Goal: Task Accomplishment & Management: Manage account settings

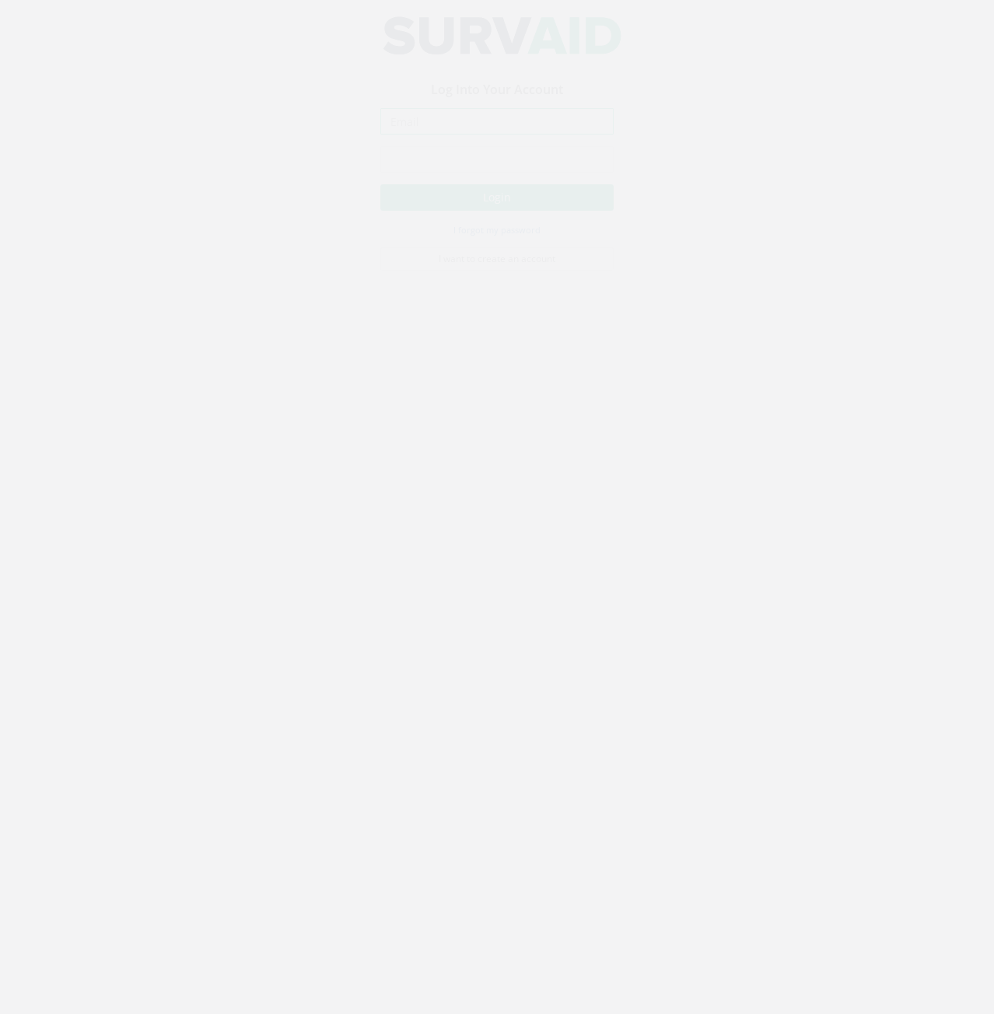
type input "[PERSON_NAME][EMAIL_ADDRESS][PERSON_NAME][DOMAIN_NAME]"
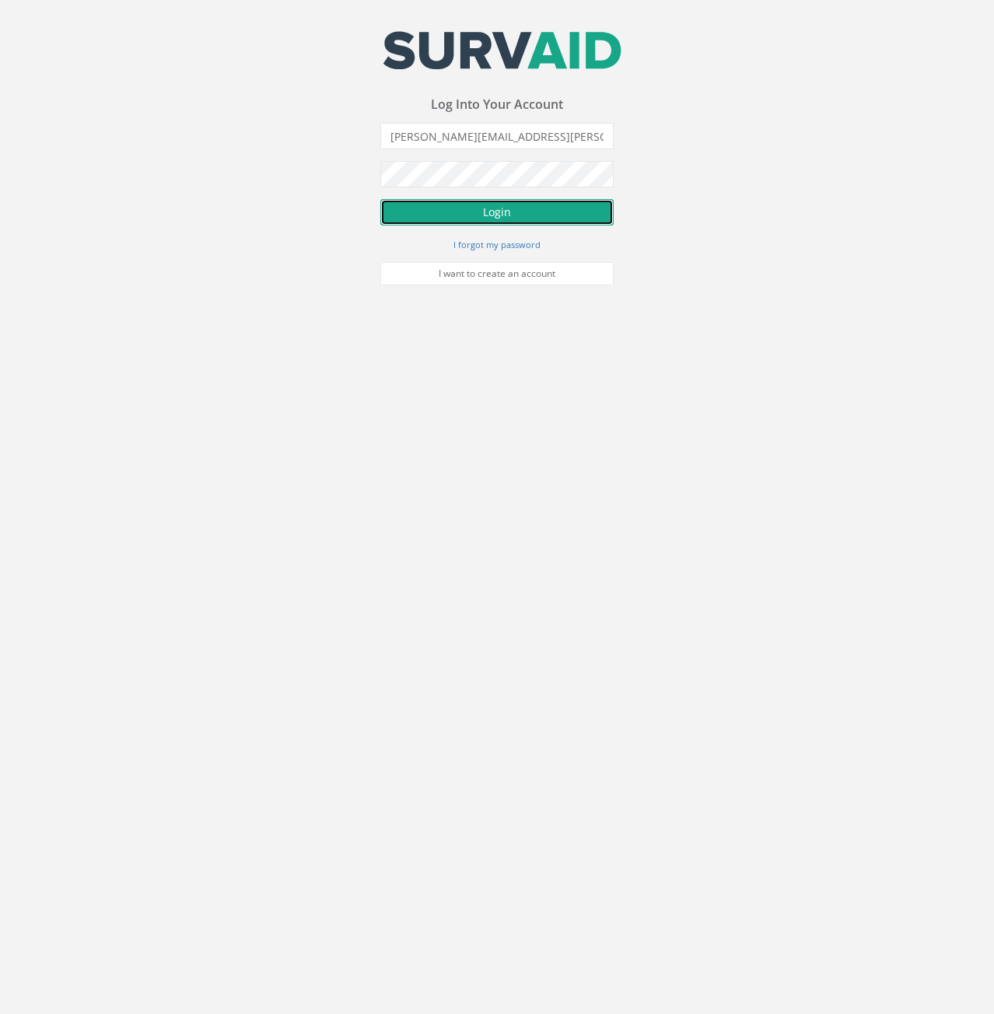
click at [535, 206] on button "Login" at bounding box center [496, 212] width 233 height 26
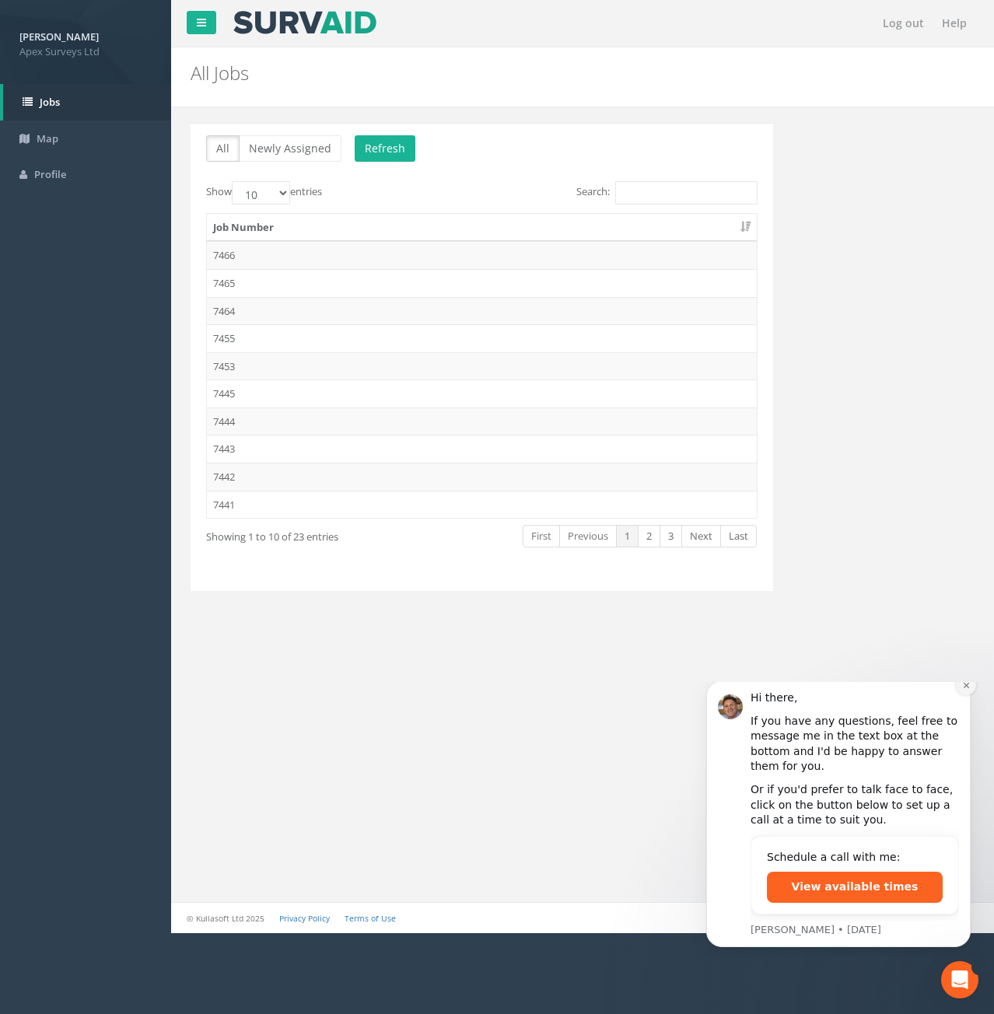
click at [963, 695] on button "Dismiss notification" at bounding box center [966, 685] width 20 height 20
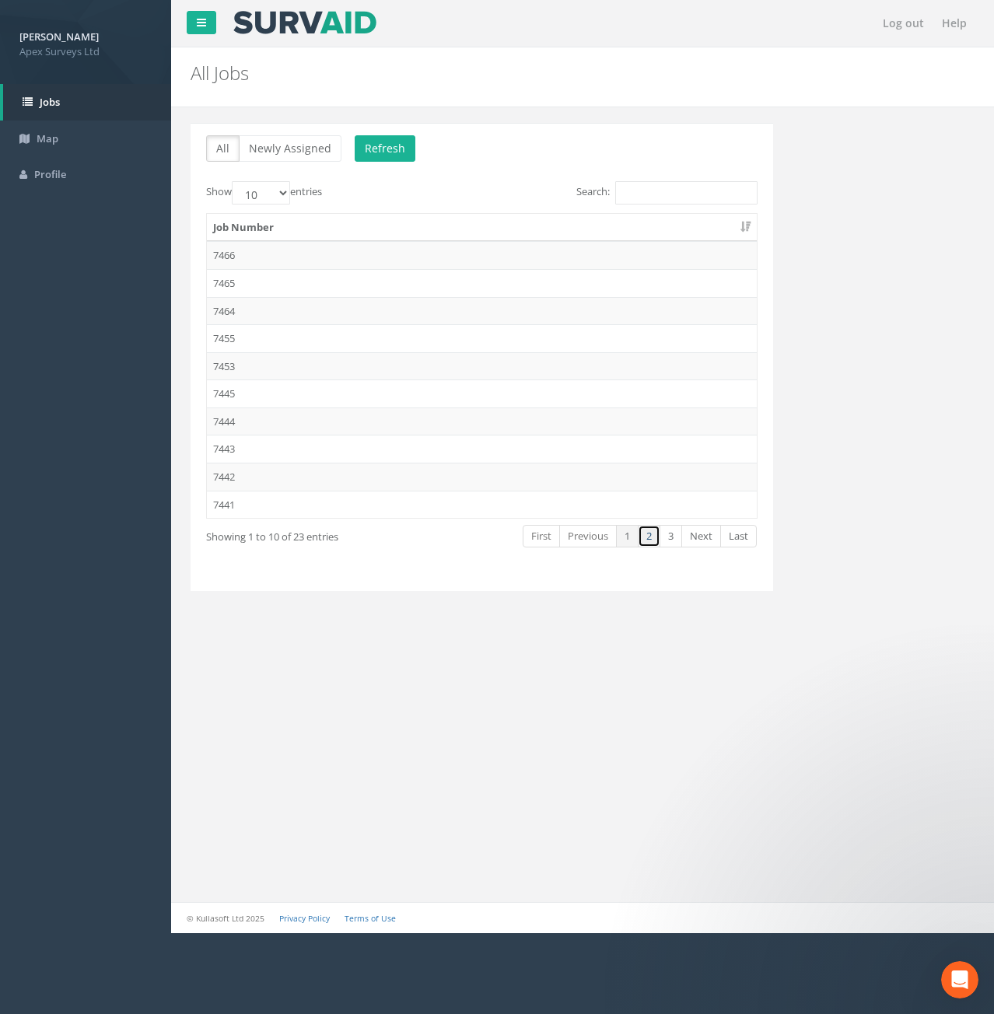
click at [646, 541] on link "2" at bounding box center [649, 536] width 23 height 23
click at [230, 311] on td "7434" at bounding box center [482, 311] width 550 height 28
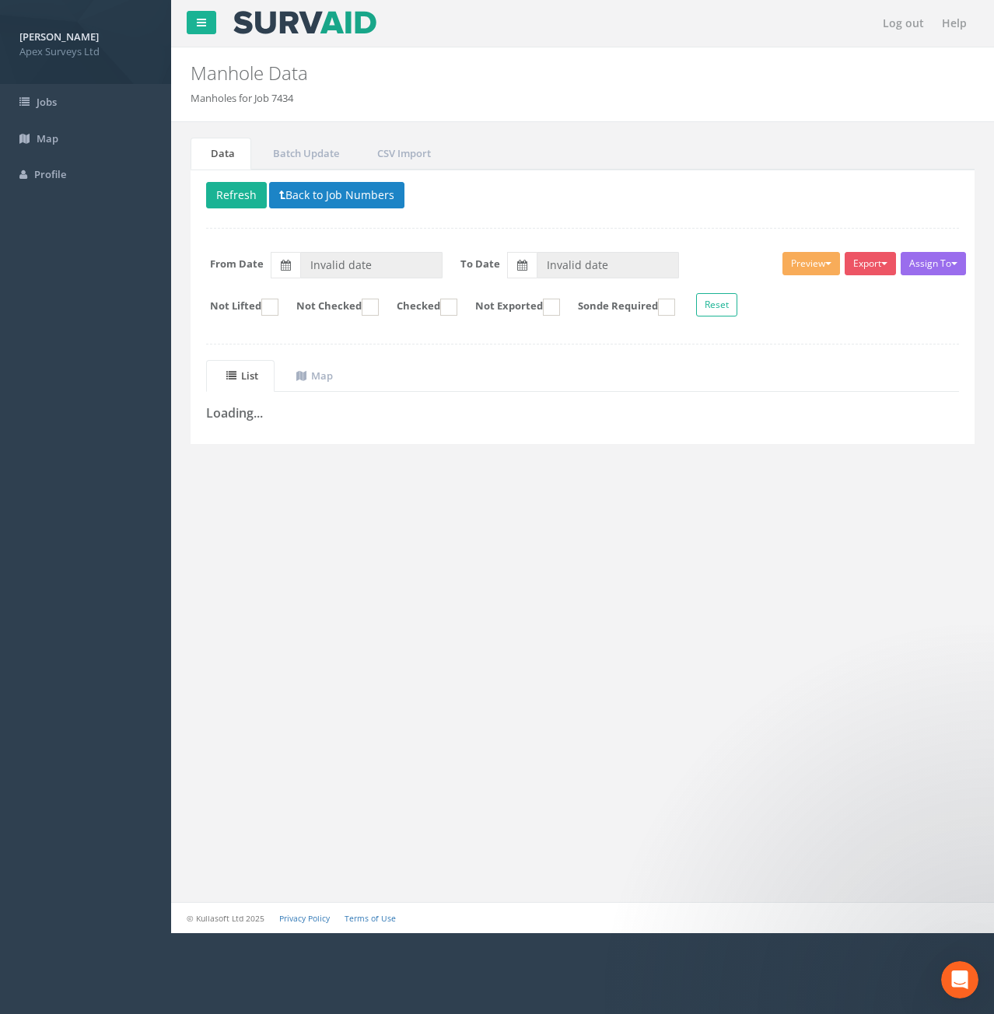
type input "[DATE]"
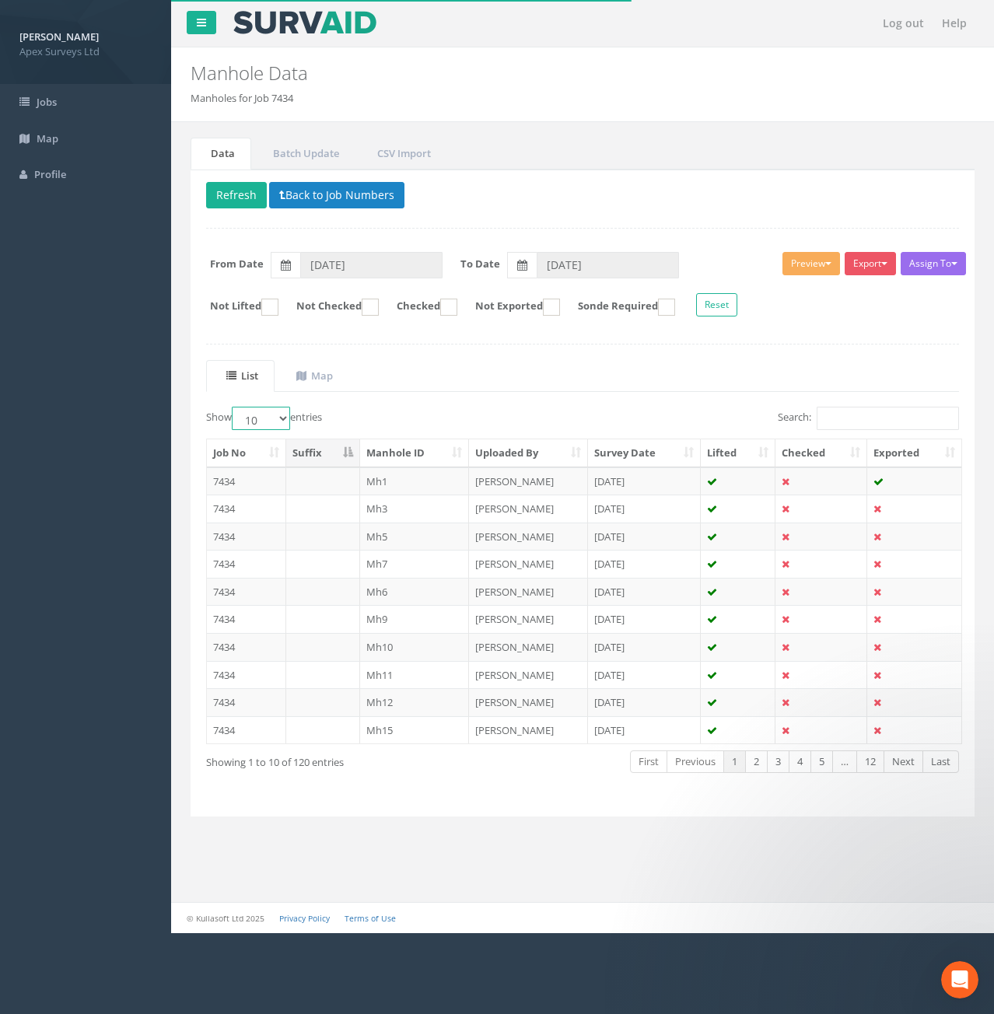
click at [277, 418] on select "10 25 50 100" at bounding box center [261, 418] width 58 height 23
select select "100"
click at [234, 407] on select "10 25 50 100" at bounding box center [261, 418] width 58 height 23
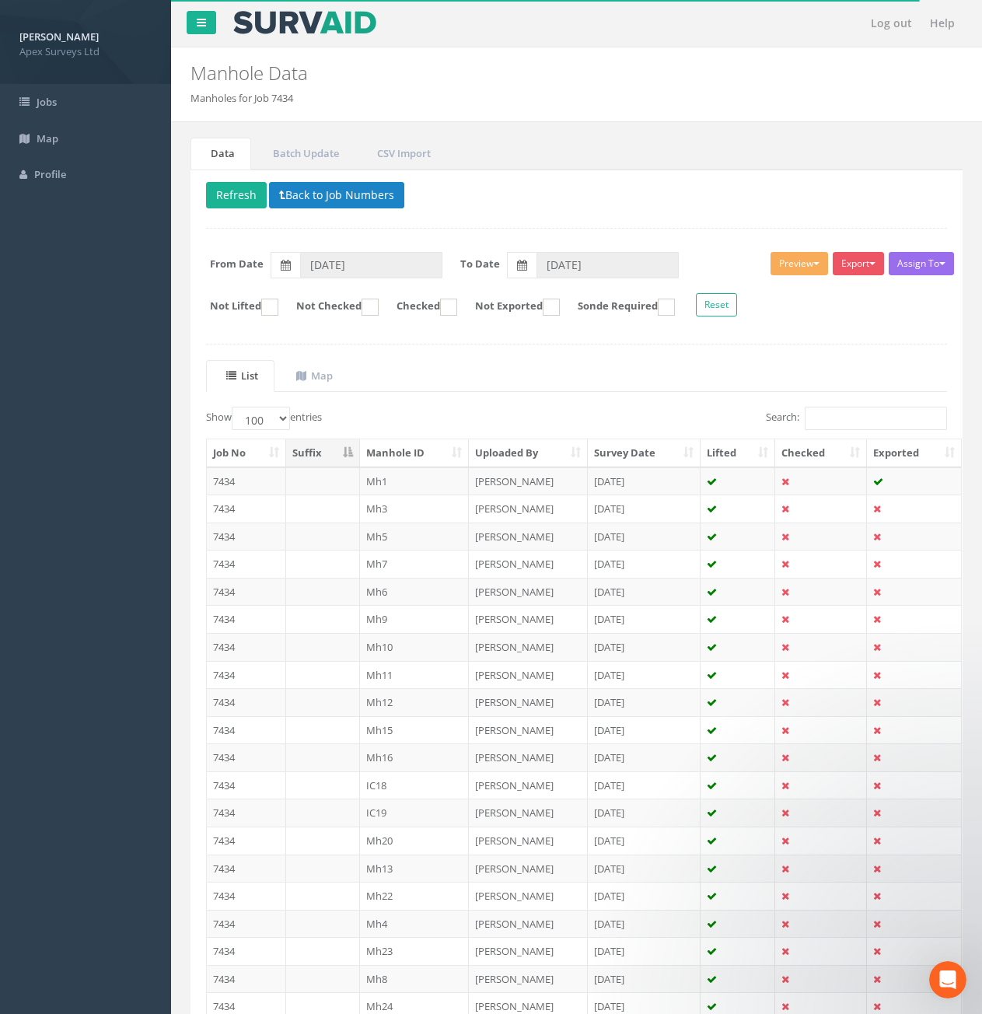
click at [415, 453] on th "Manhole ID" at bounding box center [415, 453] width 110 height 28
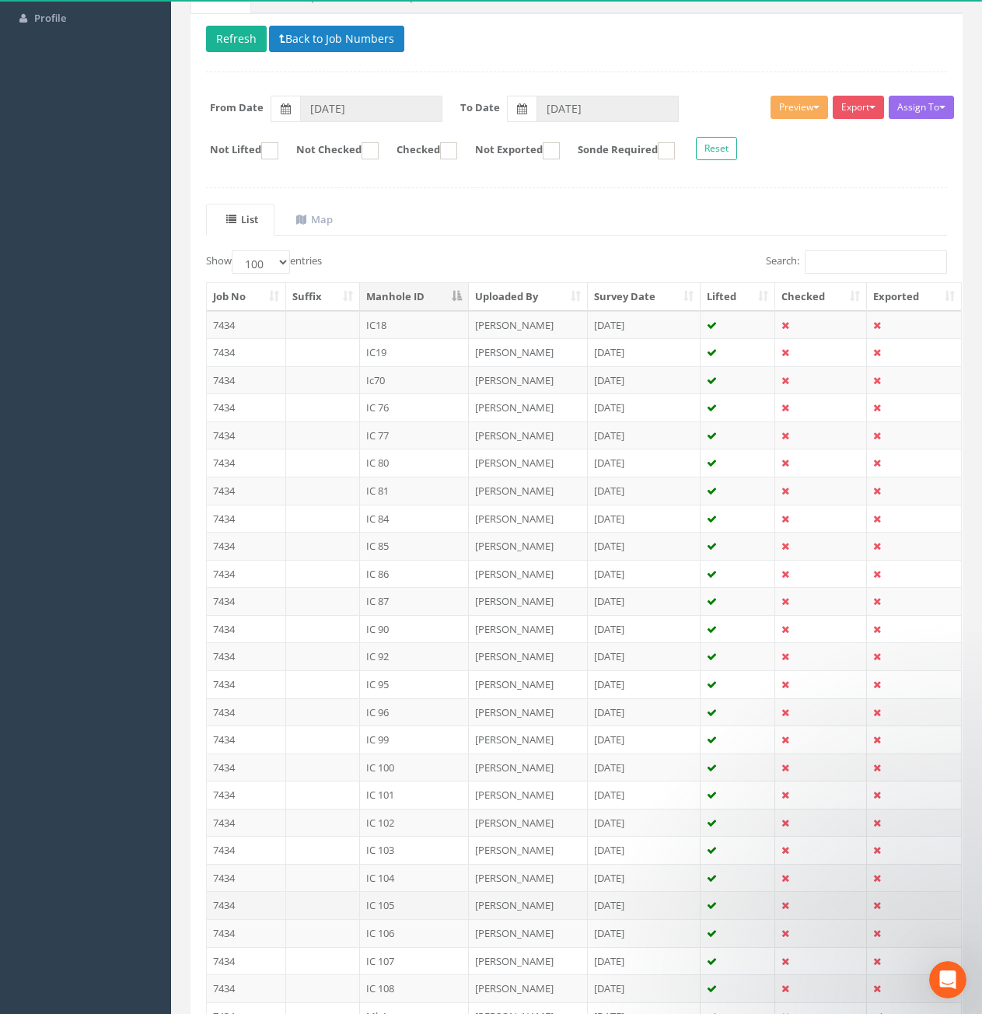
scroll to position [156, 0]
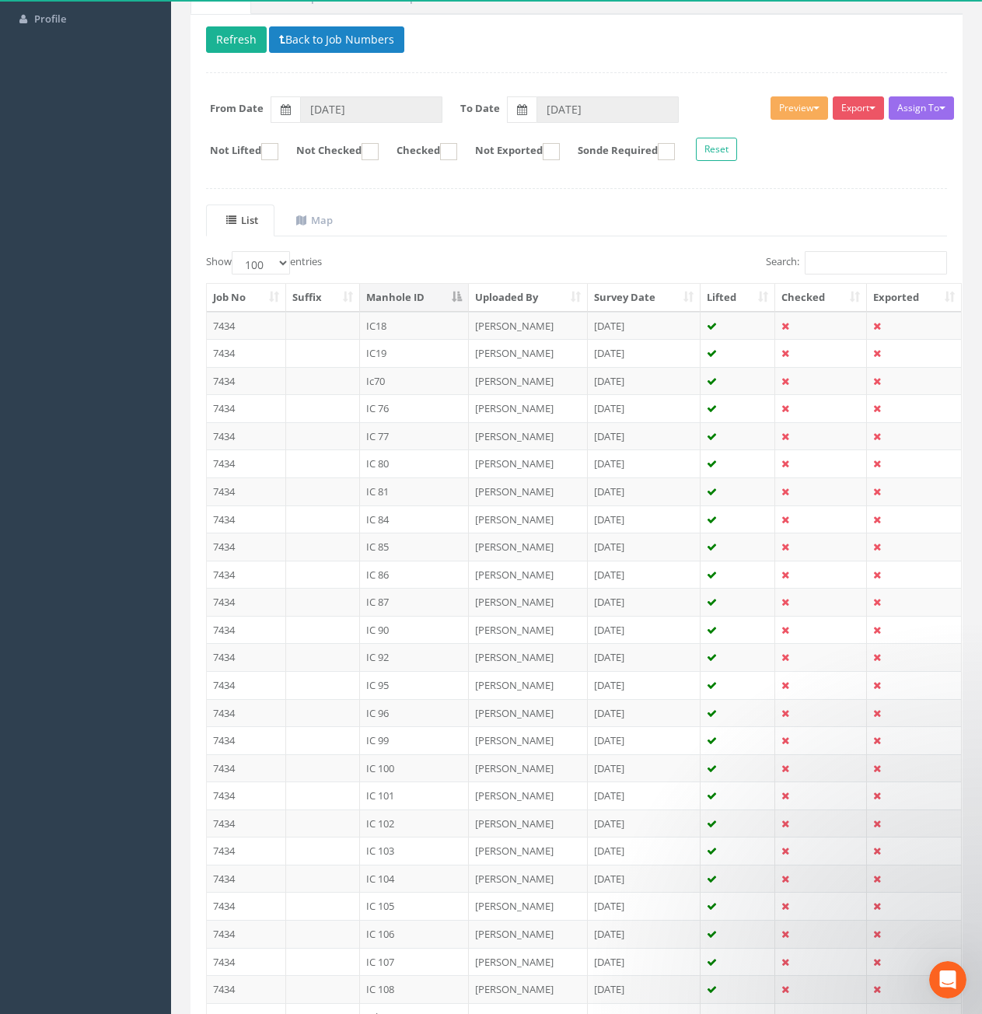
click at [416, 292] on th "Manhole ID" at bounding box center [415, 298] width 110 height 28
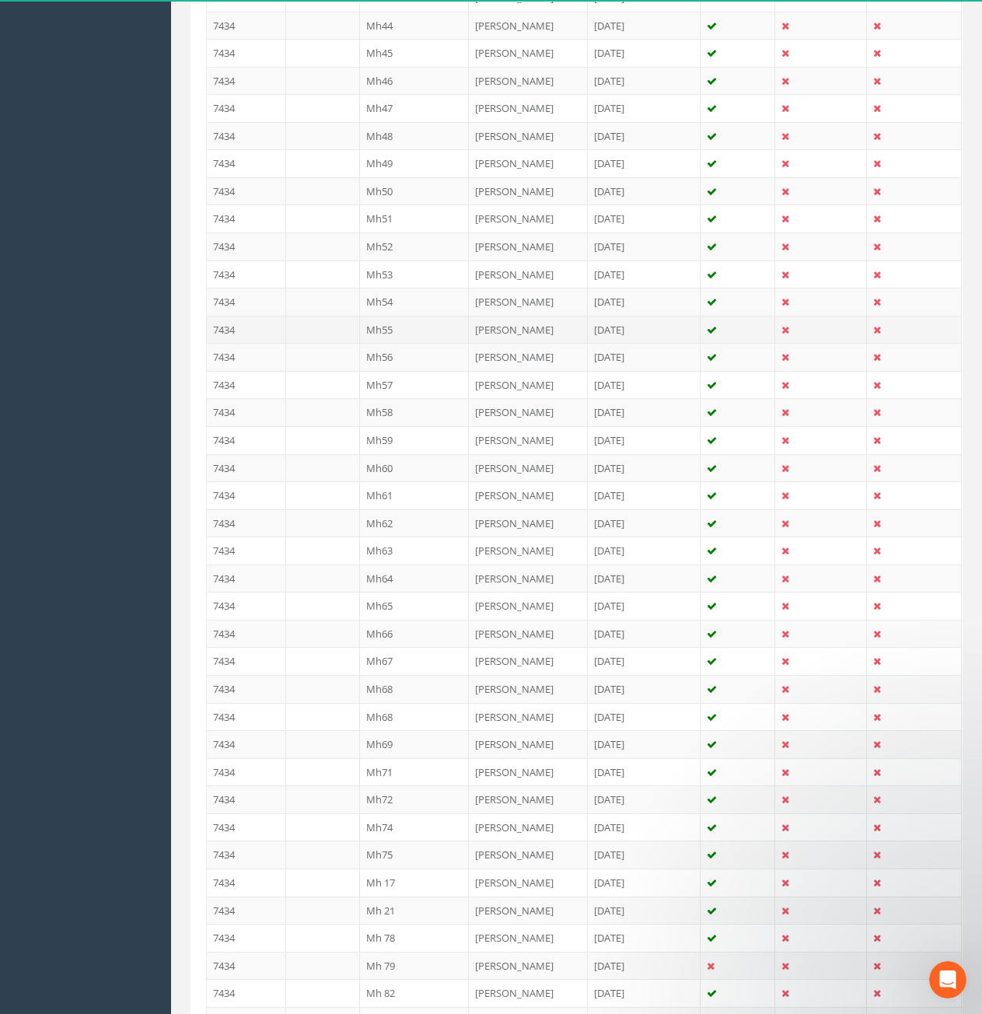
scroll to position [2343, 0]
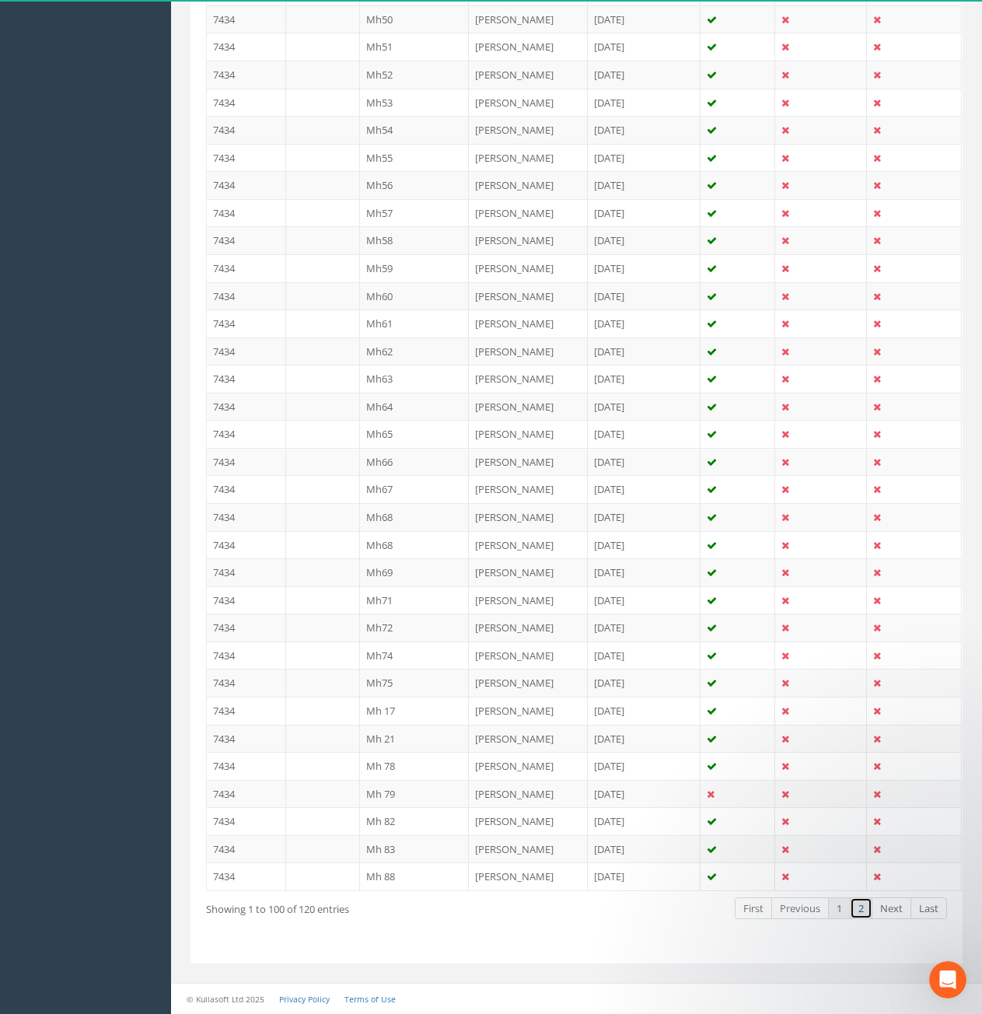
click at [866, 905] on link "2" at bounding box center [861, 909] width 23 height 23
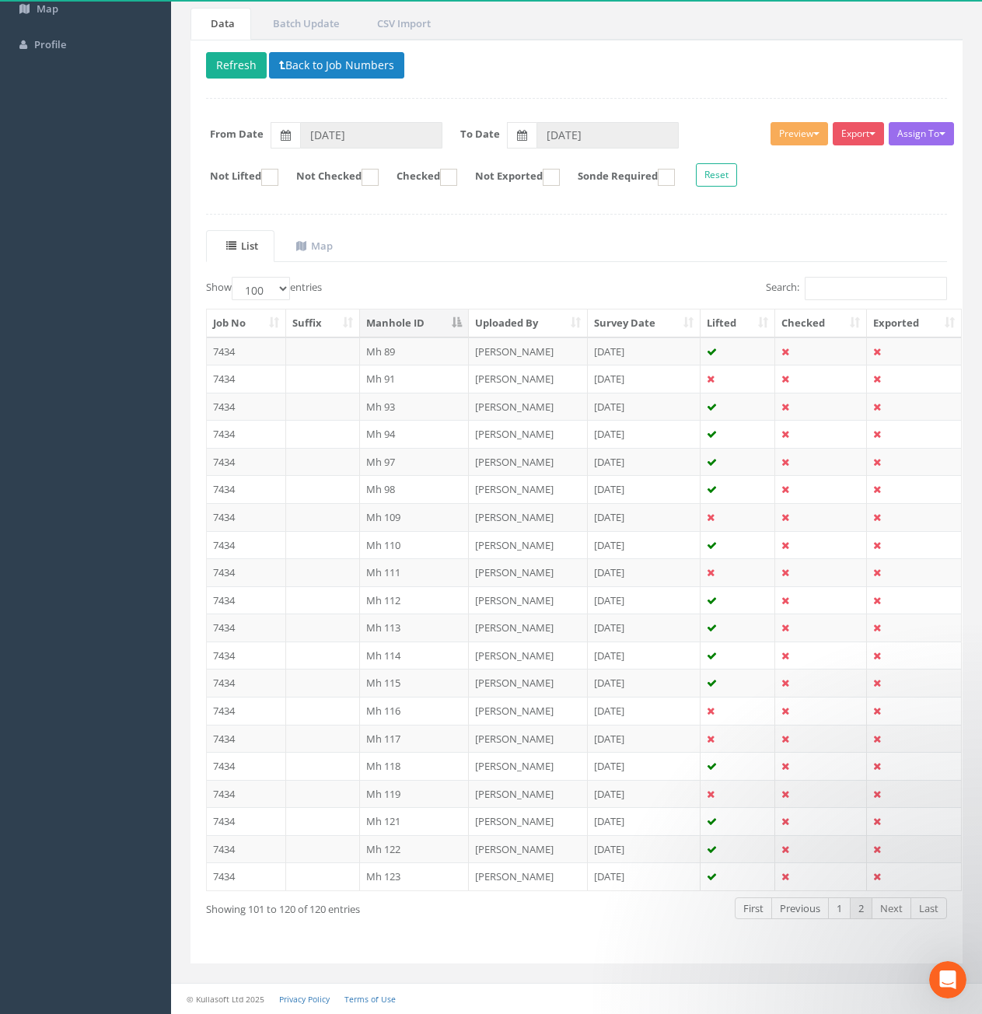
click at [646, 327] on th "Survey Date" at bounding box center [645, 324] width 114 height 28
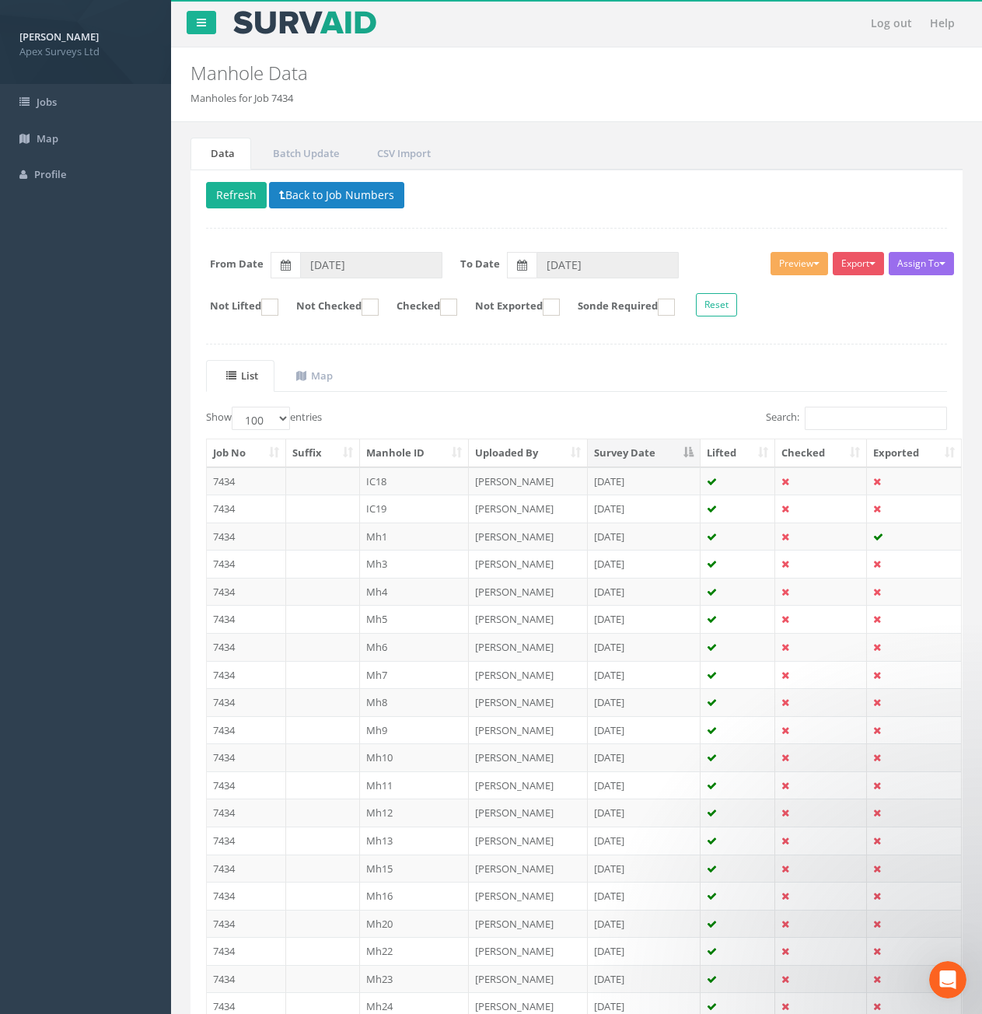
scroll to position [78, 0]
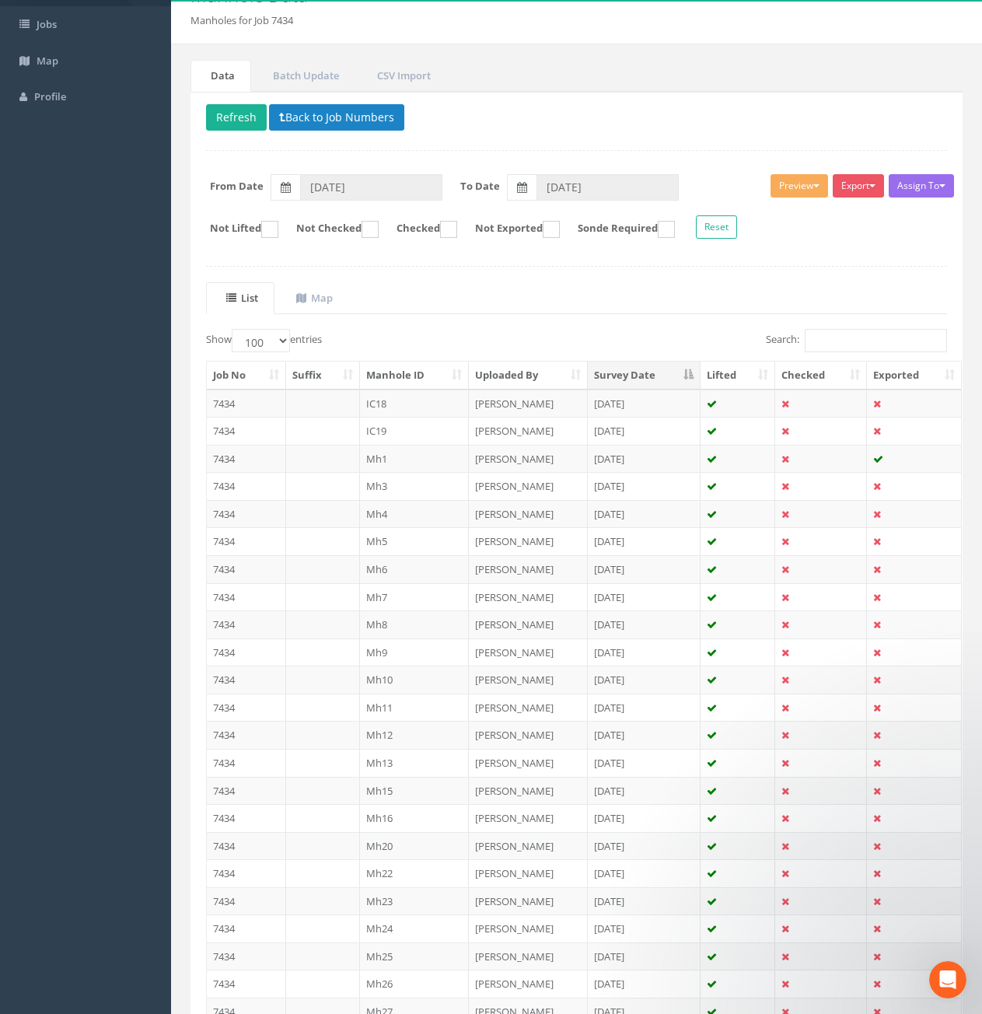
click at [642, 368] on th "Survey Date" at bounding box center [645, 376] width 114 height 28
click at [395, 373] on th "Manhole ID" at bounding box center [415, 376] width 110 height 28
click at [311, 292] on span at bounding box center [303, 298] width 15 height 14
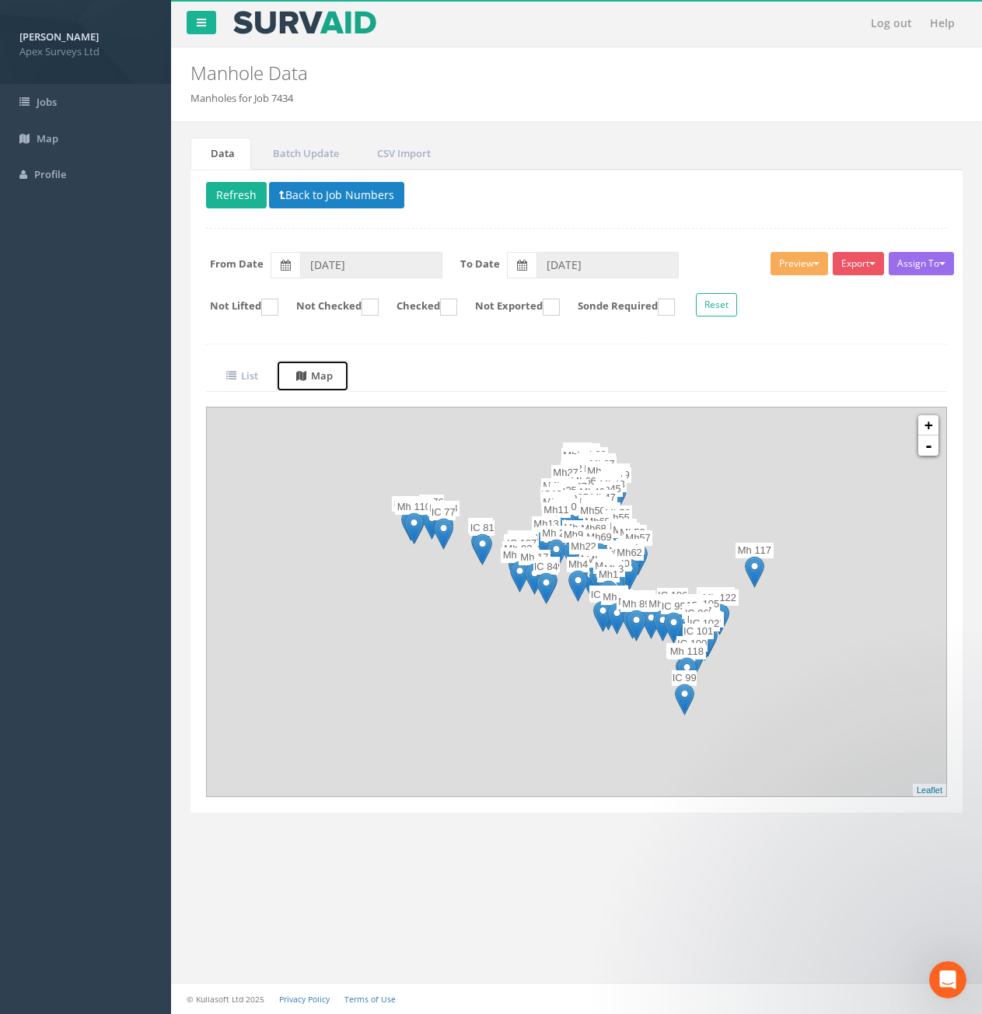
scroll to position [0, 0]
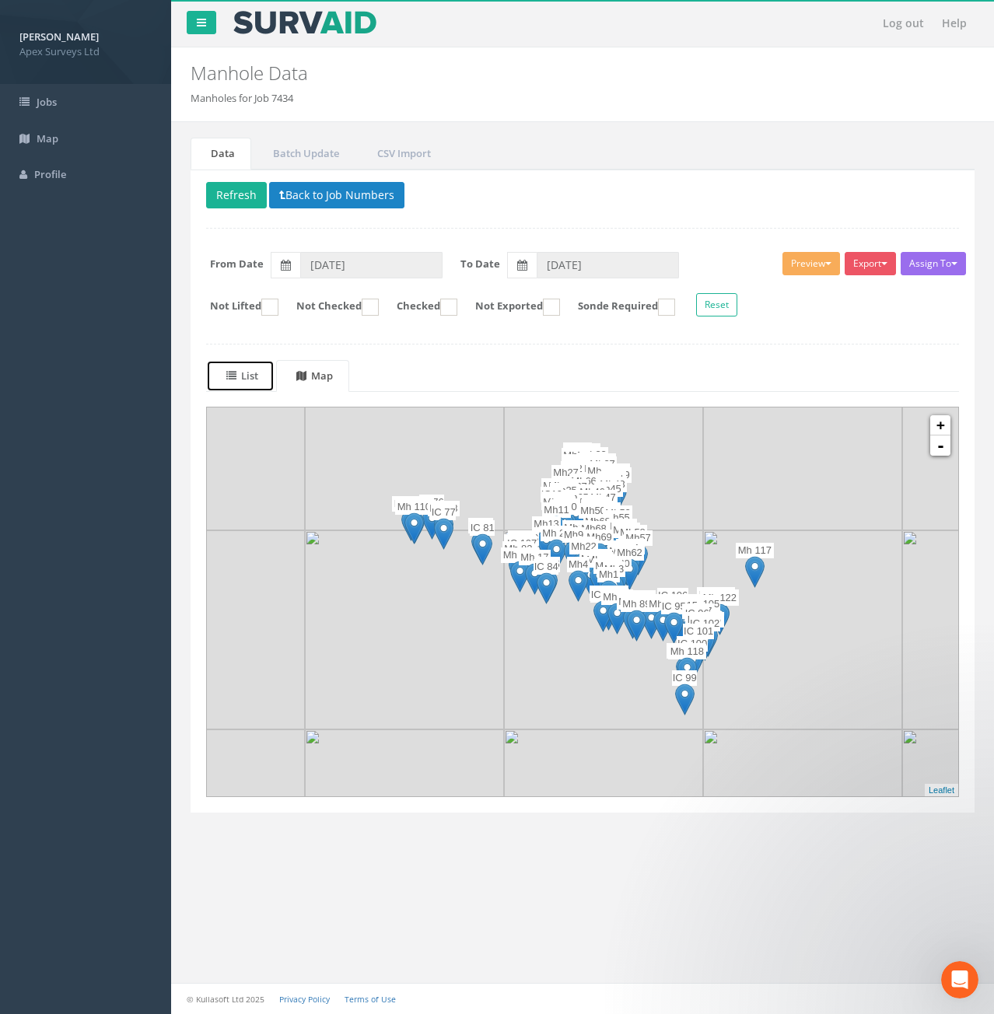
click at [251, 367] on link "List" at bounding box center [240, 376] width 68 height 32
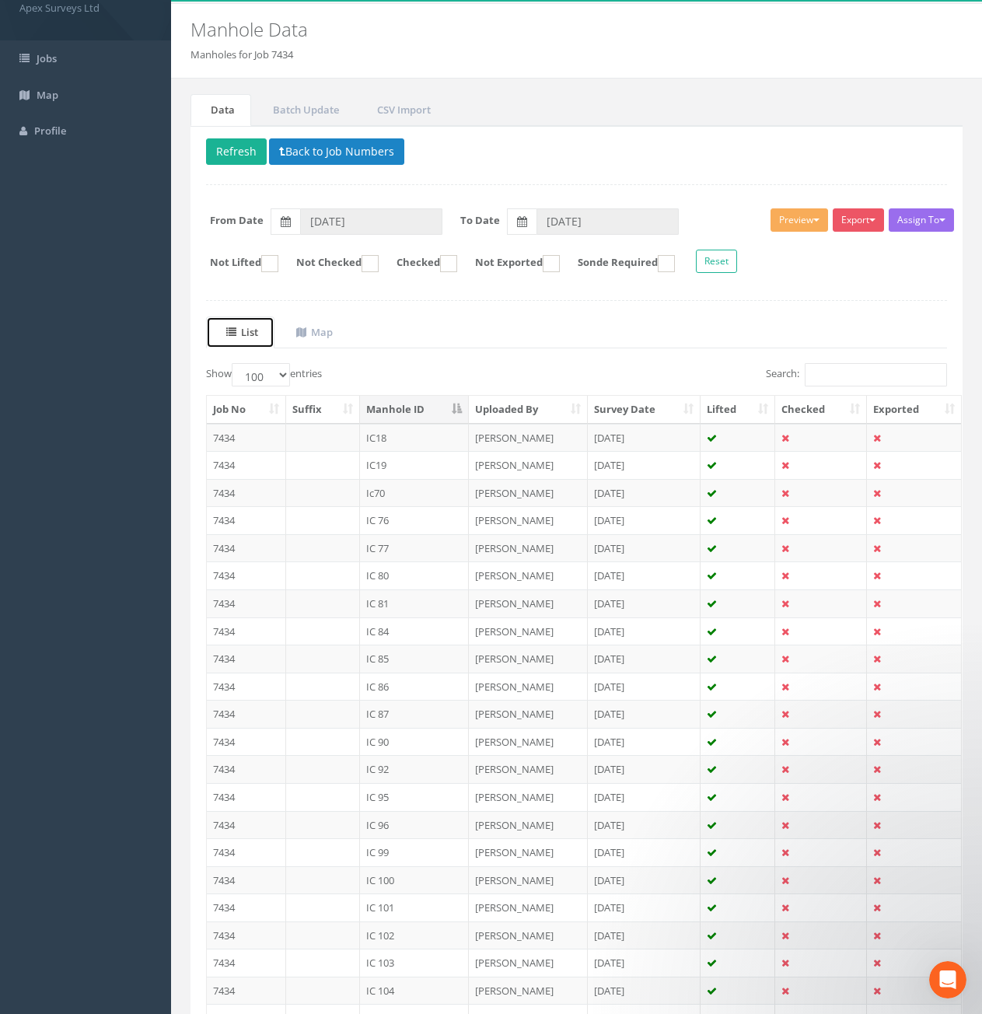
scroll to position [78, 0]
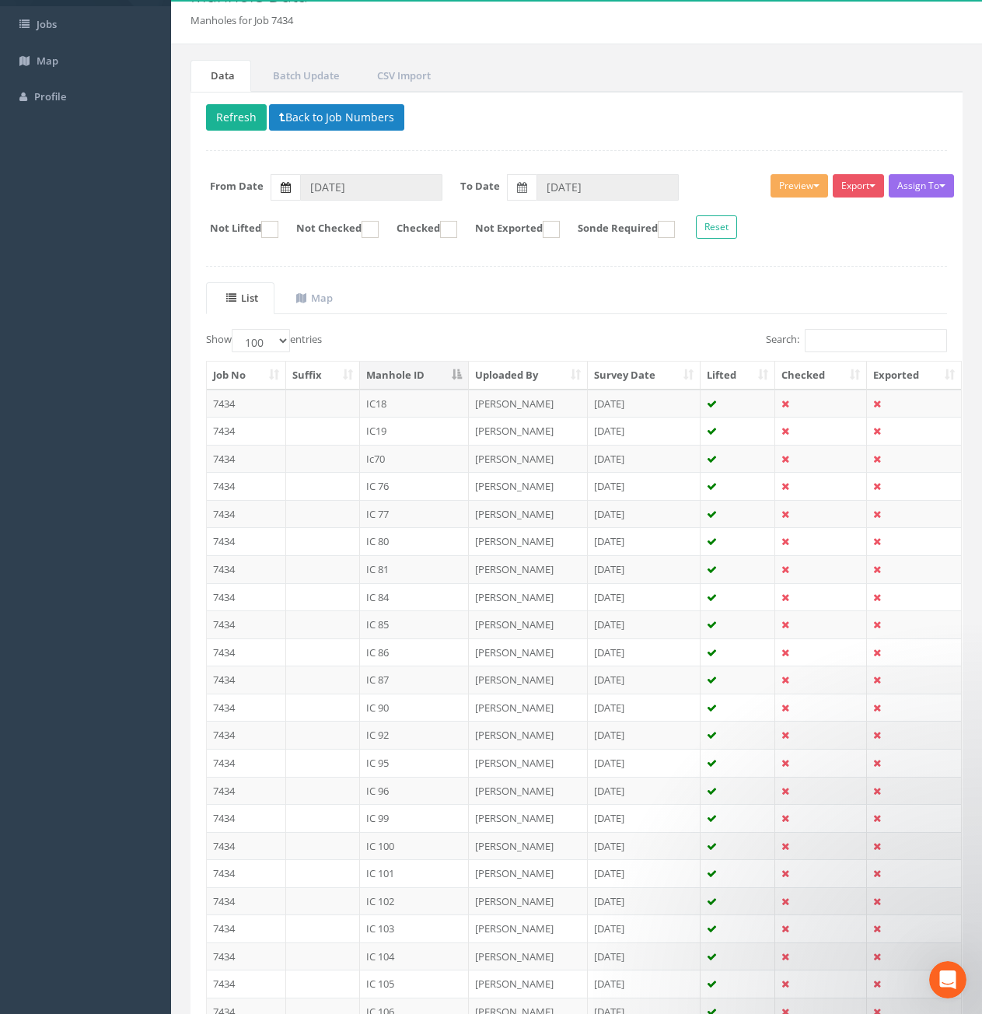
click at [289, 191] on icon at bounding box center [286, 187] width 10 height 11
click at [300, 191] on input "[DATE]" at bounding box center [371, 187] width 142 height 26
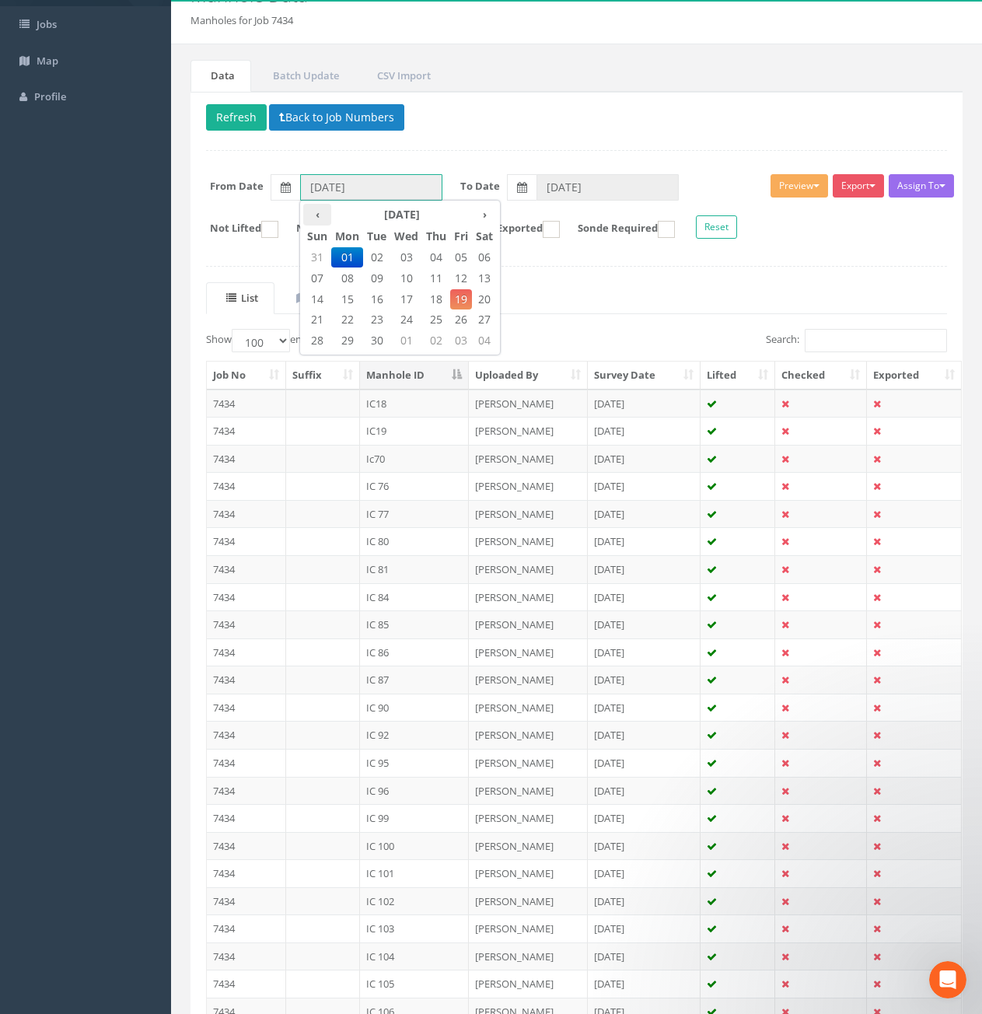
click at [319, 212] on th "‹" at bounding box center [317, 215] width 28 height 22
click at [456, 259] on span "01" at bounding box center [461, 257] width 22 height 20
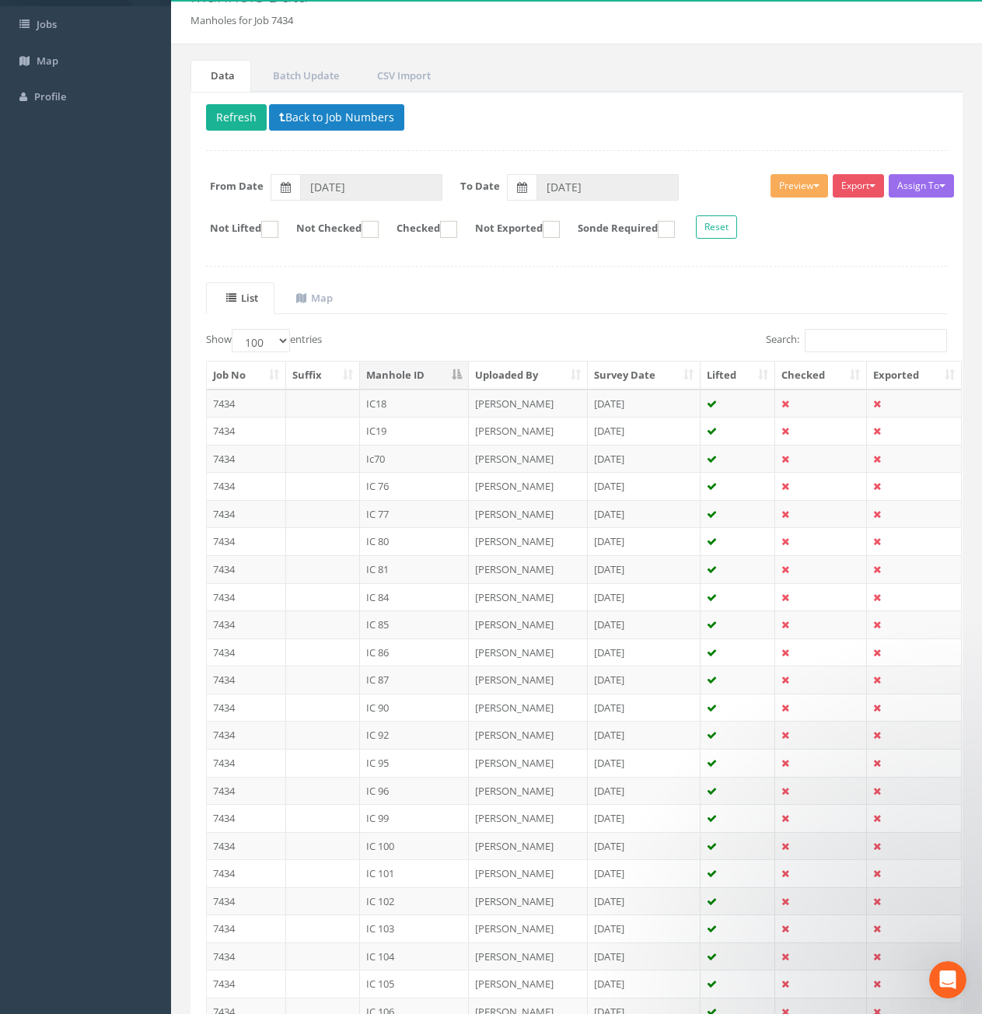
click at [243, 124] on button "Refresh" at bounding box center [236, 117] width 61 height 26
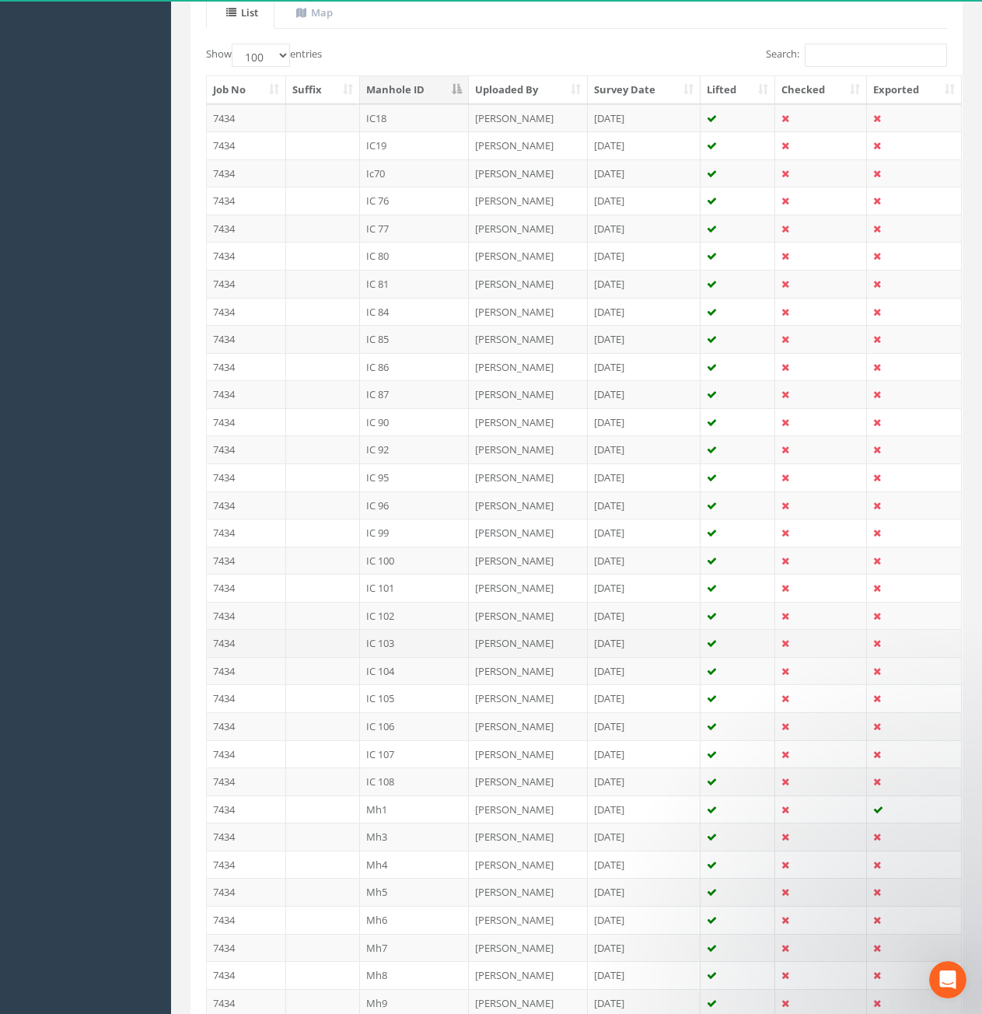
scroll to position [0, 0]
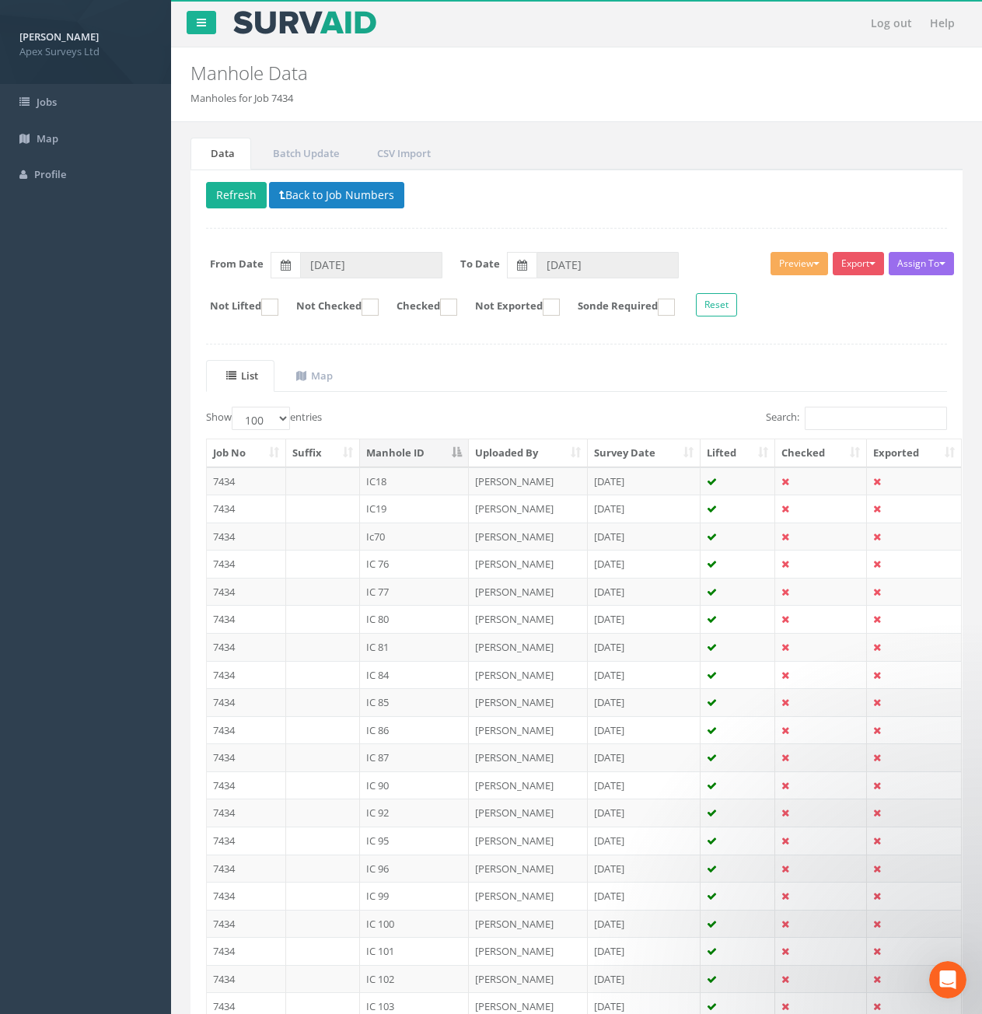
click at [241, 456] on th "Job No" at bounding box center [246, 453] width 79 height 28
click at [314, 457] on th "Suffix" at bounding box center [323, 453] width 74 height 28
click at [348, 455] on th "Suffix" at bounding box center [323, 453] width 74 height 28
click at [408, 454] on th "Manhole ID" at bounding box center [415, 453] width 110 height 28
click at [410, 453] on th "Manhole ID" at bounding box center [415, 453] width 110 height 28
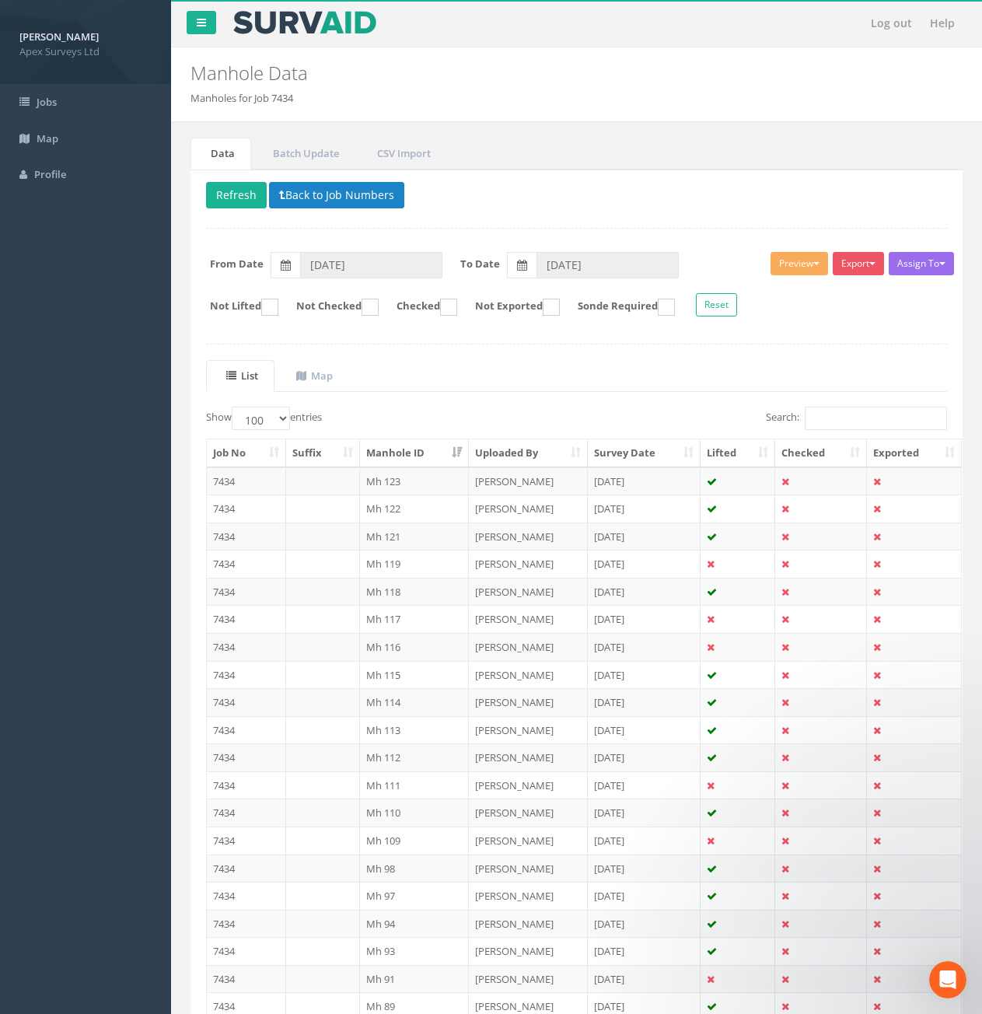
click at [424, 453] on th "Manhole ID" at bounding box center [415, 453] width 110 height 28
click at [619, 450] on th "Survey Date" at bounding box center [645, 453] width 114 height 28
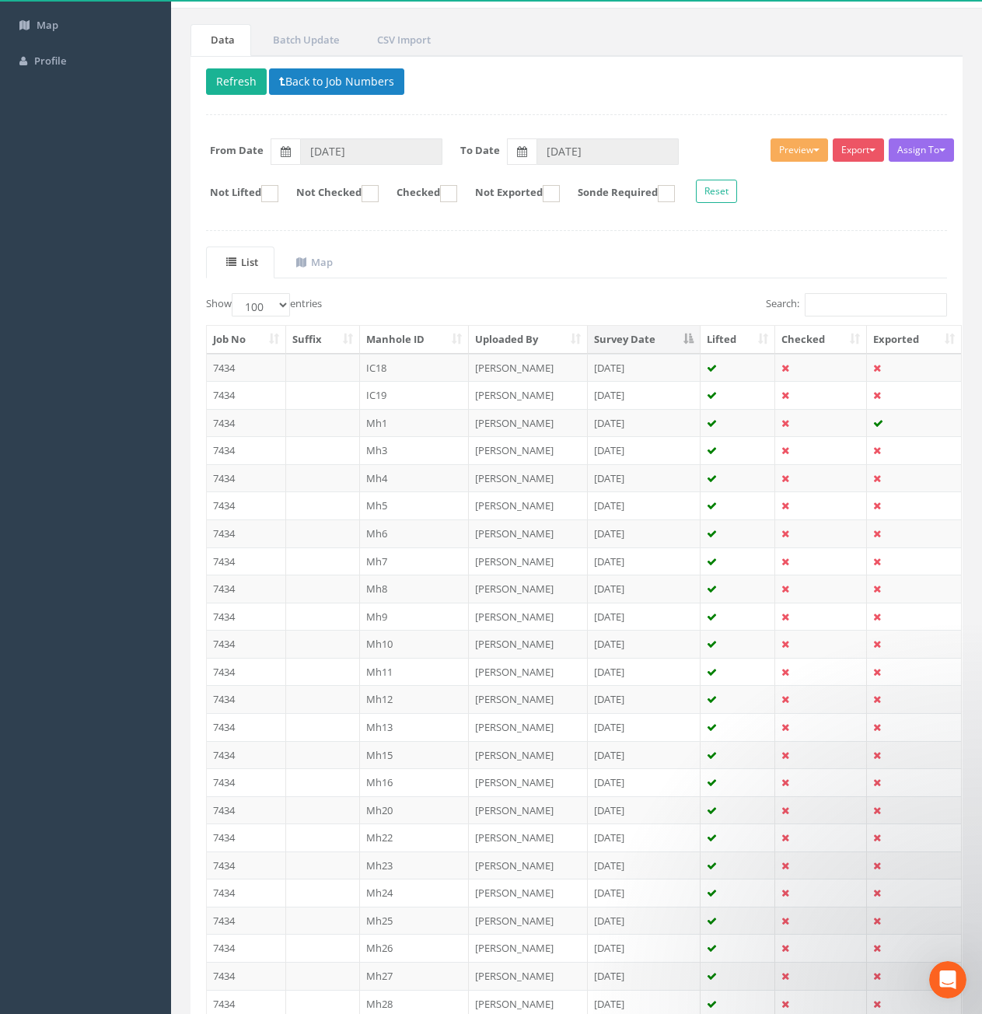
scroll to position [156, 0]
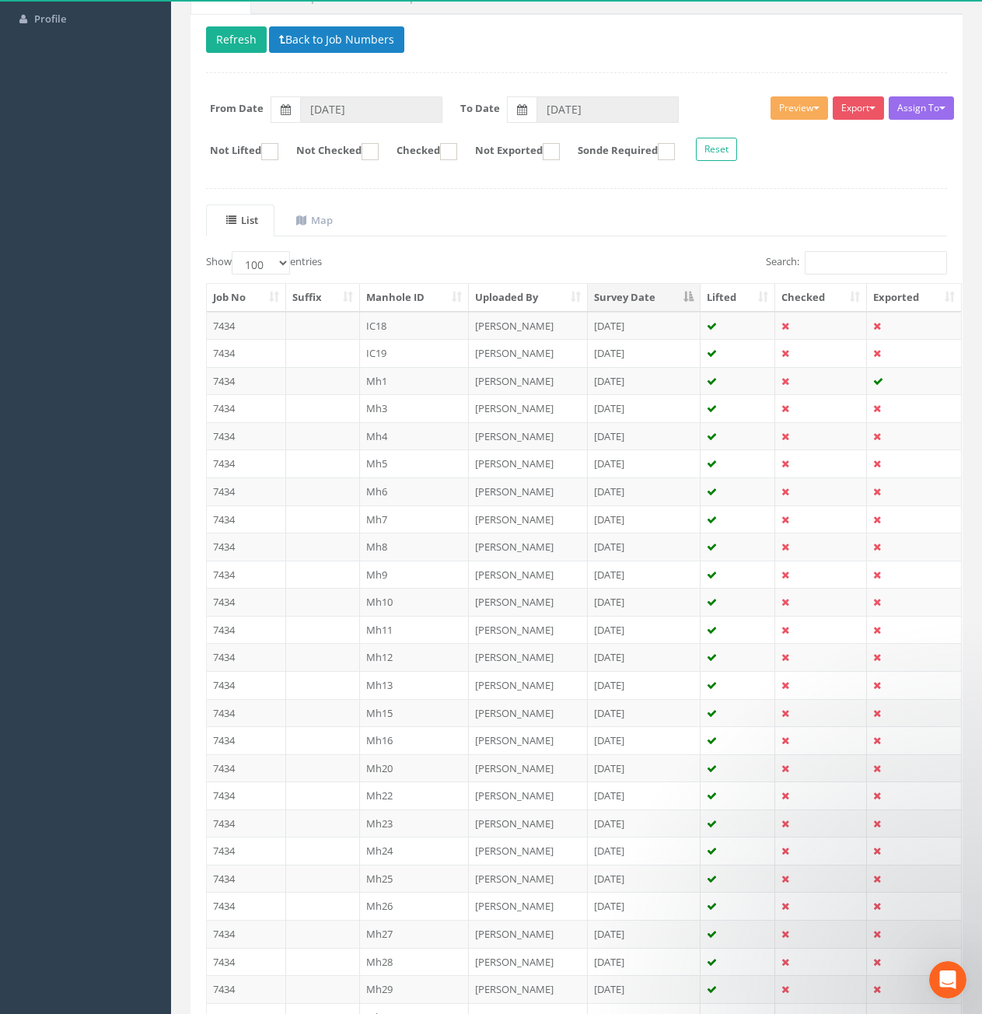
click at [632, 286] on th "Survey Date" at bounding box center [645, 298] width 114 height 28
click at [642, 303] on th "Survey Date" at bounding box center [645, 298] width 114 height 28
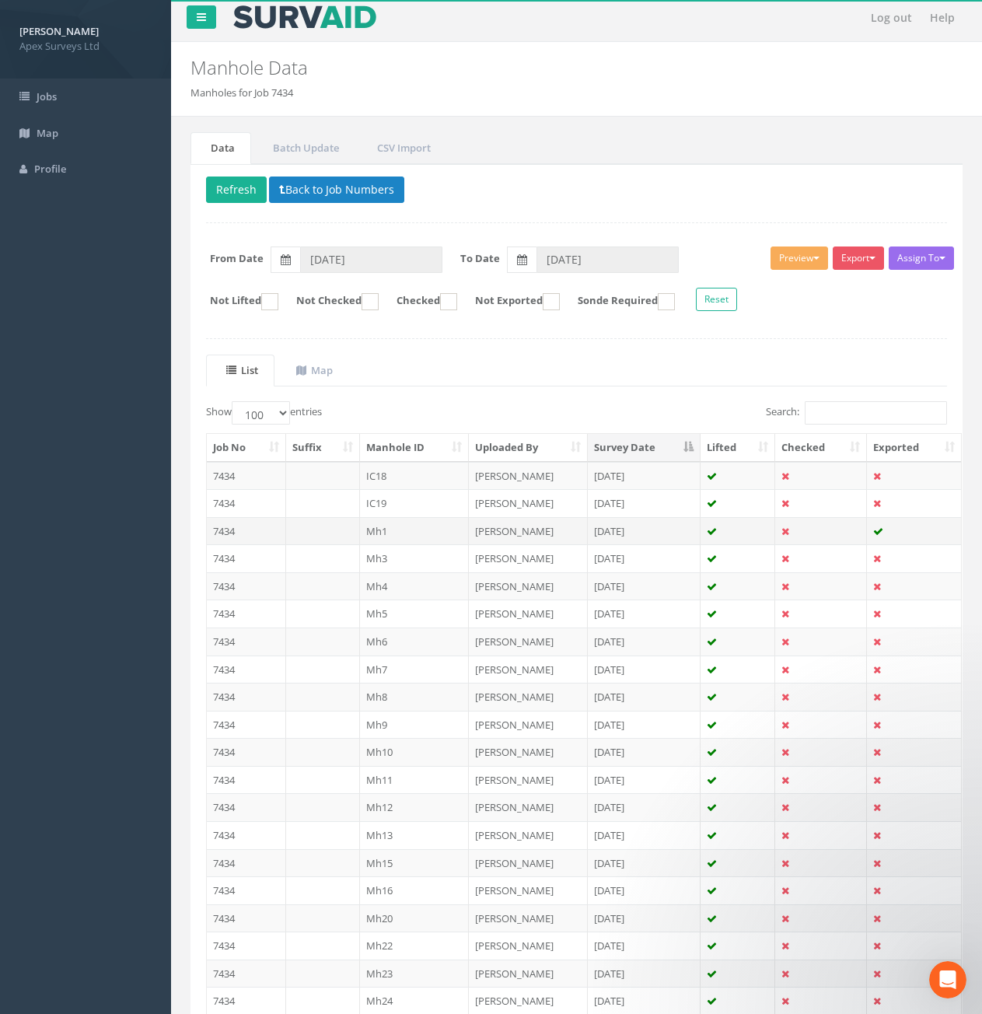
scroll to position [0, 0]
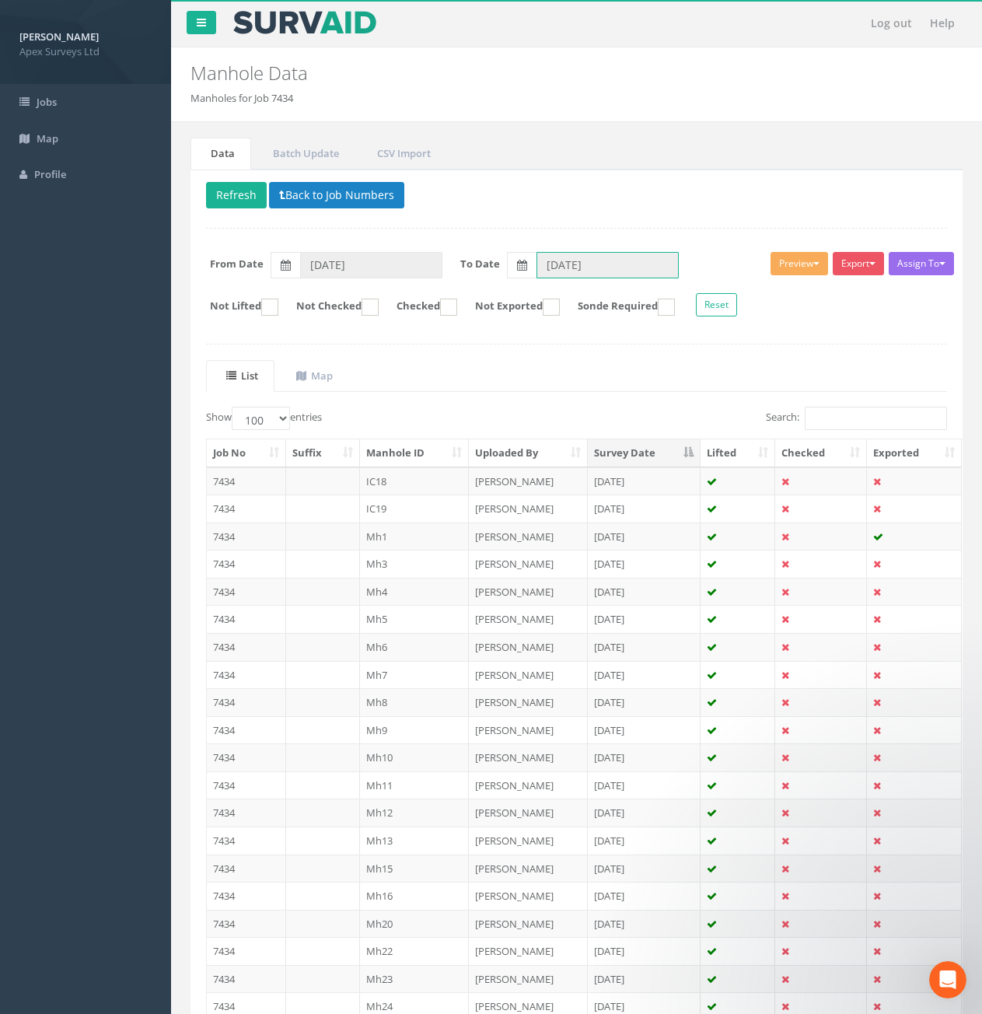
click at [620, 261] on input "[DATE]" at bounding box center [608, 265] width 142 height 26
click at [379, 270] on input "[DATE]" at bounding box center [371, 265] width 142 height 26
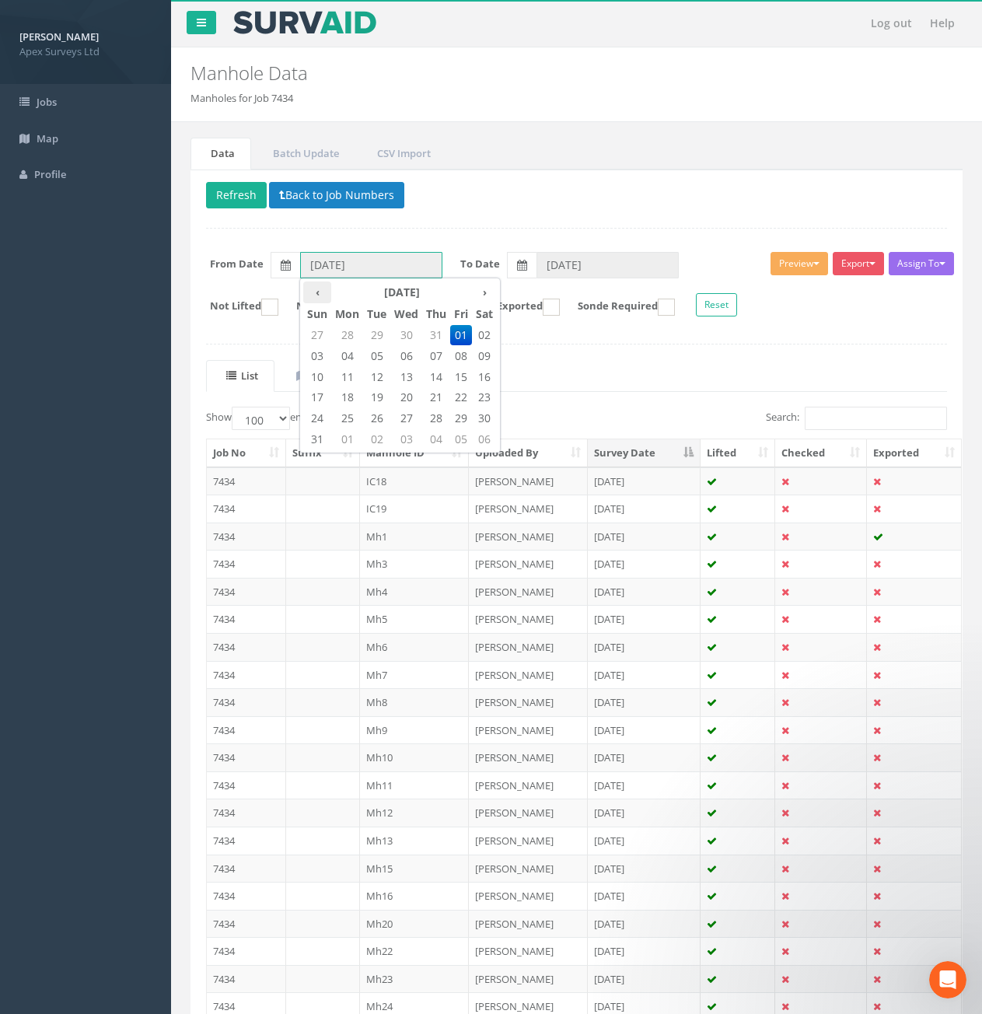
click at [320, 294] on th "‹" at bounding box center [317, 293] width 28 height 22
type input "[DATE]"
click at [381, 338] on span "01" at bounding box center [376, 335] width 27 height 20
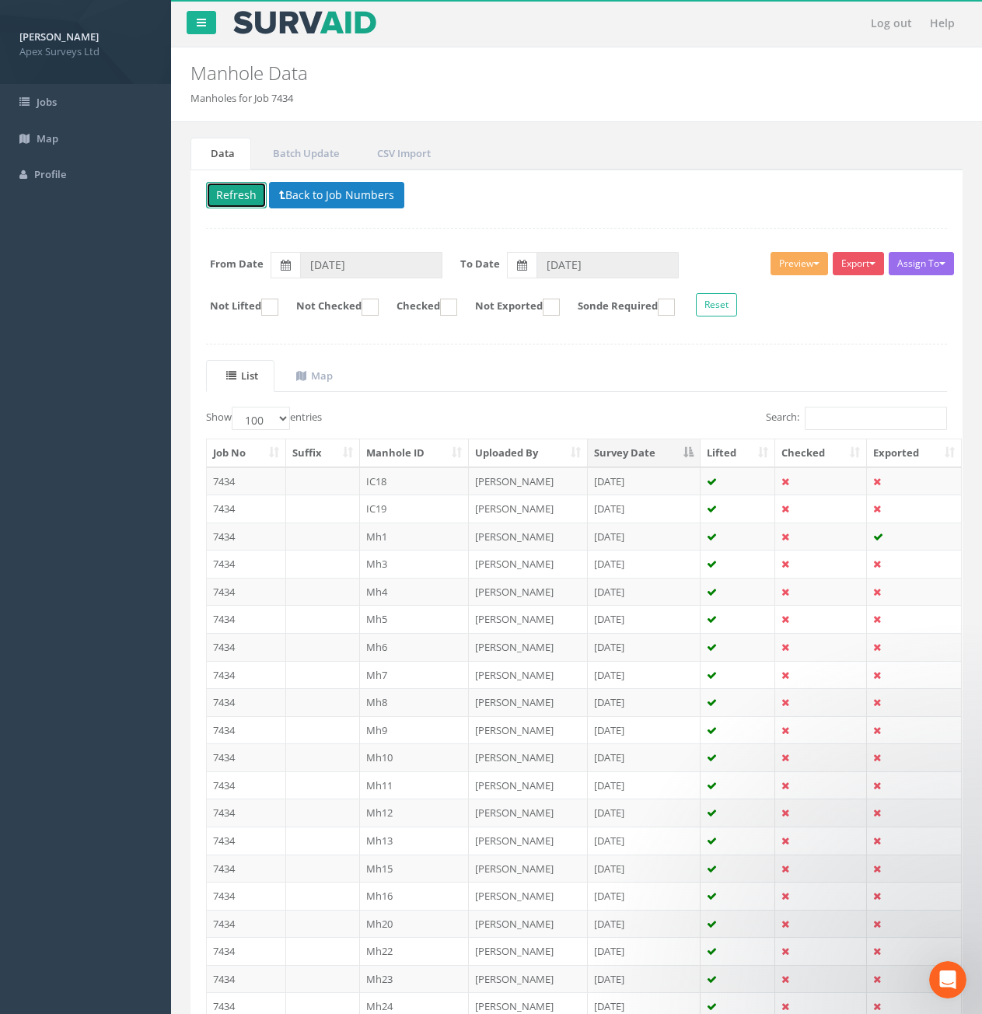
click at [244, 199] on button "Refresh" at bounding box center [236, 195] width 61 height 26
click at [235, 483] on td "7434" at bounding box center [246, 481] width 79 height 28
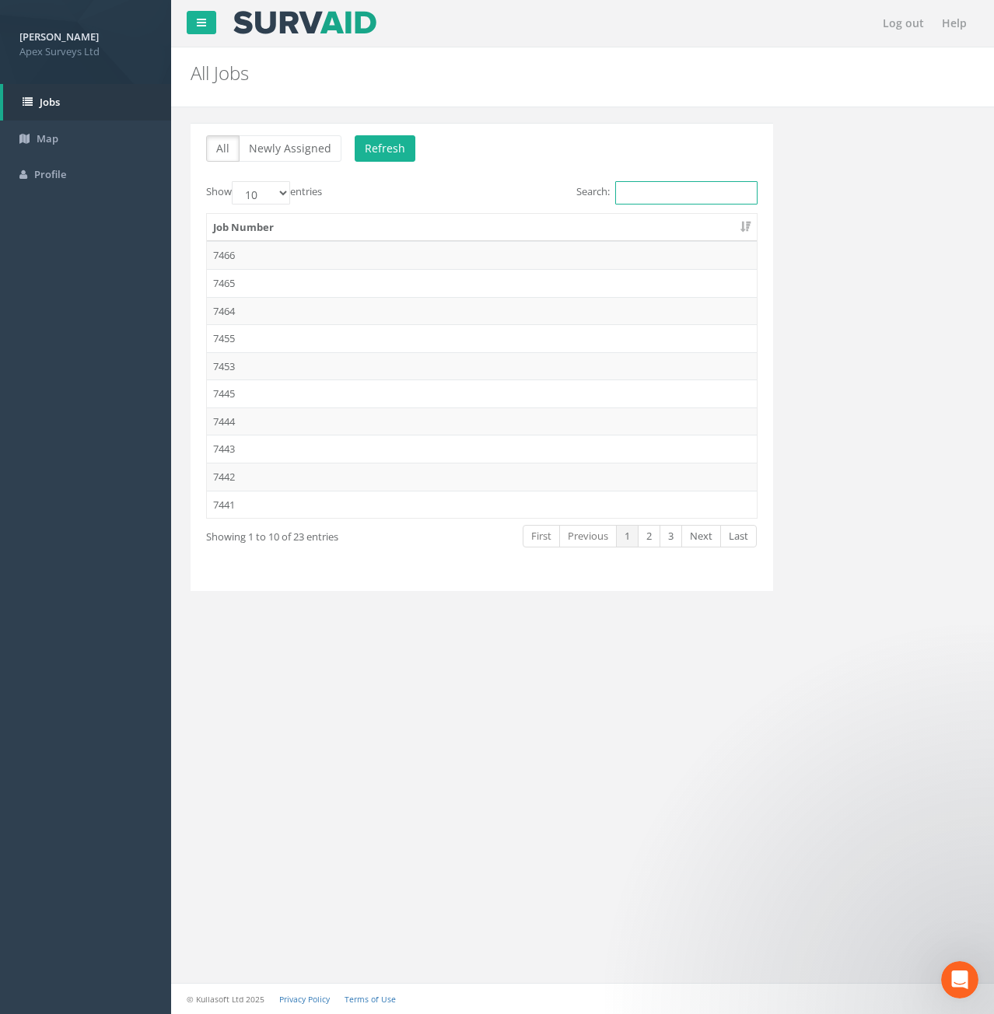
click at [637, 194] on input "Search:" at bounding box center [686, 192] width 142 height 23
click at [283, 201] on select "10 25 50 100" at bounding box center [261, 192] width 58 height 23
select select "50"
click at [234, 181] on select "10 25 50 100" at bounding box center [261, 192] width 58 height 23
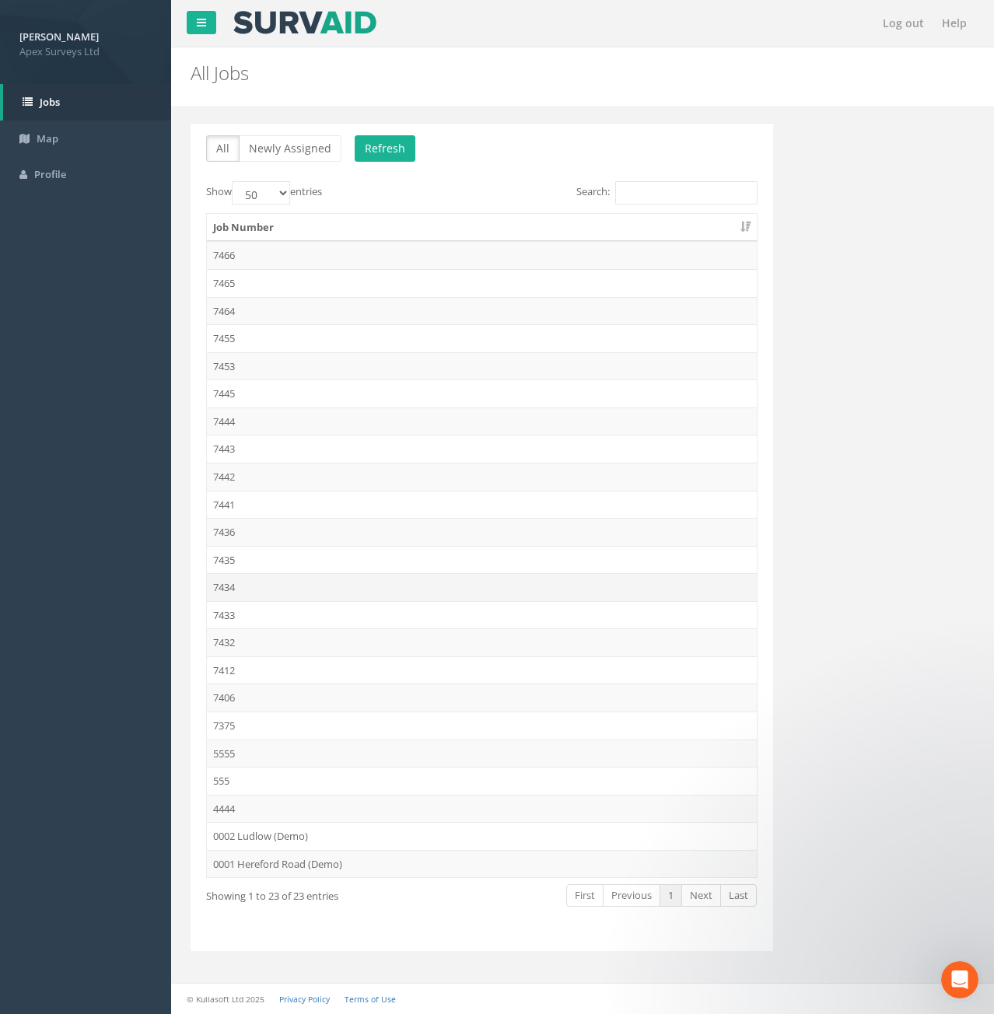
click at [230, 586] on td "7434" at bounding box center [482, 587] width 550 height 28
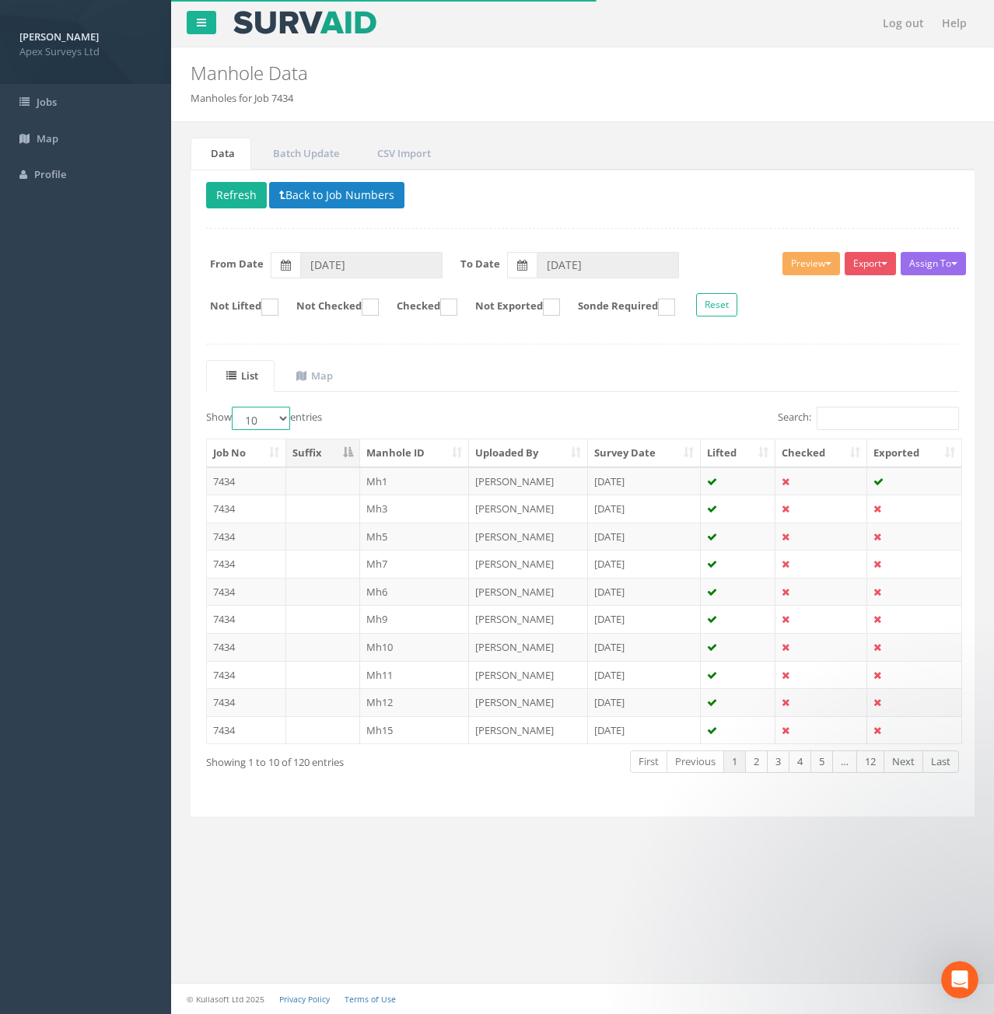
click at [268, 418] on select "10 25 50 100" at bounding box center [261, 418] width 58 height 23
select select "100"
click at [234, 407] on select "10 25 50 100" at bounding box center [261, 418] width 58 height 23
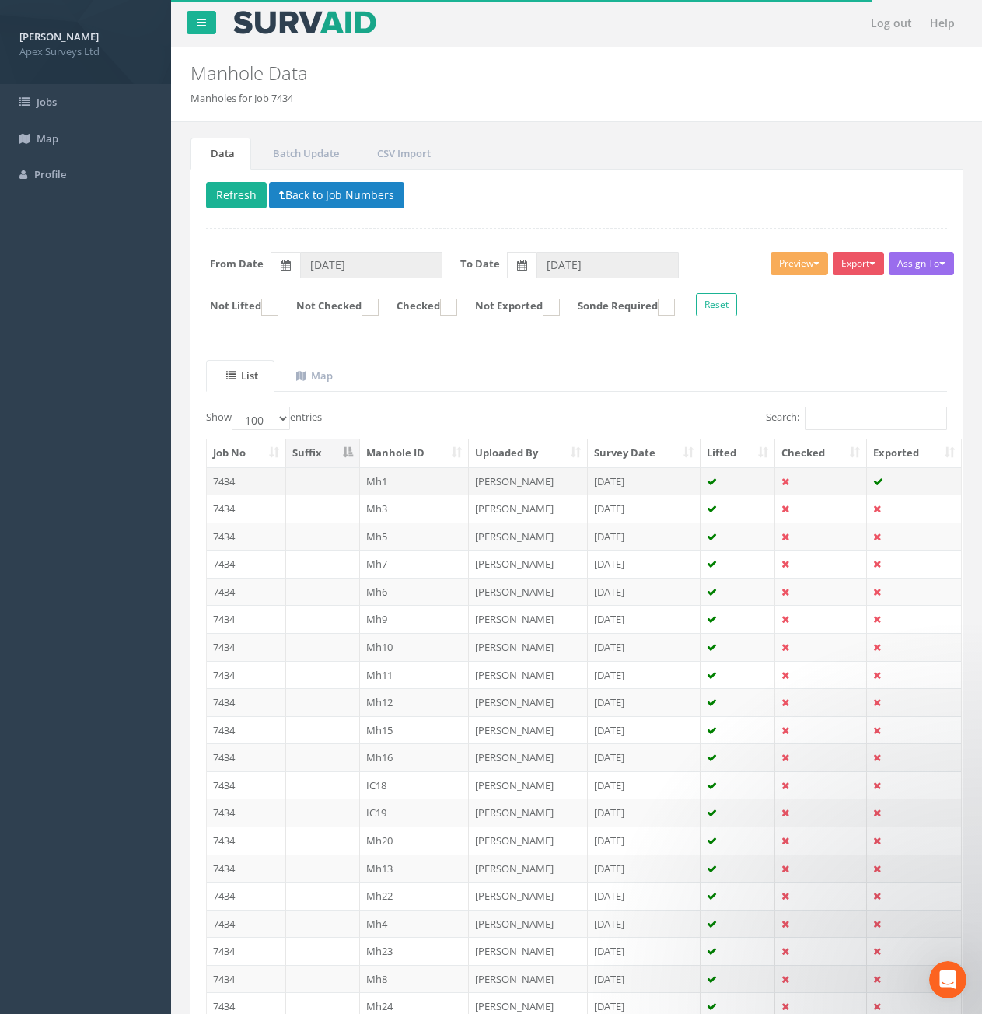
click at [380, 480] on td "Mh1" at bounding box center [415, 481] width 110 height 28
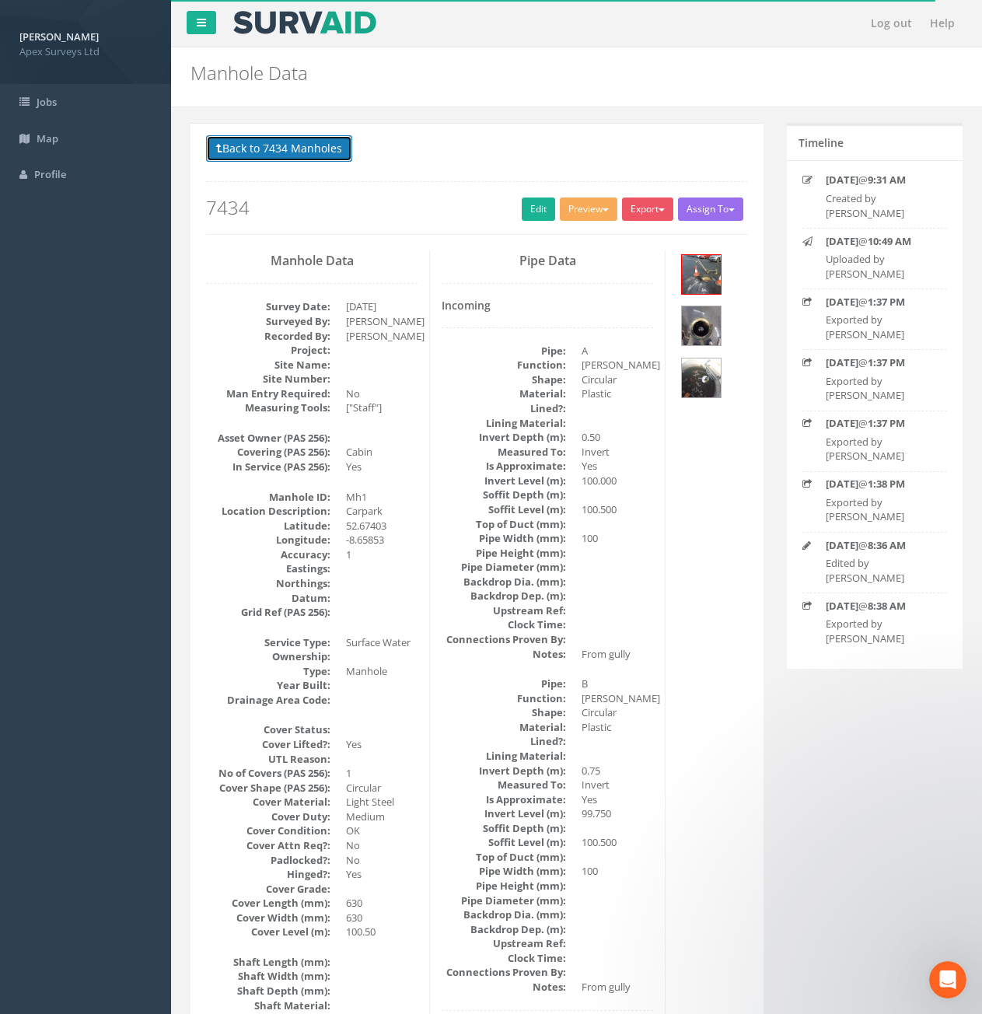
click at [324, 152] on button "Back to 7434 Manholes" at bounding box center [279, 148] width 146 height 26
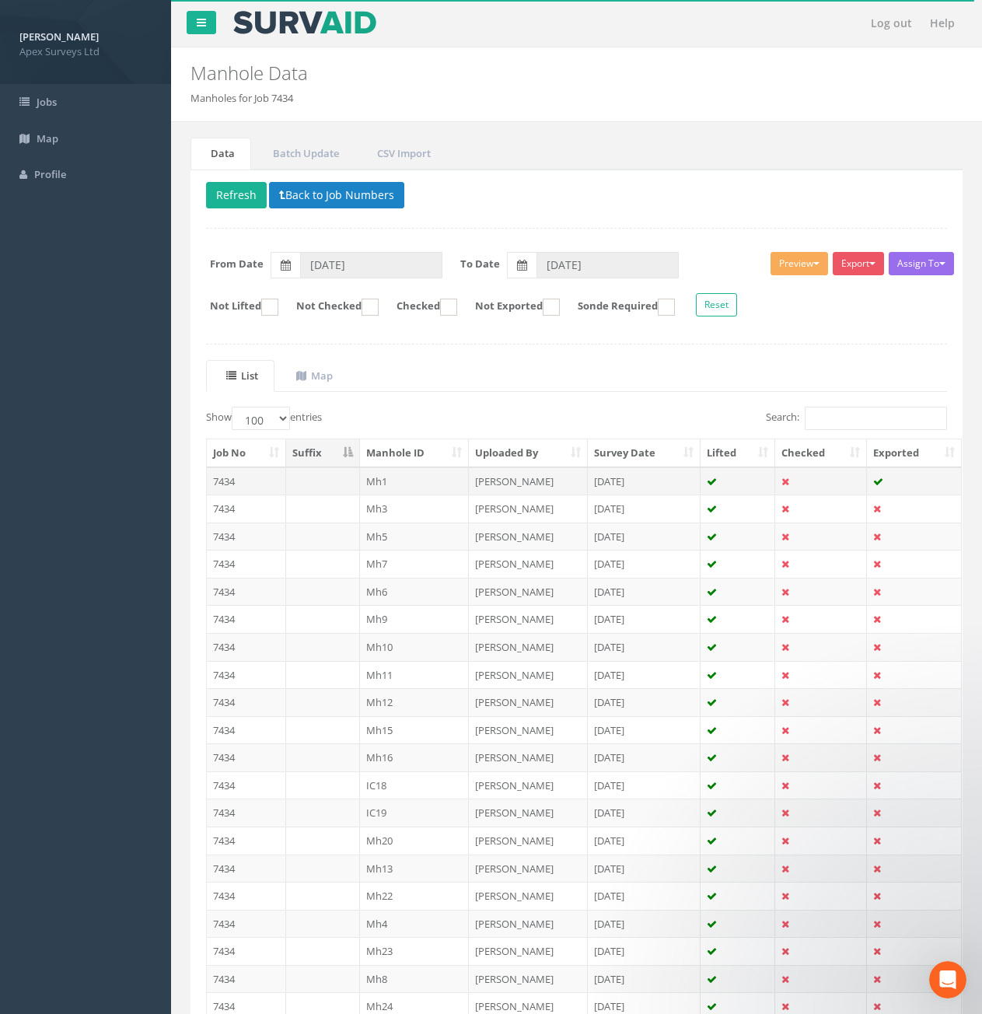
click at [236, 481] on td "7434" at bounding box center [246, 481] width 79 height 28
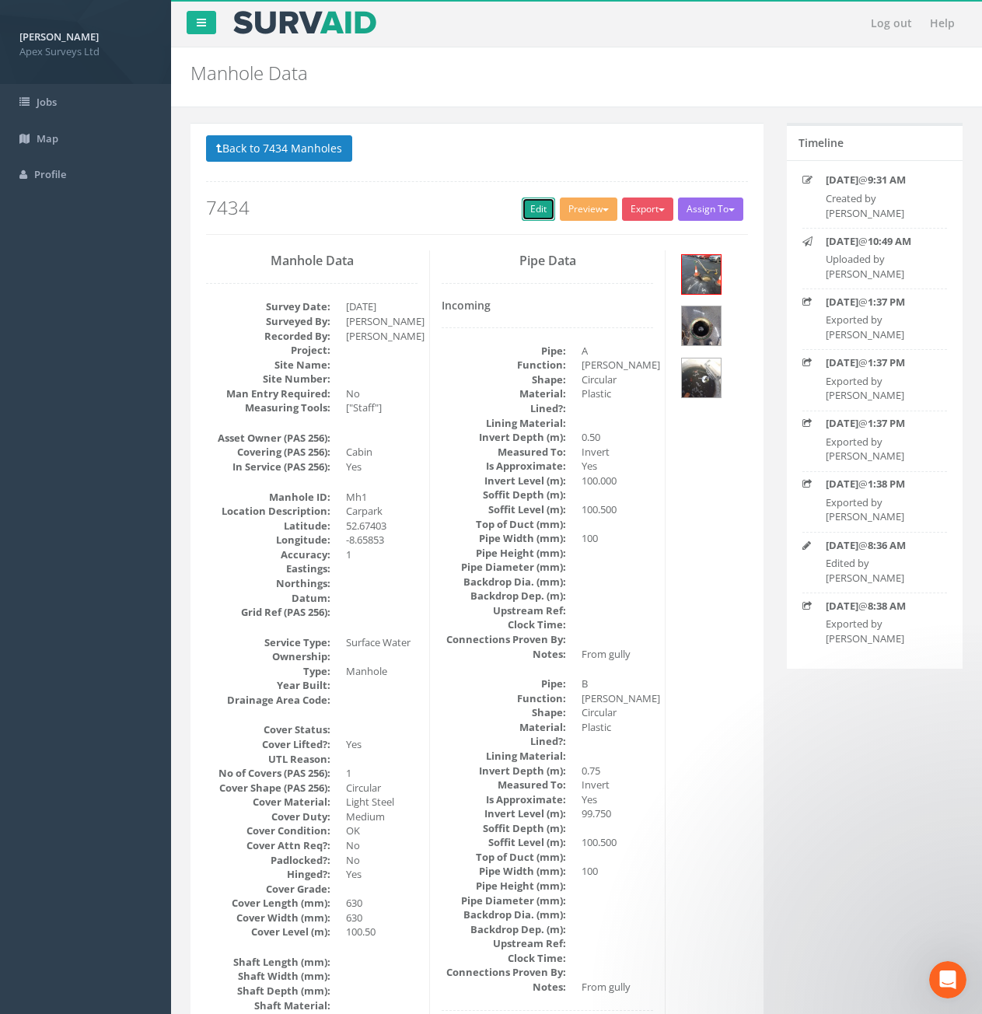
click at [527, 219] on link "Edit" at bounding box center [538, 209] width 33 height 23
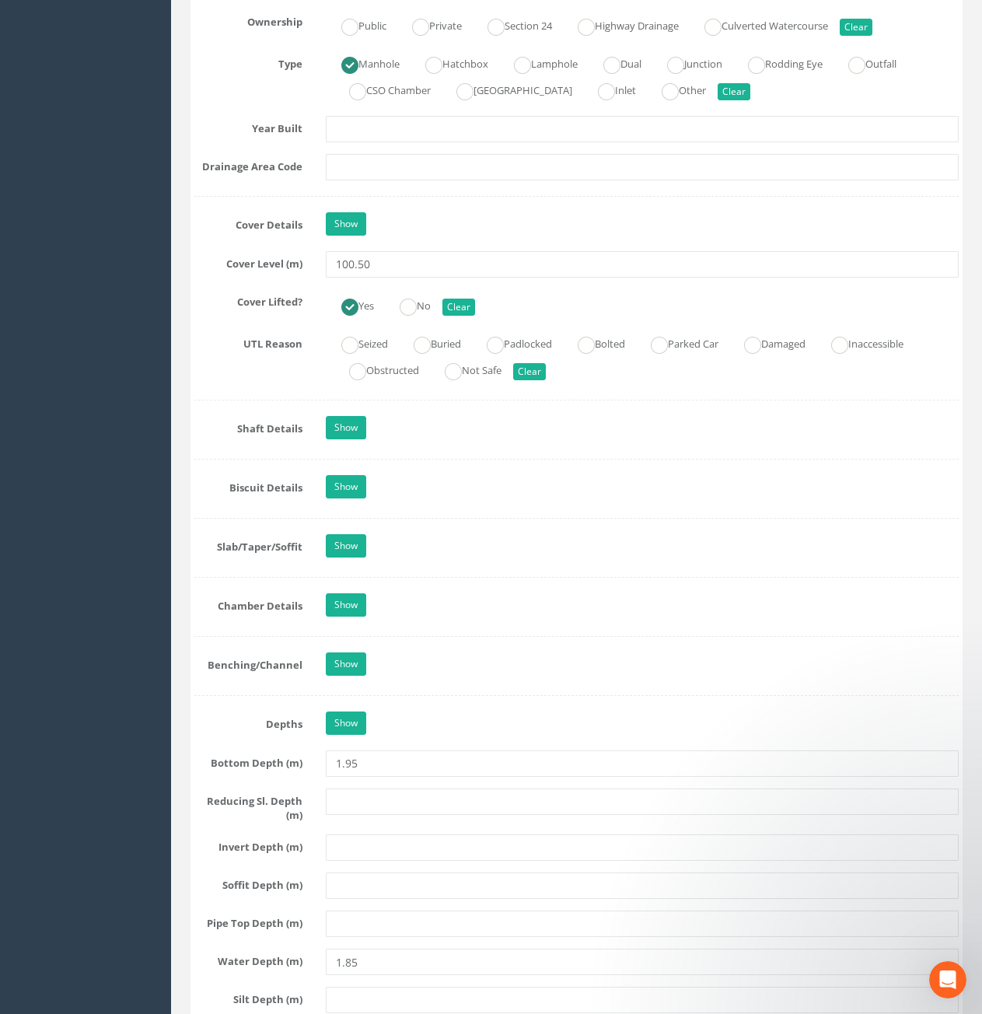
scroll to position [1244, 0]
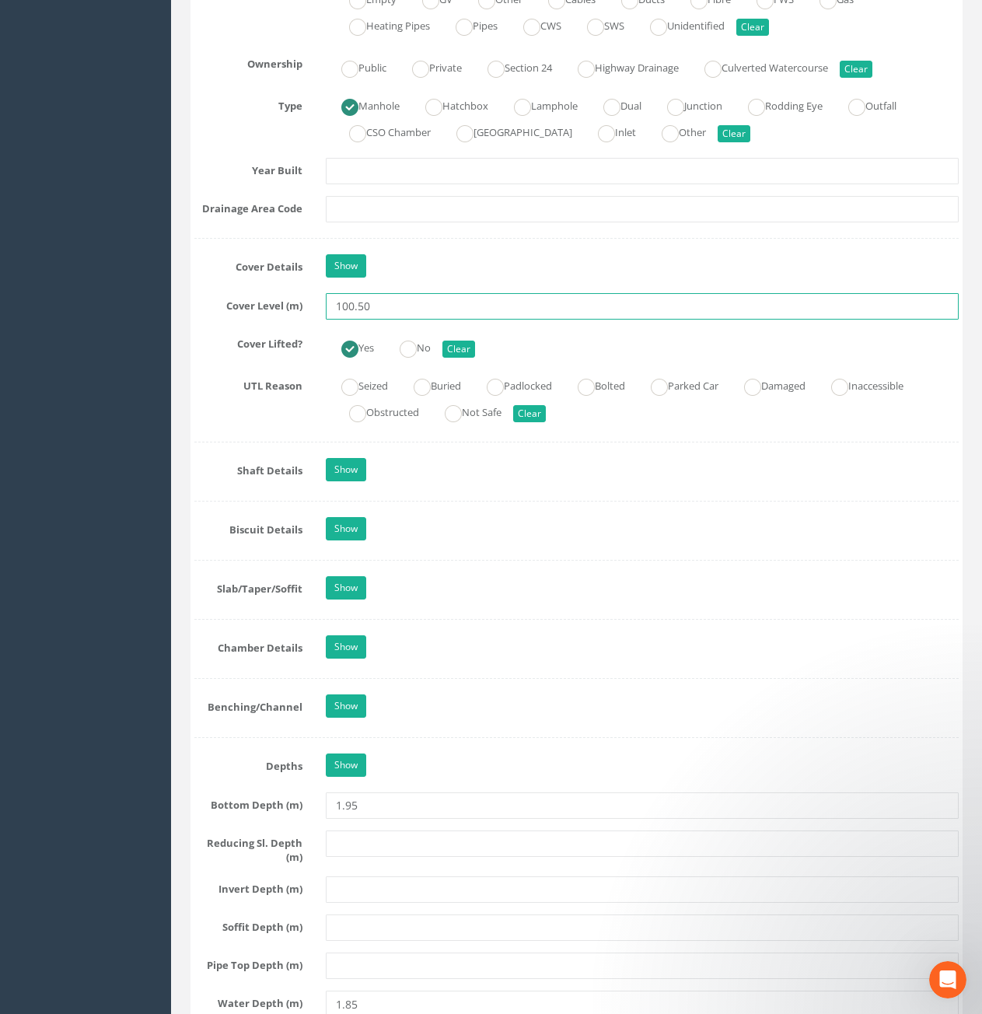
drag, startPoint x: 396, startPoint y: 307, endPoint x: 338, endPoint y: 317, distance: 59.2
click at [338, 317] on input "100.50" at bounding box center [642, 306] width 633 height 26
type input "9.90"
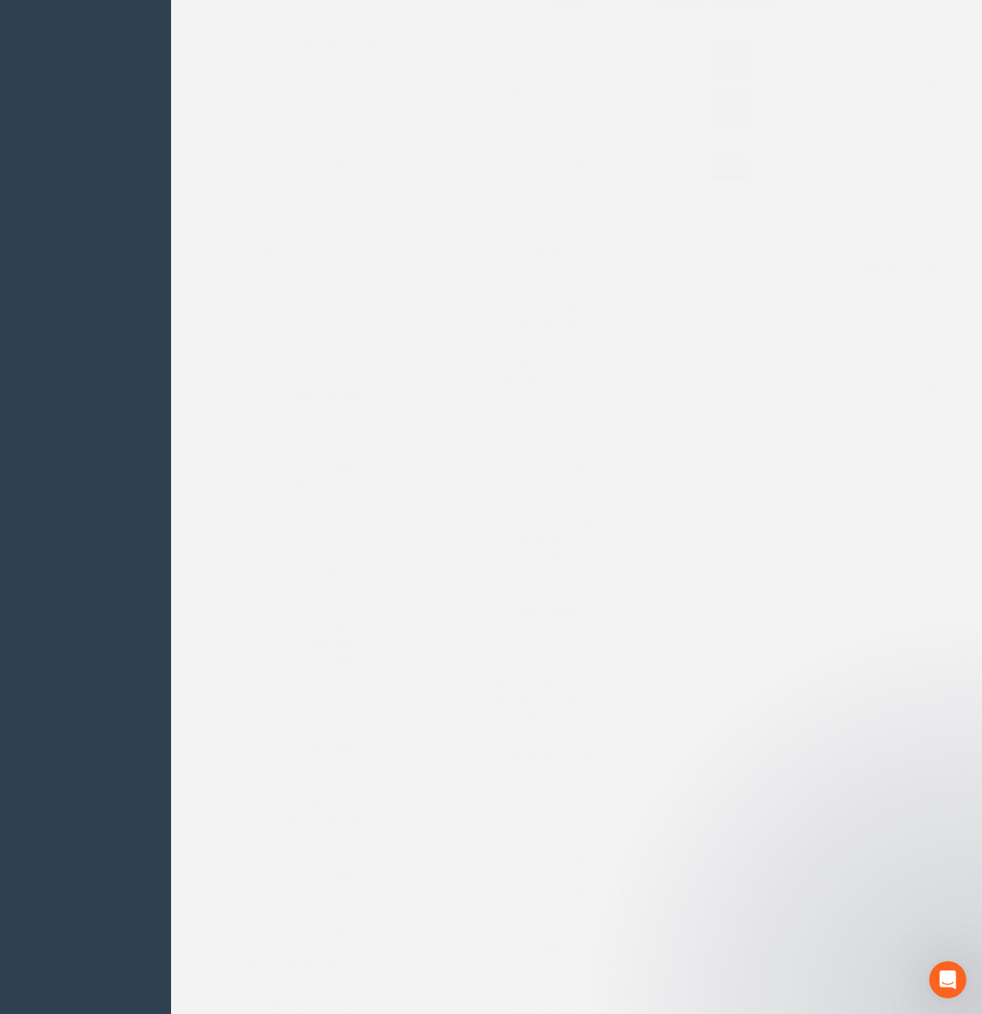
scroll to position [0, 0]
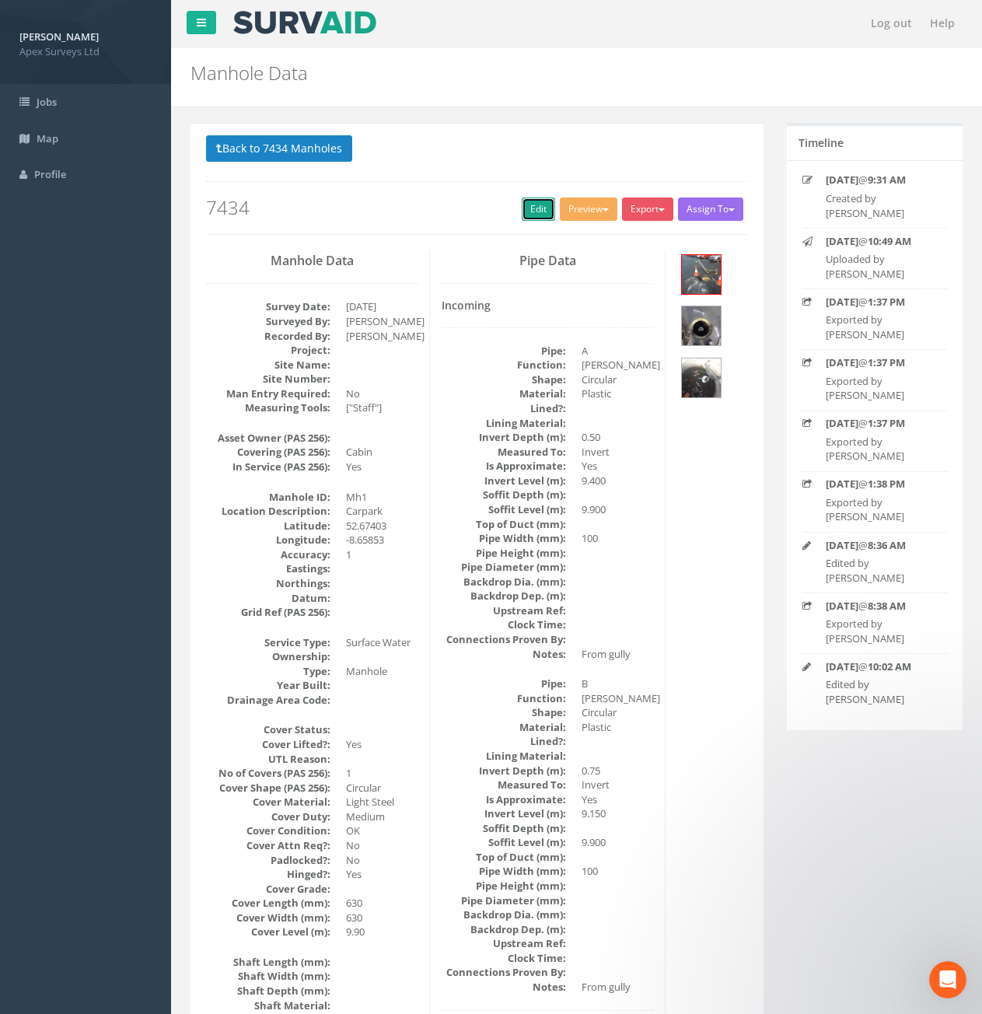
click at [531, 208] on link "Edit" at bounding box center [538, 209] width 33 height 23
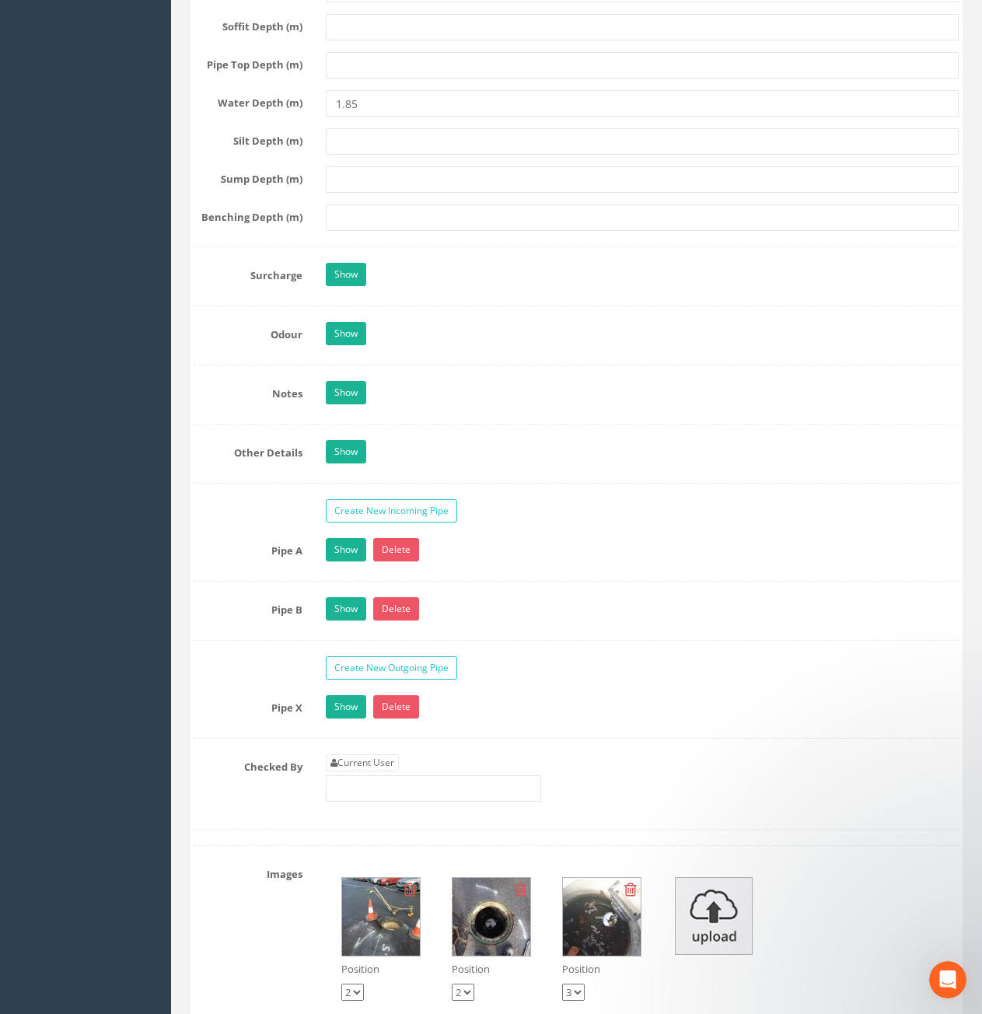
scroll to position [2178, 0]
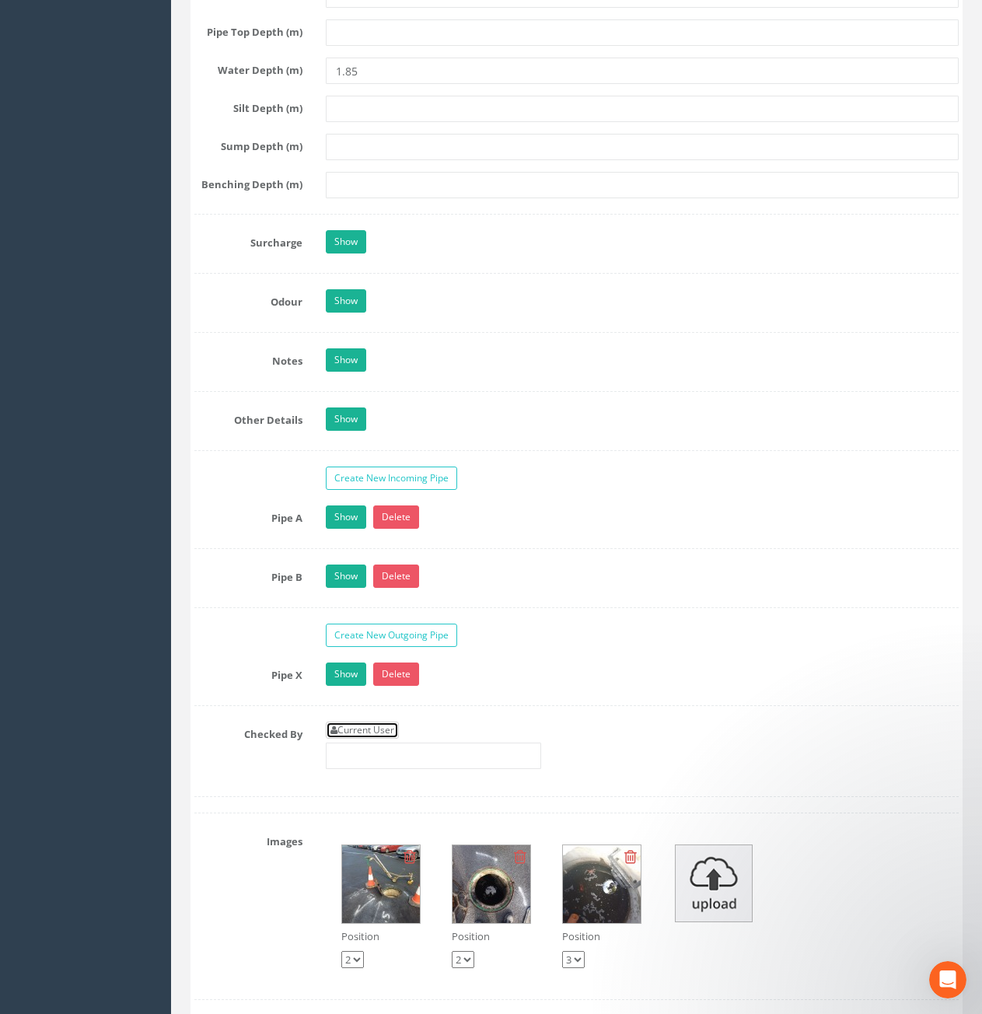
click at [362, 726] on link "Current User" at bounding box center [362, 730] width 73 height 17
type input "[PERSON_NAME]"
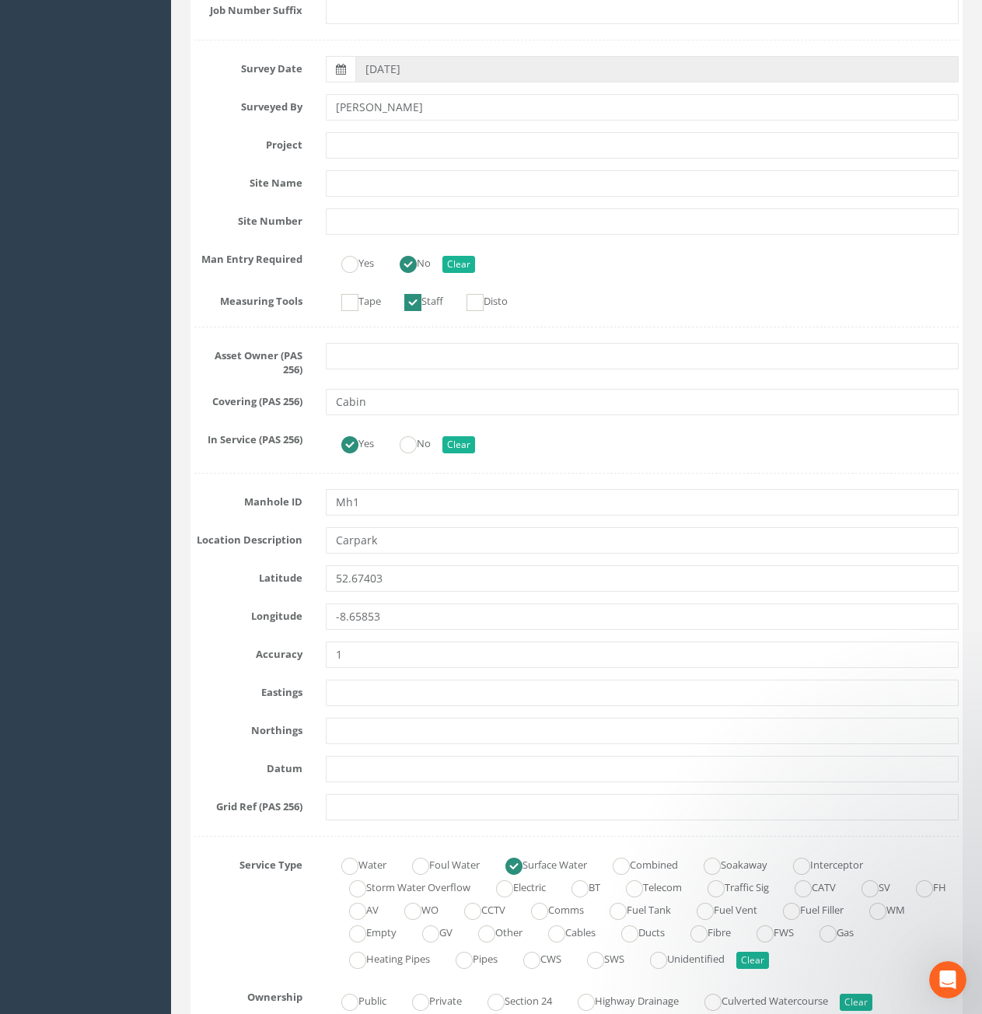
scroll to position [0, 0]
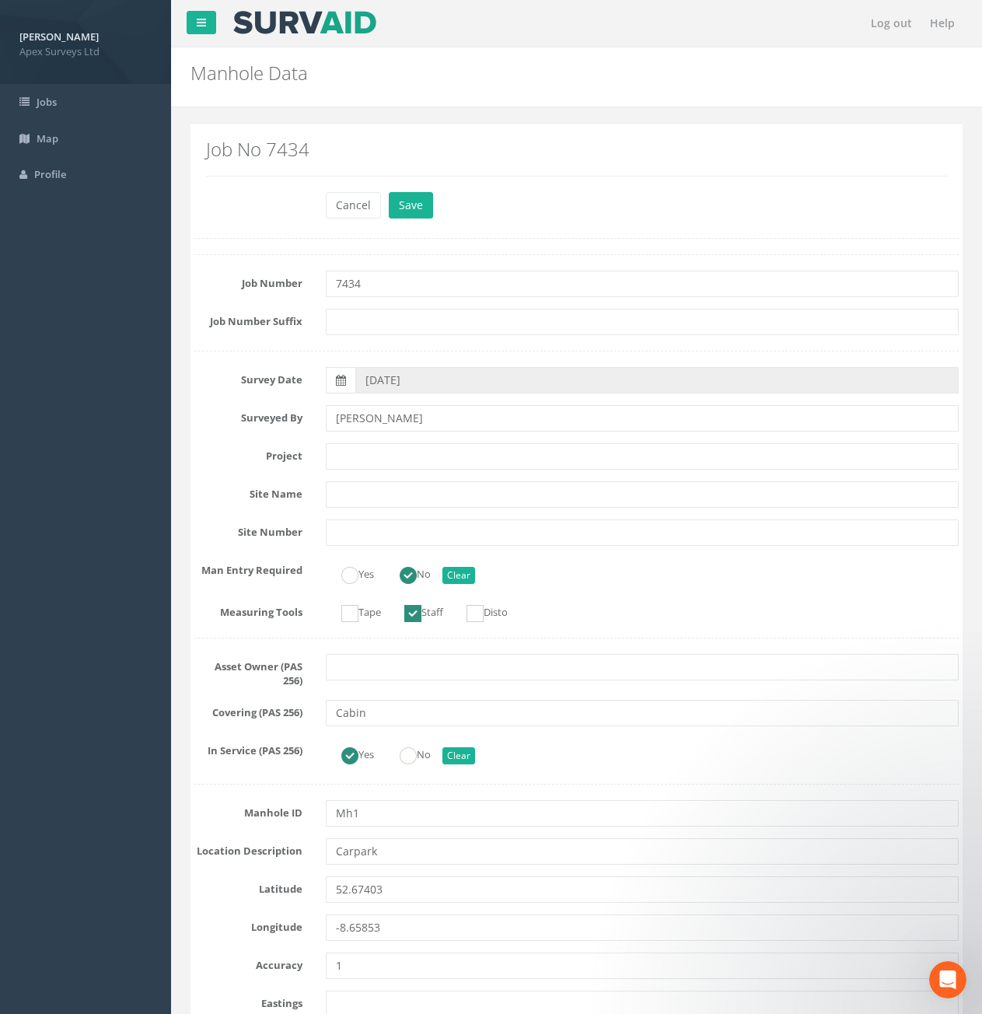
click at [408, 197] on button "Save" at bounding box center [411, 205] width 44 height 26
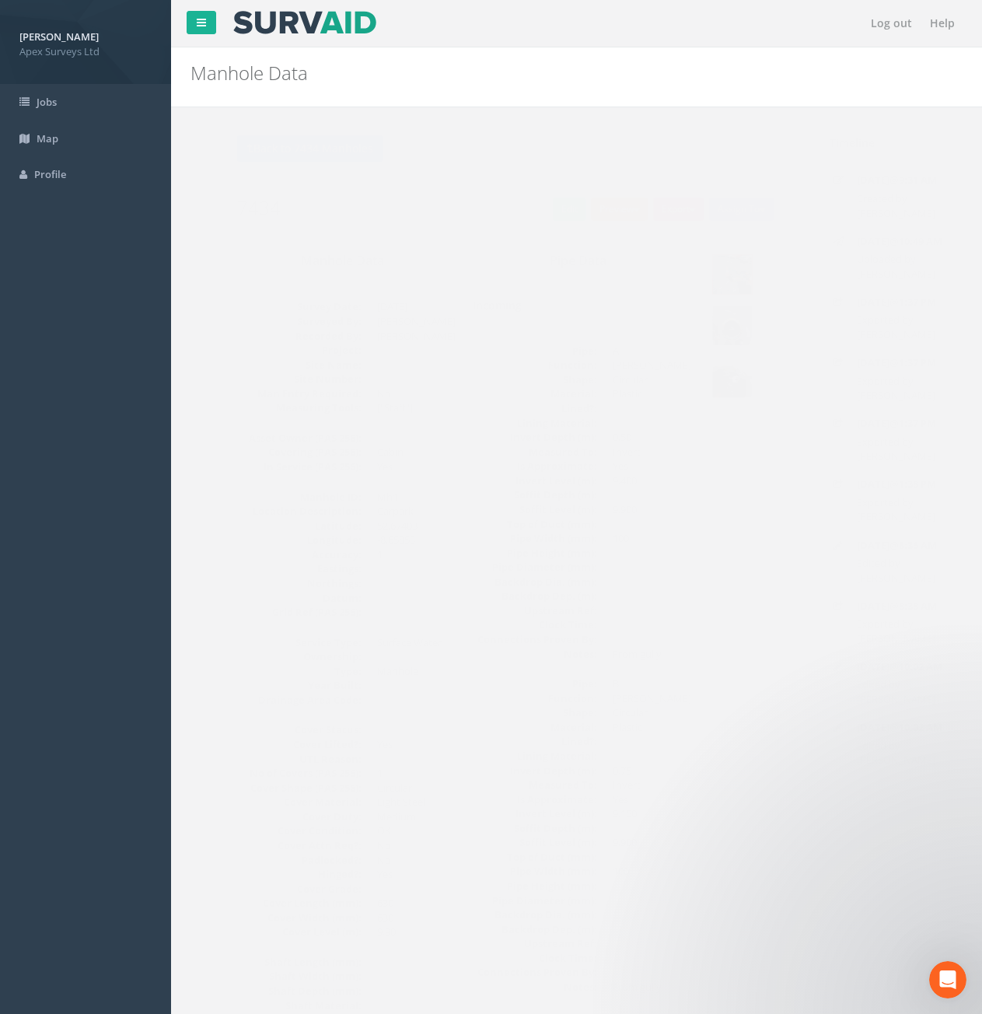
click at [593, 209] on button "Preview" at bounding box center [589, 209] width 58 height 23
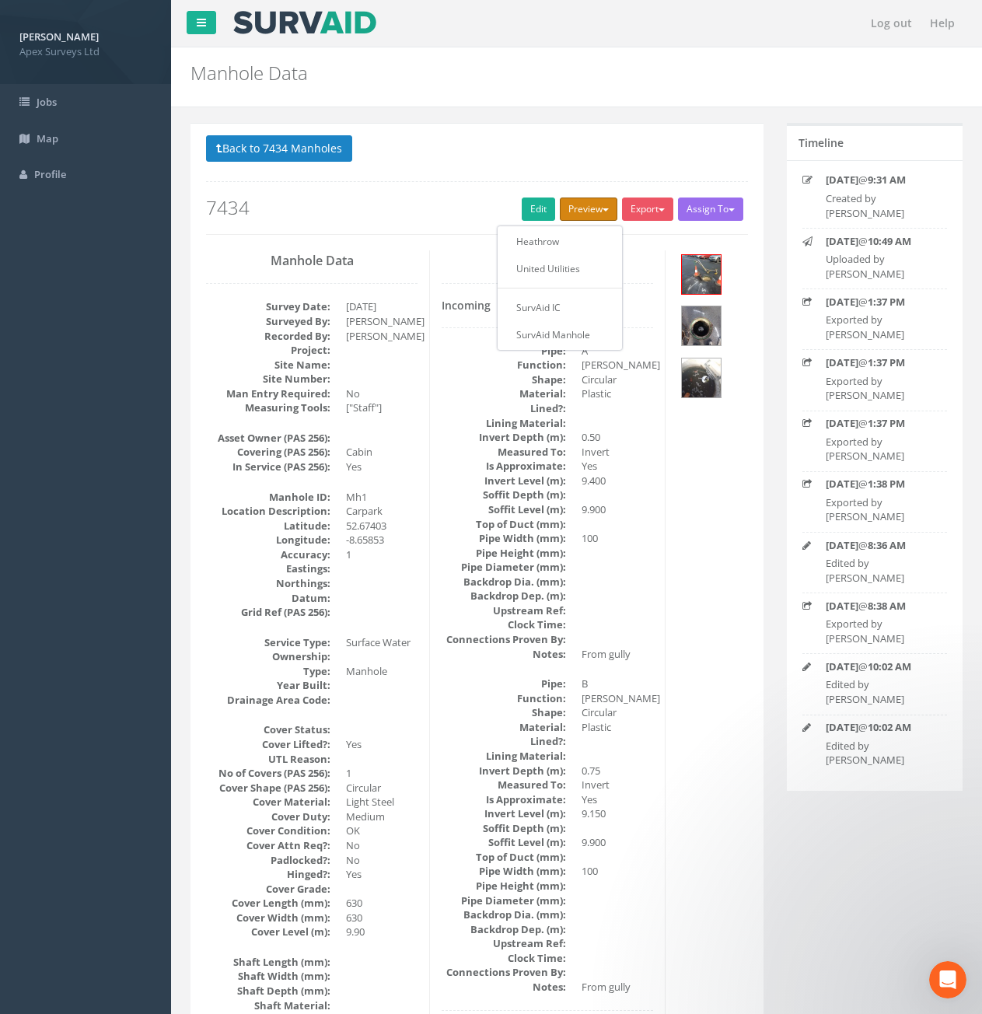
click at [592, 211] on button "Preview" at bounding box center [589, 209] width 58 height 23
click at [707, 281] on img at bounding box center [701, 274] width 39 height 39
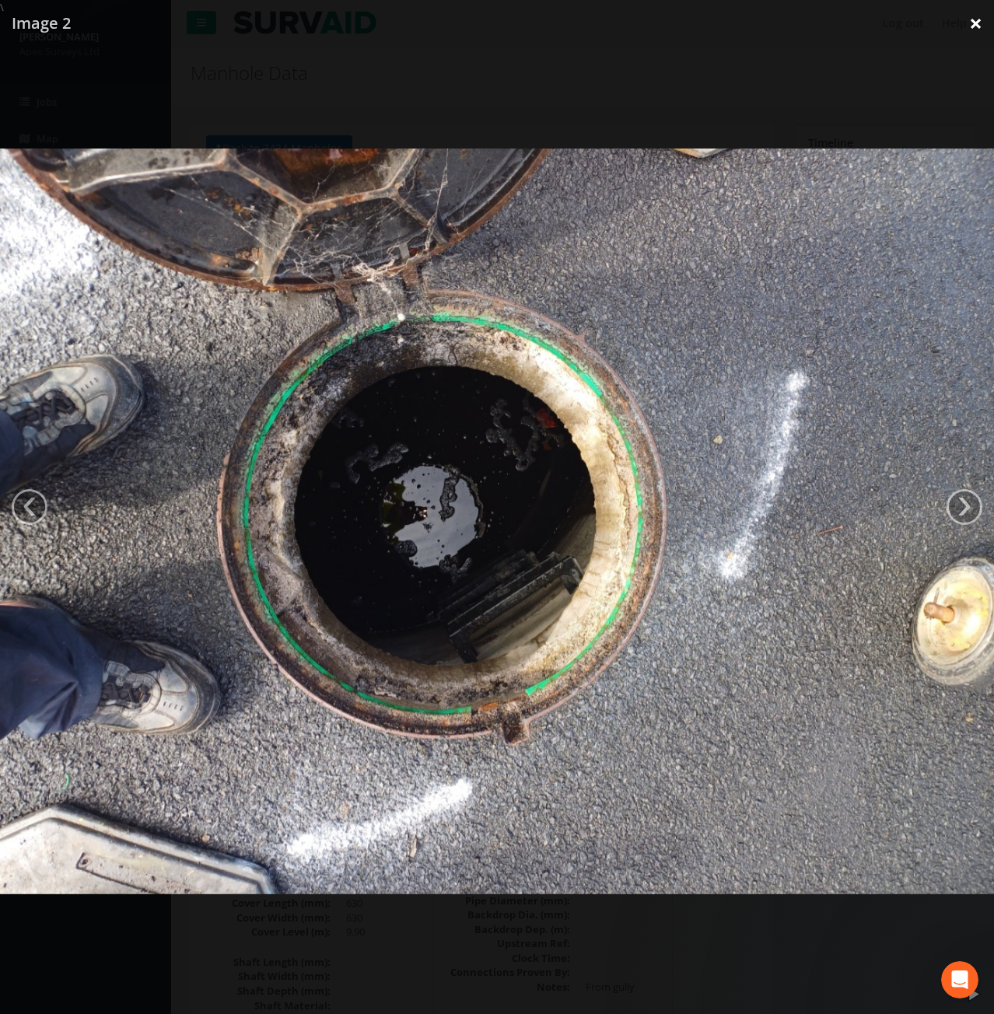
click at [971, 28] on link "×" at bounding box center [975, 23] width 37 height 47
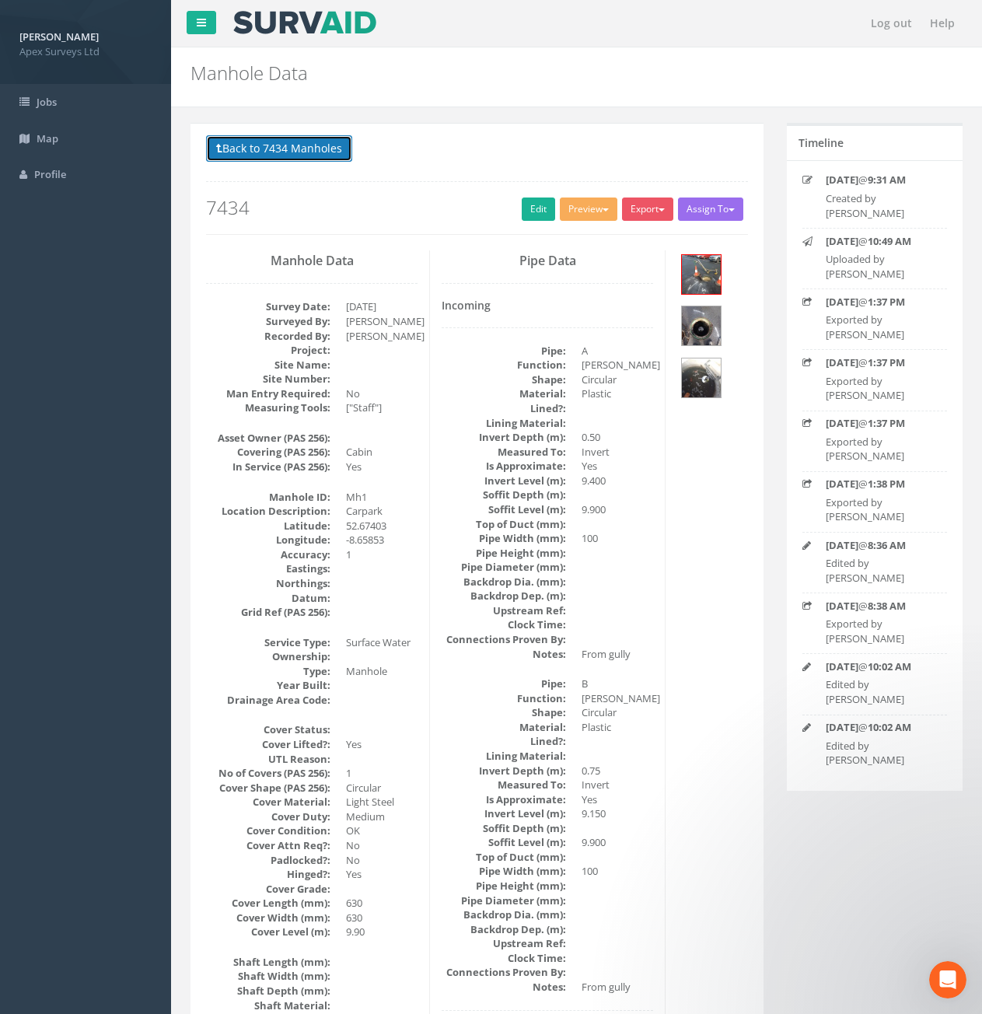
click at [295, 151] on button "Back to 7434 Manholes" at bounding box center [279, 148] width 146 height 26
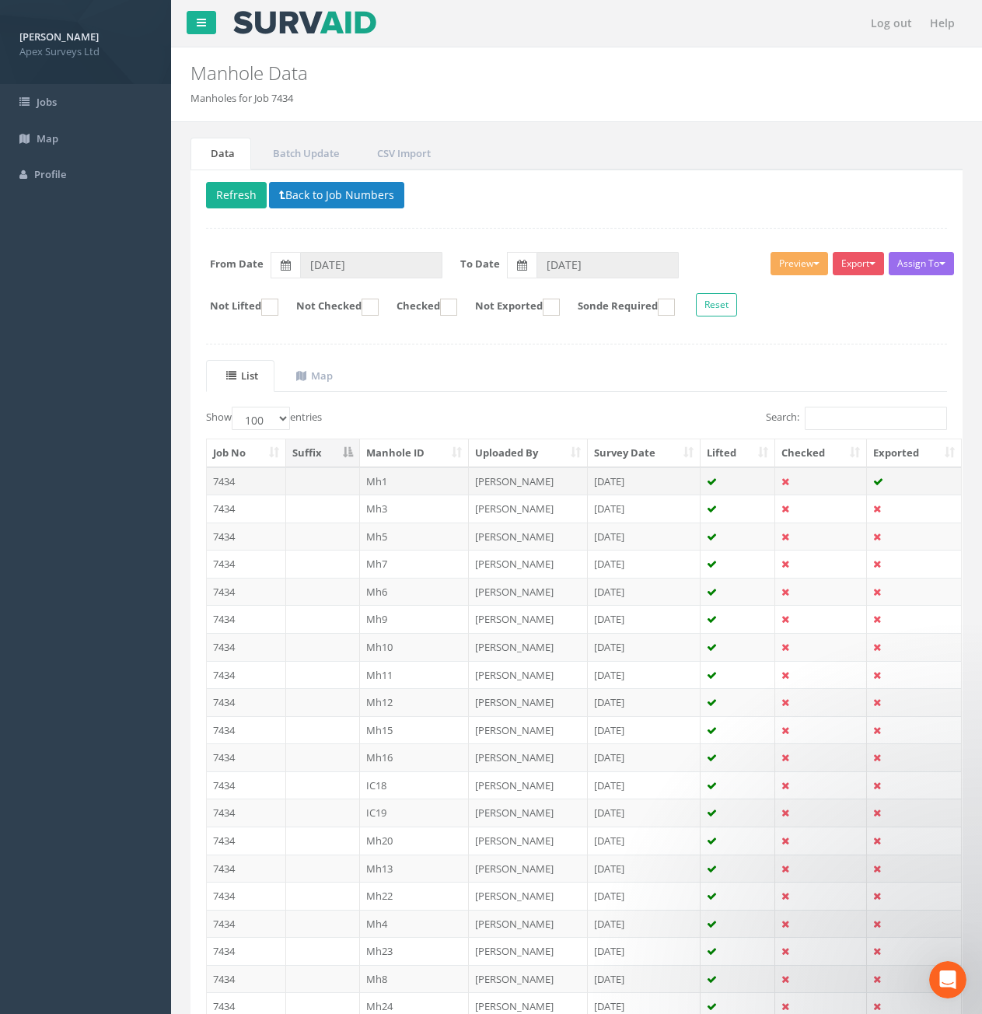
click at [790, 481] on td at bounding box center [821, 481] width 92 height 28
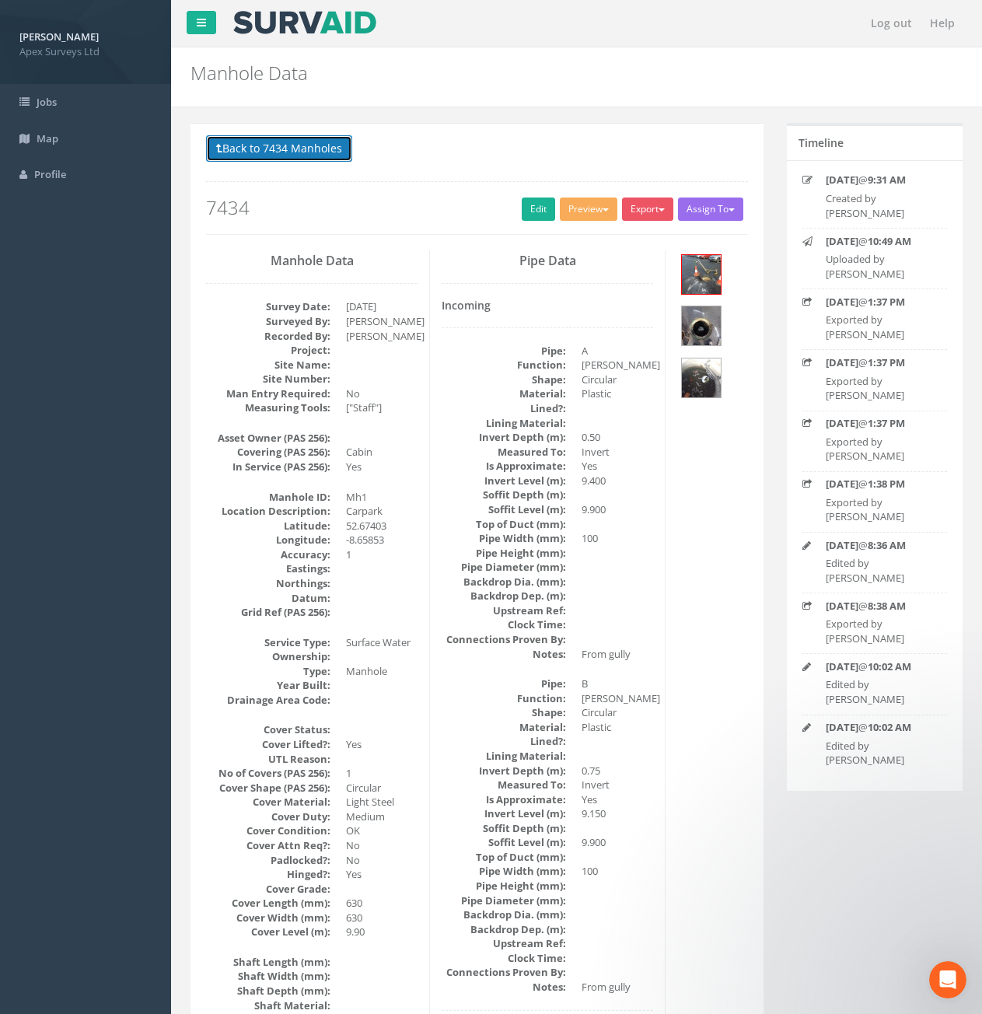
drag, startPoint x: 247, startPoint y: 151, endPoint x: 262, endPoint y: 159, distance: 17.8
click at [247, 151] on button "Back to 7434 Manholes" at bounding box center [279, 148] width 146 height 26
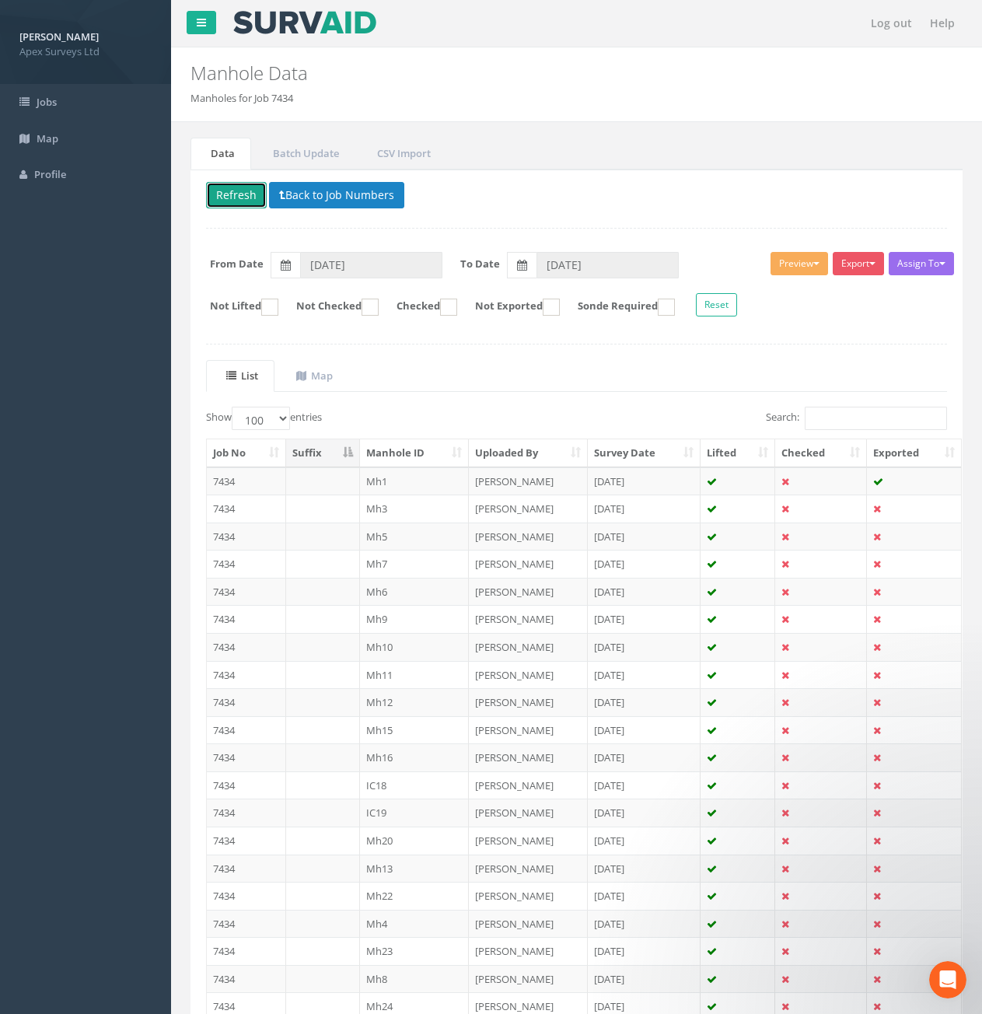
click at [229, 184] on button "Refresh" at bounding box center [236, 195] width 61 height 26
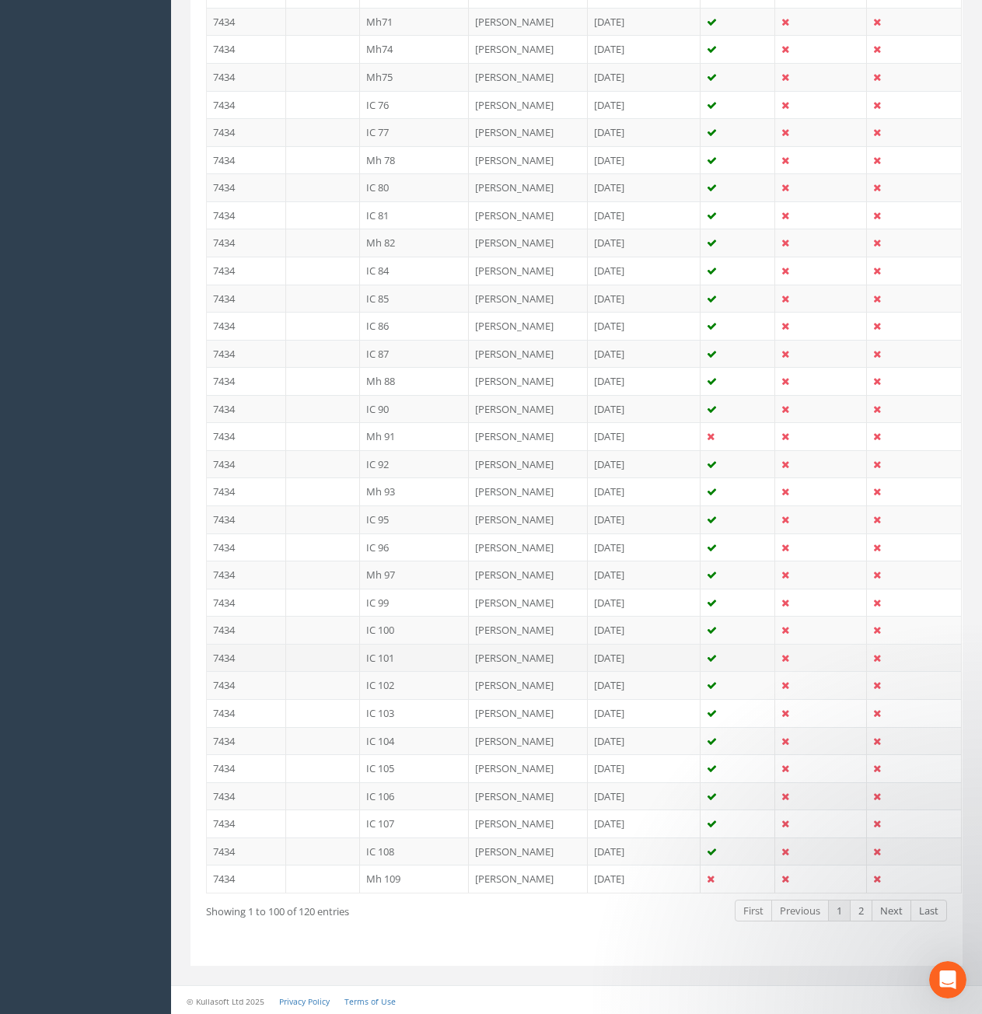
scroll to position [2343, 0]
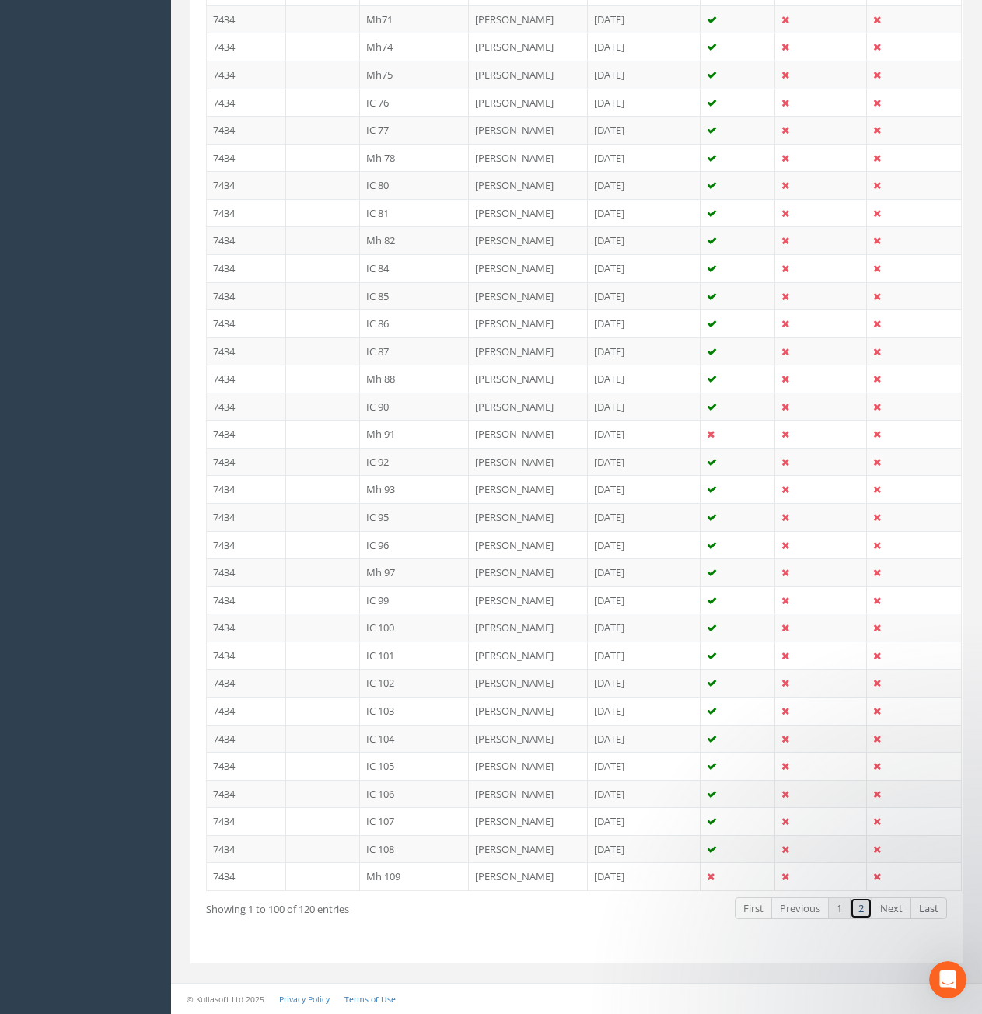
click at [870, 912] on link "2" at bounding box center [861, 909] width 23 height 23
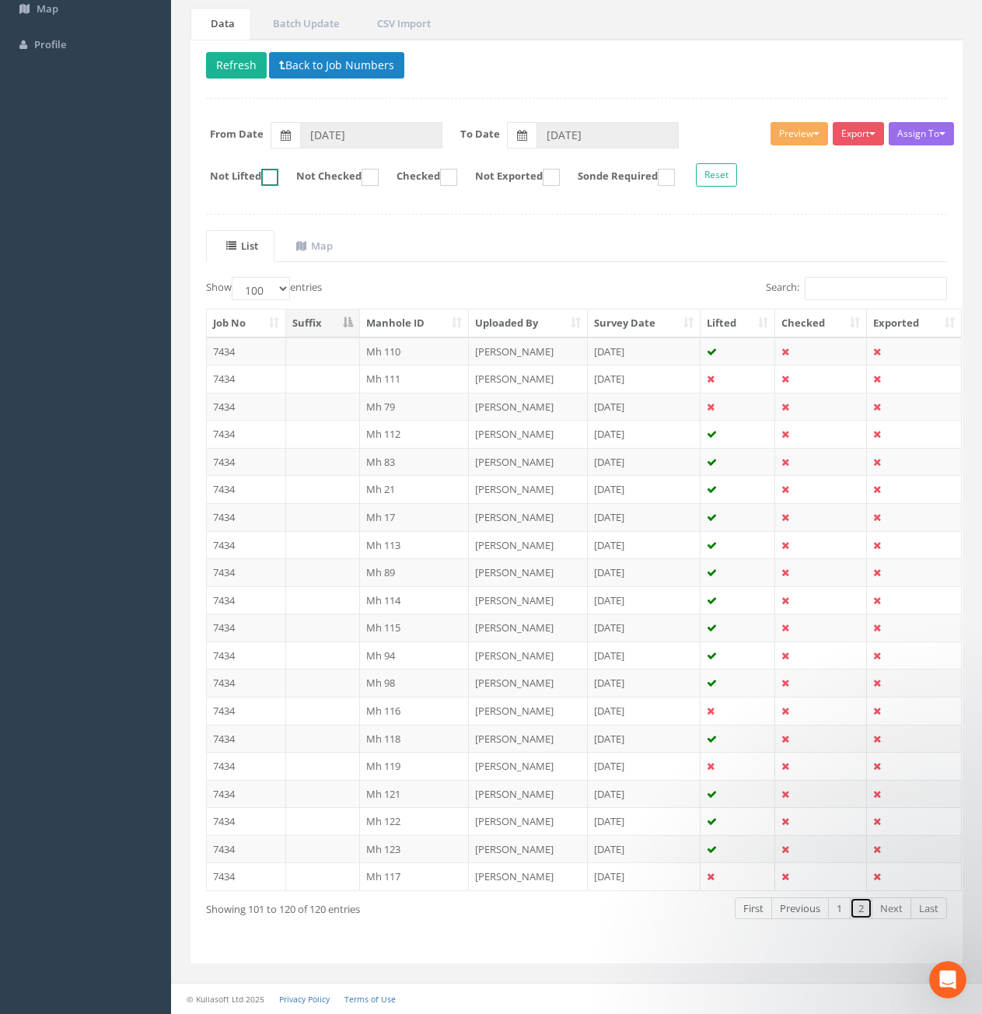
click at [278, 184] on ins at bounding box center [269, 177] width 17 height 17
checkbox input "true"
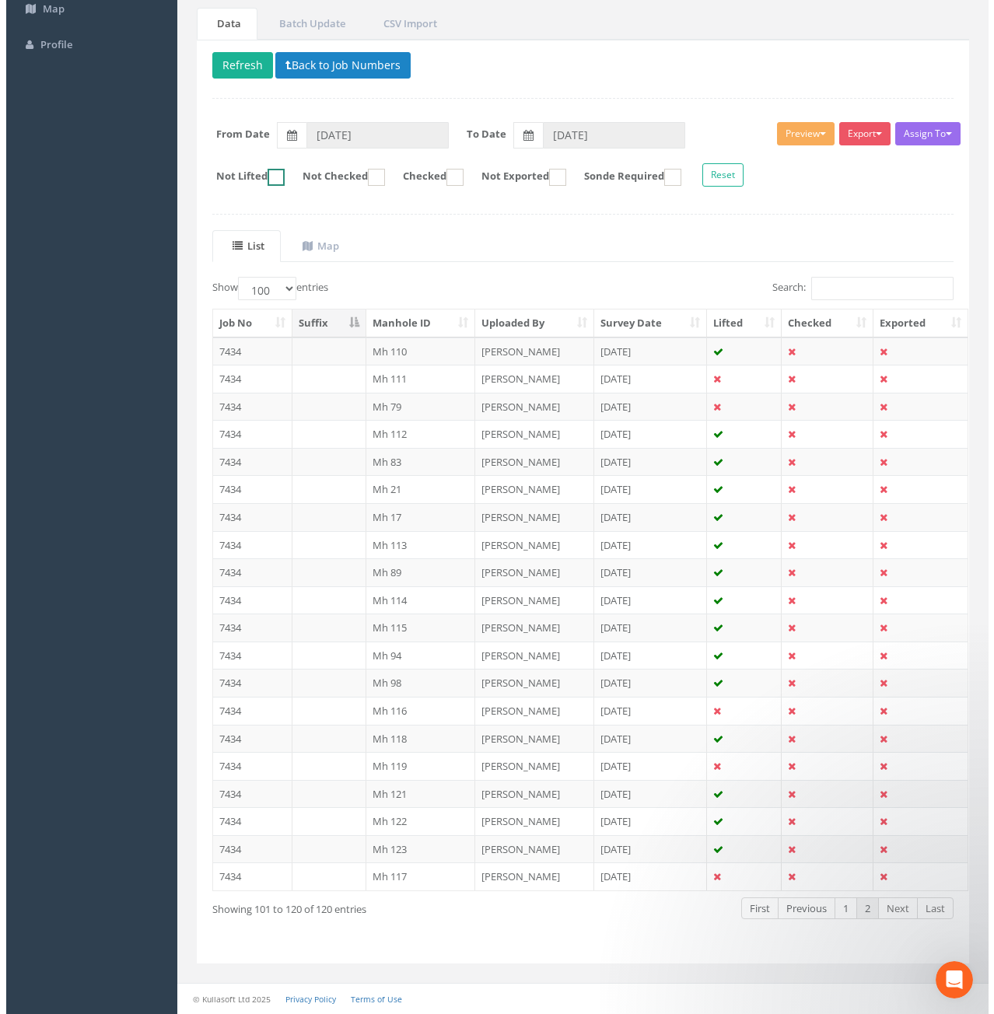
scroll to position [0, 0]
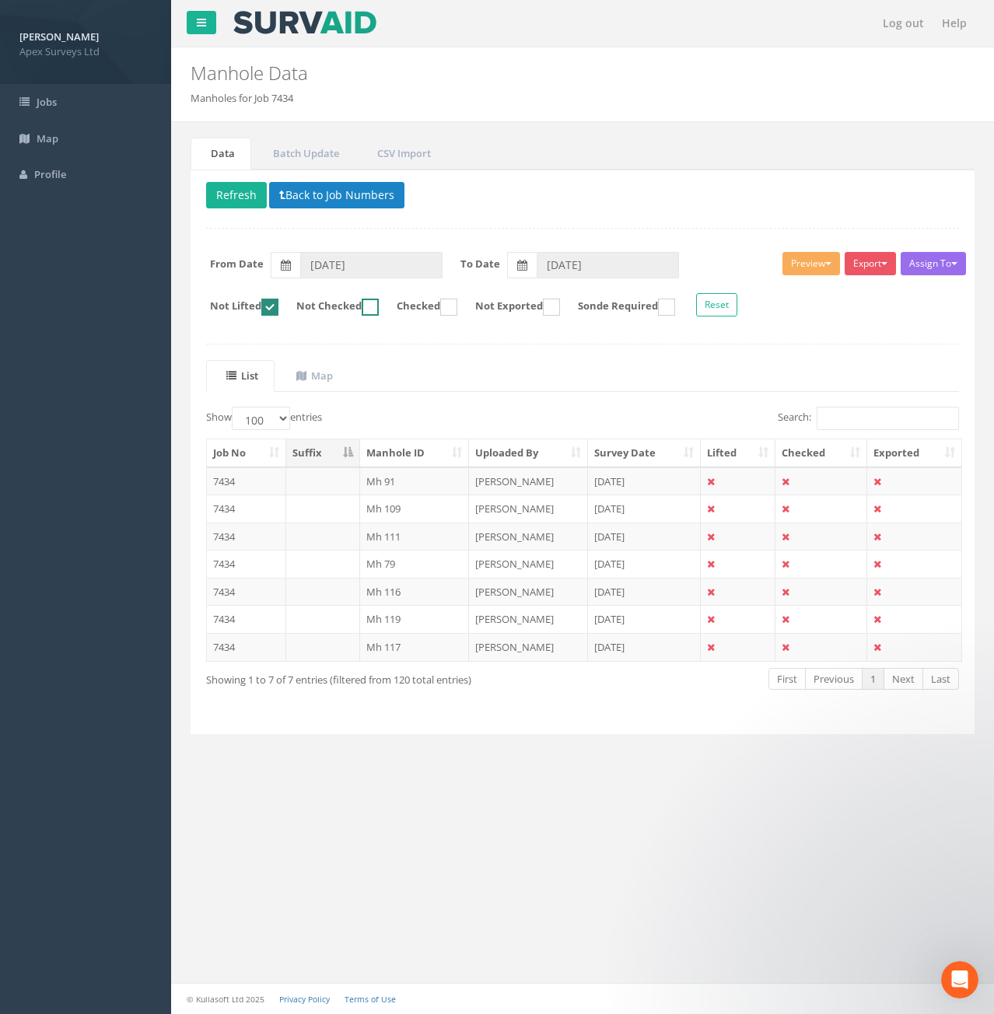
click at [379, 306] on ins at bounding box center [370, 307] width 17 height 17
checkbox input "true"
click at [271, 305] on ins at bounding box center [269, 307] width 17 height 17
checkbox input "false"
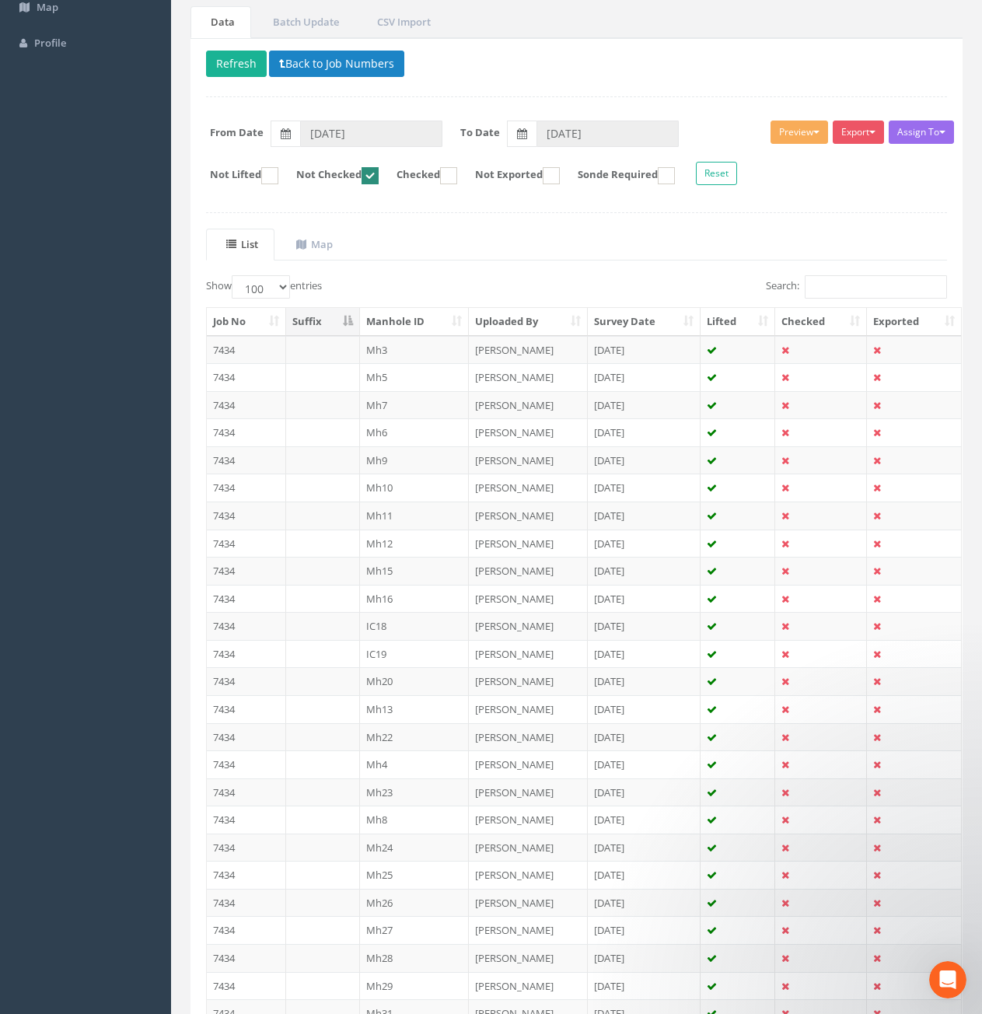
scroll to position [9, 0]
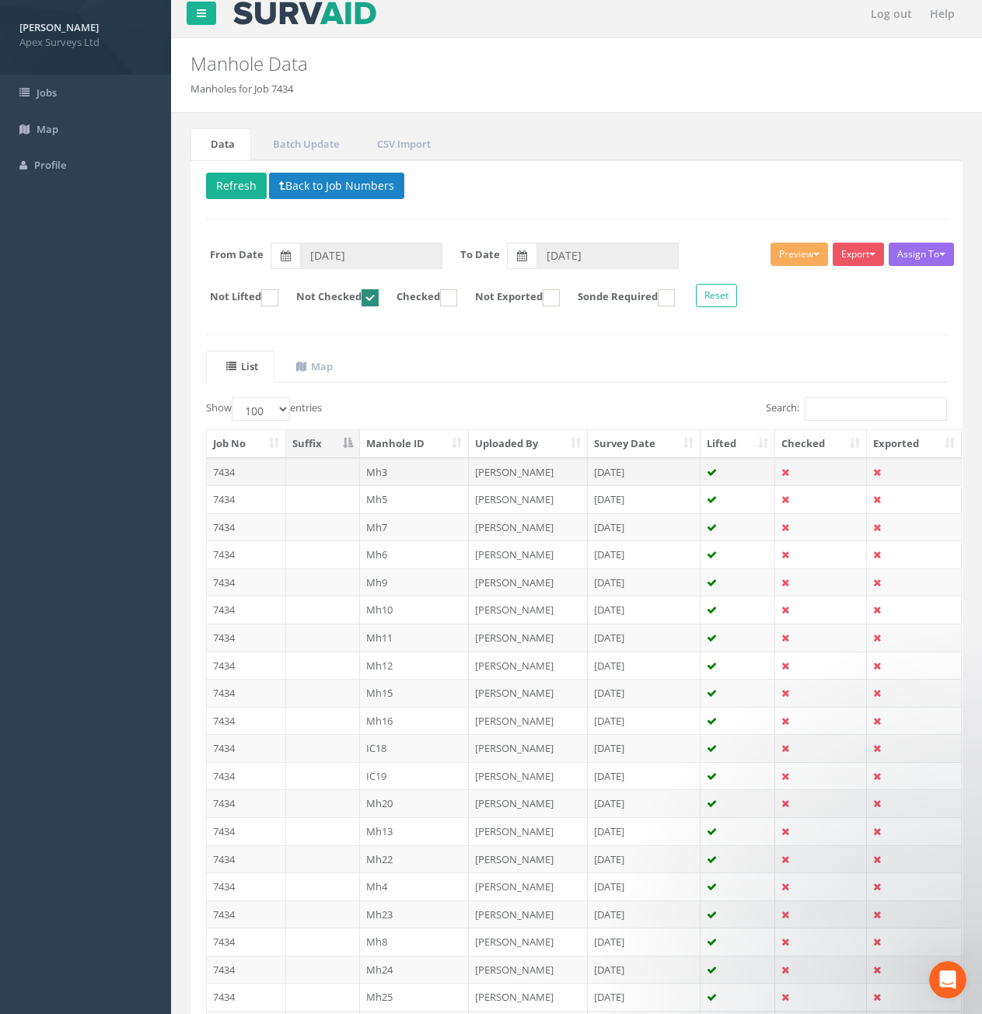
click at [237, 474] on td "7434" at bounding box center [246, 472] width 79 height 28
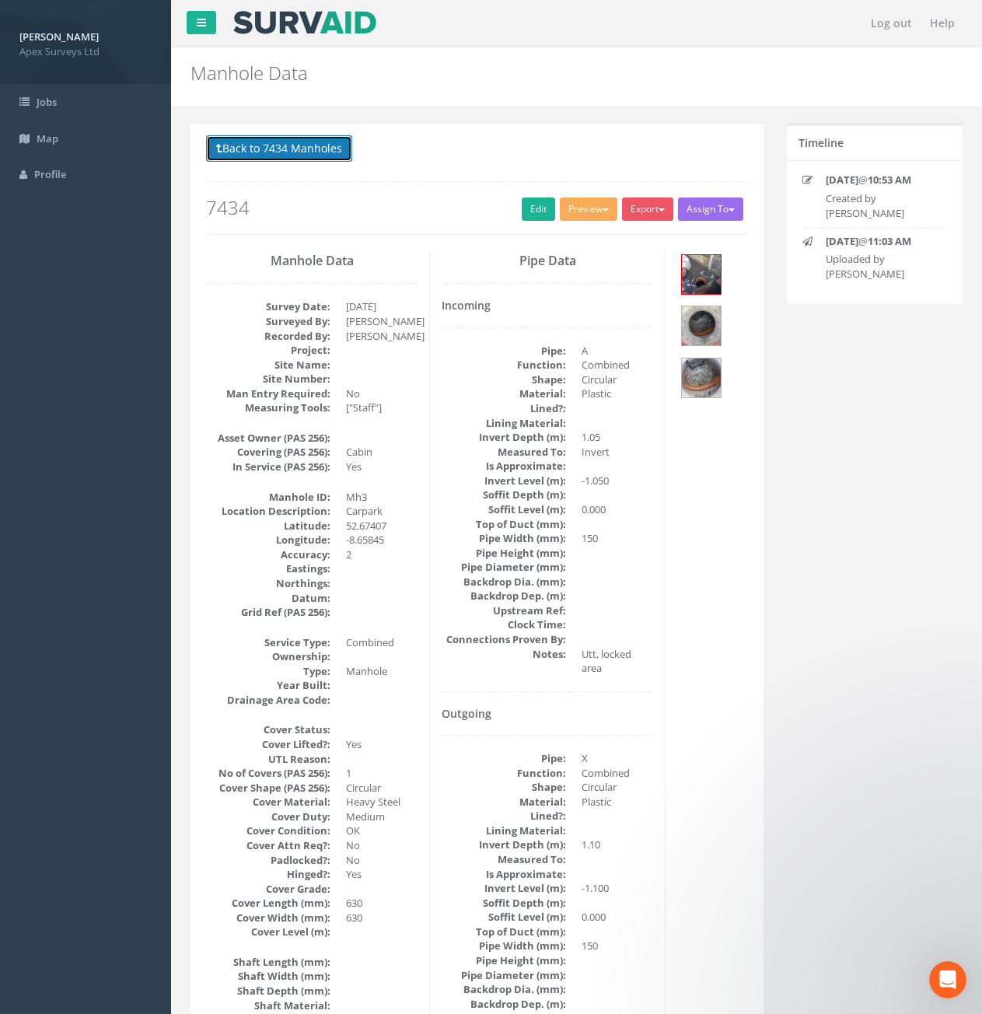
click at [285, 152] on button "Back to 7434 Manholes" at bounding box center [279, 148] width 146 height 26
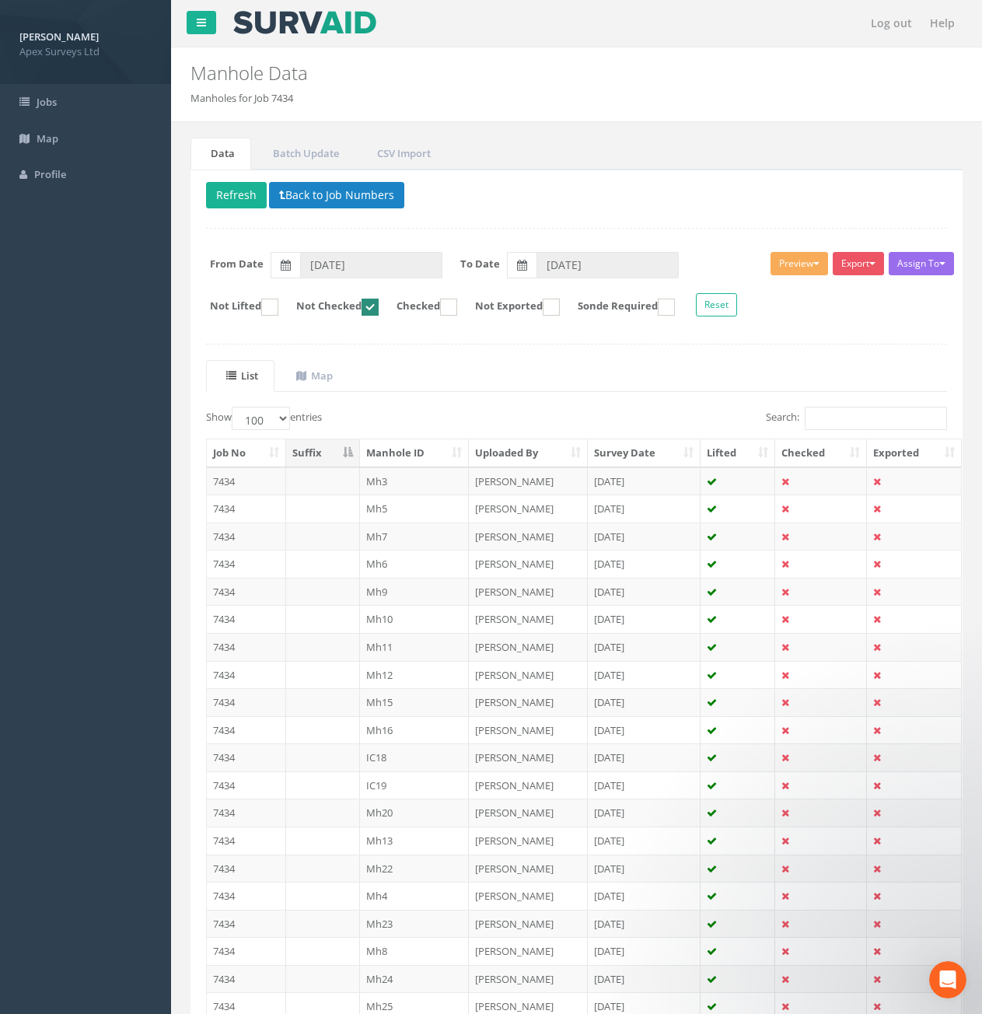
click at [379, 313] on ins at bounding box center [370, 307] width 17 height 17
click at [235, 481] on td "7434" at bounding box center [246, 481] width 79 height 28
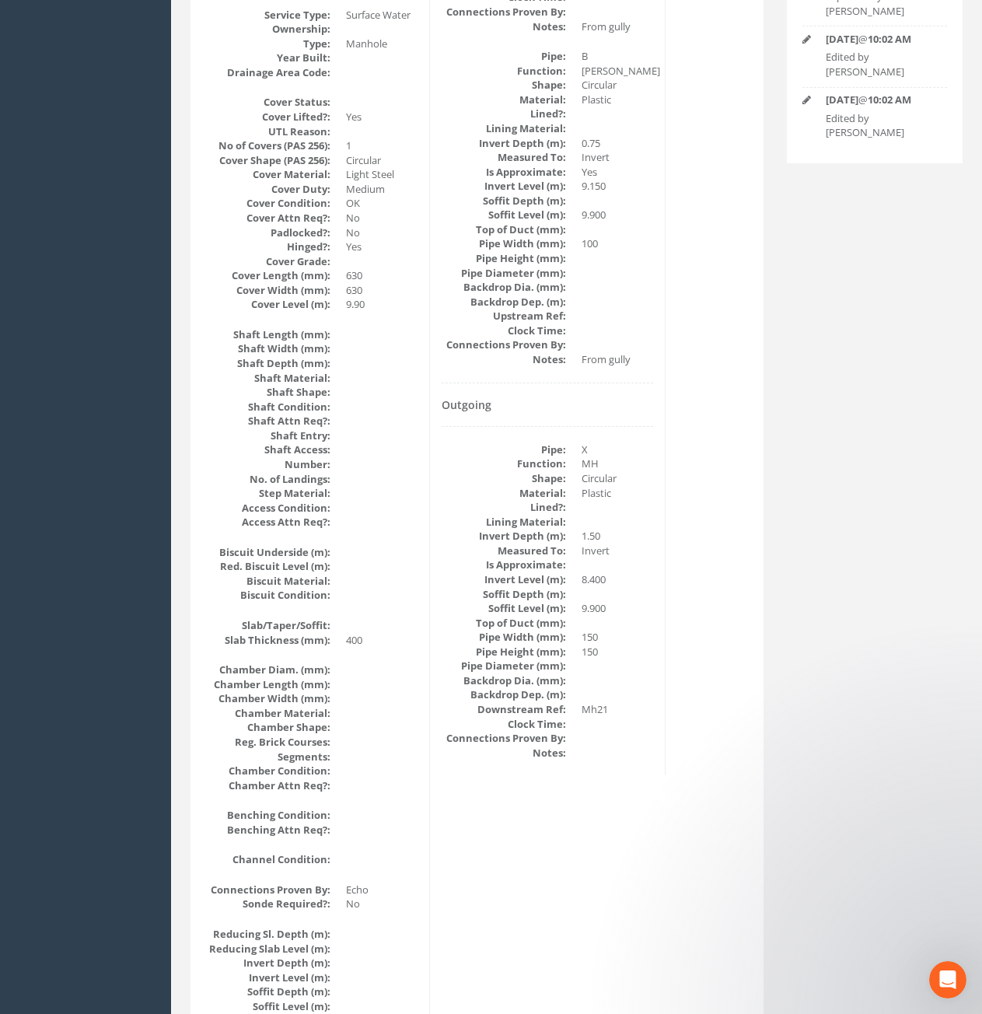
scroll to position [1533, 0]
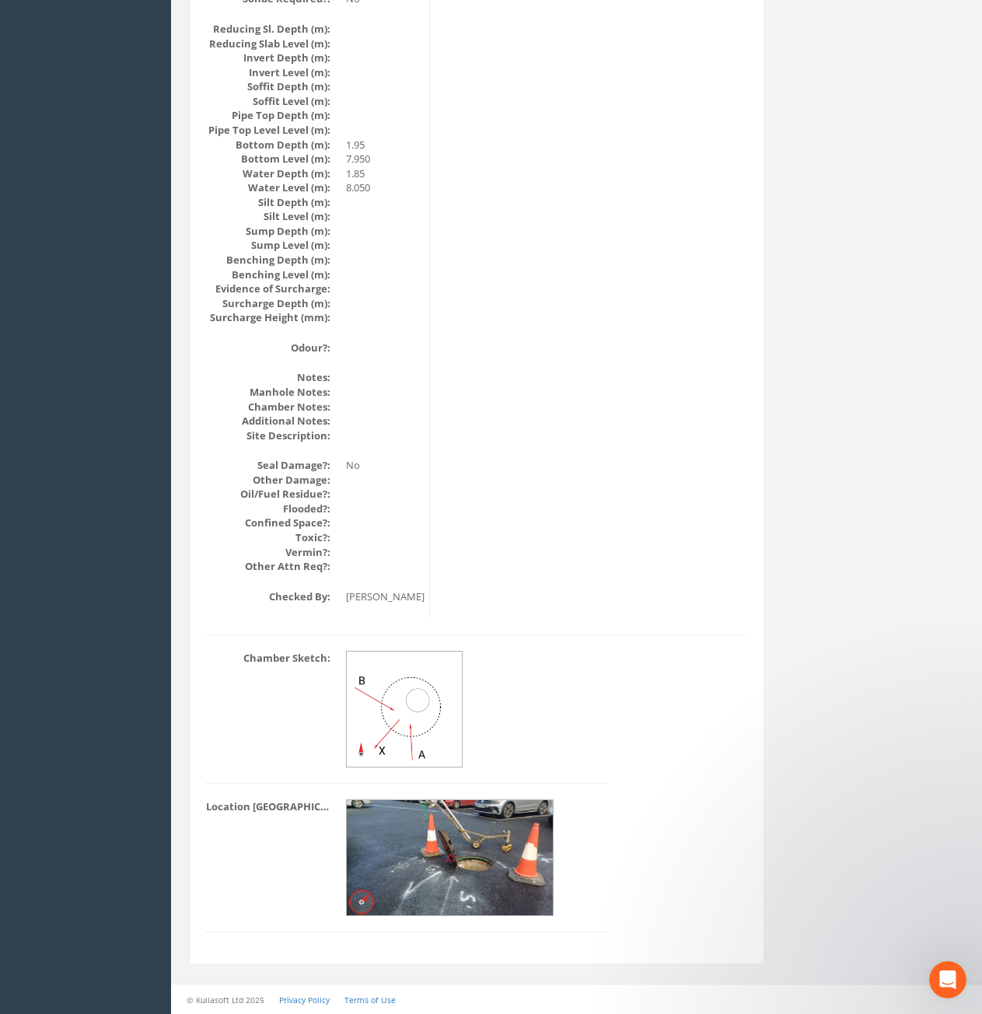
drag, startPoint x: 1507, startPoint y: 432, endPoint x: 2014, endPoint y: 648, distance: 551.3
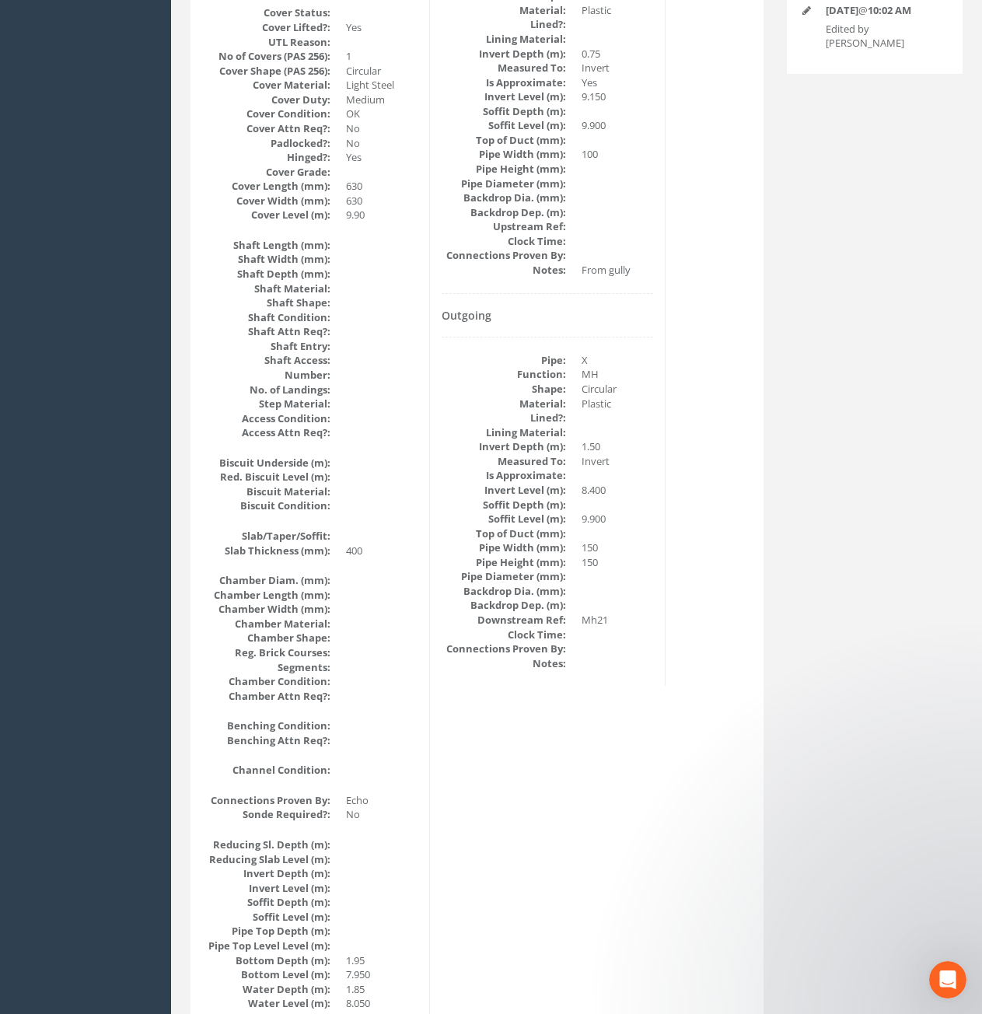
drag, startPoint x: 896, startPoint y: 370, endPoint x: 853, endPoint y: 266, distance: 112.7
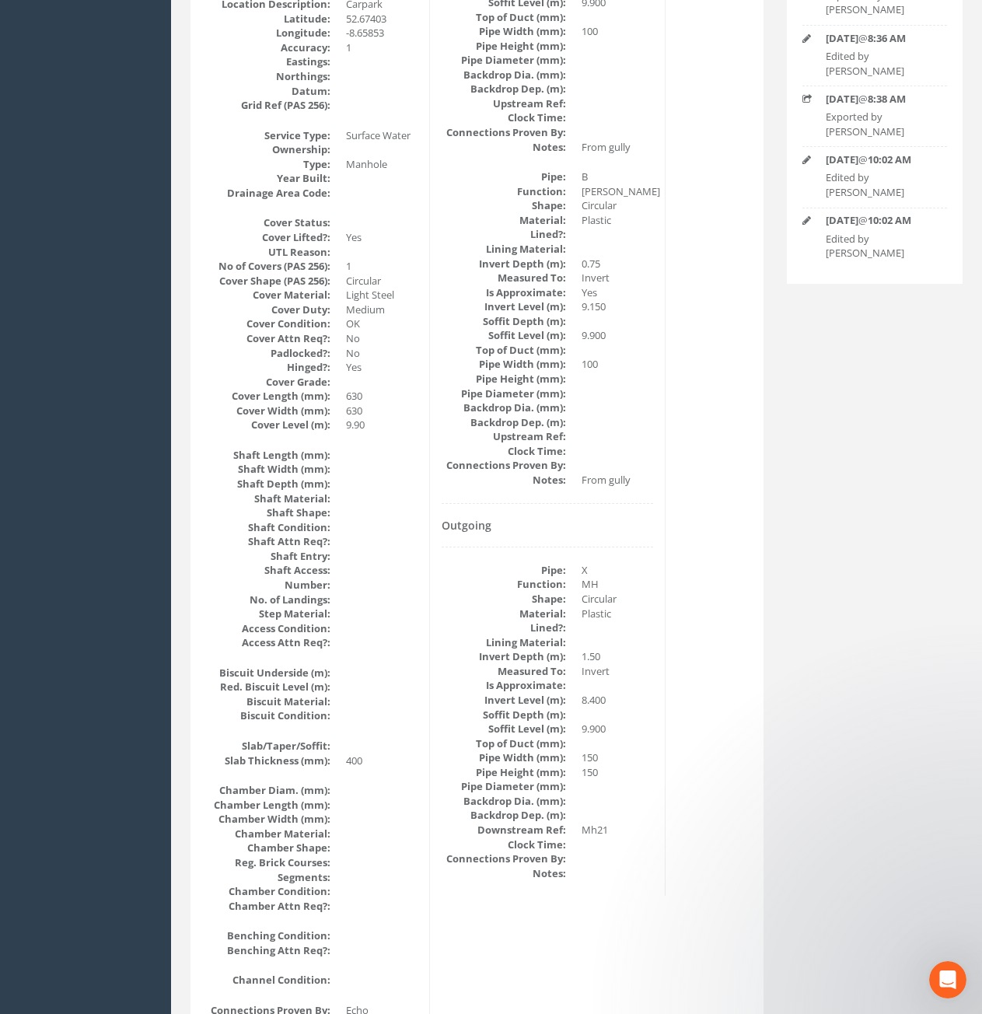
scroll to position [491, 0]
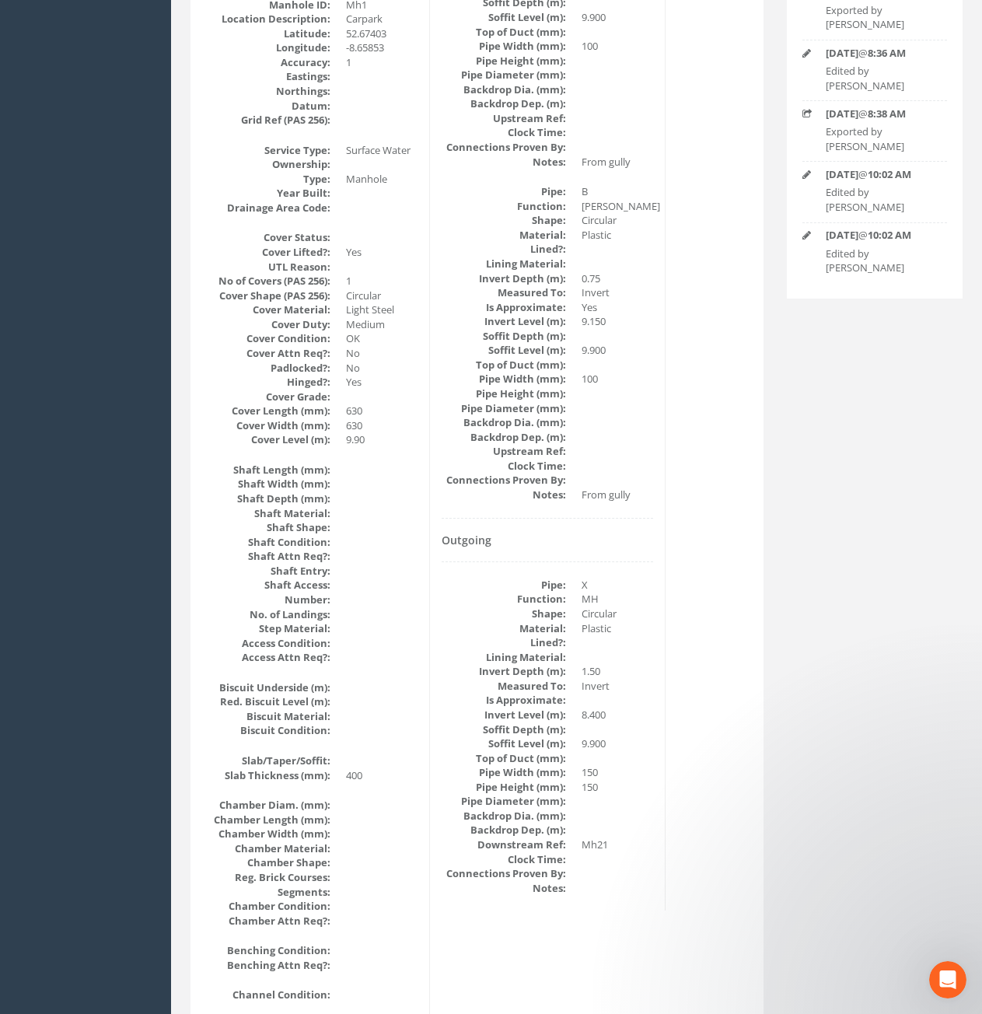
drag, startPoint x: 849, startPoint y: 303, endPoint x: 855, endPoint y: 263, distance: 40.0
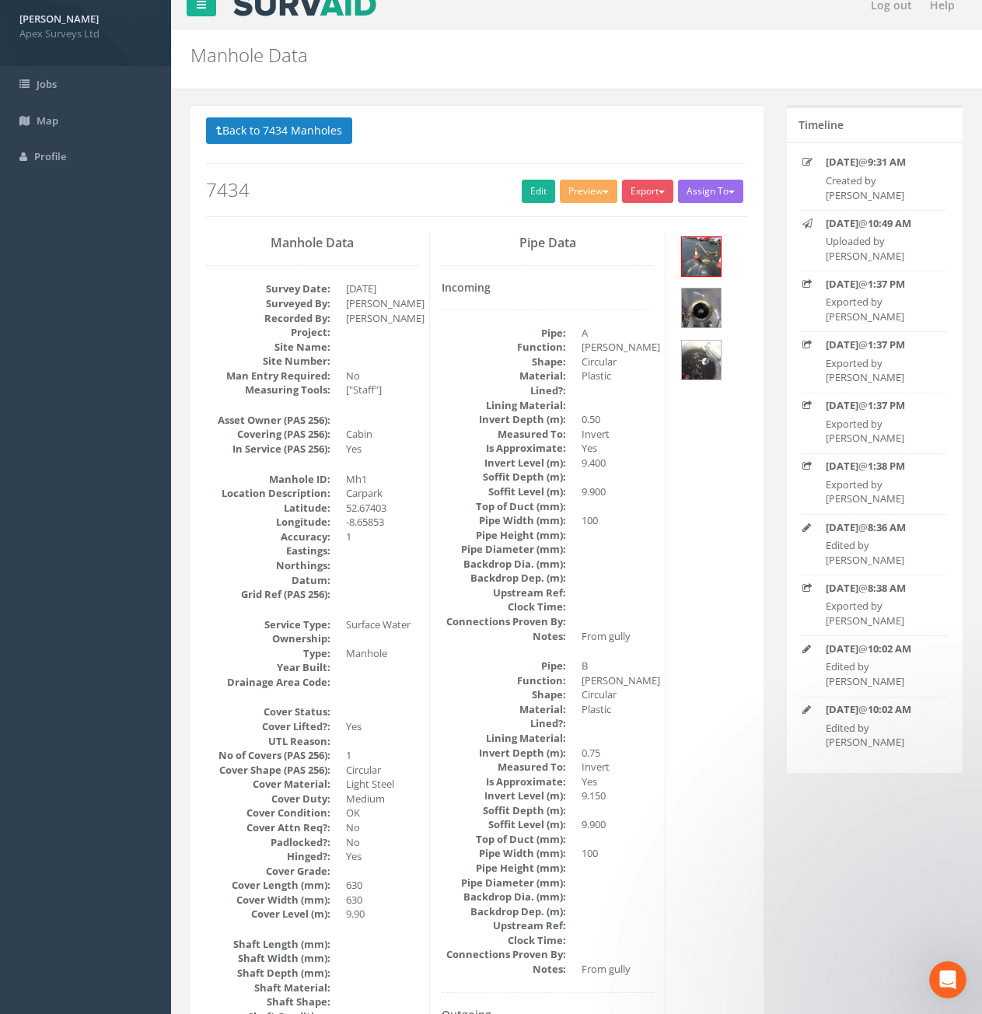
scroll to position [0, 0]
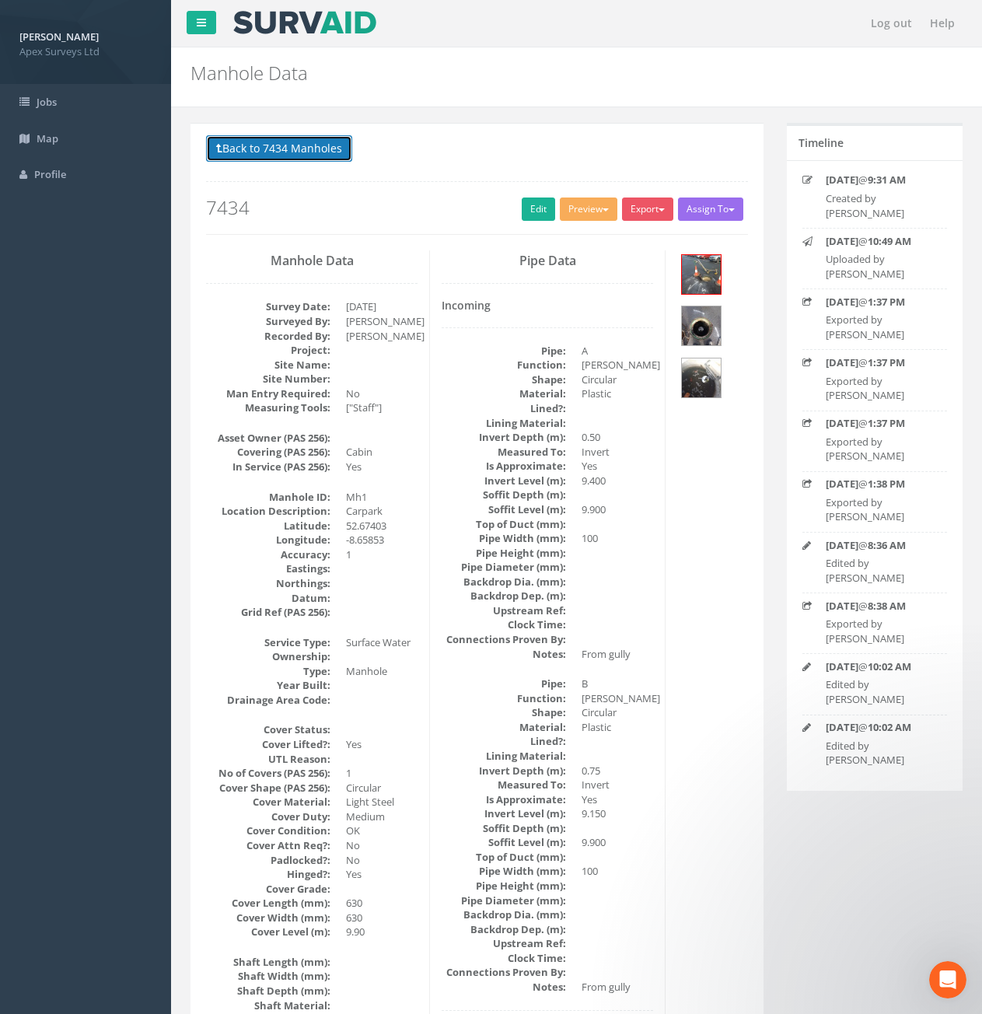
click at [287, 153] on button "Back to 7434 Manholes" at bounding box center [279, 148] width 146 height 26
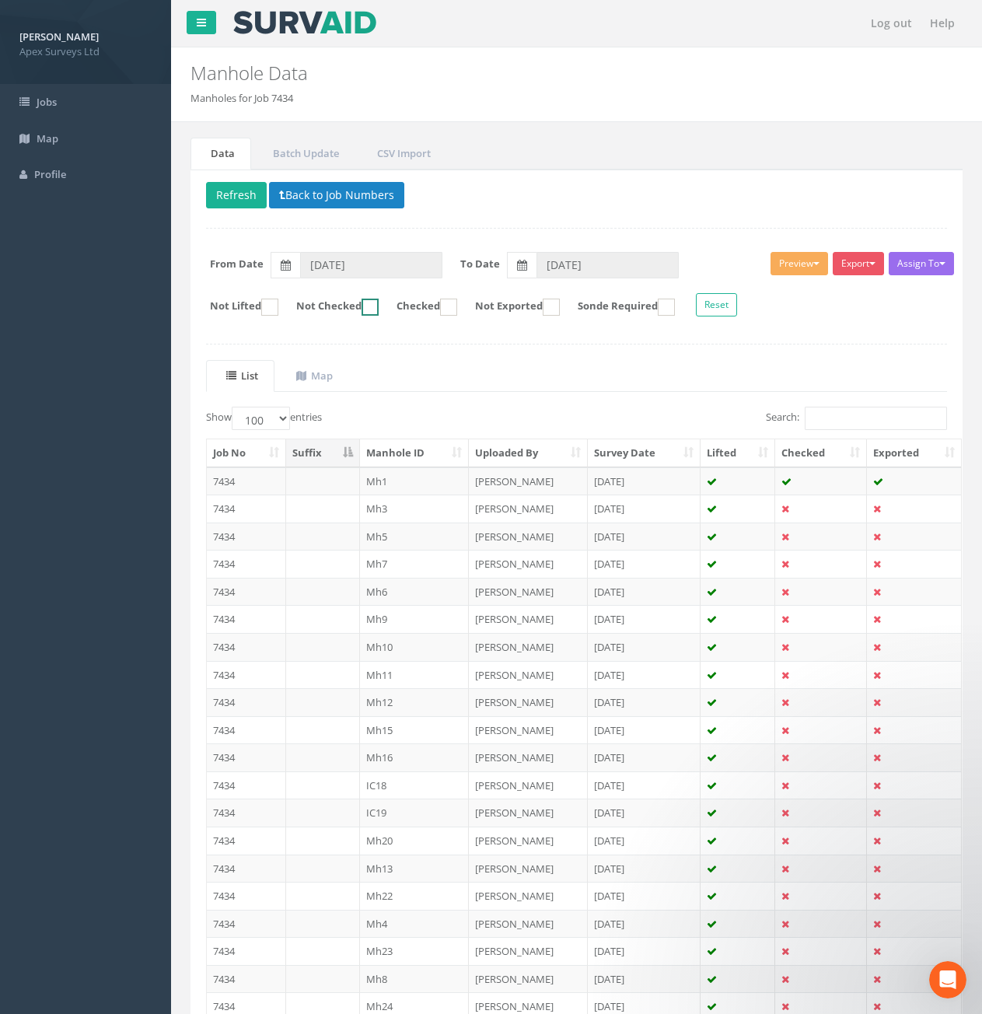
click at [379, 310] on ins at bounding box center [370, 307] width 17 height 17
checkbox input "true"
click at [222, 486] on td "7434" at bounding box center [246, 481] width 79 height 28
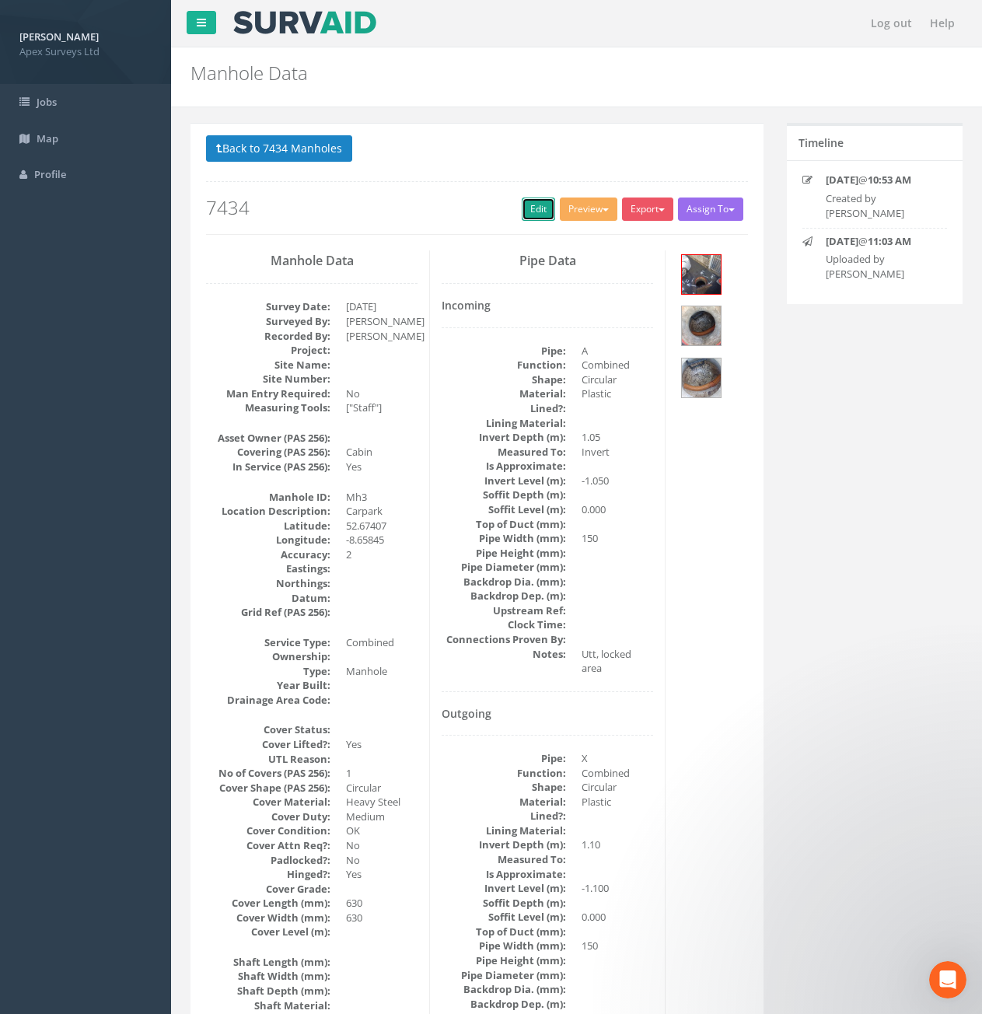
click at [537, 217] on link "Edit" at bounding box center [538, 209] width 33 height 23
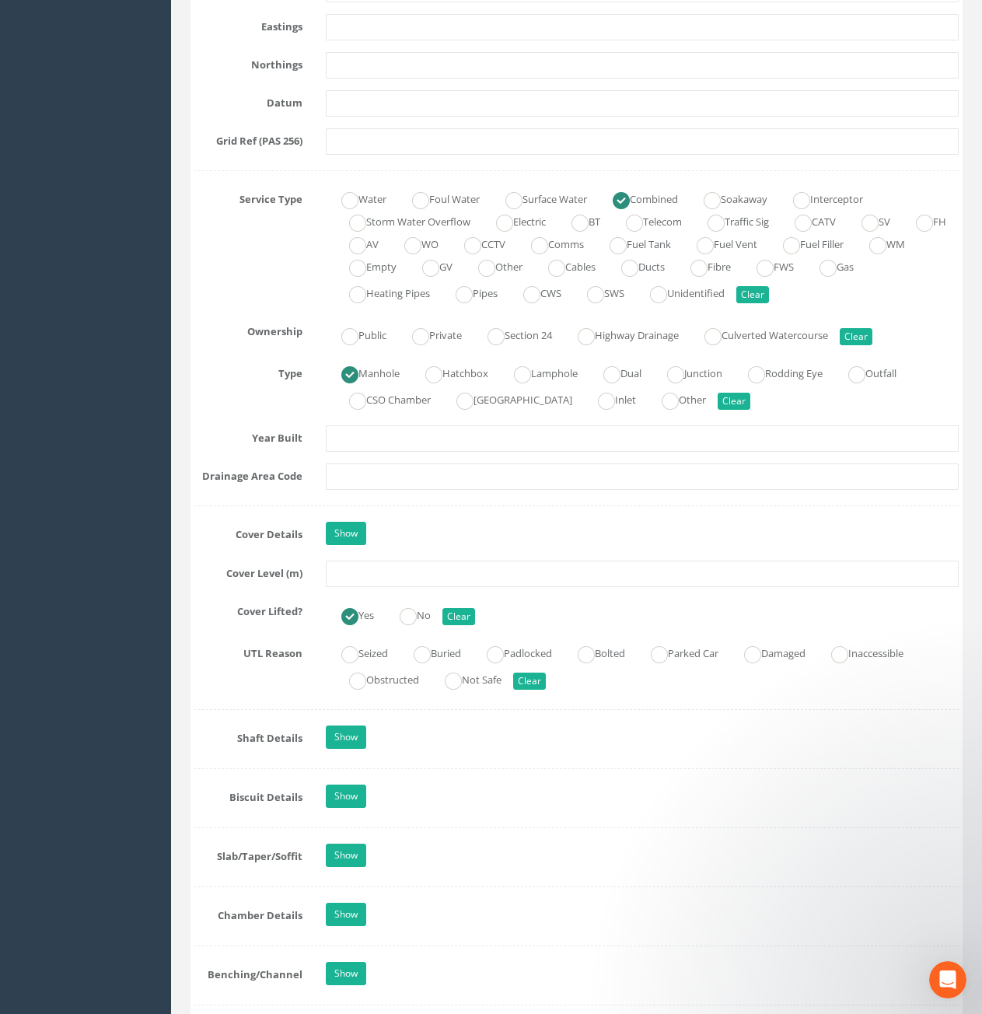
scroll to position [1011, 0]
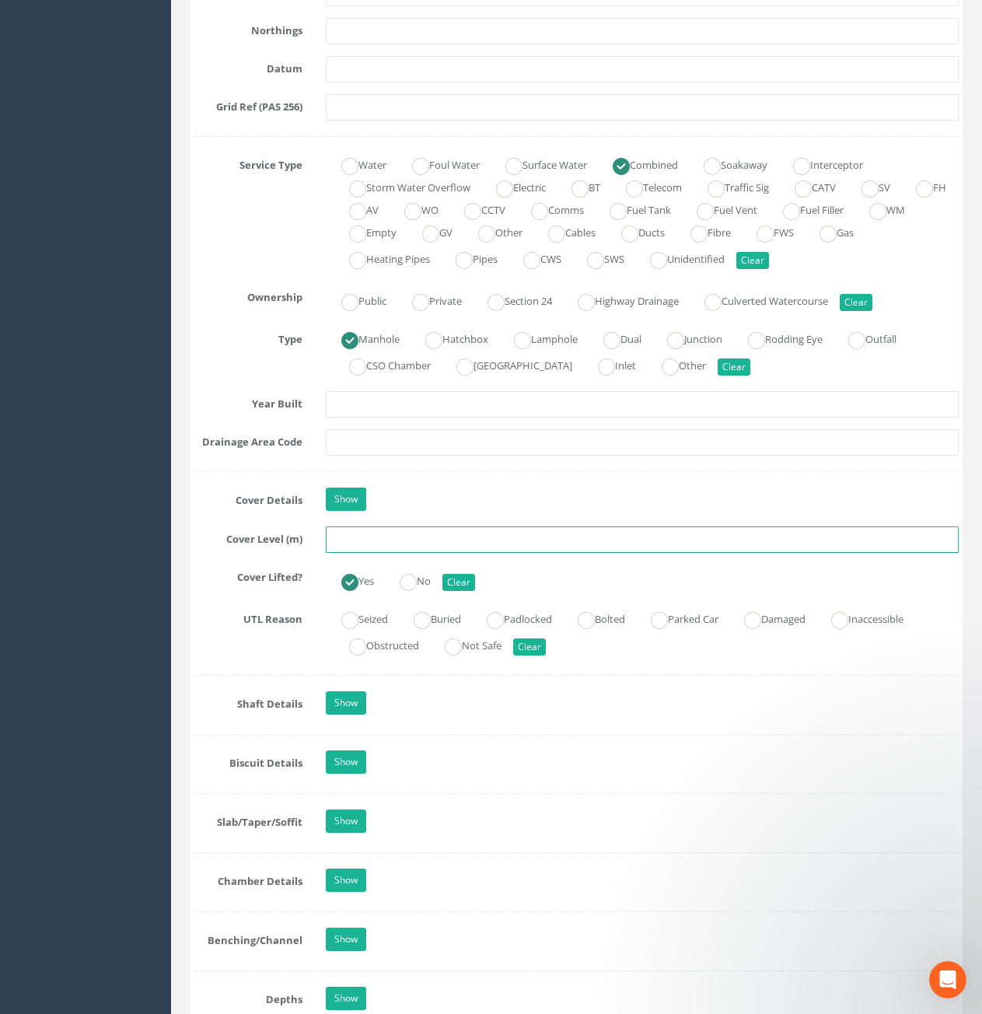
click at [530, 537] on input "text" at bounding box center [642, 540] width 633 height 26
click at [440, 545] on input "text" at bounding box center [642, 540] width 633 height 26
type input "10.07"
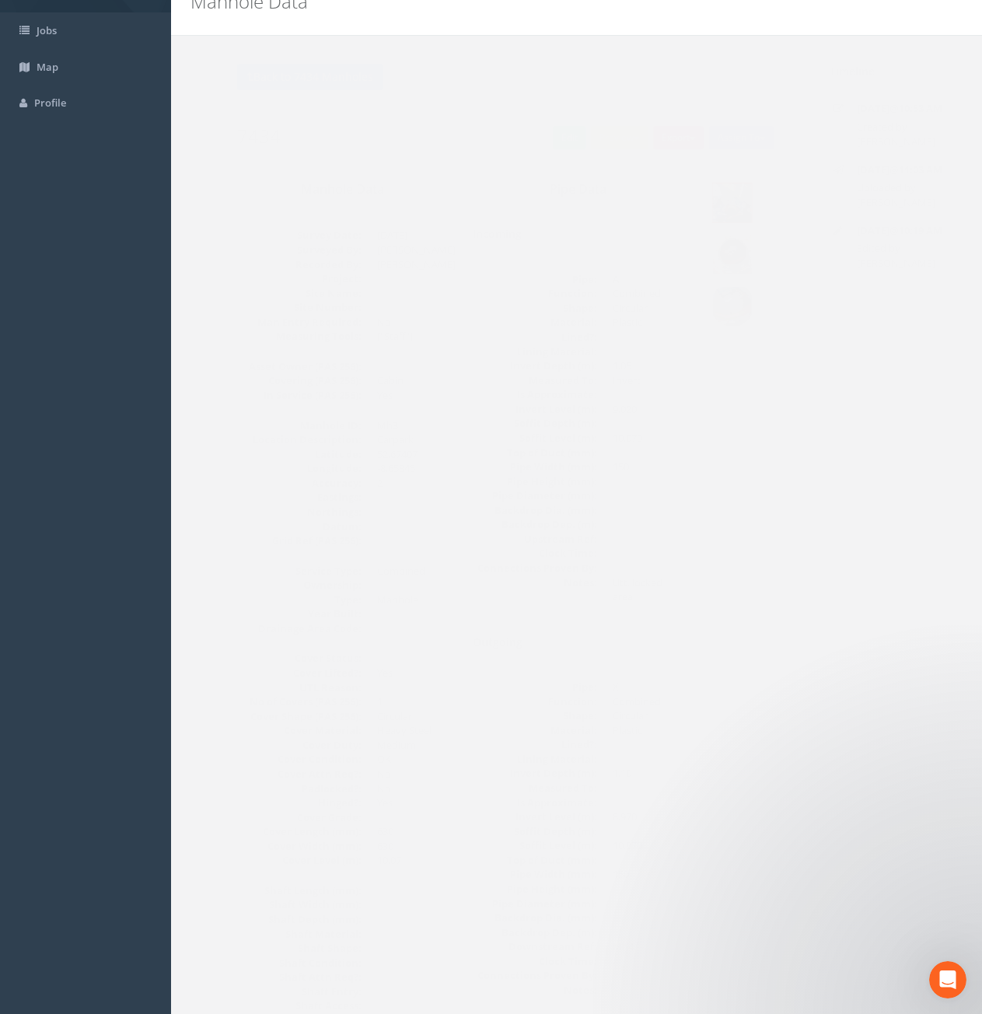
scroll to position [0, 0]
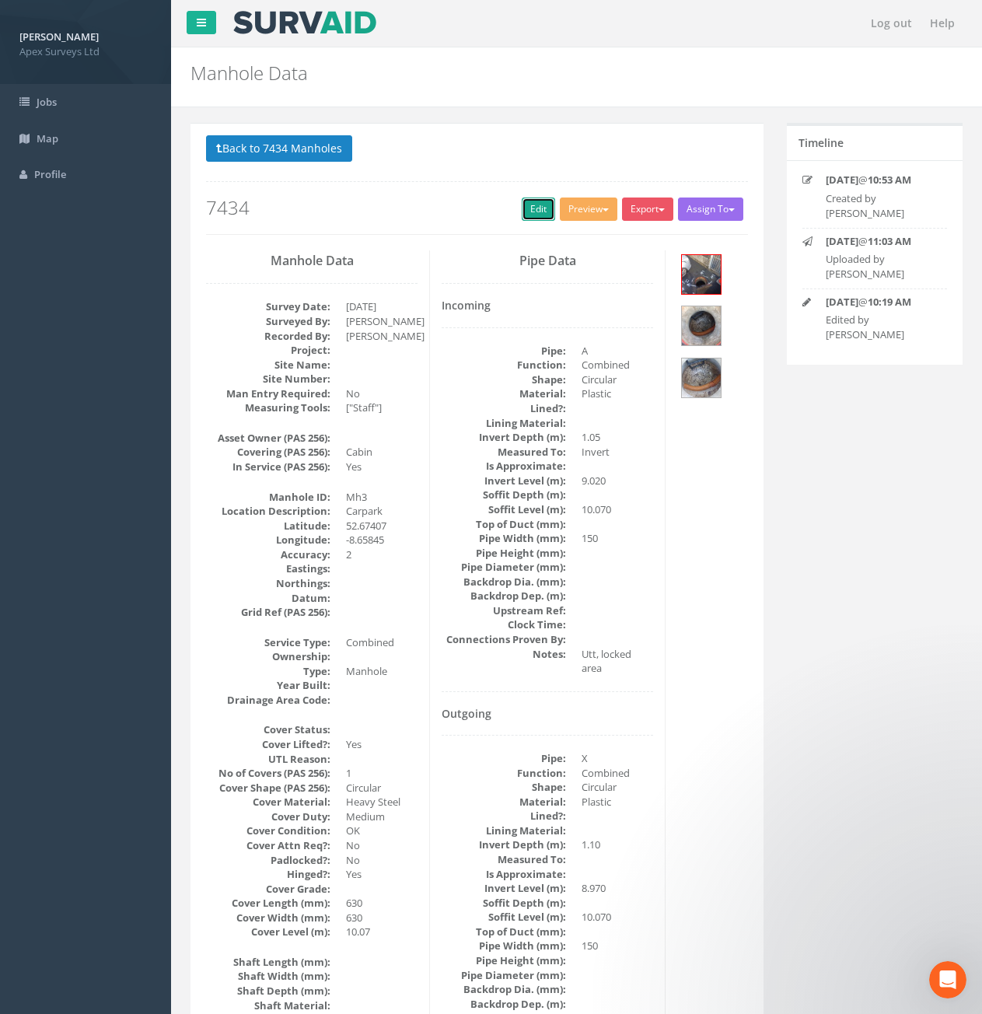
click at [538, 217] on link "Edit" at bounding box center [538, 209] width 33 height 23
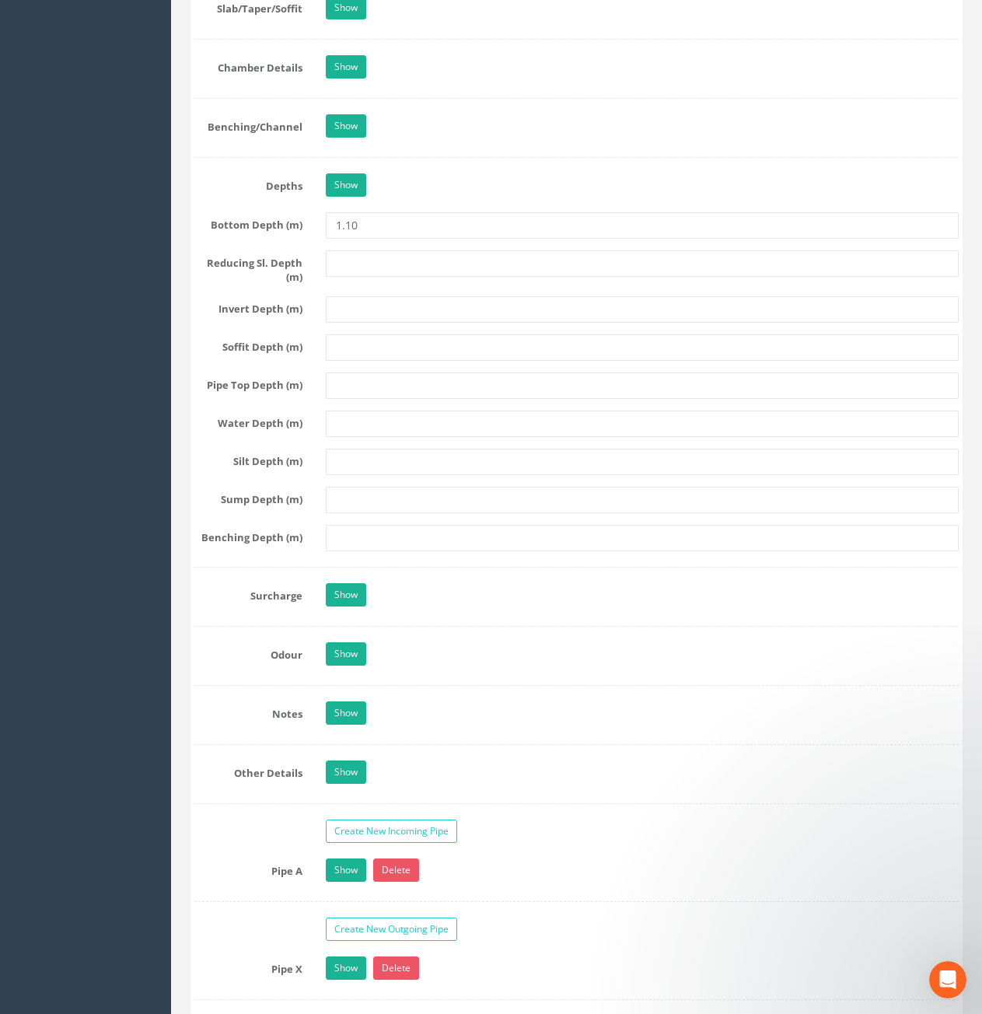
scroll to position [2524, 0]
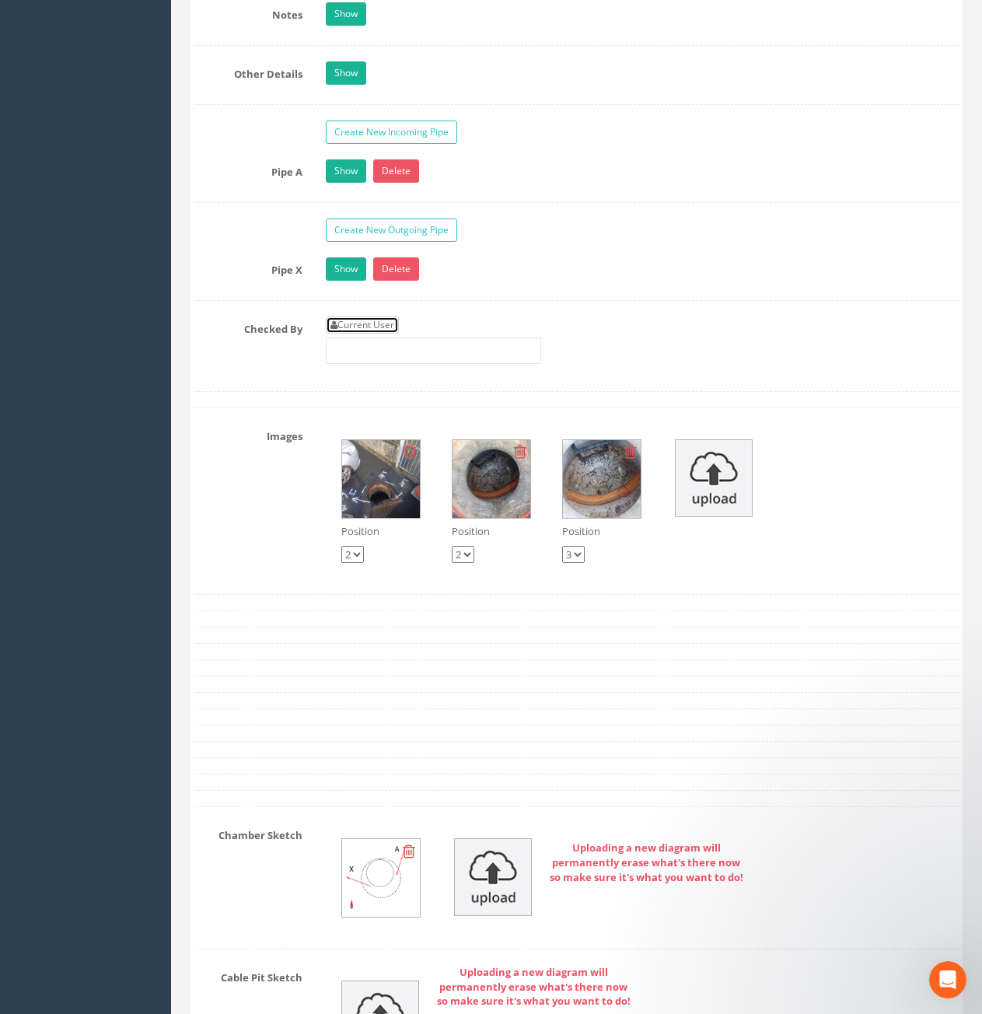
click at [366, 328] on link "Current User" at bounding box center [362, 325] width 73 height 17
type input "[PERSON_NAME]"
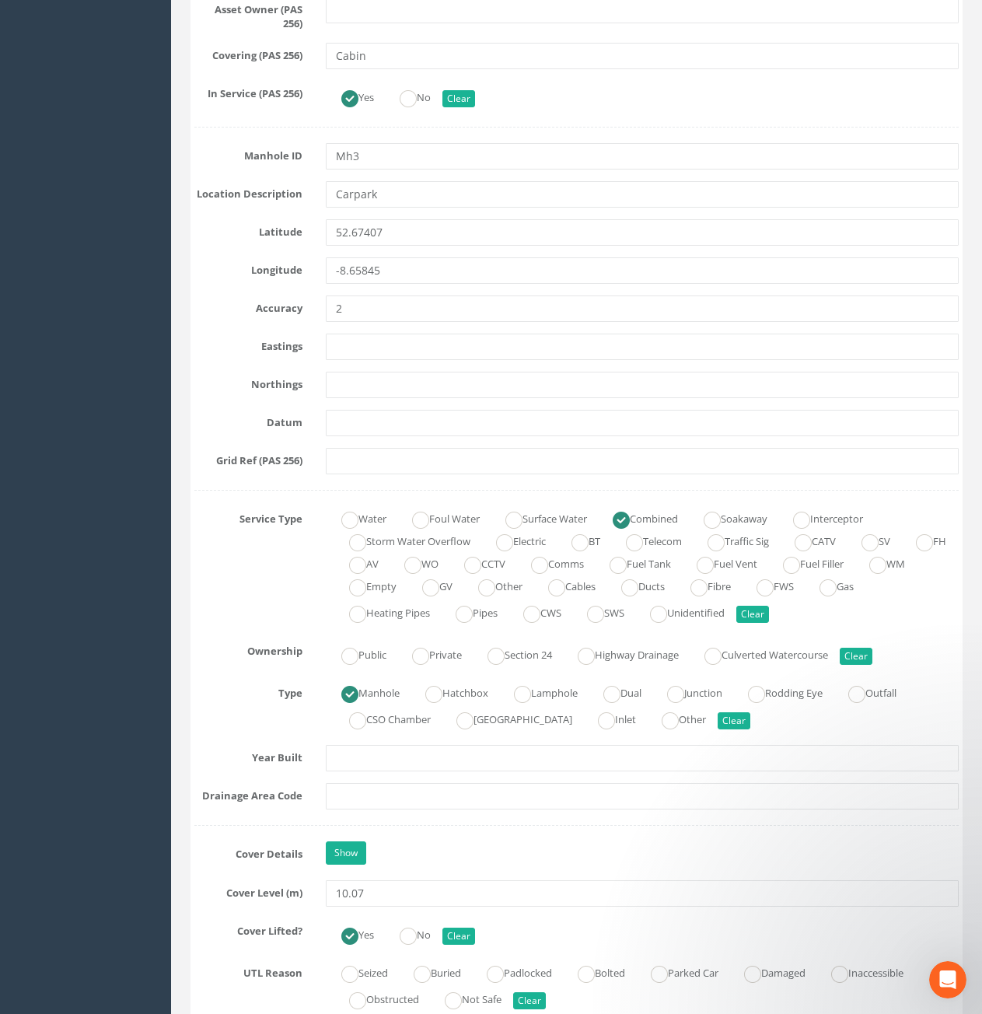
scroll to position [35, 0]
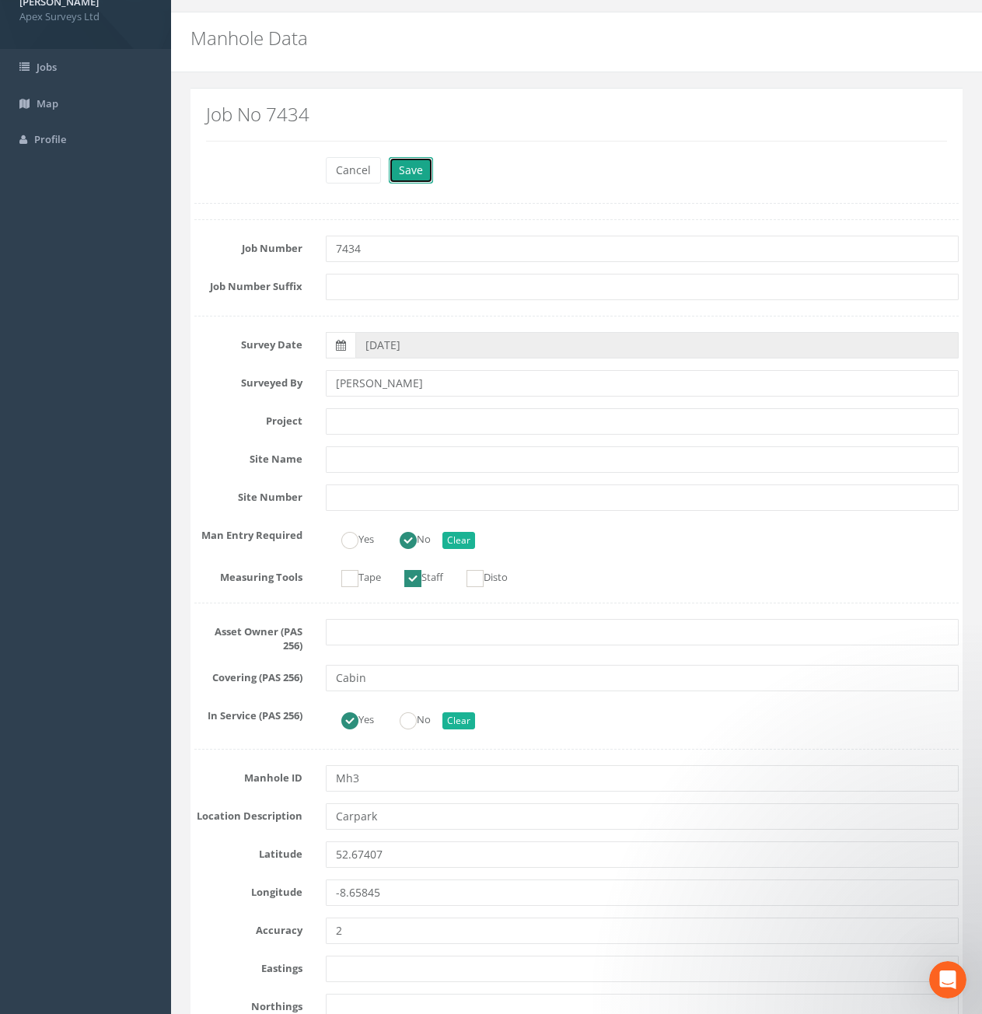
click at [424, 173] on button "Save" at bounding box center [411, 170] width 44 height 26
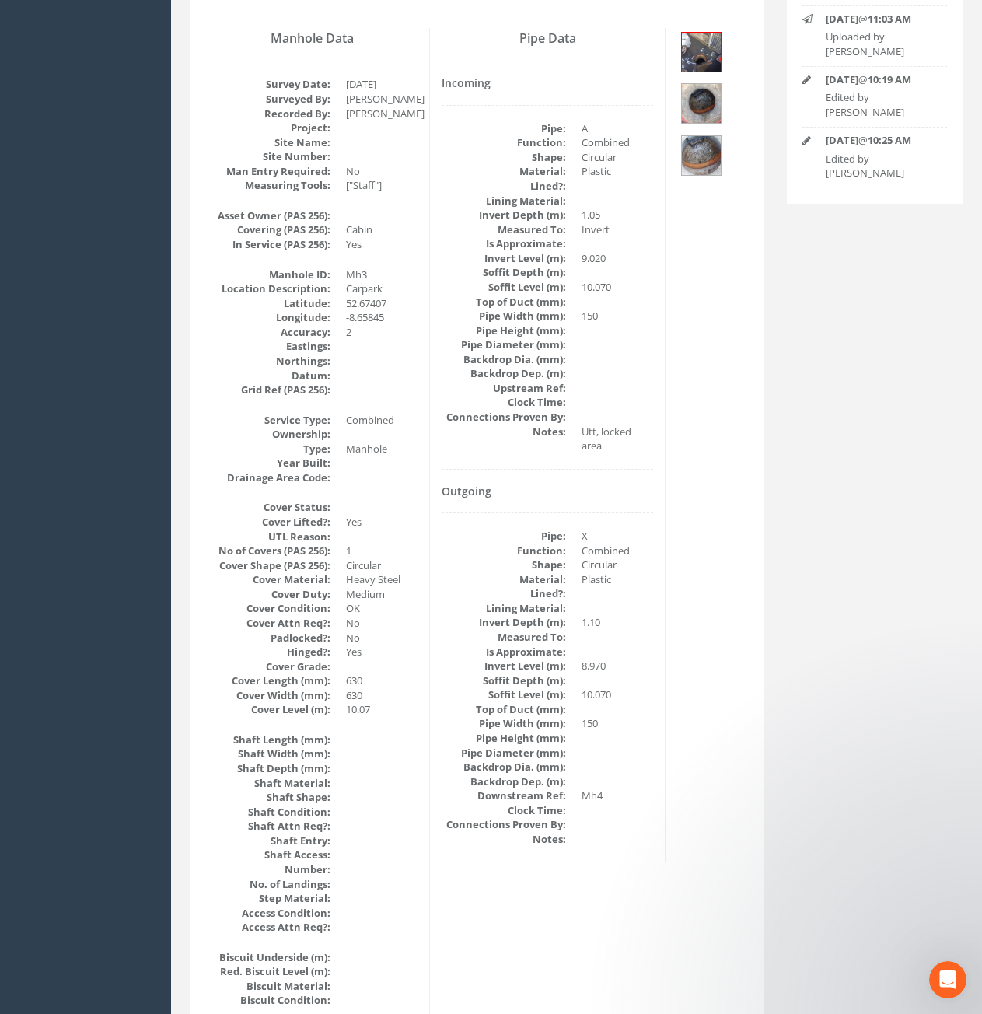
scroll to position [0, 0]
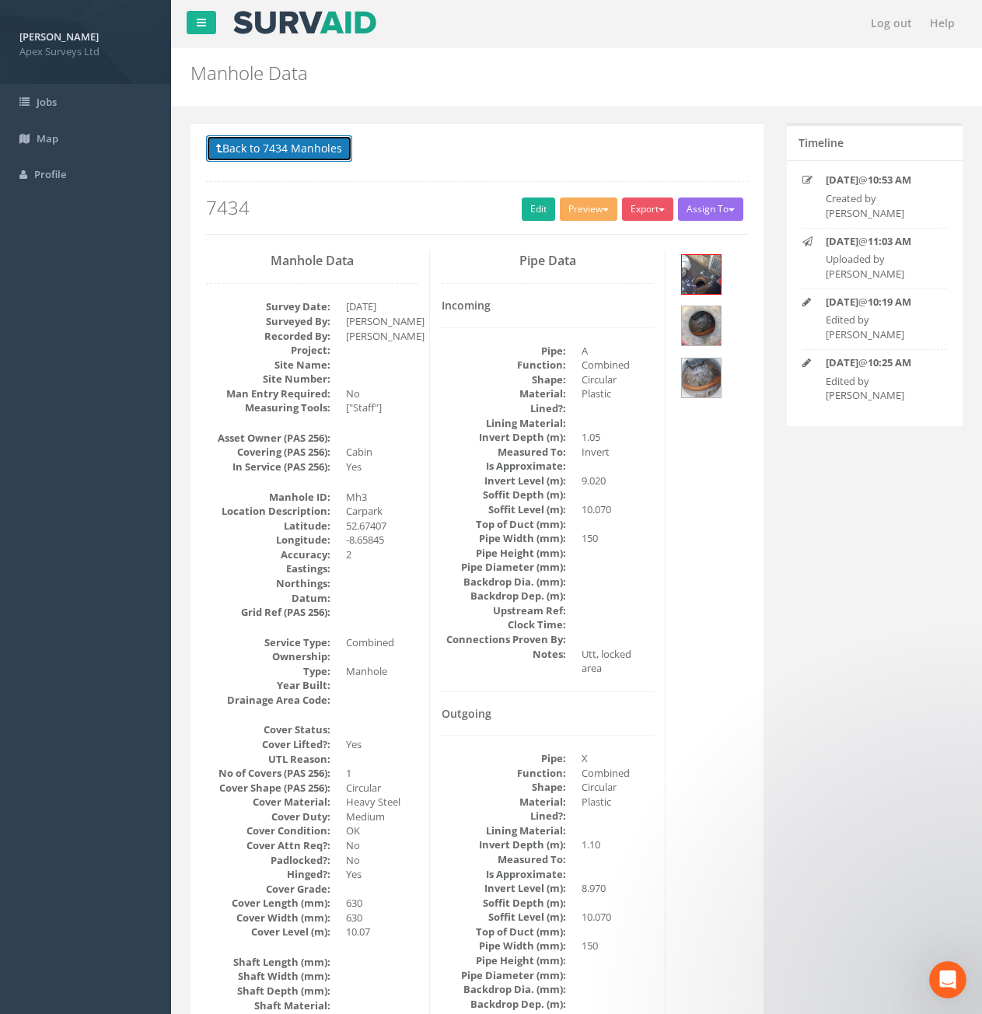
click at [313, 148] on button "Back to 7434 Manholes" at bounding box center [279, 148] width 146 height 26
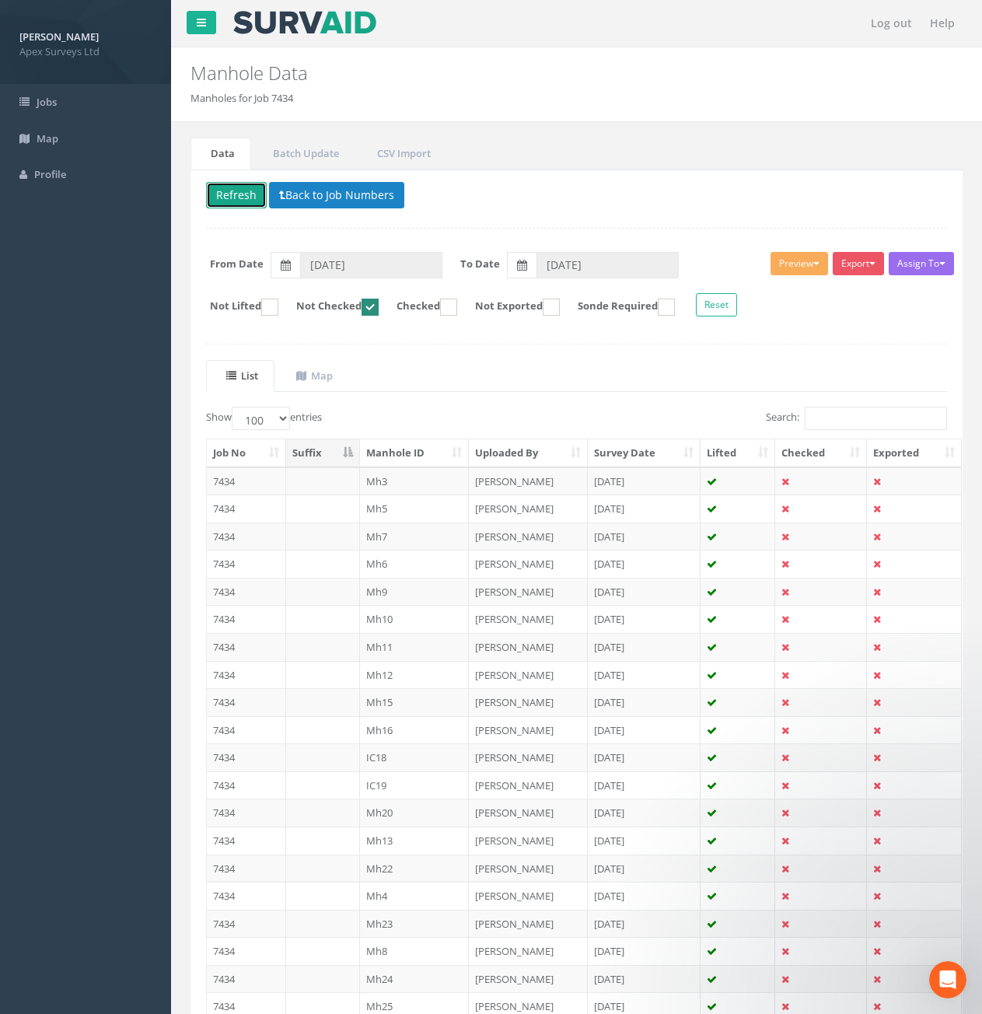
click at [244, 194] on button "Refresh" at bounding box center [236, 195] width 61 height 26
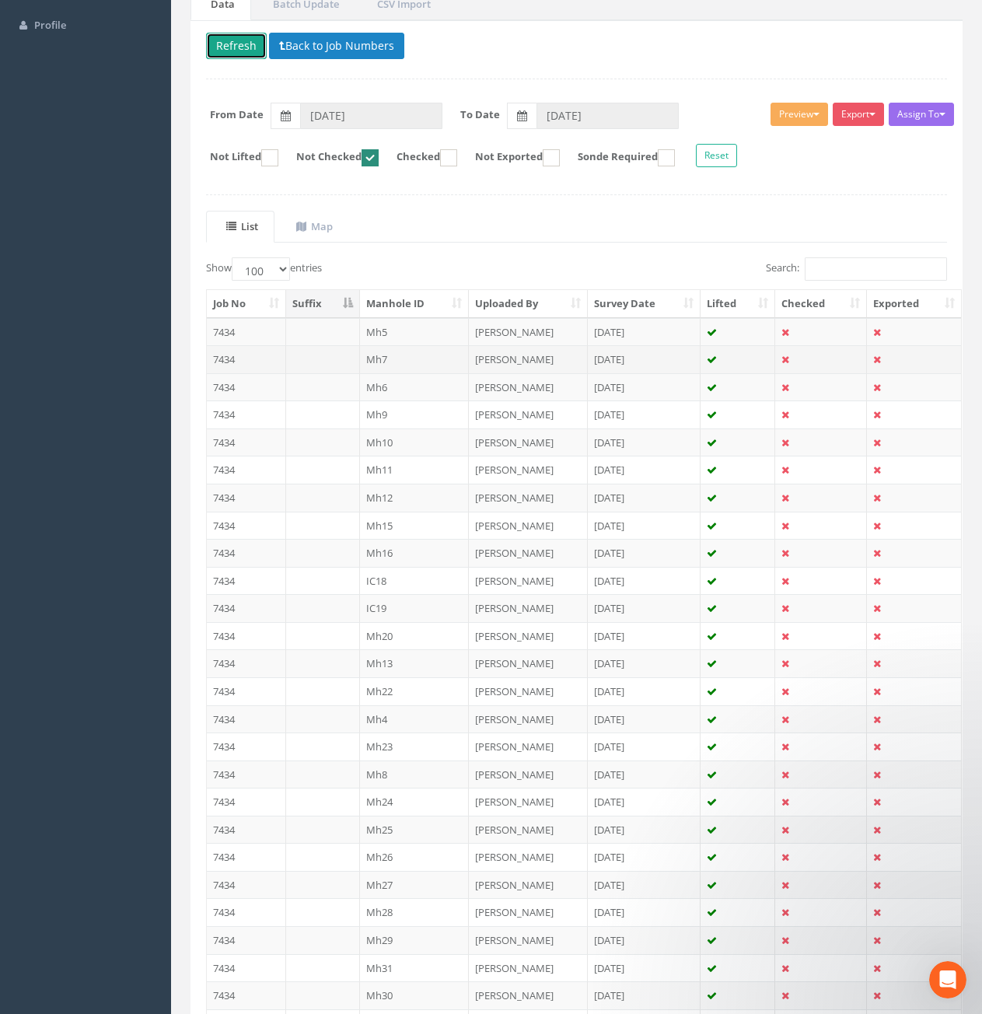
scroll to position [156, 0]
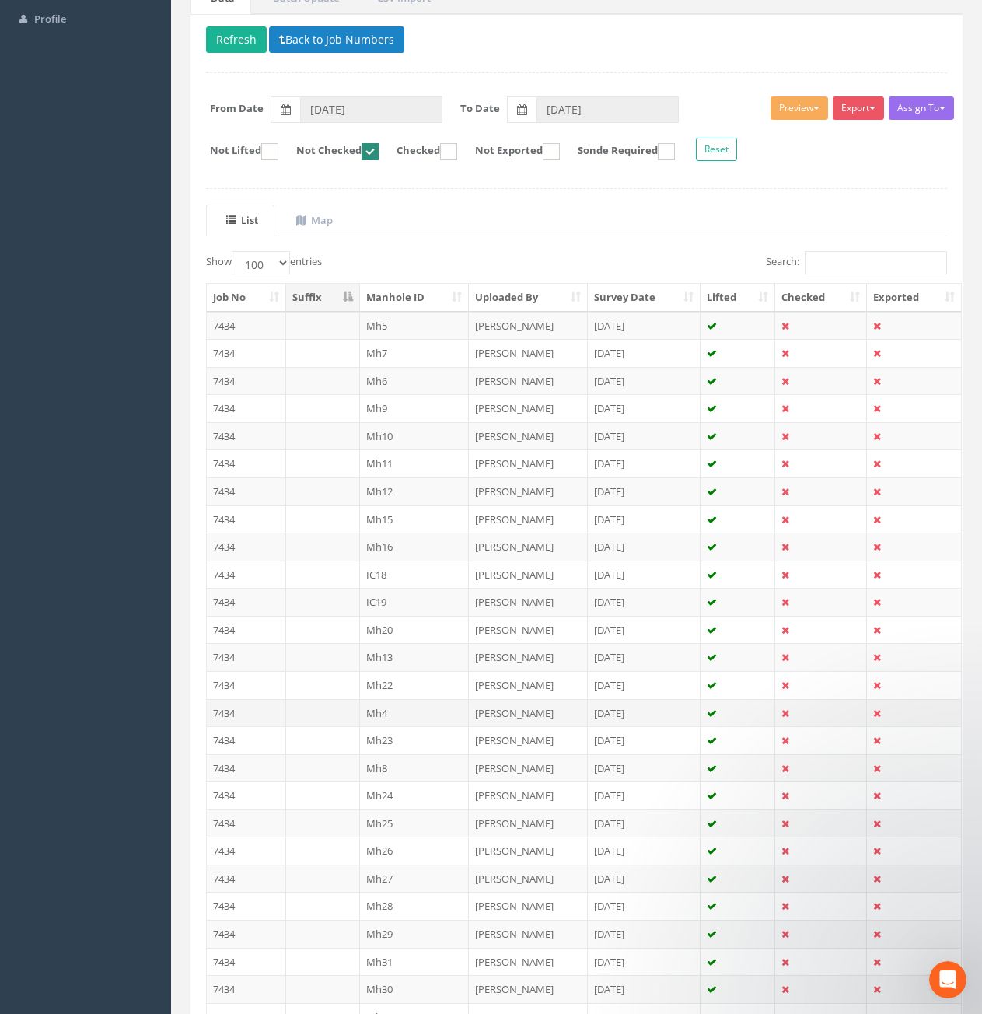
click at [252, 712] on td "7434" at bounding box center [246, 713] width 79 height 28
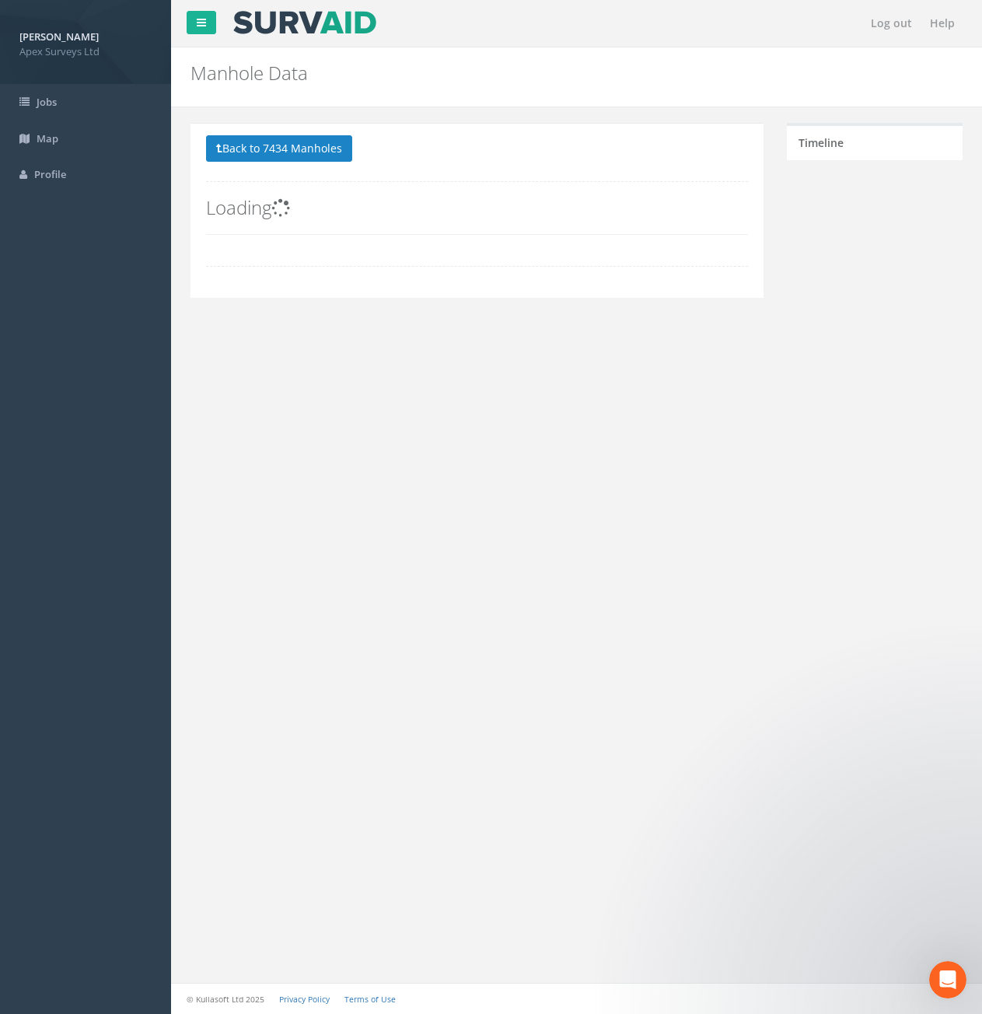
scroll to position [0, 0]
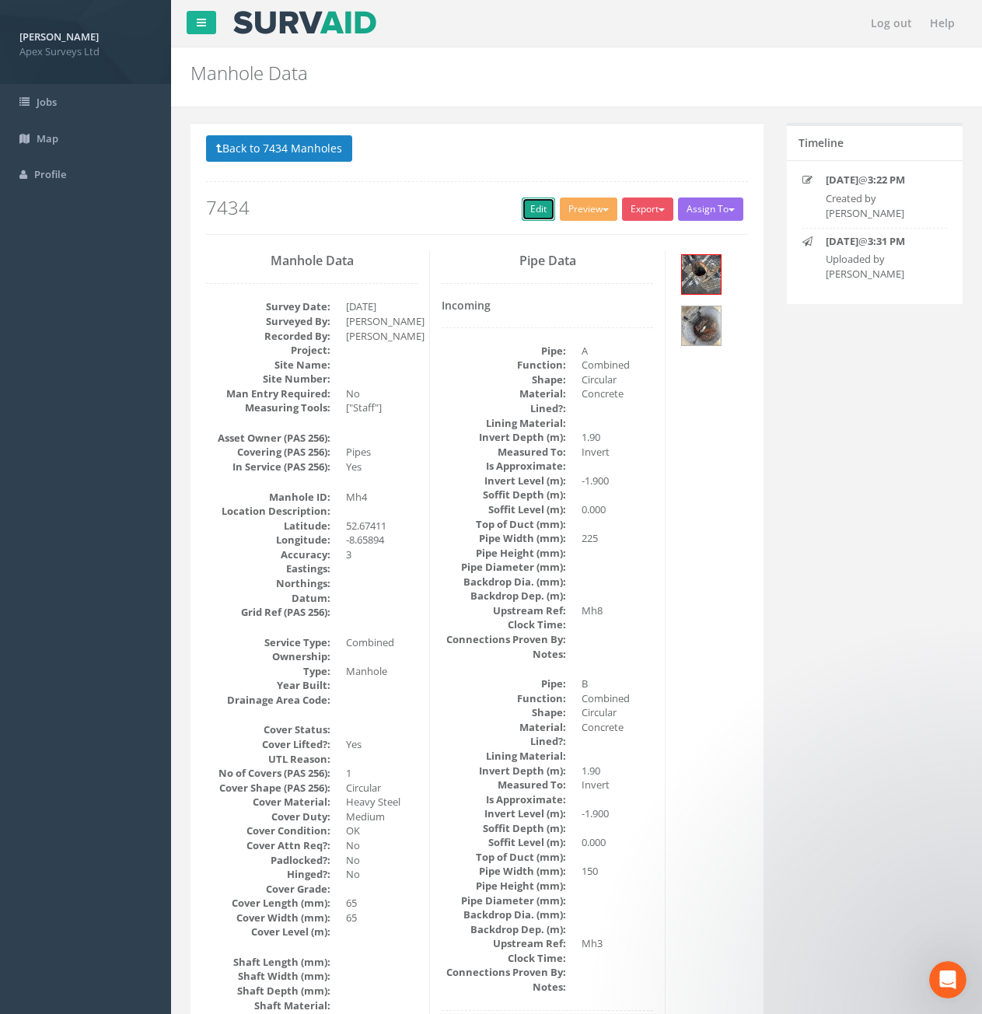
click at [534, 218] on link "Edit" at bounding box center [538, 209] width 33 height 23
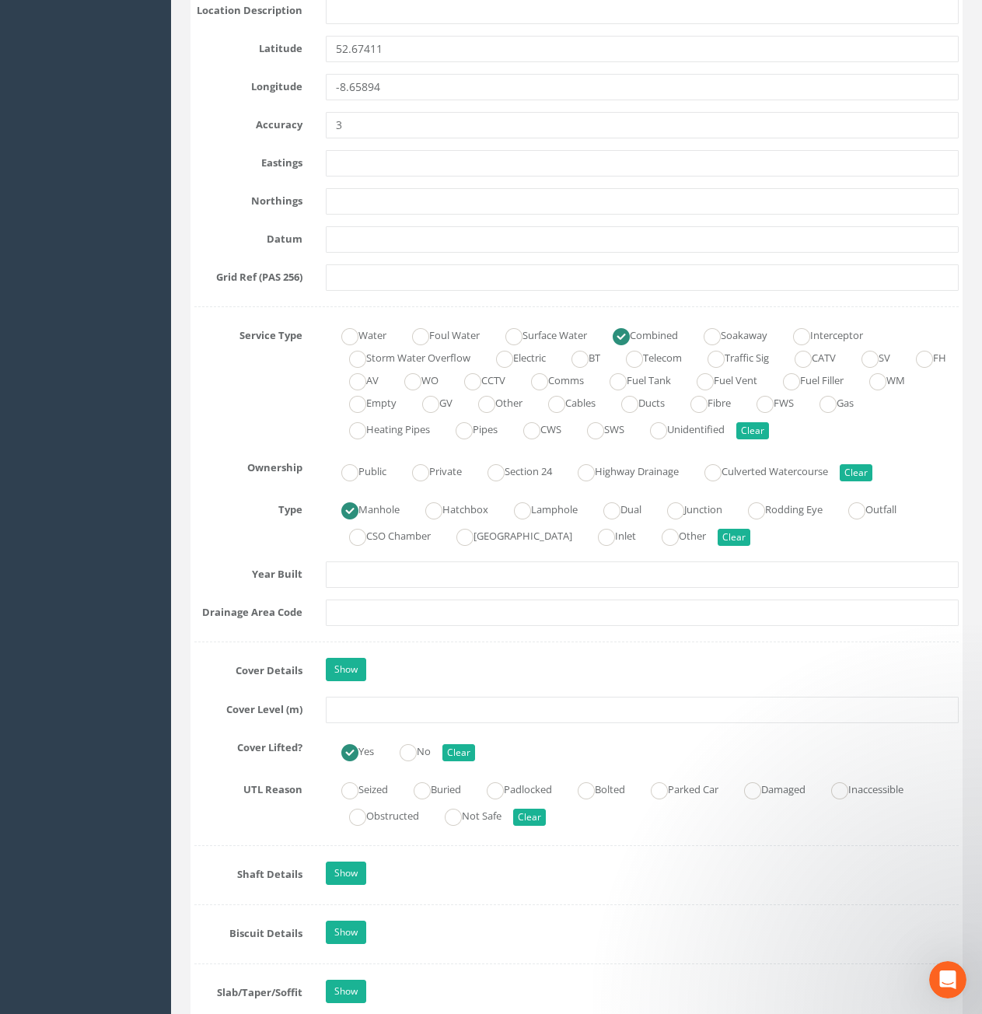
scroll to position [856, 0]
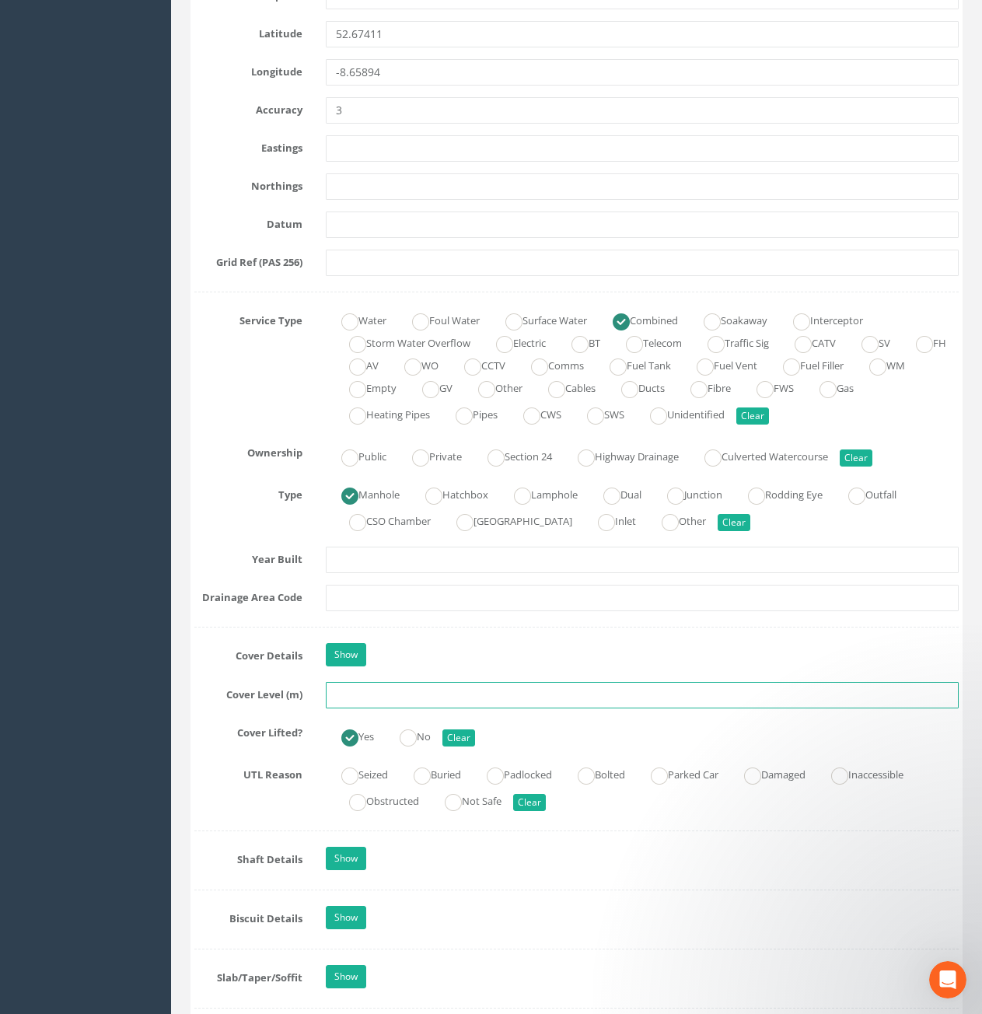
click at [419, 705] on input "text" at bounding box center [642, 695] width 633 height 26
type input "10.40"
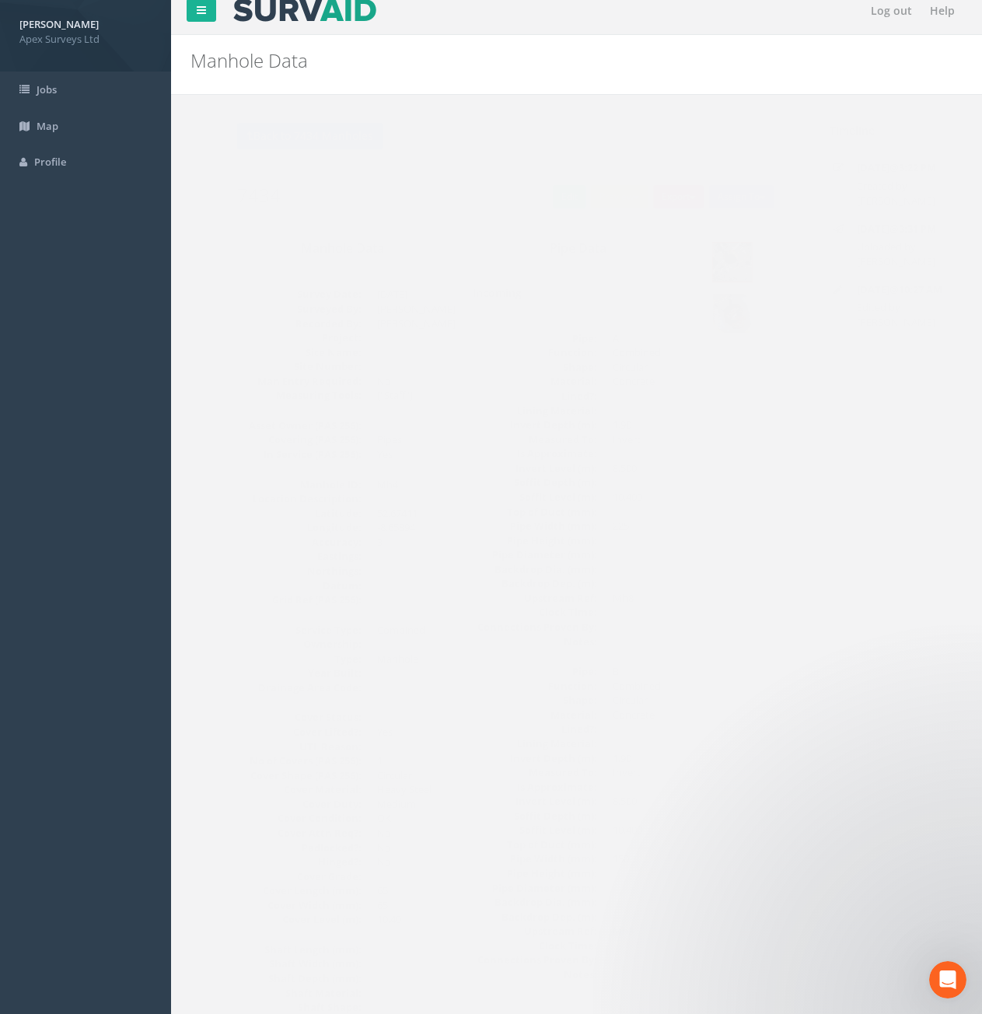
scroll to position [0, 0]
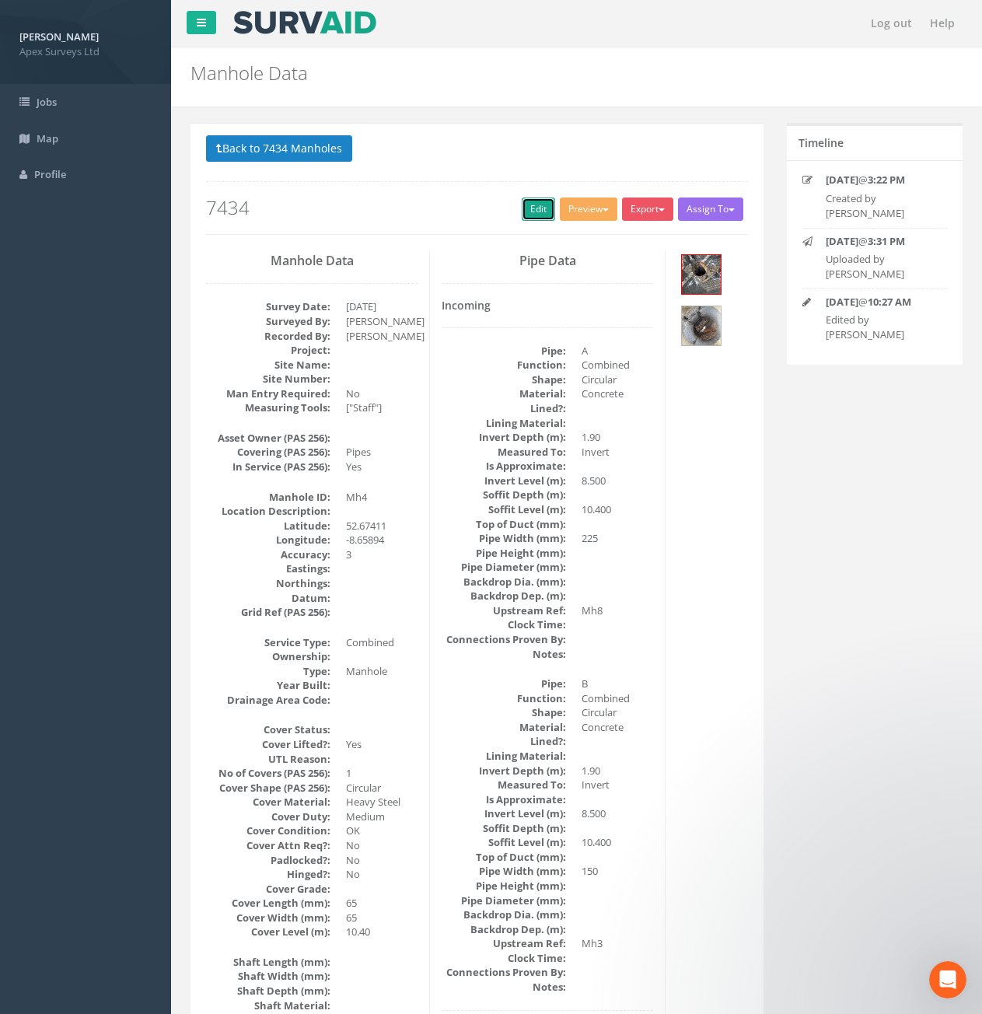
click at [532, 217] on link "Edit" at bounding box center [538, 209] width 33 height 23
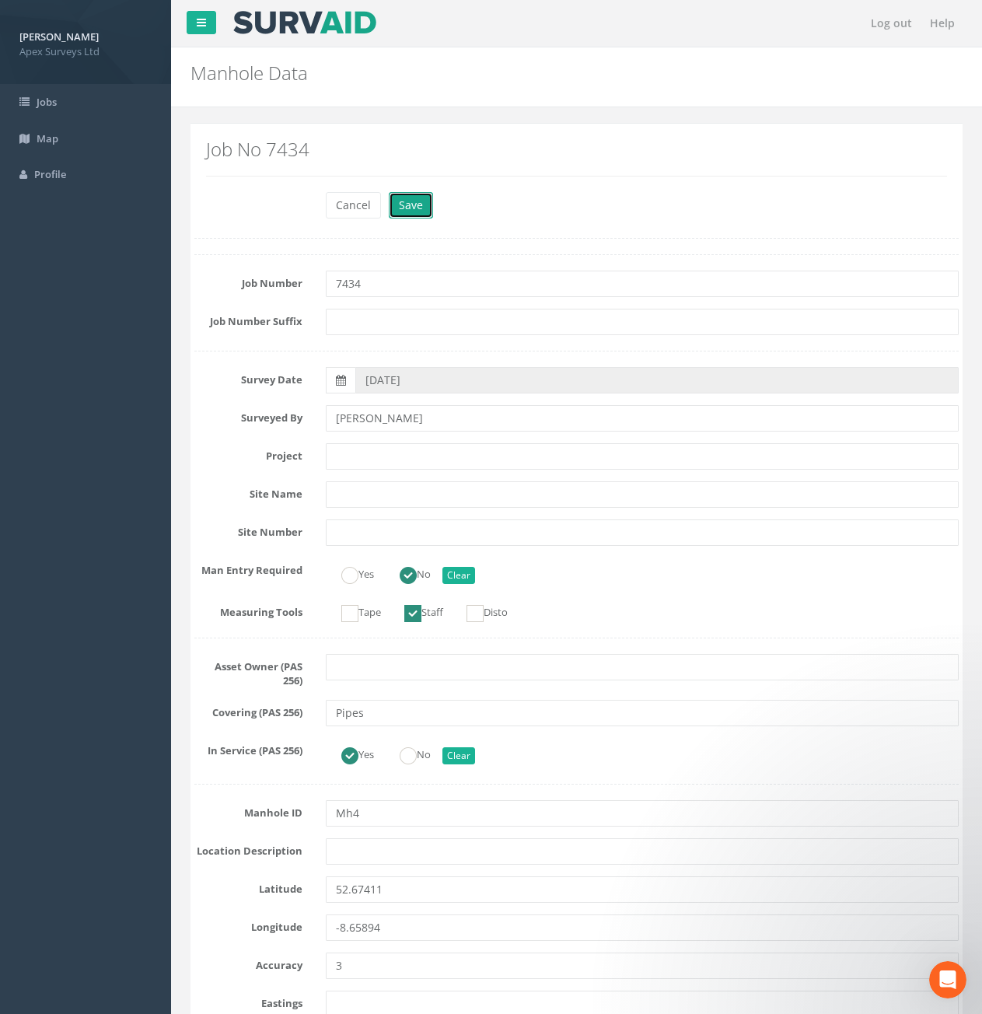
click at [401, 213] on button "Save" at bounding box center [411, 205] width 44 height 26
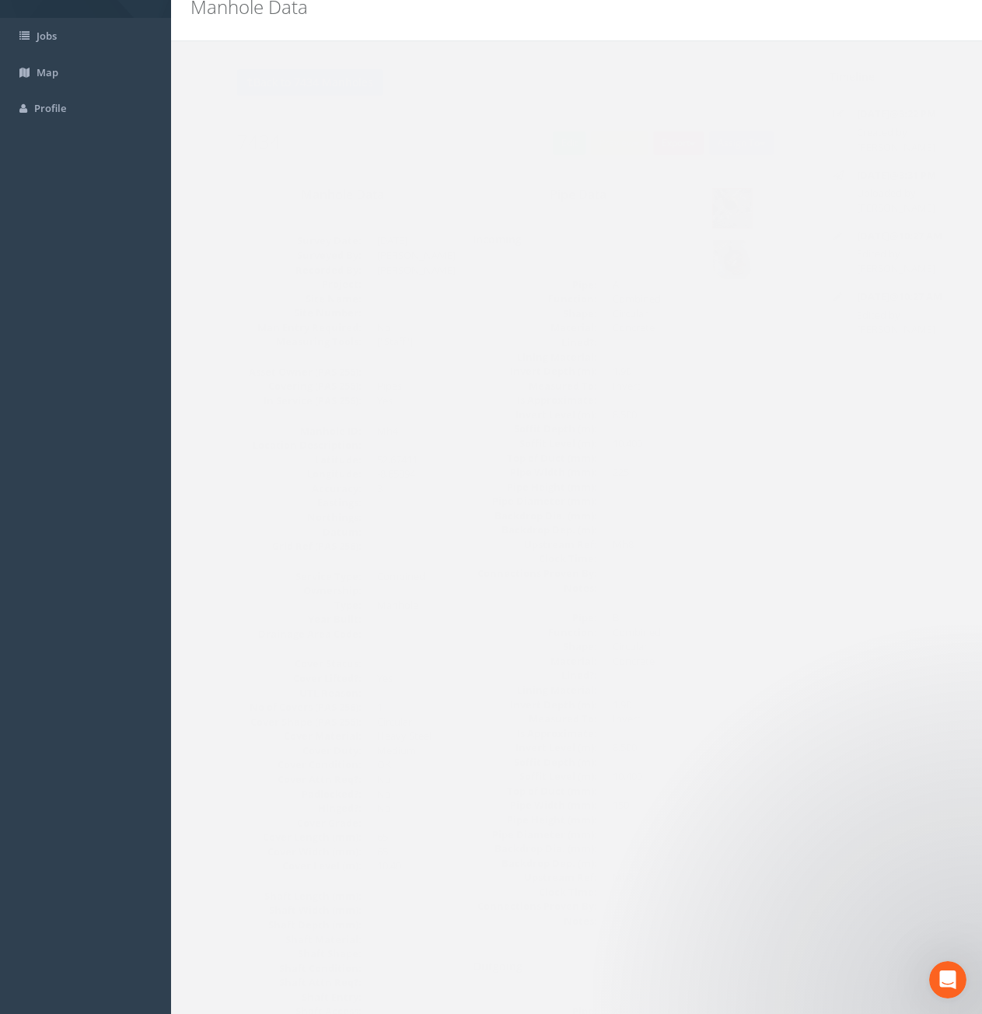
scroll to position [62, 0]
click at [295, 86] on button "Back to 7434 Manholes" at bounding box center [279, 86] width 146 height 26
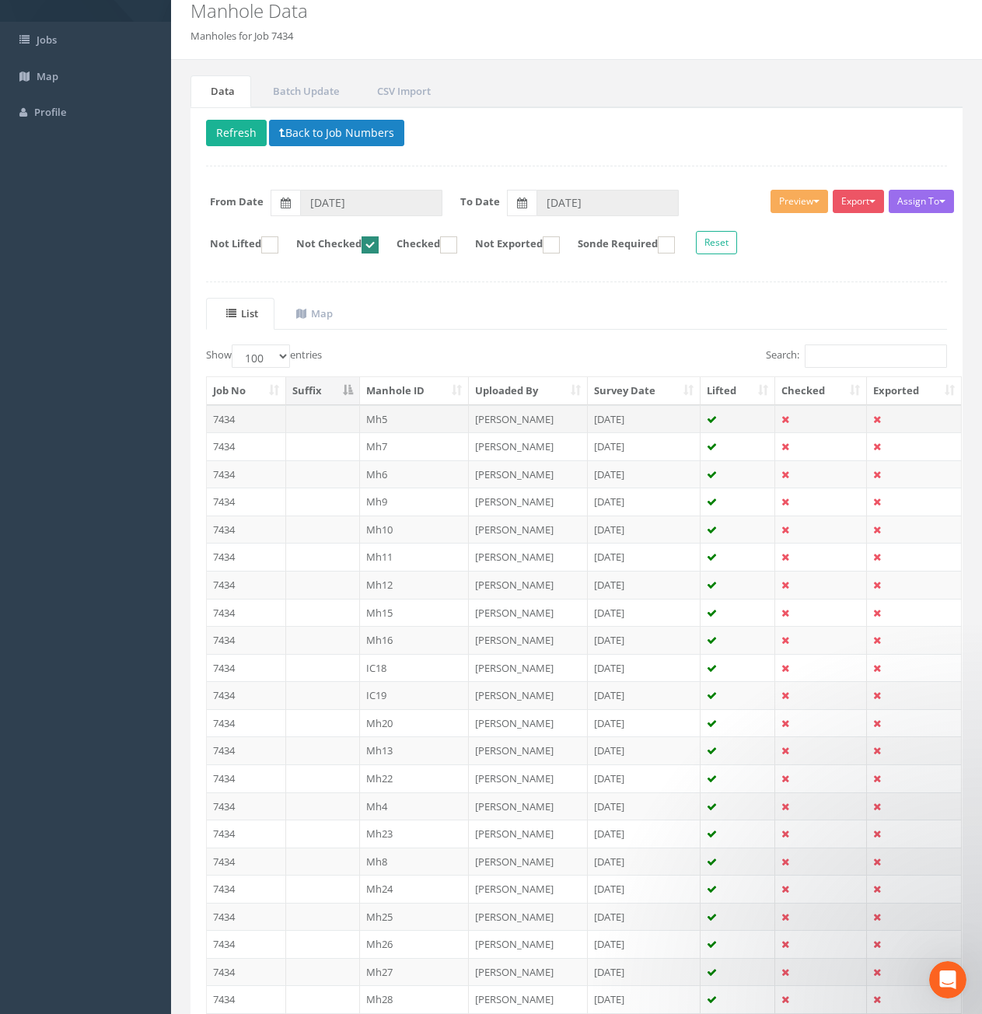
click at [320, 420] on td at bounding box center [323, 419] width 74 height 28
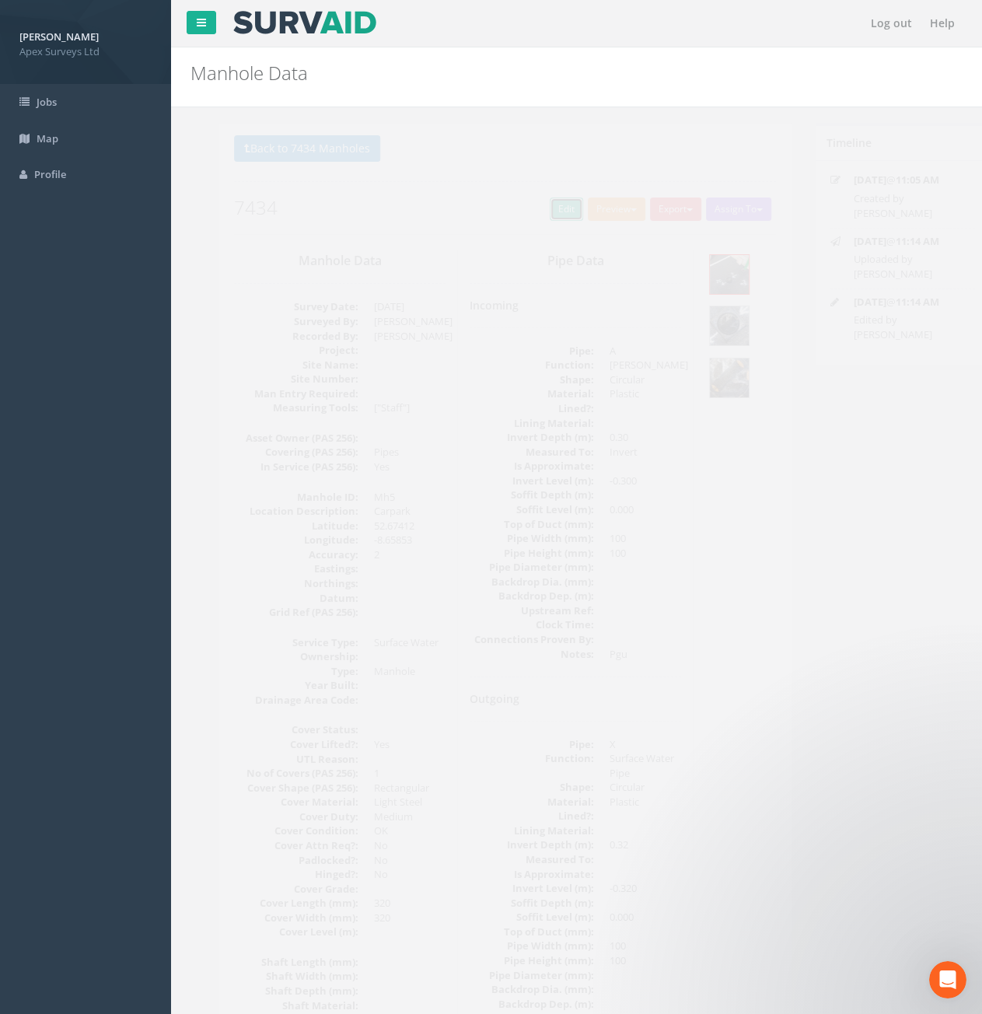
click at [541, 214] on link "Edit" at bounding box center [538, 209] width 33 height 23
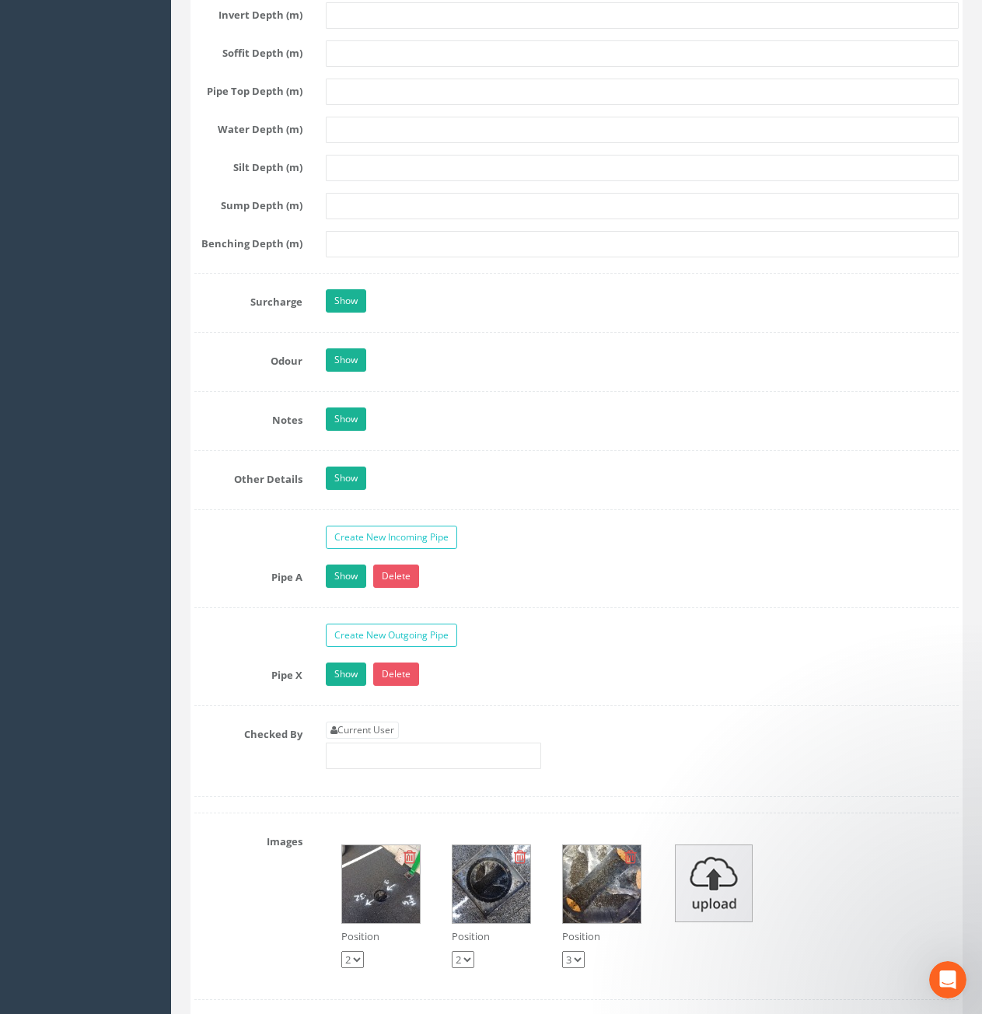
scroll to position [2489, 0]
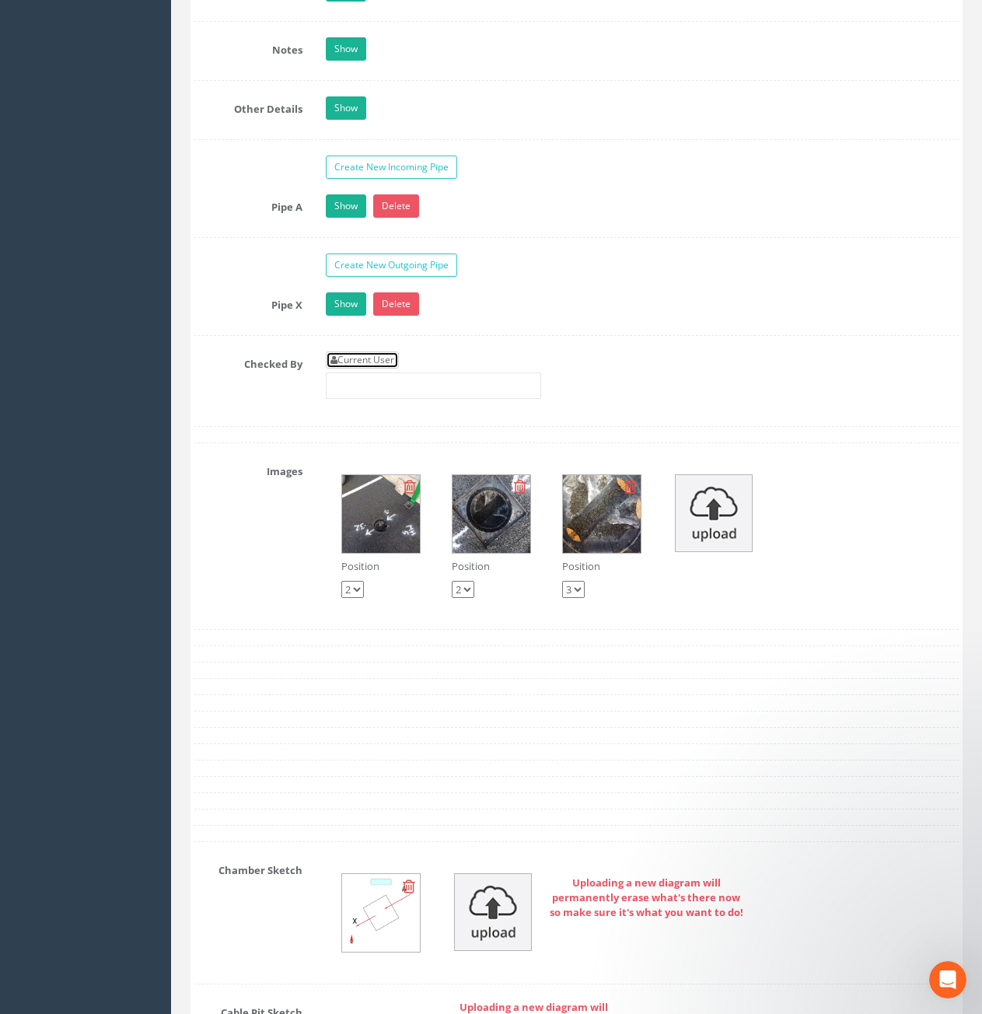
click at [371, 365] on link "Current User" at bounding box center [362, 360] width 73 height 17
type input "[PERSON_NAME]"
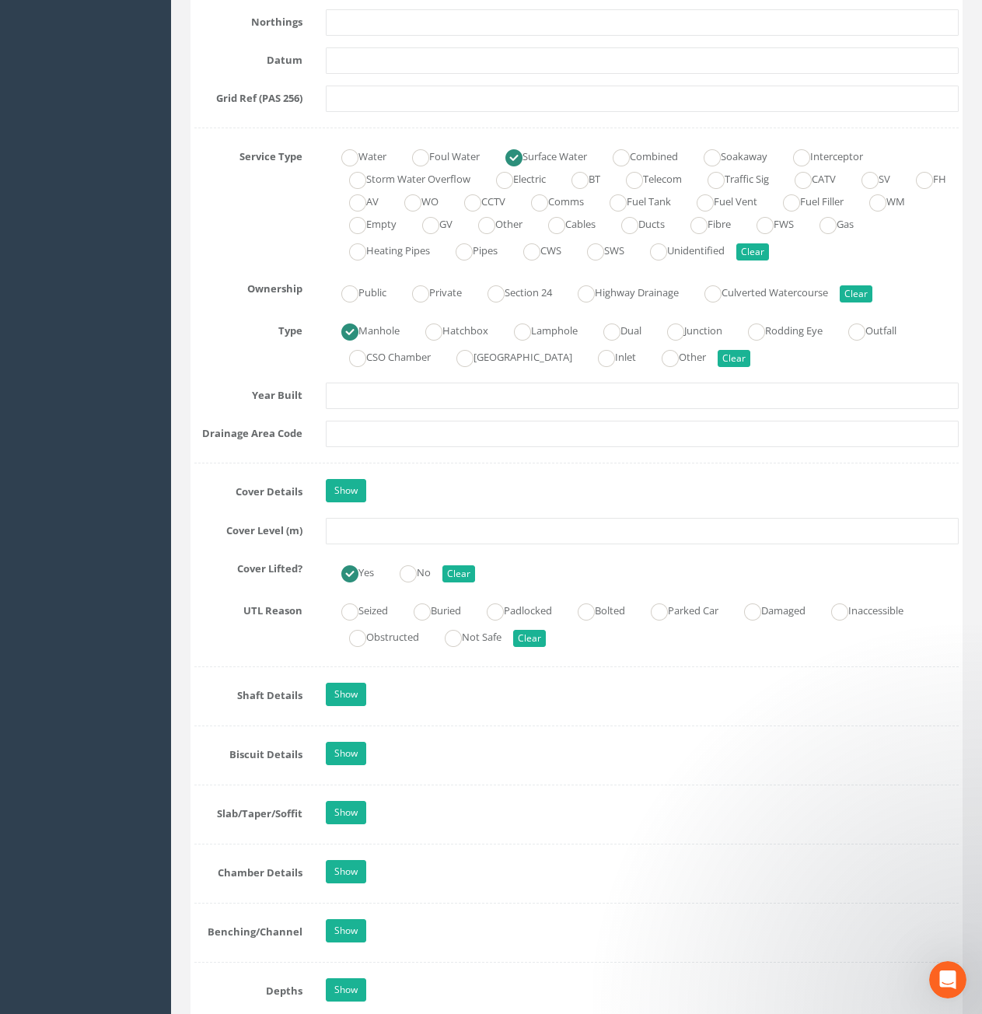
scroll to position [1011, 0]
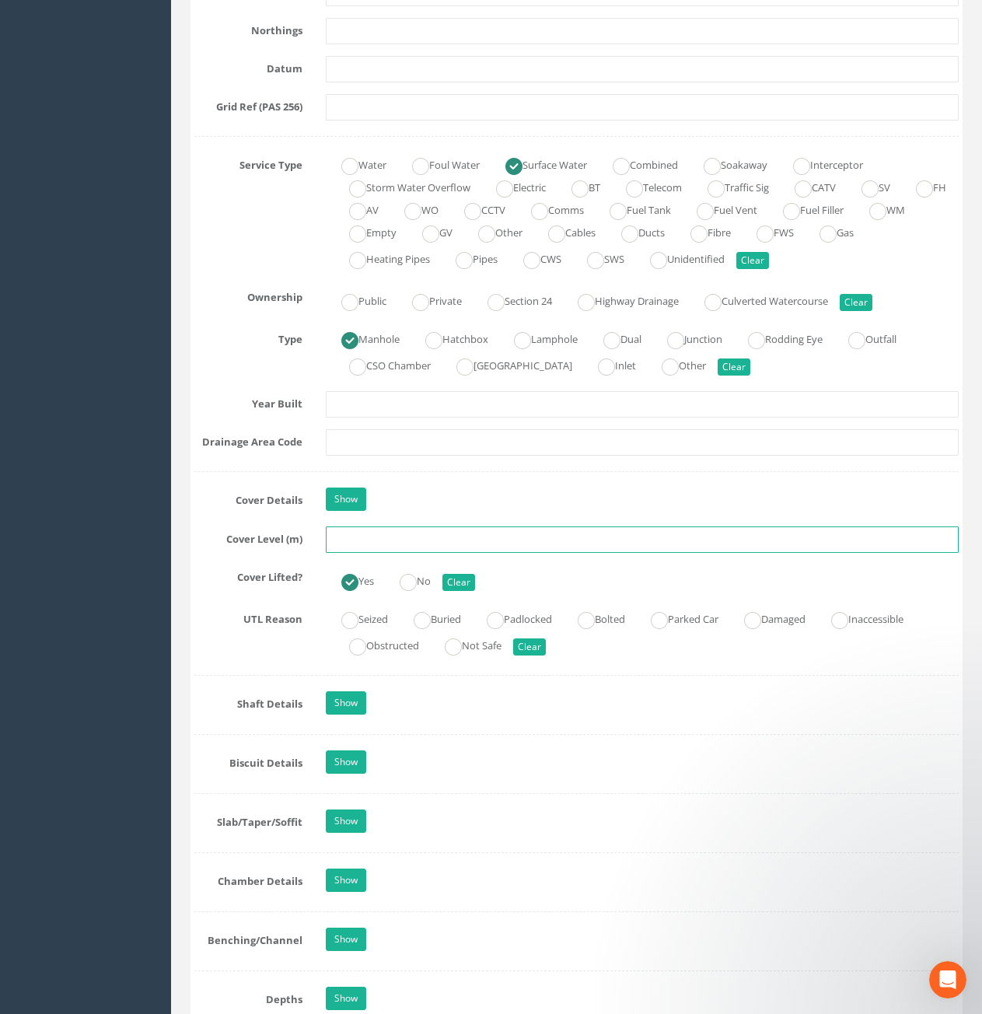
click at [396, 534] on input "text" at bounding box center [642, 540] width 633 height 26
type input "10.30"
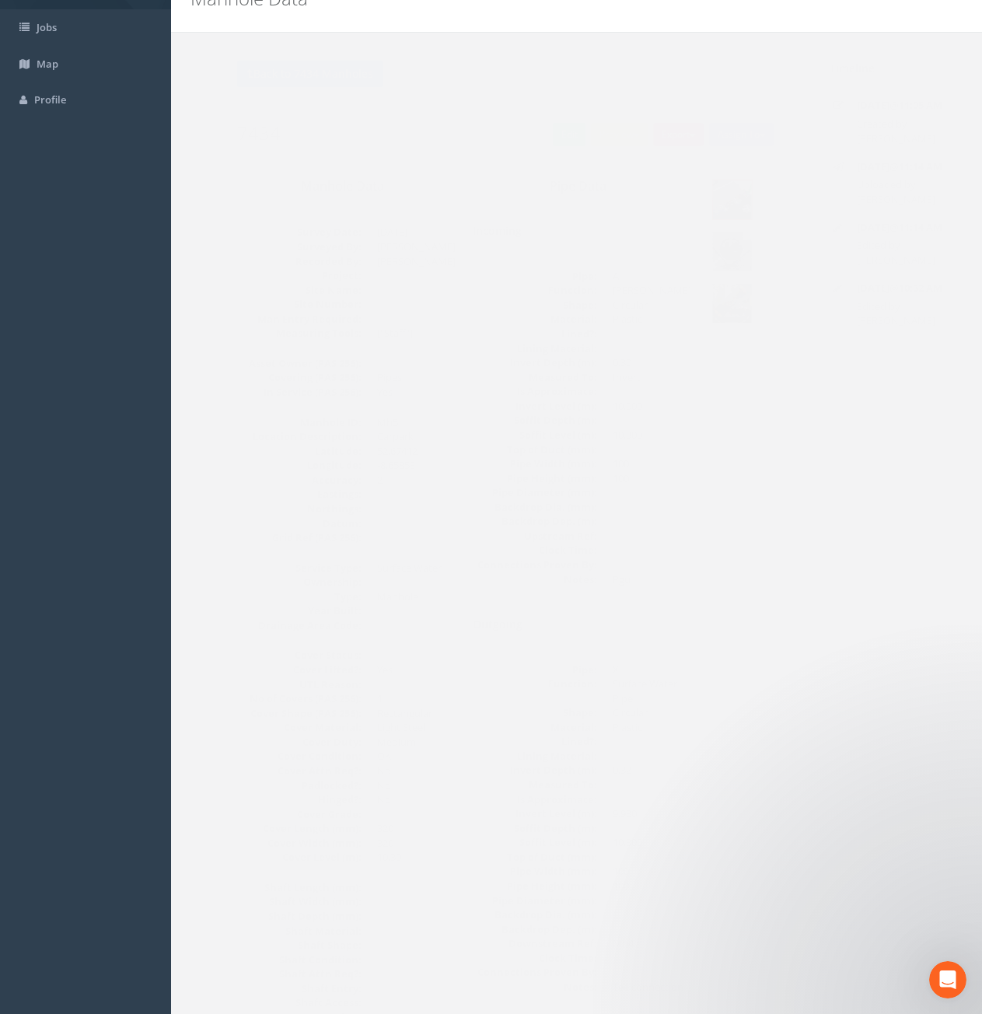
scroll to position [0, 0]
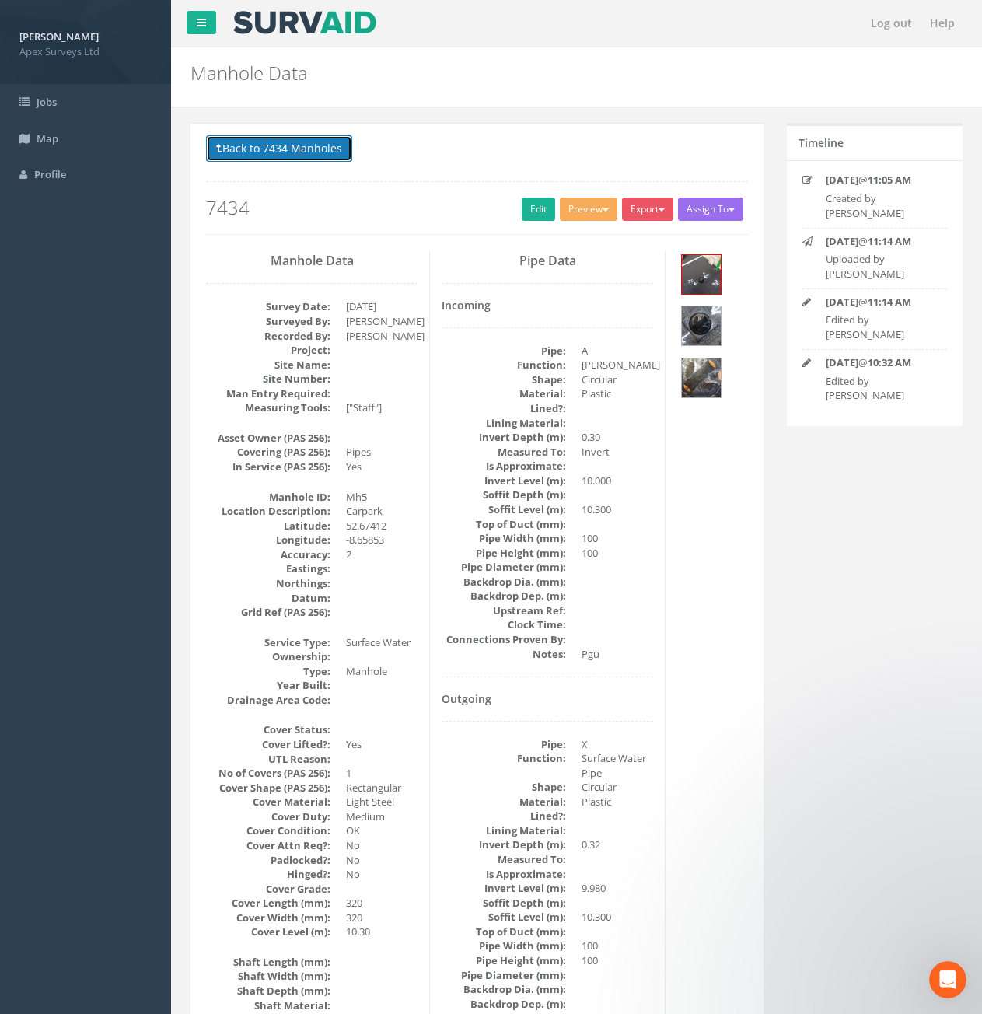
click at [243, 145] on button "Back to 7434 Manholes" at bounding box center [279, 148] width 146 height 26
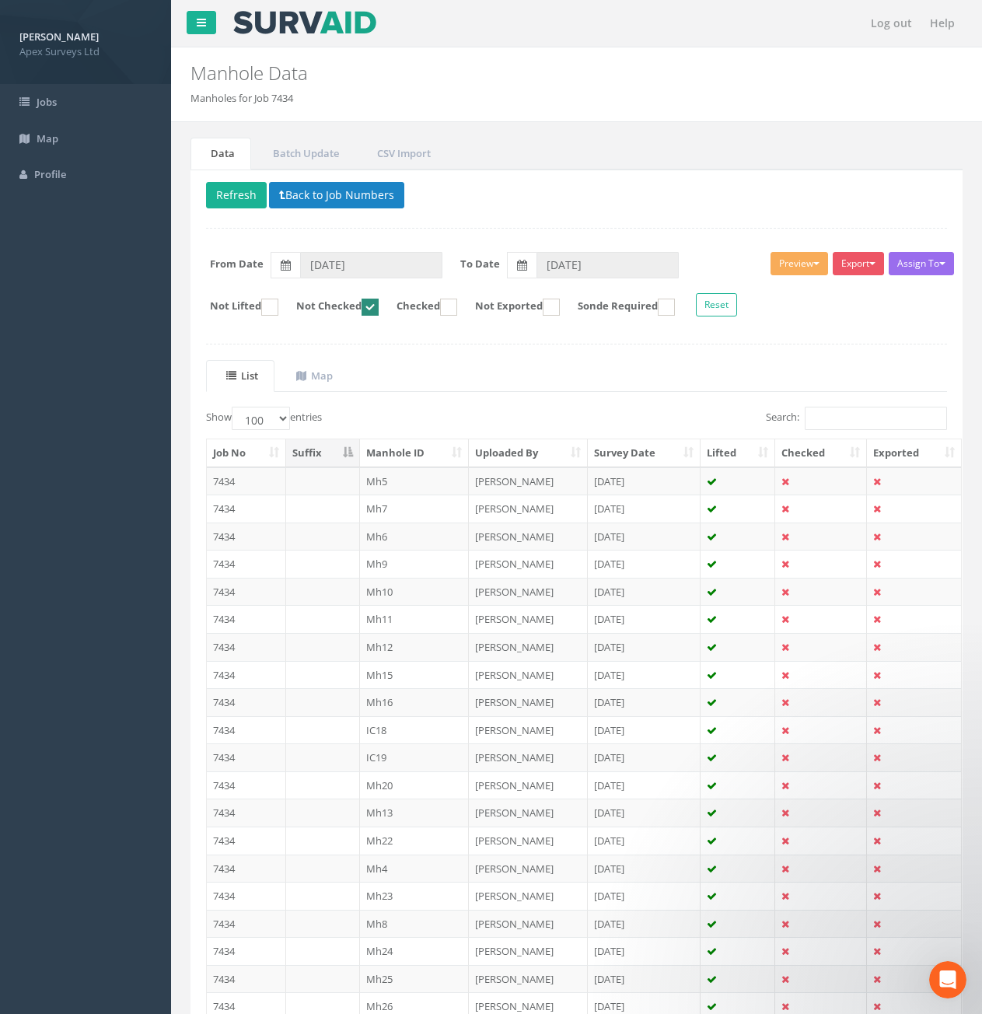
click at [379, 313] on ins at bounding box center [370, 307] width 17 height 17
checkbox input "false"
click at [457, 304] on ins at bounding box center [448, 307] width 17 height 17
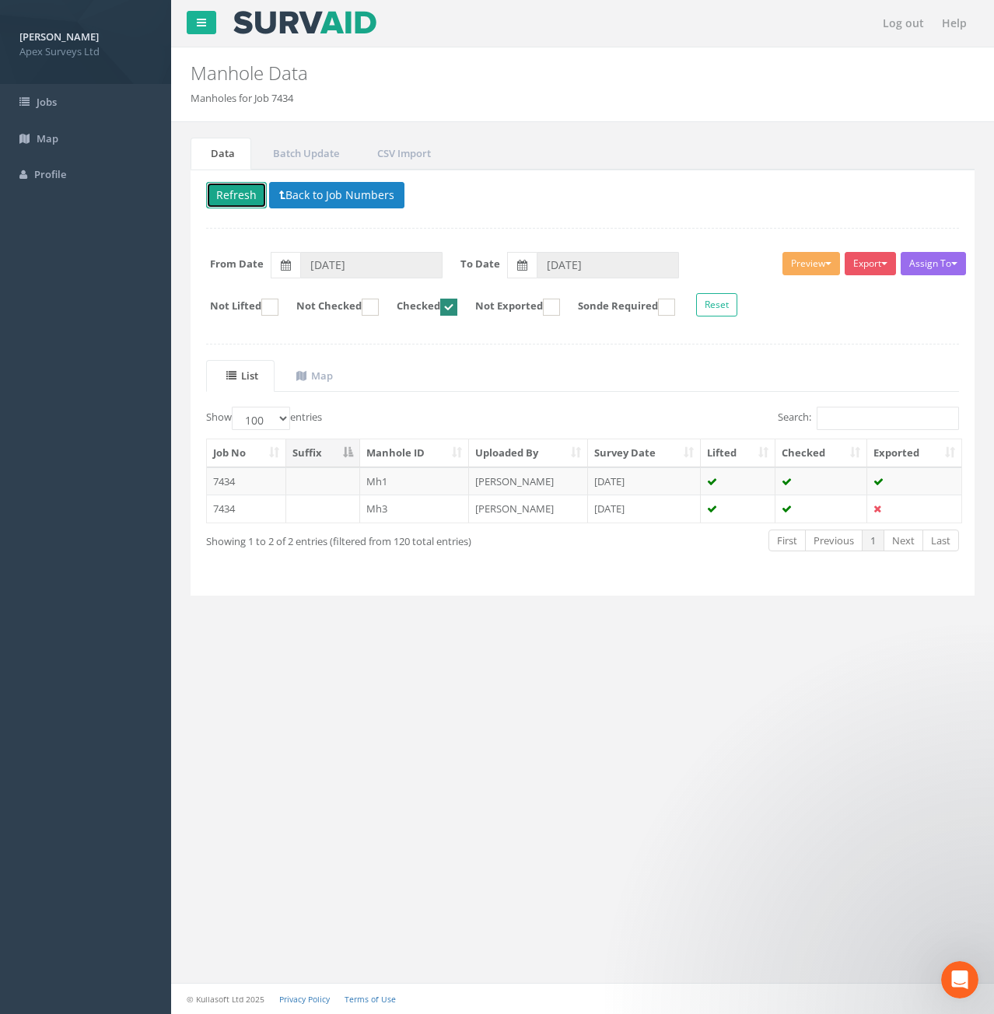
click at [247, 194] on button "Refresh" at bounding box center [236, 195] width 61 height 26
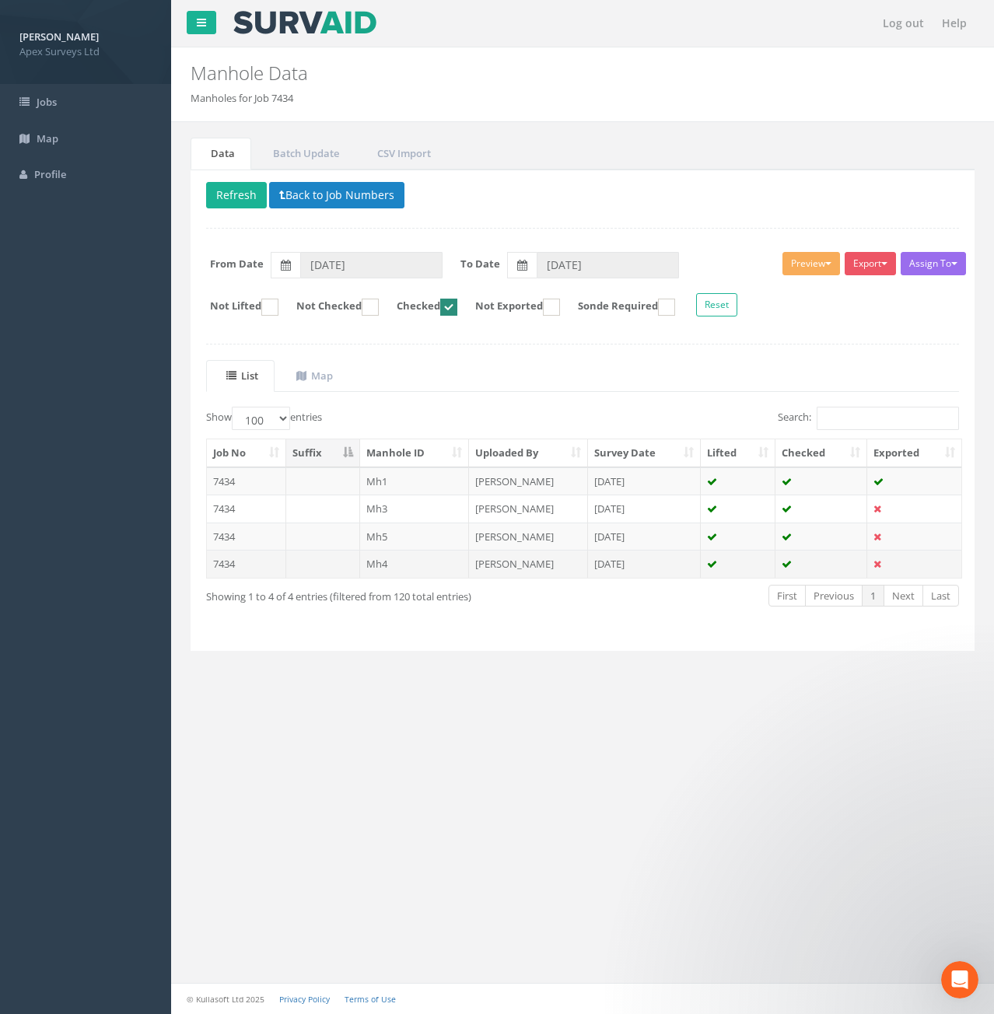
click at [381, 569] on td "Mh4" at bounding box center [415, 564] width 110 height 28
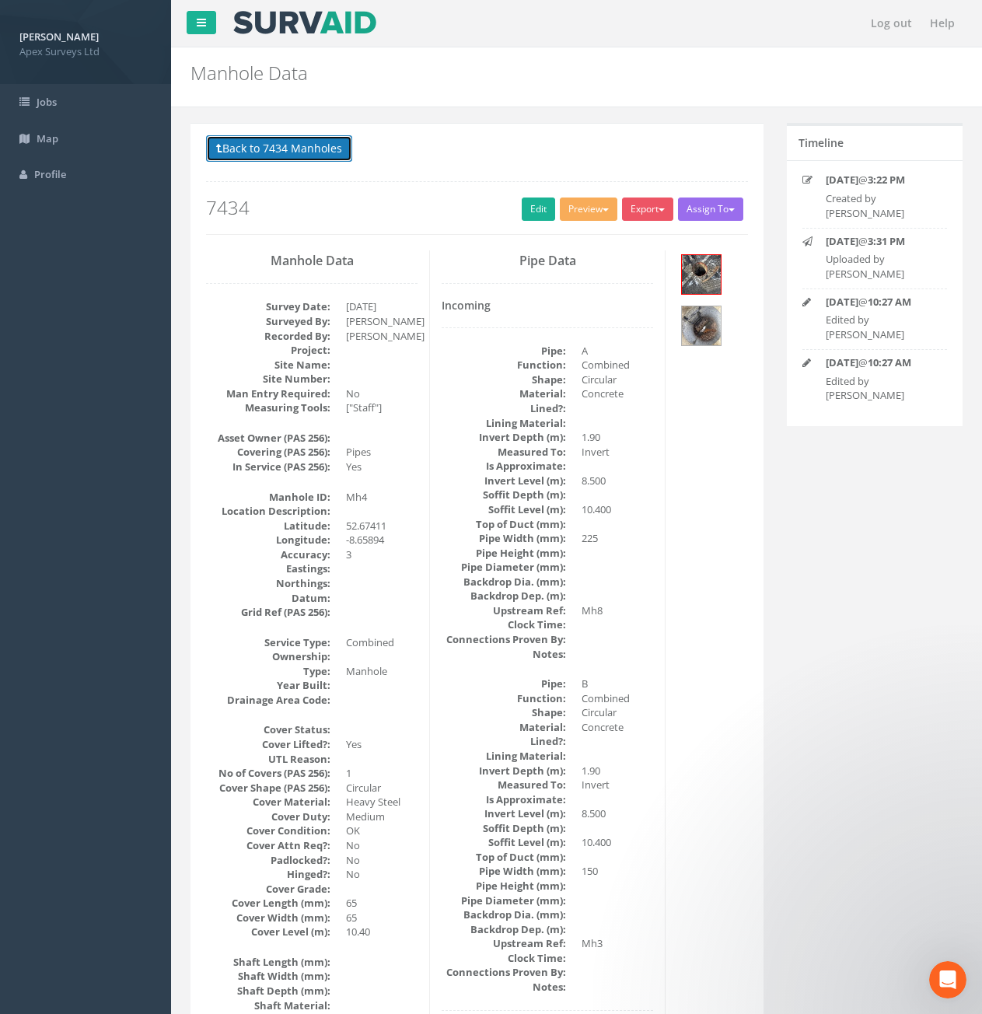
click at [250, 156] on button "Back to 7434 Manholes" at bounding box center [279, 148] width 146 height 26
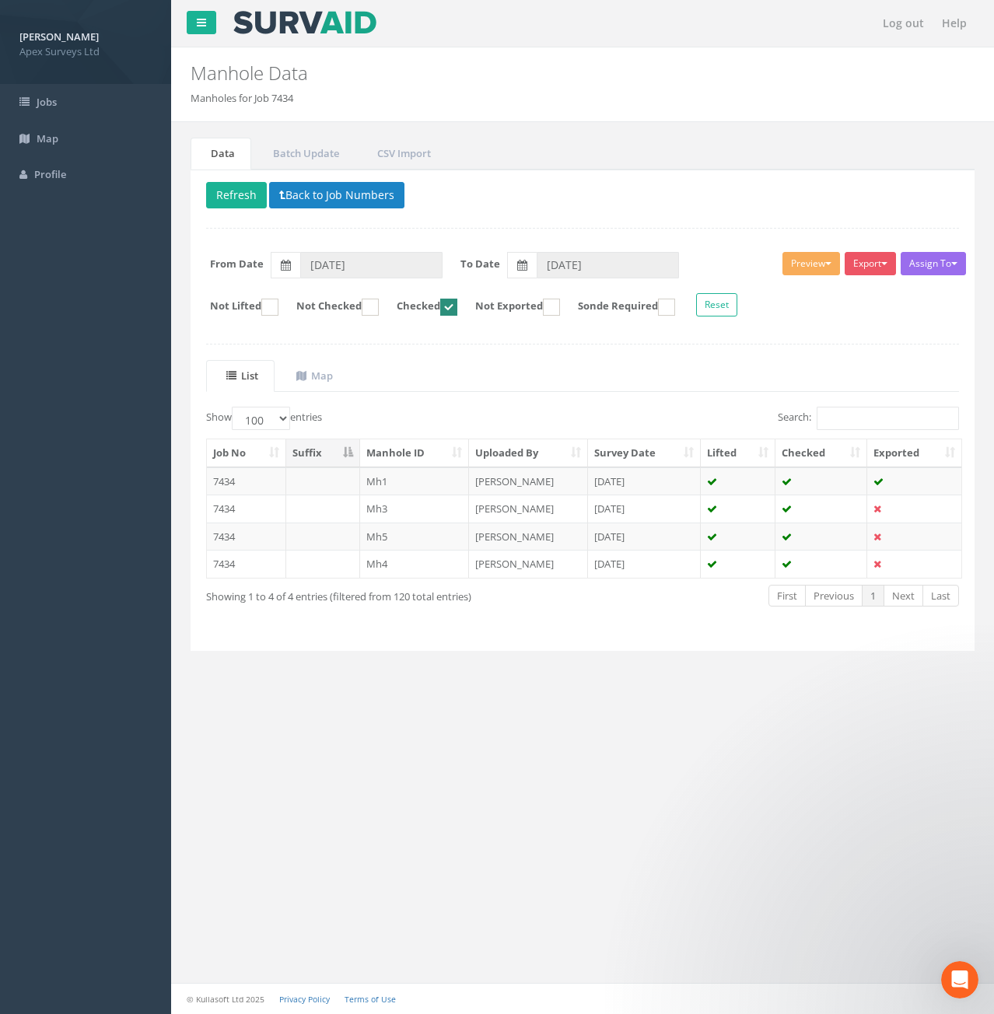
click at [457, 309] on label "Checked" at bounding box center [419, 307] width 76 height 17
checkbox input "false"
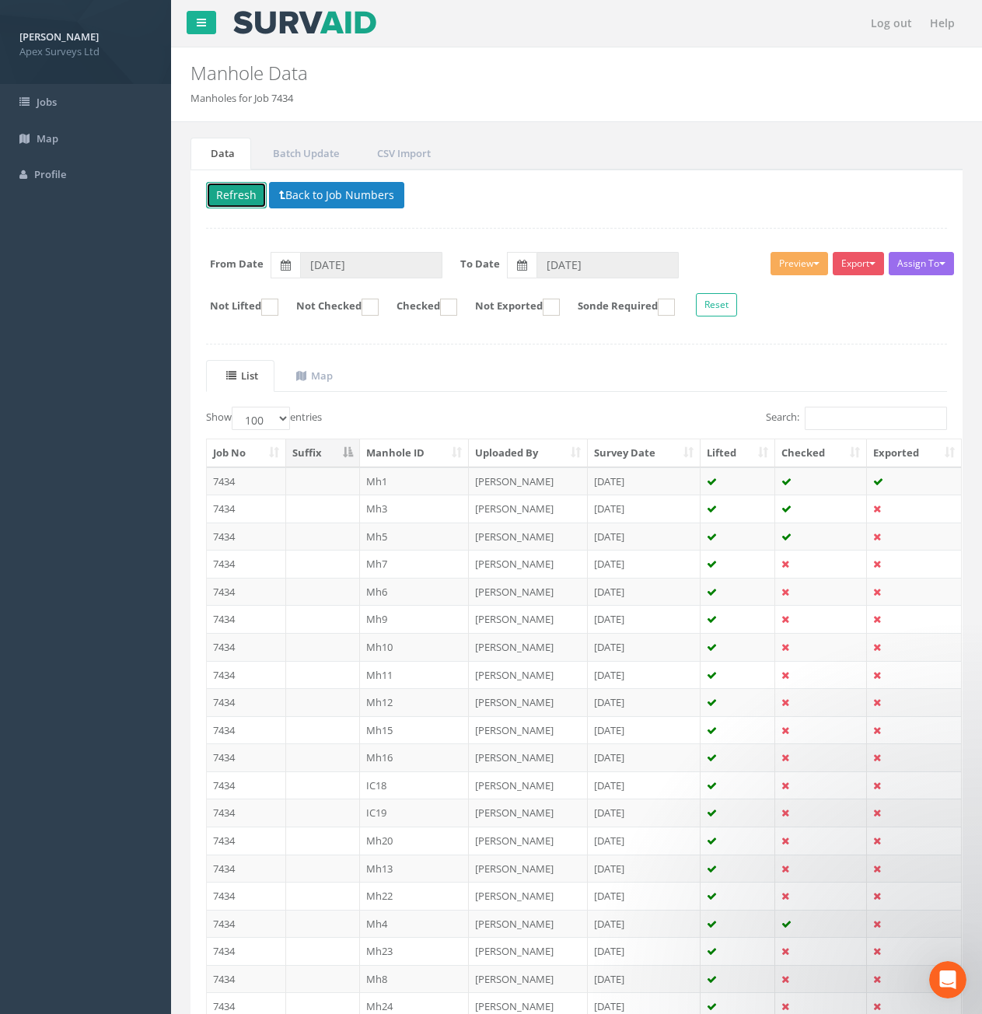
click at [243, 202] on button "Refresh" at bounding box center [236, 195] width 61 height 26
click at [379, 308] on ins at bounding box center [370, 307] width 17 height 17
checkbox input "true"
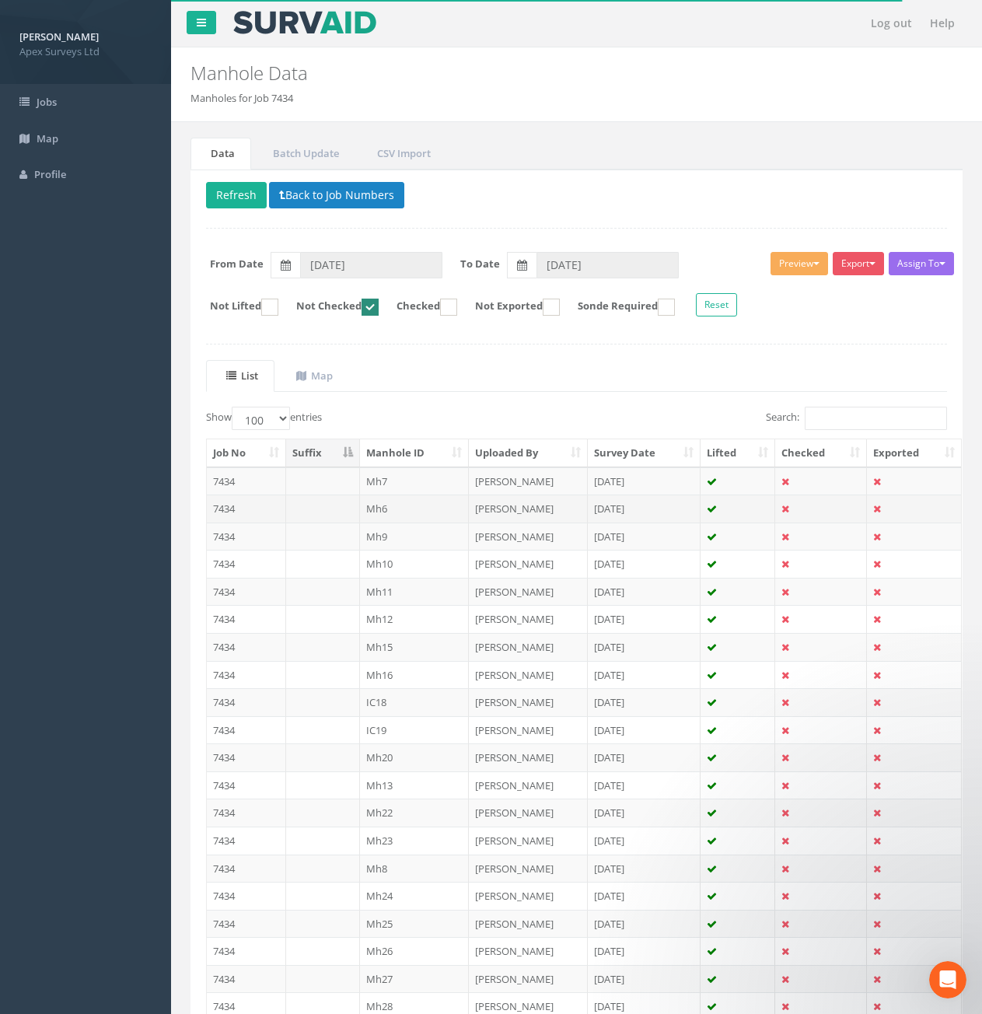
click at [268, 508] on td "7434" at bounding box center [246, 509] width 79 height 28
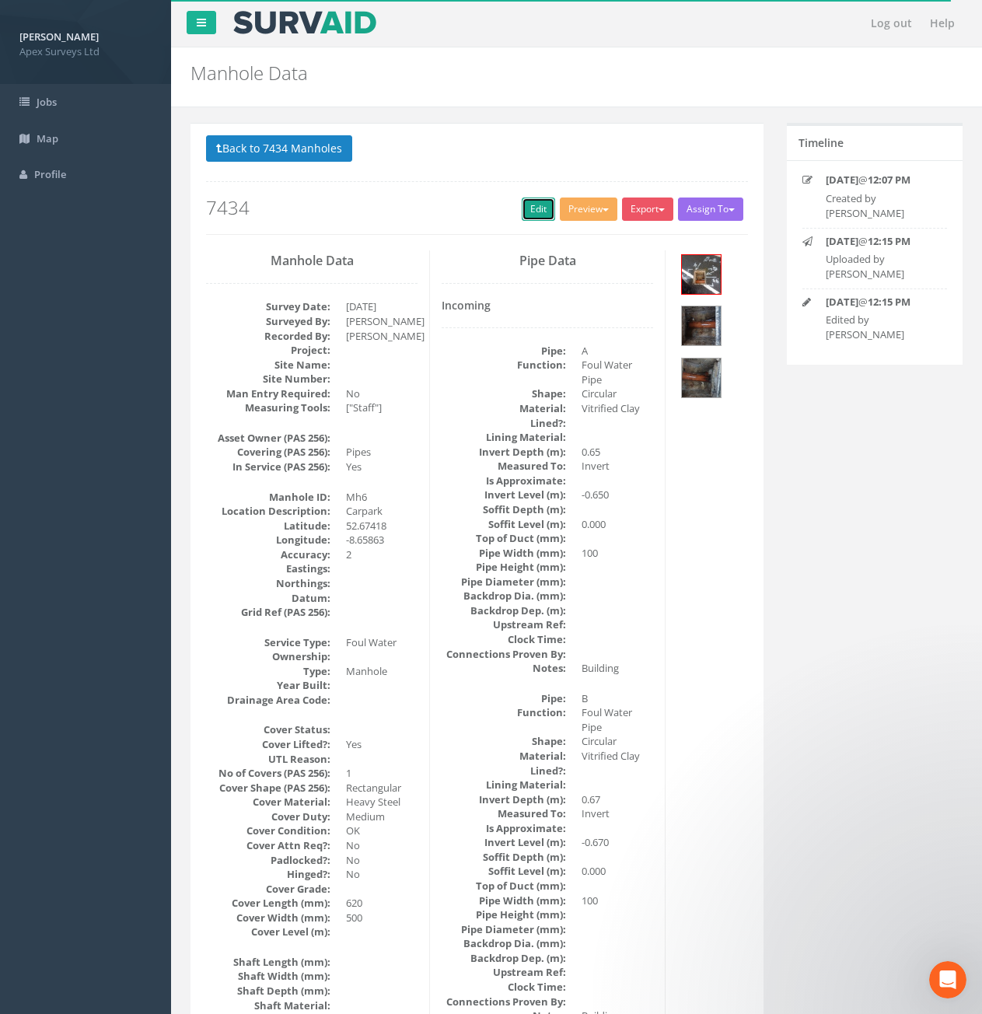
click at [527, 214] on link "Edit" at bounding box center [538, 209] width 33 height 23
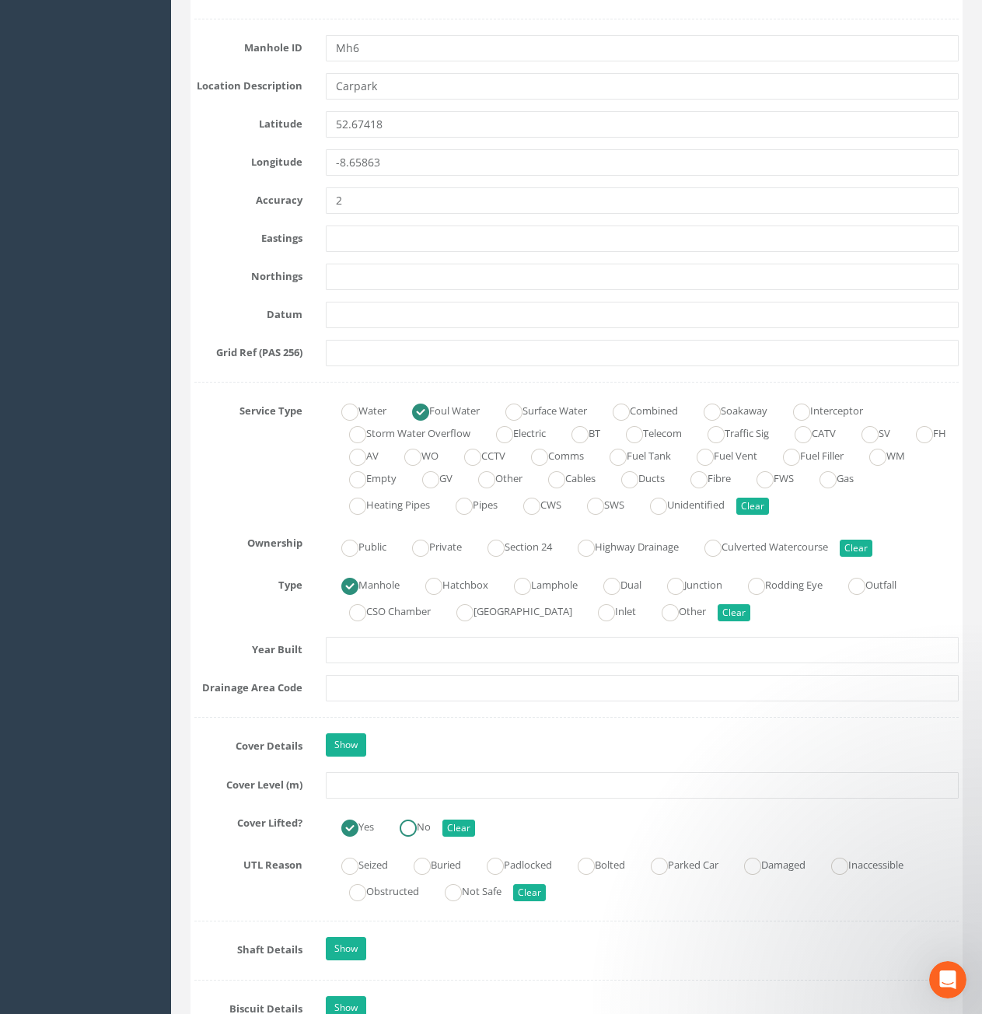
scroll to position [778, 0]
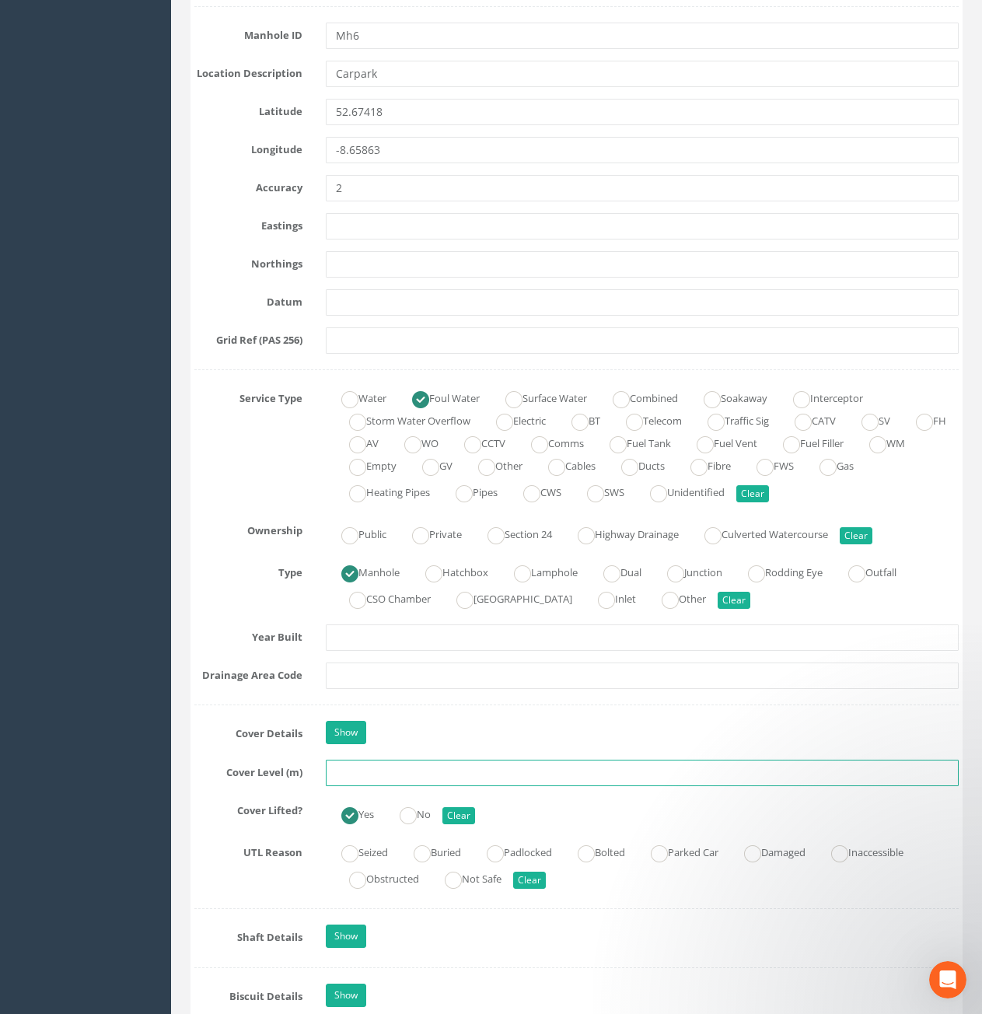
click at [430, 785] on input "text" at bounding box center [642, 773] width 633 height 26
click at [430, 778] on input "text" at bounding box center [642, 773] width 633 height 26
type input "10.52"
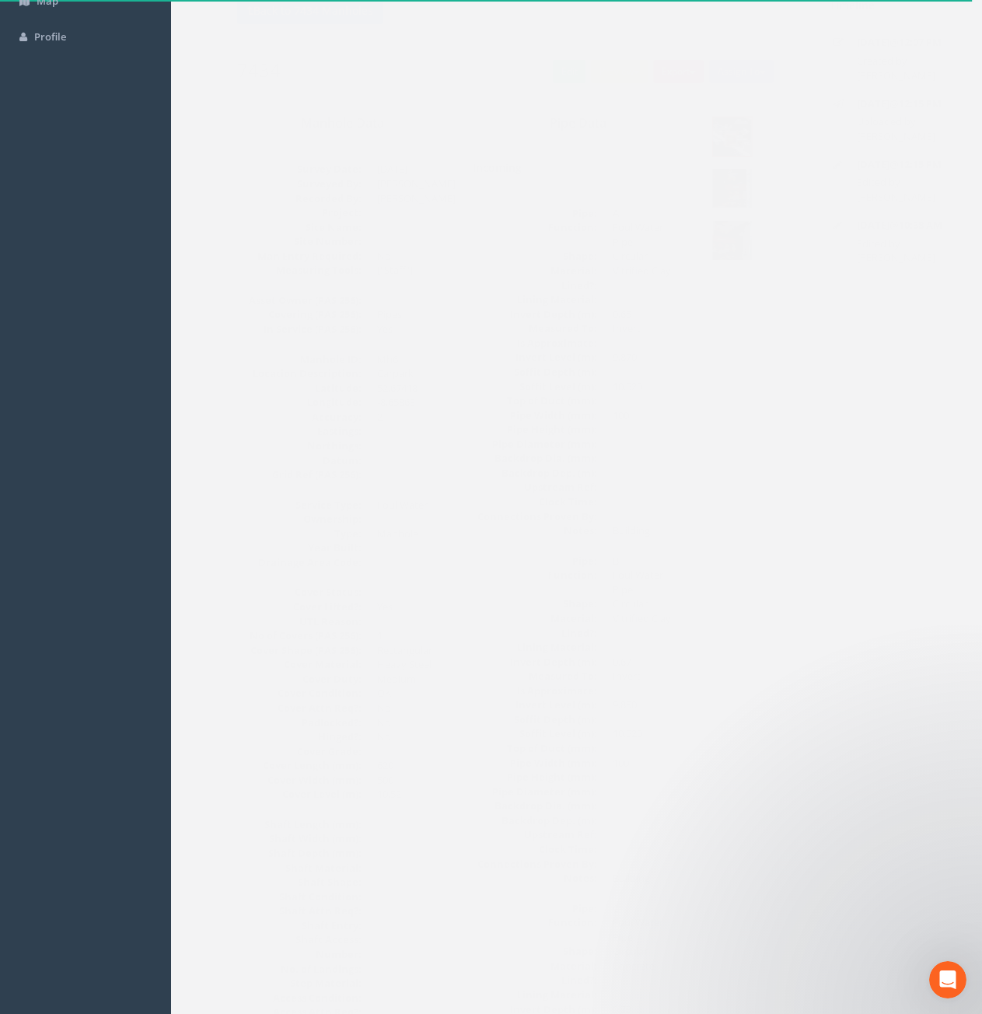
scroll to position [0, 0]
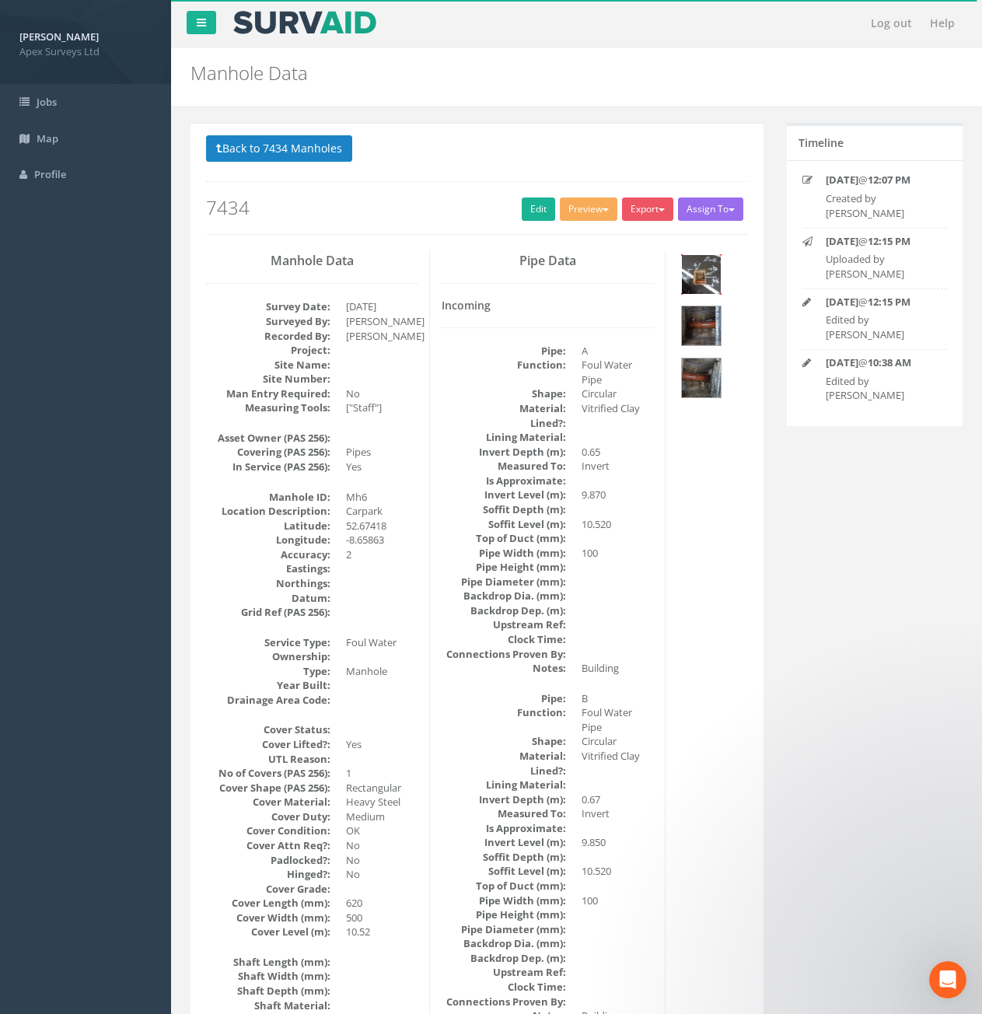
click at [703, 283] on img at bounding box center [701, 274] width 39 height 39
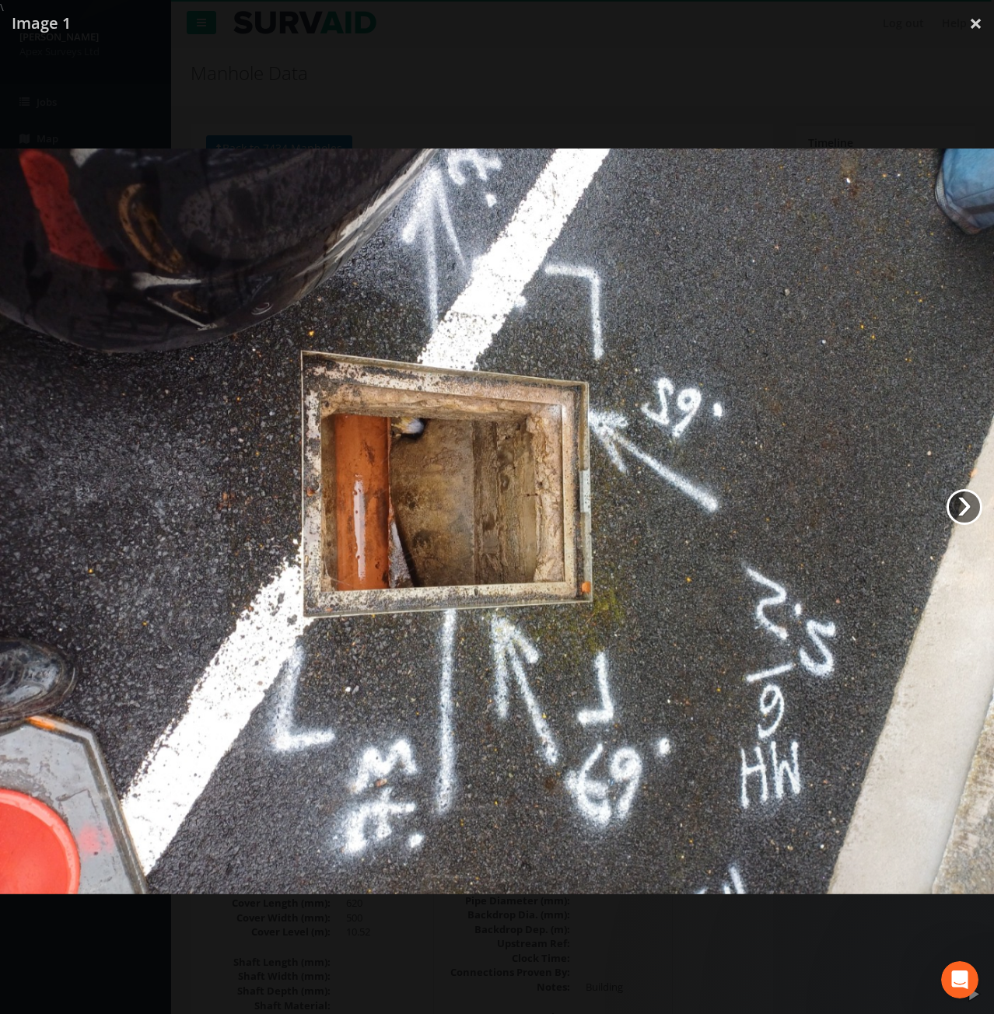
click at [971, 507] on link "›" at bounding box center [965, 507] width 36 height 36
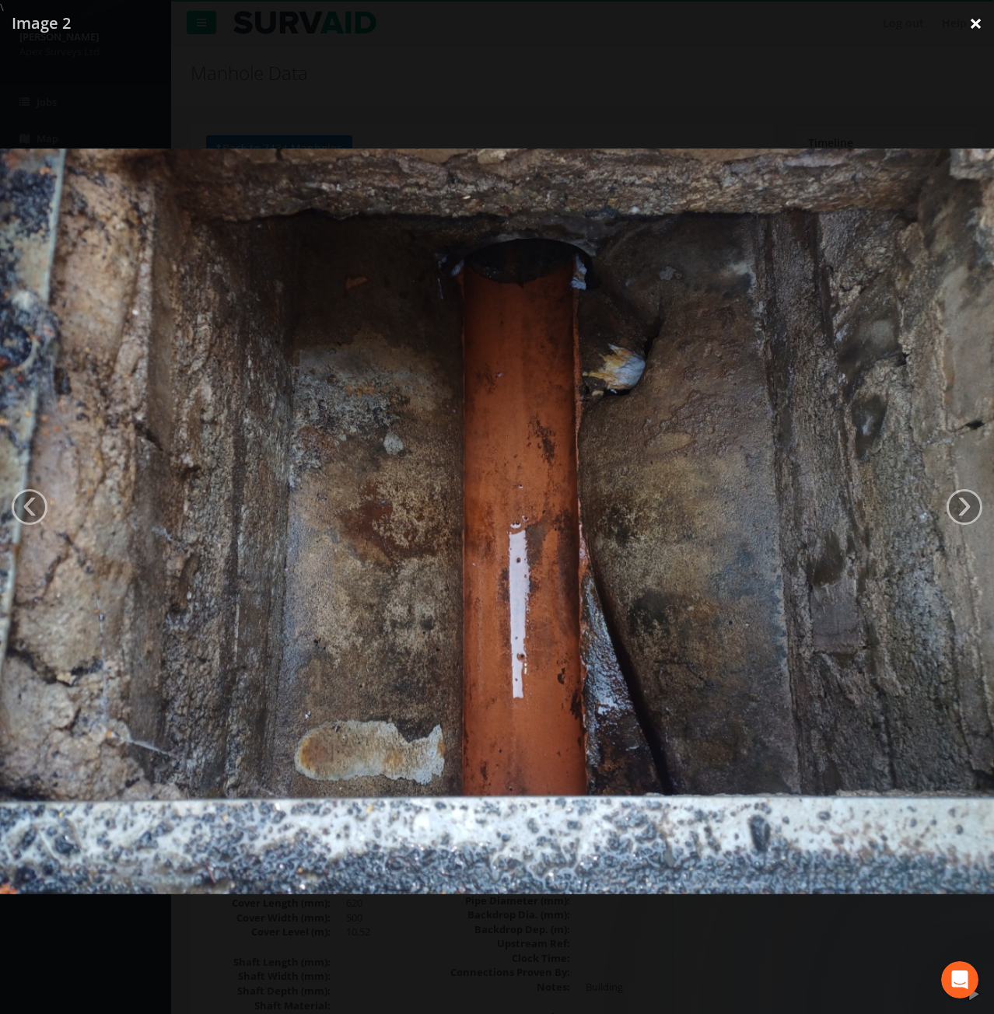
click at [984, 28] on link "×" at bounding box center [975, 23] width 37 height 47
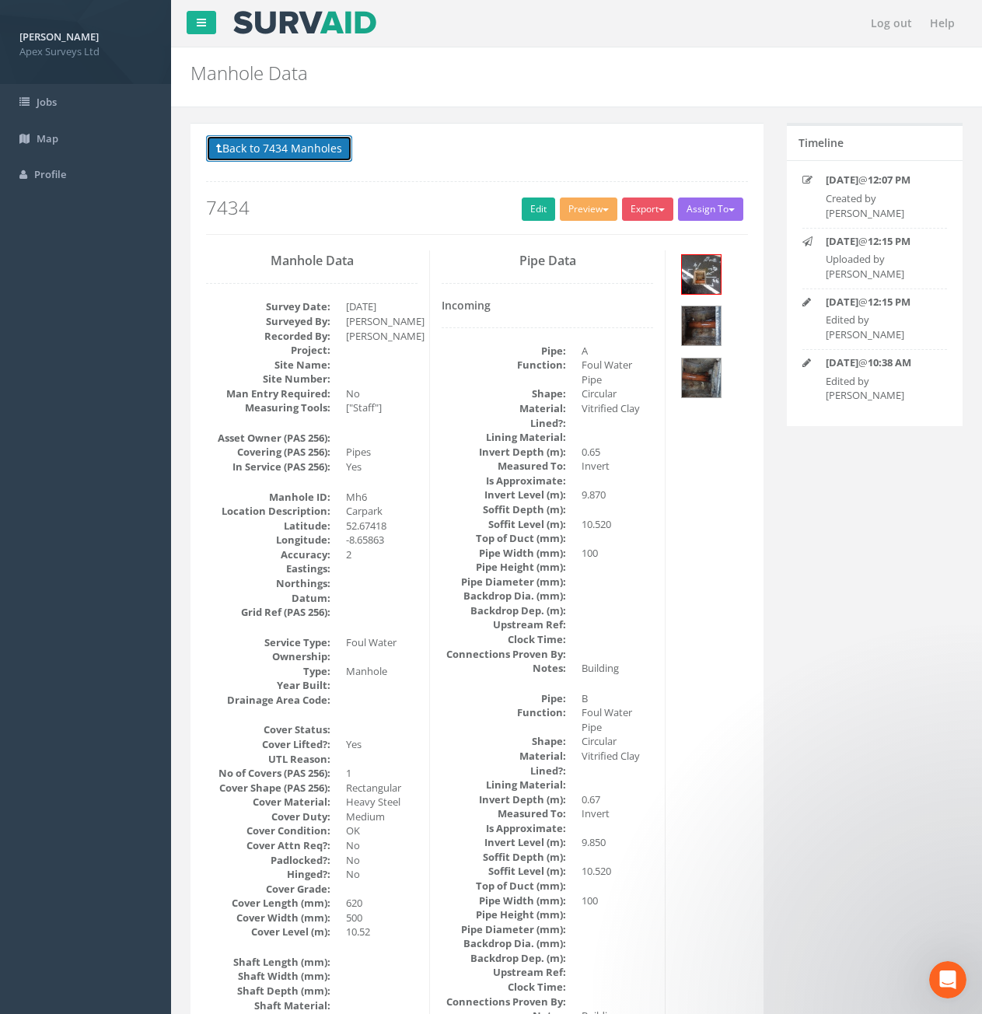
click at [269, 152] on button "Back to 7434 Manholes" at bounding box center [279, 148] width 146 height 26
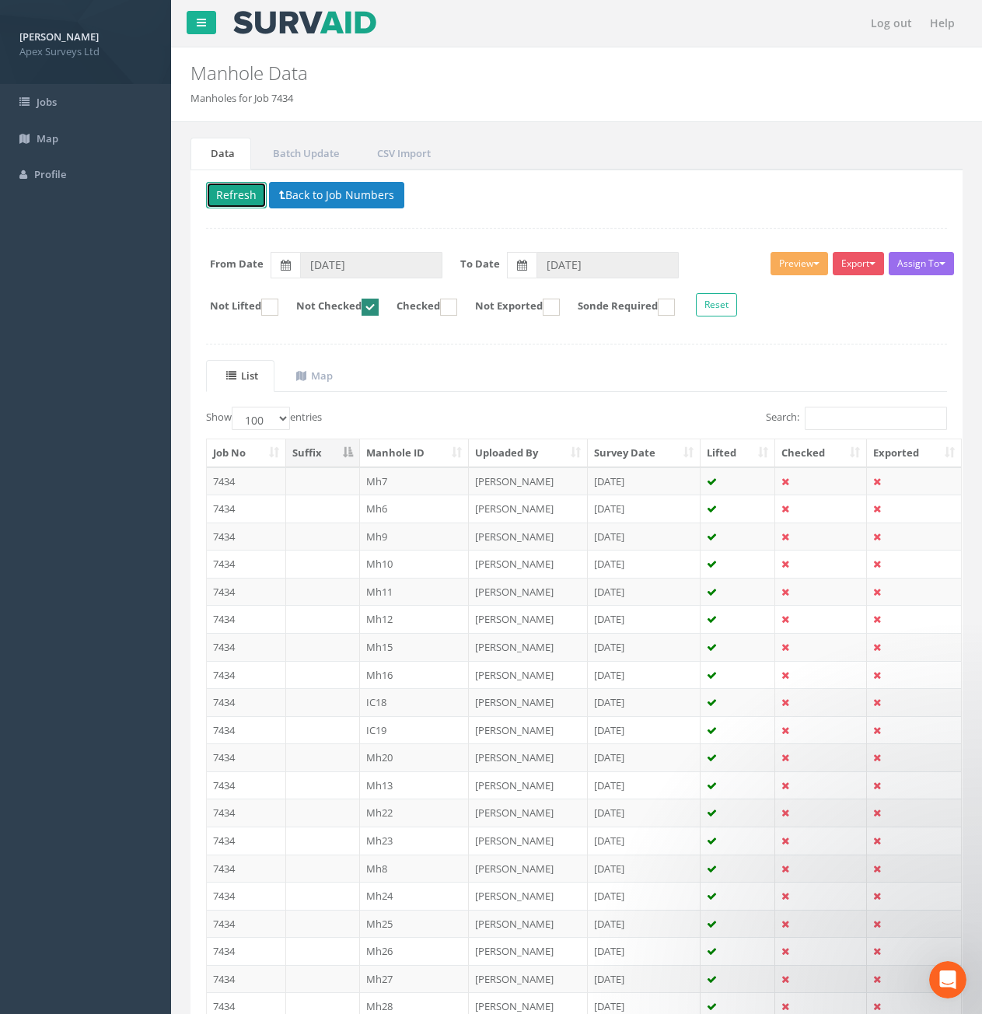
click at [256, 199] on button "Refresh" at bounding box center [236, 195] width 61 height 26
click at [325, 480] on td at bounding box center [323, 481] width 74 height 28
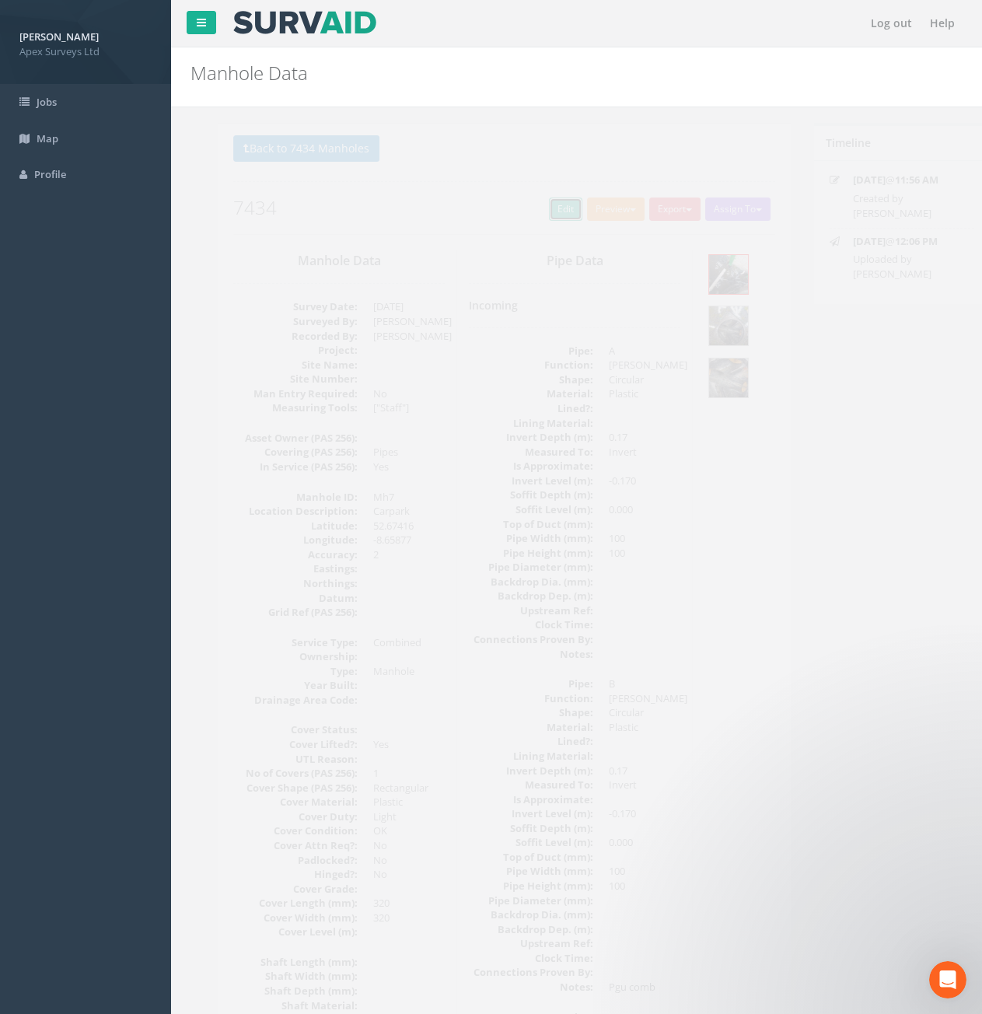
click at [541, 220] on link "Edit" at bounding box center [538, 209] width 33 height 23
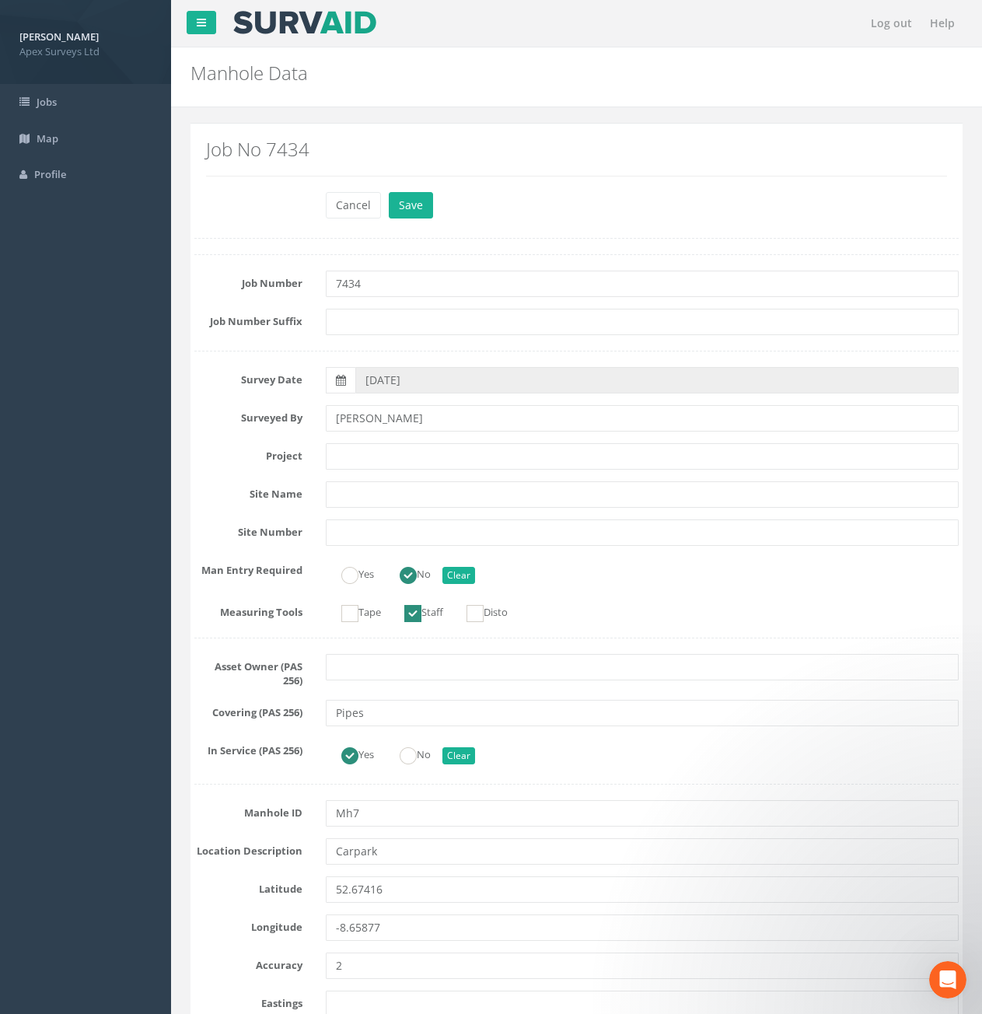
type input "[PERSON_NAME]"
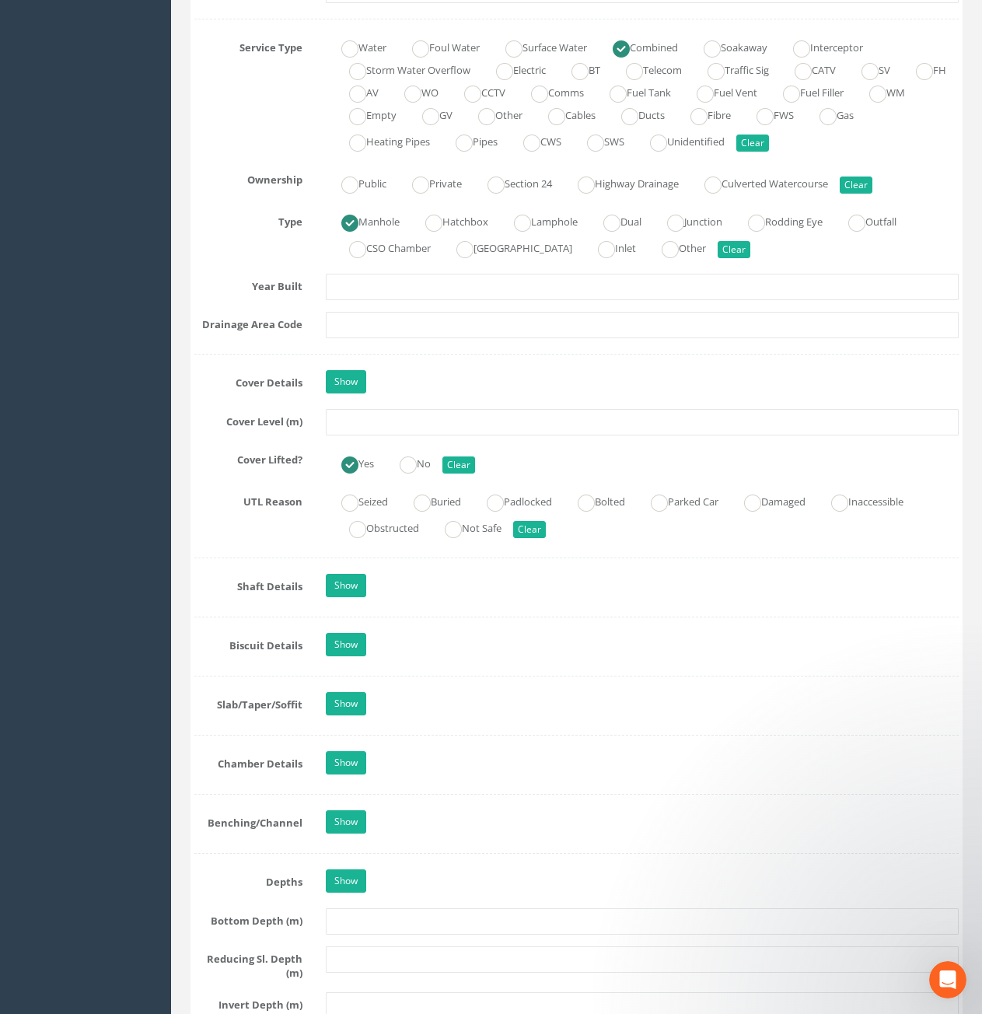
scroll to position [1089, 0]
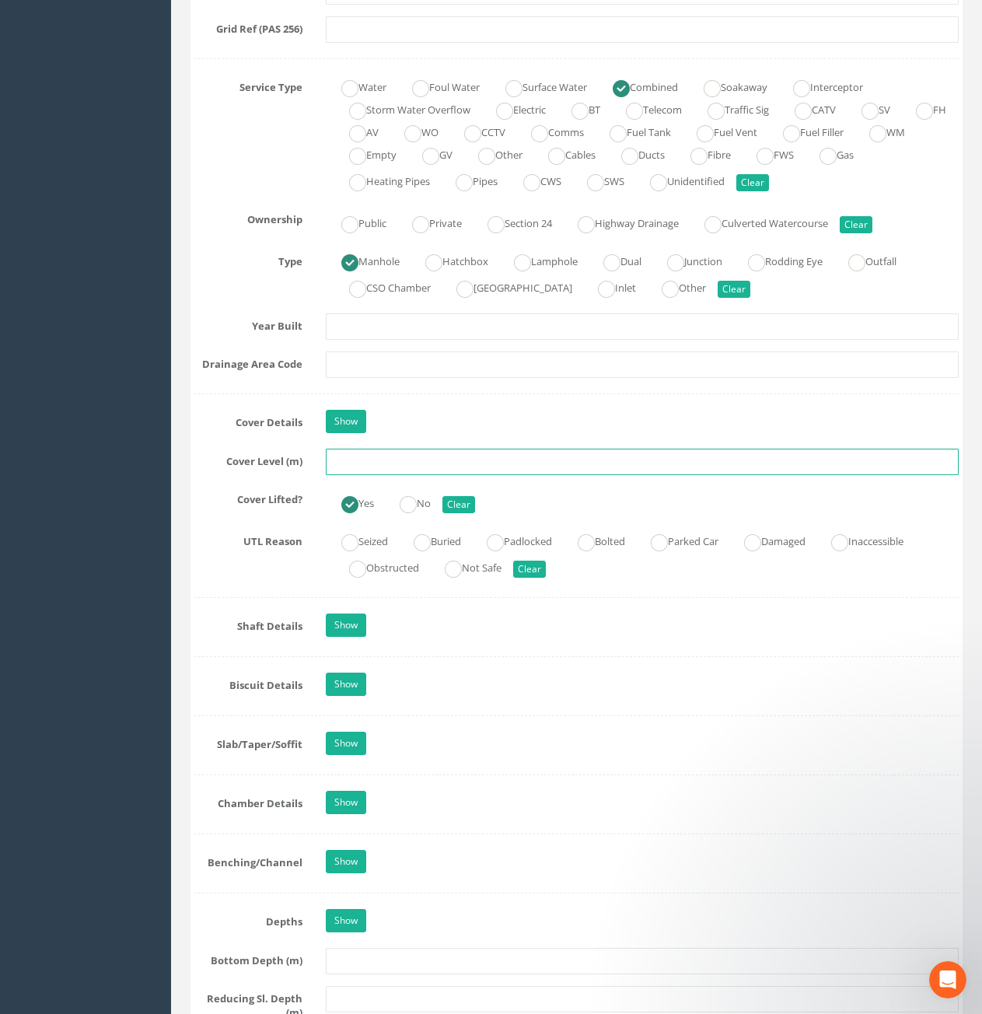
click at [428, 459] on input "text" at bounding box center [642, 462] width 633 height 26
click at [401, 463] on input "text" at bounding box center [642, 462] width 633 height 26
type input "10.61"
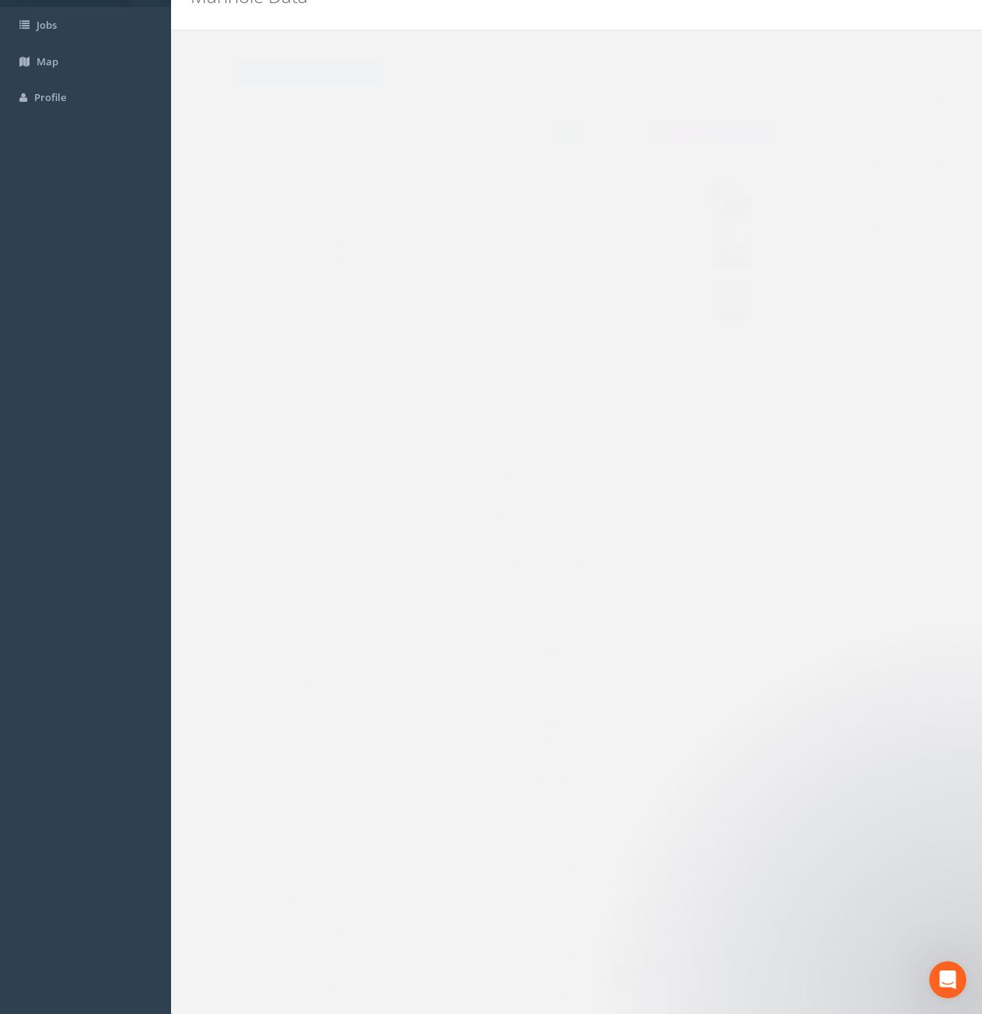
scroll to position [0, 0]
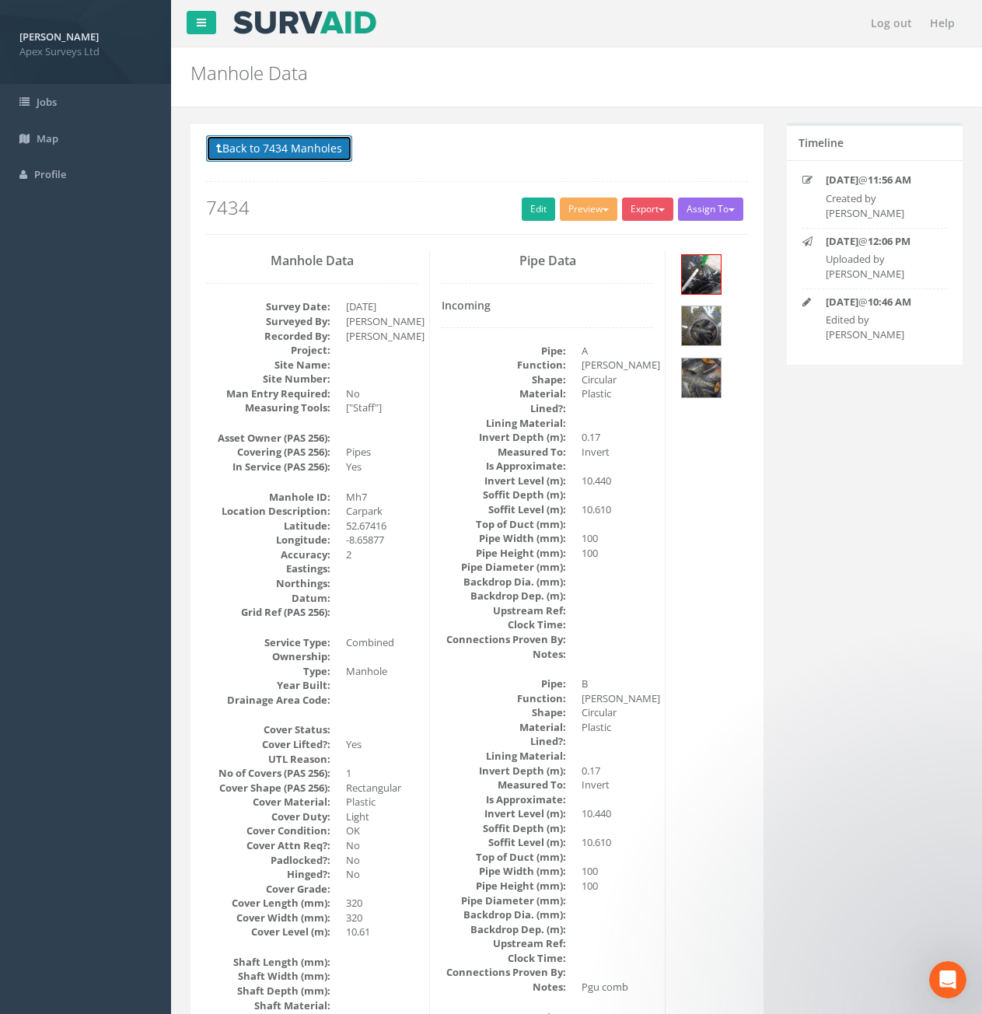
click at [326, 156] on button "Back to 7434 Manholes" at bounding box center [279, 148] width 146 height 26
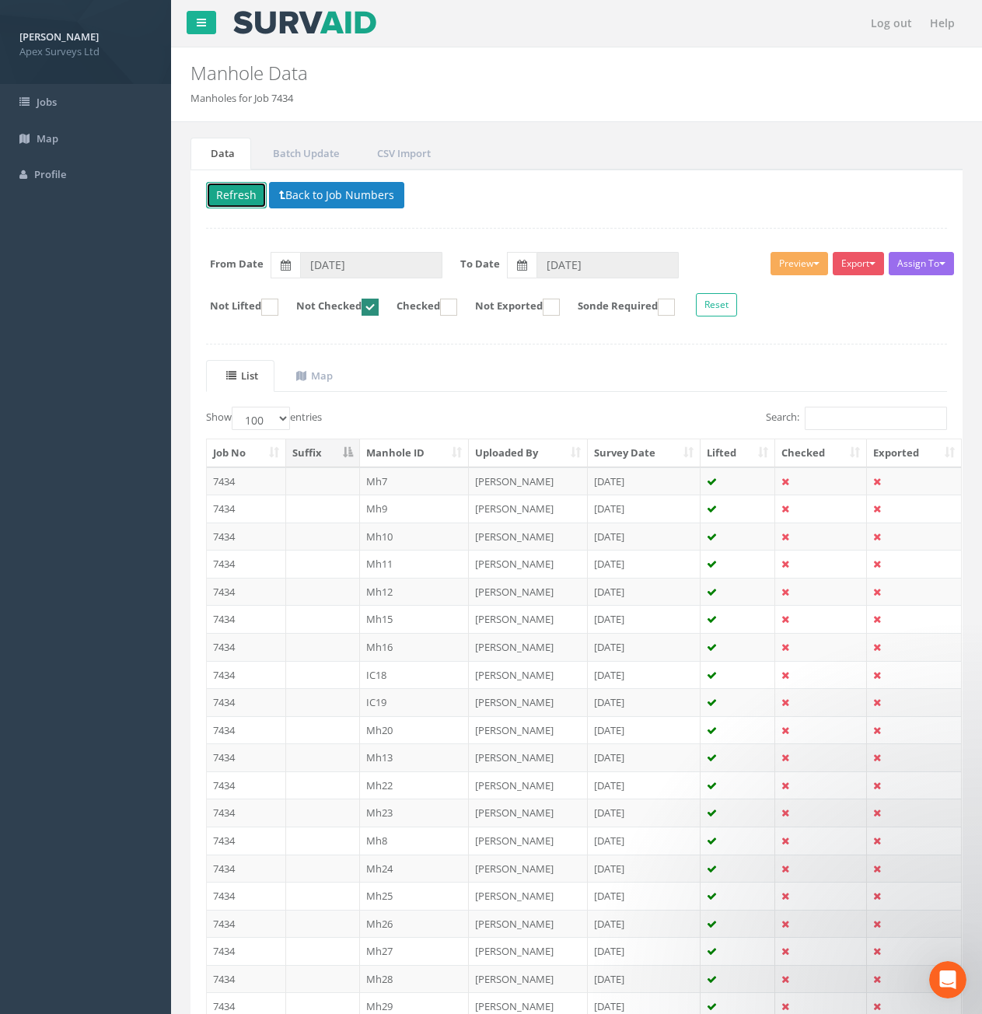
click at [247, 201] on button "Refresh" at bounding box center [236, 195] width 61 height 26
click at [248, 813] on td "7434" at bounding box center [246, 813] width 79 height 28
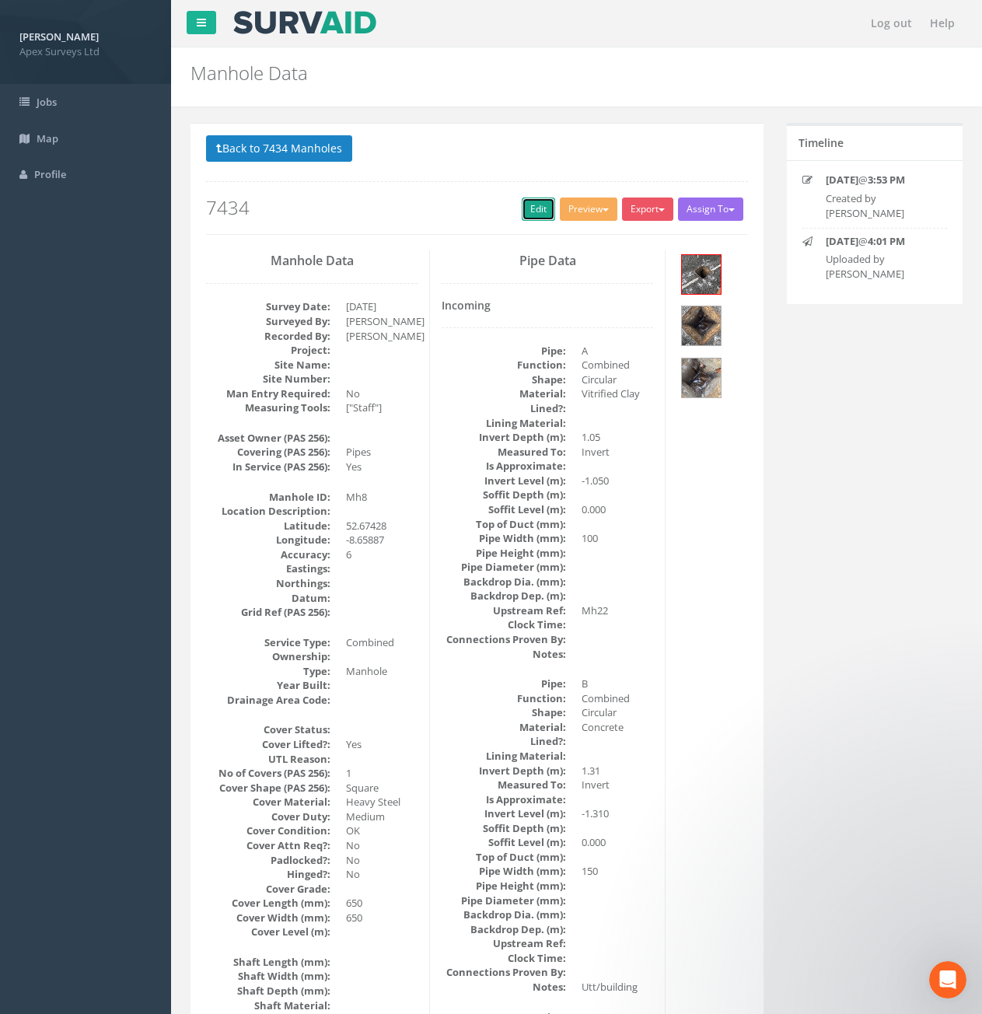
click at [522, 198] on link "Edit" at bounding box center [538, 209] width 33 height 23
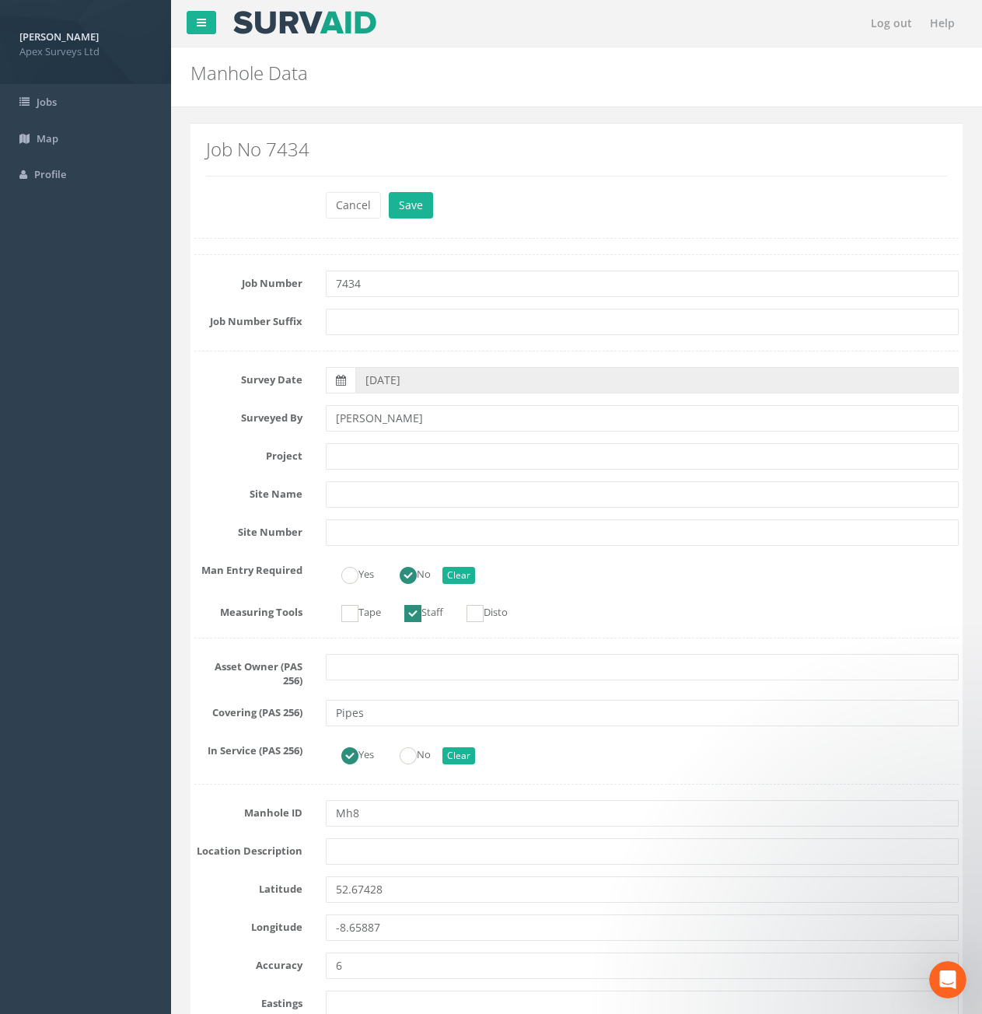
scroll to position [1089, 0]
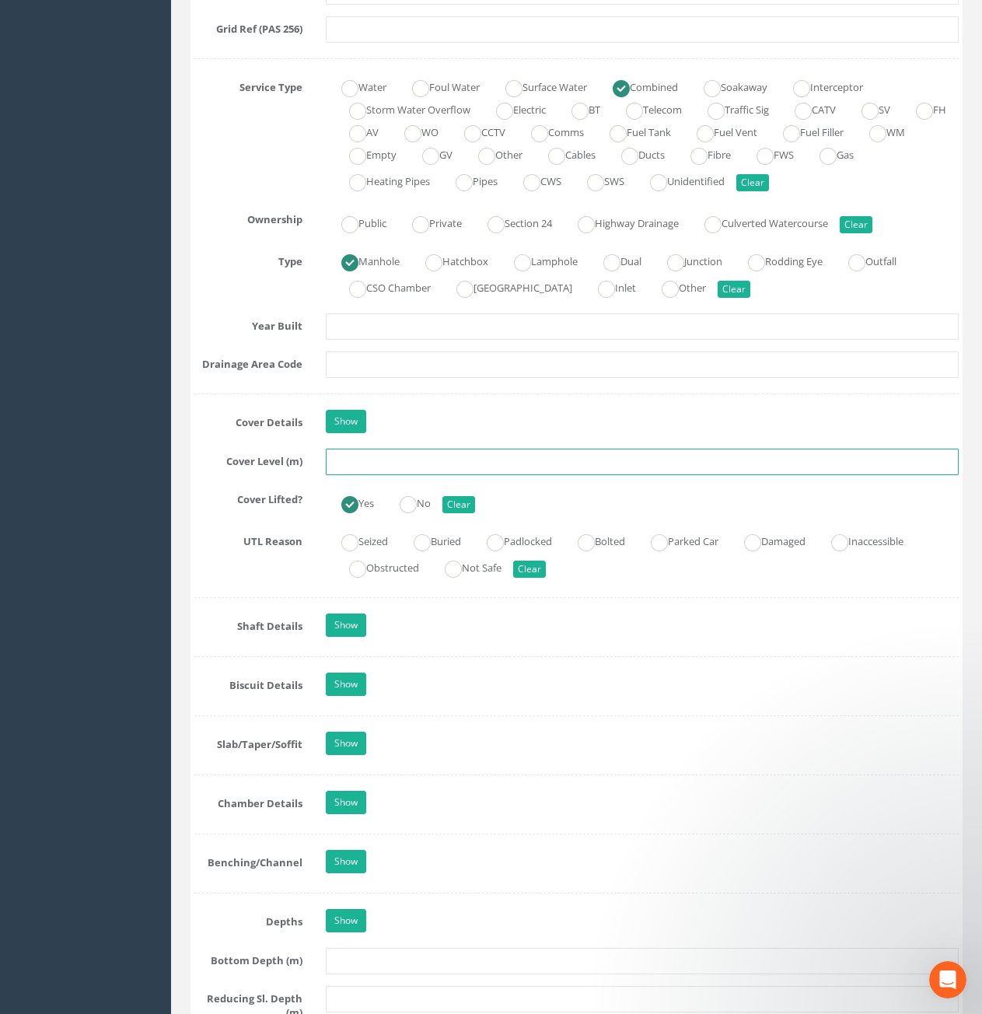
click at [415, 455] on input "text" at bounding box center [642, 462] width 633 height 26
type input "10.58"
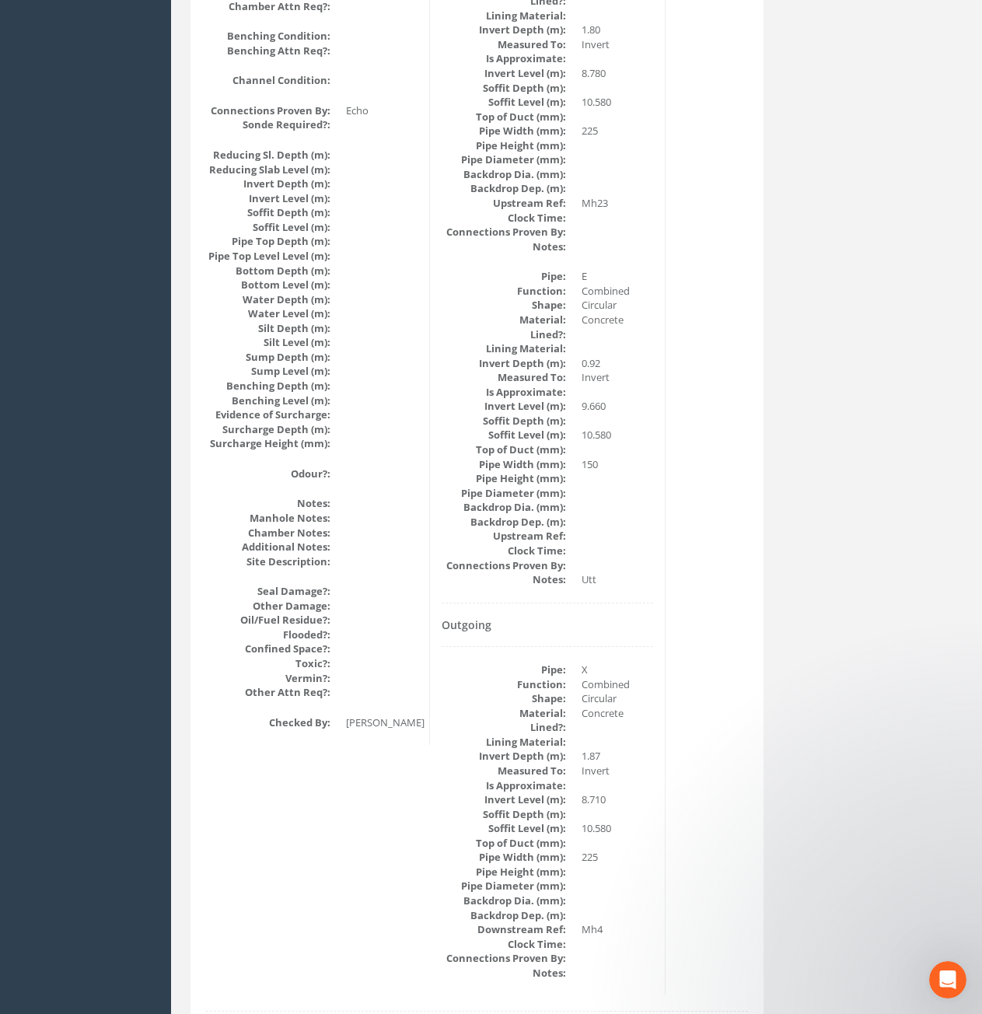
scroll to position [1438, 0]
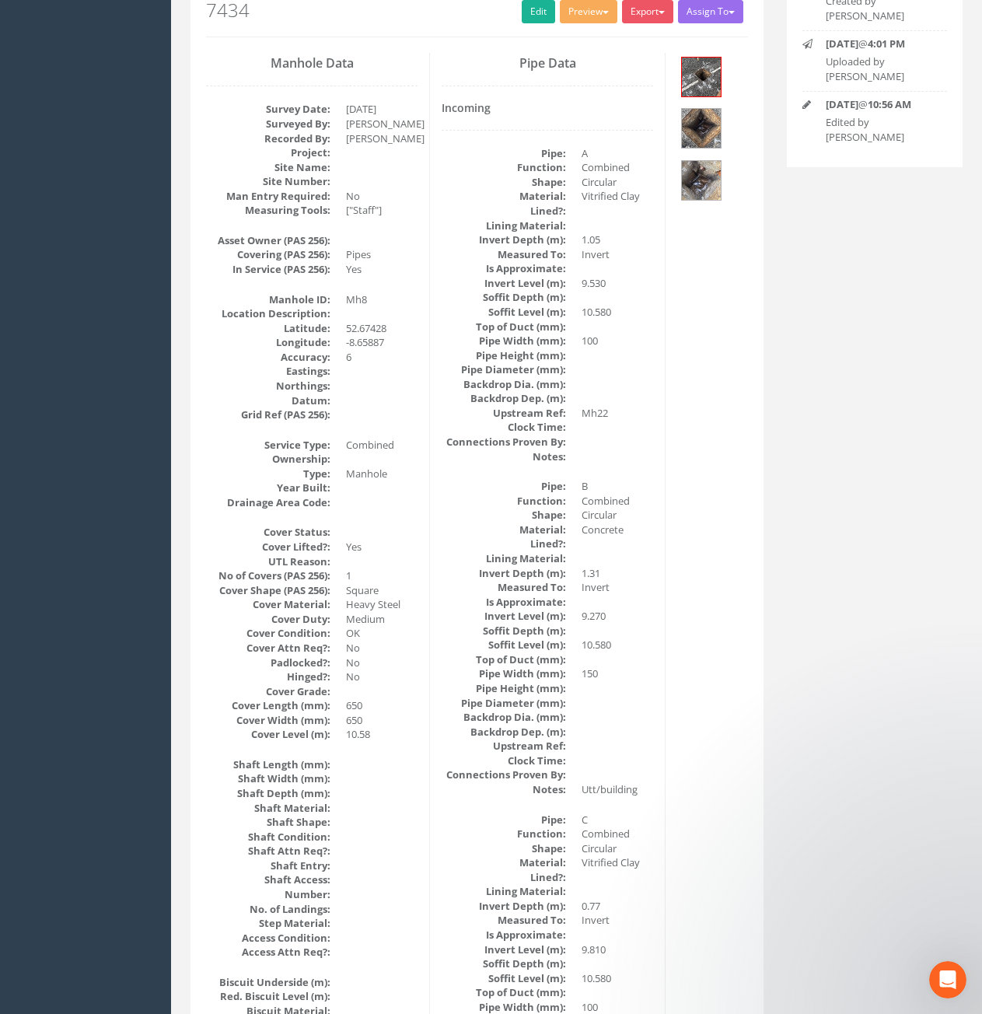
scroll to position [0, 0]
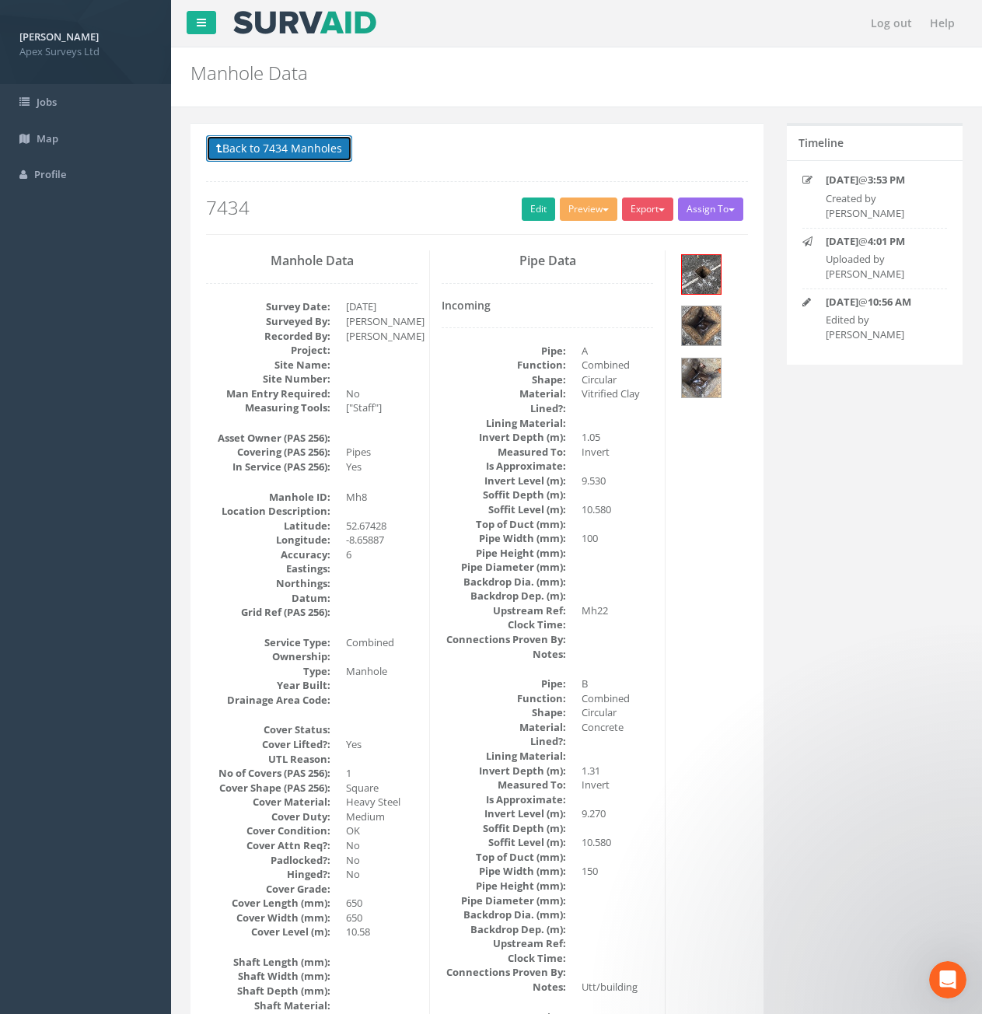
click at [303, 152] on button "Back to 7434 Manholes" at bounding box center [279, 148] width 146 height 26
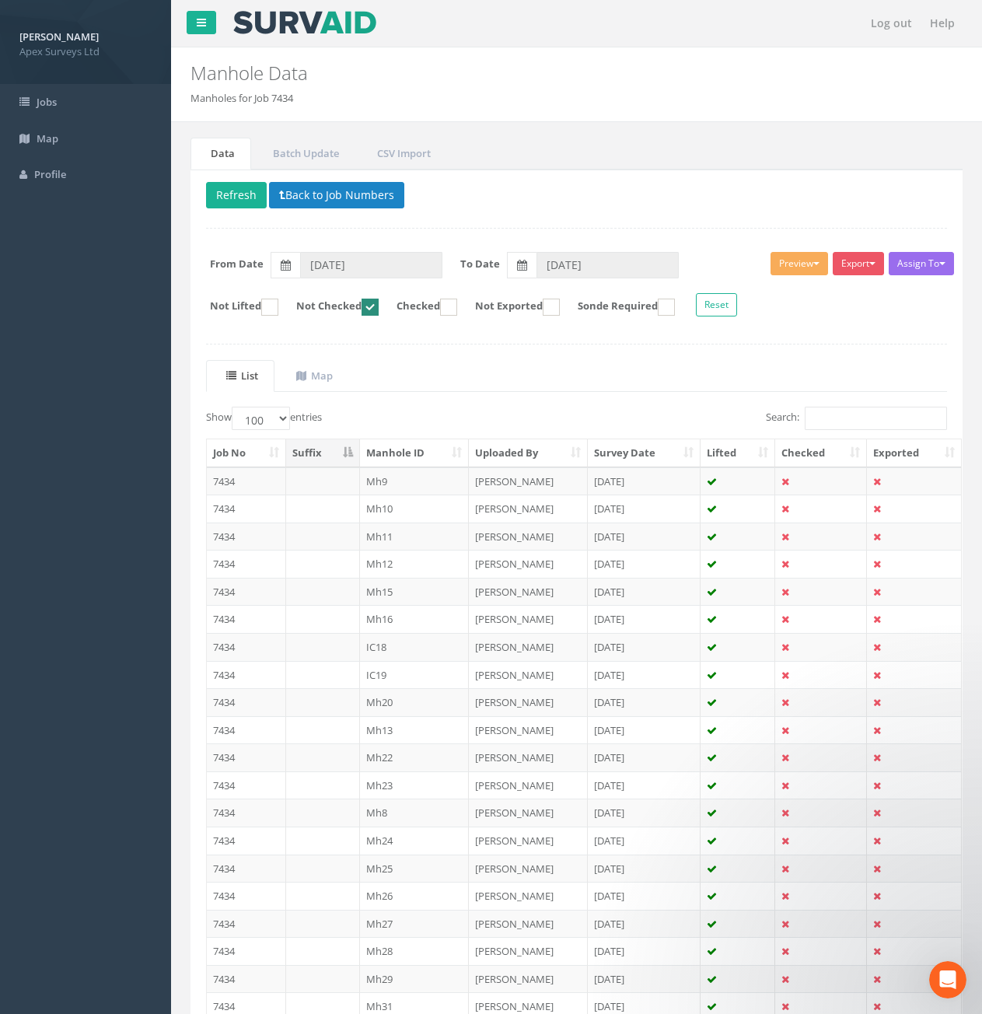
click at [254, 209] on p "Delete Refresh Back to Job Numbers" at bounding box center [576, 197] width 741 height 30
click at [253, 205] on button "Refresh" at bounding box center [236, 195] width 61 height 26
click at [235, 481] on td "7434" at bounding box center [246, 481] width 79 height 28
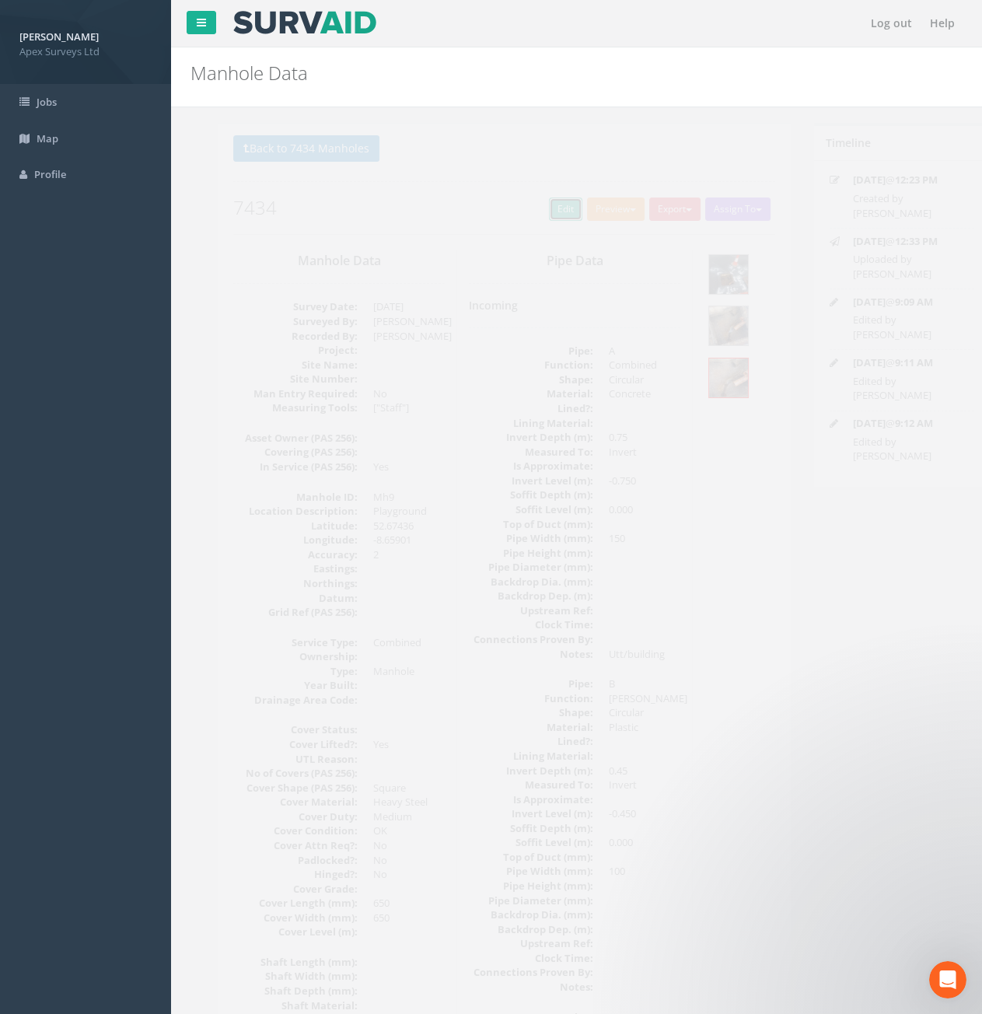
click at [527, 212] on link "Edit" at bounding box center [538, 209] width 33 height 23
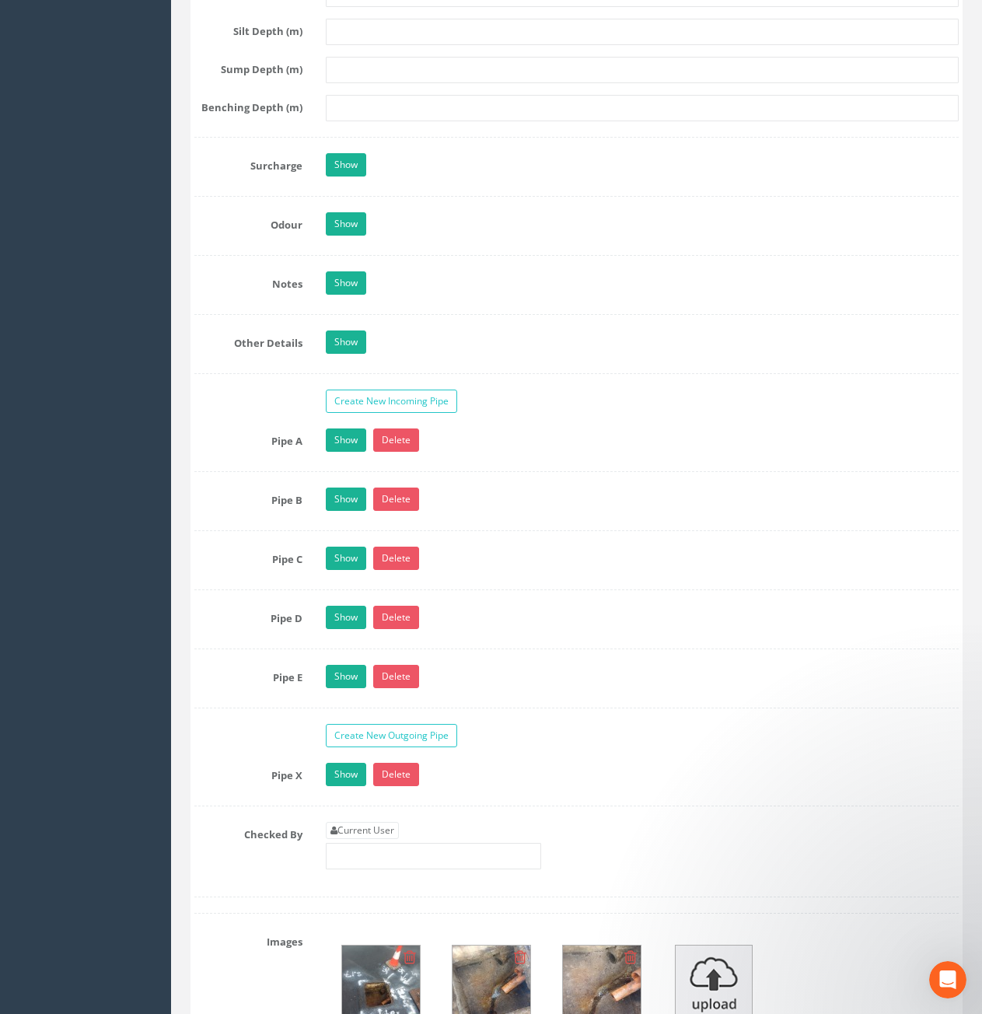
scroll to position [2644, 0]
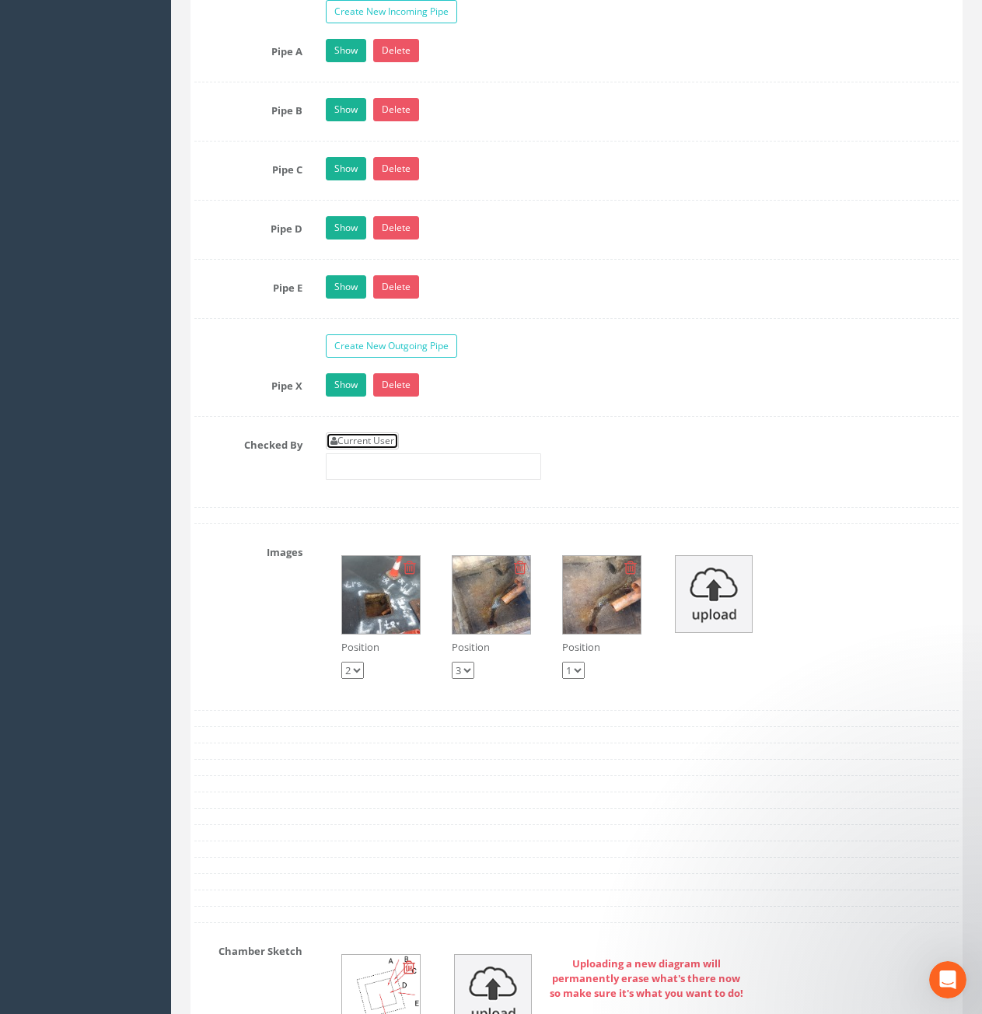
click at [359, 441] on link "Current User" at bounding box center [362, 440] width 73 height 17
type input "[PERSON_NAME]"
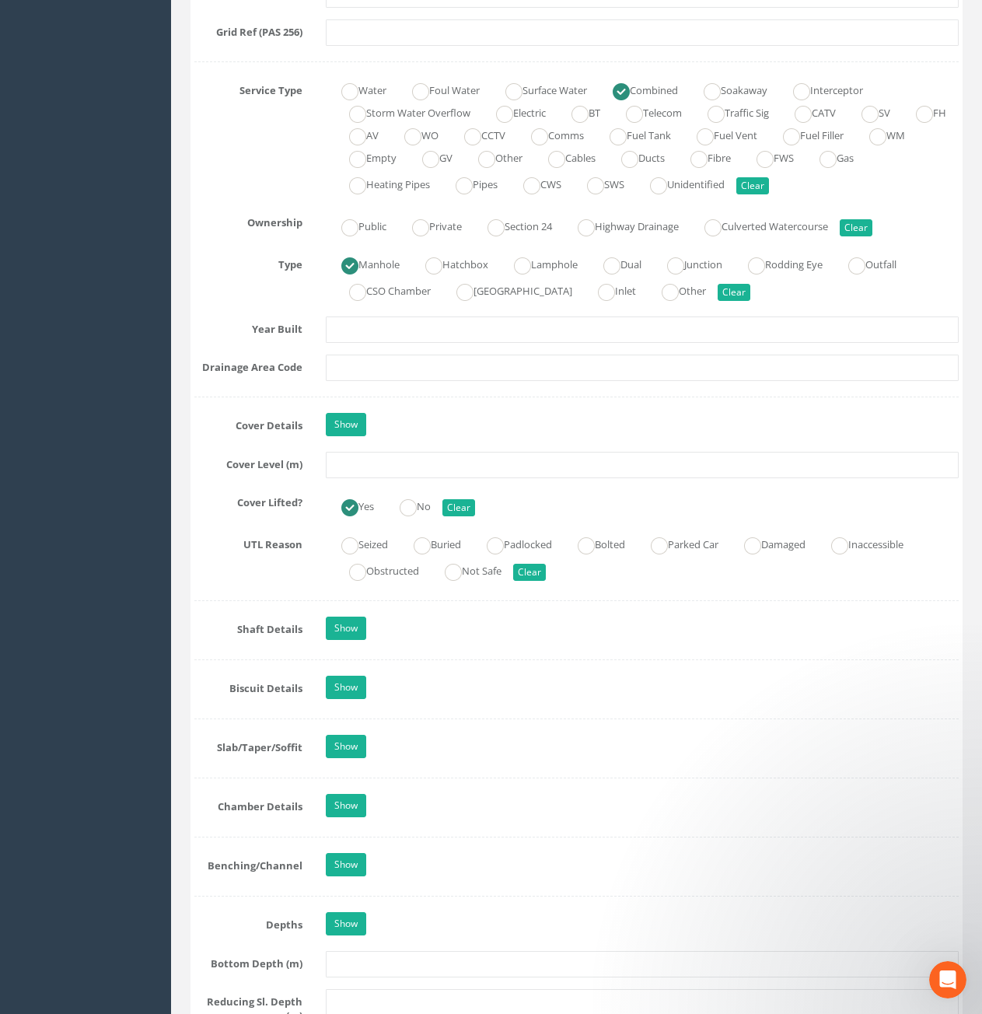
scroll to position [1089, 0]
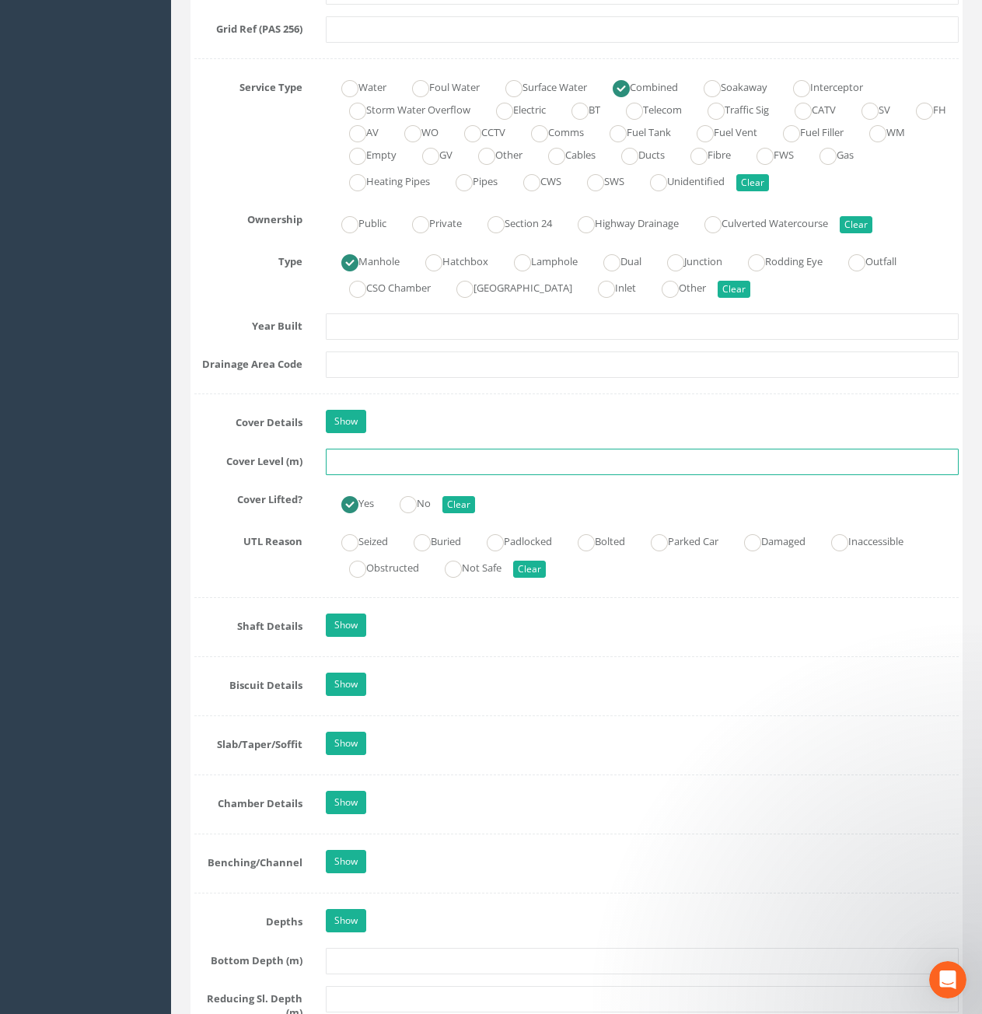
click at [415, 471] on input "text" at bounding box center [642, 462] width 633 height 26
type input "10.53"
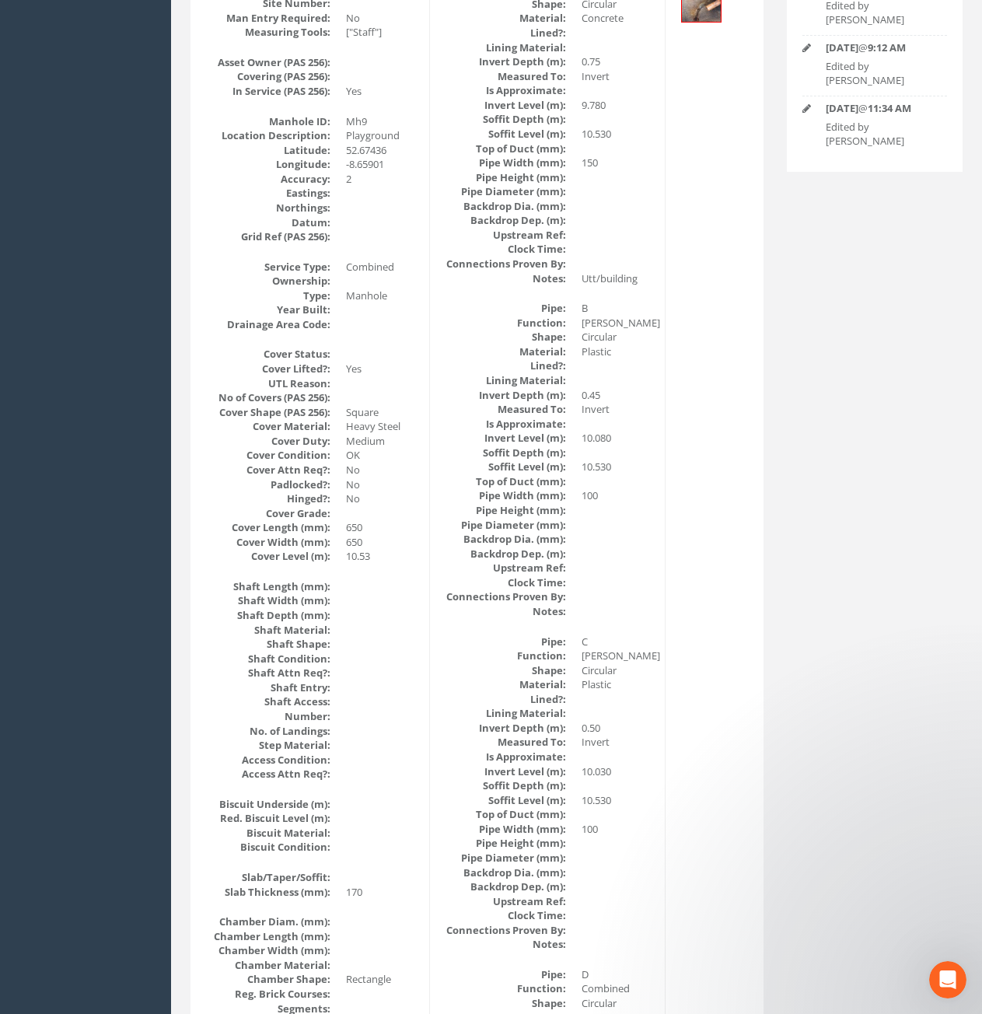
scroll to position [0, 0]
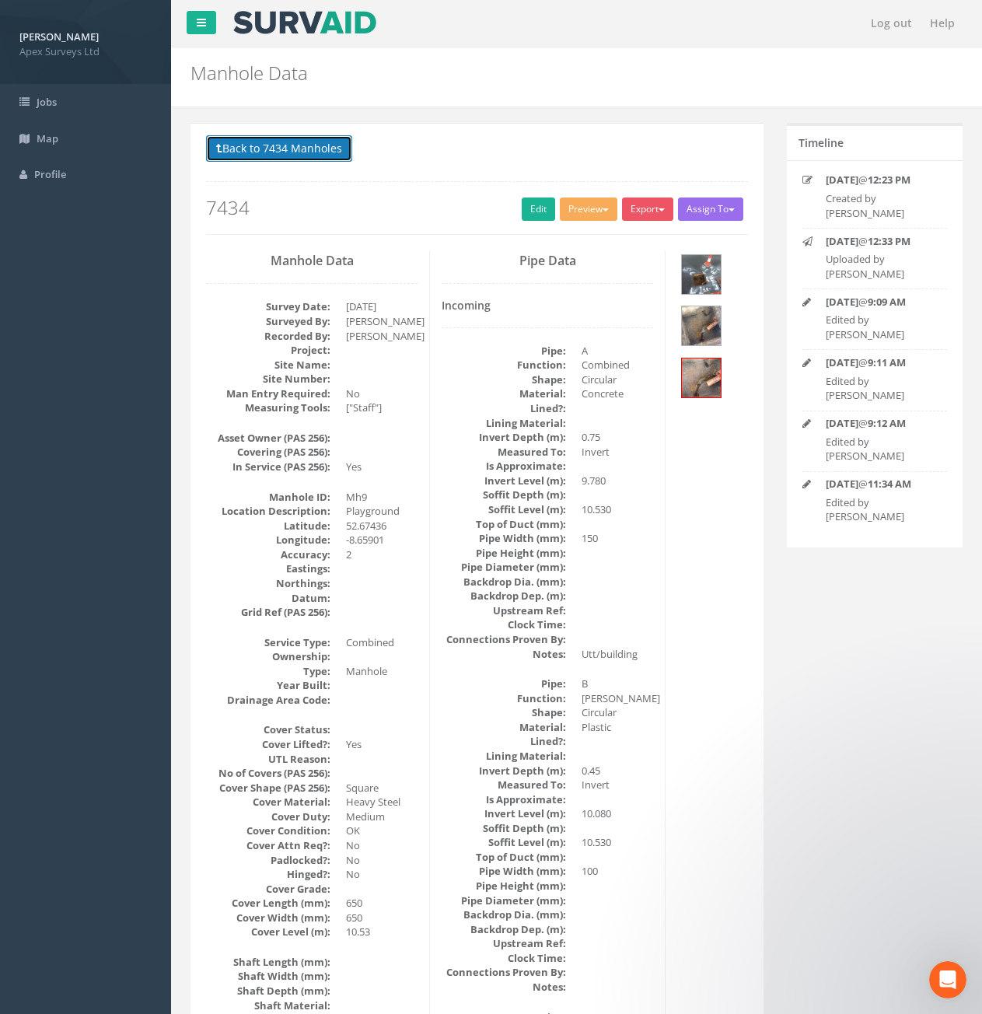
click at [292, 151] on button "Back to 7434 Manholes" at bounding box center [279, 148] width 146 height 26
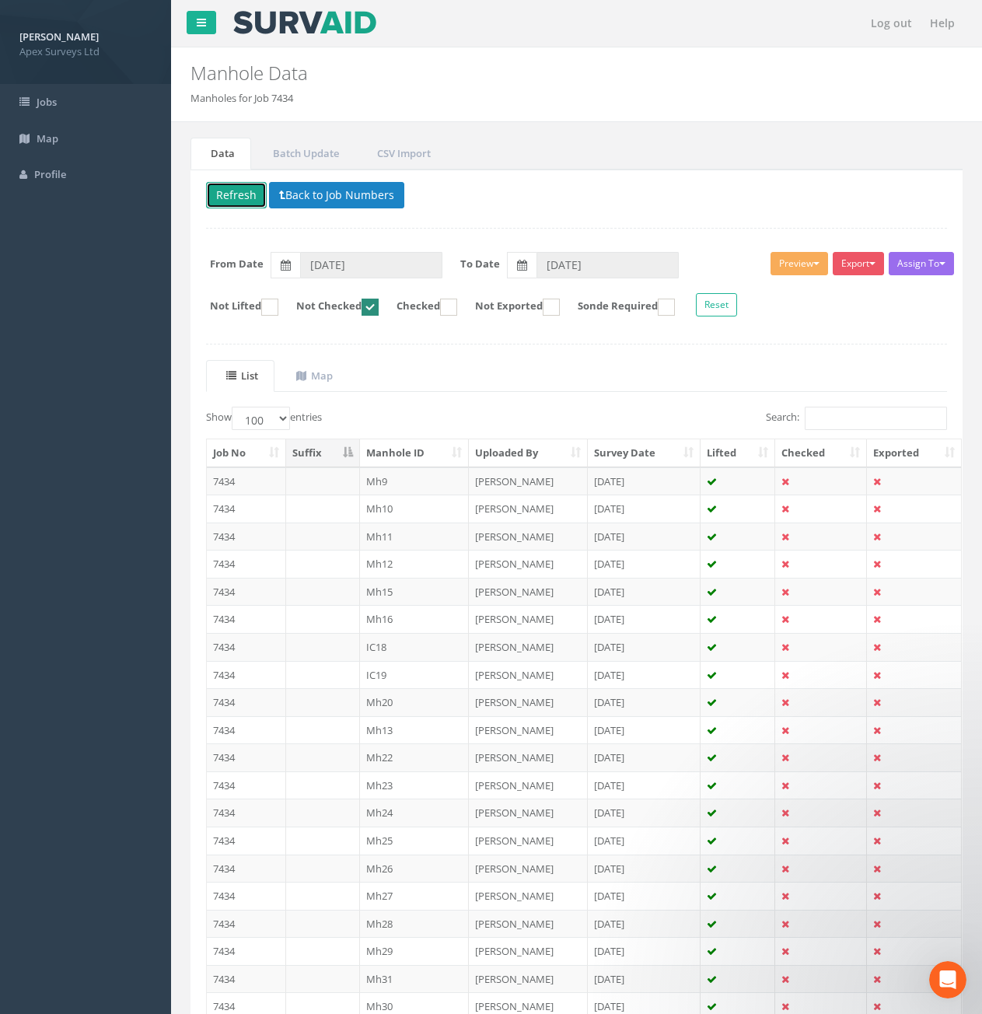
click at [241, 190] on button "Refresh" at bounding box center [236, 195] width 61 height 26
click at [304, 484] on td at bounding box center [323, 481] width 74 height 28
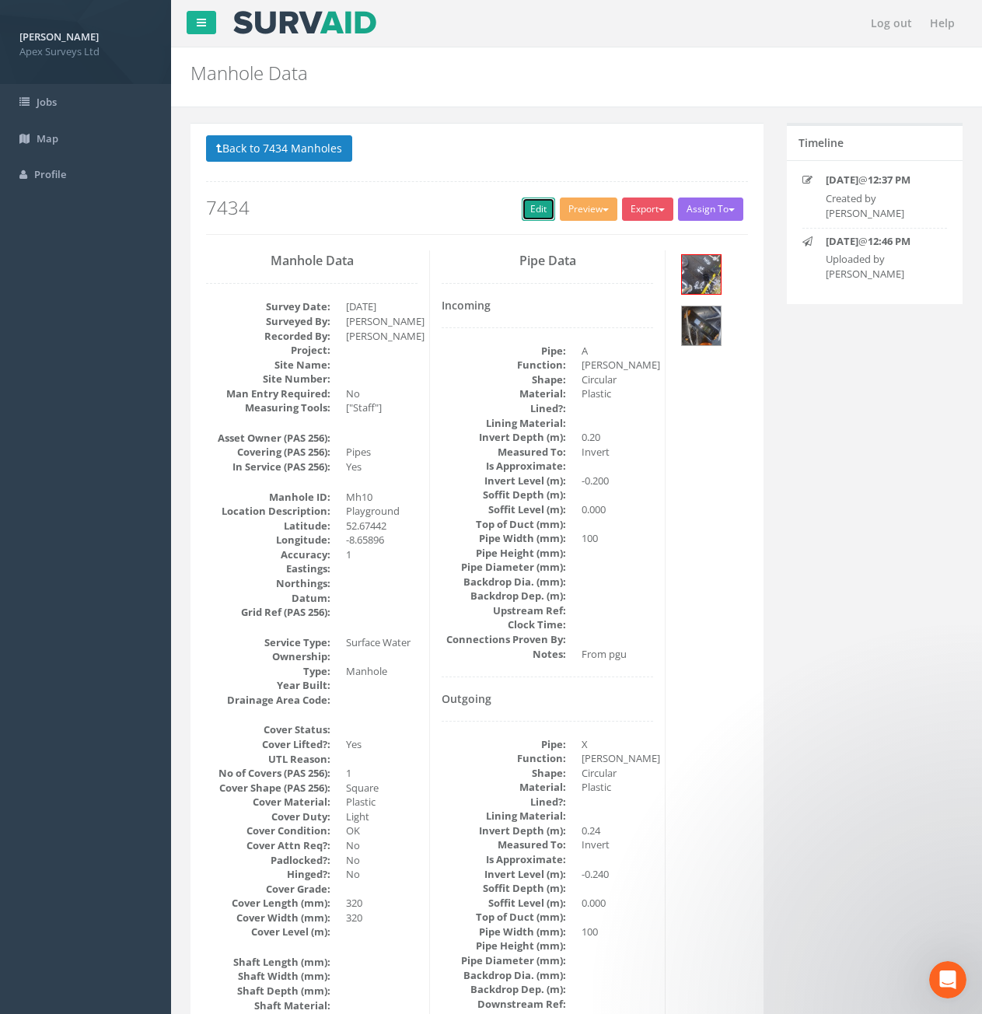
click at [541, 205] on link "Edit" at bounding box center [538, 209] width 33 height 23
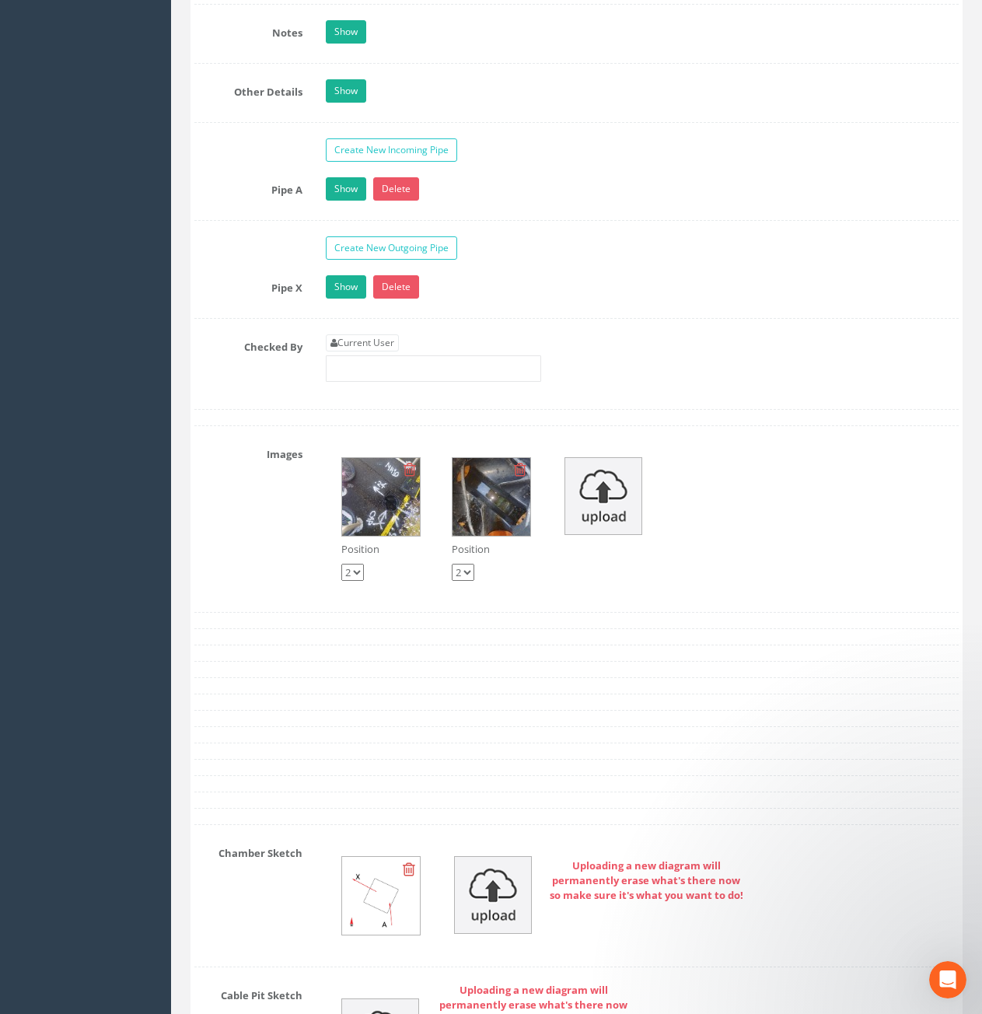
scroll to position [2567, 0]
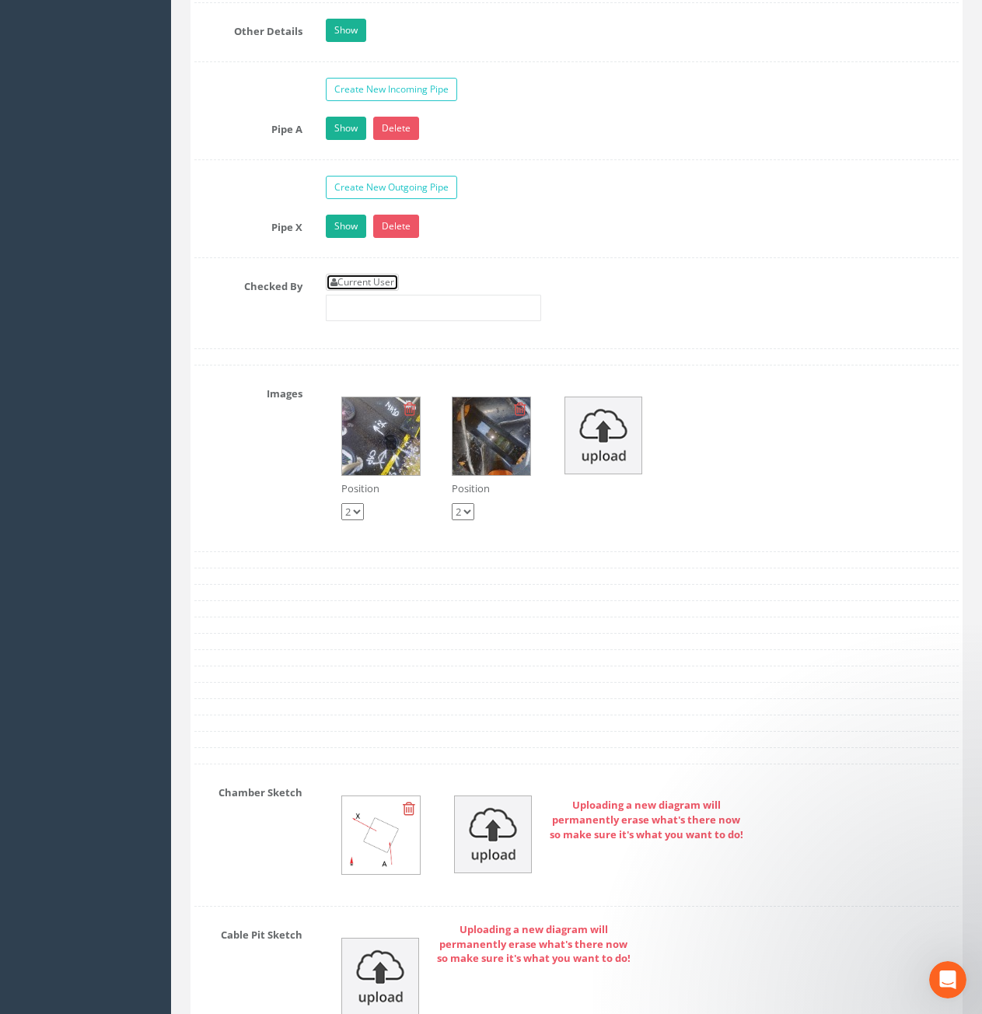
click at [379, 287] on link "Current User" at bounding box center [362, 282] width 73 height 17
type input "[PERSON_NAME]"
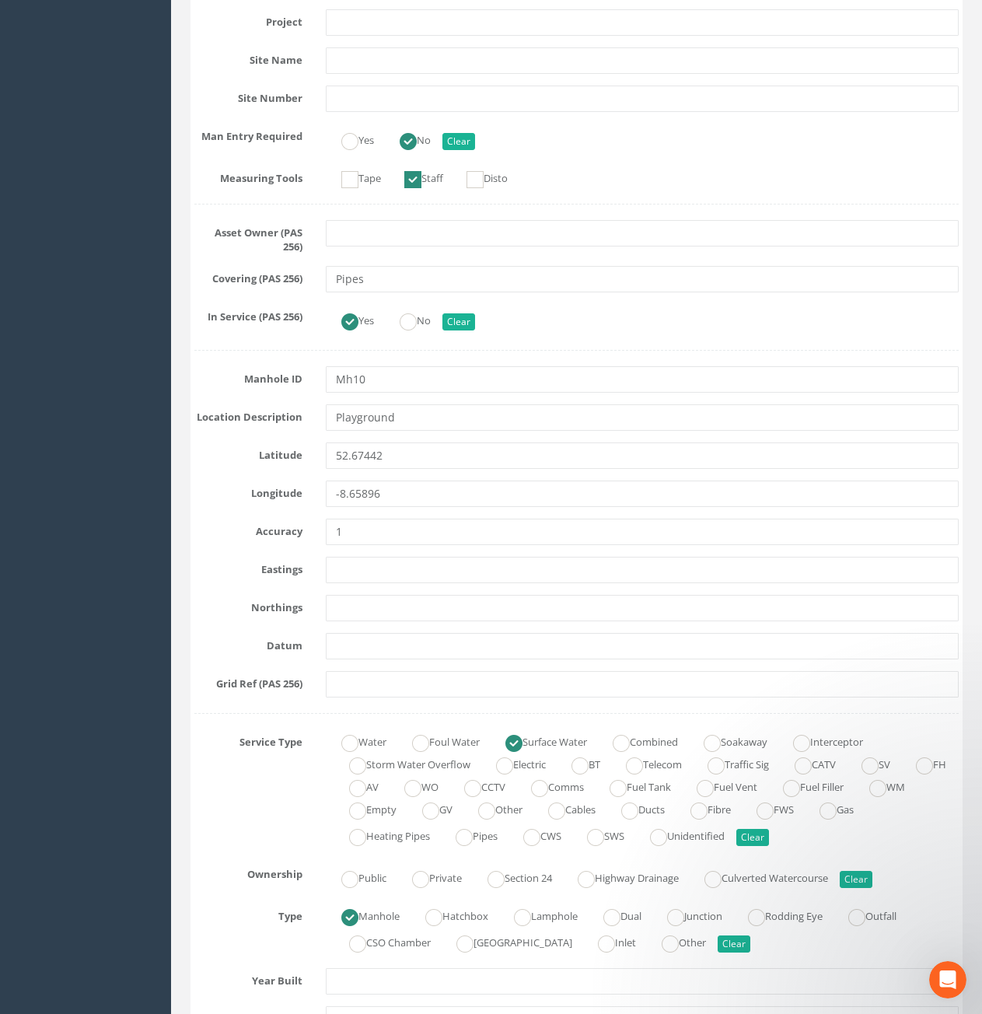
scroll to position [622, 0]
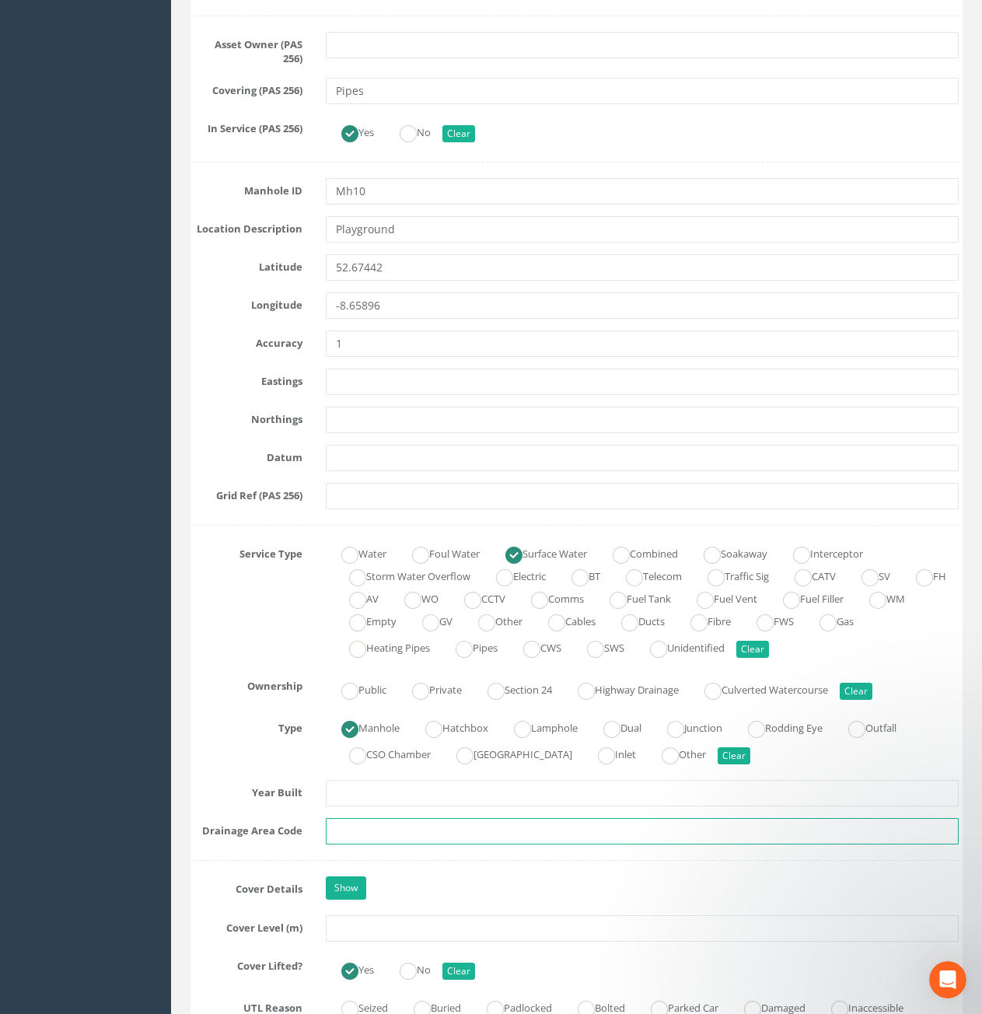
click at [408, 831] on input "text" at bounding box center [642, 831] width 633 height 26
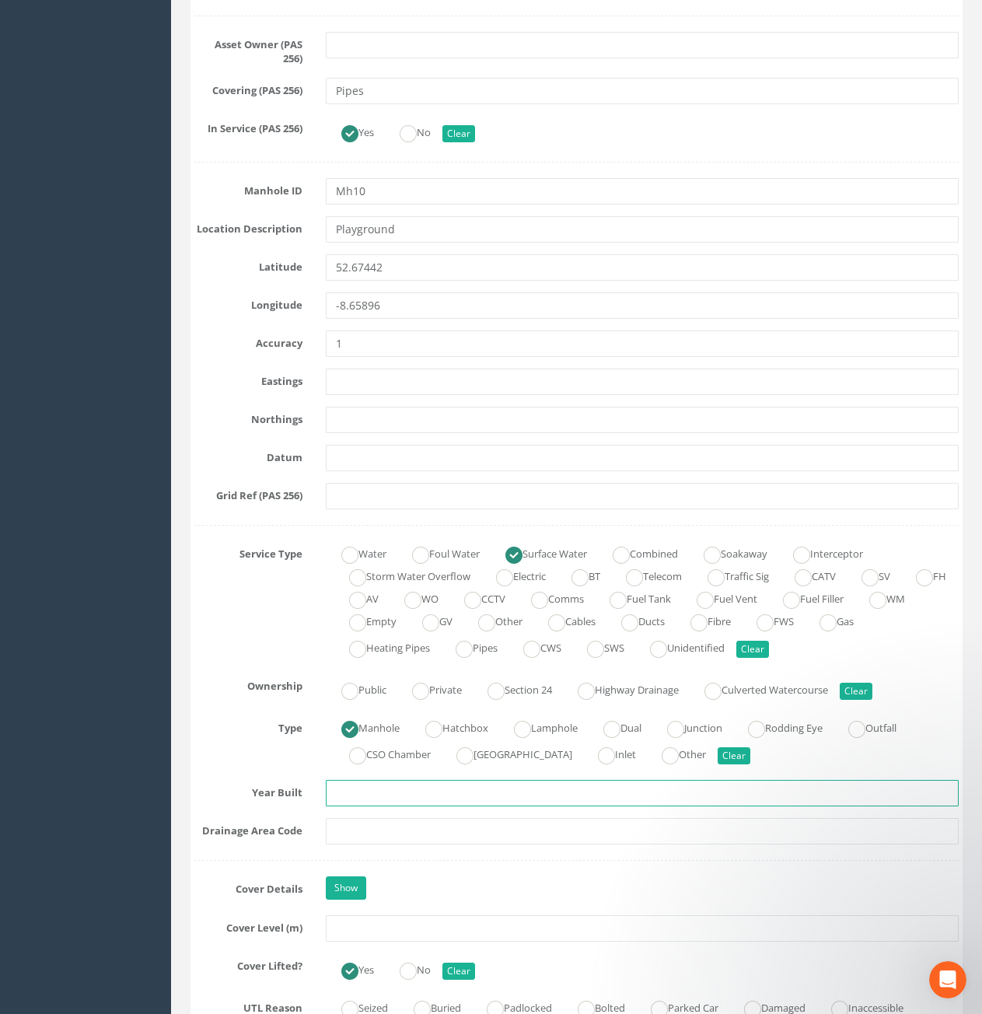
click at [423, 797] on input "text" at bounding box center [642, 793] width 633 height 26
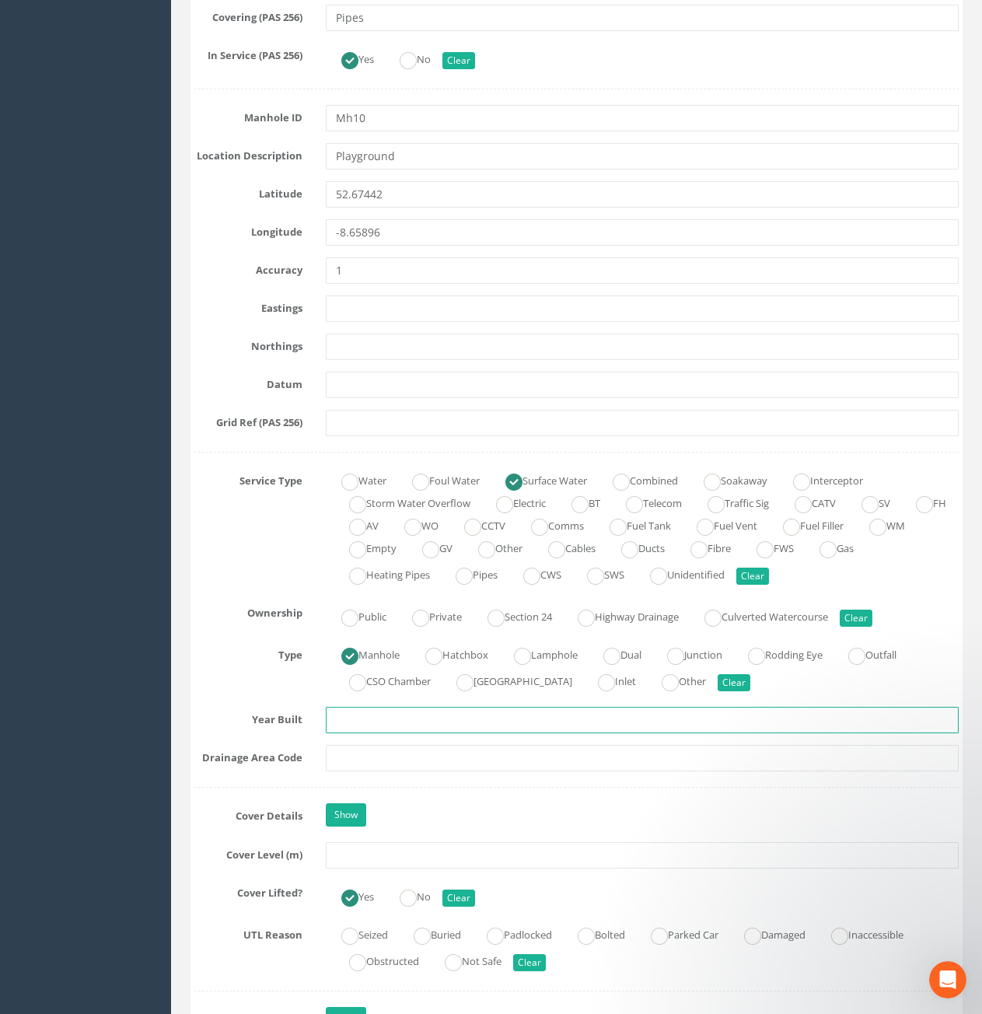
scroll to position [856, 0]
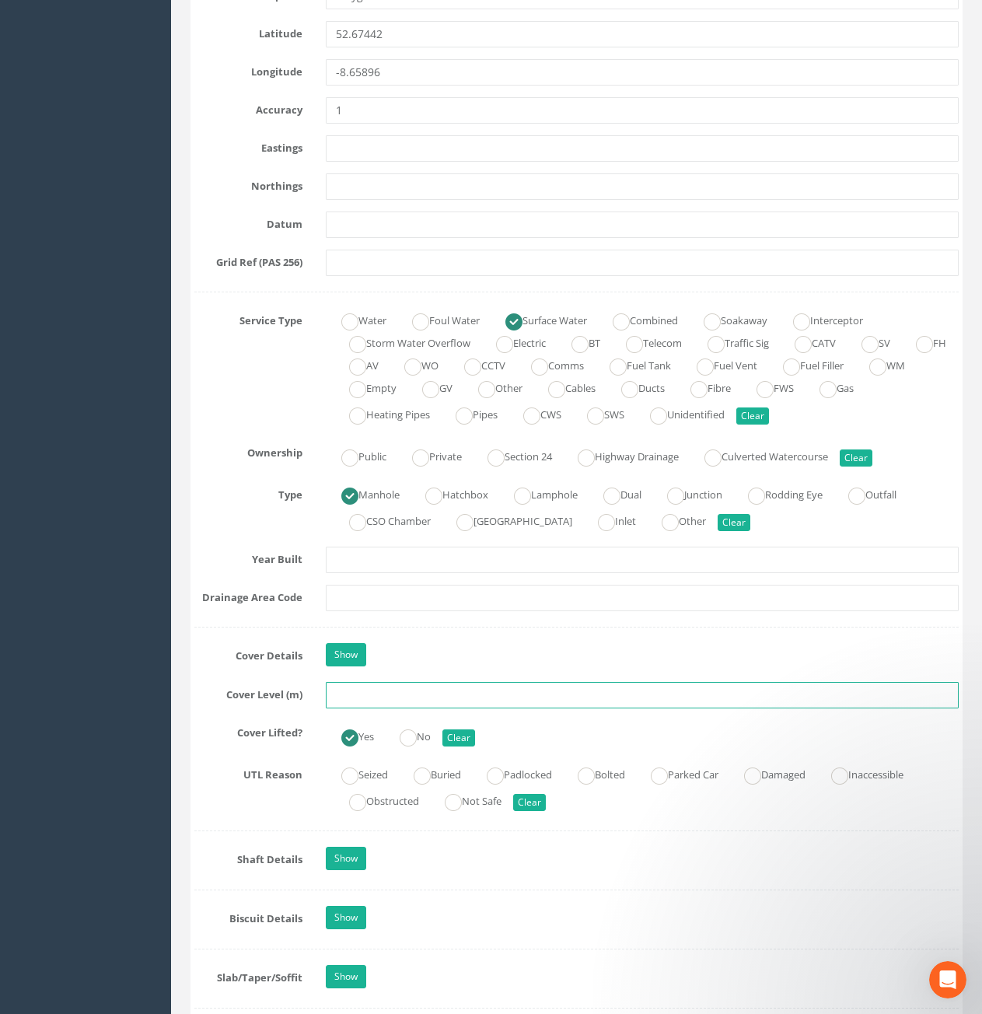
click at [455, 702] on input "text" at bounding box center [642, 695] width 633 height 26
type input "10.42"
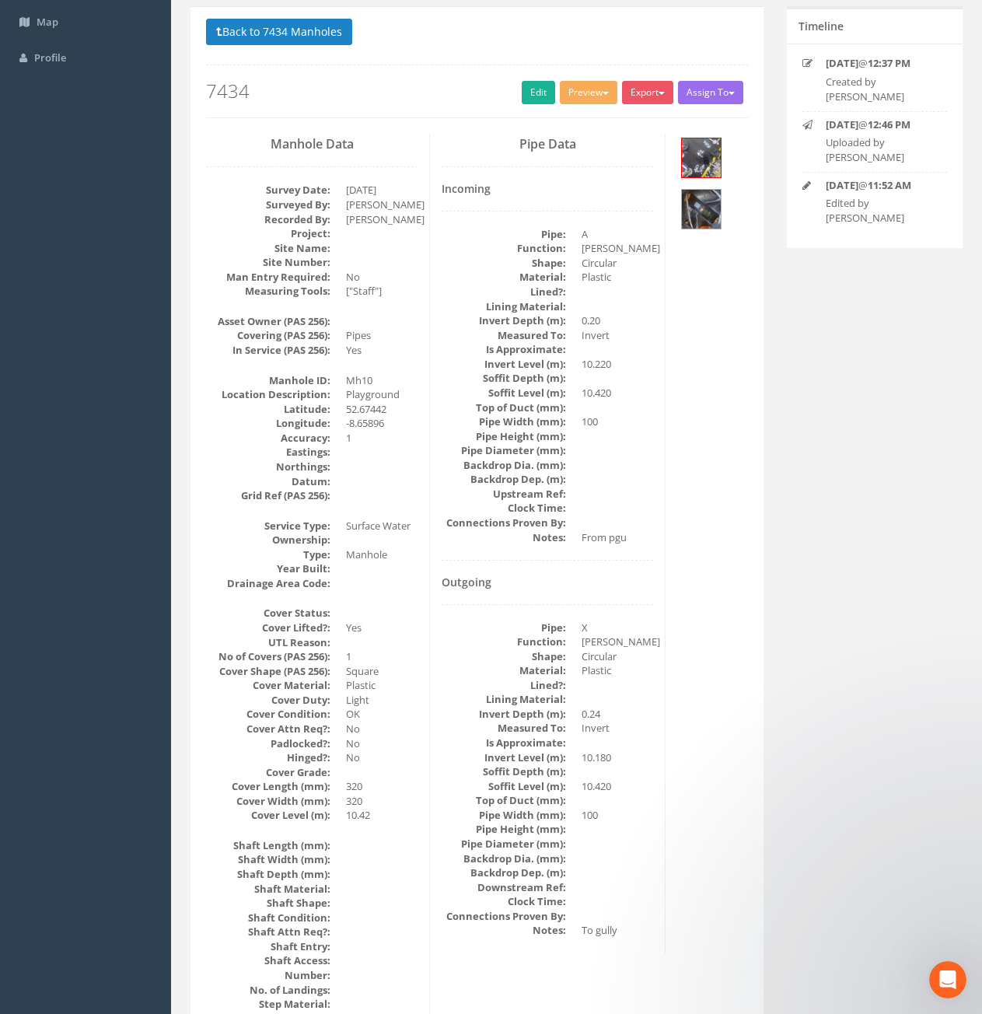
scroll to position [62, 0]
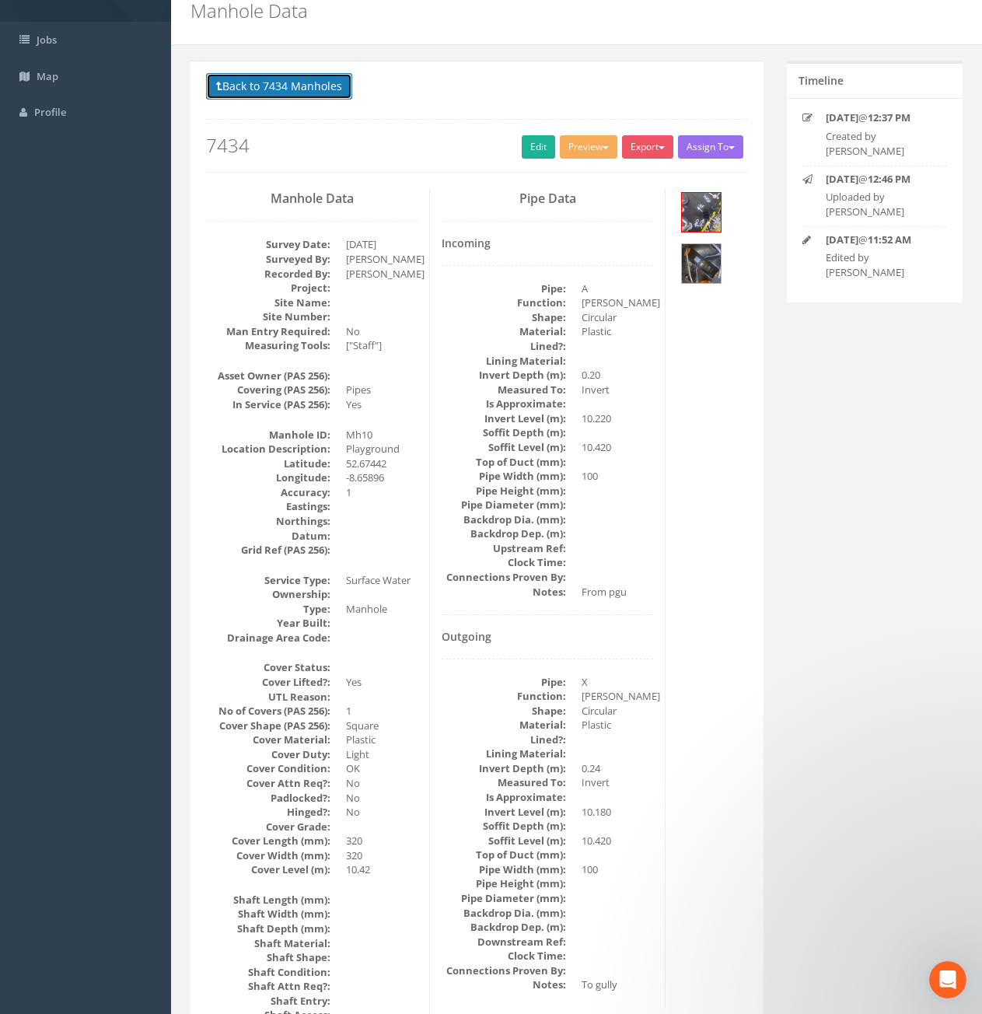
click at [291, 87] on button "Back to 7434 Manholes" at bounding box center [279, 86] width 146 height 26
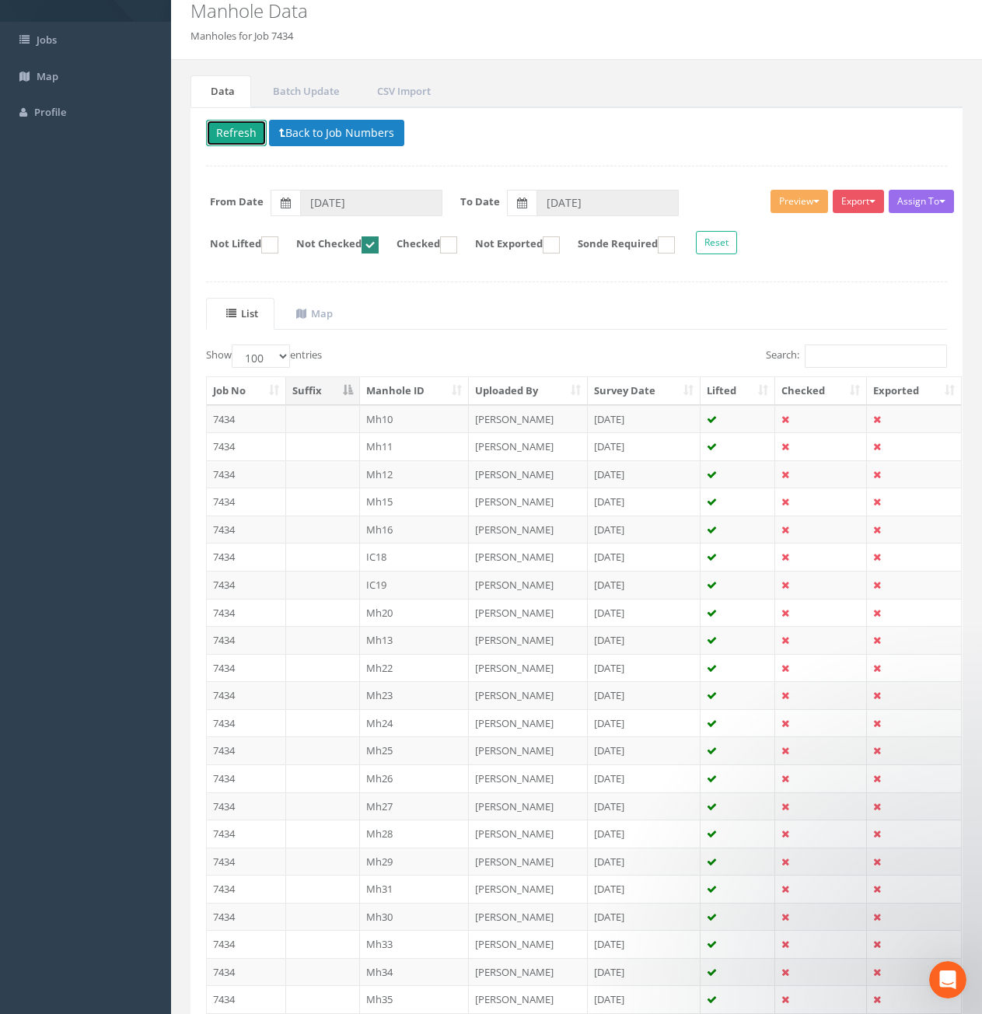
click at [243, 138] on button "Refresh" at bounding box center [236, 133] width 61 height 26
click at [257, 410] on td "7434" at bounding box center [246, 419] width 79 height 28
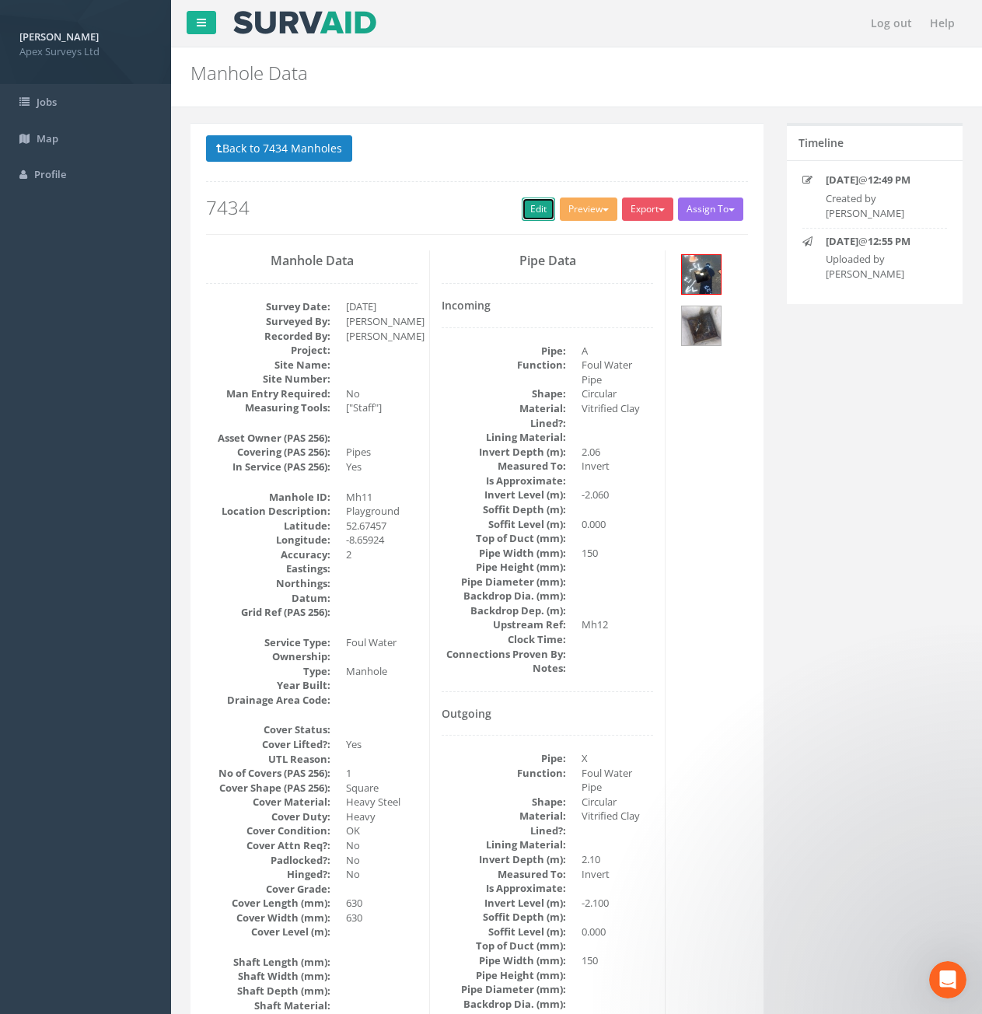
click at [534, 219] on link "Edit" at bounding box center [538, 209] width 33 height 23
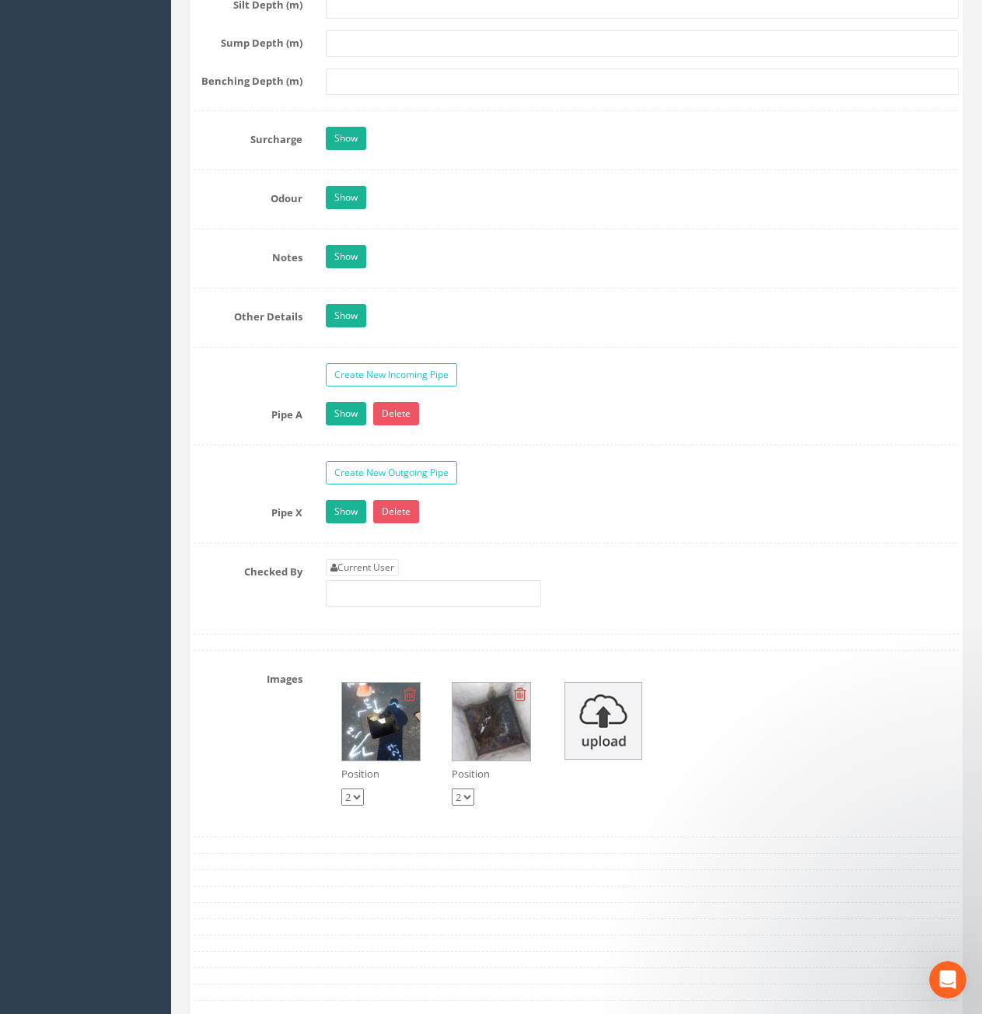
scroll to position [2333, 0]
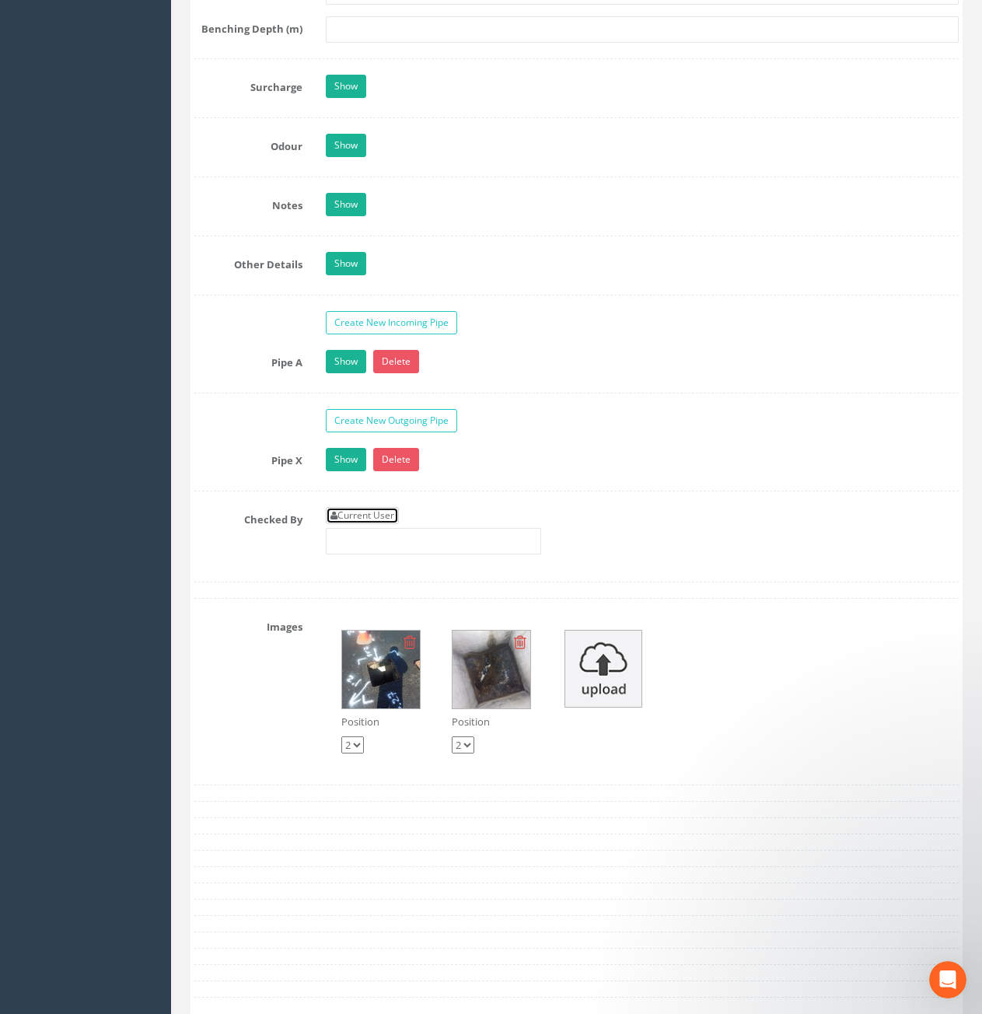
click at [359, 520] on link "Current User" at bounding box center [362, 515] width 73 height 17
type input "[PERSON_NAME]"
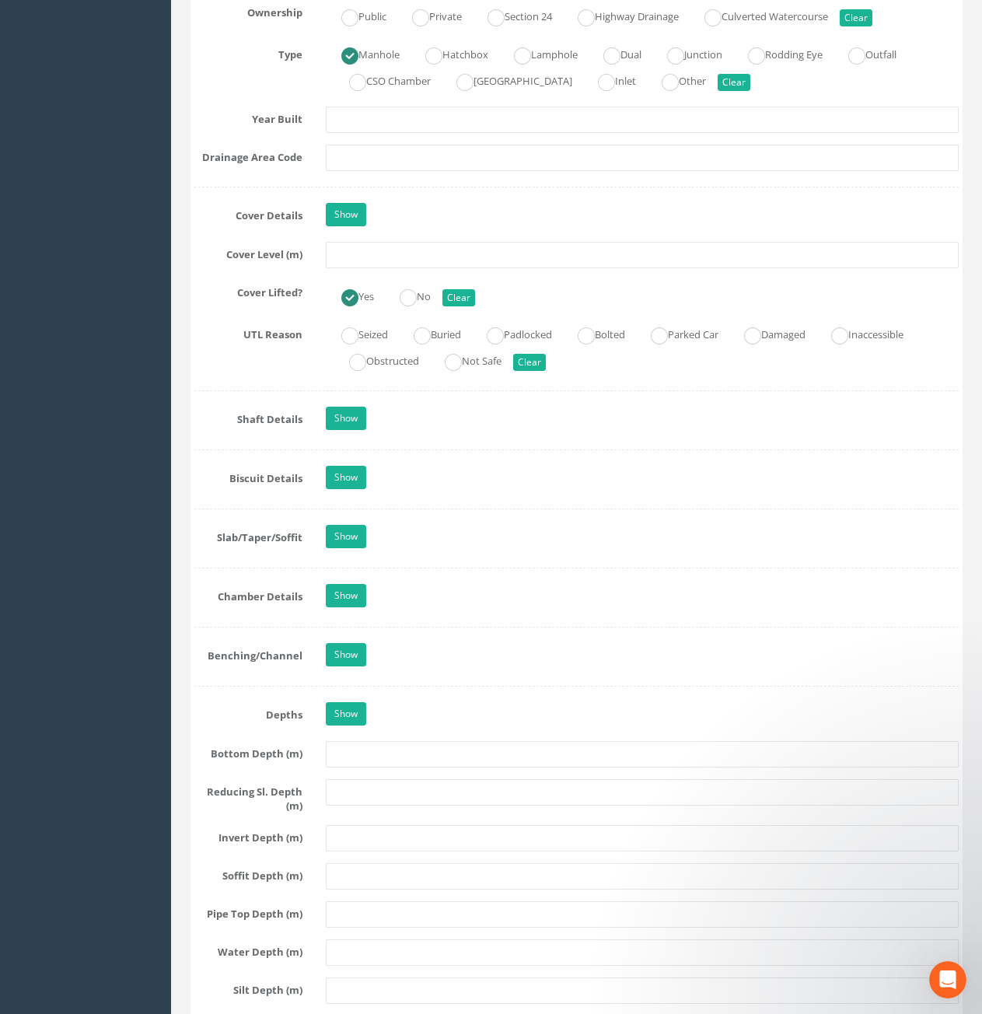
scroll to position [1089, 0]
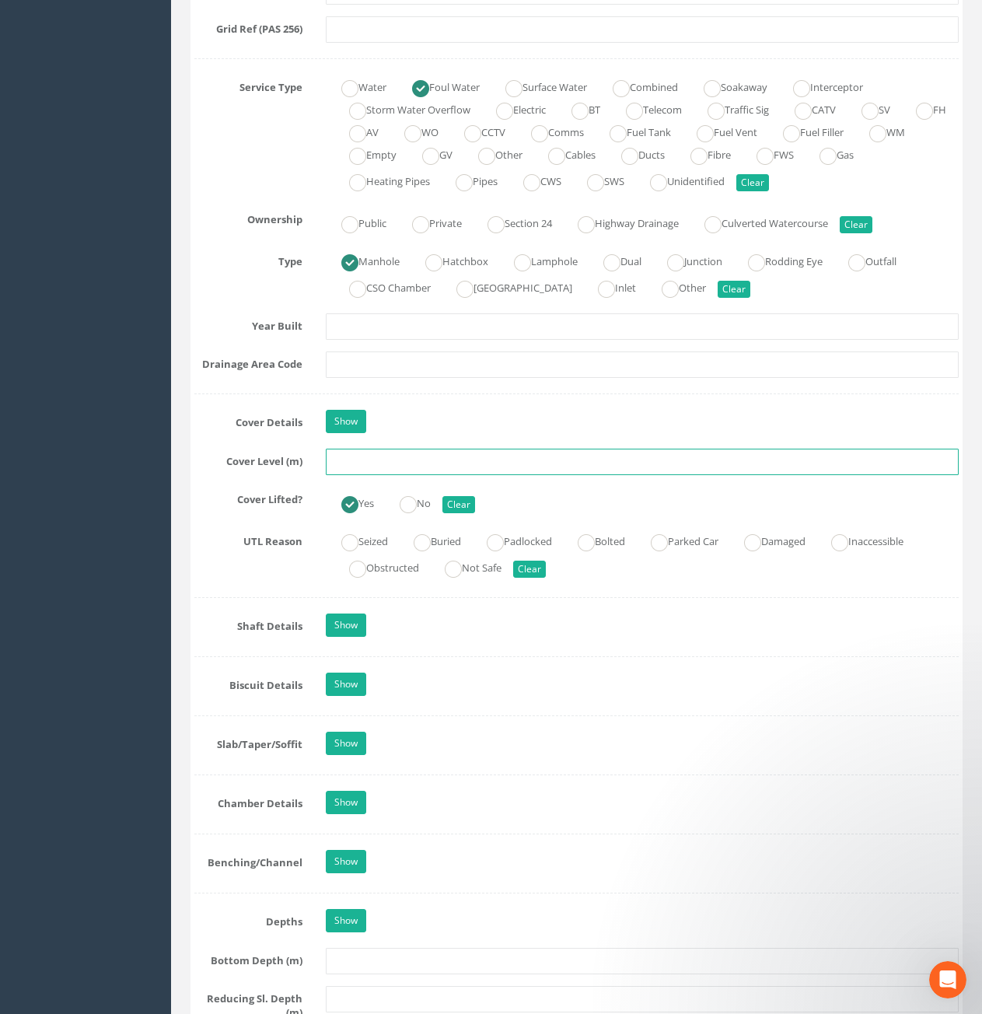
click at [488, 464] on input "text" at bounding box center [642, 462] width 633 height 26
click at [366, 456] on input "text" at bounding box center [642, 462] width 633 height 26
type input "10.63"
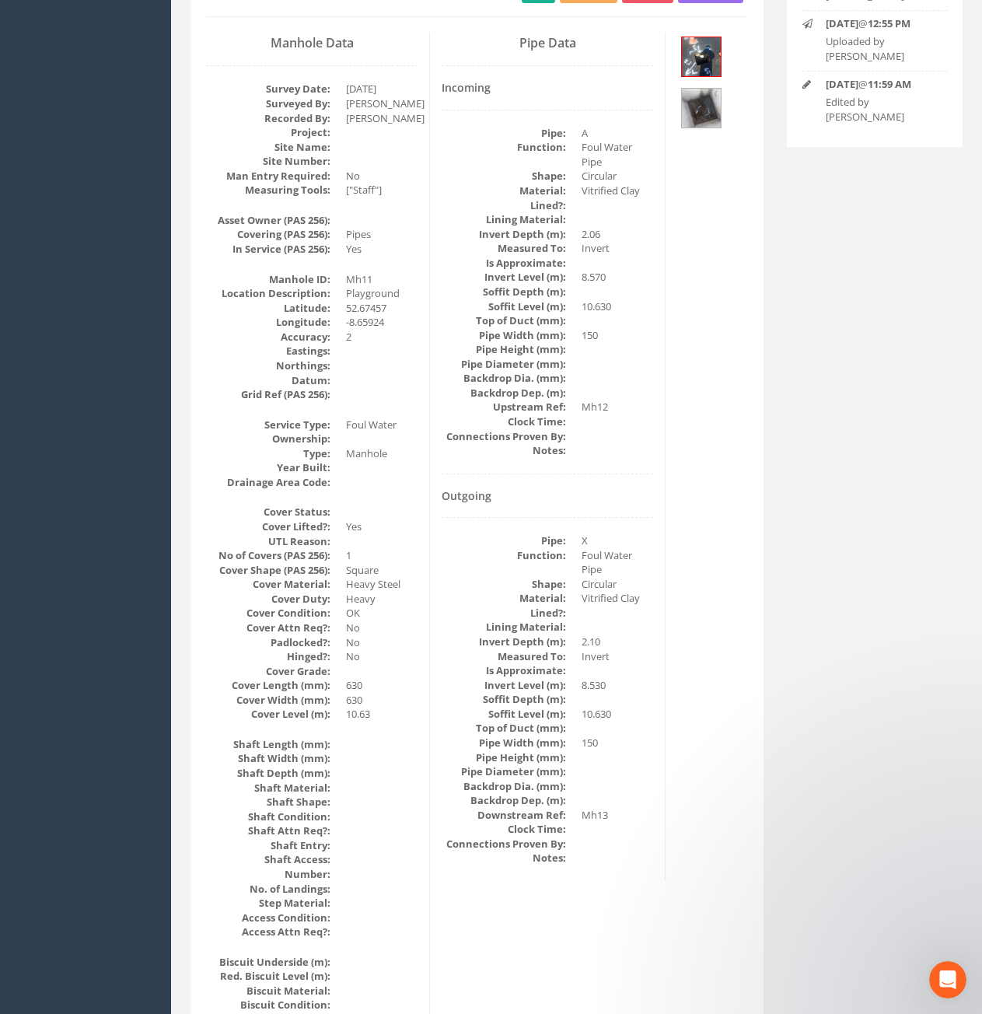
scroll to position [0, 0]
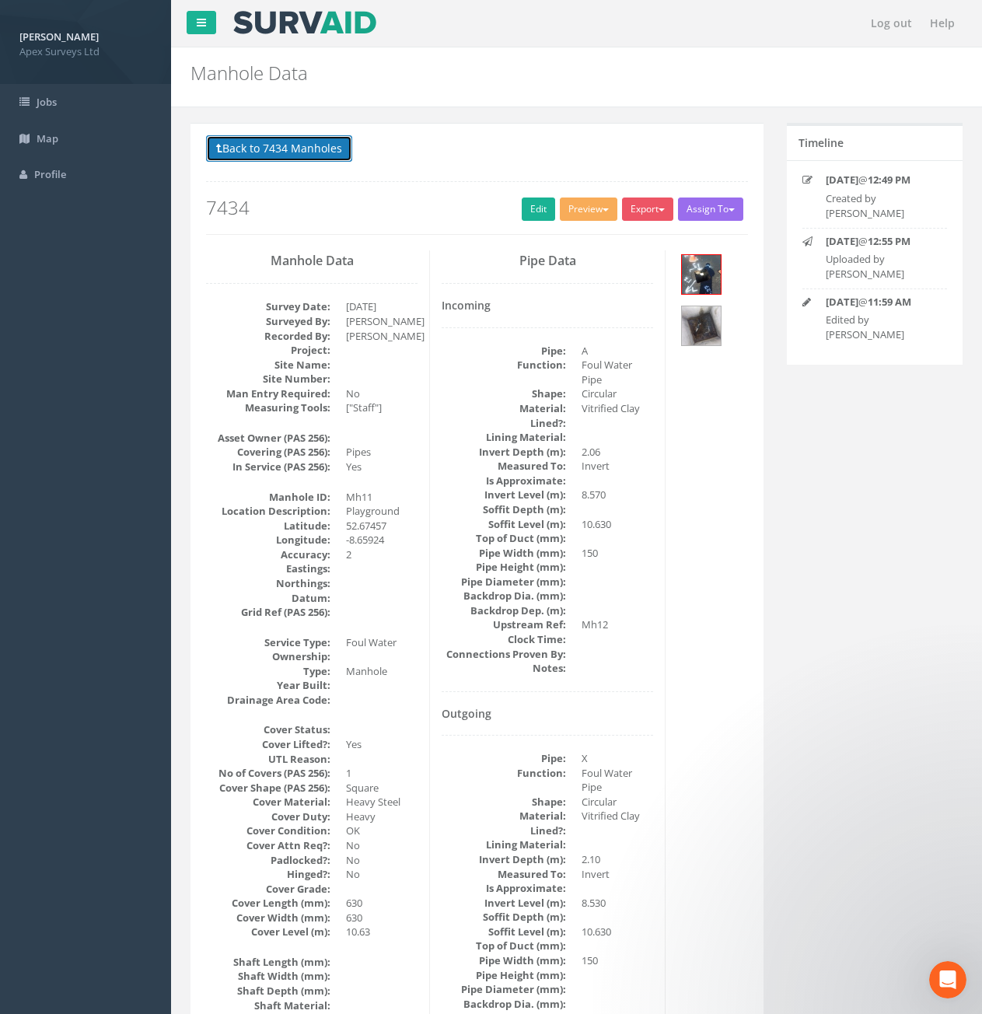
click at [253, 136] on button "Back to 7434 Manholes" at bounding box center [279, 148] width 146 height 26
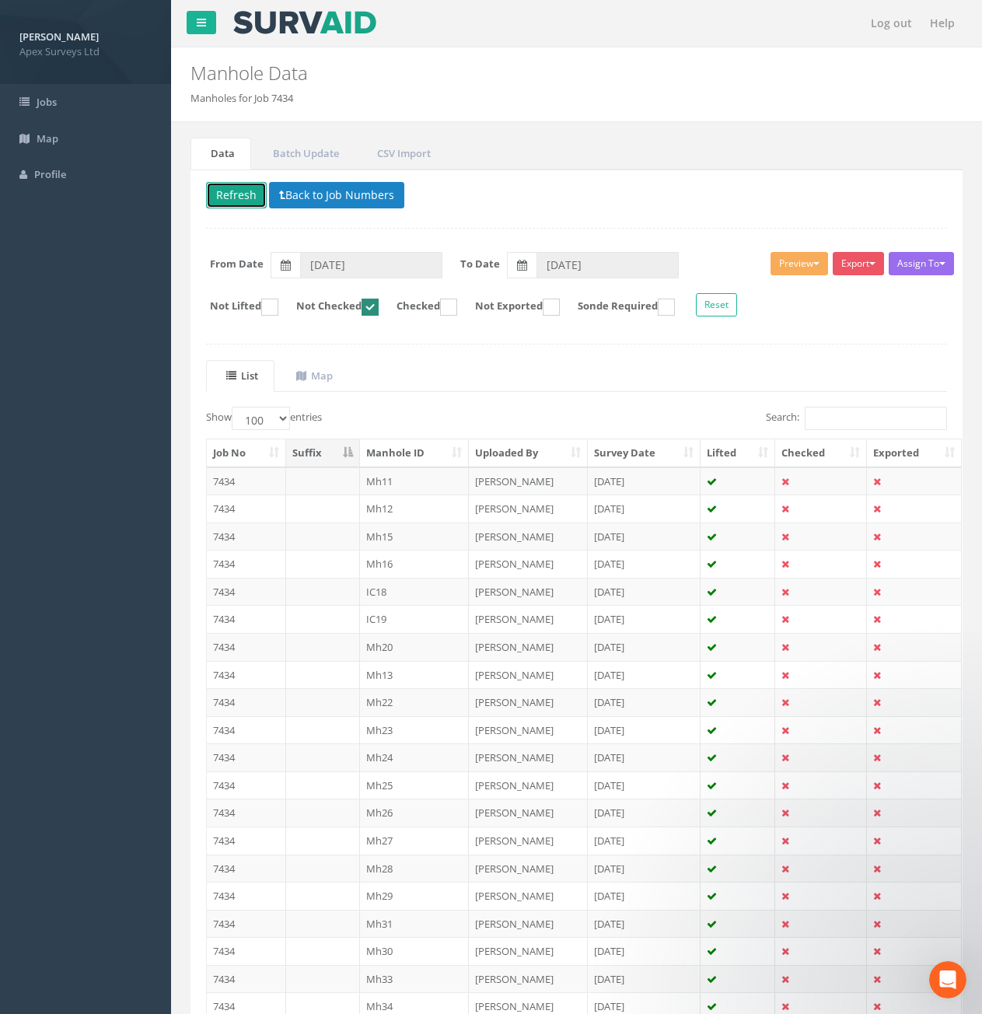
click at [242, 187] on button "Refresh" at bounding box center [236, 195] width 61 height 26
click at [247, 480] on td "7434" at bounding box center [246, 481] width 79 height 28
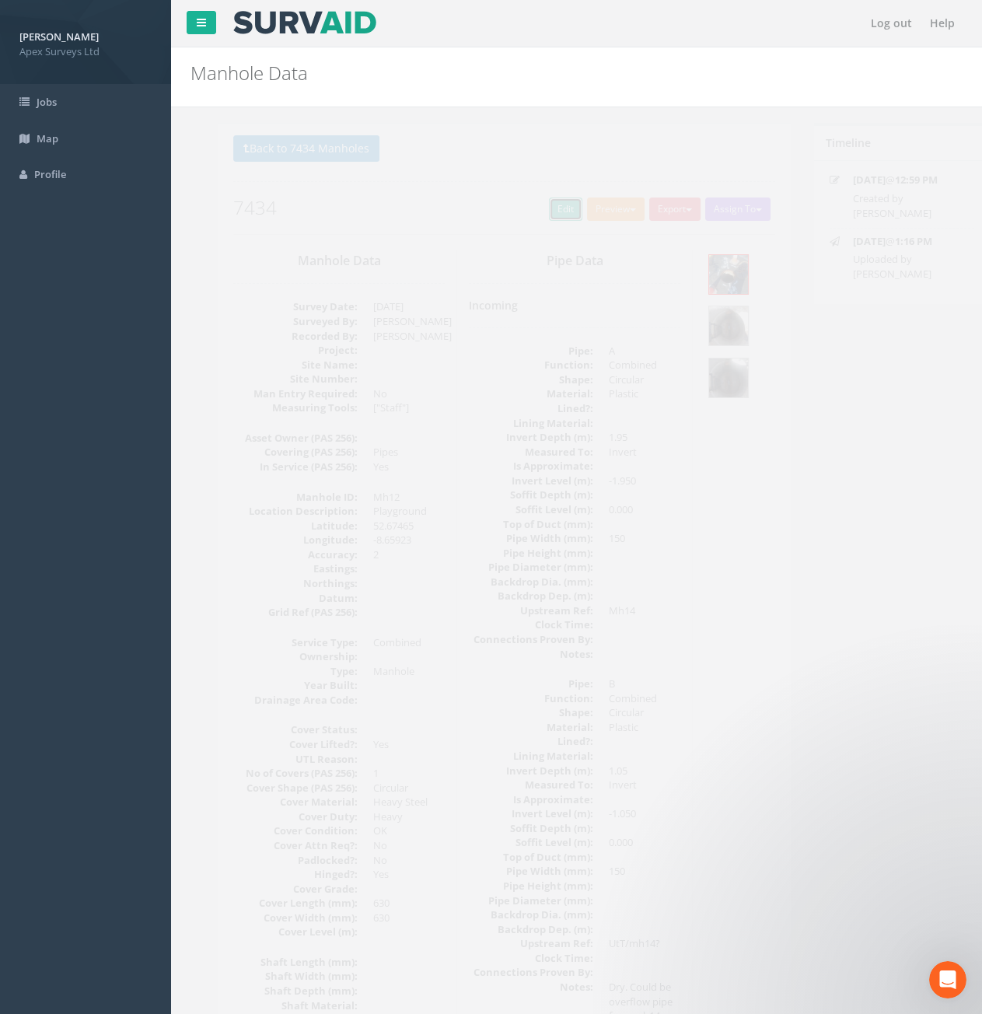
click at [522, 212] on link "Edit" at bounding box center [538, 209] width 33 height 23
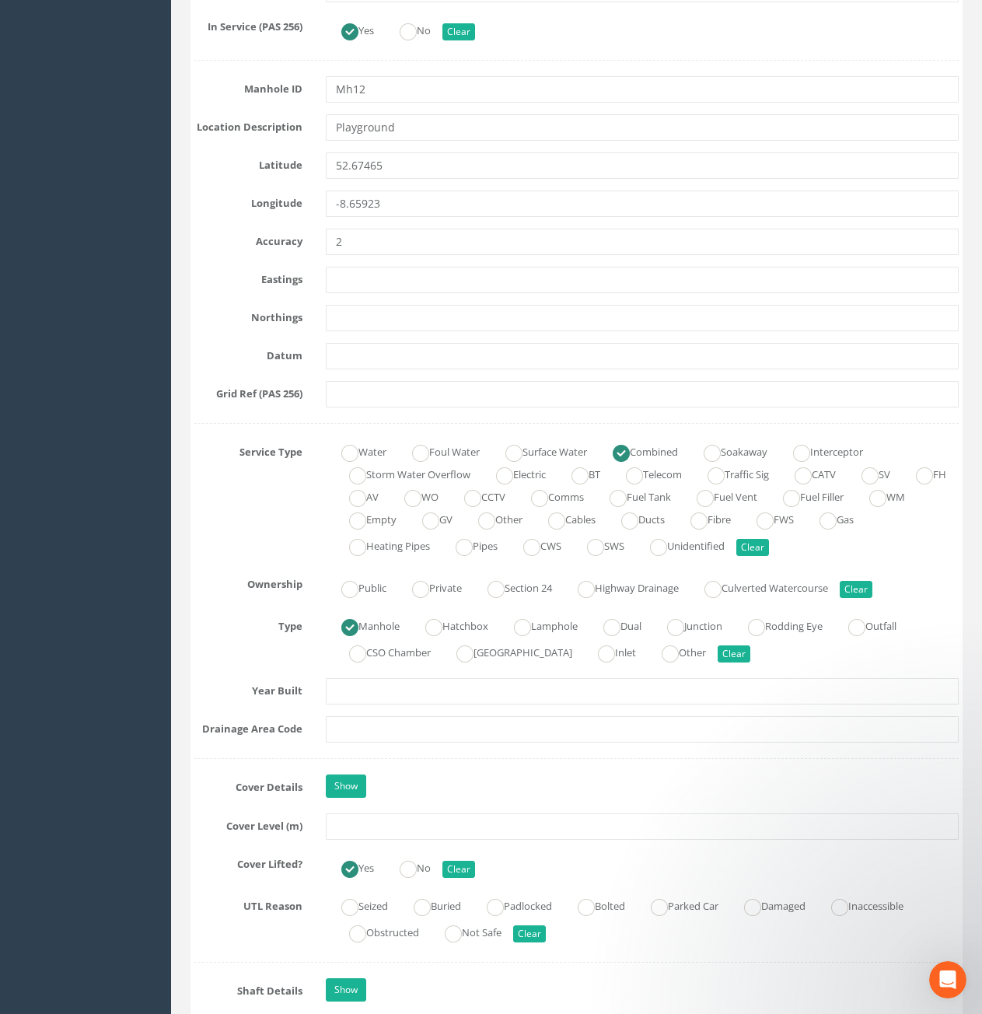
scroll to position [856, 0]
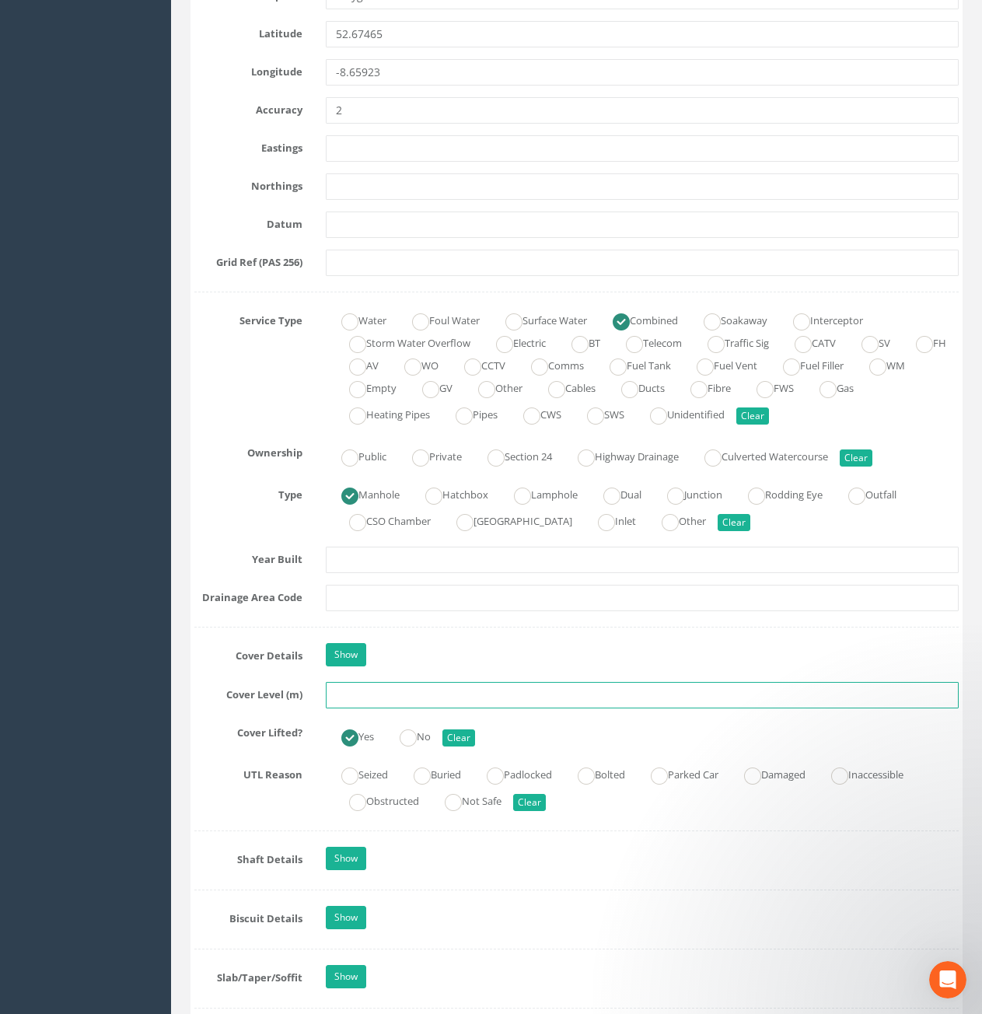
click at [525, 696] on input "text" at bounding box center [642, 695] width 633 height 26
type input "10.61"
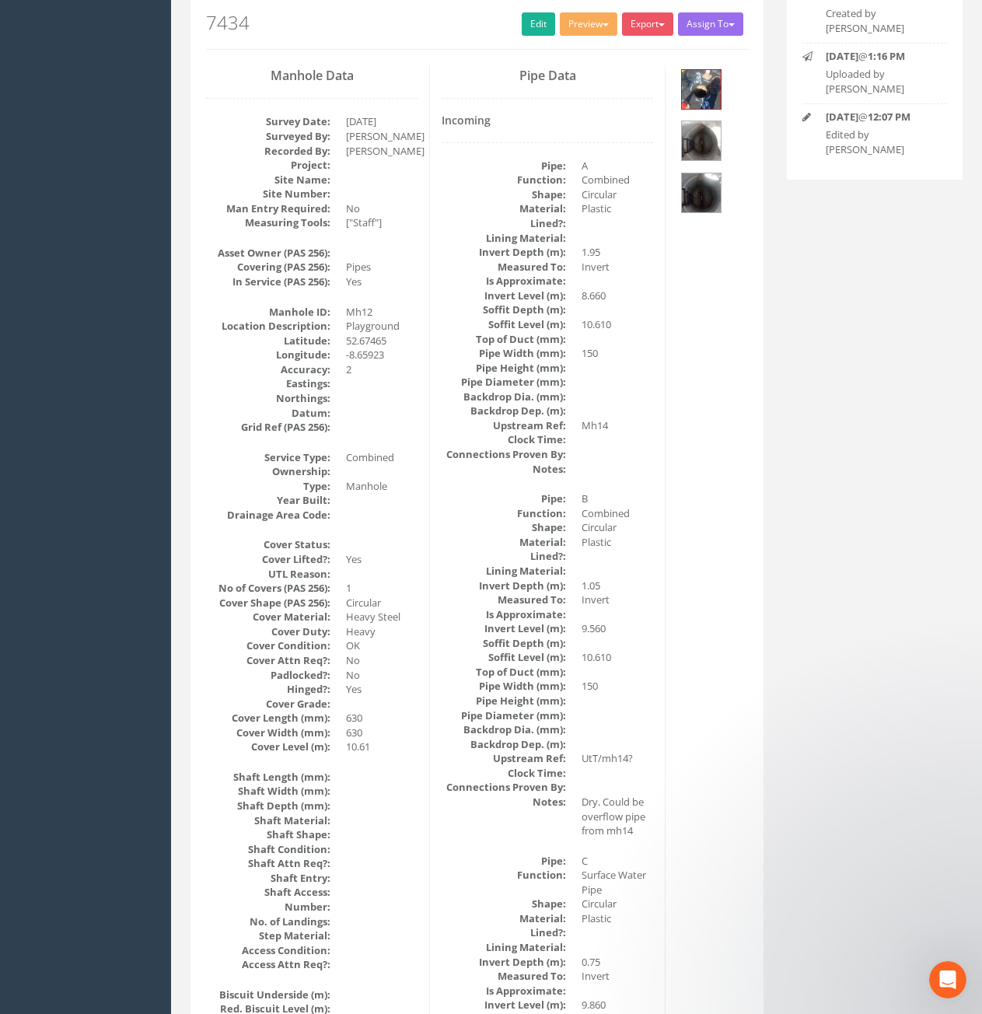
scroll to position [0, 0]
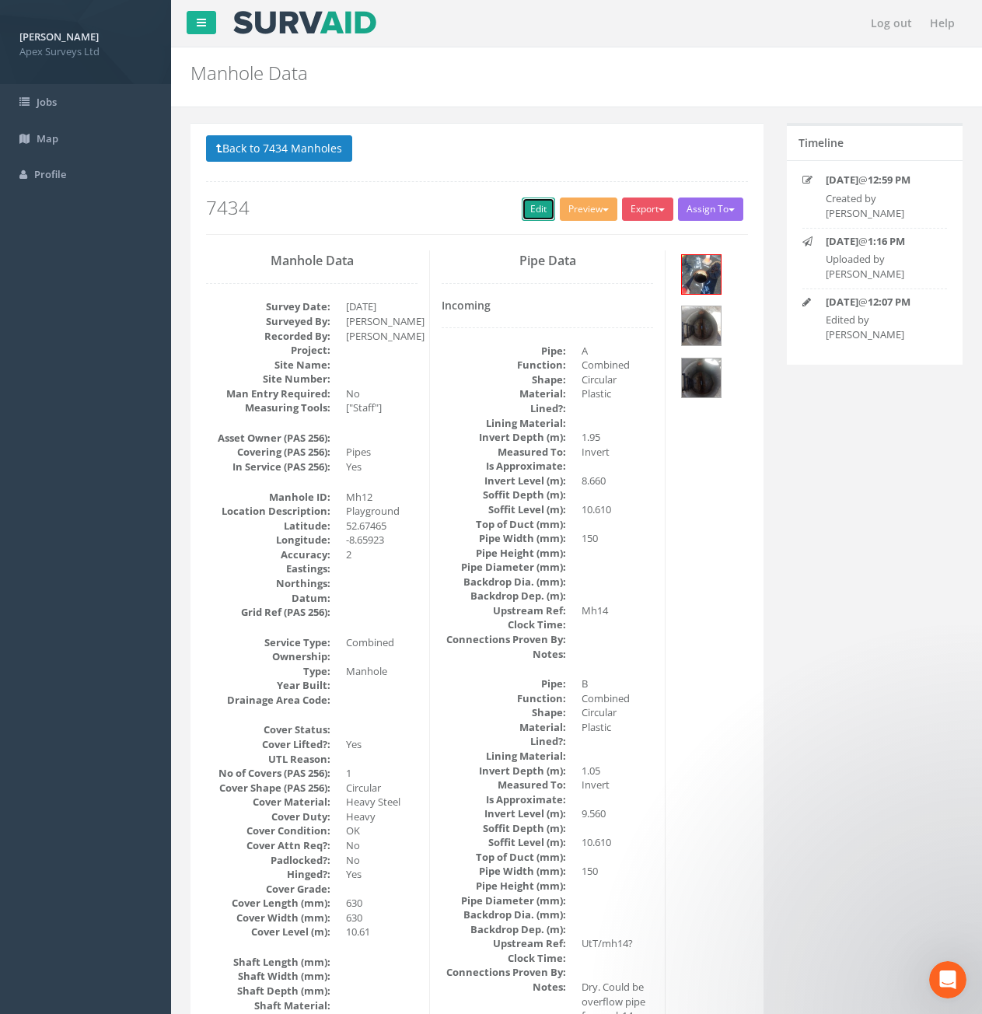
click at [534, 219] on link "Edit" at bounding box center [538, 209] width 33 height 23
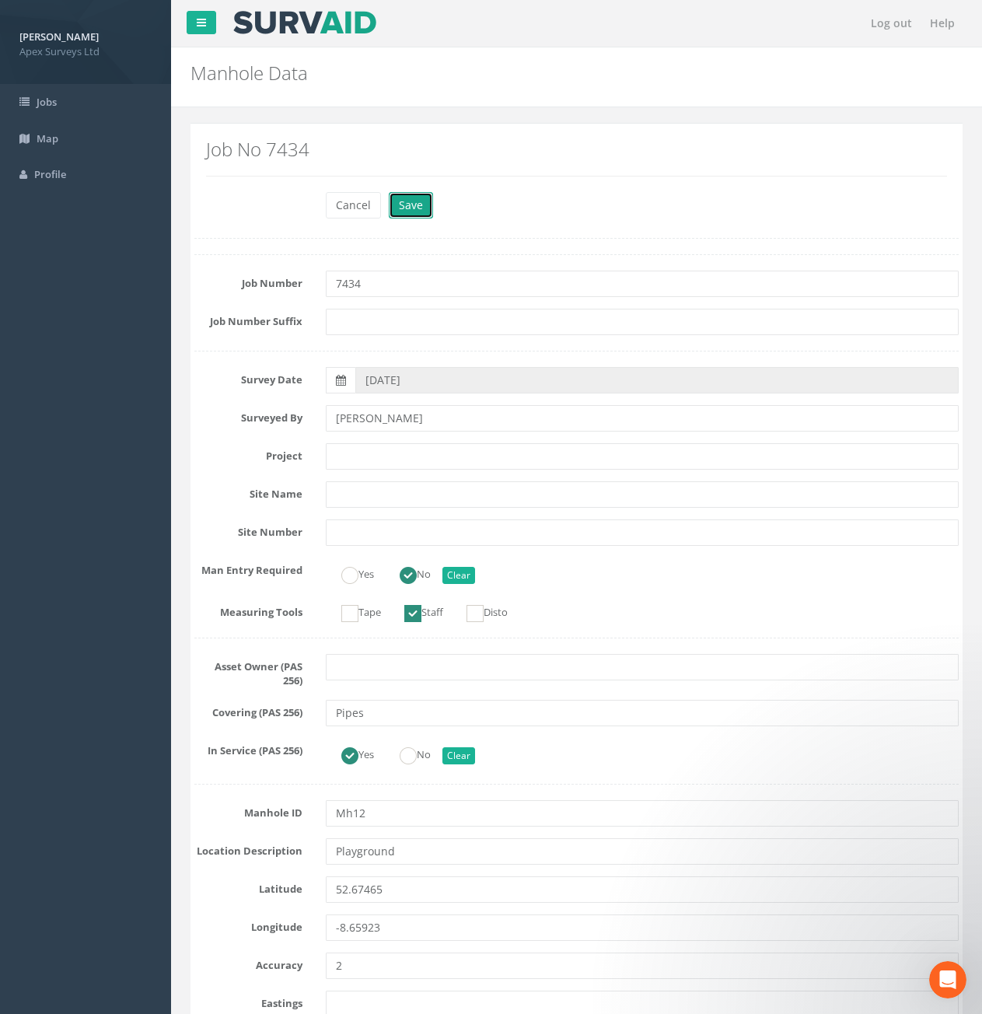
click at [419, 205] on button "Save" at bounding box center [411, 205] width 44 height 26
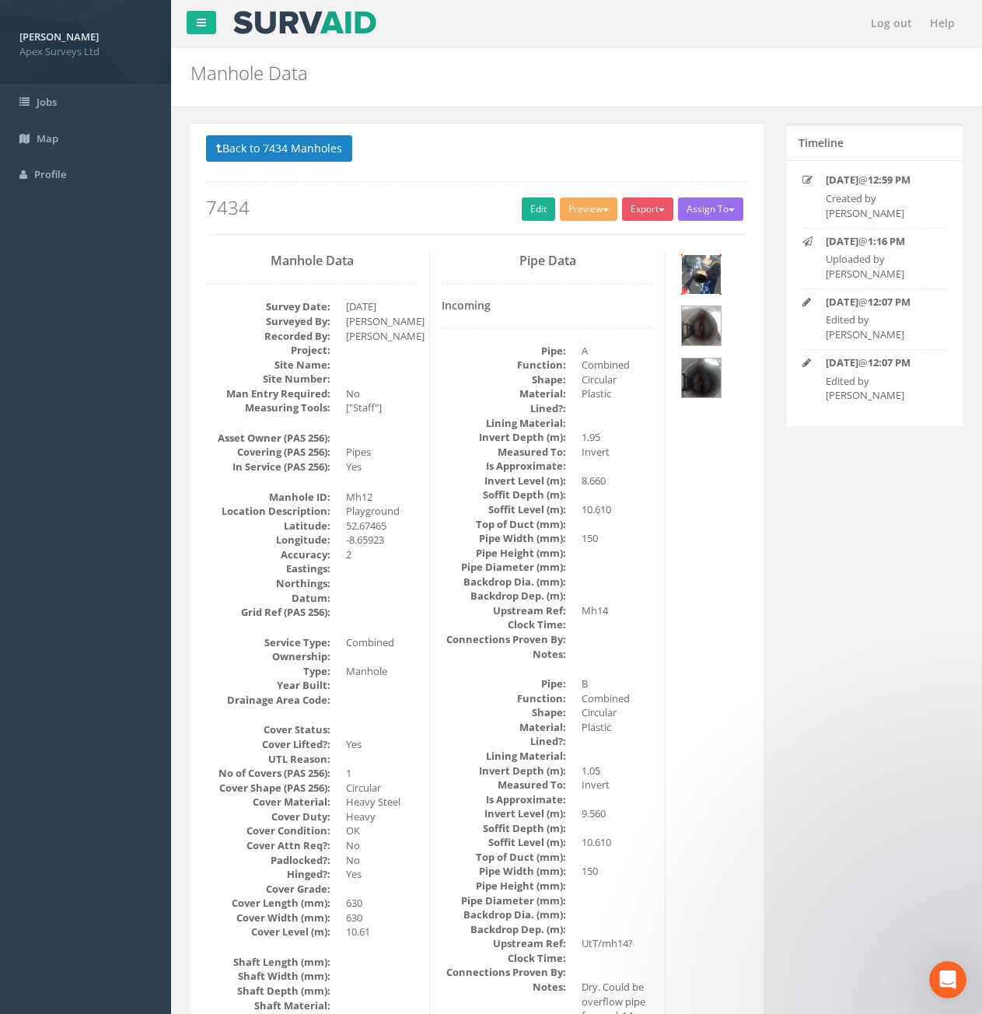
click at [707, 278] on img at bounding box center [701, 274] width 39 height 39
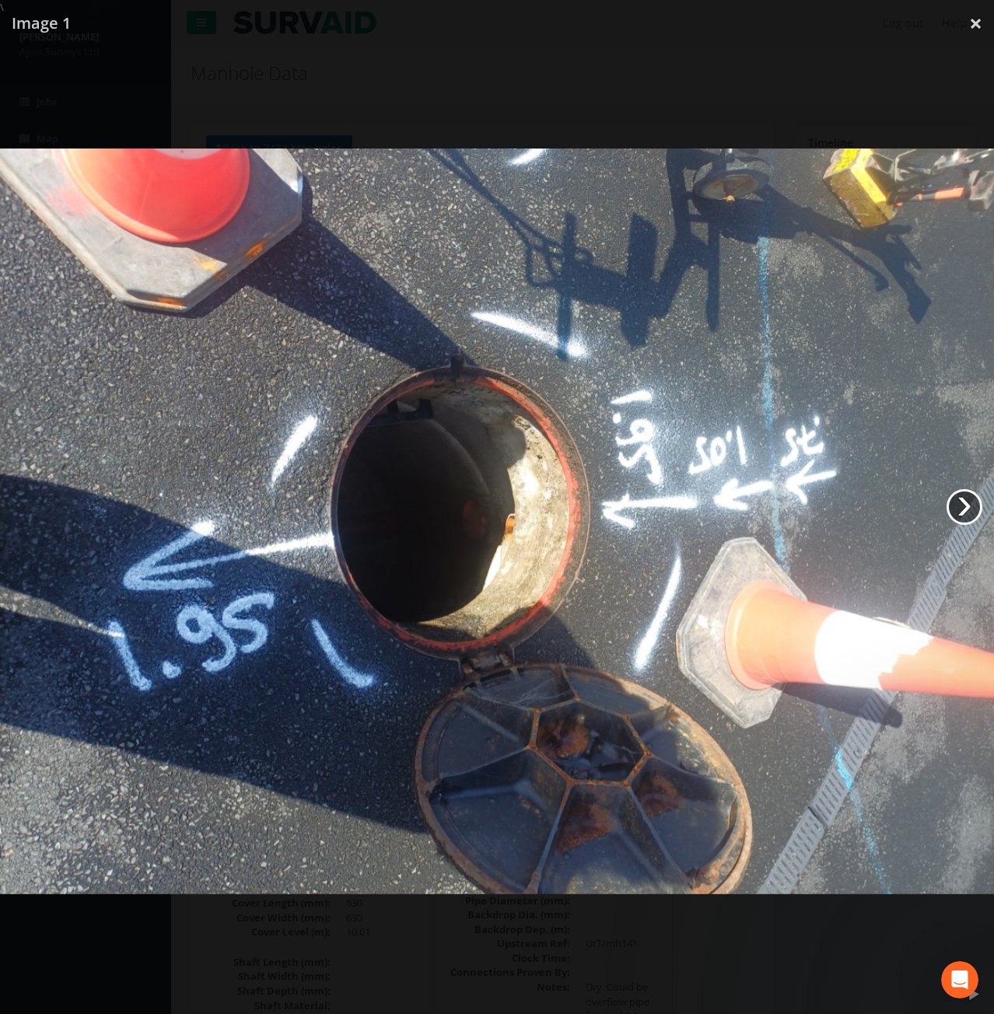
click at [970, 501] on link "›" at bounding box center [965, 507] width 36 height 36
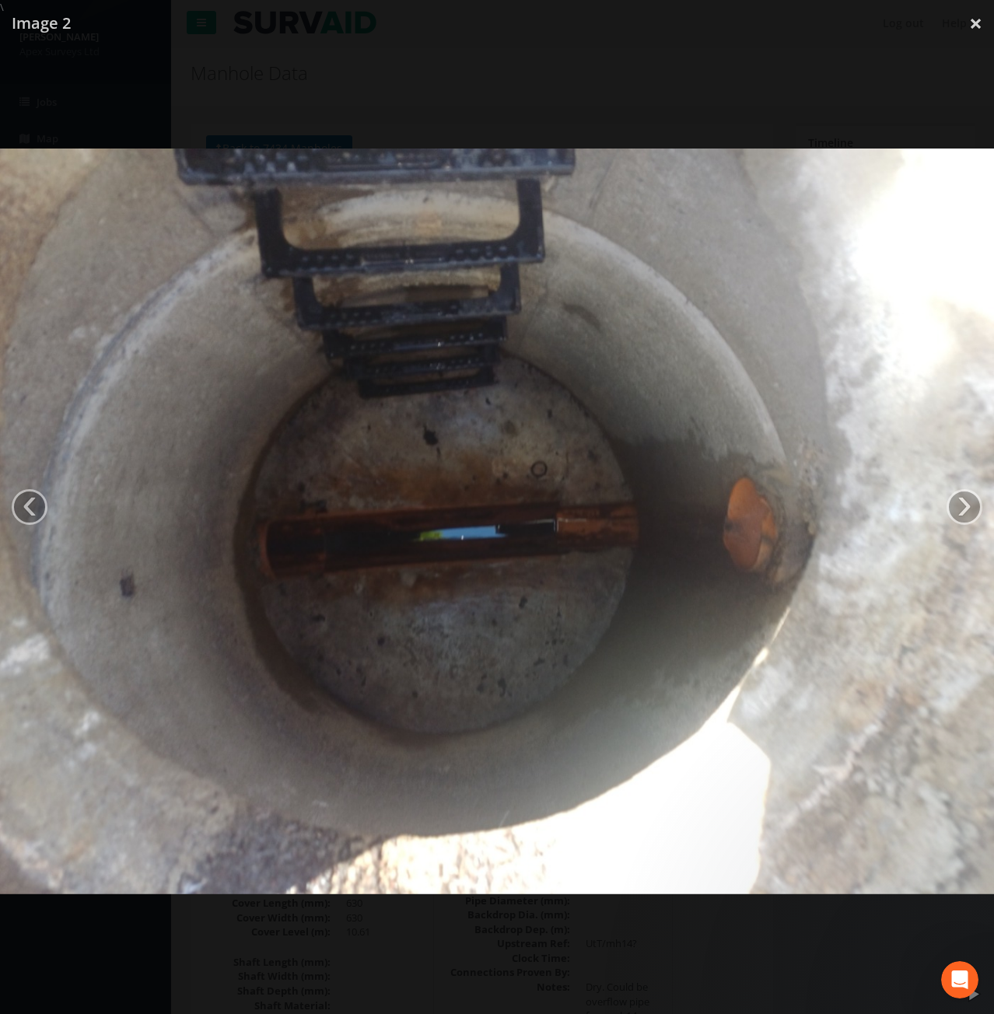
click at [30, 502] on link "‹" at bounding box center [30, 507] width 36 height 36
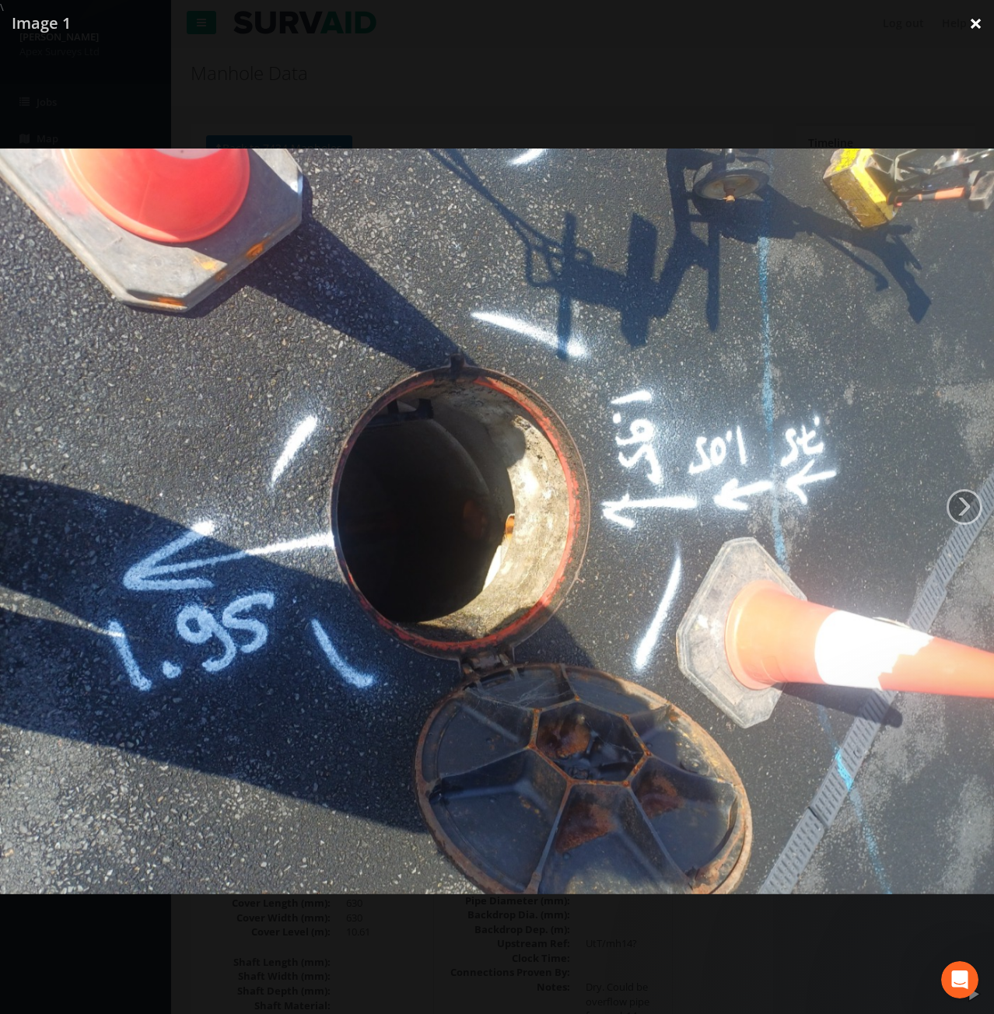
click at [975, 27] on link "×" at bounding box center [975, 23] width 37 height 47
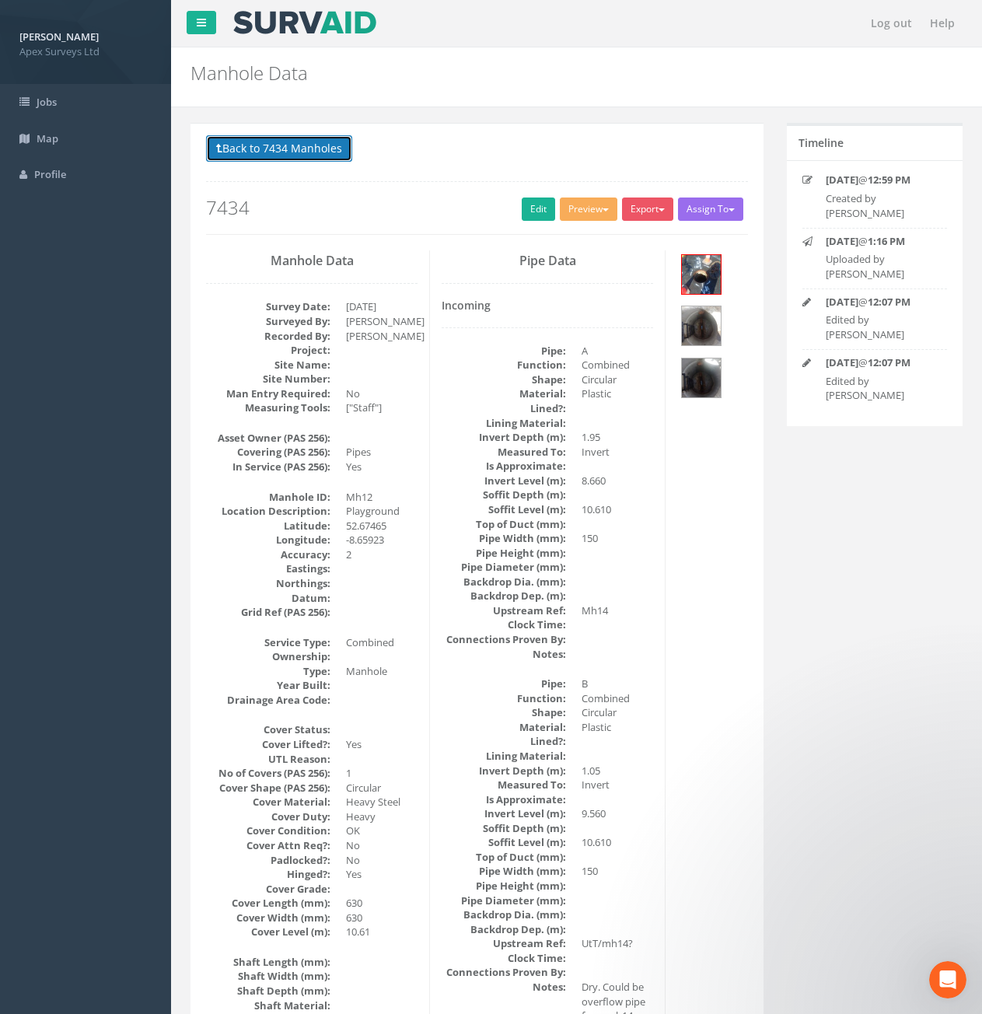
click at [303, 147] on button "Back to 7434 Manholes" at bounding box center [279, 148] width 146 height 26
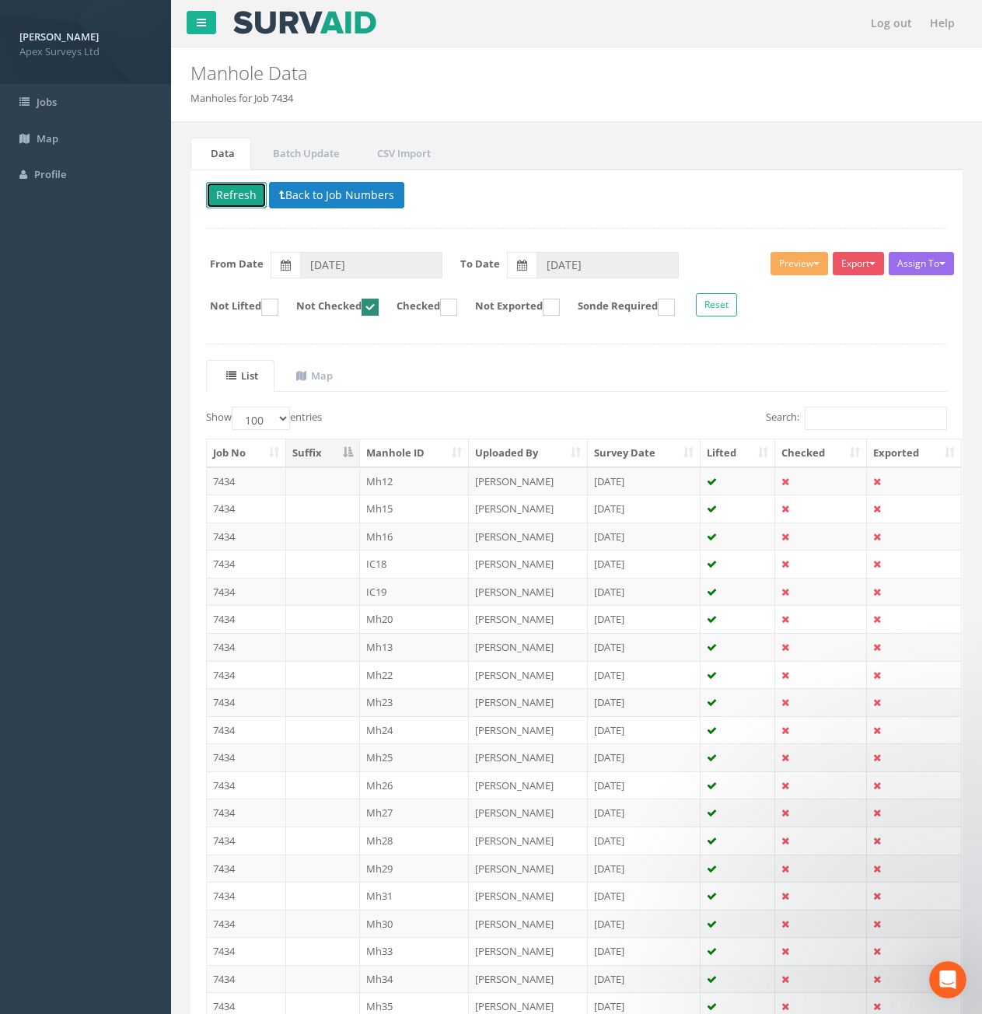
click at [254, 198] on button "Refresh" at bounding box center [236, 195] width 61 height 26
click at [233, 624] on td "7434" at bounding box center [246, 619] width 79 height 28
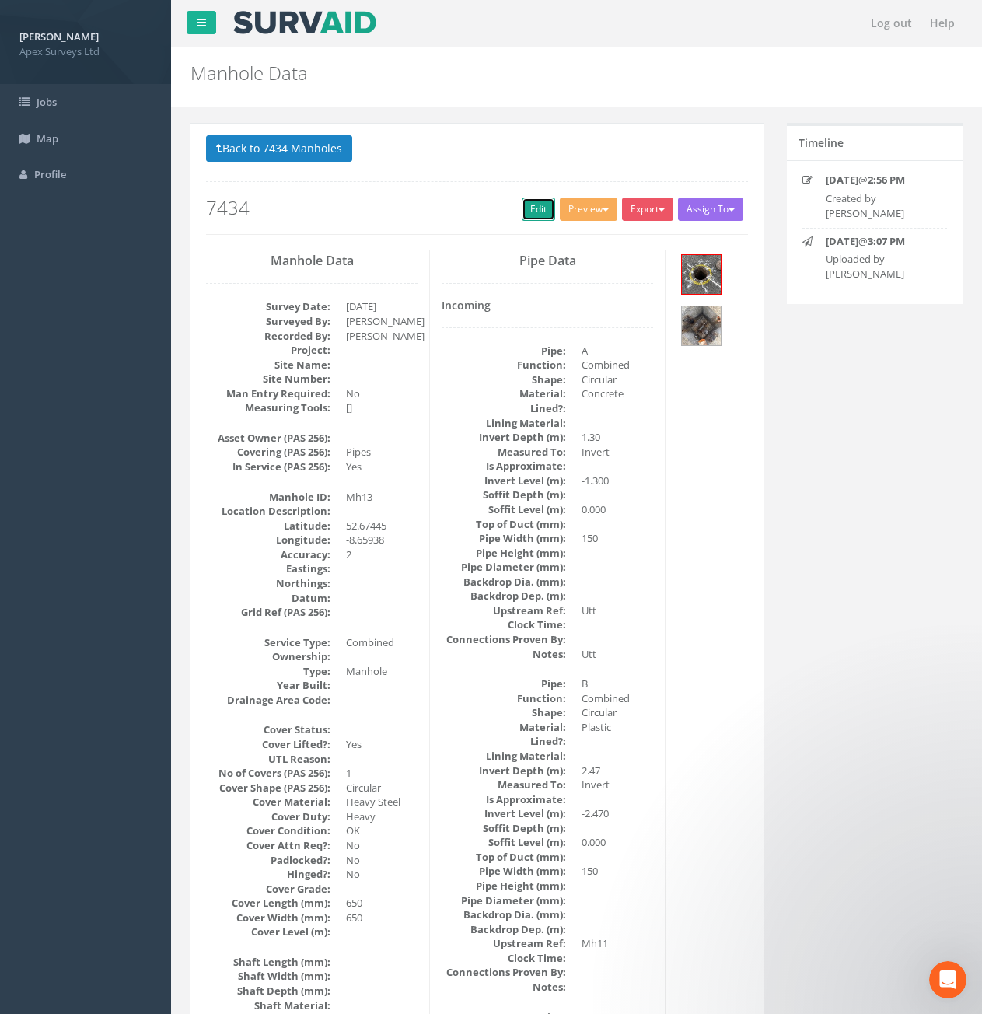
click at [530, 214] on link "Edit" at bounding box center [538, 209] width 33 height 23
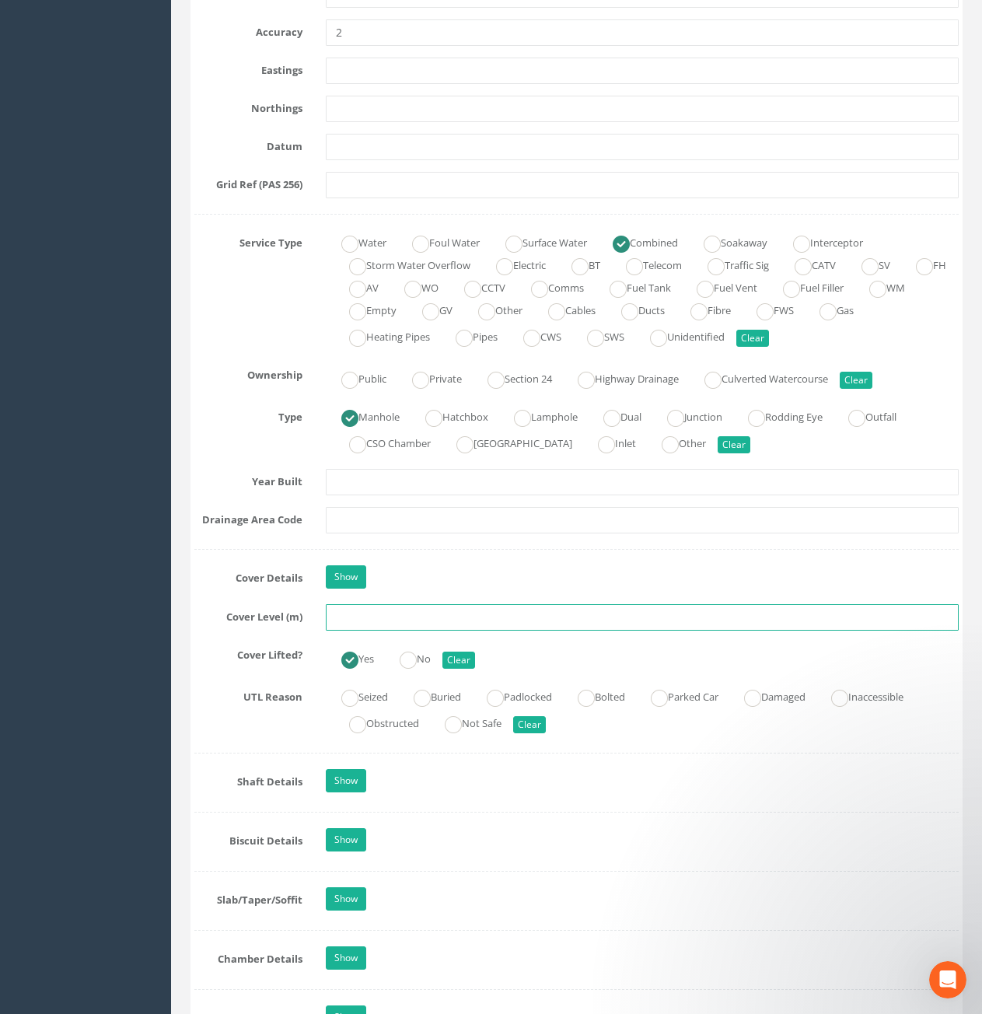
click at [414, 620] on input "text" at bounding box center [642, 617] width 633 height 26
type input "1"
type input "10.80"
click at [599, 653] on div "Yes No Clear" at bounding box center [642, 657] width 656 height 30
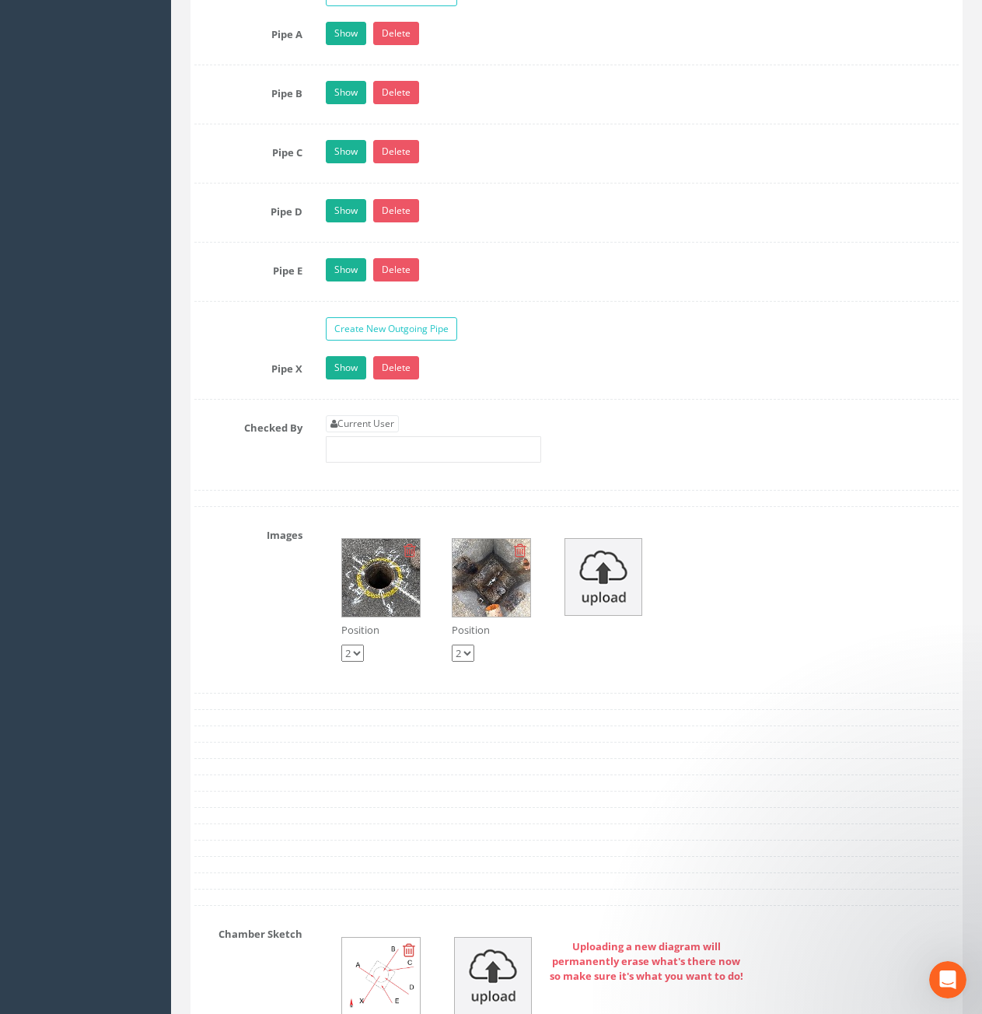
scroll to position [2644, 0]
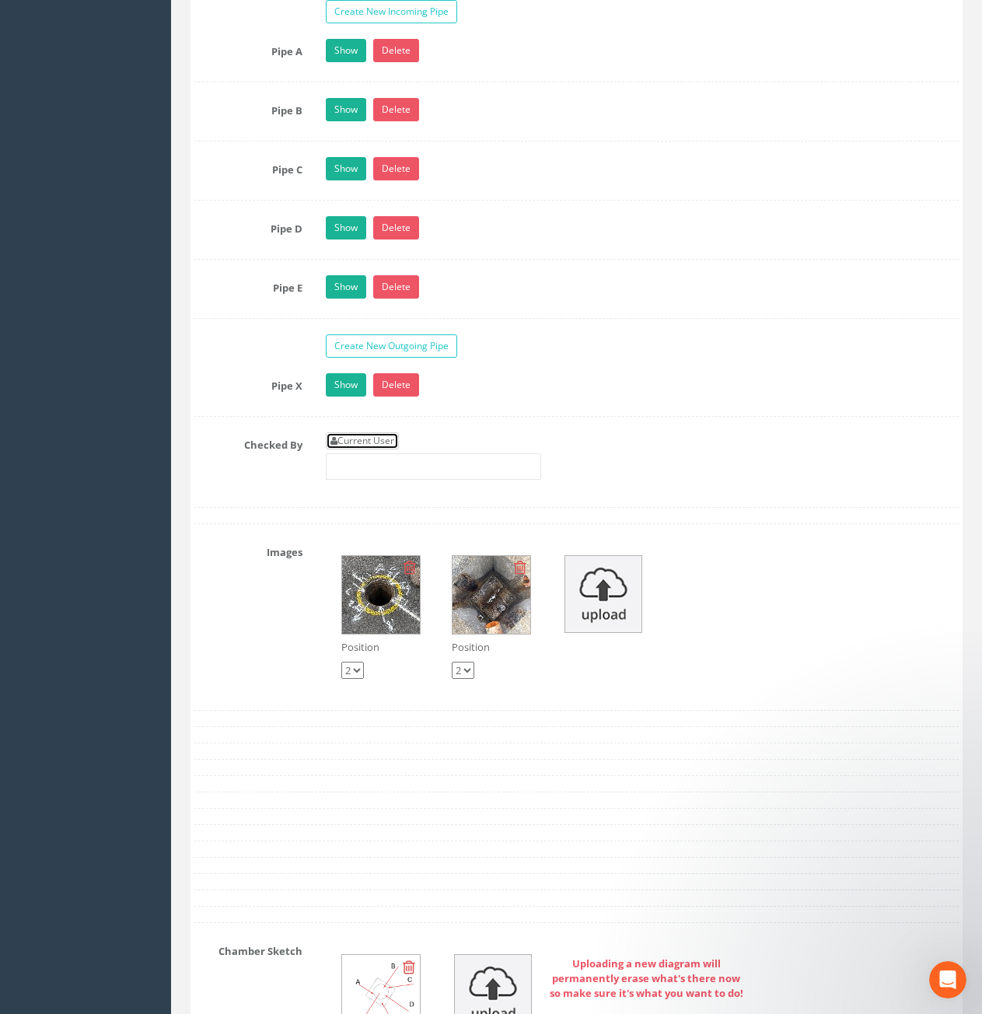
click at [349, 439] on link "Current User" at bounding box center [362, 440] width 73 height 17
type input "[PERSON_NAME]"
click at [366, 464] on input "[PERSON_NAME]" at bounding box center [433, 466] width 215 height 26
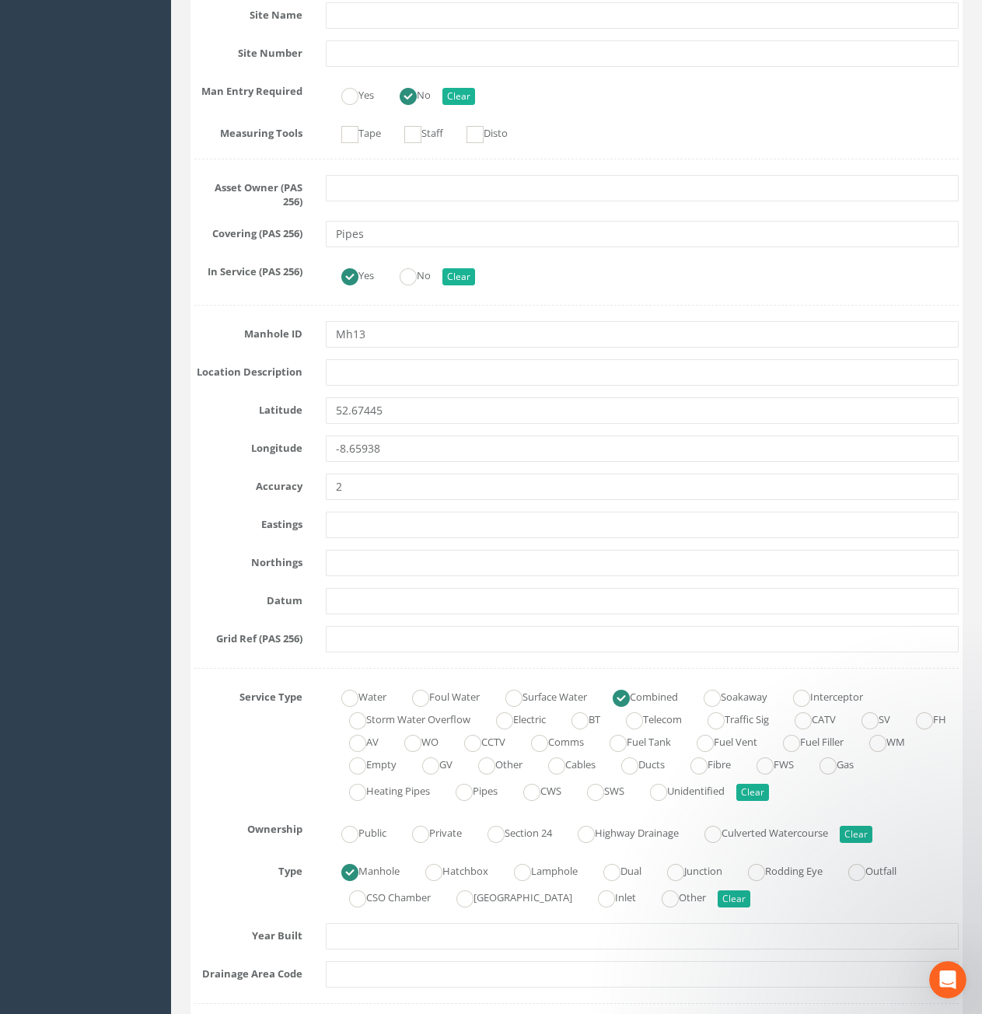
scroll to position [467, 0]
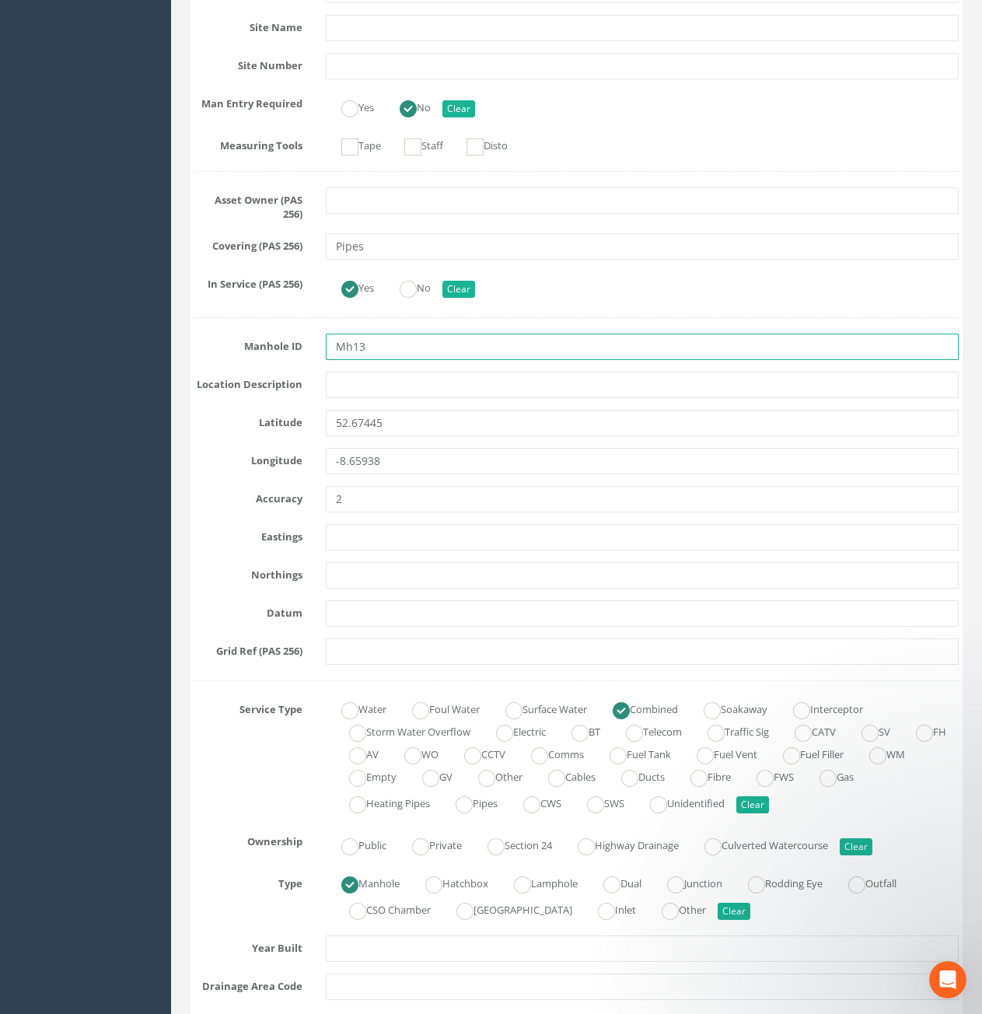
click at [402, 354] on input "Mh13" at bounding box center [642, 347] width 633 height 26
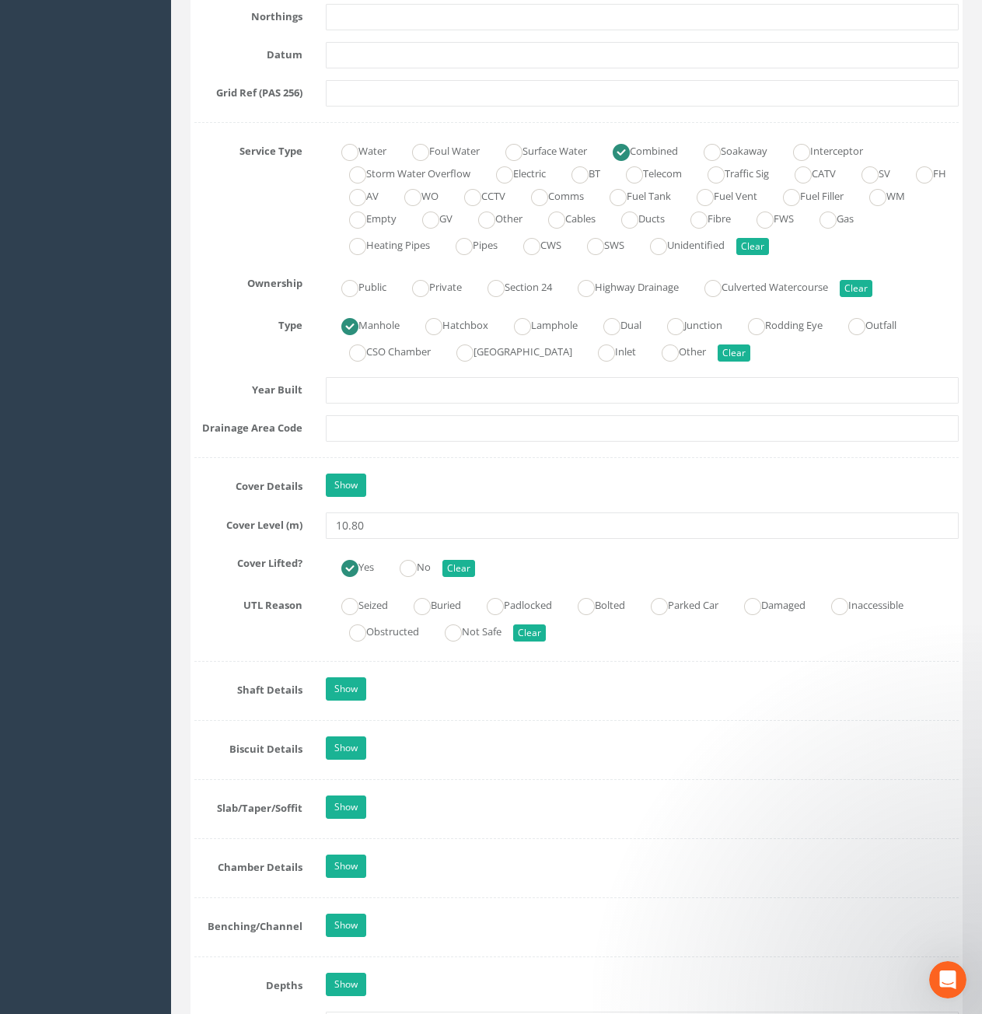
scroll to position [1089, 0]
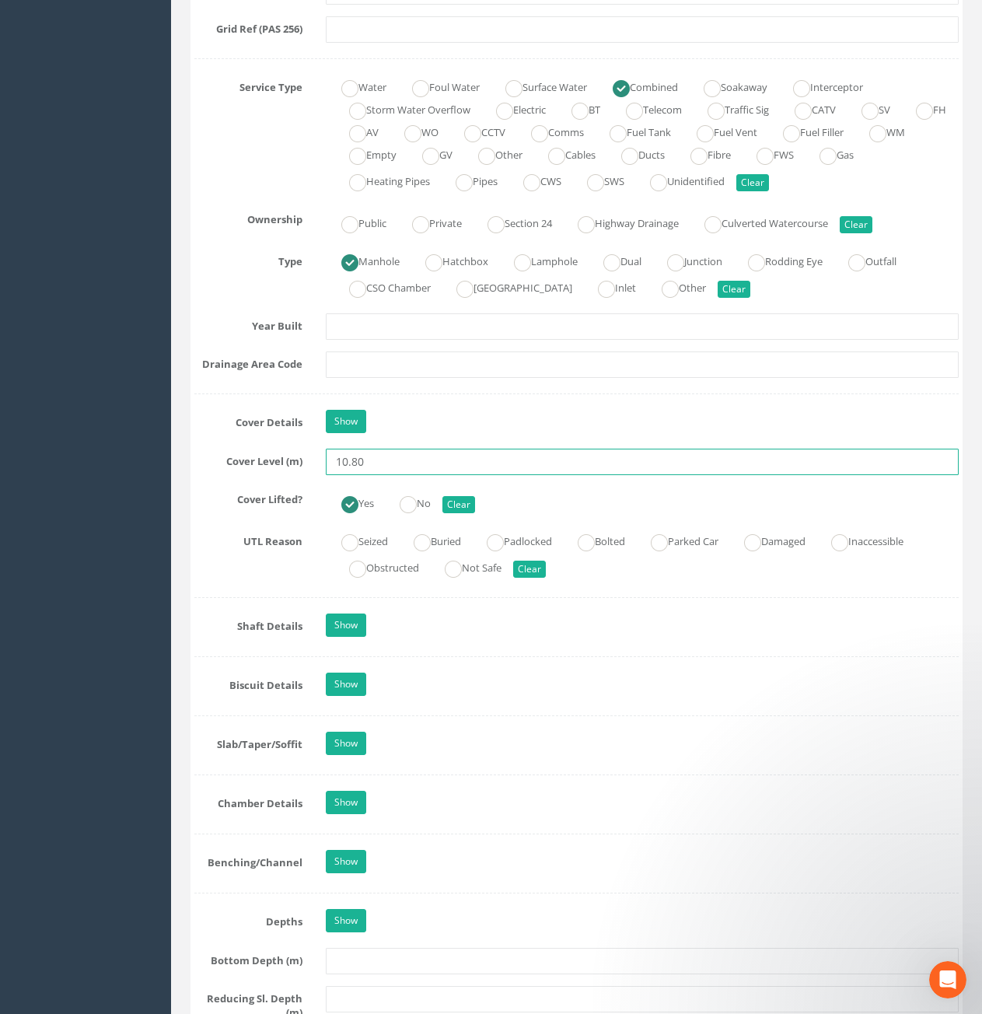
click at [395, 460] on input "10.80" at bounding box center [642, 462] width 633 height 26
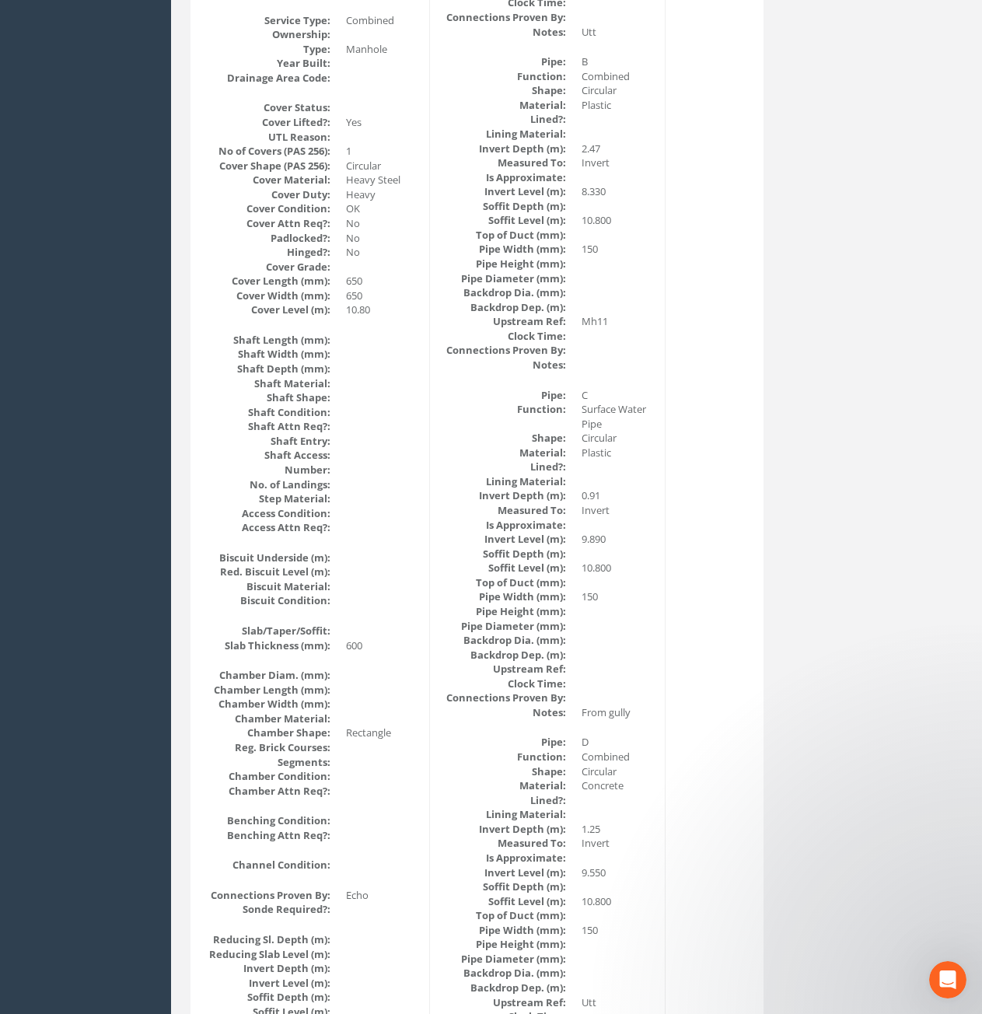
scroll to position [0, 0]
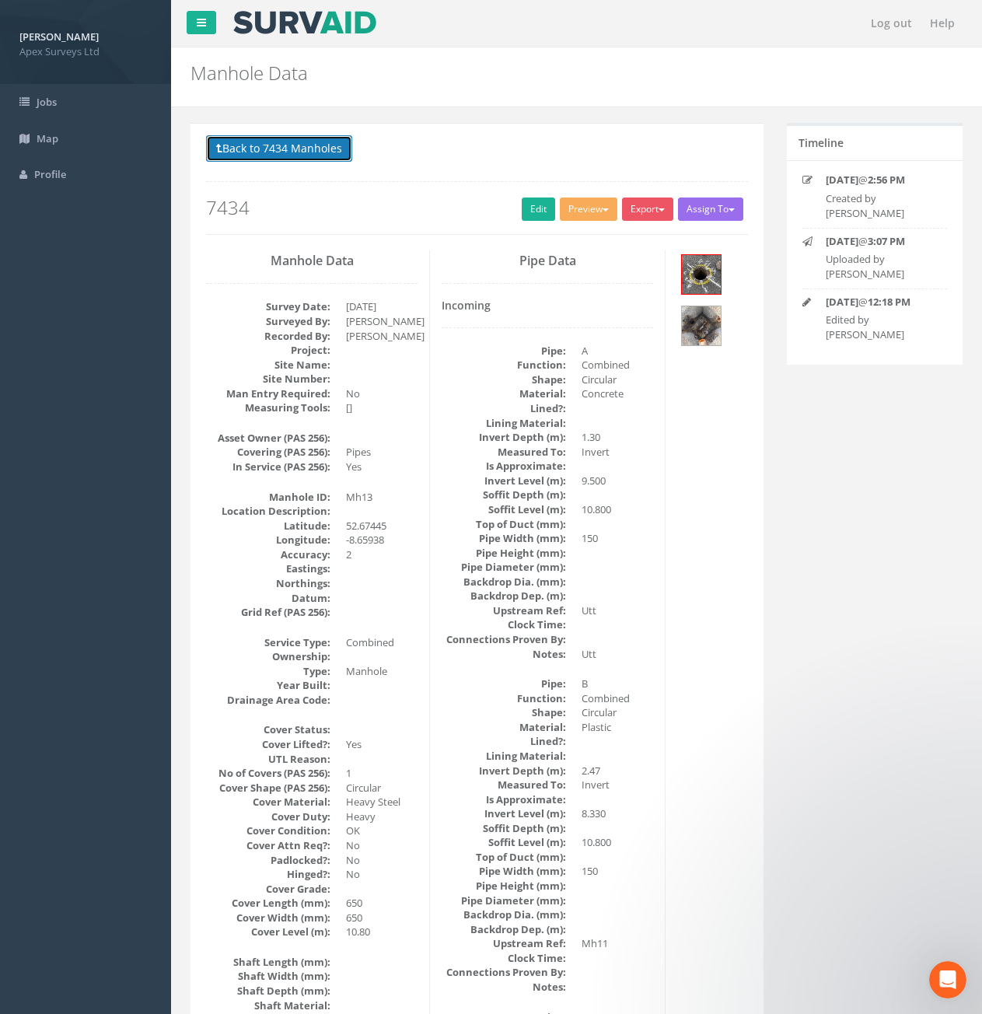
click at [241, 148] on button "Back to 7434 Manholes" at bounding box center [279, 148] width 146 height 26
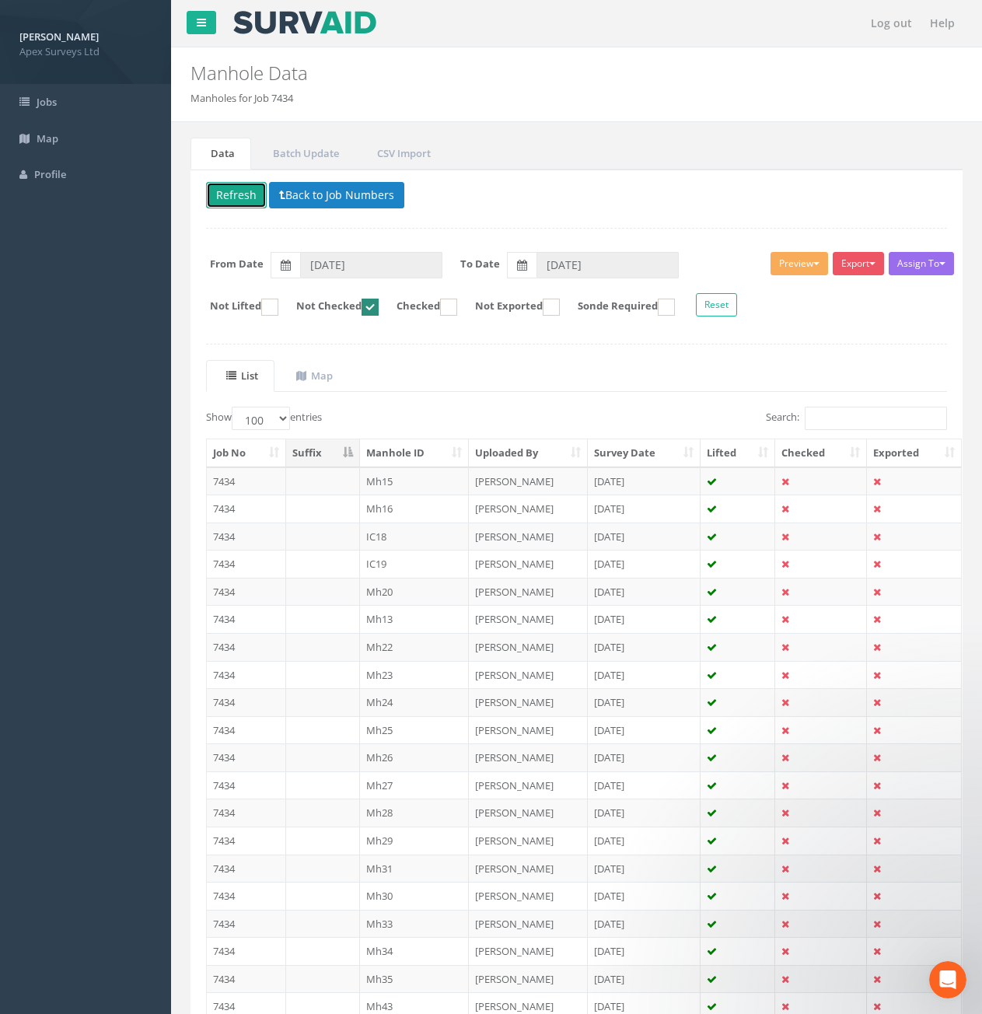
click at [222, 195] on button "Refresh" at bounding box center [236, 195] width 61 height 26
click at [332, 481] on td at bounding box center [323, 481] width 74 height 28
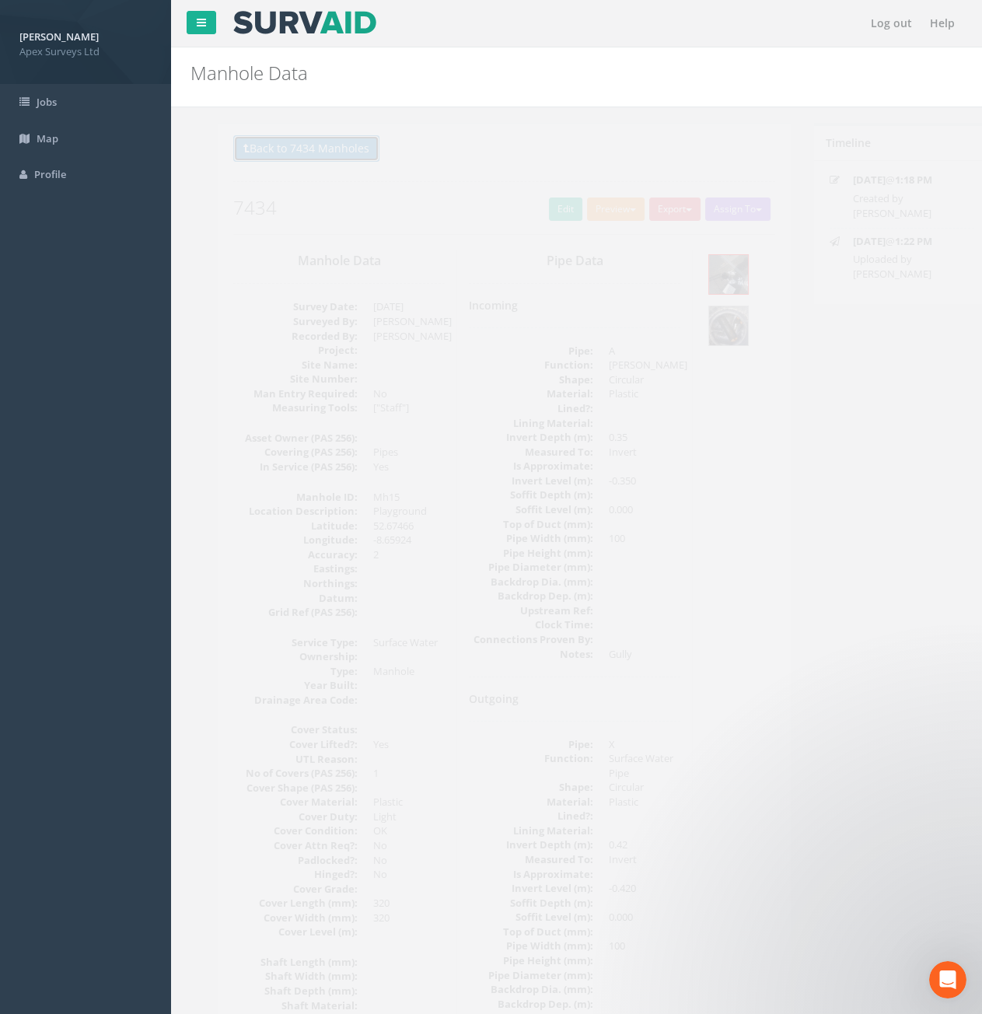
click at [292, 148] on button "Back to 7434 Manholes" at bounding box center [279, 148] width 146 height 26
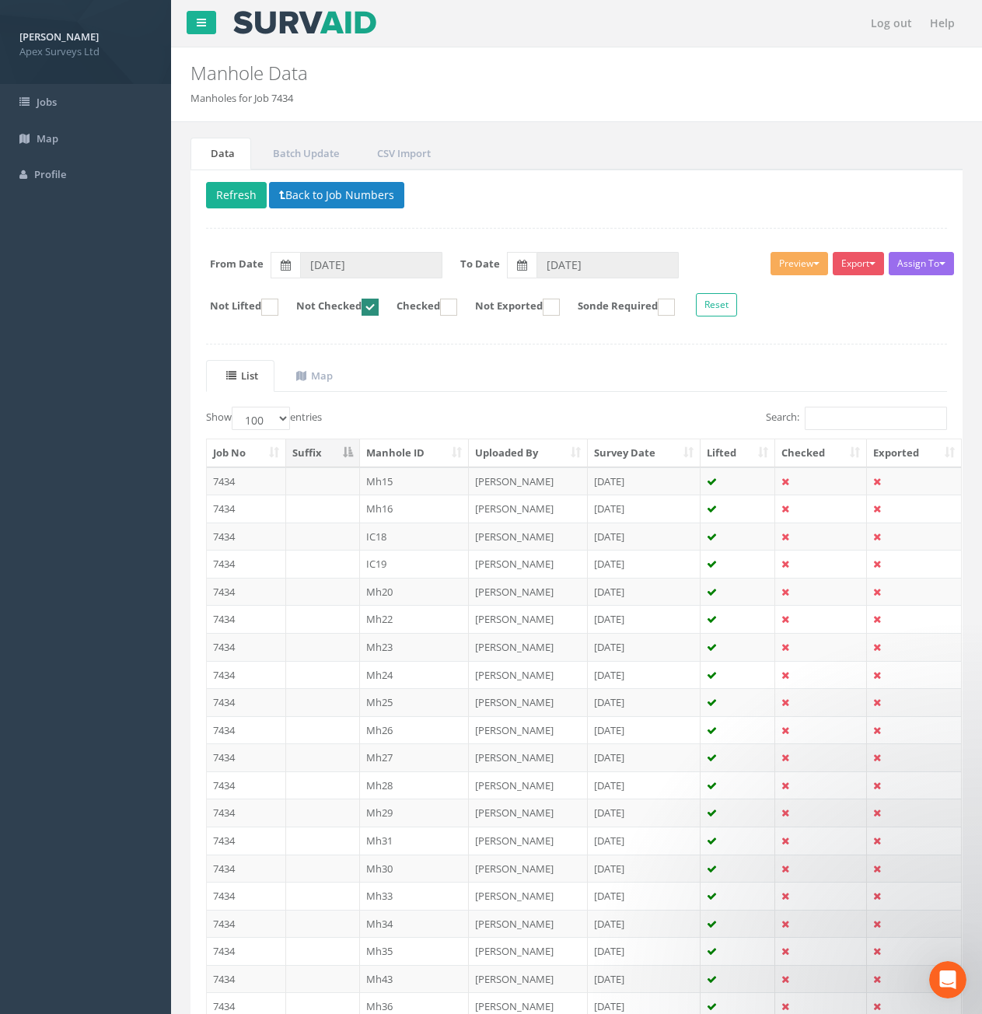
scroll to position [2343, 0]
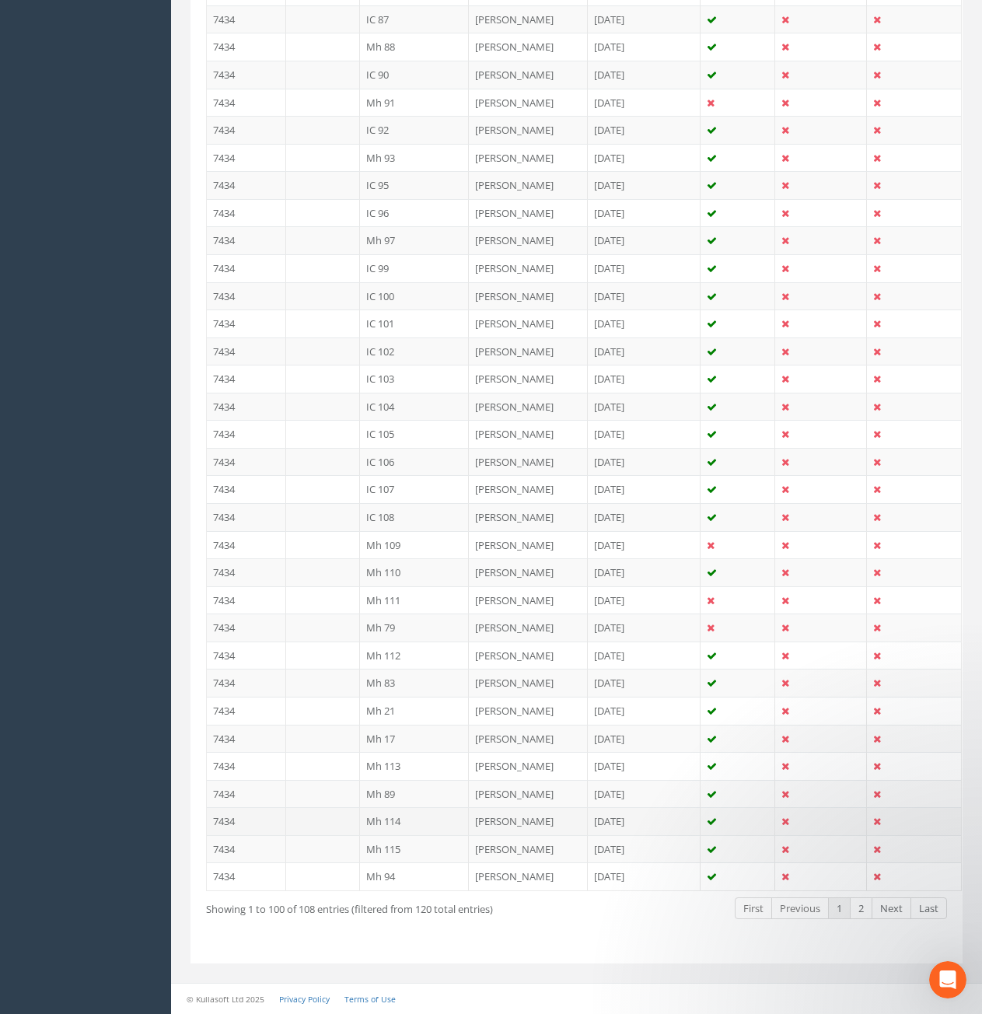
click at [273, 822] on td "7434" at bounding box center [246, 821] width 79 height 28
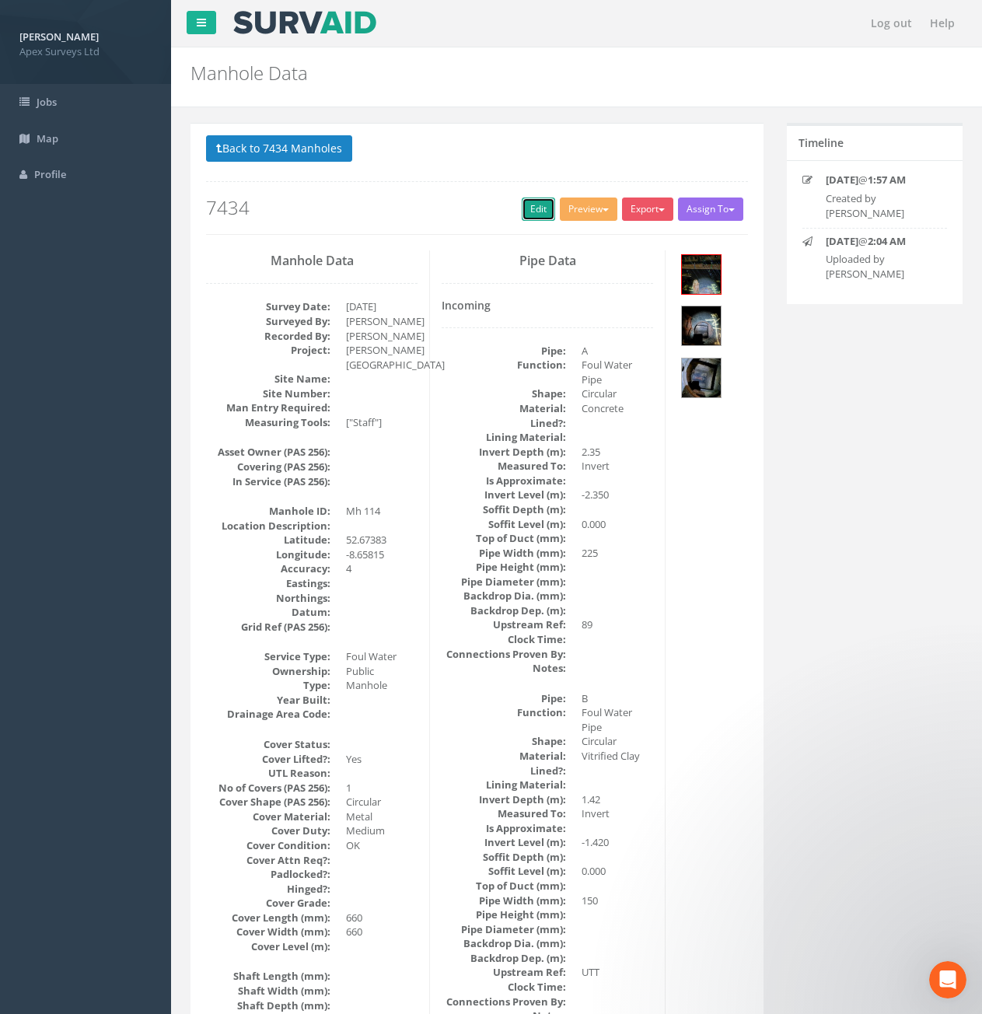
click at [534, 205] on link "Edit" at bounding box center [538, 209] width 33 height 23
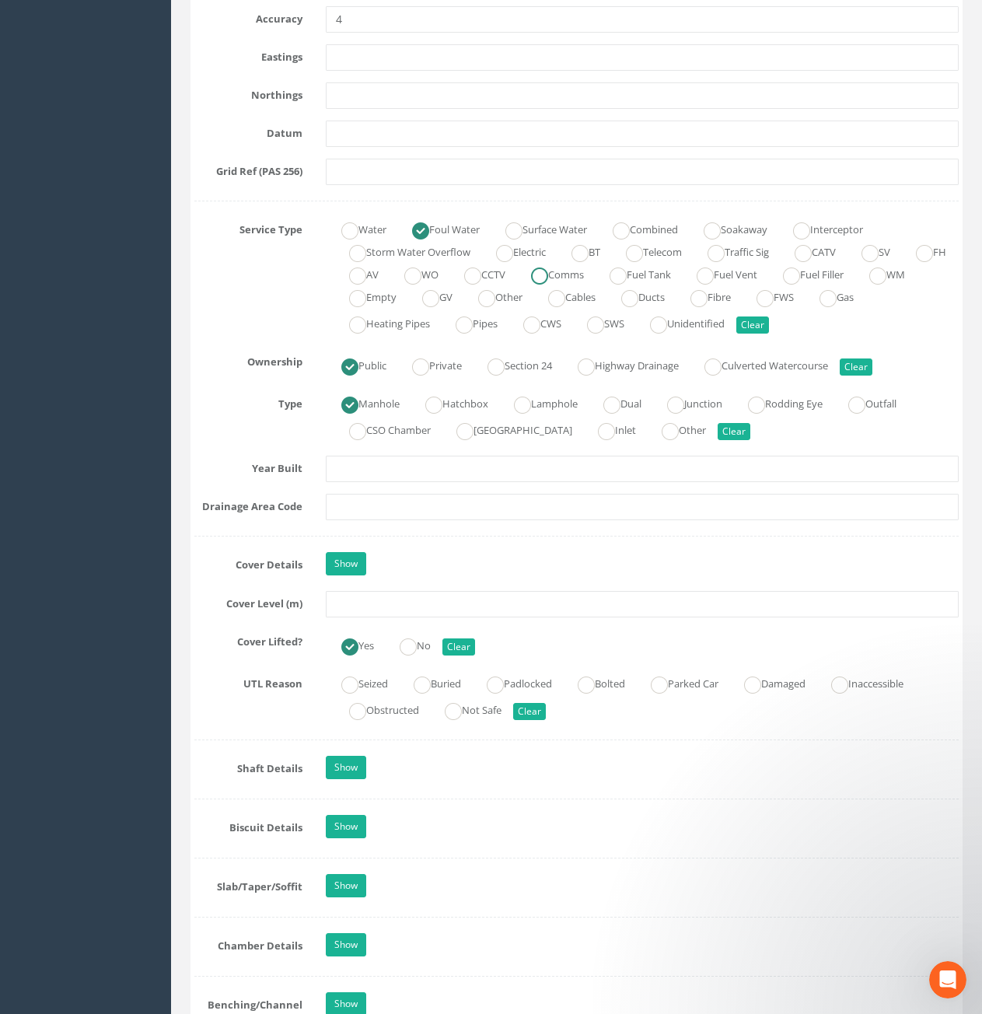
scroll to position [1011, 0]
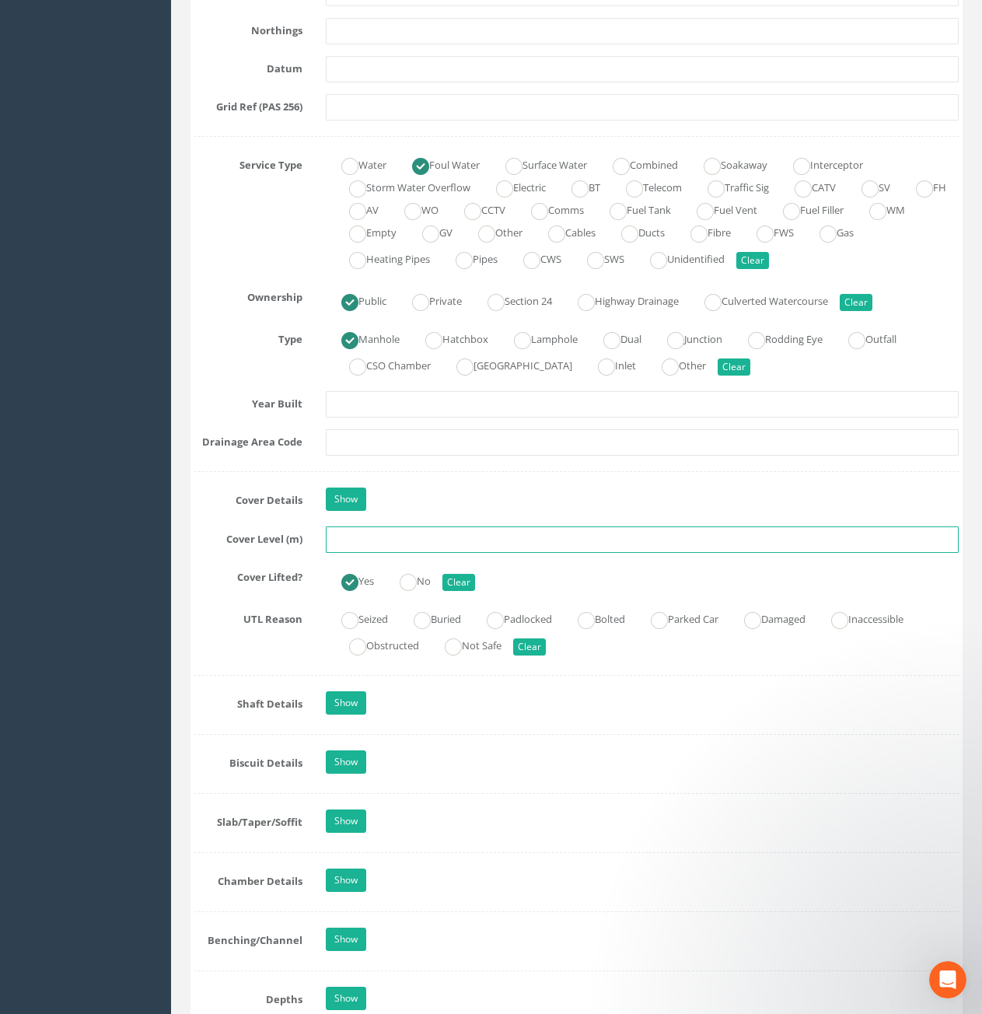
click at [587, 546] on input "text" at bounding box center [642, 540] width 633 height 26
type input "10.96"
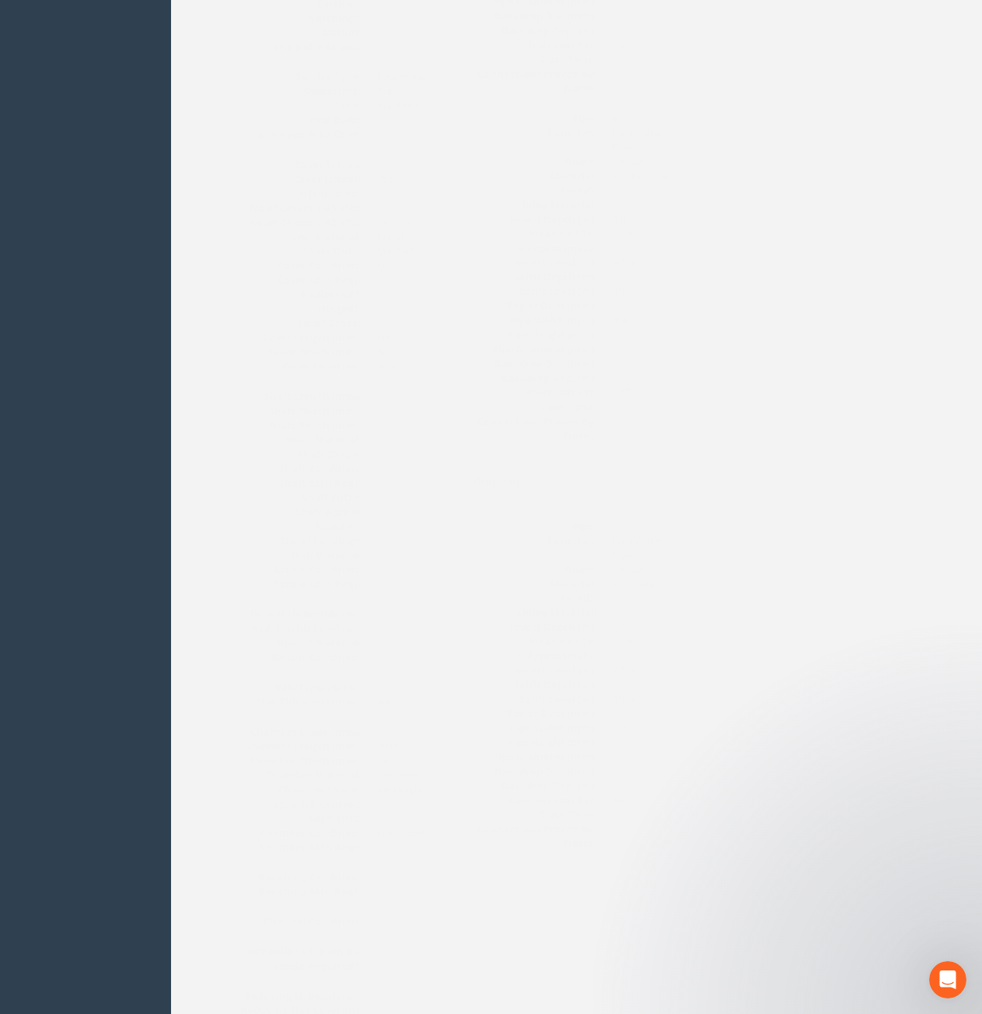
scroll to position [39, 0]
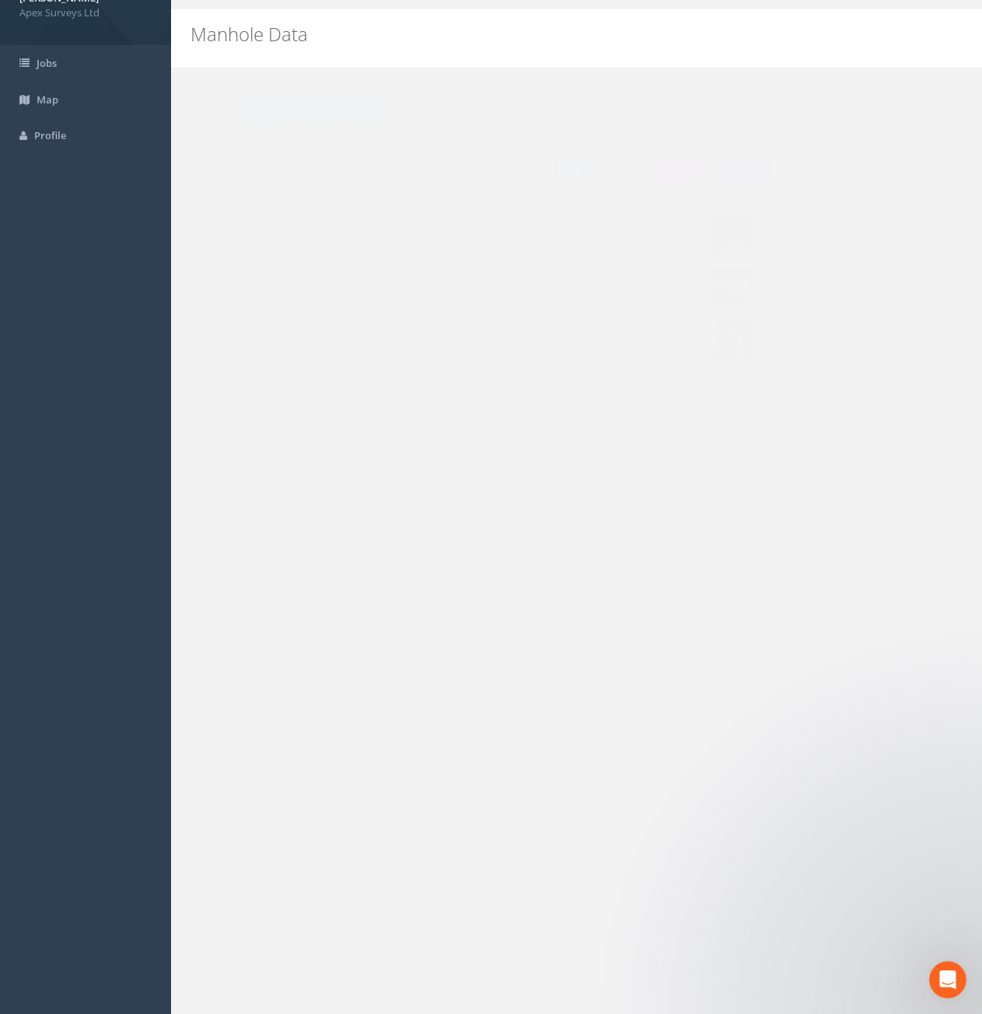
click at [541, 172] on link "Edit" at bounding box center [538, 170] width 33 height 23
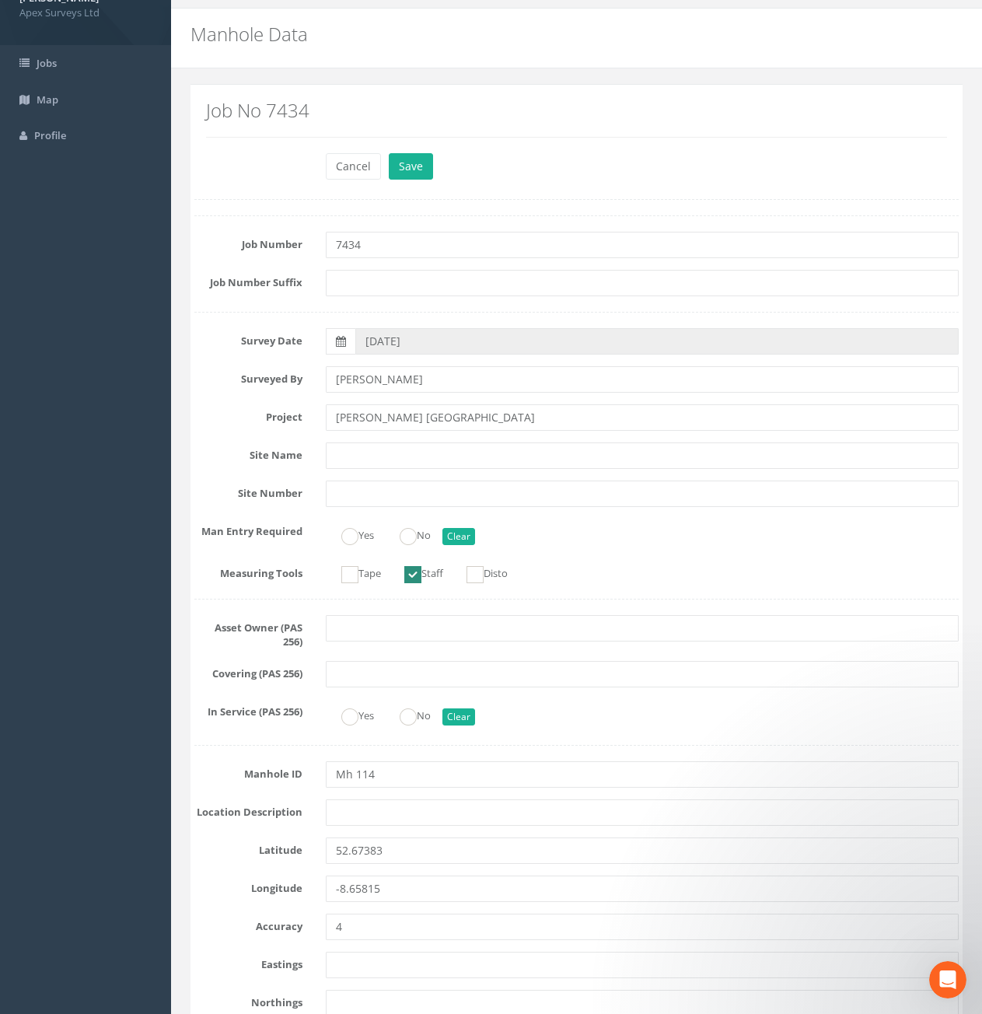
scroll to position [0, 0]
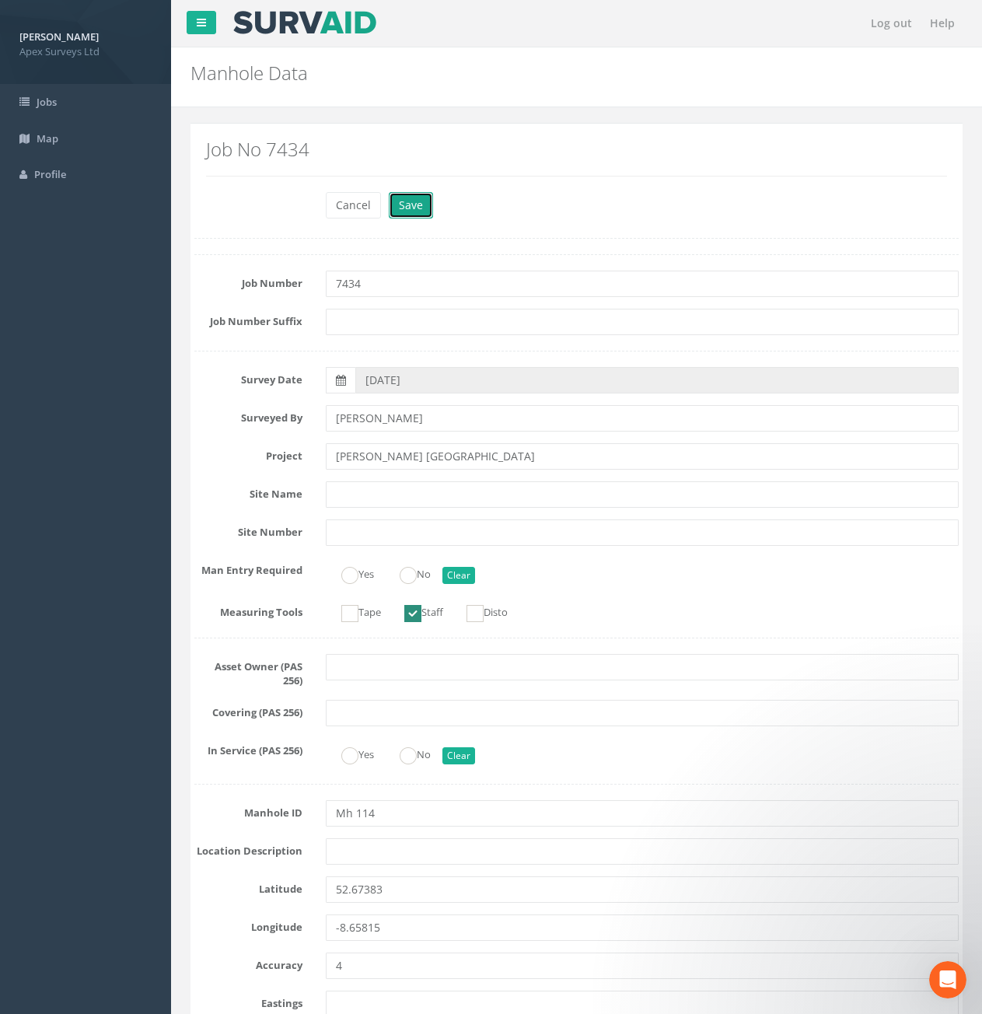
click at [406, 207] on button "Save" at bounding box center [411, 205] width 44 height 26
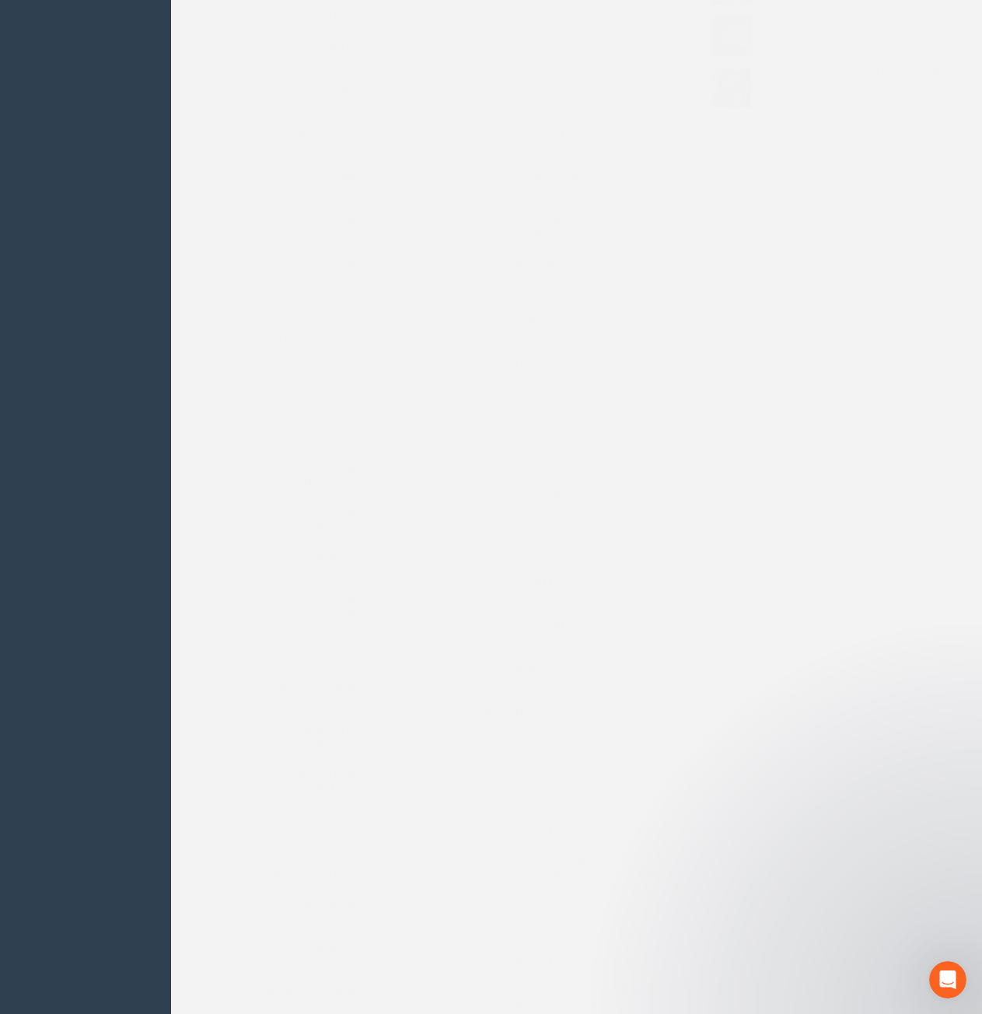
scroll to position [212, 0]
click at [709, 68] on img at bounding box center [701, 62] width 39 height 39
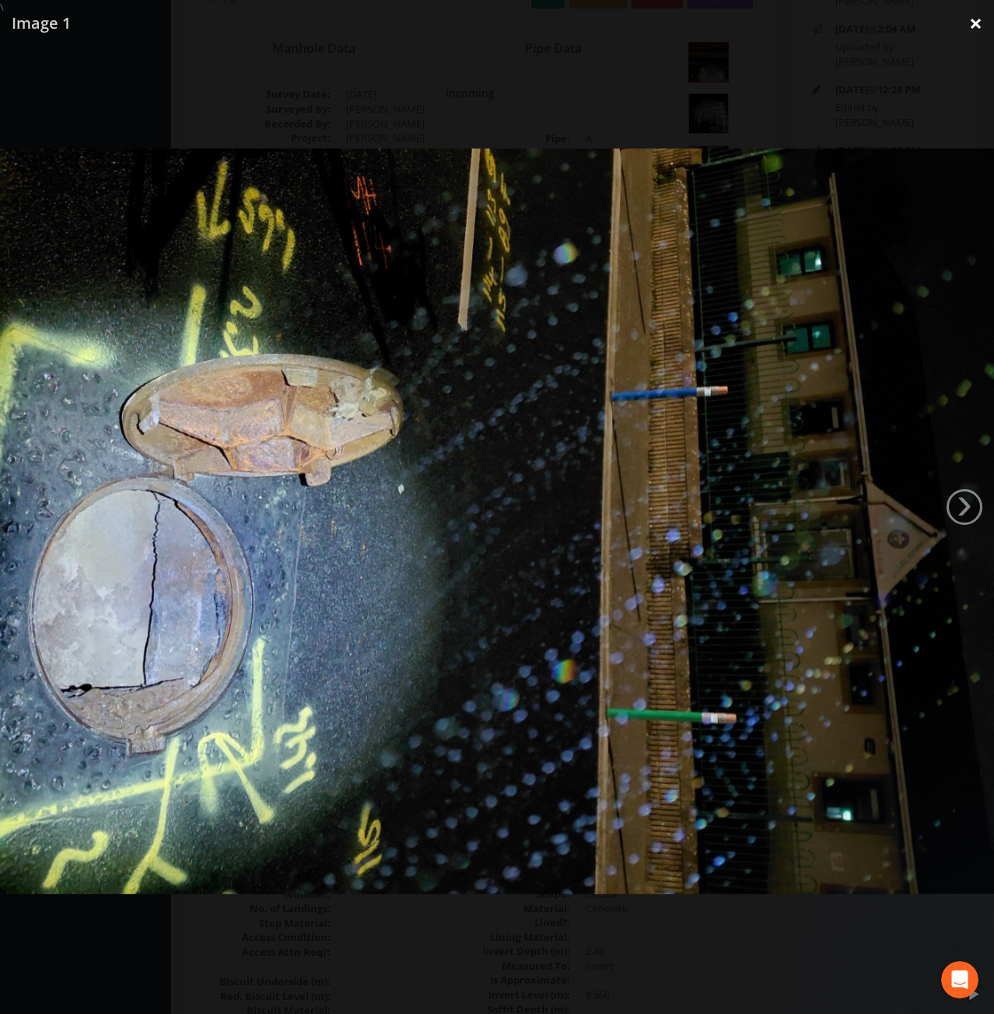
click at [971, 24] on link "×" at bounding box center [975, 23] width 37 height 47
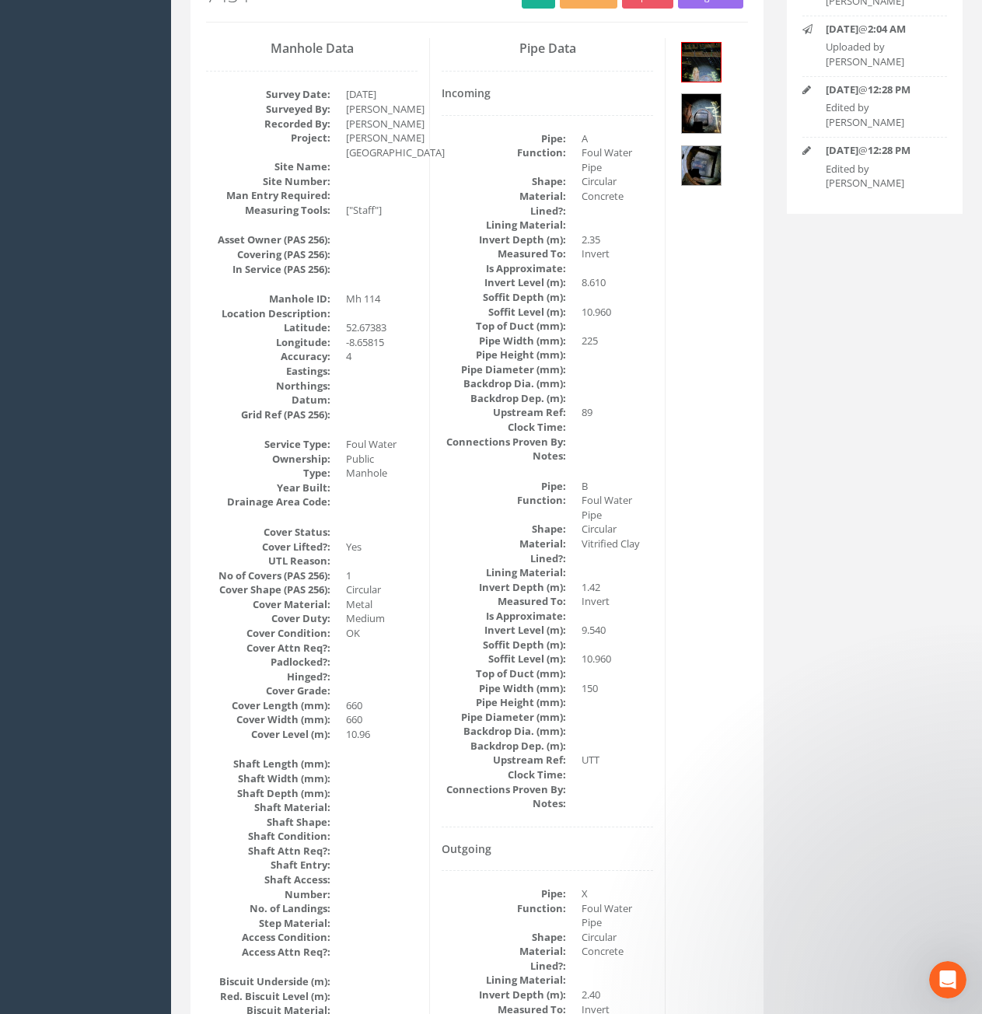
scroll to position [0, 0]
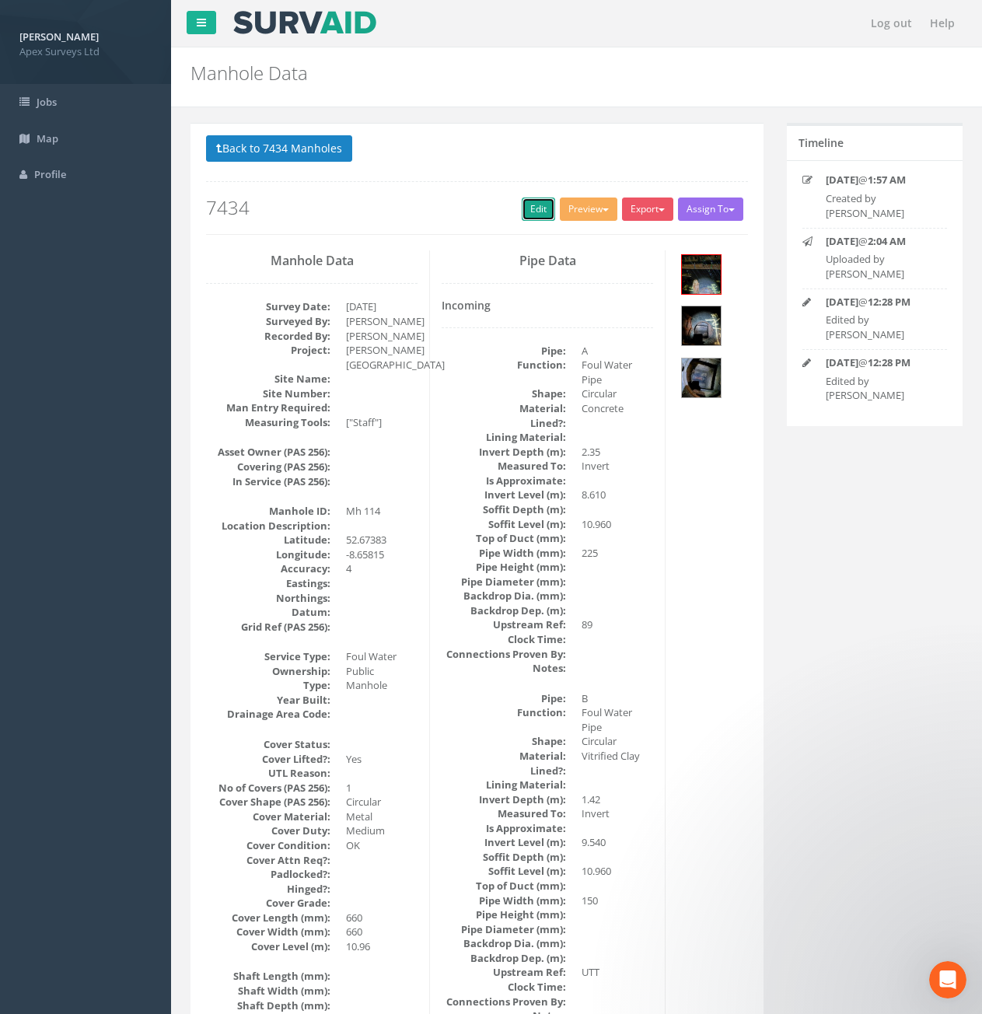
click at [534, 209] on link "Edit" at bounding box center [538, 209] width 33 height 23
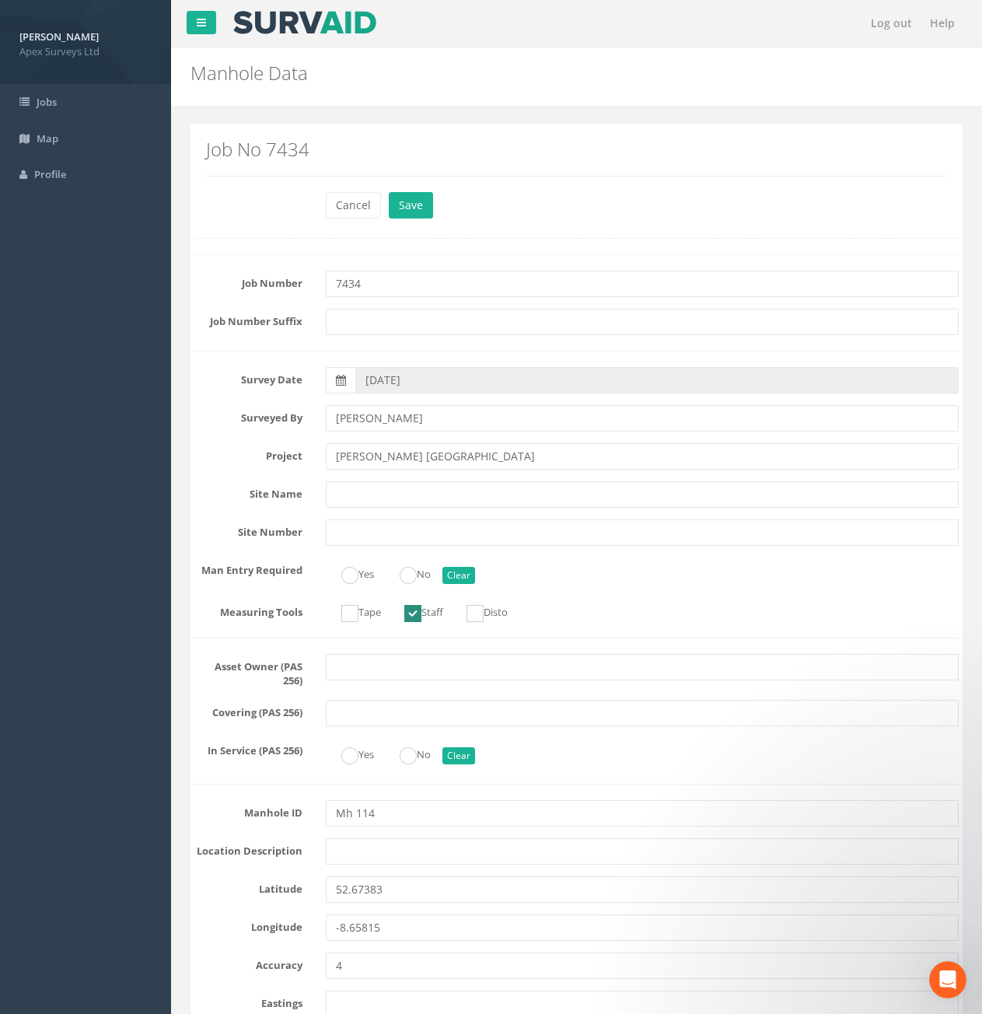
scroll to position [778, 0]
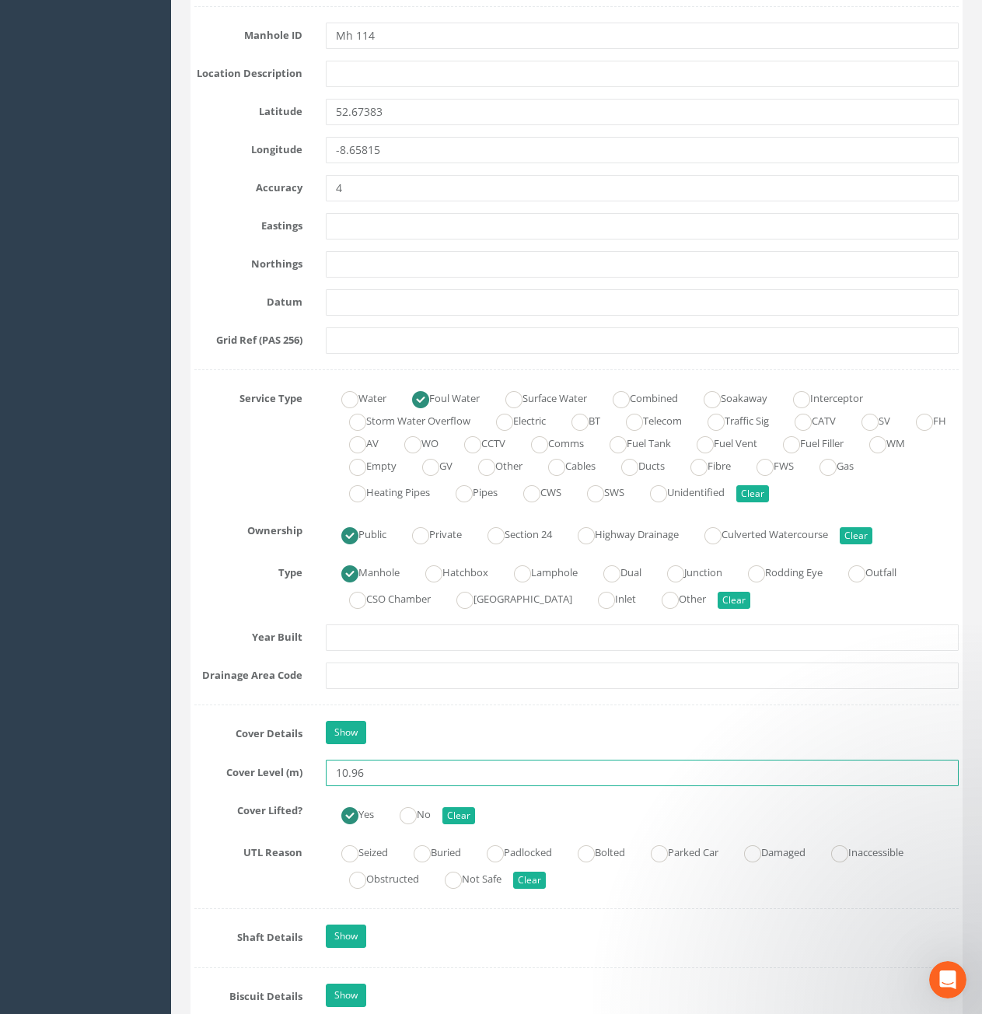
drag, startPoint x: 338, startPoint y: 791, endPoint x: 341, endPoint y: 782, distance: 9.8
click at [321, 795] on div "Job Number 7434 Job Number Suffix Survey Date [DATE] Surveyed By [PERSON_NAME] …" at bounding box center [576, 845] width 765 height 2737
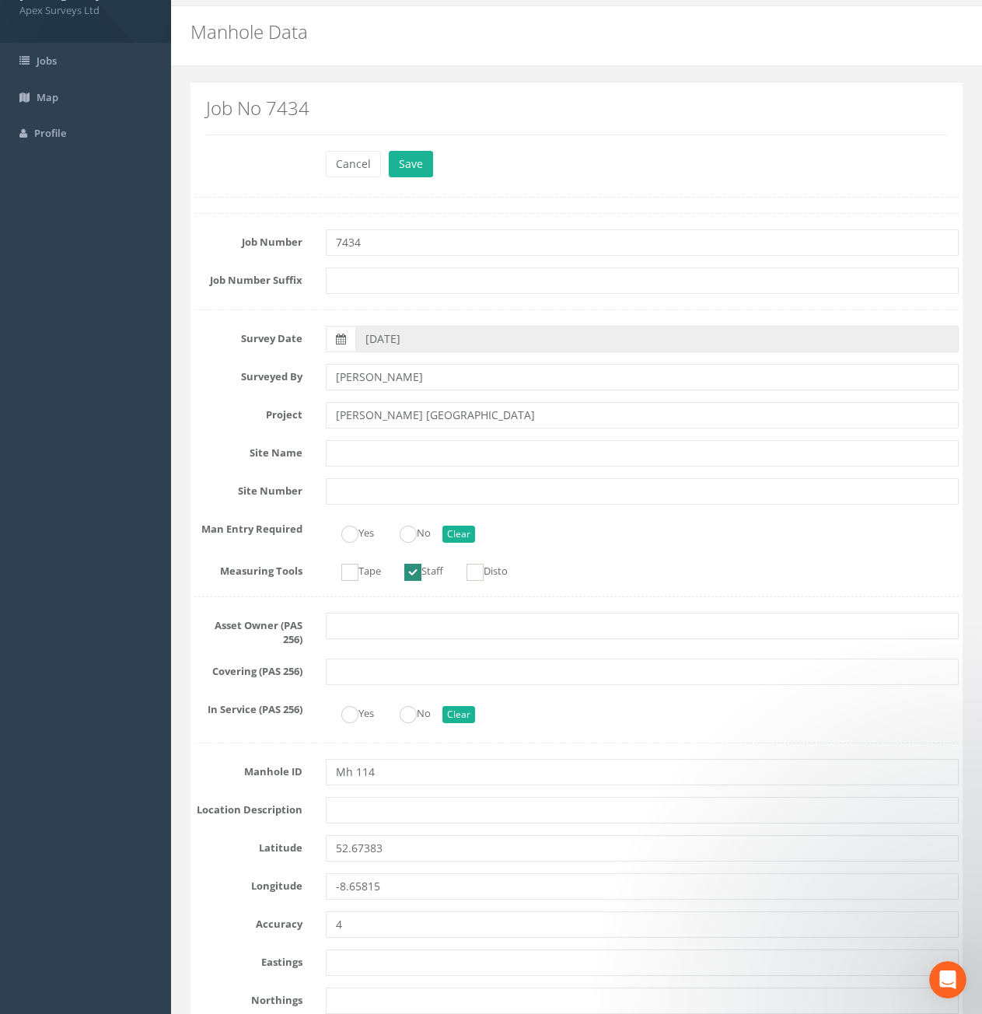
scroll to position [0, 0]
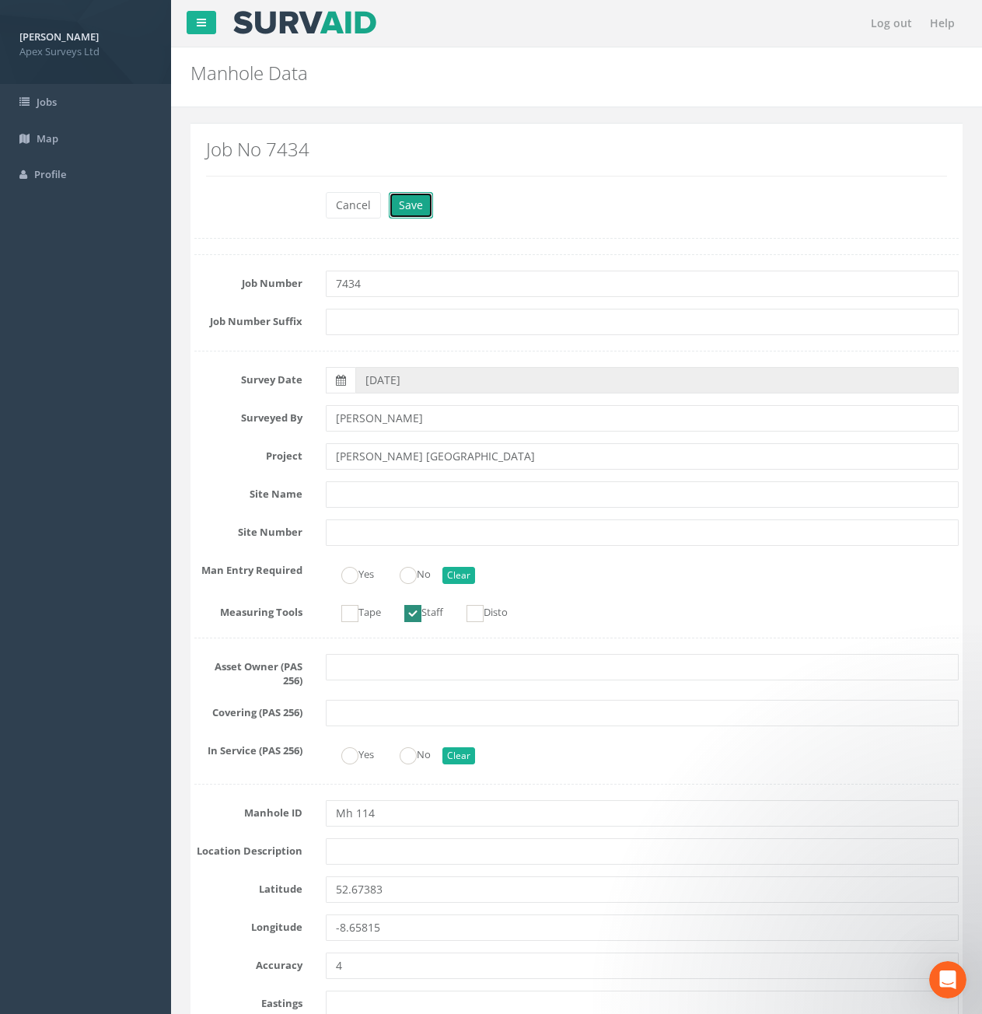
click at [412, 205] on button "Save" at bounding box center [411, 205] width 44 height 26
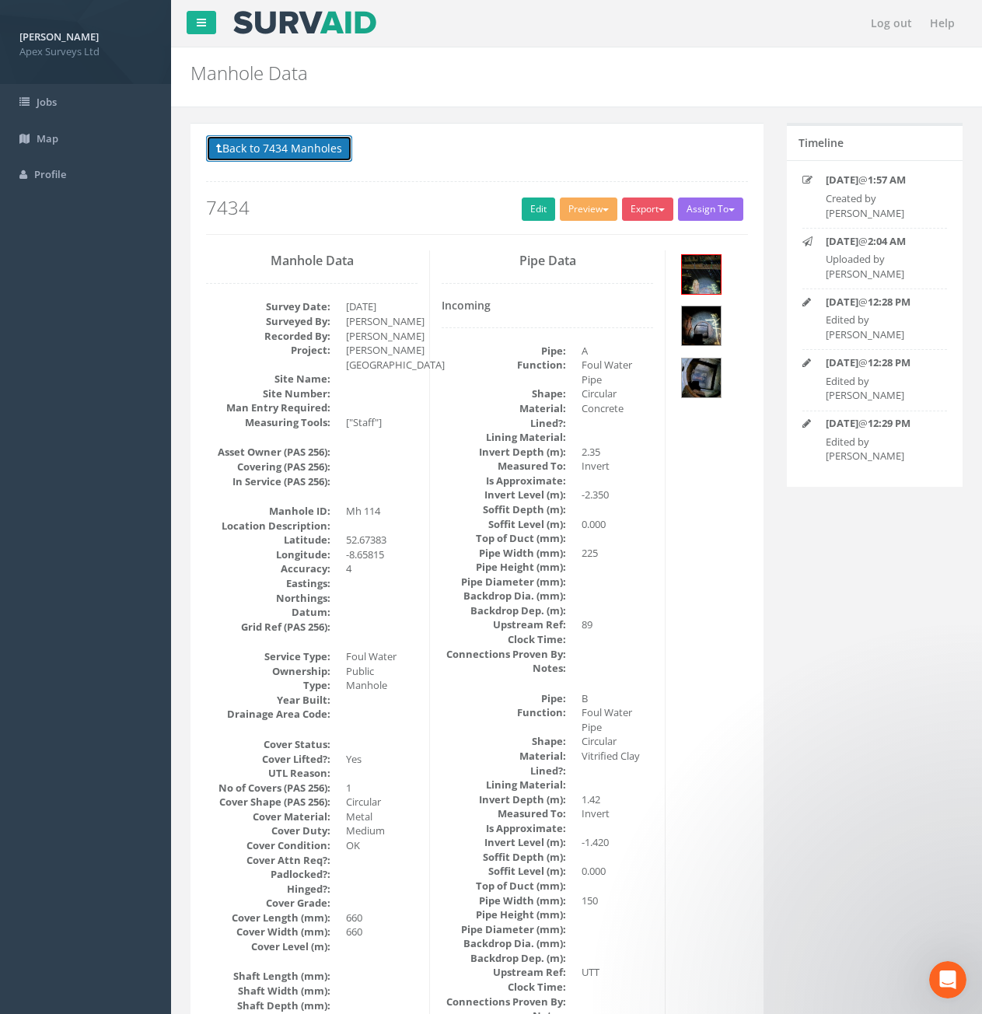
click at [338, 158] on button "Back to 7434 Manholes" at bounding box center [279, 148] width 146 height 26
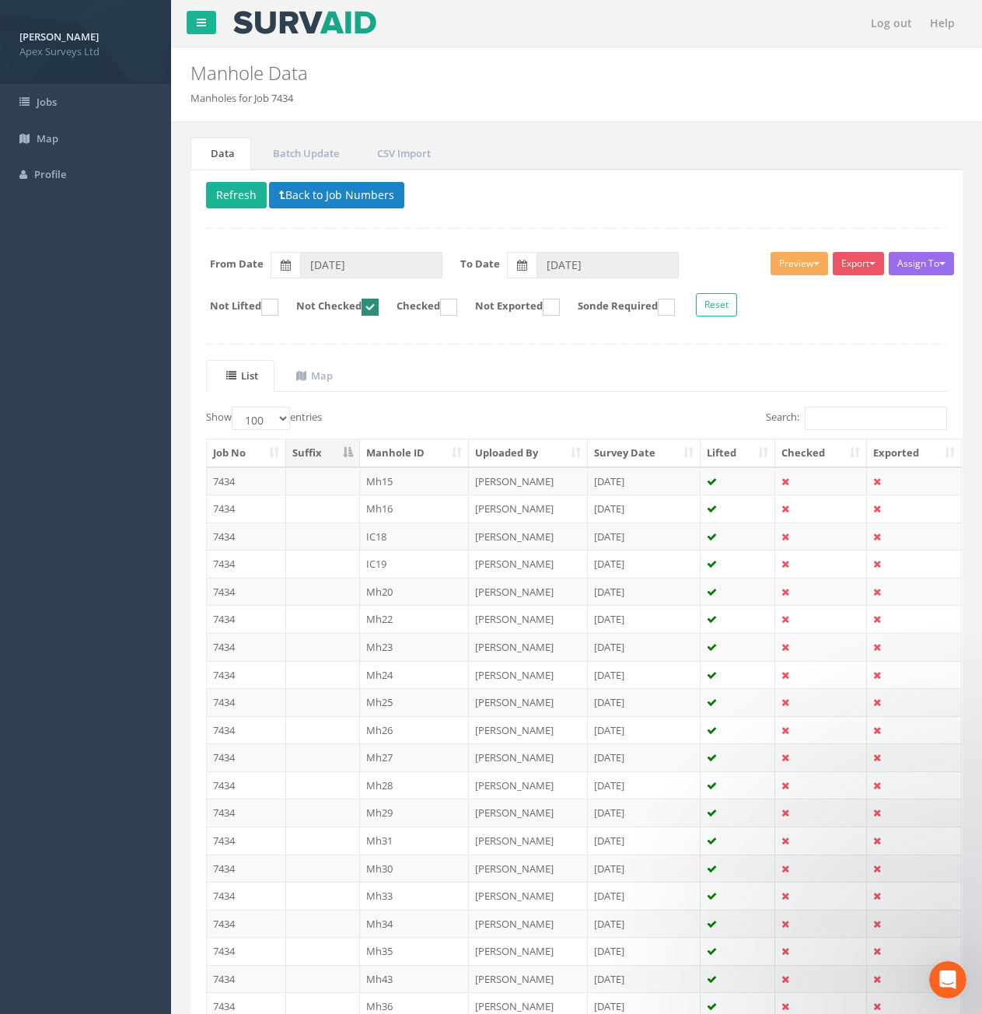
scroll to position [2343, 0]
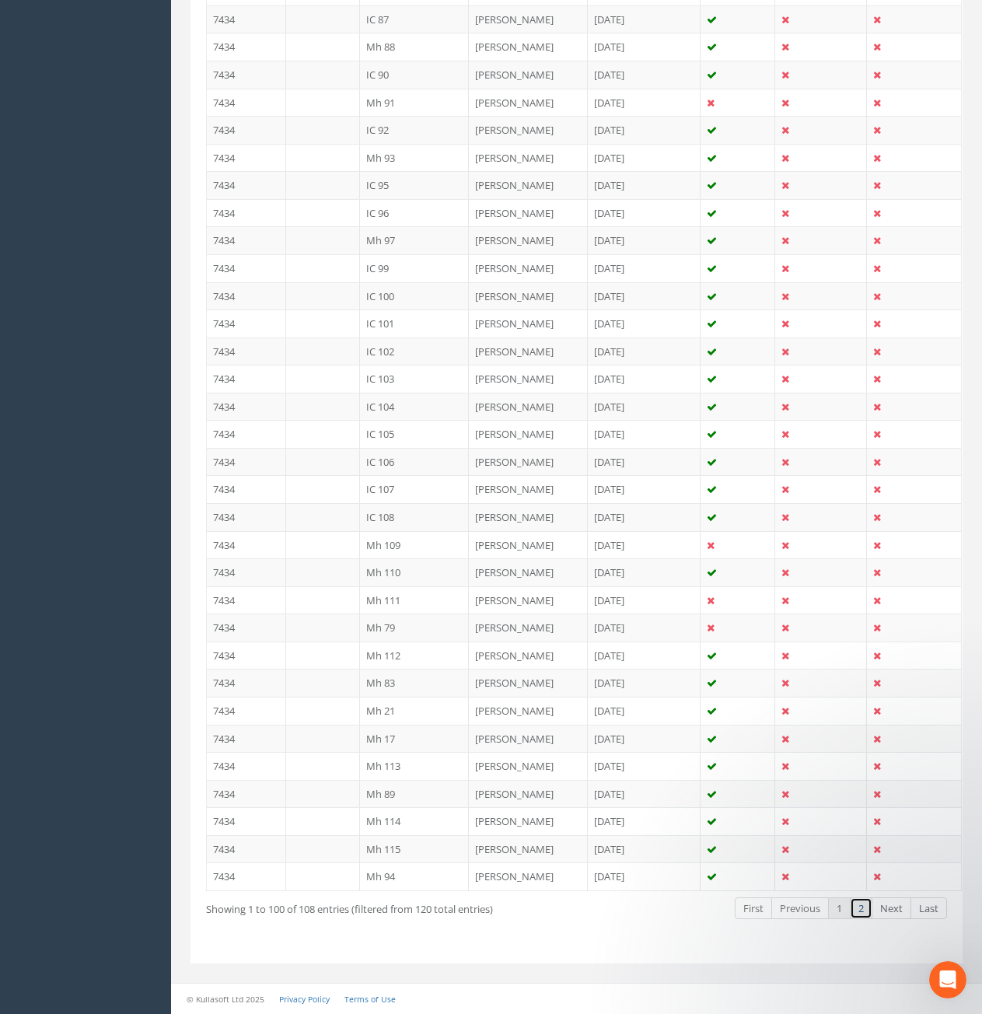
click at [854, 912] on link "2" at bounding box center [861, 909] width 23 height 23
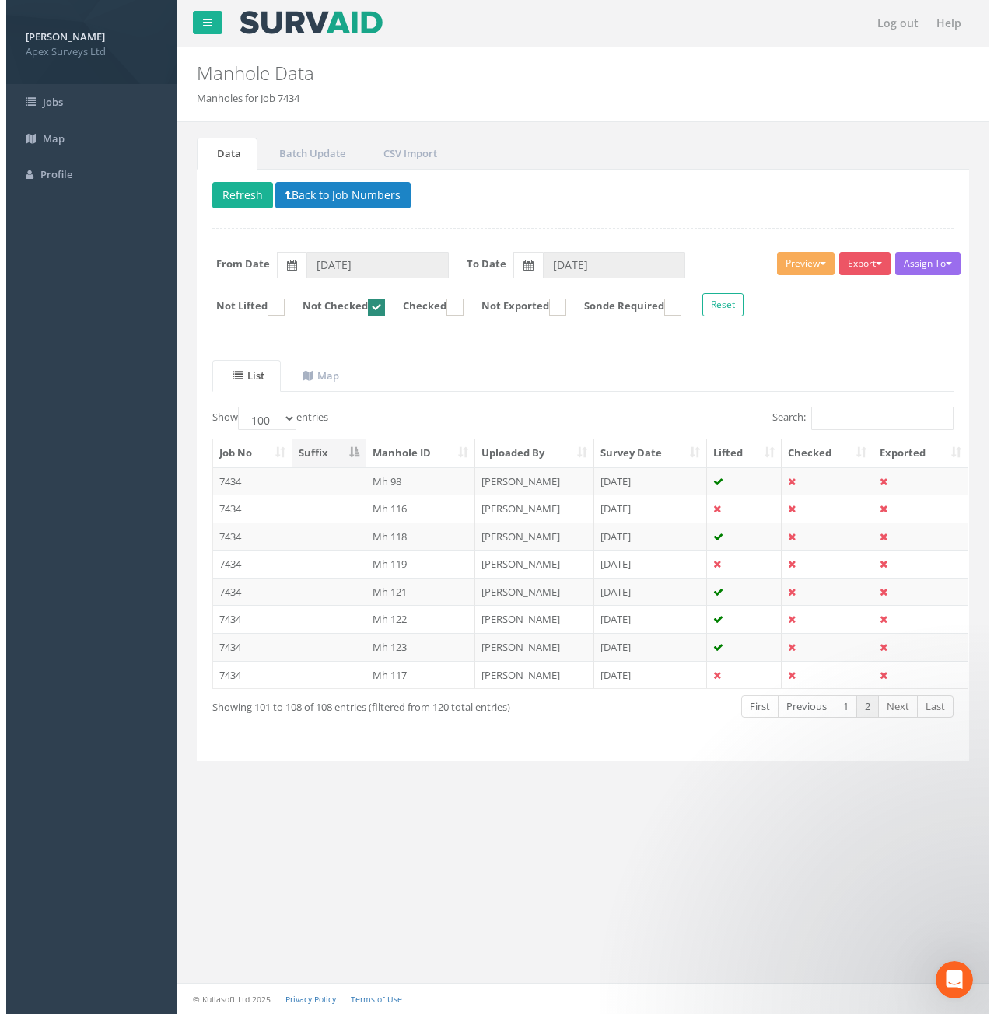
scroll to position [0, 0]
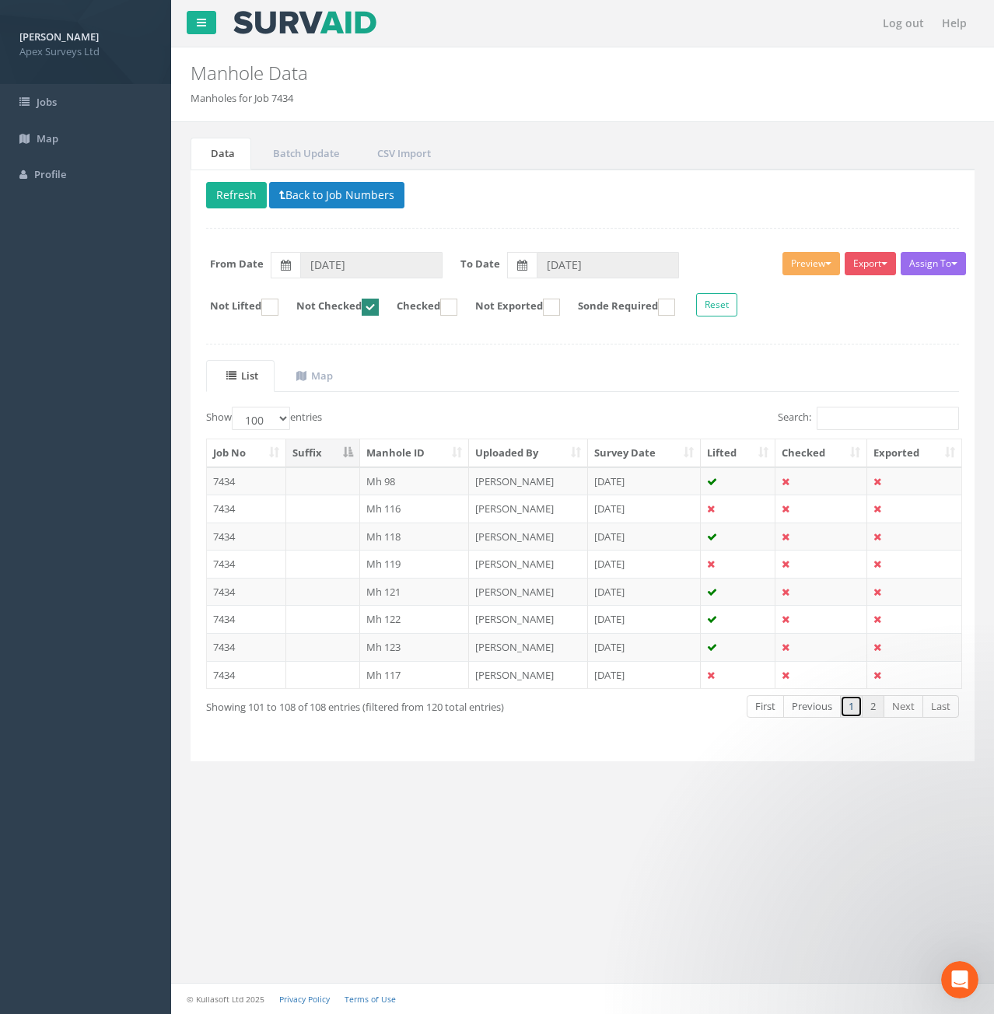
click at [852, 710] on link "1" at bounding box center [851, 706] width 23 height 23
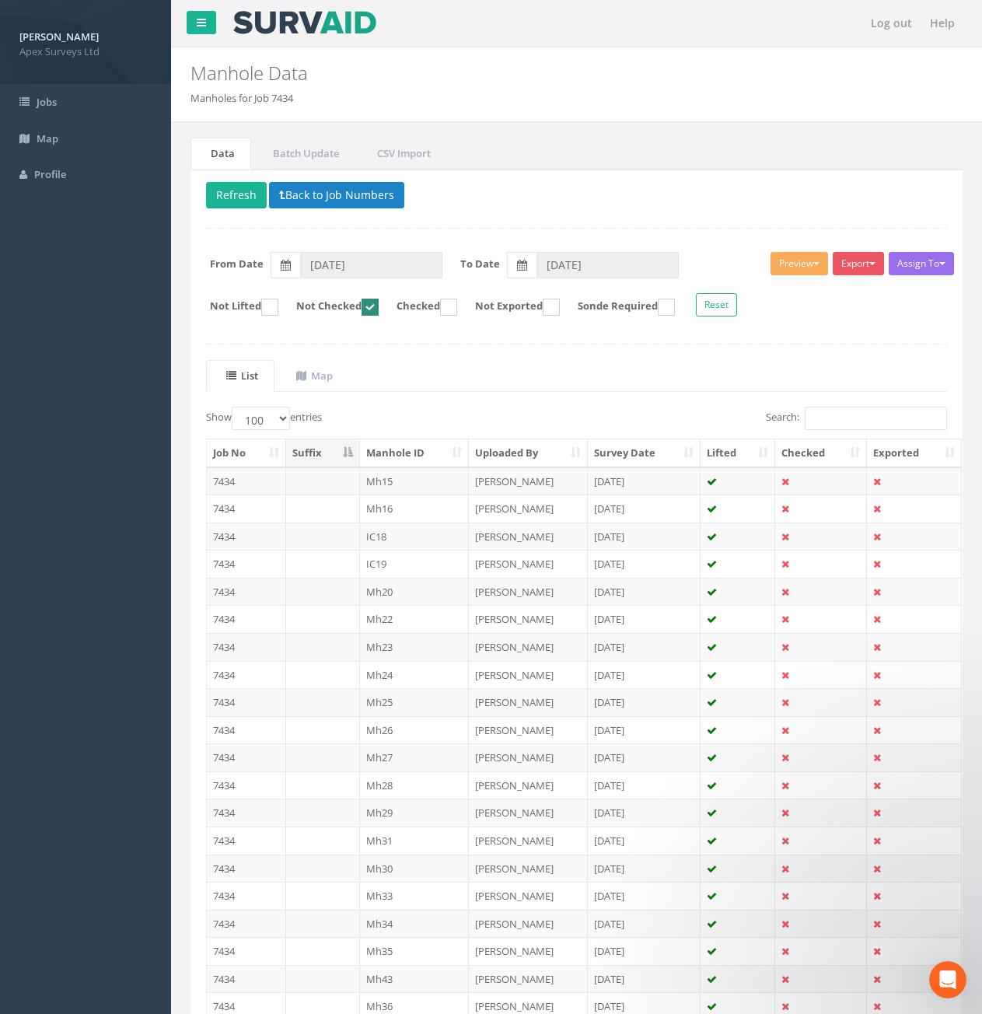
click at [379, 306] on ins at bounding box center [370, 307] width 17 height 17
click at [250, 198] on button "Refresh" at bounding box center [236, 195] width 61 height 26
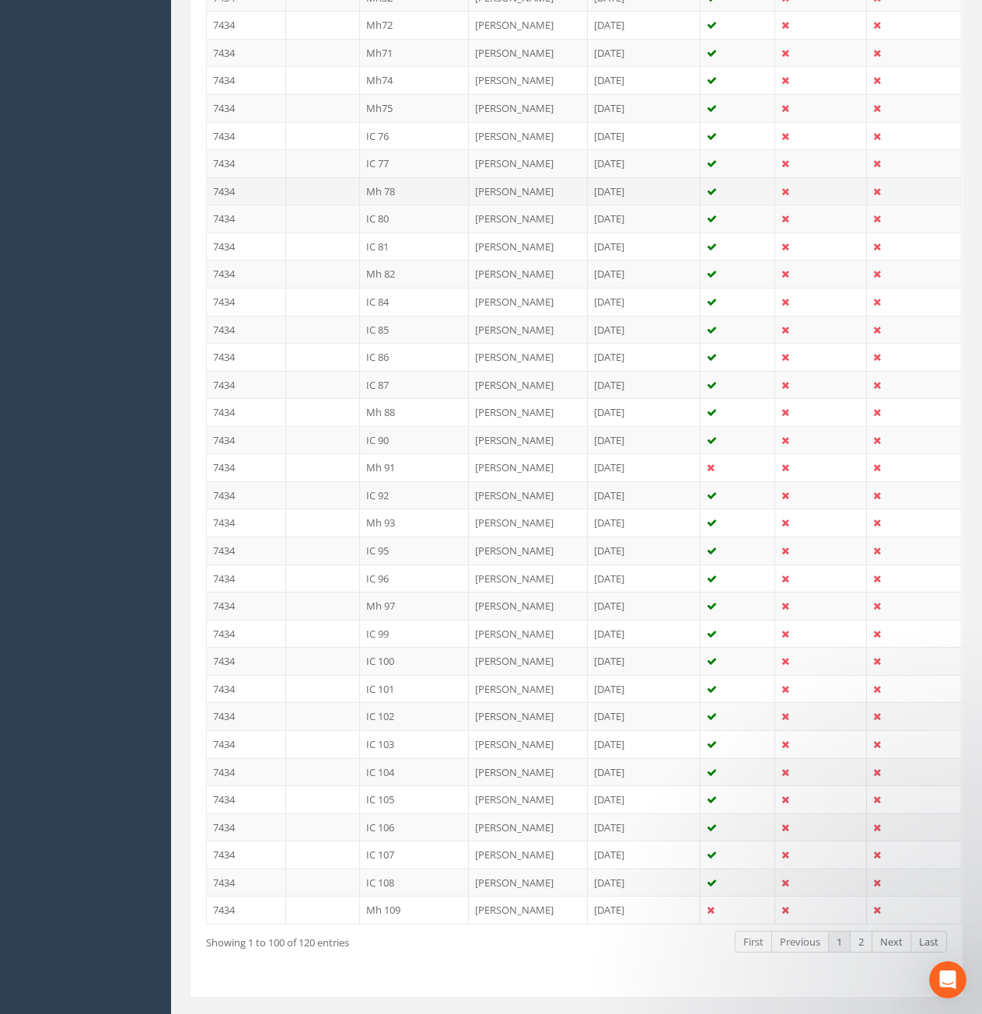
scroll to position [2343, 0]
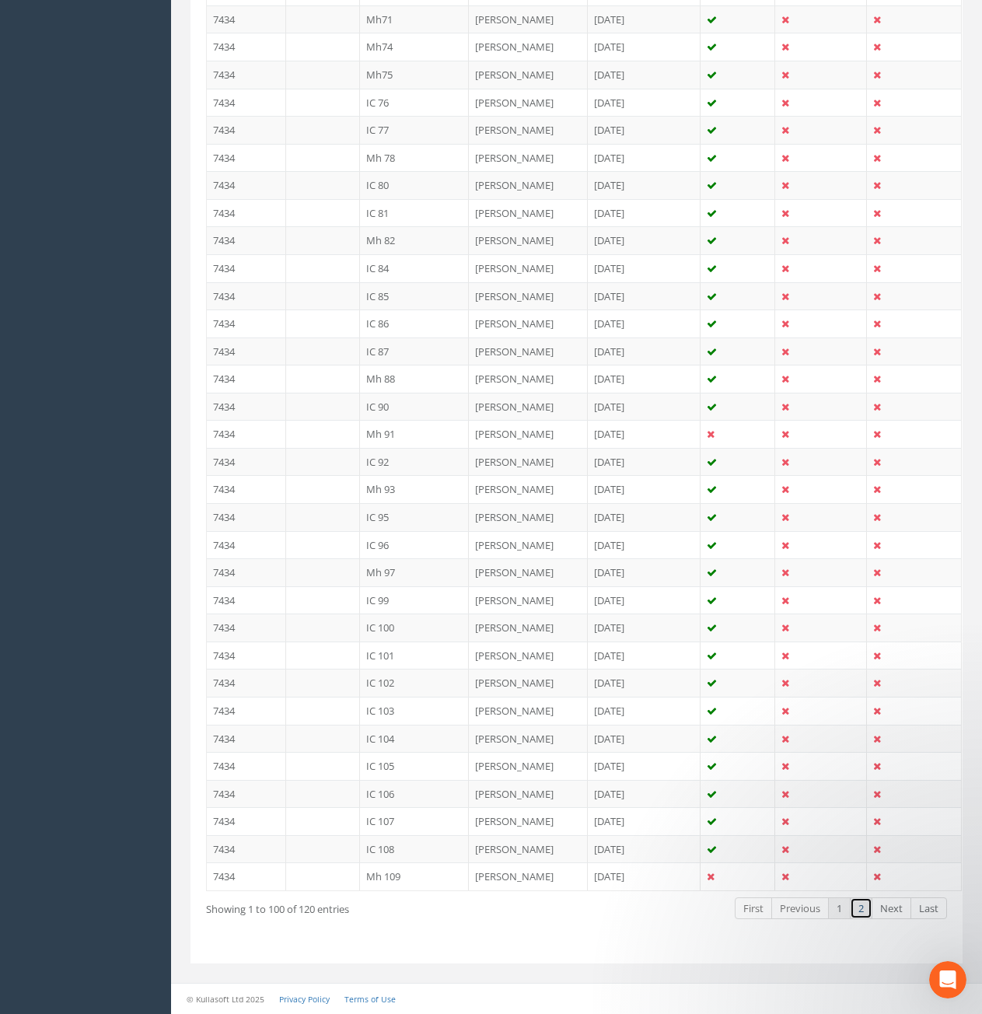
click at [858, 905] on link "2" at bounding box center [861, 909] width 23 height 23
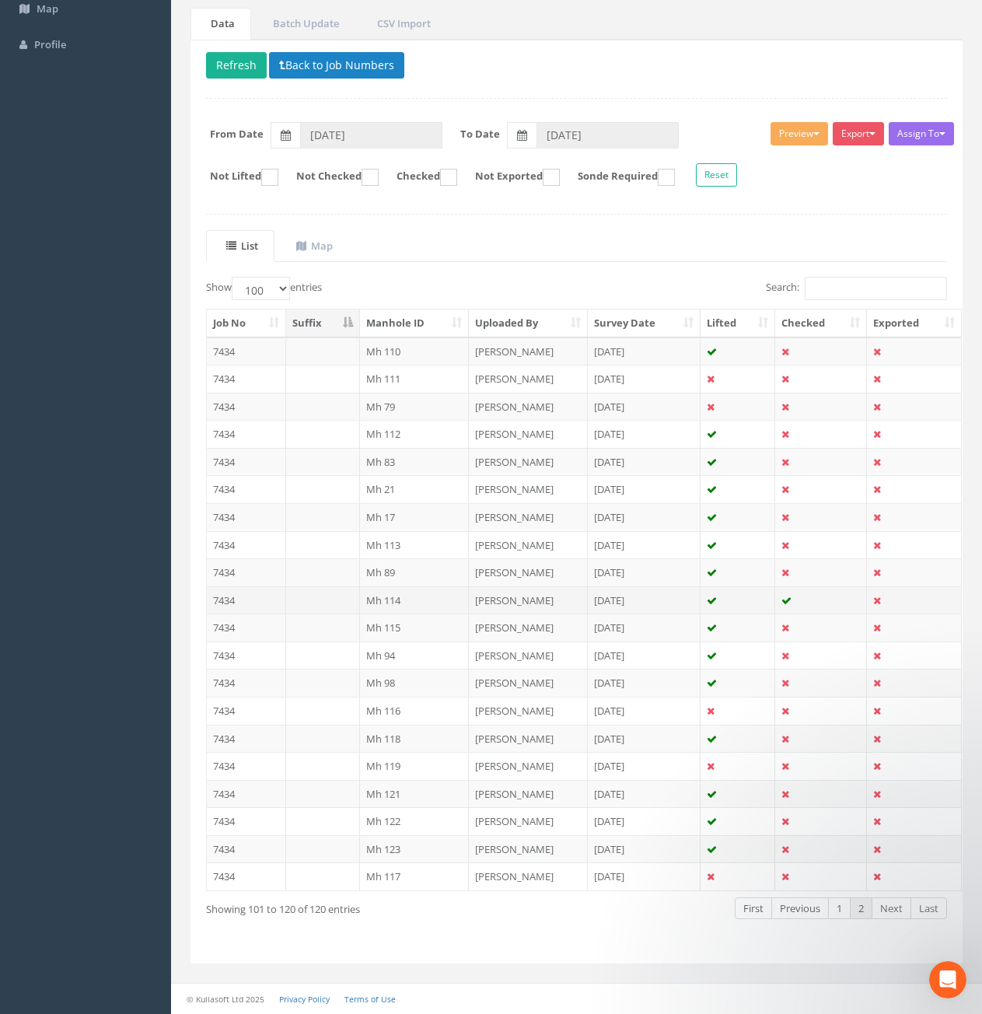
click at [799, 600] on td at bounding box center [821, 600] width 92 height 28
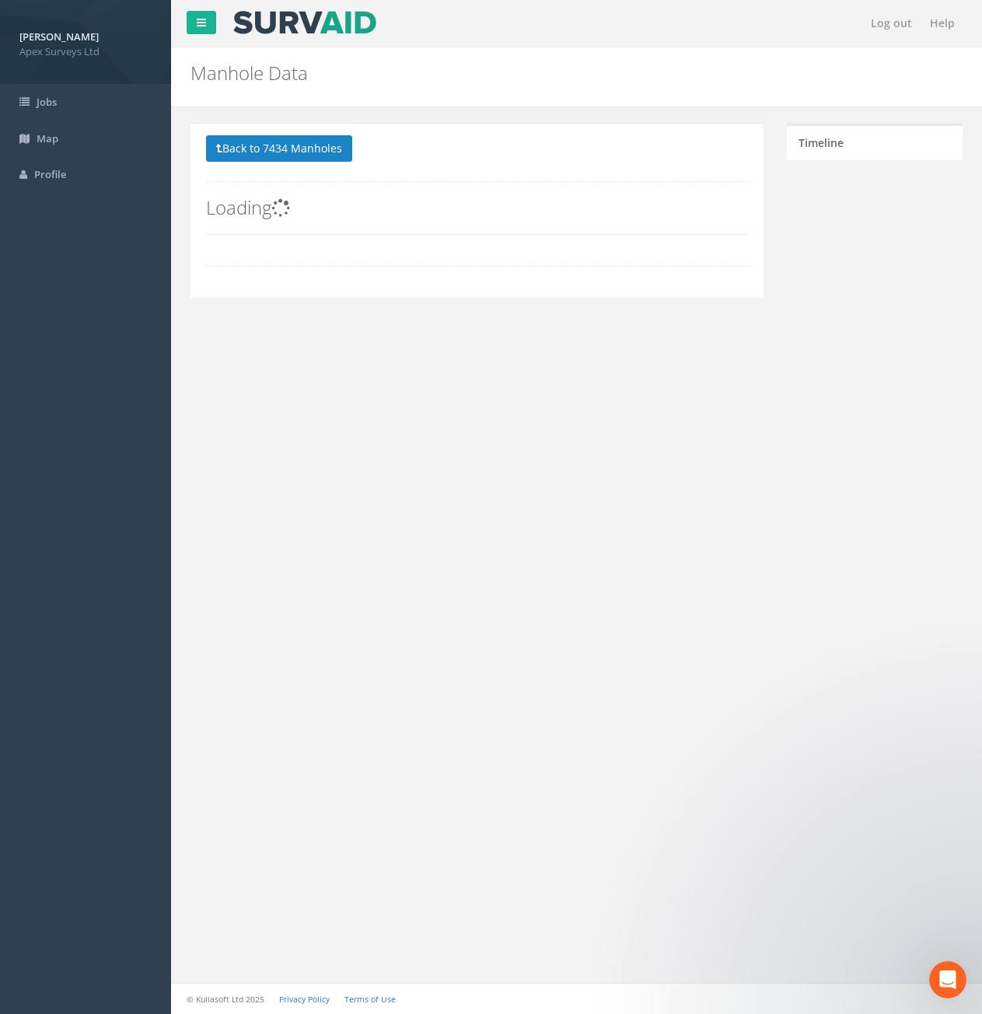
scroll to position [0, 0]
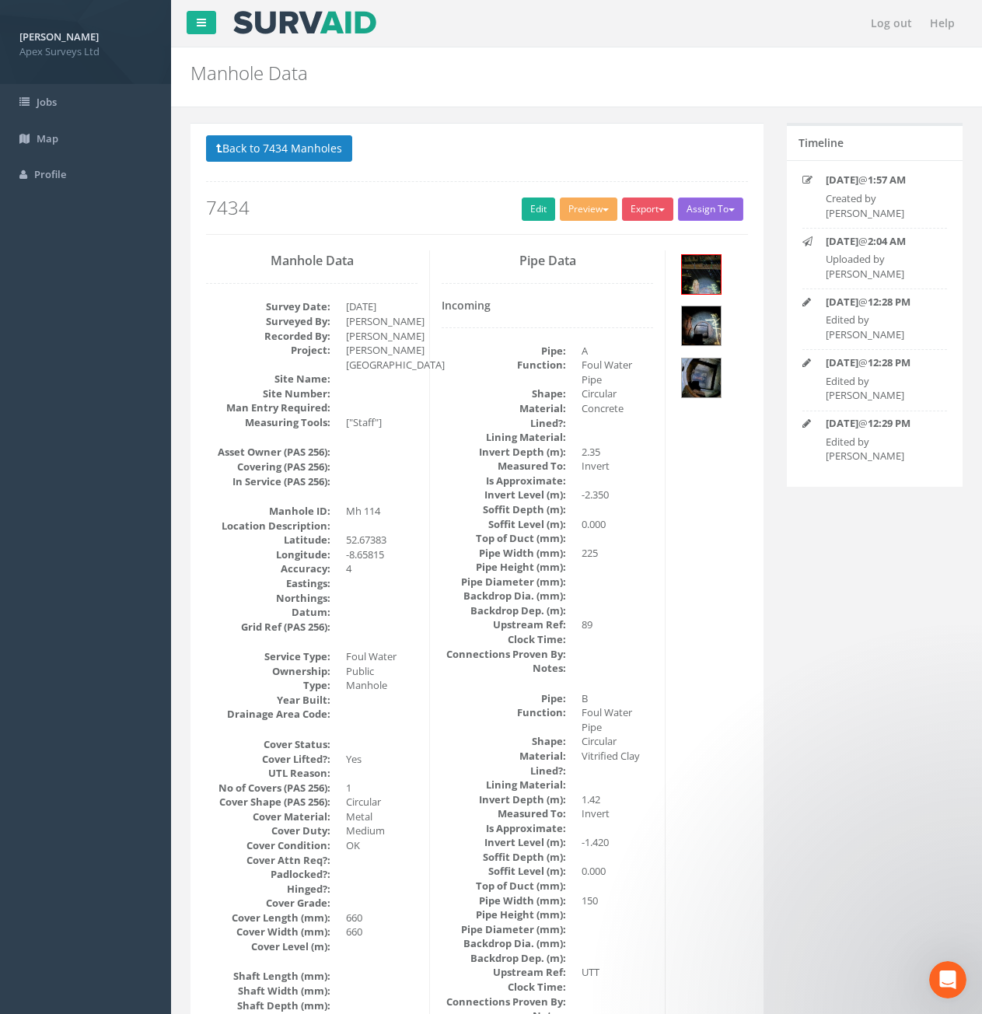
click at [706, 207] on button "Assign To" at bounding box center [710, 209] width 65 height 23
click at [708, 207] on button "Assign To" at bounding box center [710, 209] width 65 height 23
click at [544, 214] on link "Edit" at bounding box center [538, 209] width 33 height 23
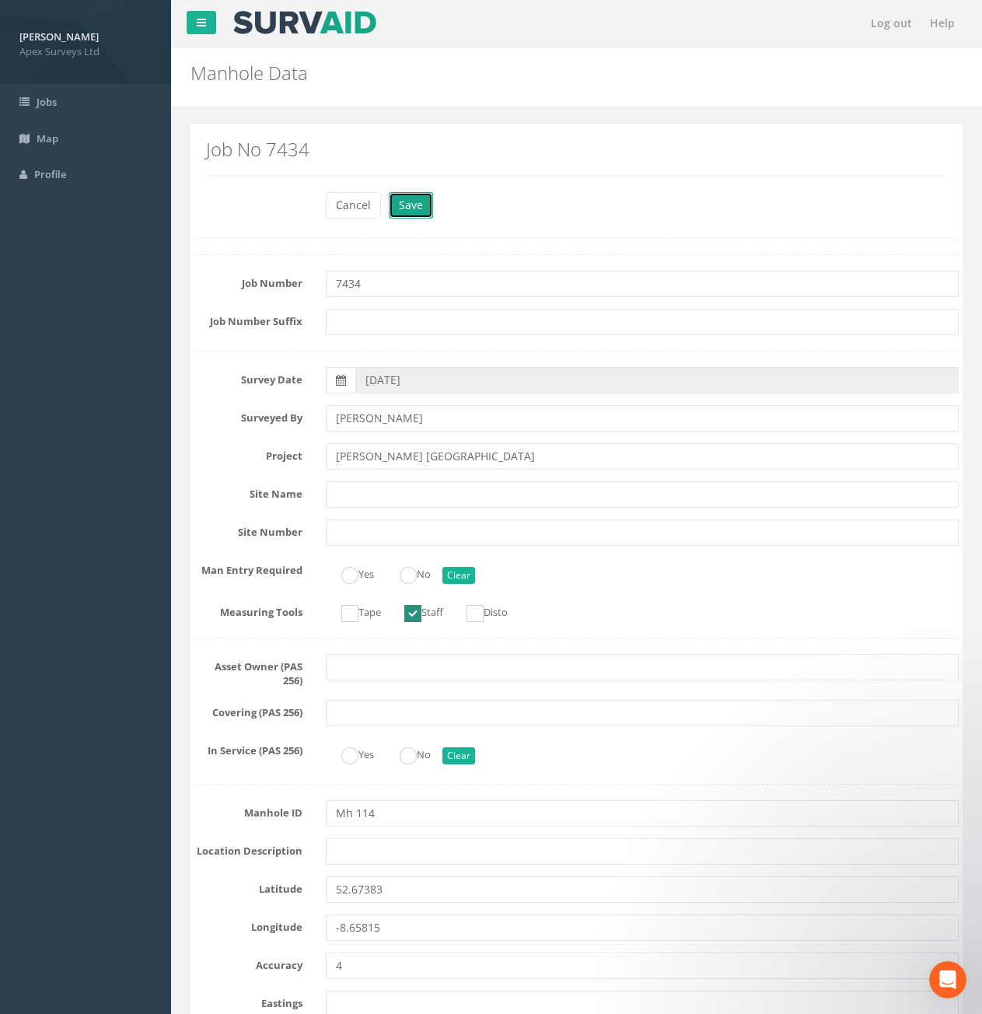
click at [401, 209] on button "Save" at bounding box center [411, 205] width 44 height 26
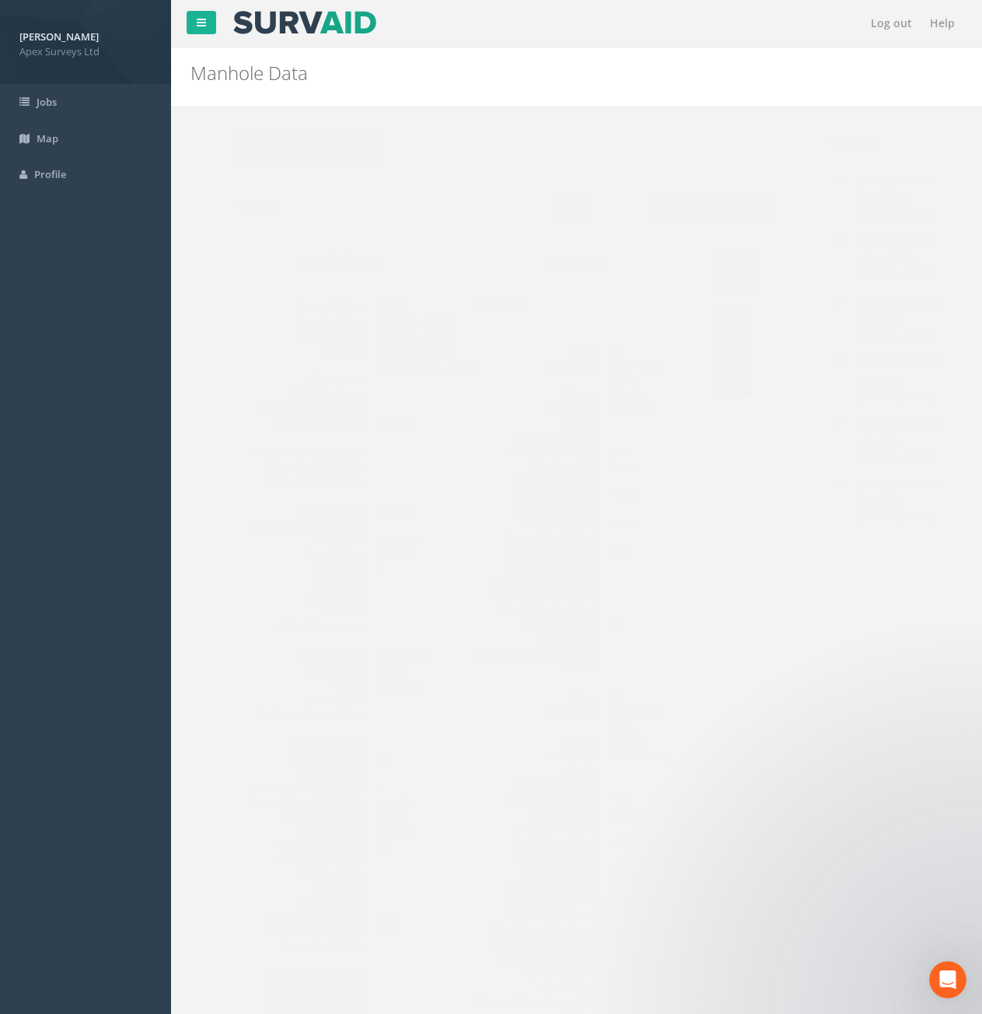
click at [303, 153] on button "Back to 7434 Manholes" at bounding box center [279, 148] width 146 height 26
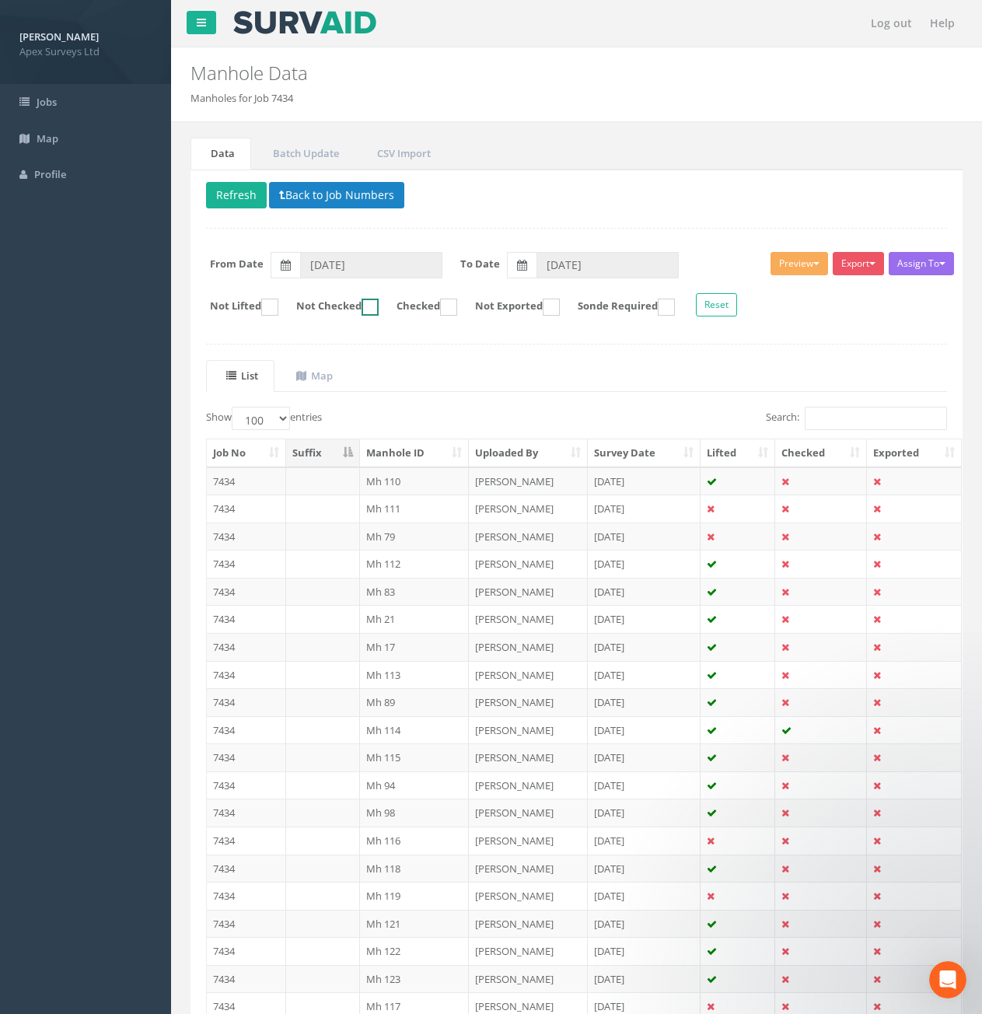
click at [377, 310] on ins at bounding box center [370, 307] width 17 height 17
click at [345, 378] on link "Map" at bounding box center [312, 376] width 73 height 32
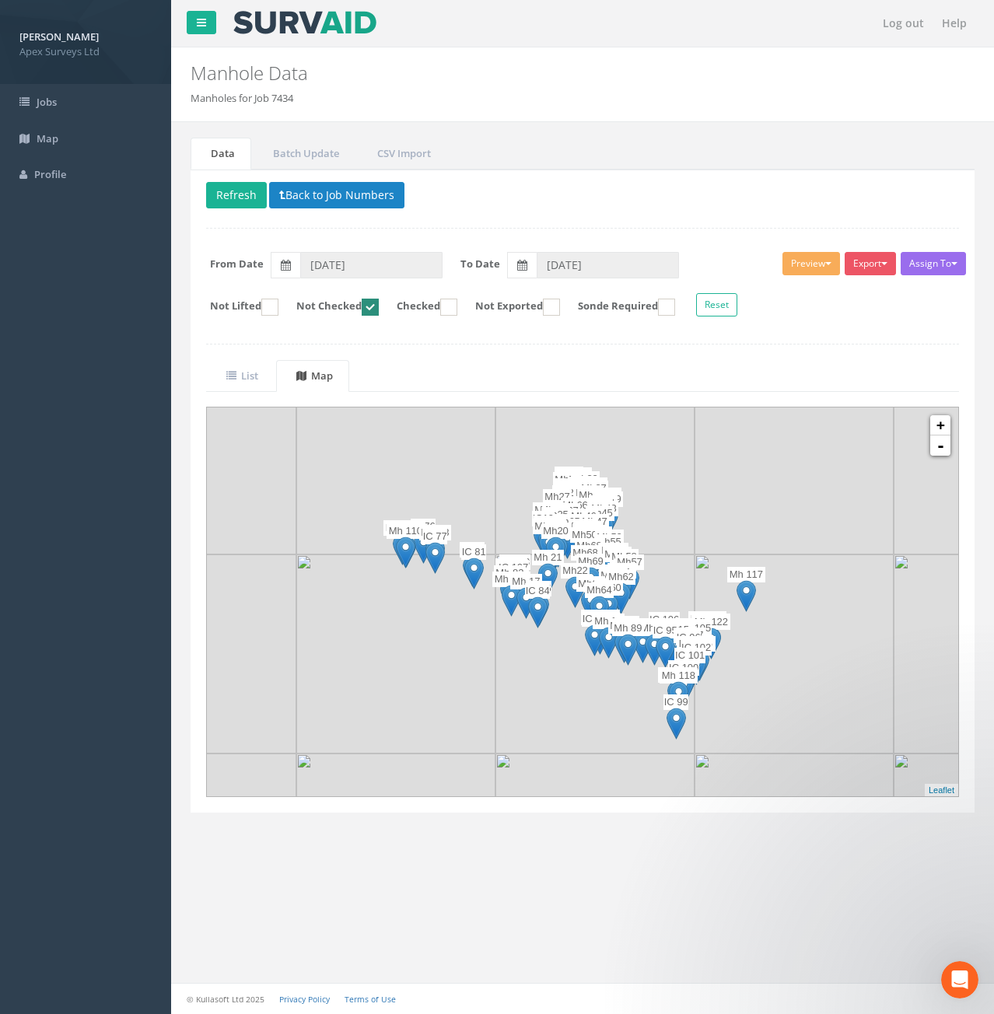
drag, startPoint x: 574, startPoint y: 650, endPoint x: 565, endPoint y: 674, distance: 25.9
click at [565, 674] on img at bounding box center [594, 654] width 199 height 199
click at [937, 423] on link "+" at bounding box center [940, 425] width 20 height 20
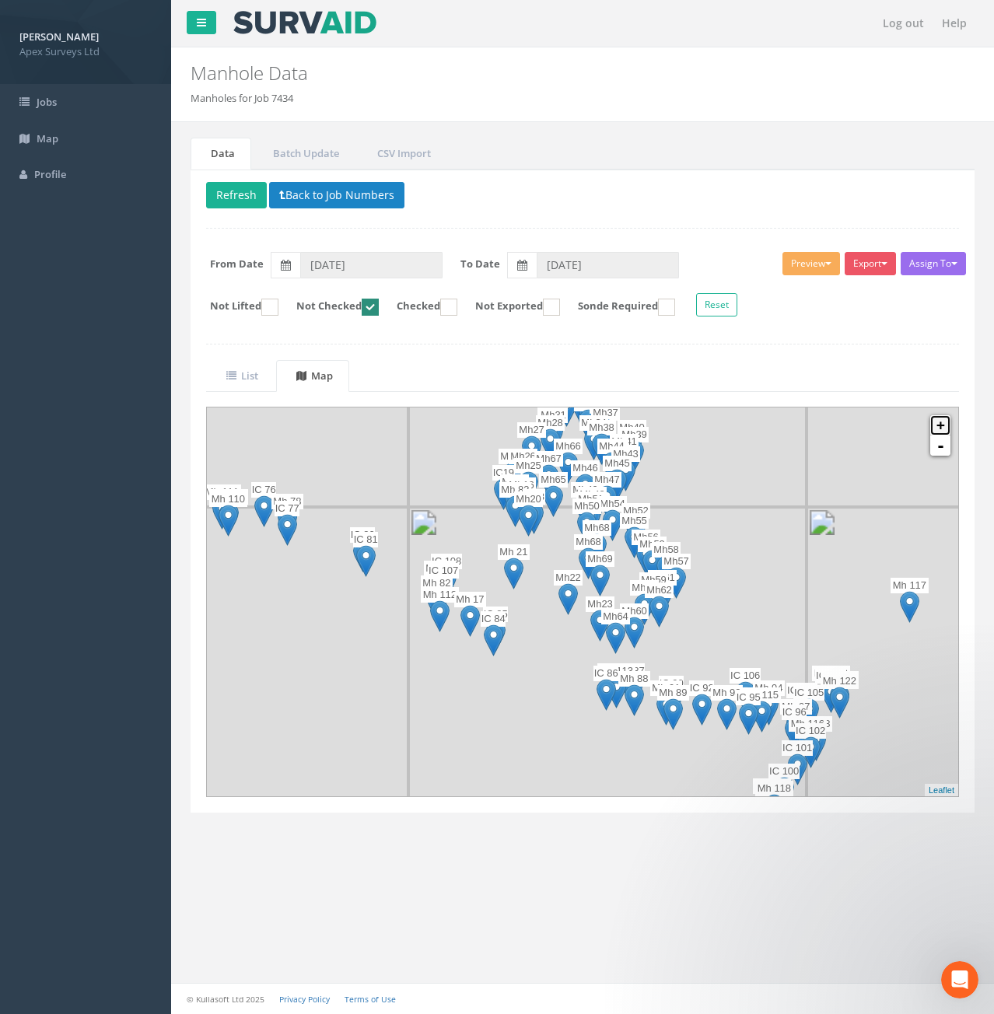
click at [939, 424] on link "+" at bounding box center [940, 425] width 20 height 20
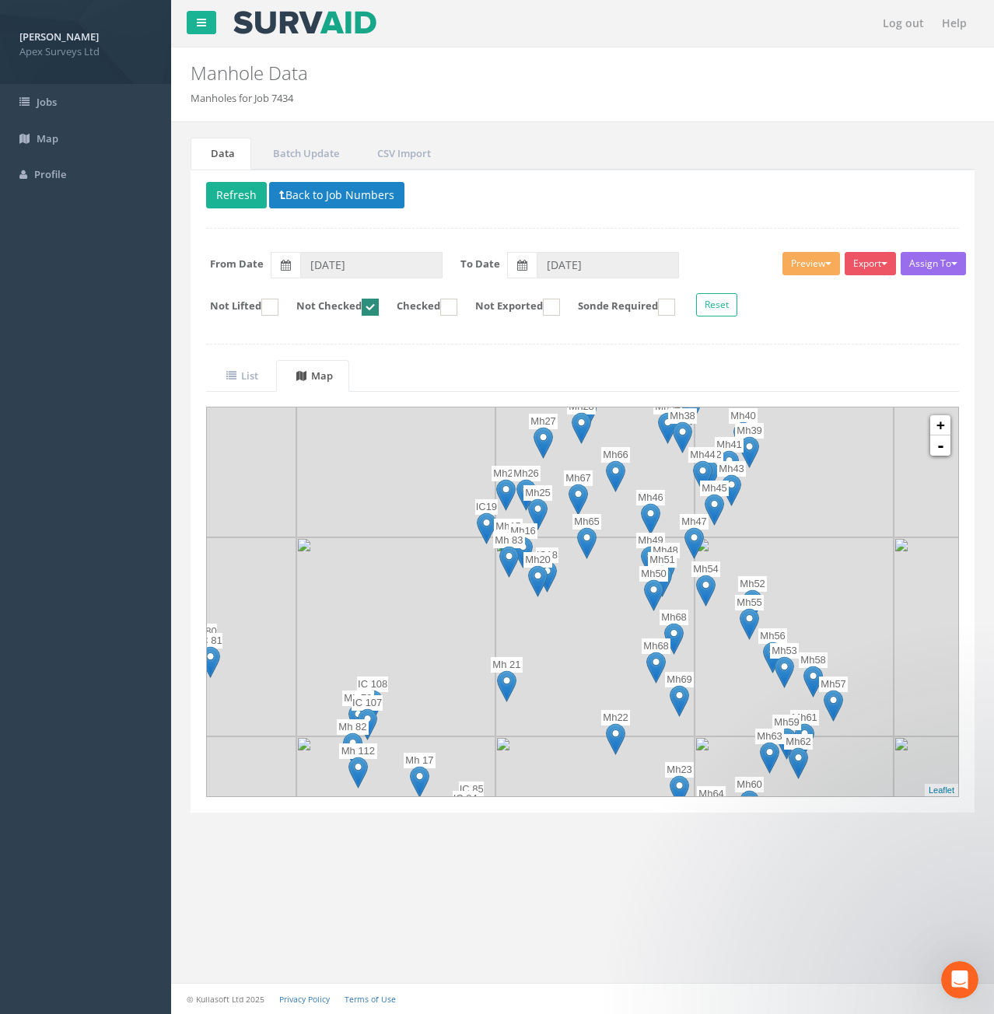
drag, startPoint x: 478, startPoint y: 536, endPoint x: 537, endPoint y: 649, distance: 127.7
click at [537, 649] on img at bounding box center [594, 636] width 199 height 199
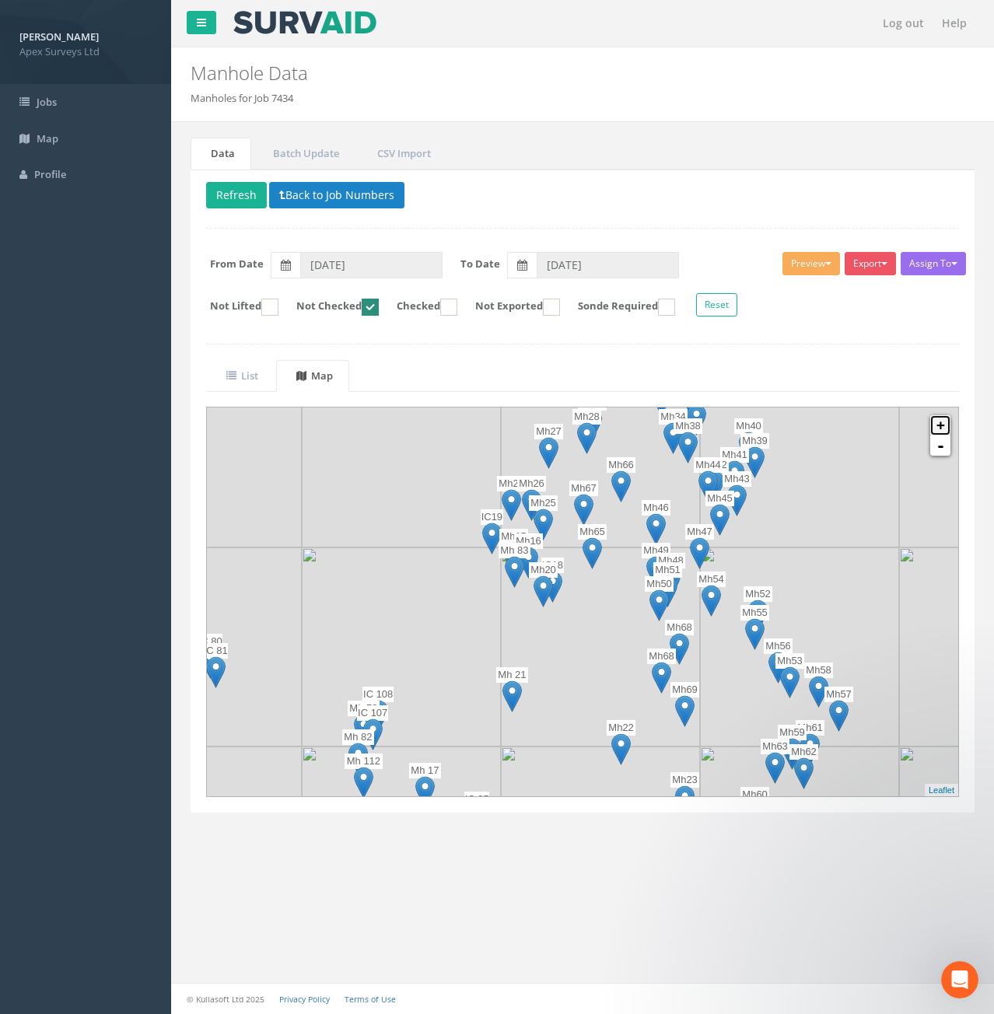
click at [944, 430] on link "+" at bounding box center [940, 425] width 20 height 20
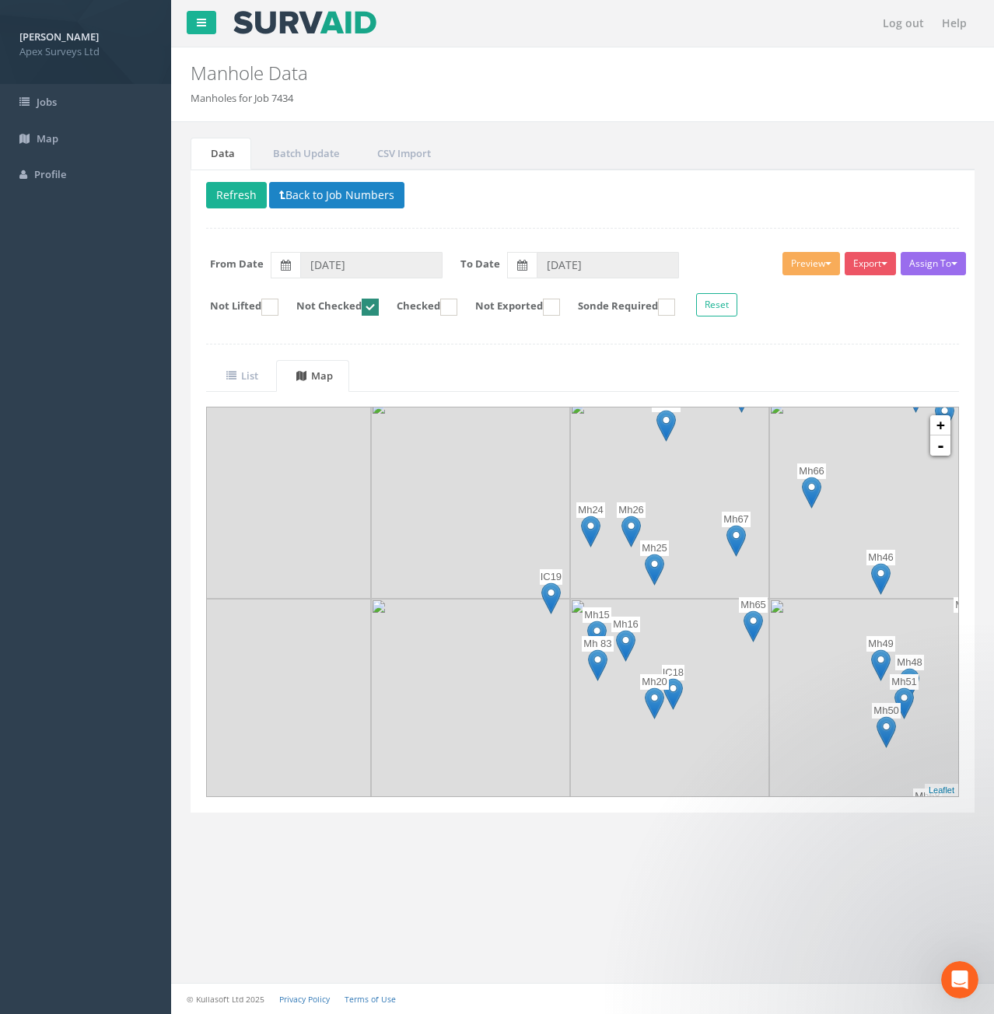
drag, startPoint x: 571, startPoint y: 555, endPoint x: 723, endPoint y: 662, distance: 186.0
click at [723, 662] on img at bounding box center [669, 698] width 199 height 199
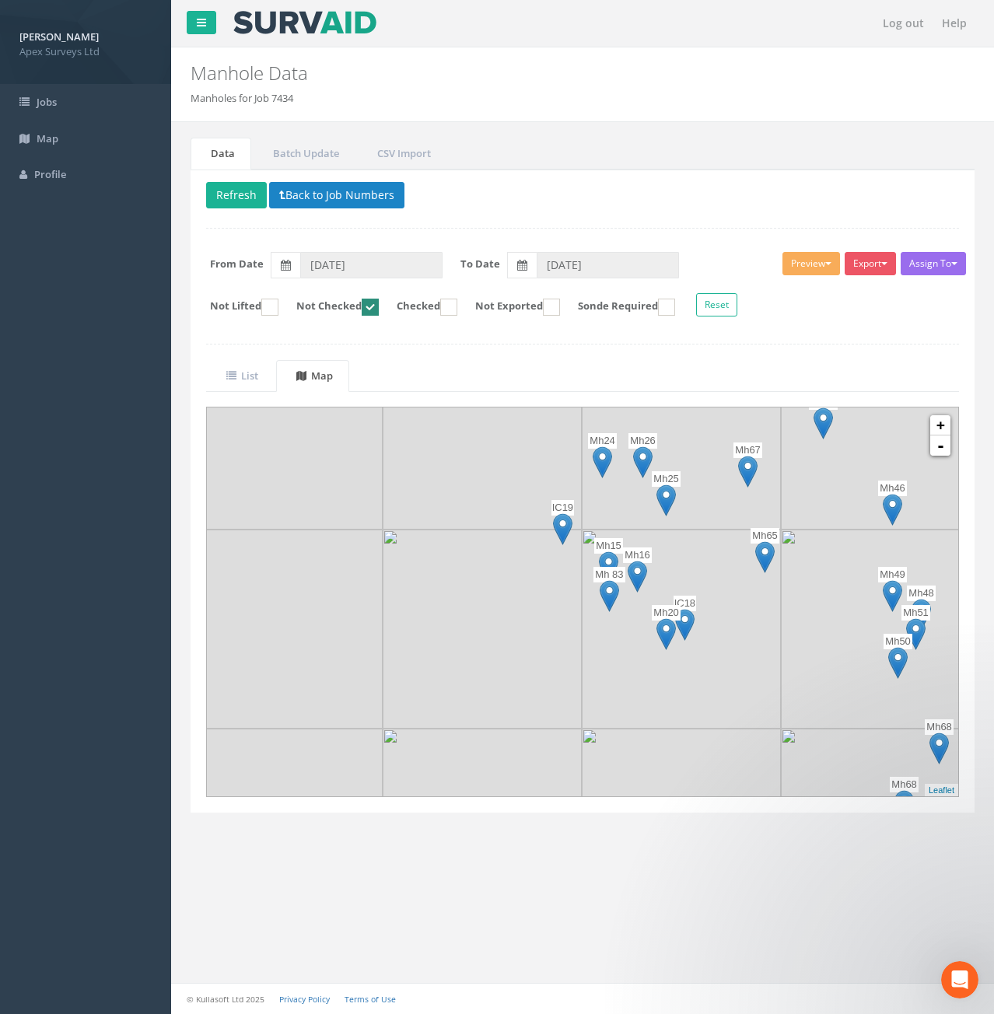
drag, startPoint x: 706, startPoint y: 638, endPoint x: 719, endPoint y: 562, distance: 77.2
click at [719, 562] on img at bounding box center [681, 629] width 199 height 199
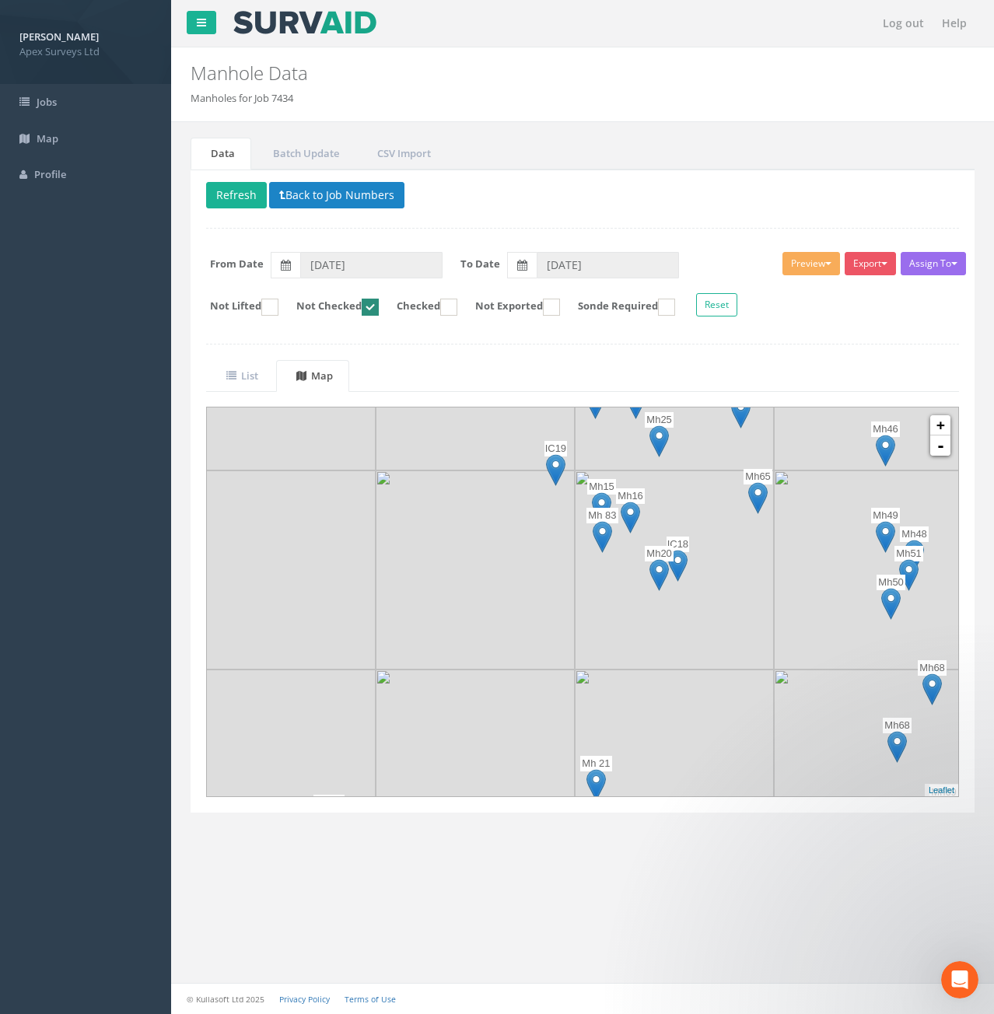
drag, startPoint x: 691, startPoint y: 566, endPoint x: 716, endPoint y: 424, distance: 144.5
click at [716, 471] on img at bounding box center [674, 570] width 199 height 199
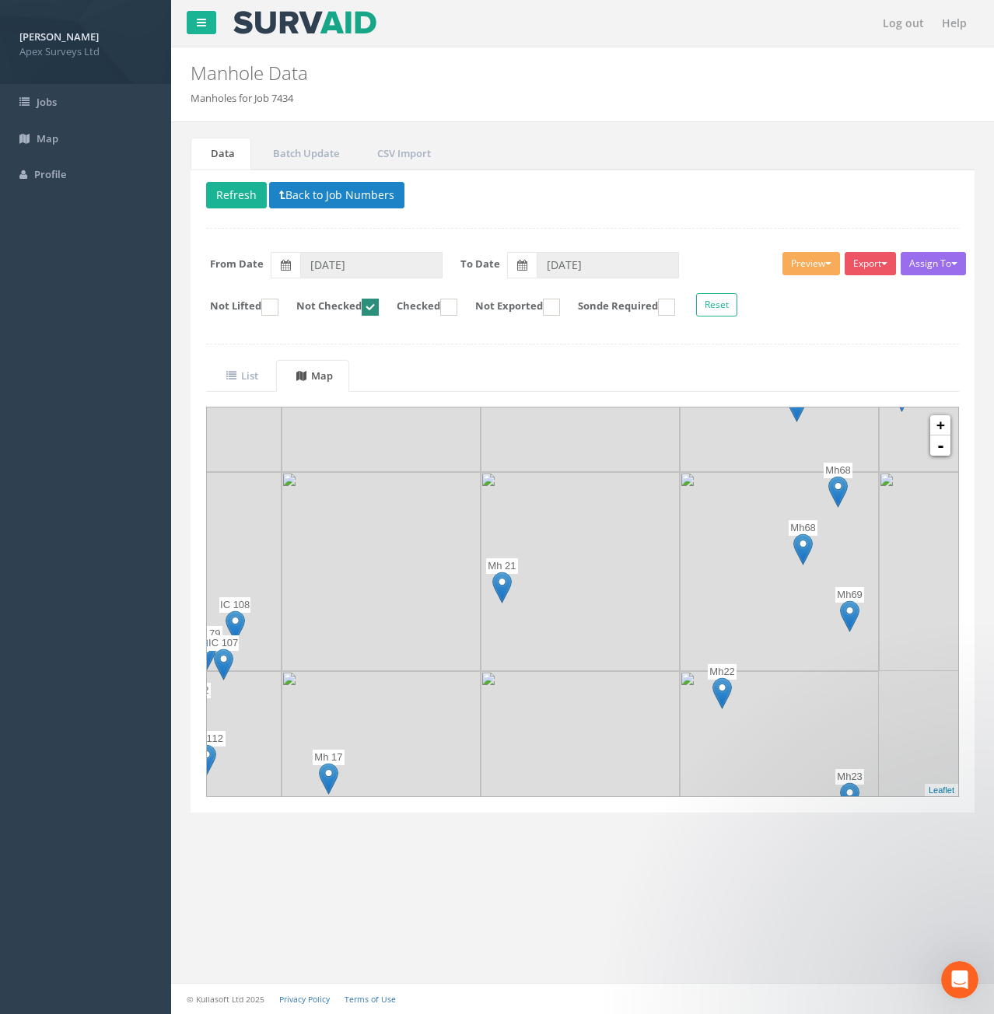
drag, startPoint x: 567, startPoint y: 570, endPoint x: 464, endPoint y: 495, distance: 126.9
click at [464, 495] on img at bounding box center [381, 571] width 199 height 199
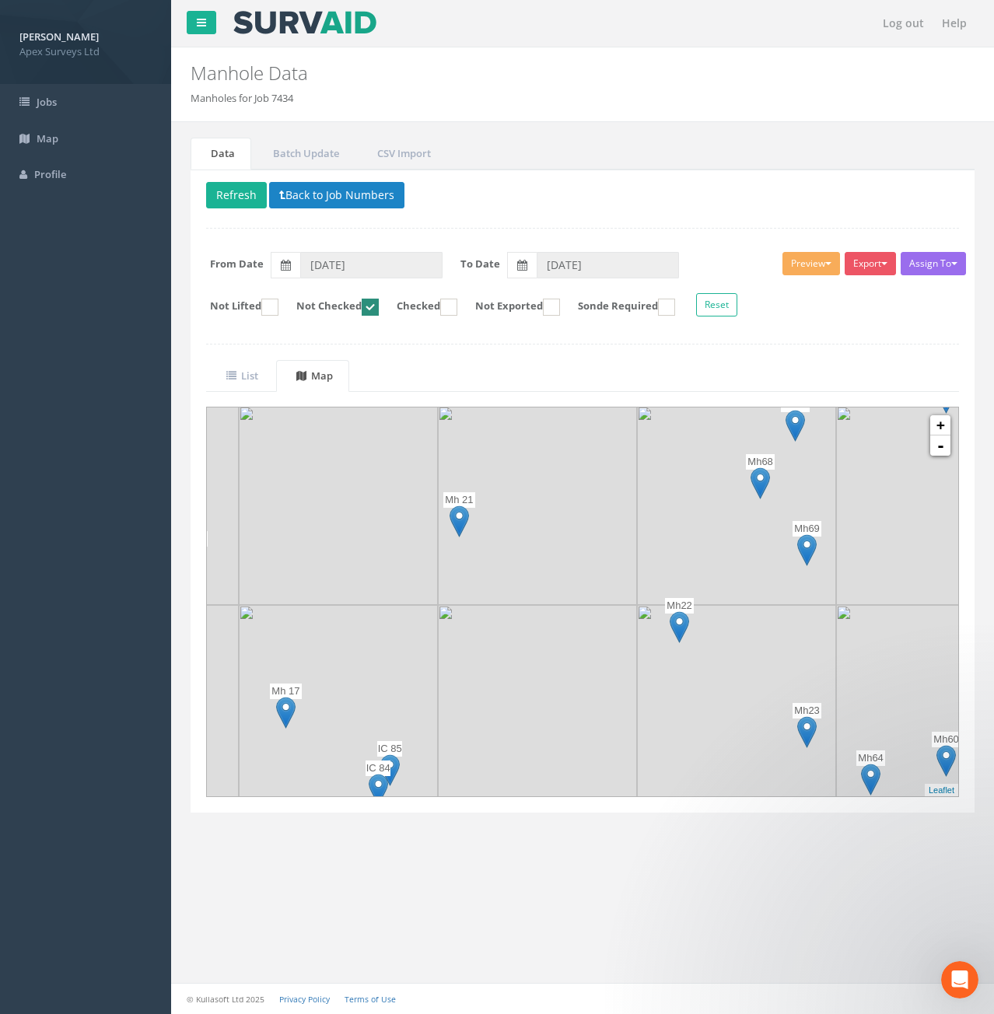
drag, startPoint x: 682, startPoint y: 548, endPoint x: 634, endPoint y: 461, distance: 98.9
click at [637, 461] on img at bounding box center [736, 505] width 199 height 199
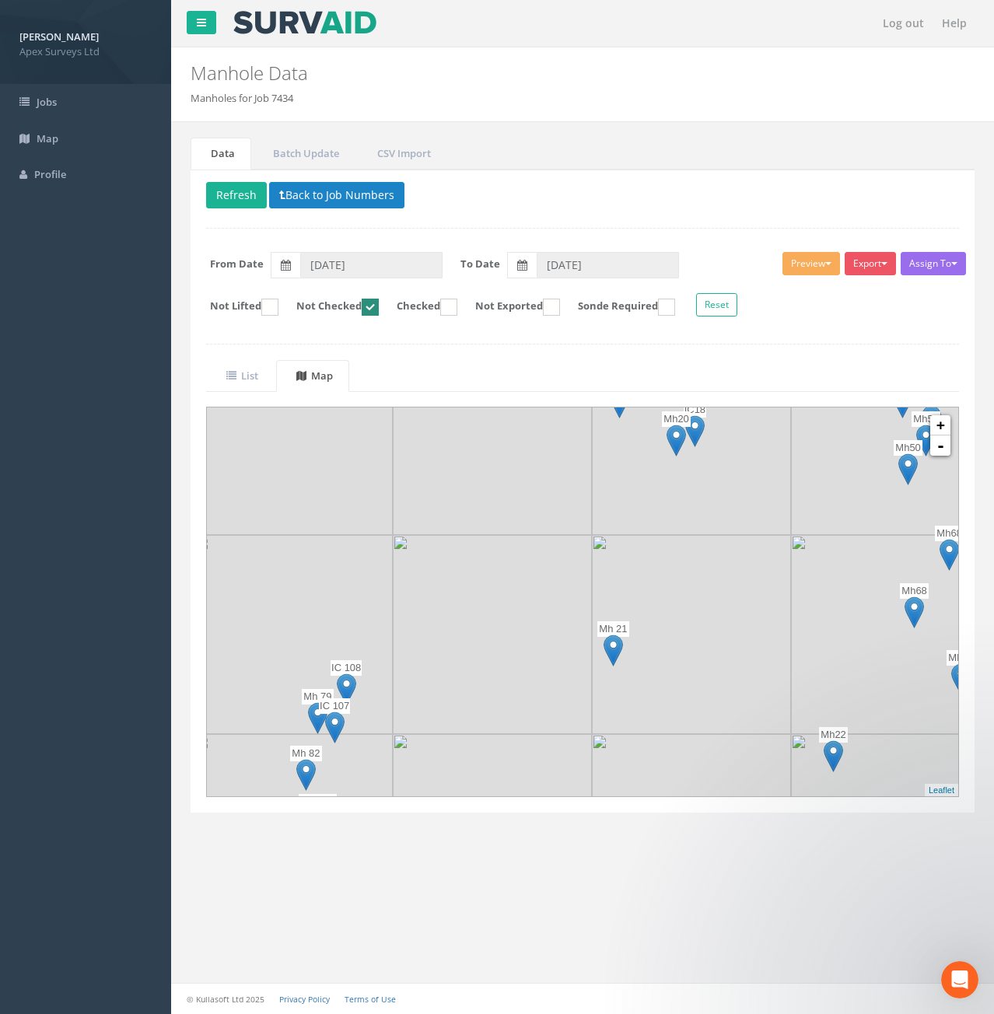
drag, startPoint x: 614, startPoint y: 504, endPoint x: 816, endPoint y: 721, distance: 296.6
click at [816, 721] on img at bounding box center [890, 634] width 199 height 199
click at [379, 310] on ins at bounding box center [370, 307] width 17 height 17
checkbox input "false"
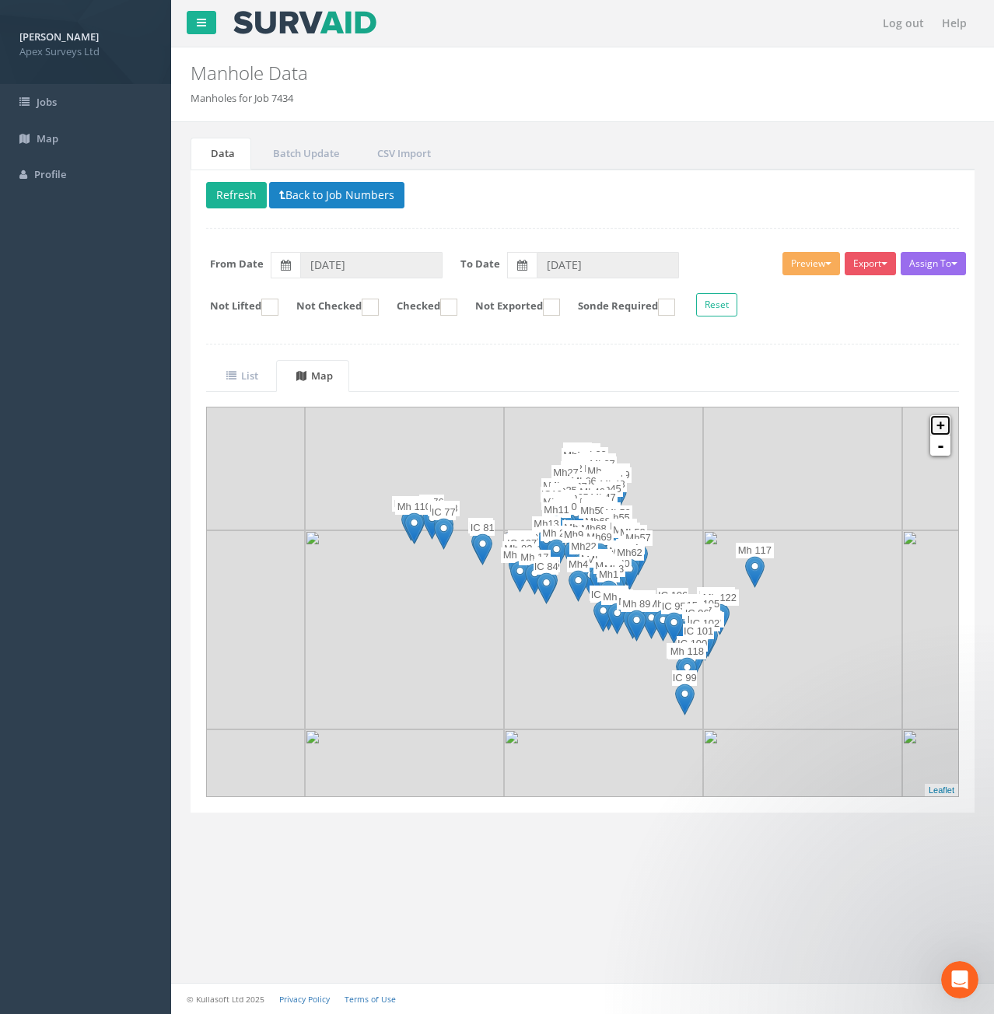
click at [947, 425] on link "+" at bounding box center [940, 425] width 20 height 20
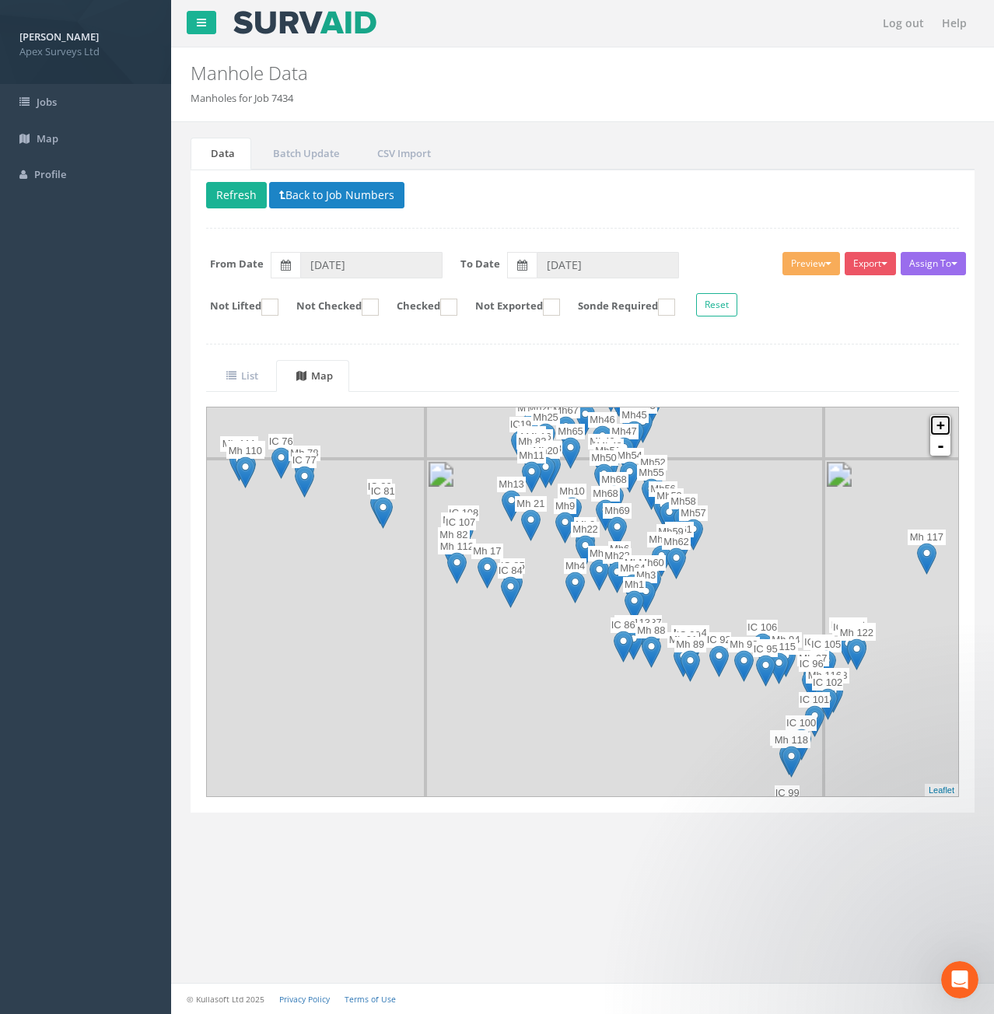
click at [943, 425] on link "+" at bounding box center [940, 425] width 20 height 20
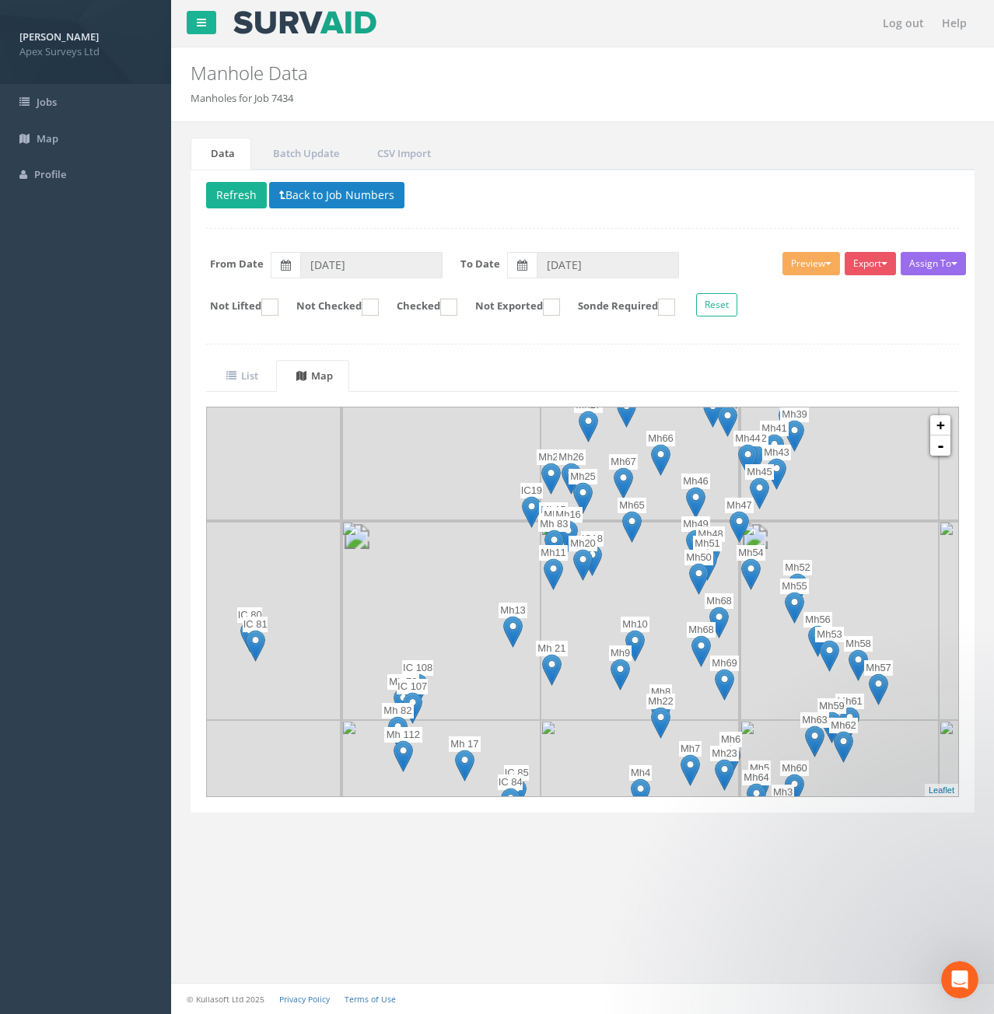
drag, startPoint x: 443, startPoint y: 491, endPoint x: 552, endPoint y: 688, distance: 225.6
click at [516, 719] on img at bounding box center [440, 620] width 199 height 199
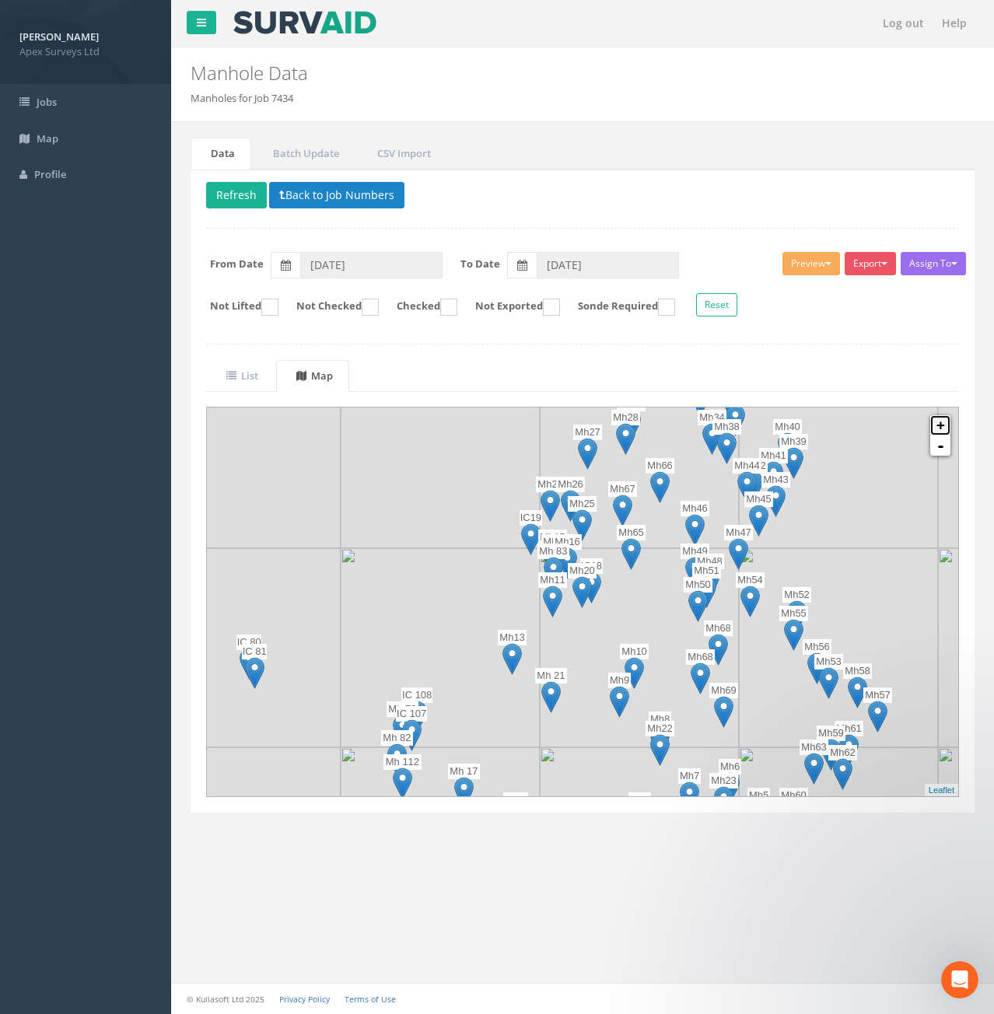
click at [941, 428] on link "+" at bounding box center [940, 425] width 20 height 20
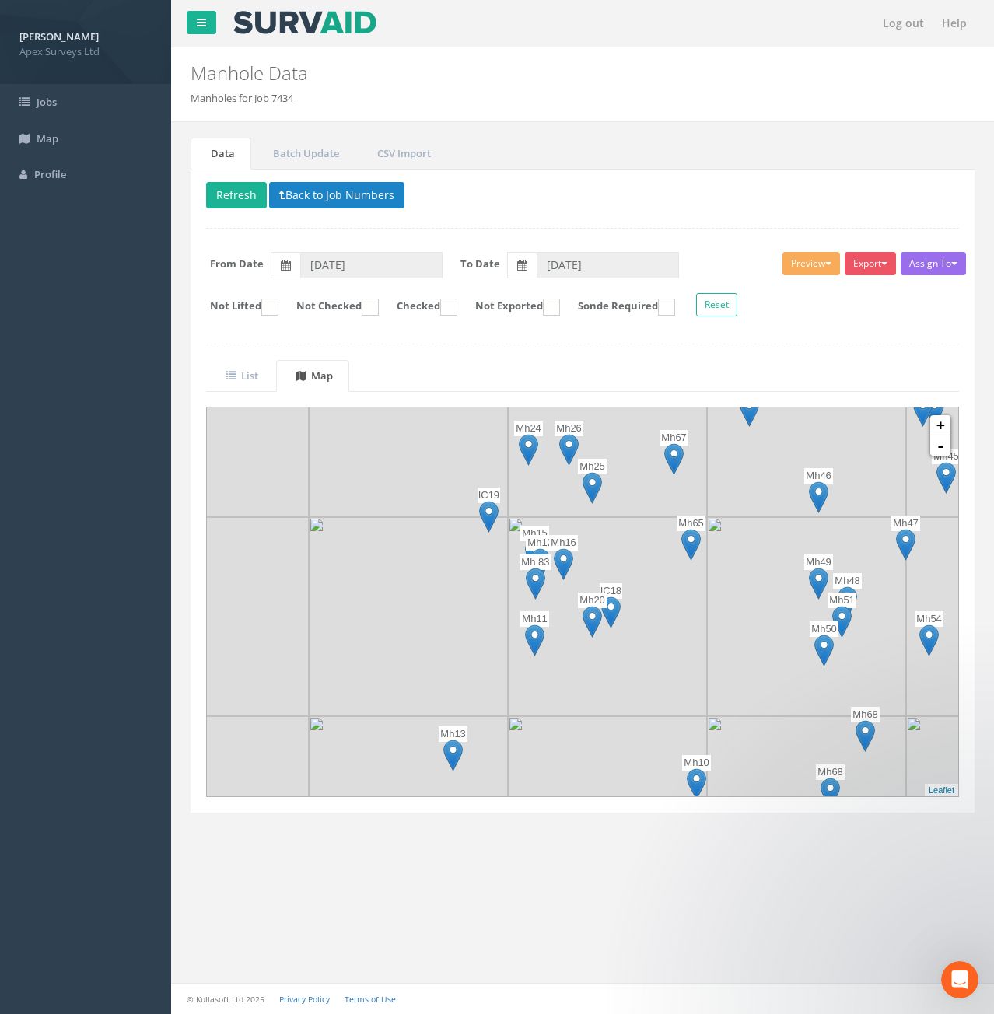
drag, startPoint x: 507, startPoint y: 597, endPoint x: 519, endPoint y: 622, distance: 28.2
click at [519, 622] on img at bounding box center [607, 616] width 199 height 199
click at [269, 378] on link "List" at bounding box center [240, 376] width 68 height 32
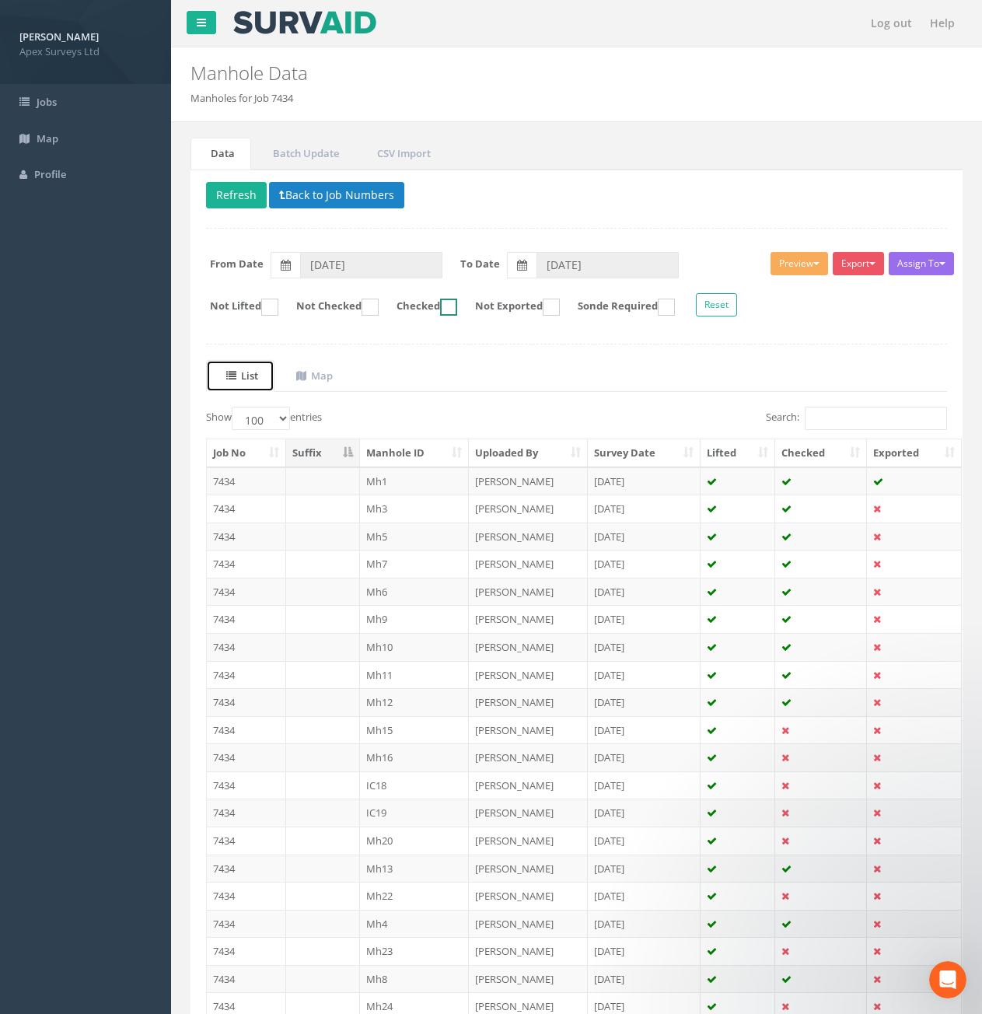
click at [457, 306] on ins at bounding box center [448, 307] width 17 height 17
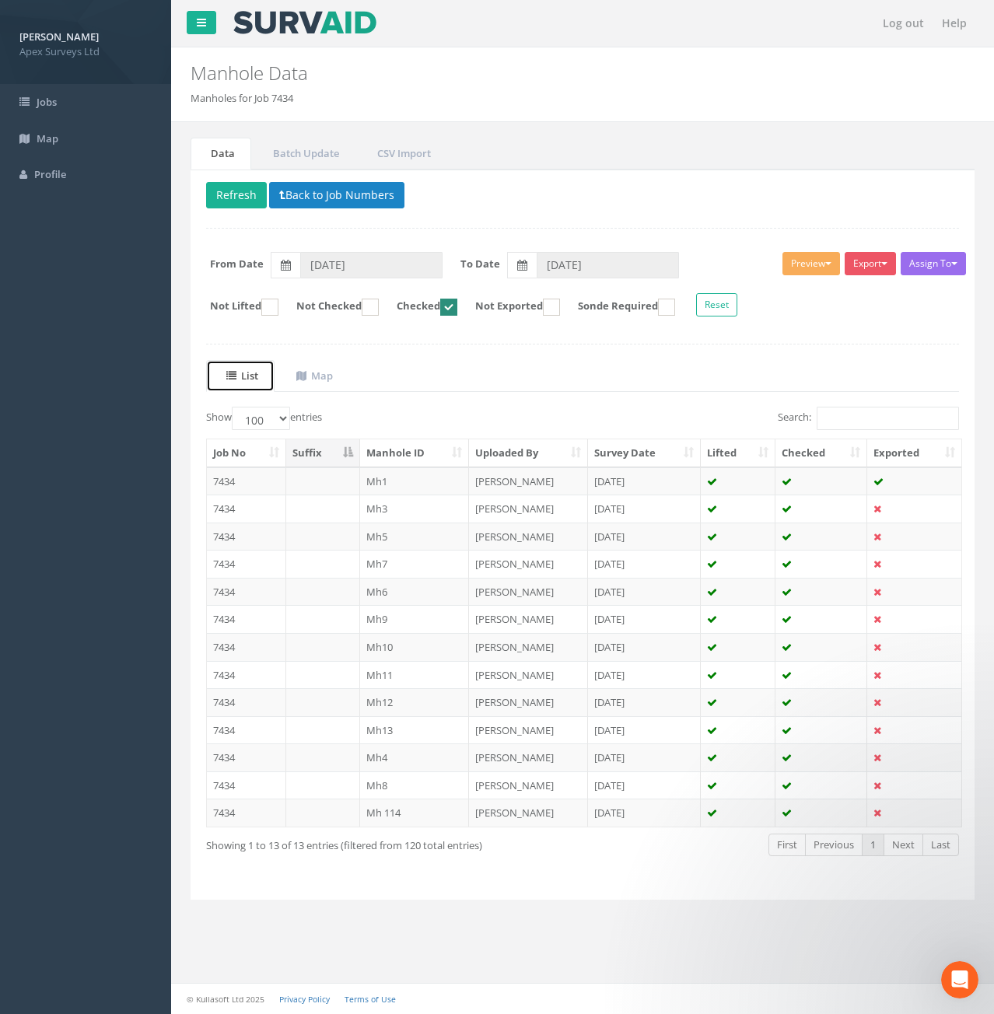
click at [457, 305] on ins at bounding box center [448, 307] width 17 height 17
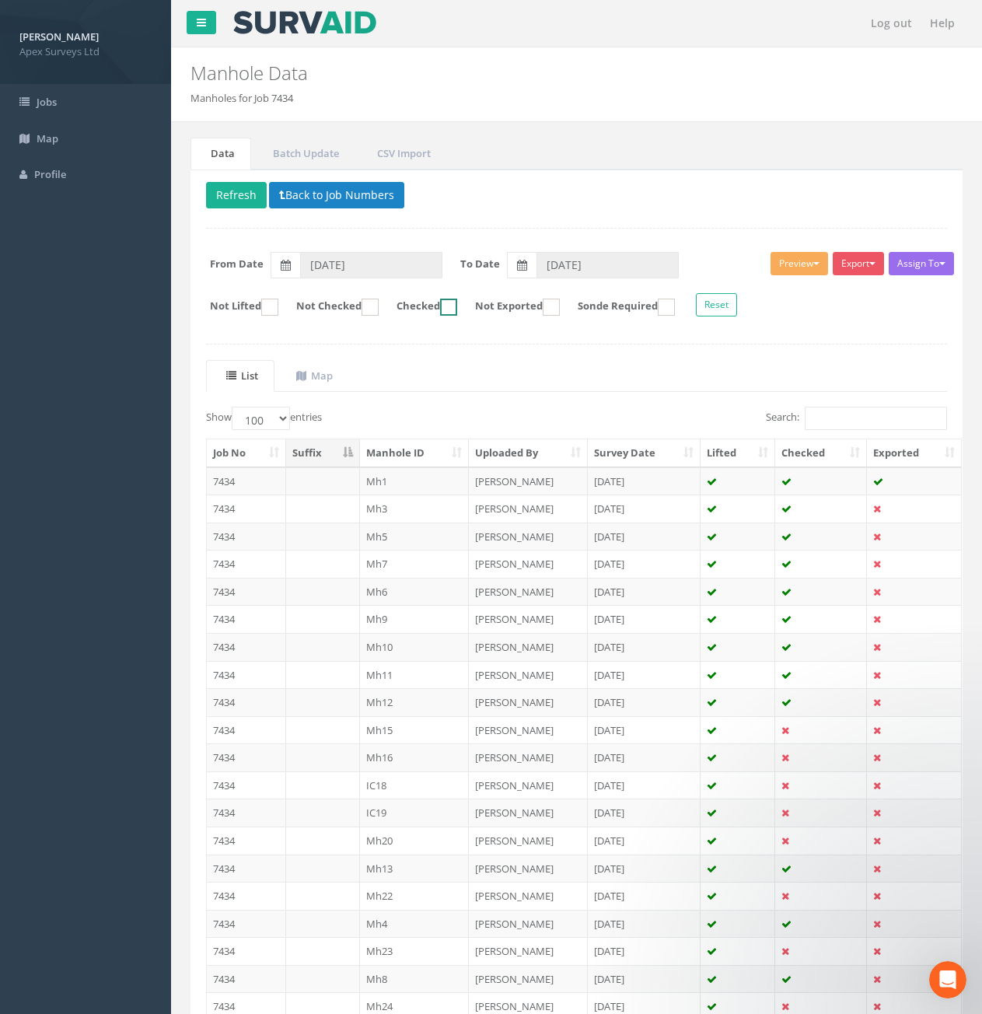
click at [398, 302] on label "Checked" at bounding box center [419, 307] width 76 height 17
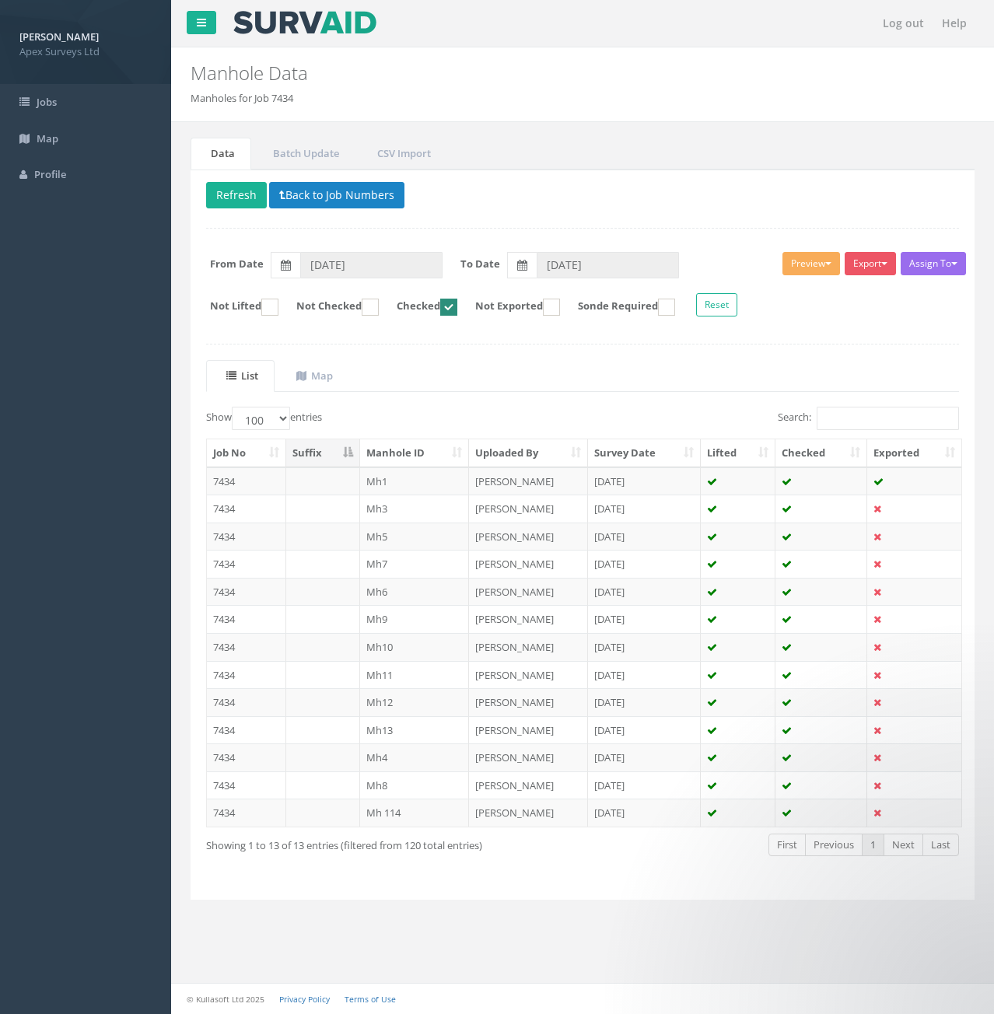
click at [480, 306] on form "Not Lifted Not Checked Checked Not Exported Sonde Required Reset" at bounding box center [582, 306] width 776 height 27
click at [457, 308] on ins at bounding box center [448, 307] width 17 height 17
checkbox input "false"
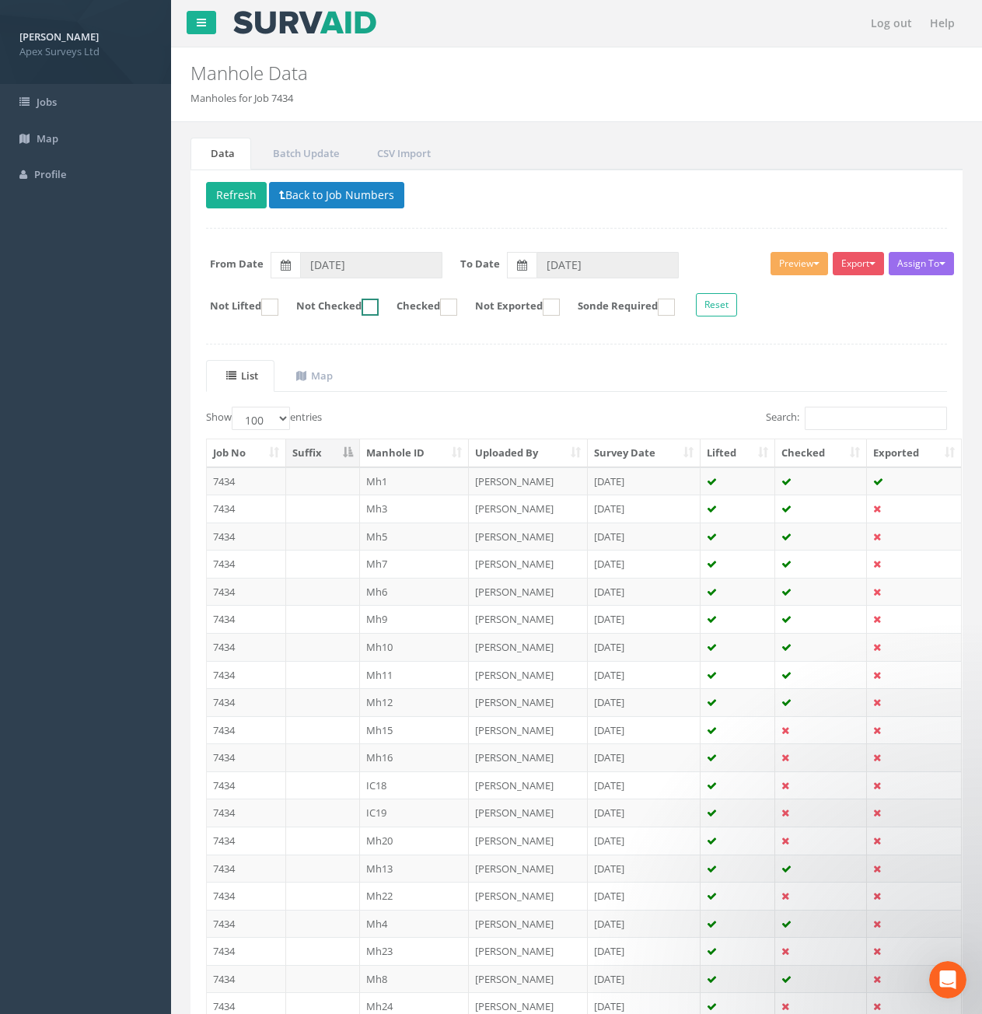
click at [379, 303] on ins at bounding box center [370, 307] width 17 height 17
checkbox input "true"
click at [322, 480] on td at bounding box center [323, 481] width 74 height 28
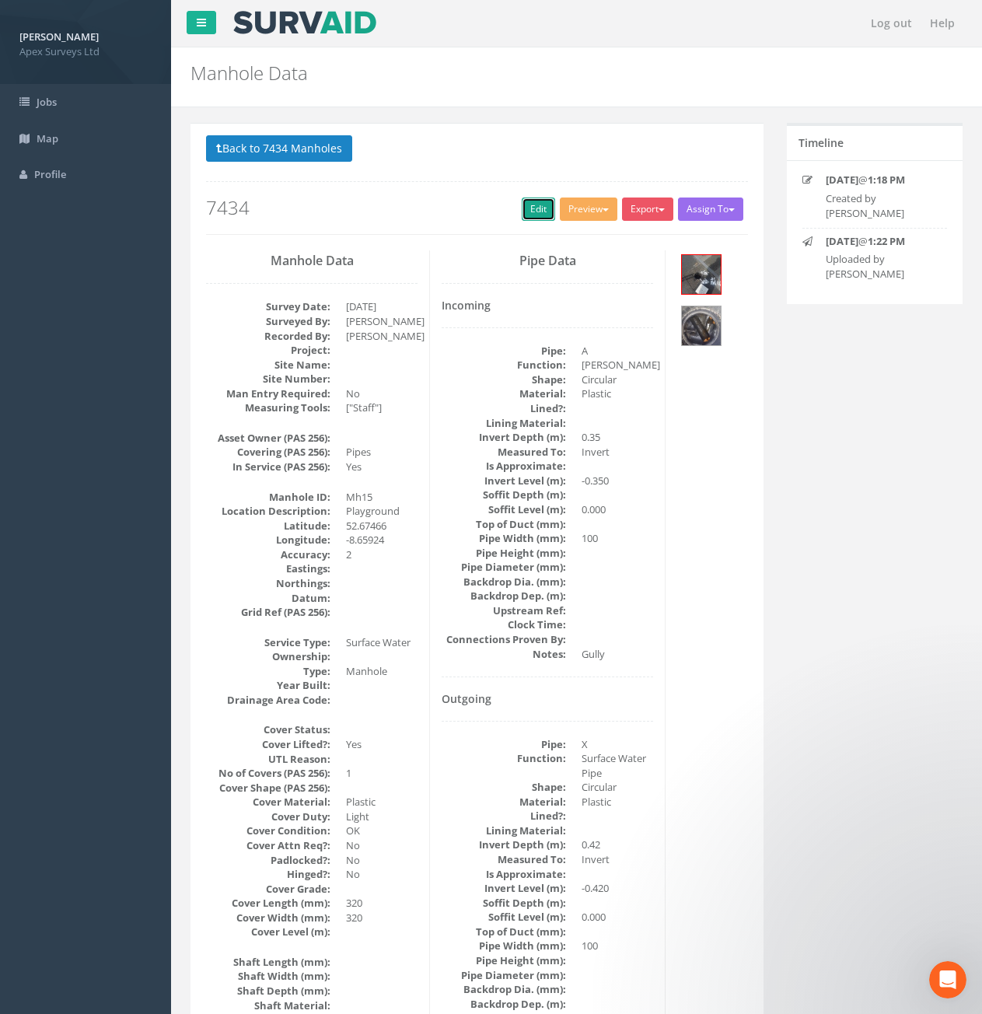
click at [537, 208] on link "Edit" at bounding box center [538, 209] width 33 height 23
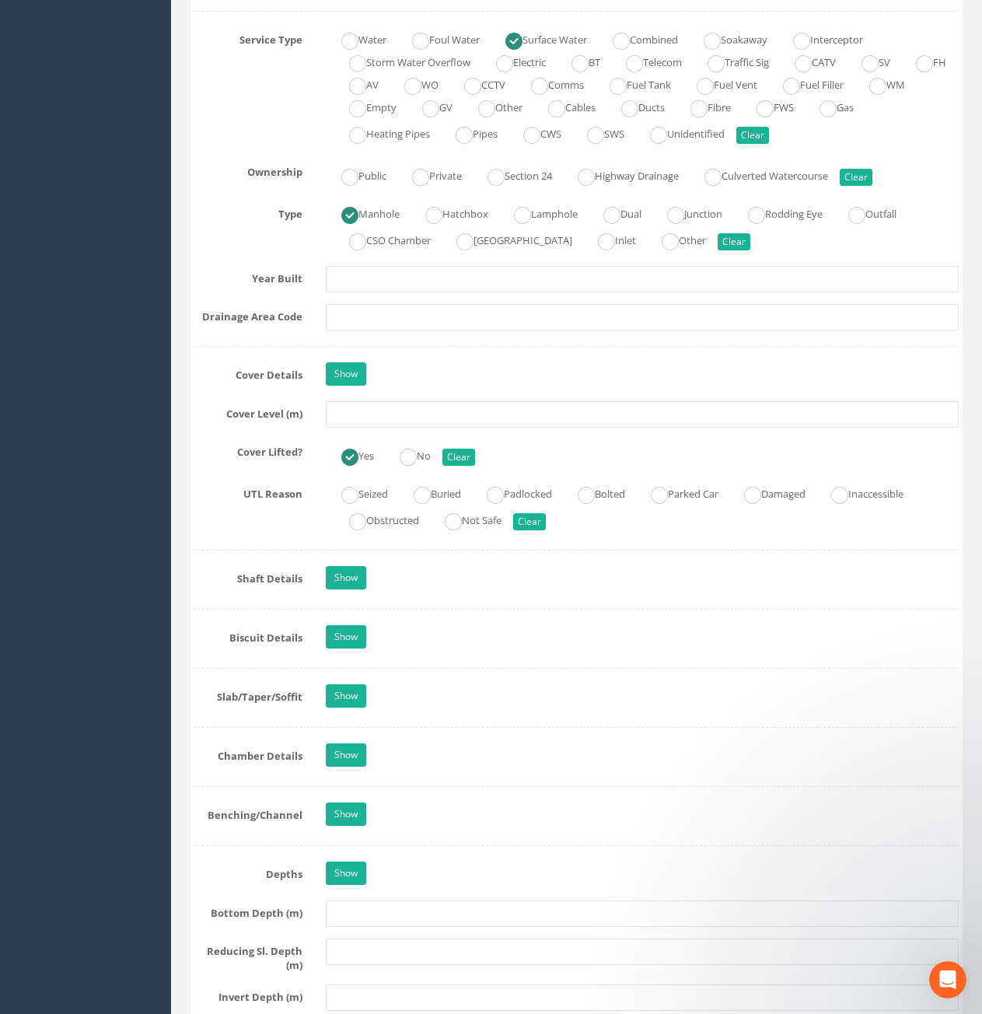
scroll to position [1089, 0]
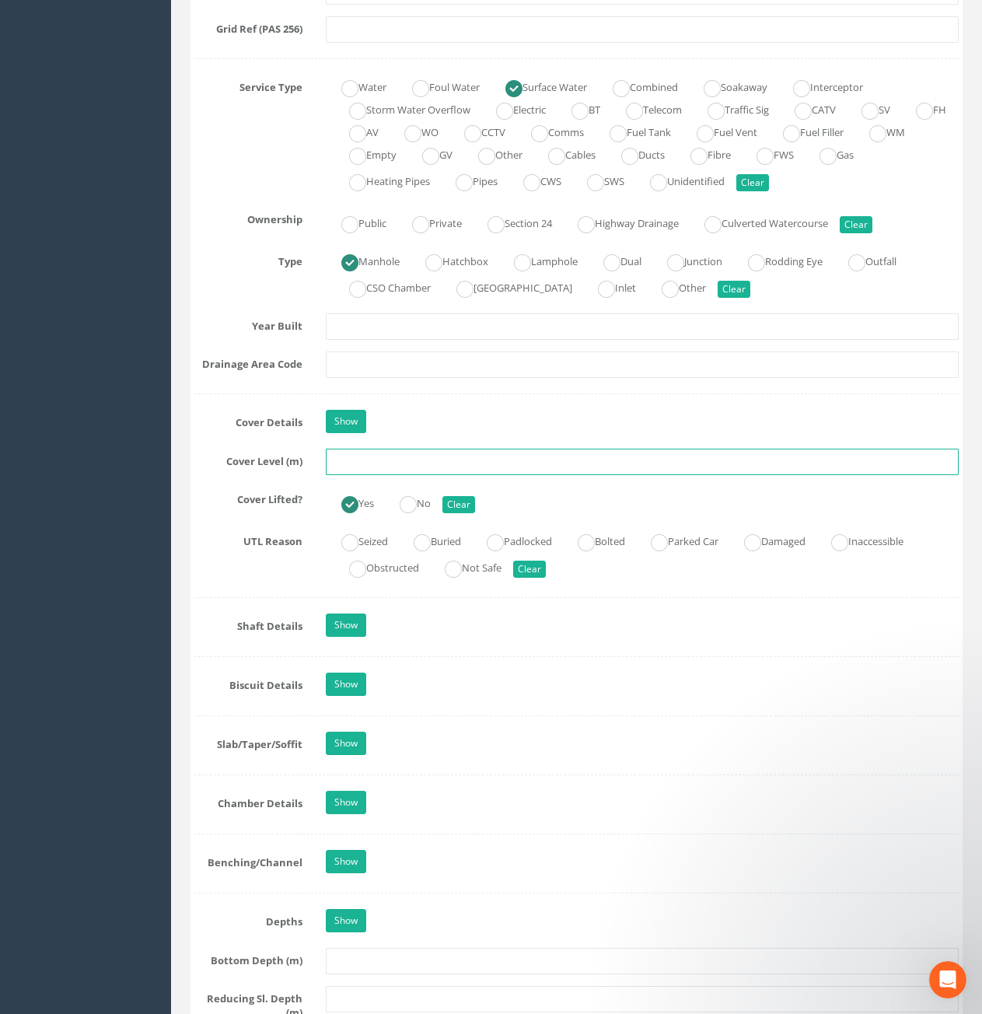
click at [488, 470] on input "text" at bounding box center [642, 462] width 633 height 26
type input "10.50"
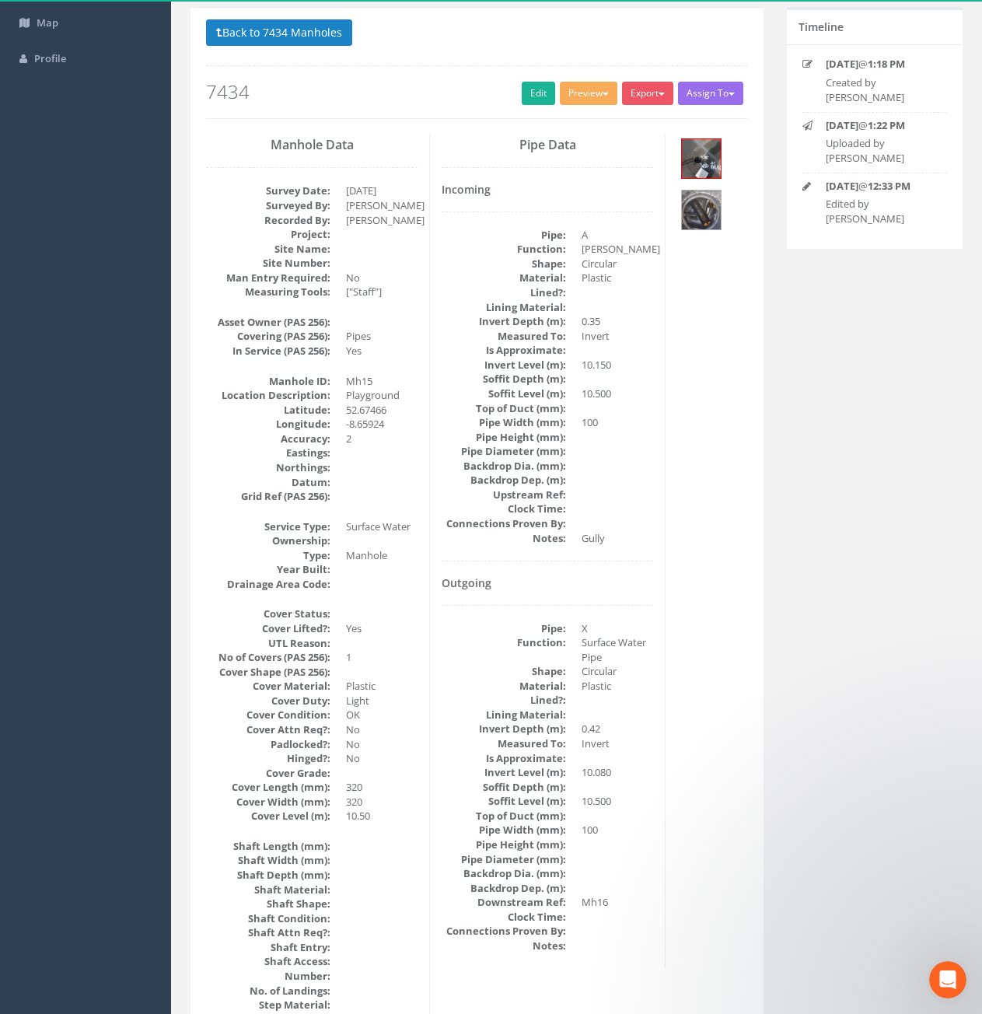
scroll to position [0, 0]
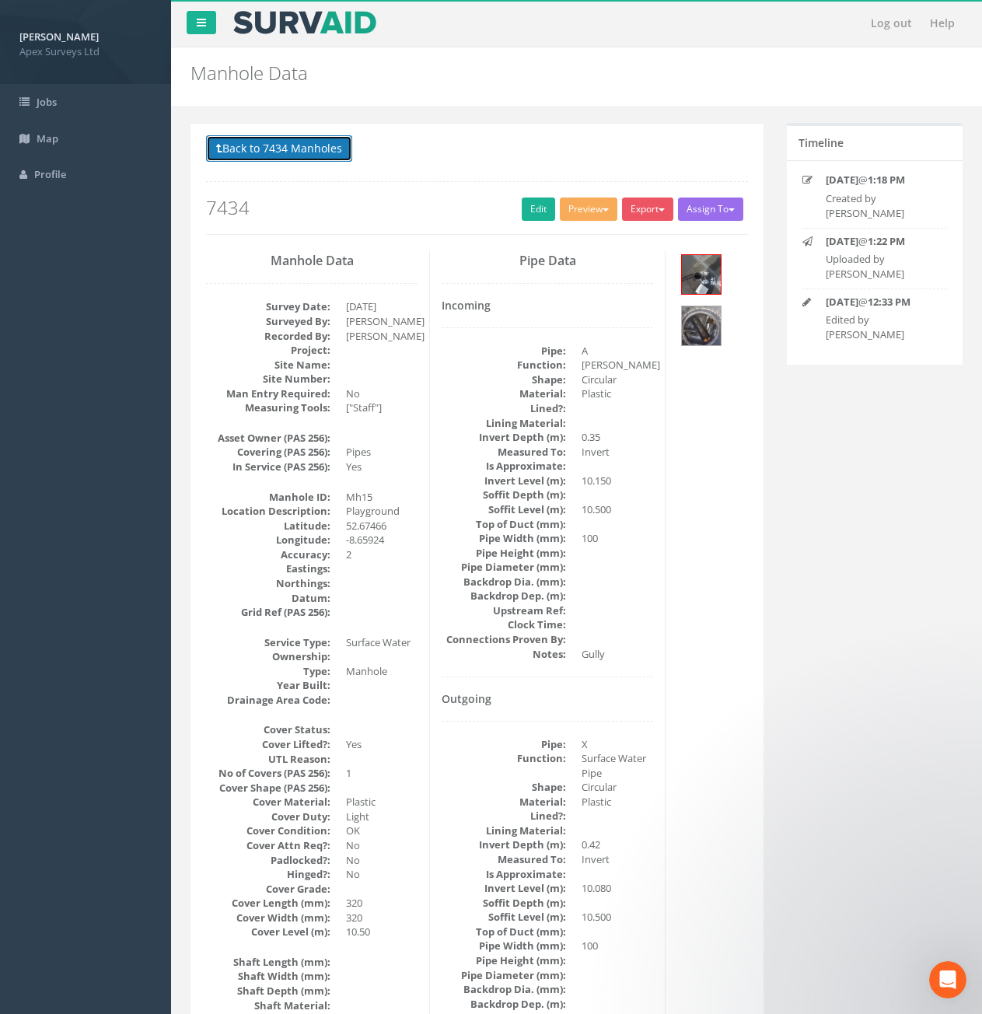
click at [241, 149] on button "Back to 7434 Manholes" at bounding box center [279, 148] width 146 height 26
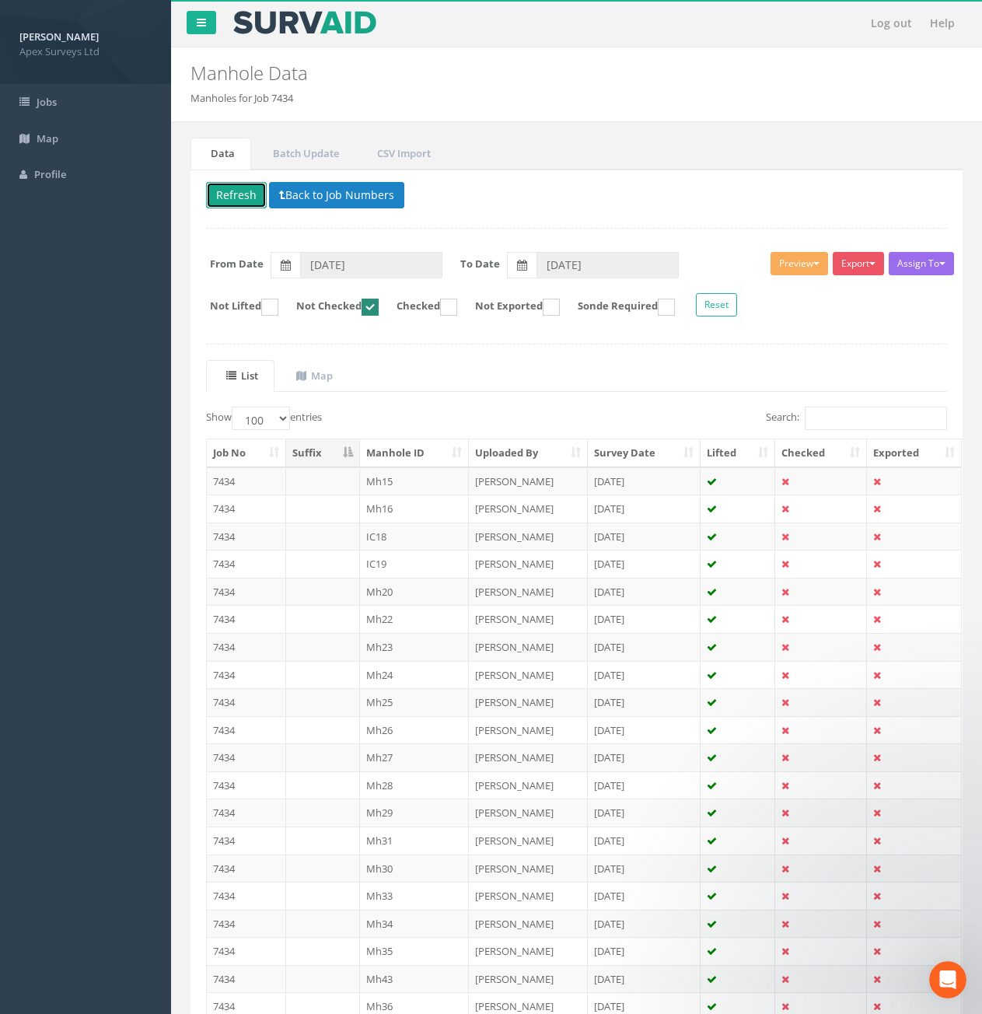
click at [236, 200] on button "Refresh" at bounding box center [236, 195] width 61 height 26
click at [253, 482] on td "7434" at bounding box center [246, 481] width 79 height 28
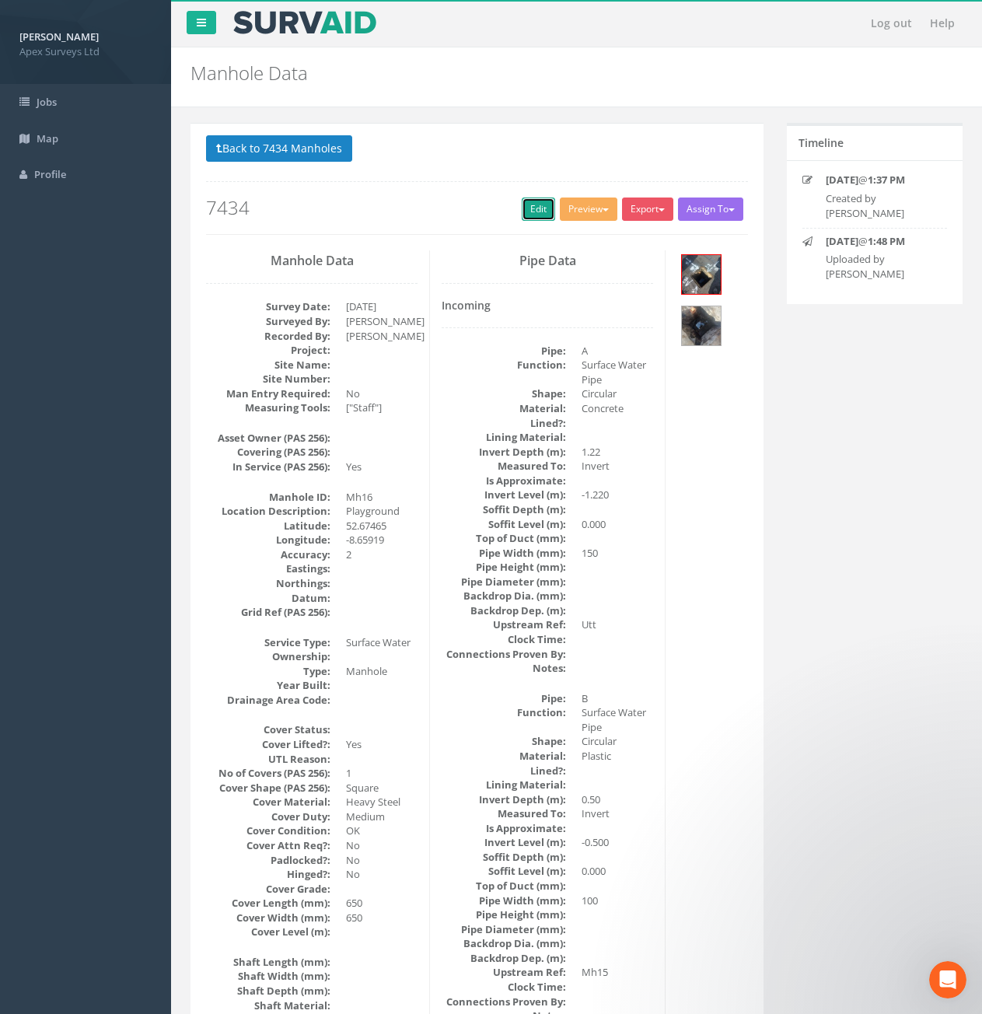
click at [534, 211] on link "Edit" at bounding box center [538, 209] width 33 height 23
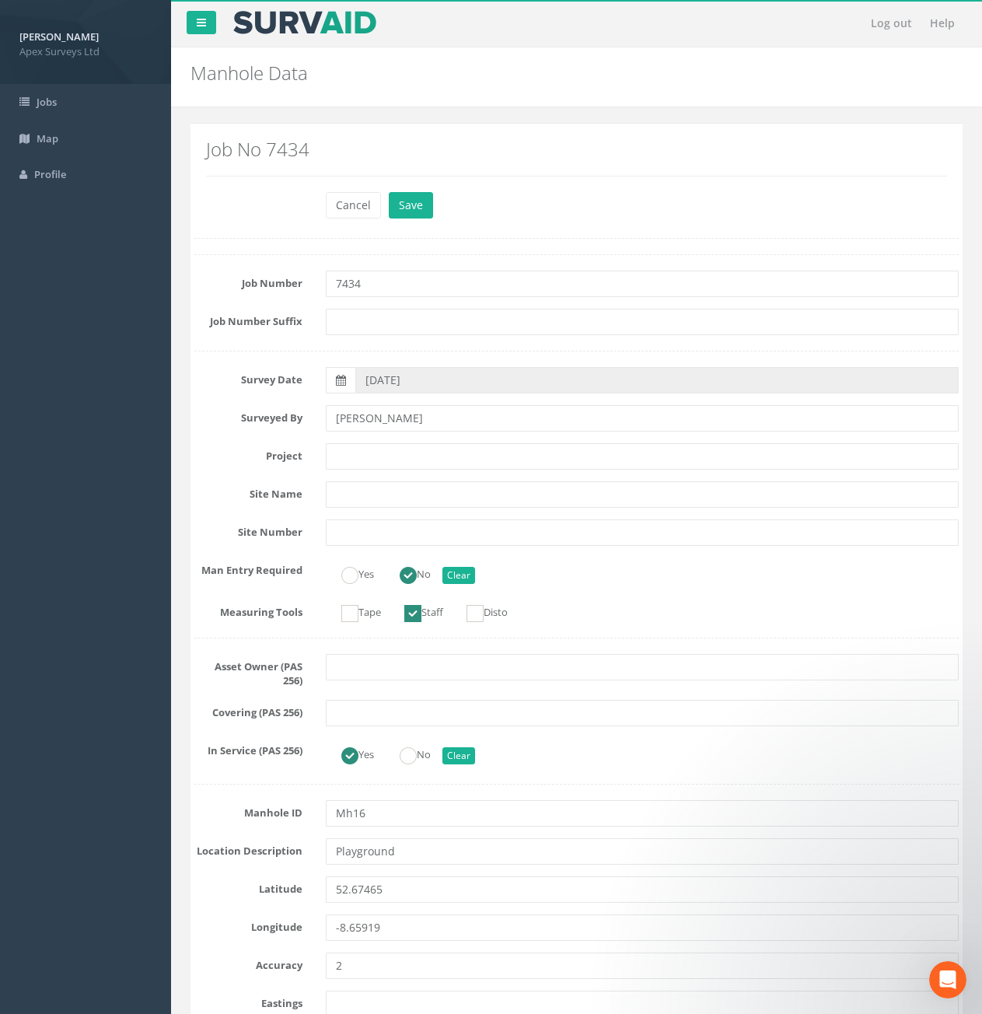
scroll to position [1244, 0]
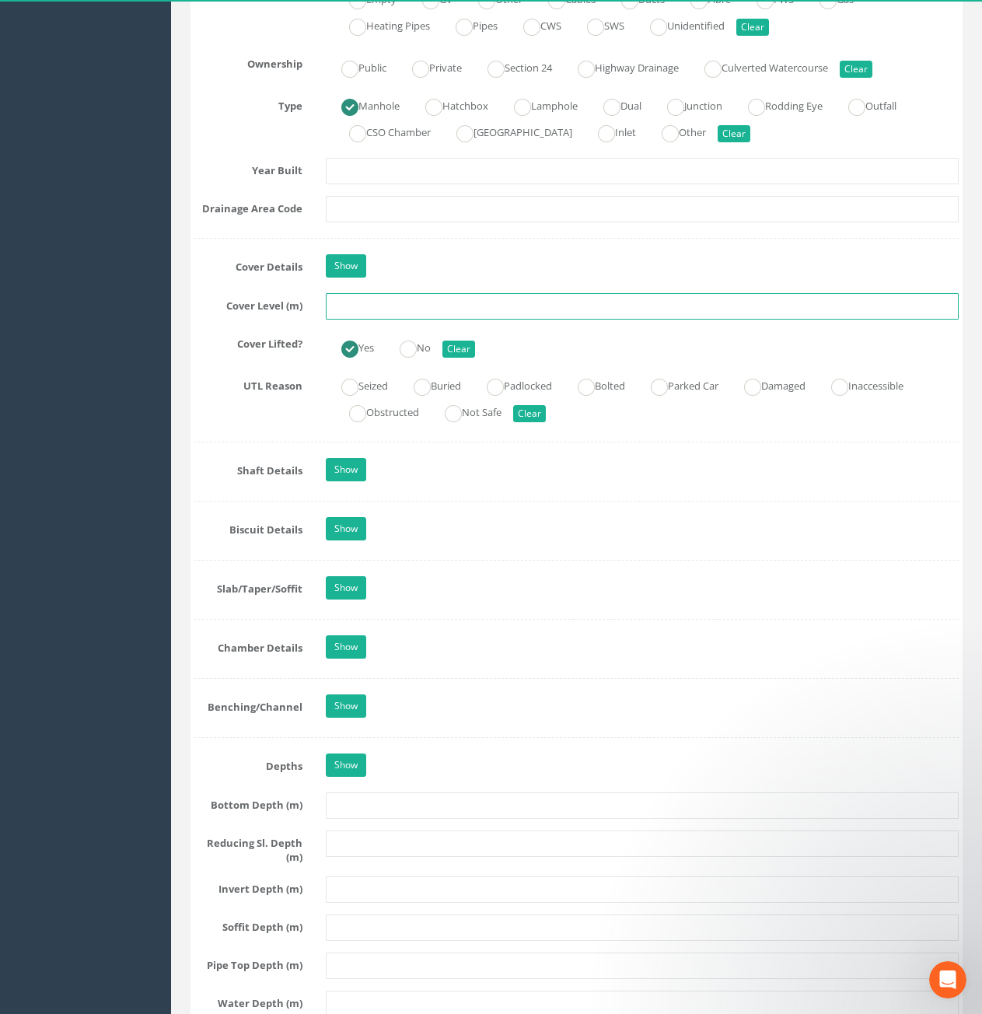
click at [408, 315] on input "text" at bounding box center [642, 306] width 633 height 26
type input "10.48"
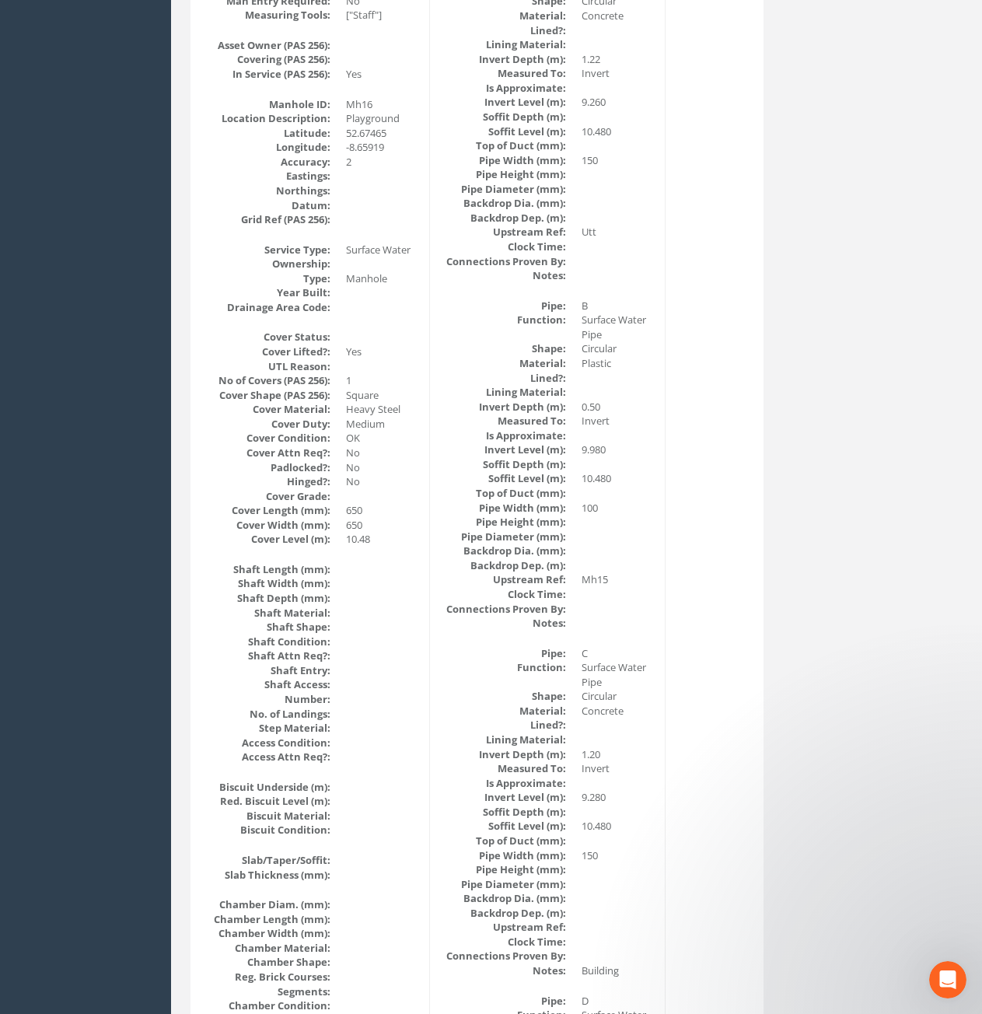
scroll to position [0, 0]
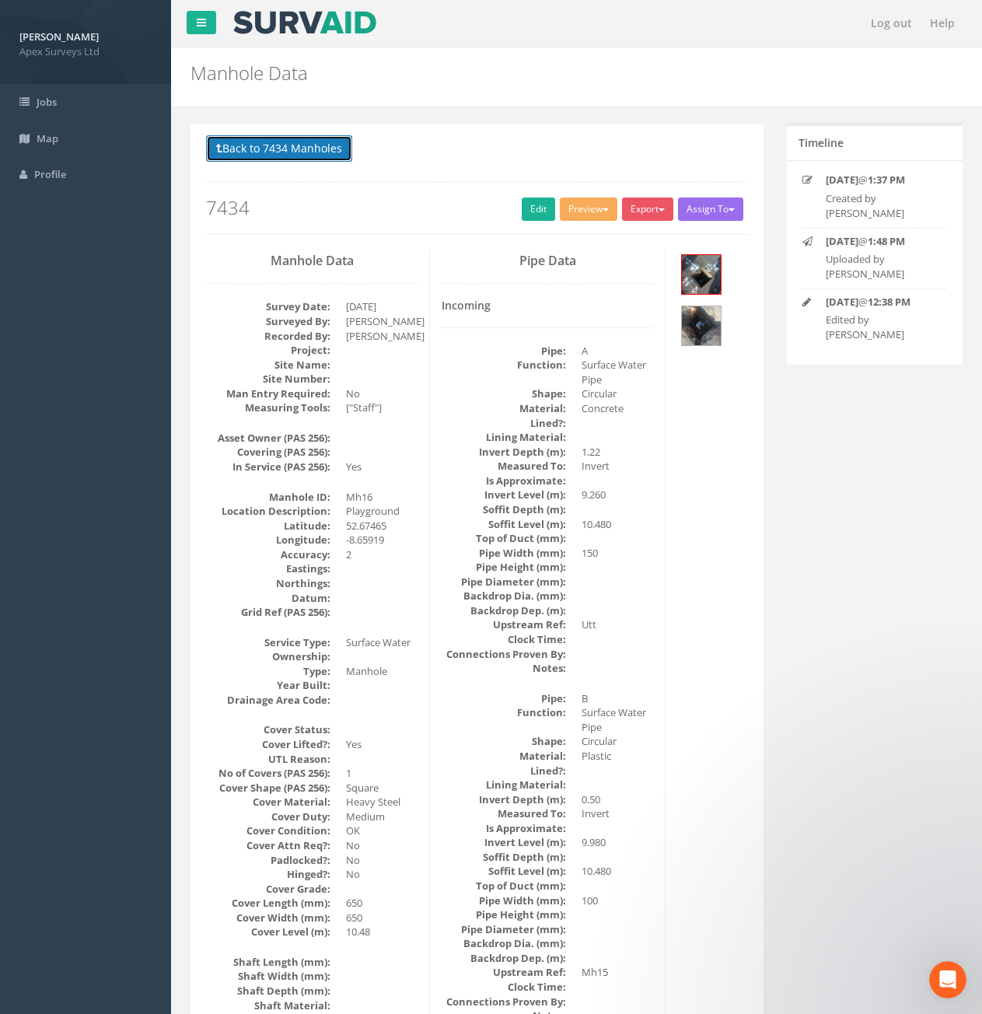
click at [281, 152] on button "Back to 7434 Manholes" at bounding box center [279, 148] width 146 height 26
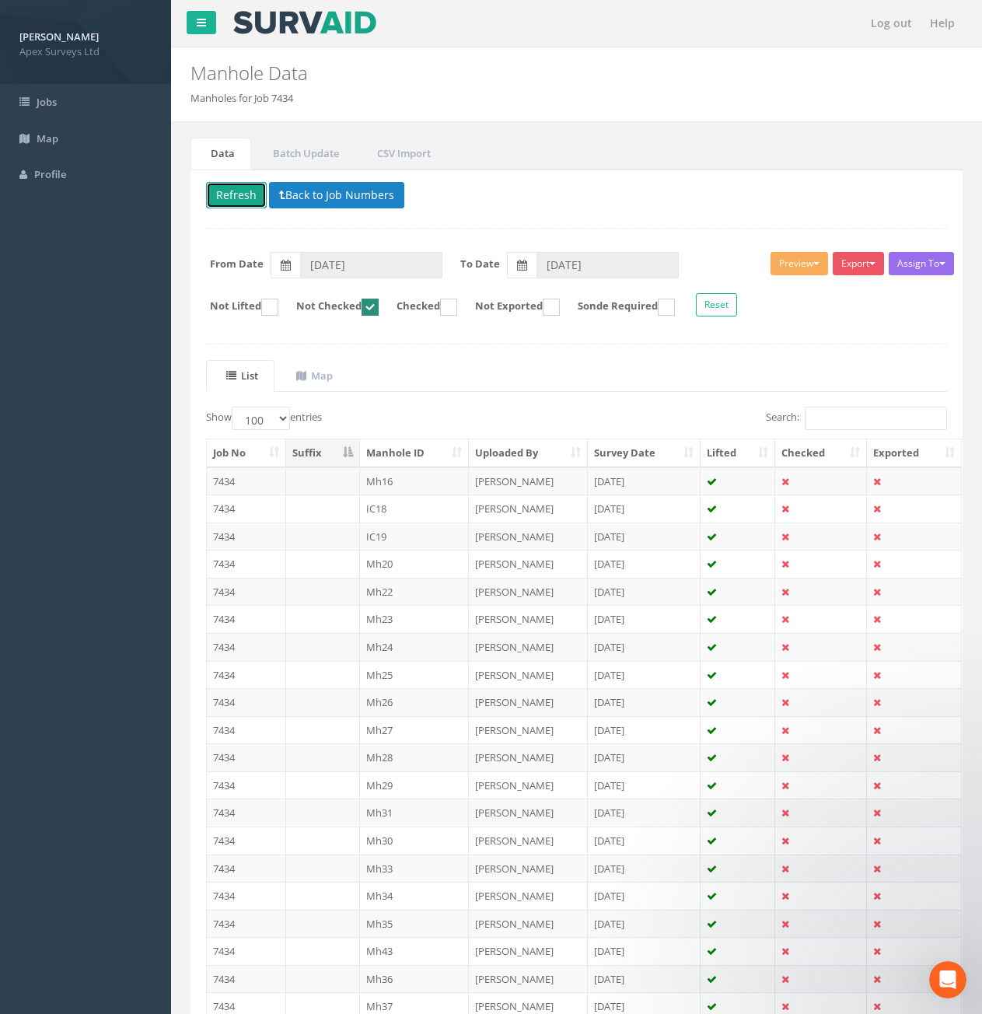
click at [239, 193] on button "Refresh" at bounding box center [236, 195] width 61 height 26
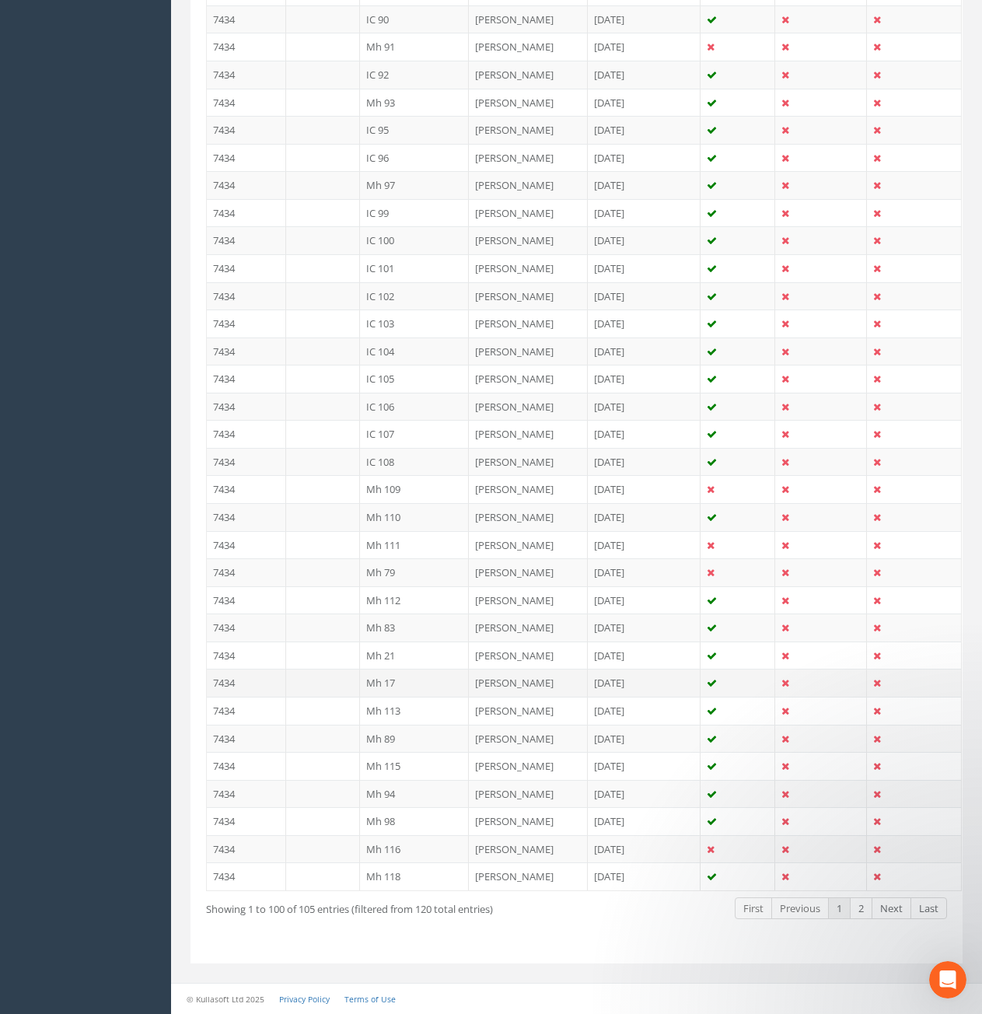
click at [254, 684] on td "7434" at bounding box center [246, 683] width 79 height 28
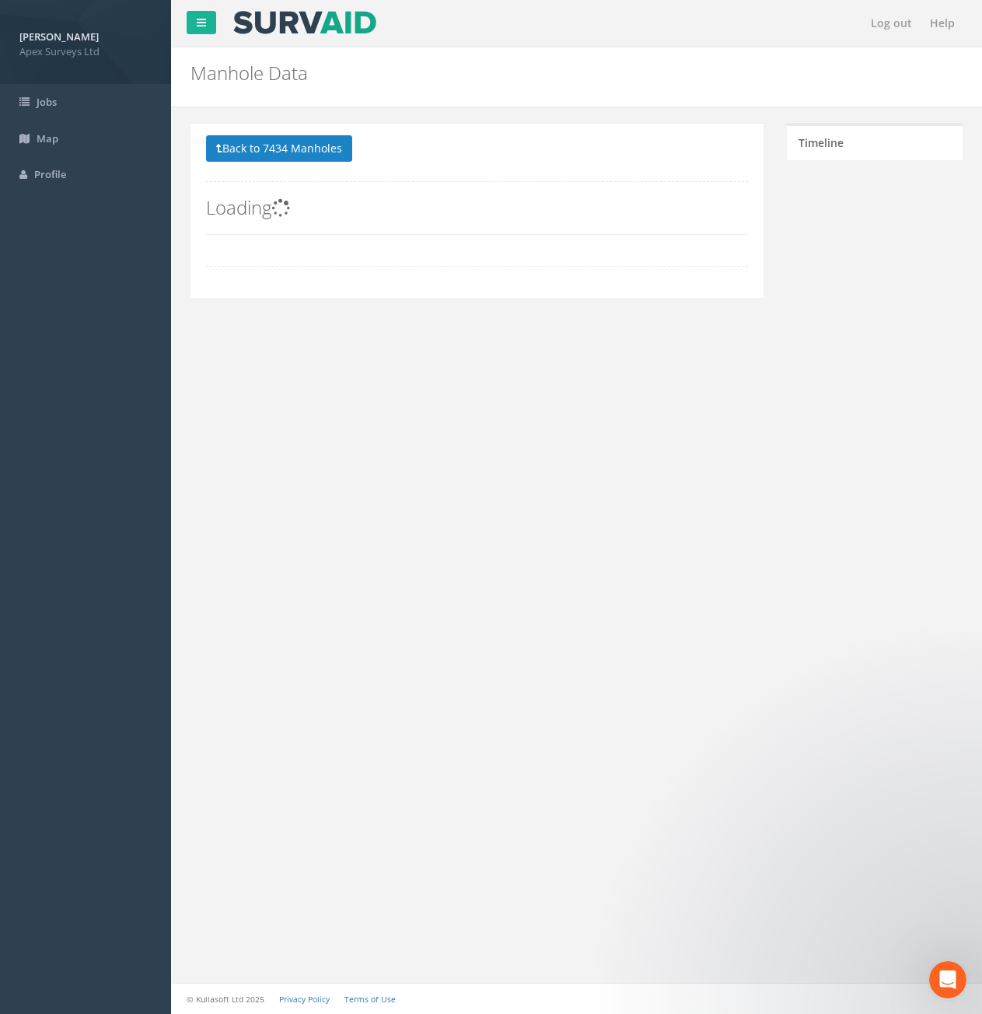
scroll to position [0, 0]
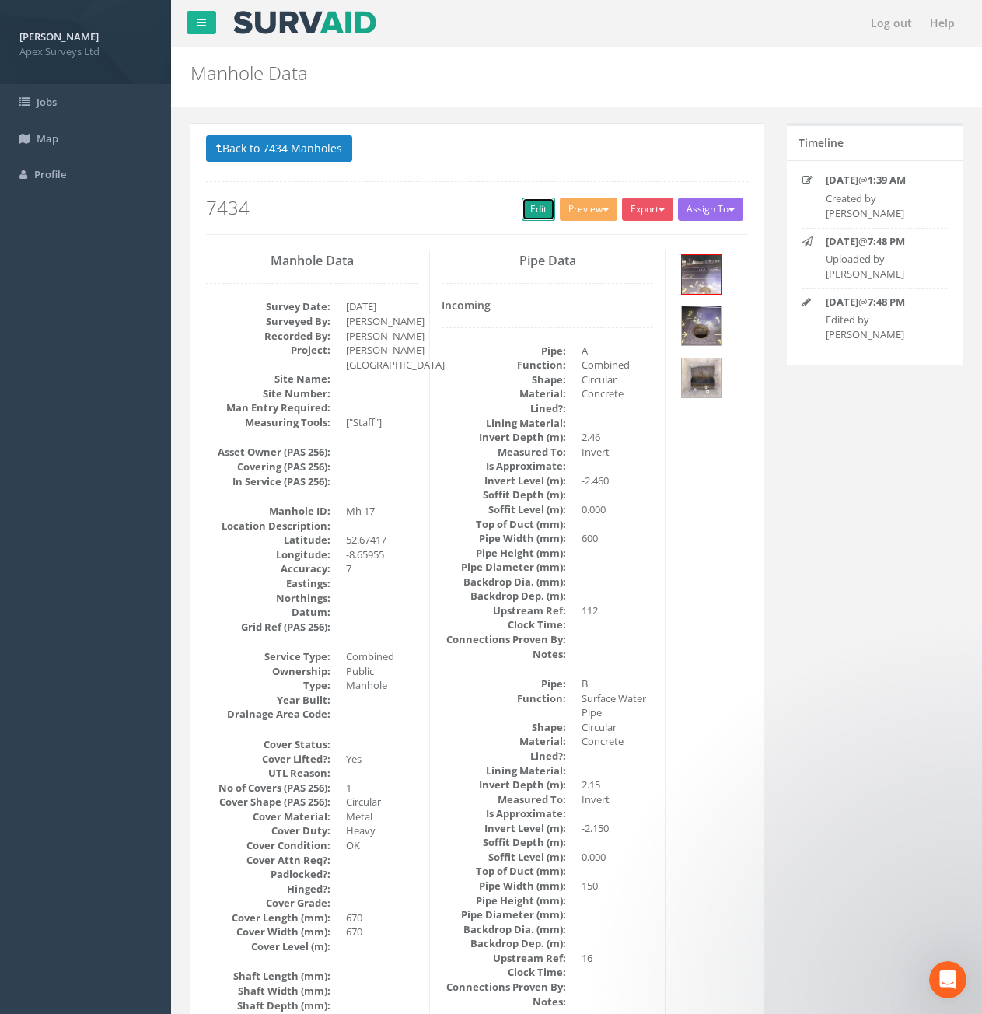
click at [524, 208] on link "Edit" at bounding box center [538, 209] width 33 height 23
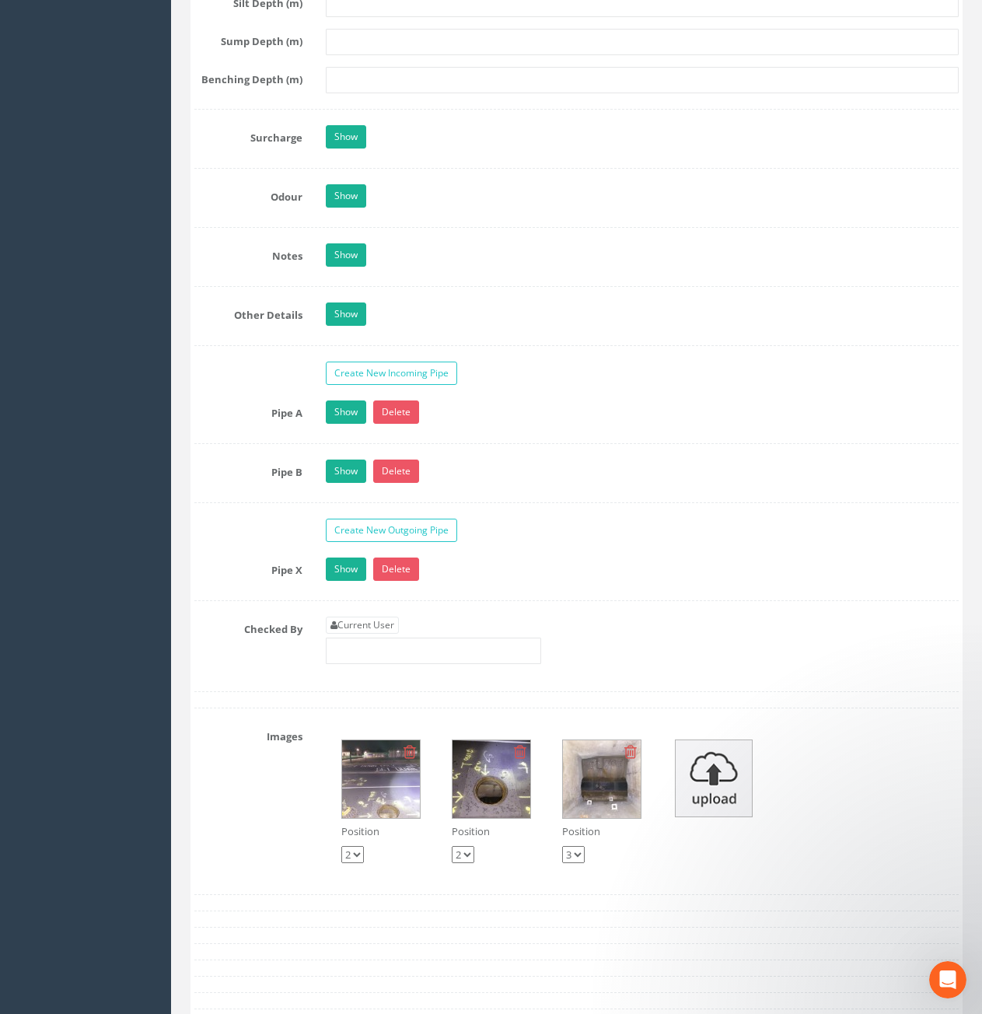
scroll to position [2644, 0]
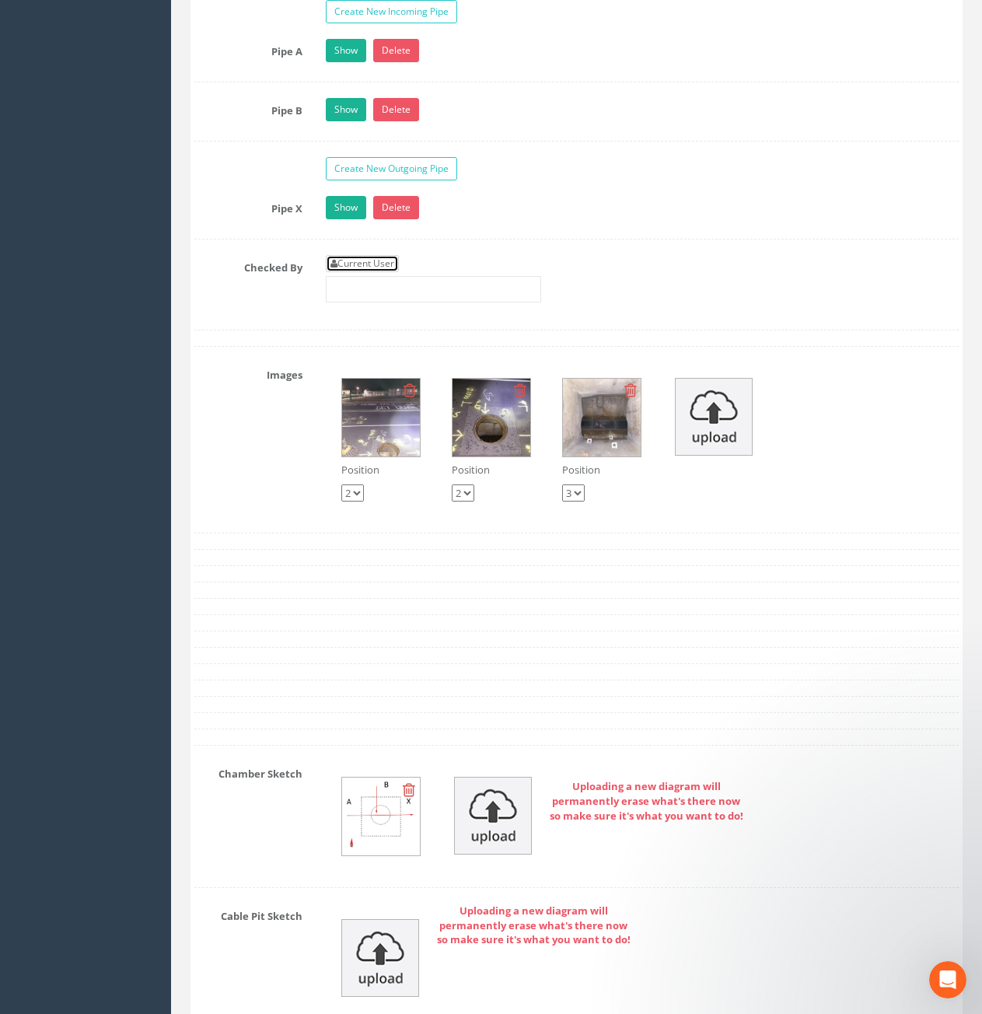
click at [373, 266] on link "Current User" at bounding box center [362, 263] width 73 height 17
type input "[PERSON_NAME]"
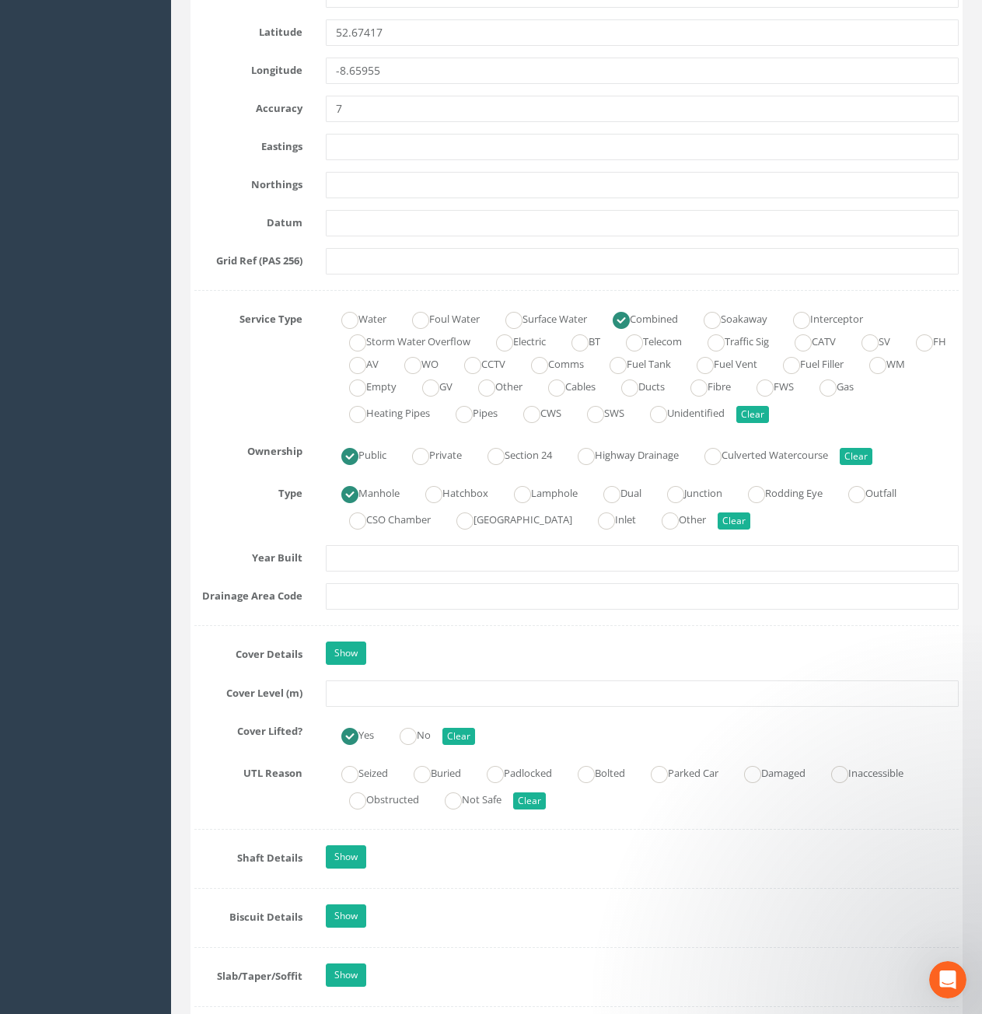
scroll to position [856, 0]
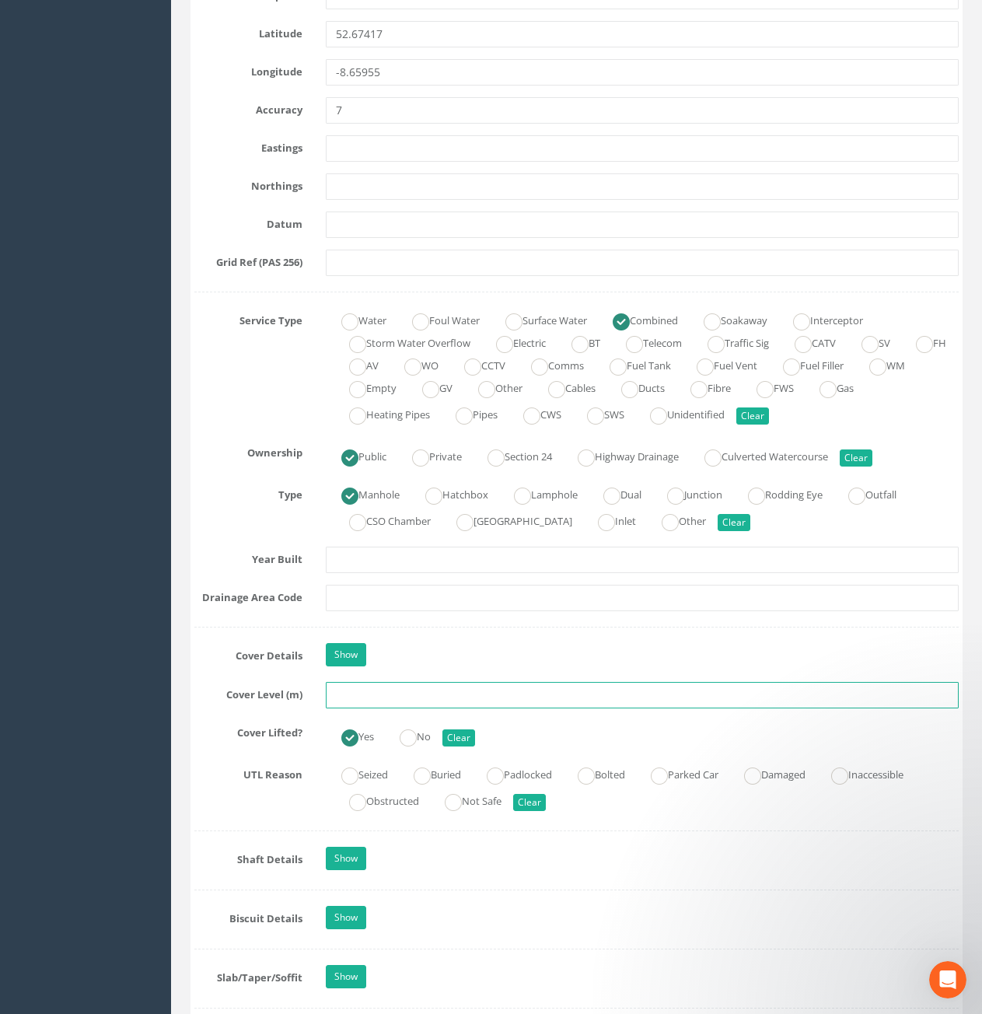
click at [470, 689] on input "text" at bounding box center [642, 695] width 633 height 26
type input "10.59"
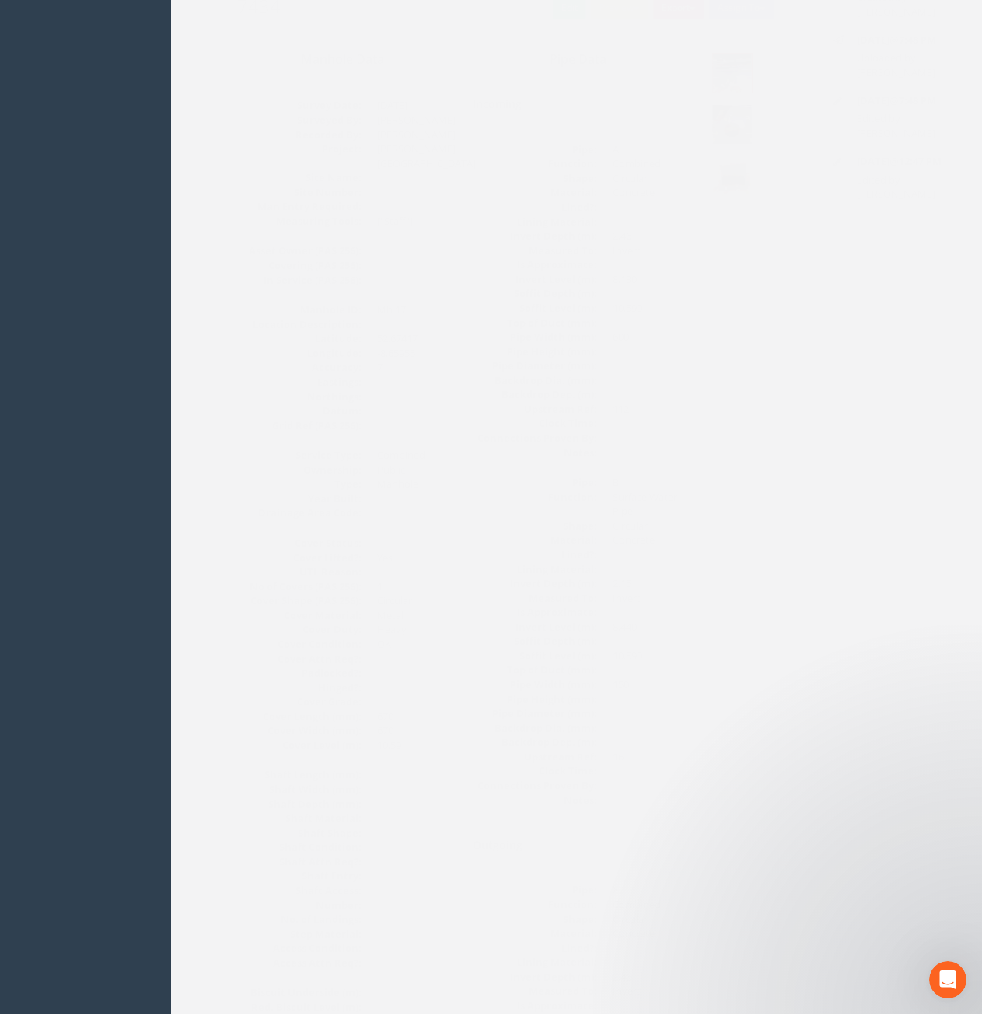
scroll to position [0, 0]
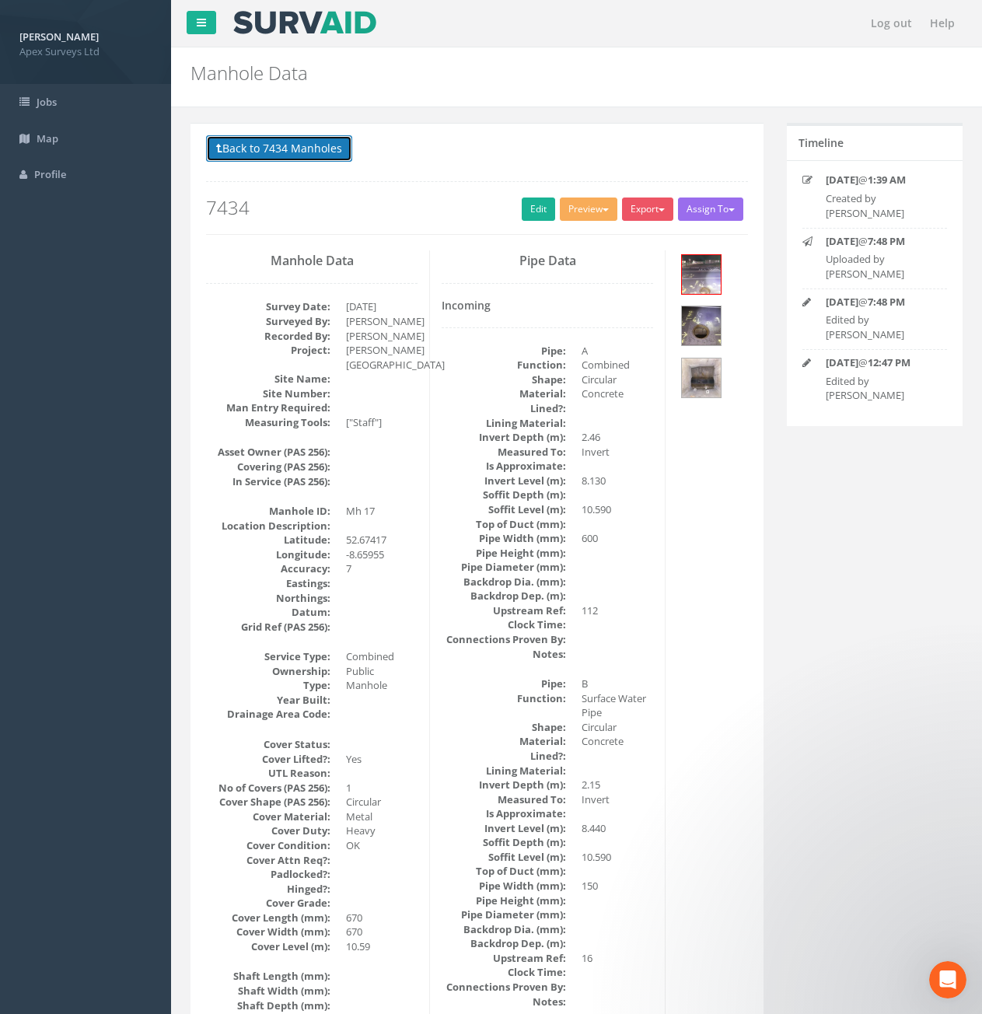
click at [317, 142] on button "Back to 7434 Manholes" at bounding box center [279, 148] width 146 height 26
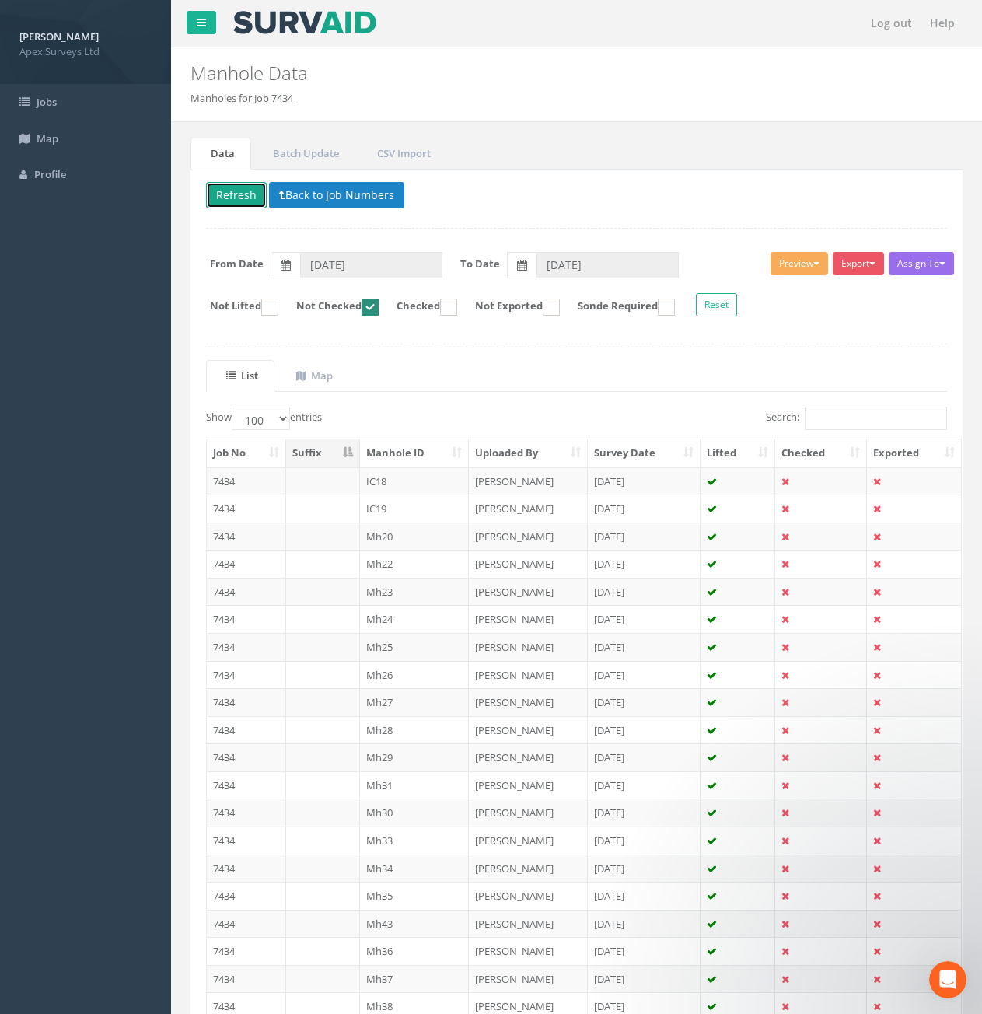
click at [248, 205] on button "Refresh" at bounding box center [236, 195] width 61 height 26
click at [240, 476] on td "7434" at bounding box center [246, 481] width 79 height 28
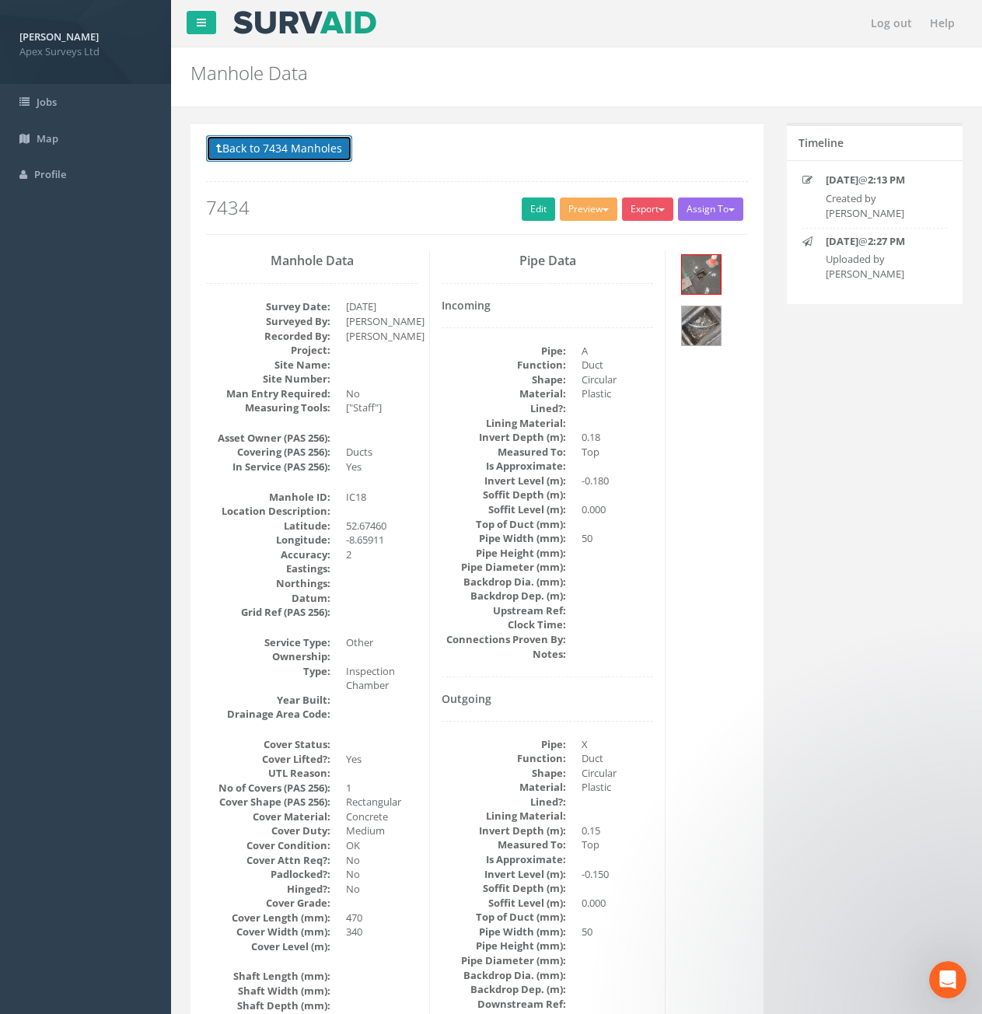
click at [306, 152] on button "Back to 7434 Manholes" at bounding box center [279, 148] width 146 height 26
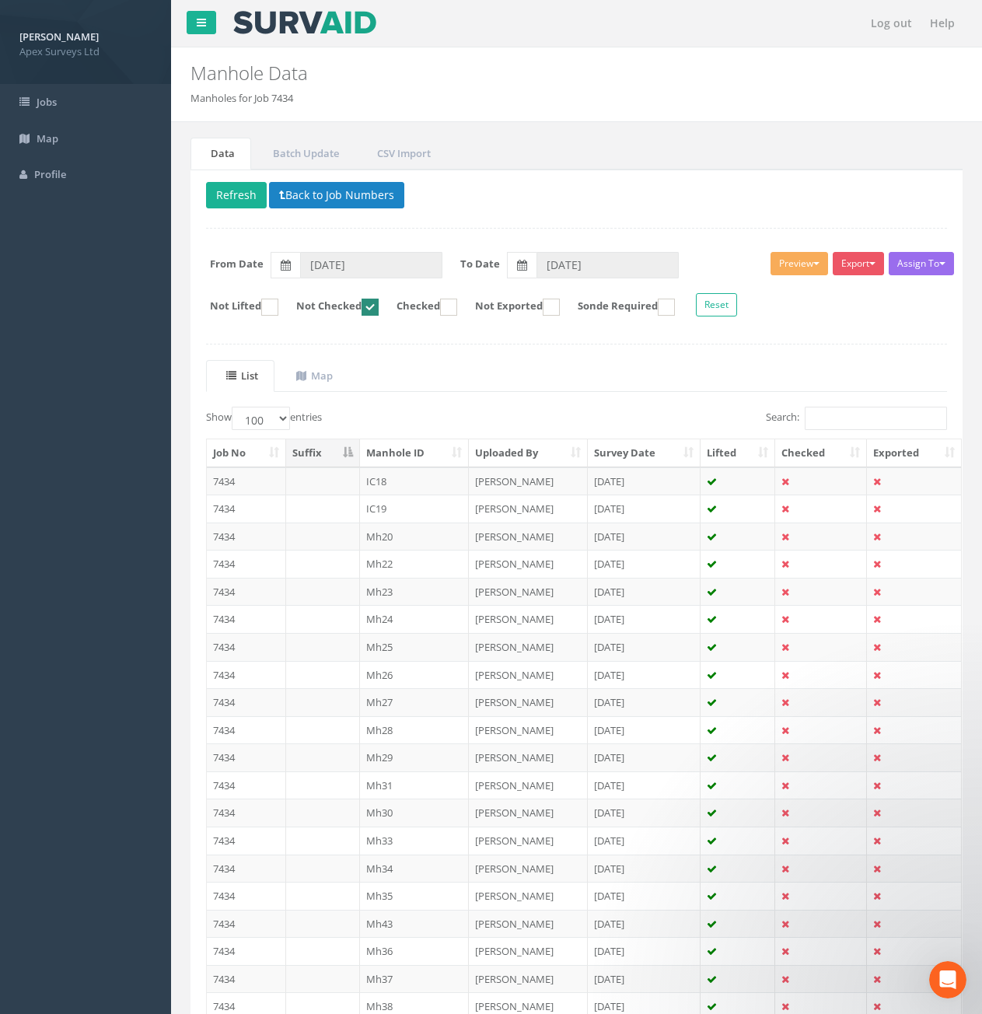
click at [379, 312] on ins at bounding box center [370, 307] width 17 height 17
checkbox input "false"
click at [457, 302] on ins at bounding box center [448, 307] width 17 height 17
checkbox input "true"
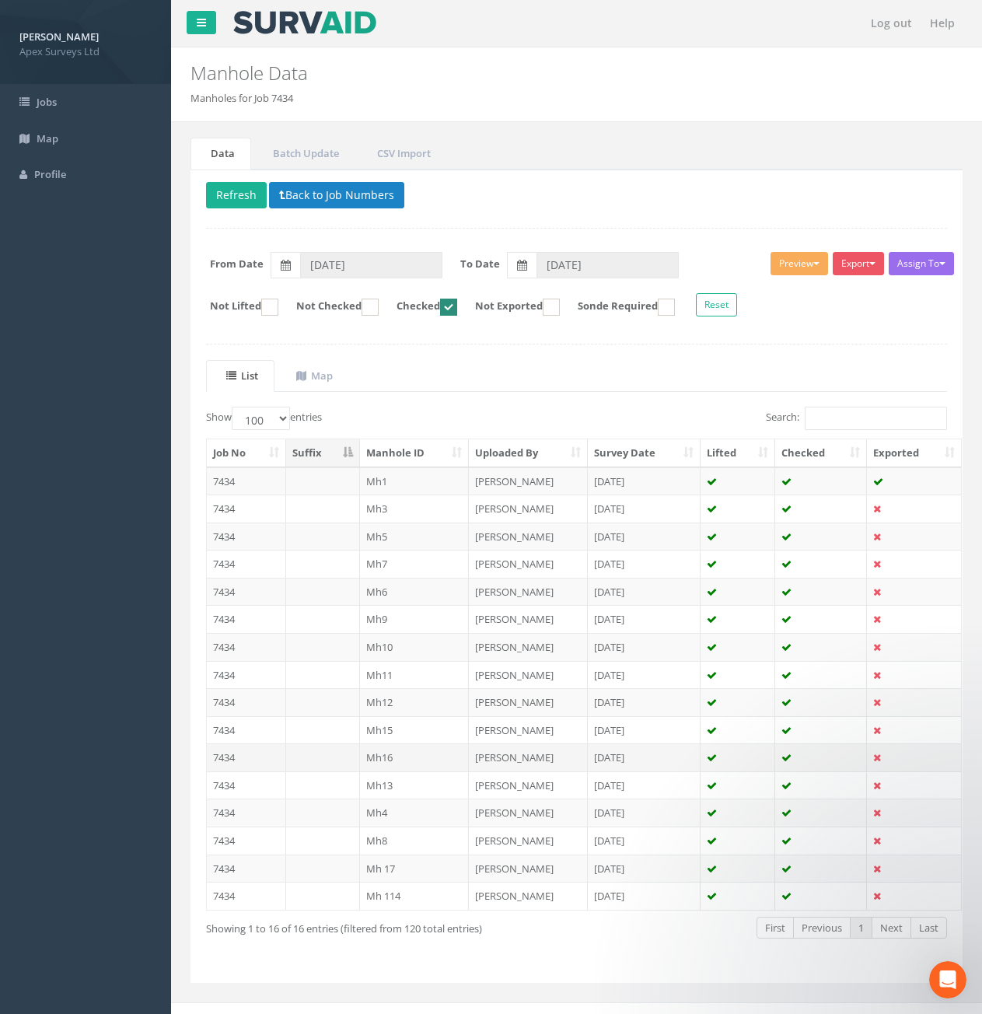
click at [264, 757] on td "7434" at bounding box center [246, 758] width 79 height 28
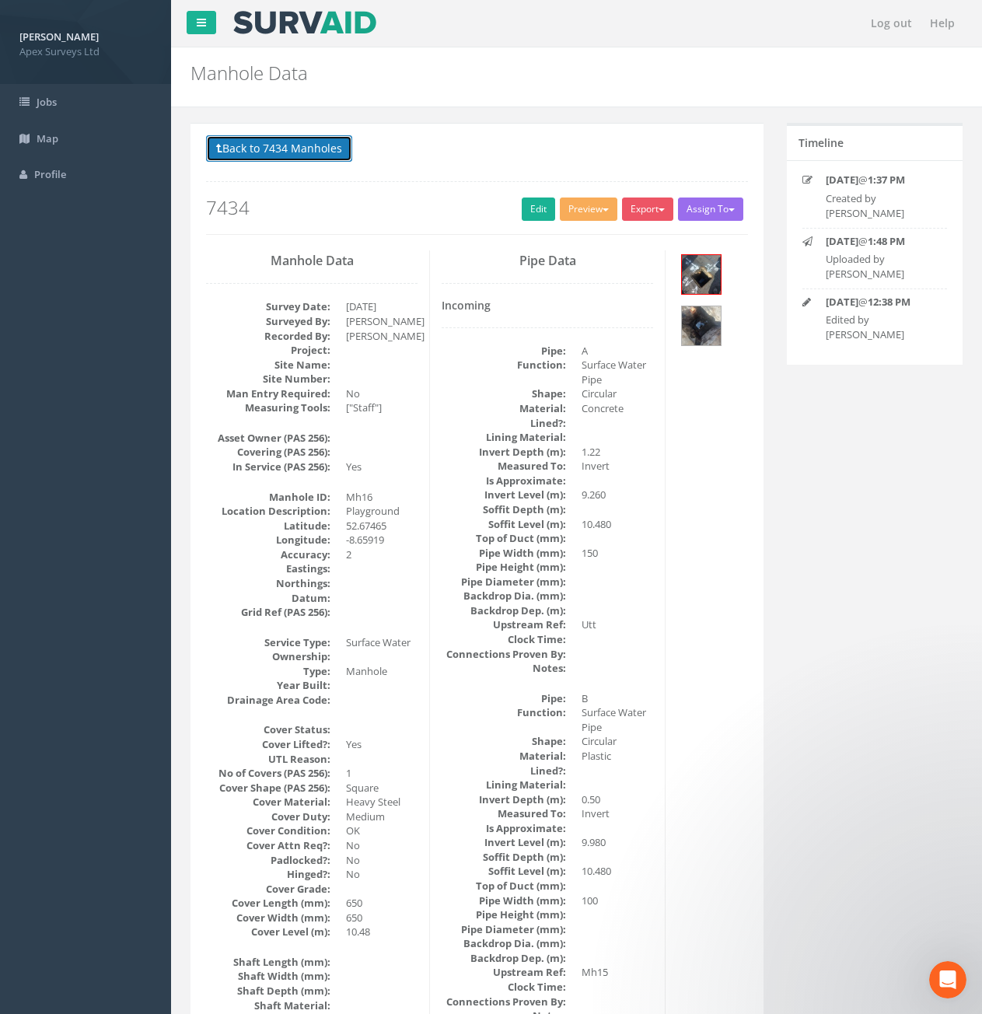
click at [331, 159] on button "Back to 7434 Manholes" at bounding box center [279, 148] width 146 height 26
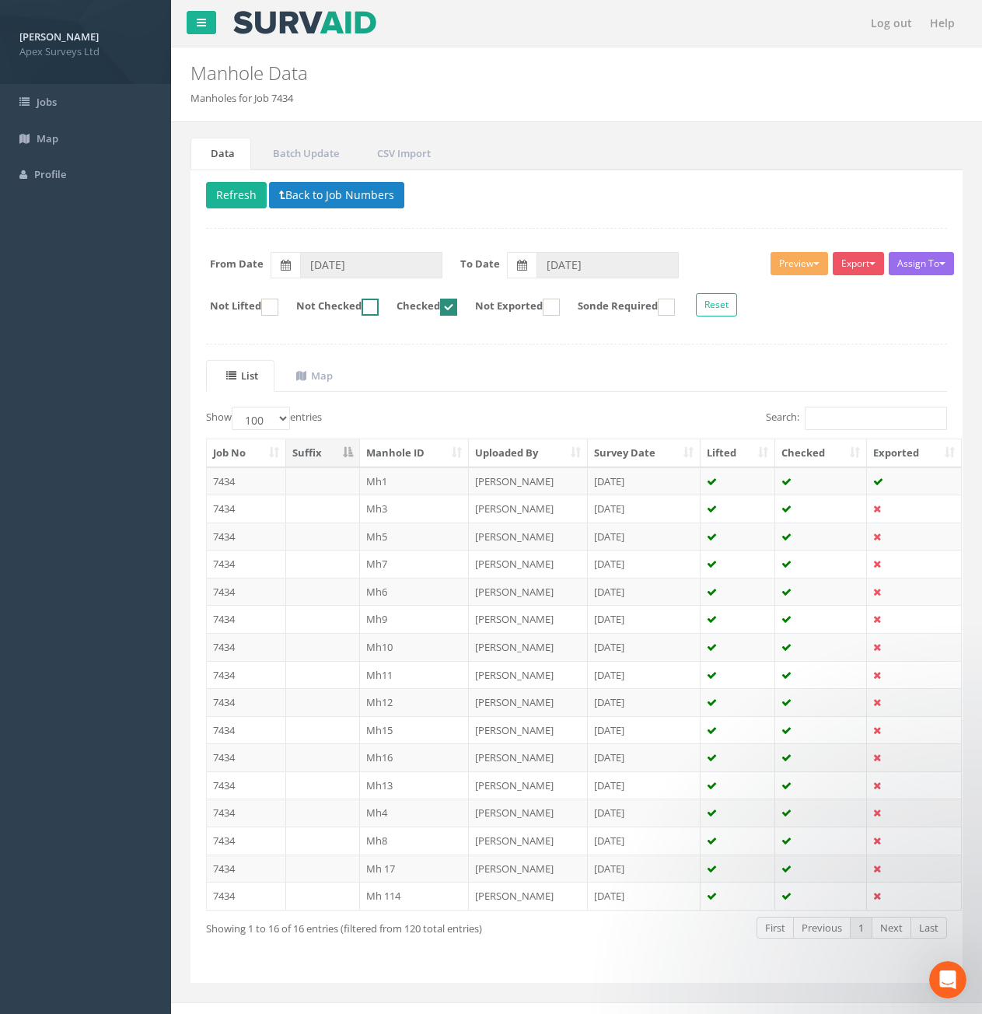
drag, startPoint x: 382, startPoint y: 305, endPoint x: 415, endPoint y: 310, distance: 33.0
click at [379, 305] on ins at bounding box center [370, 307] width 17 height 17
checkbox input "true"
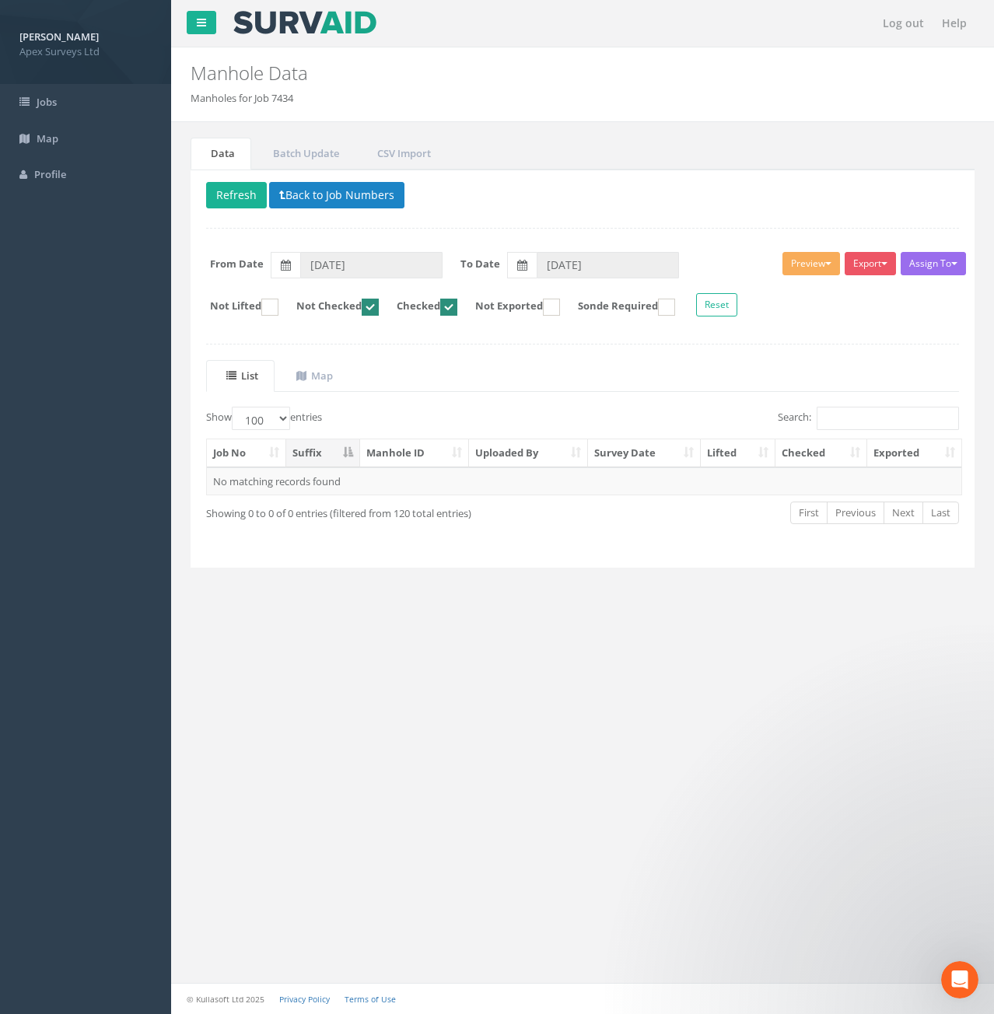
click at [457, 306] on ins at bounding box center [448, 307] width 17 height 17
checkbox input "false"
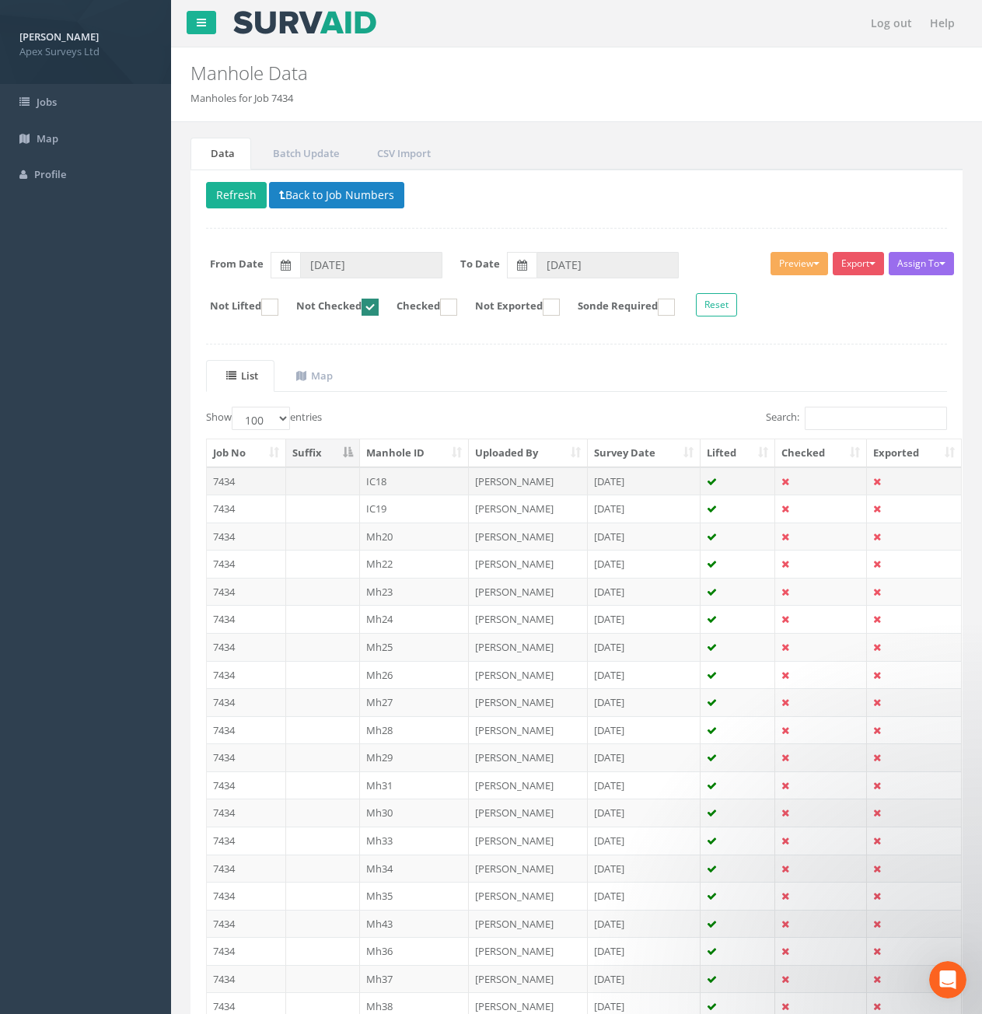
click at [312, 487] on td at bounding box center [323, 481] width 74 height 28
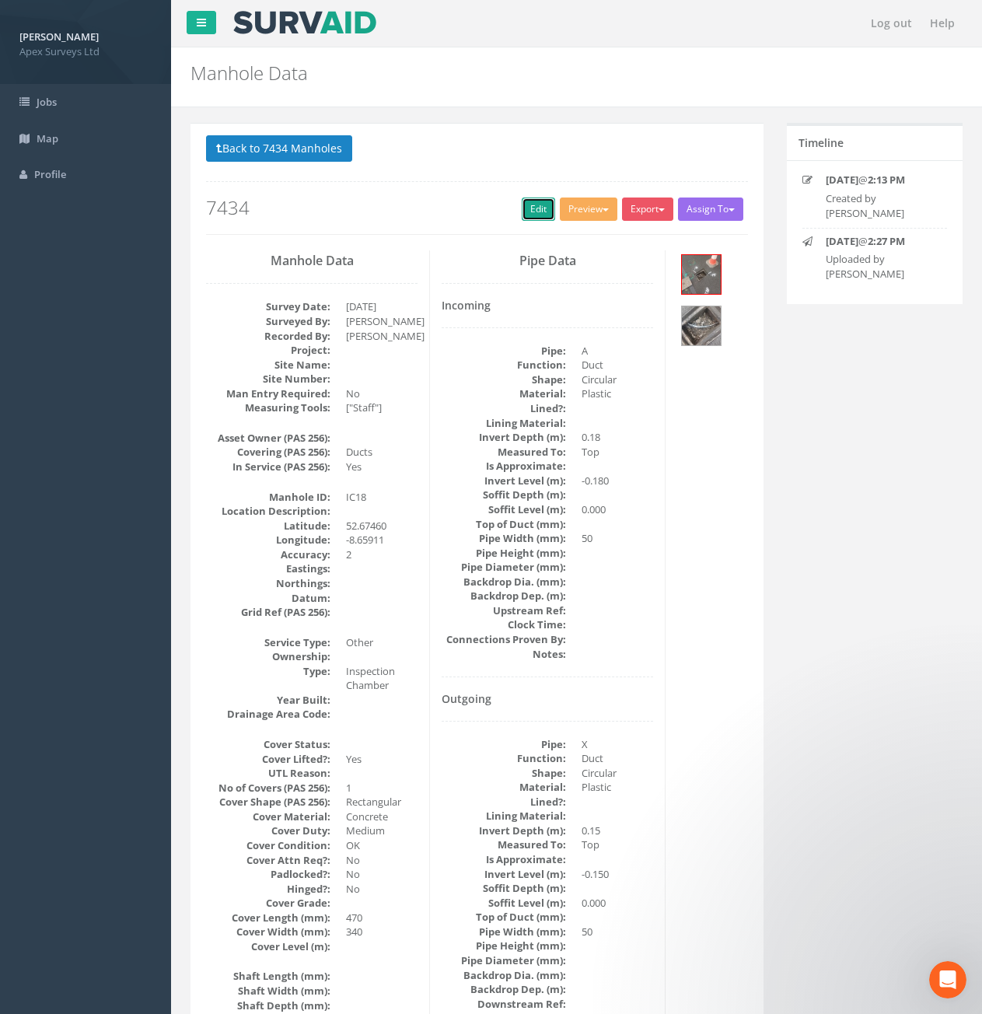
click at [539, 212] on link "Edit" at bounding box center [538, 209] width 33 height 23
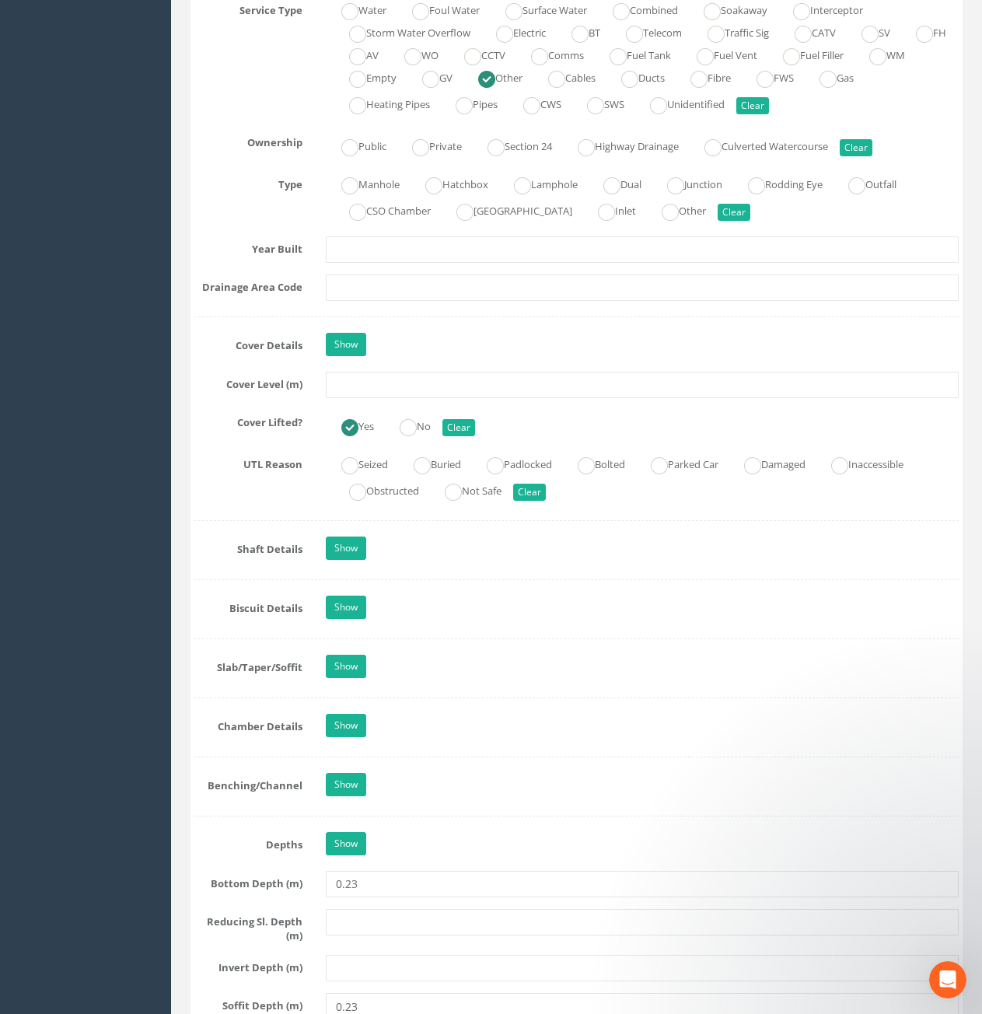
scroll to position [1167, 0]
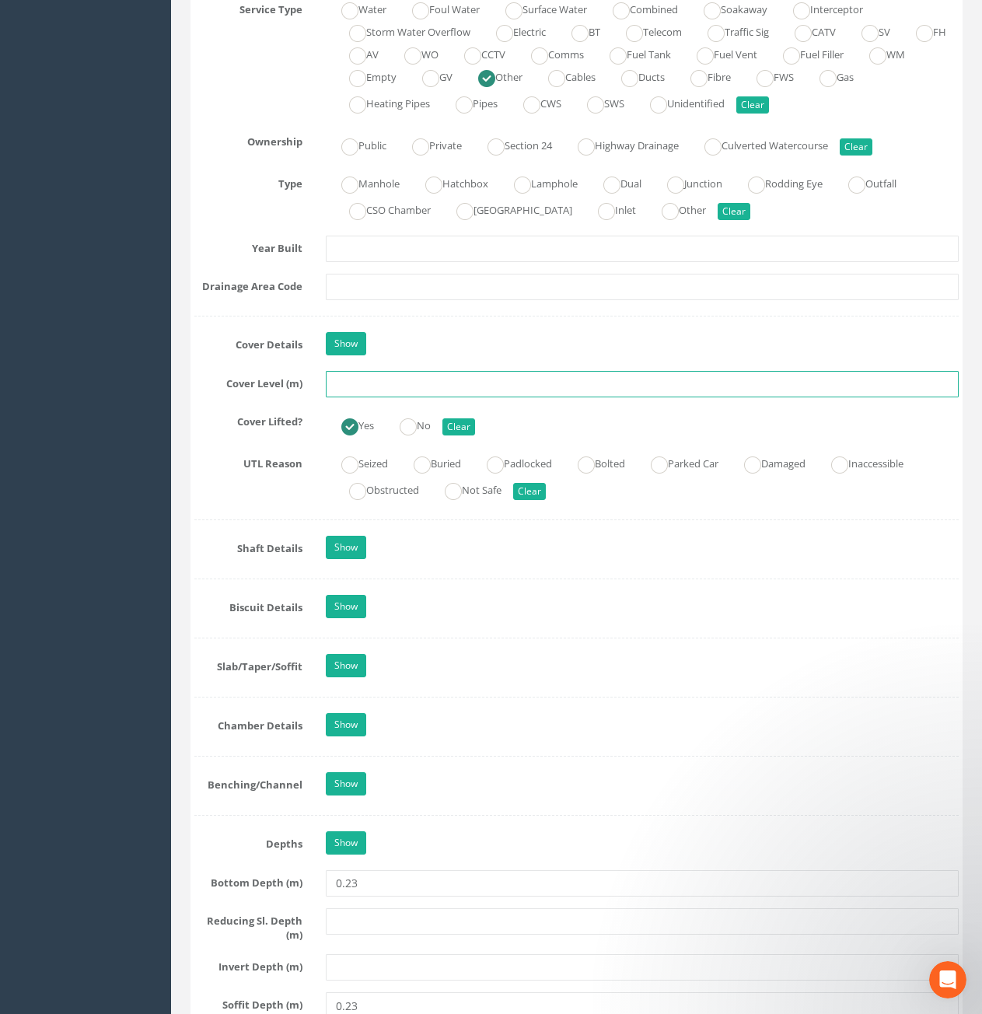
click at [506, 395] on input "text" at bounding box center [642, 384] width 633 height 26
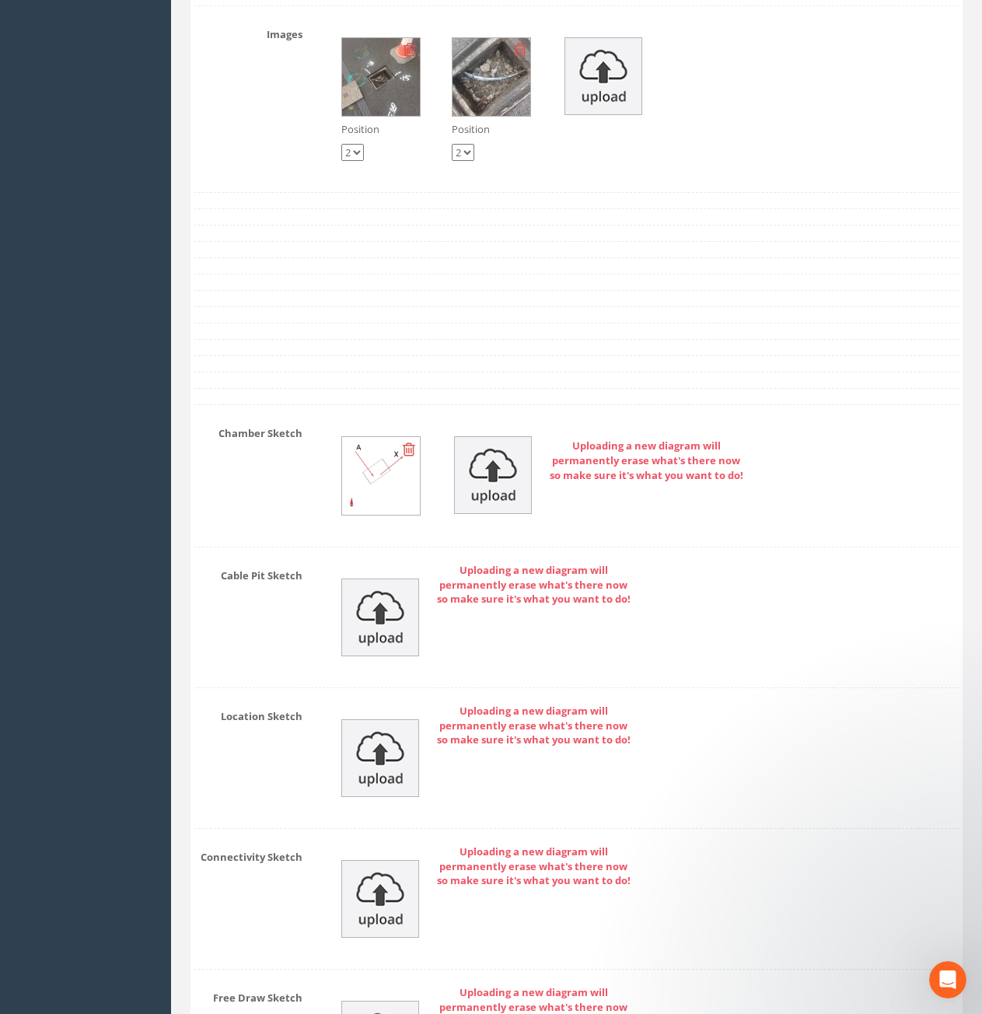
scroll to position [2524, 0]
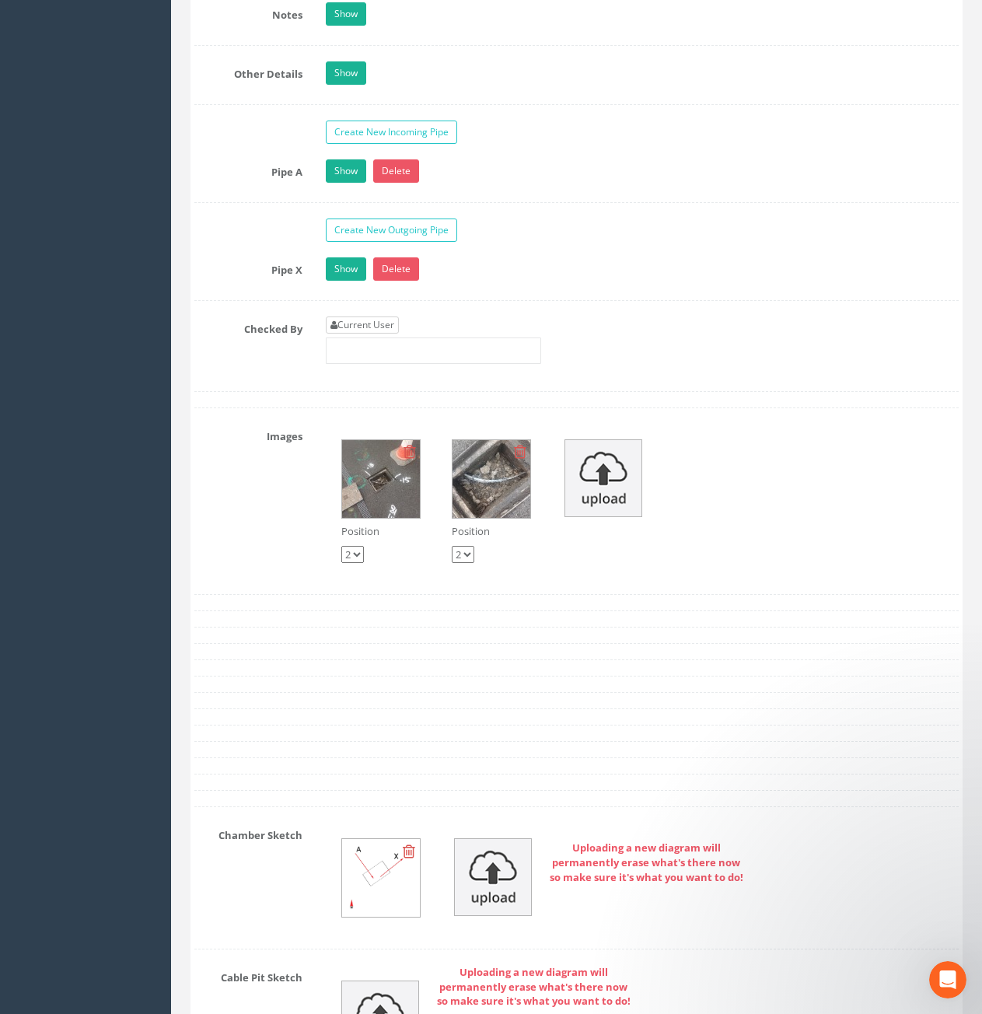
type input "10.52"
click at [359, 327] on link "Current User" at bounding box center [362, 325] width 73 height 17
type input "[PERSON_NAME]"
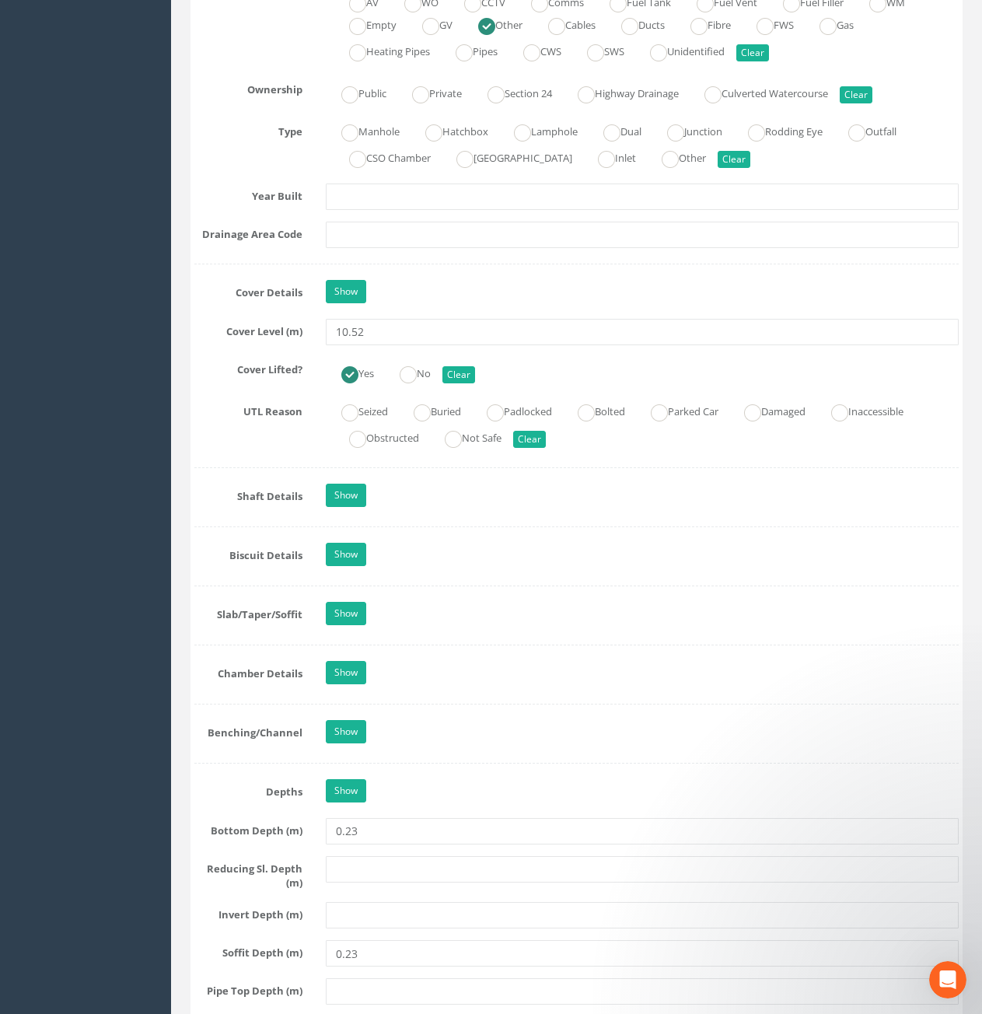
scroll to position [968, 0]
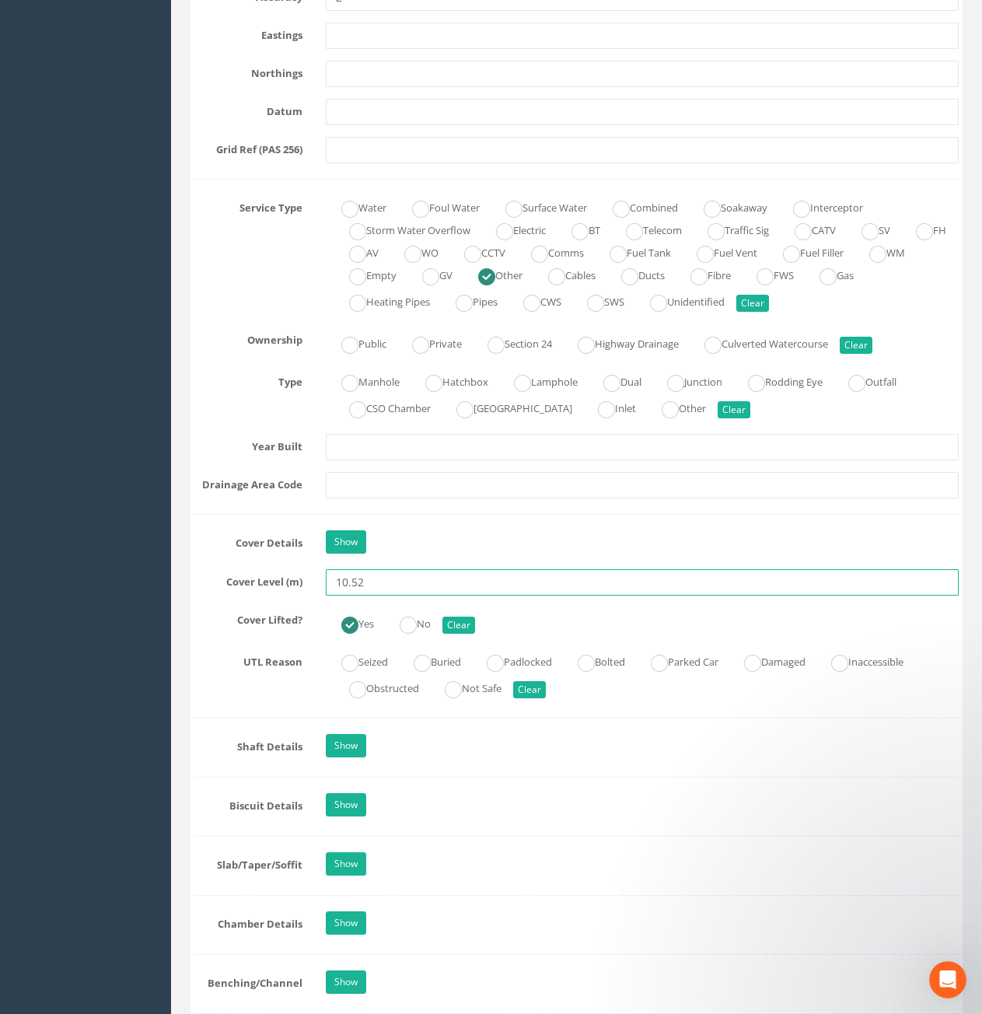
click at [407, 584] on input "10.52" at bounding box center [642, 582] width 633 height 26
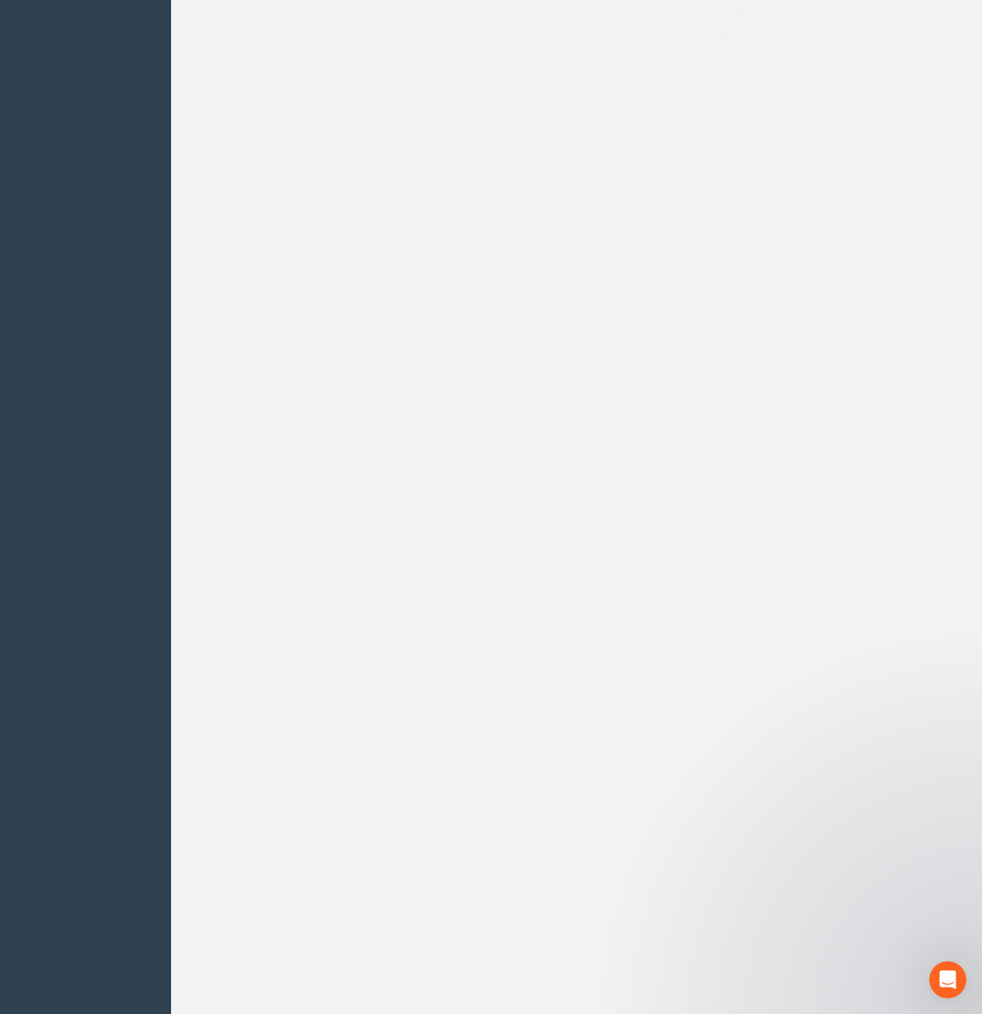
scroll to position [0, 0]
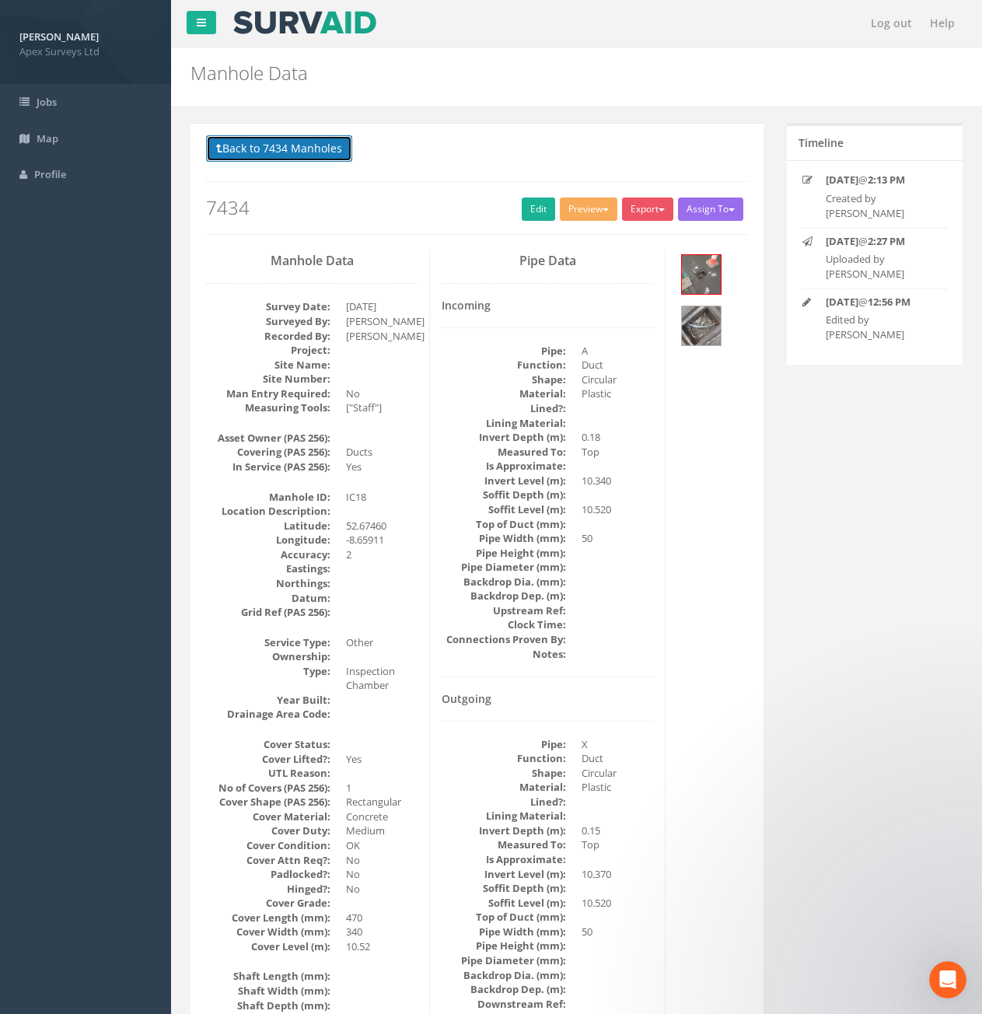
click at [286, 156] on button "Back to 7434 Manholes" at bounding box center [279, 148] width 146 height 26
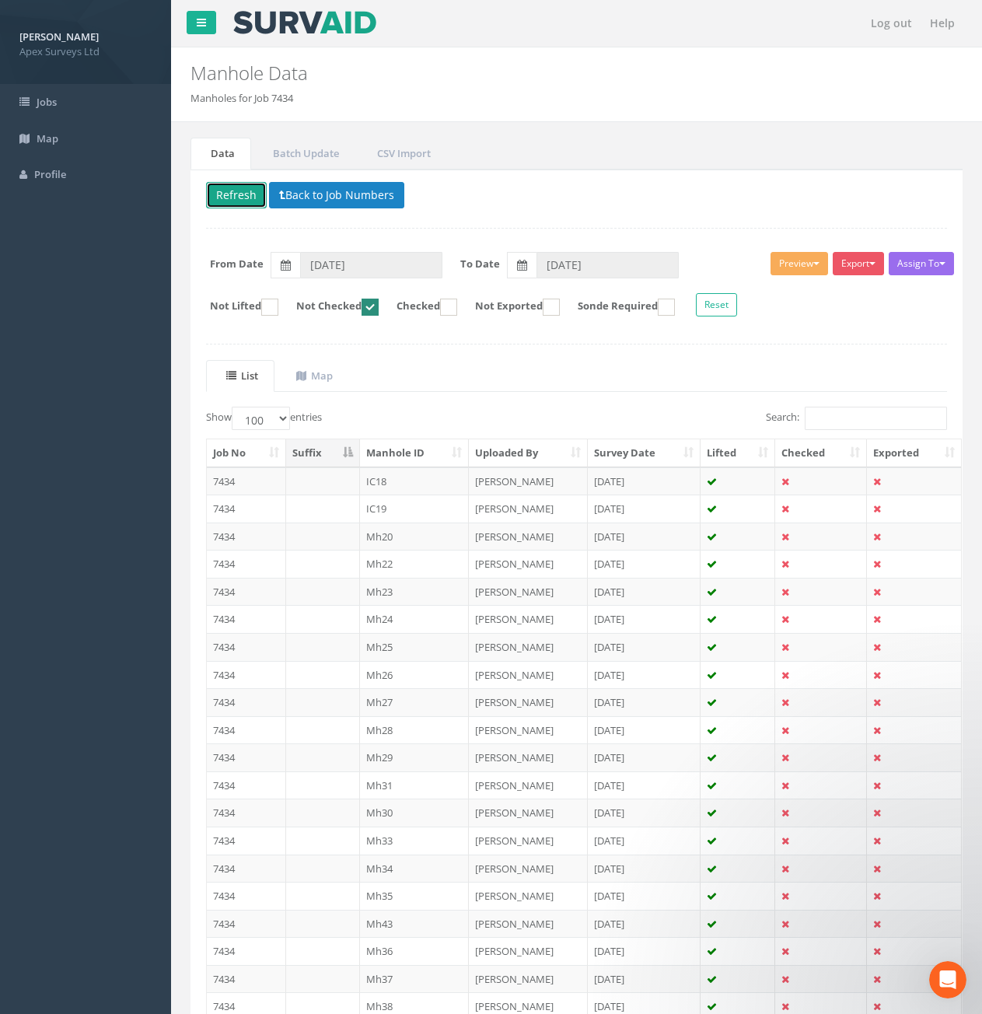
click at [226, 199] on button "Refresh" at bounding box center [236, 195] width 61 height 26
click at [250, 485] on td "7434" at bounding box center [246, 481] width 79 height 28
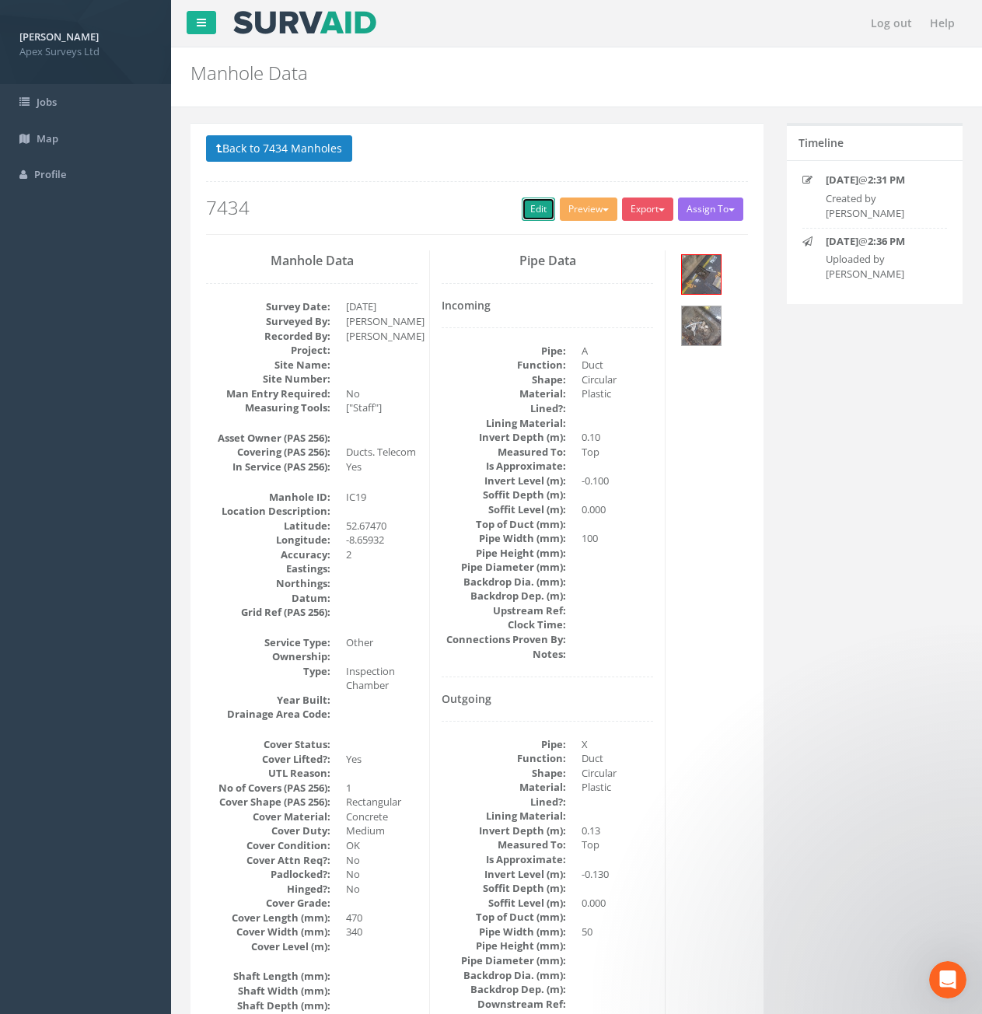
click at [525, 206] on link "Edit" at bounding box center [538, 209] width 33 height 23
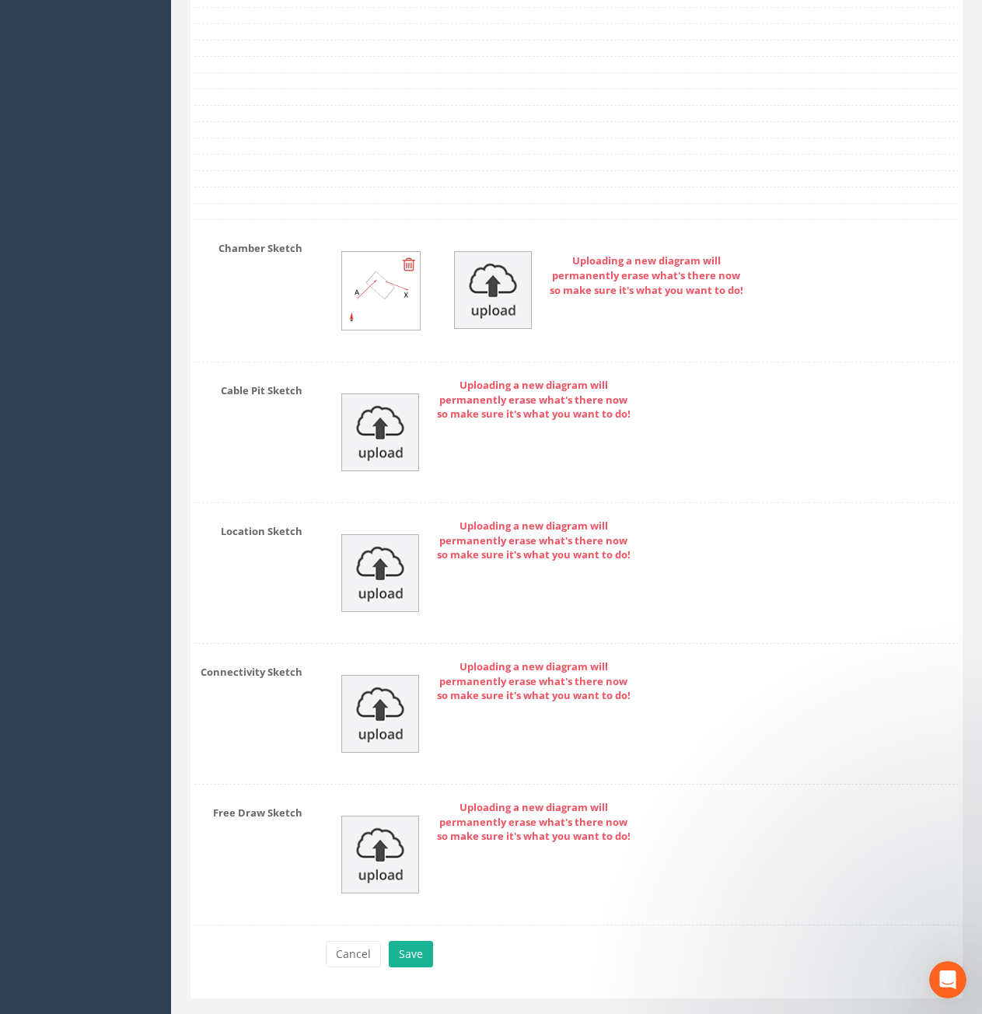
scroll to position [2411, 0]
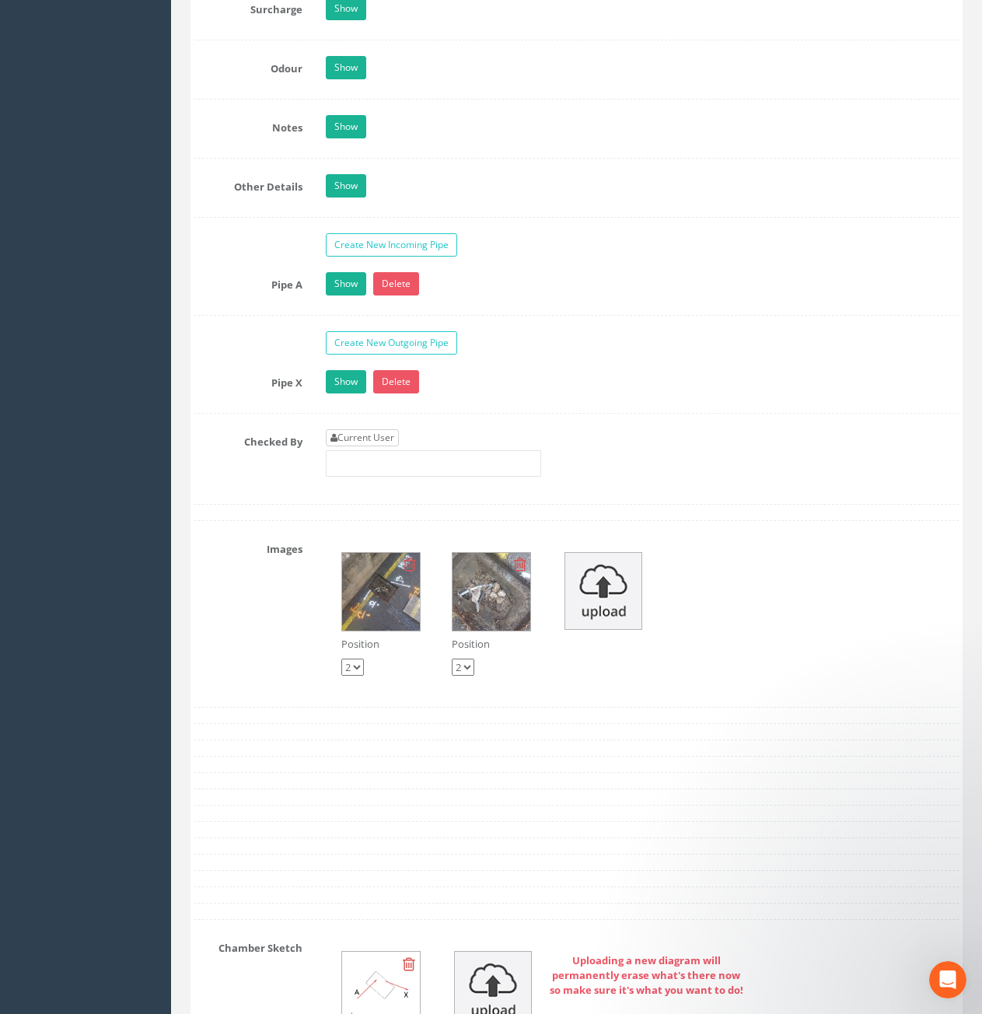
type input "10.53"
click at [384, 439] on link "Current User" at bounding box center [362, 437] width 73 height 17
type input "[PERSON_NAME]"
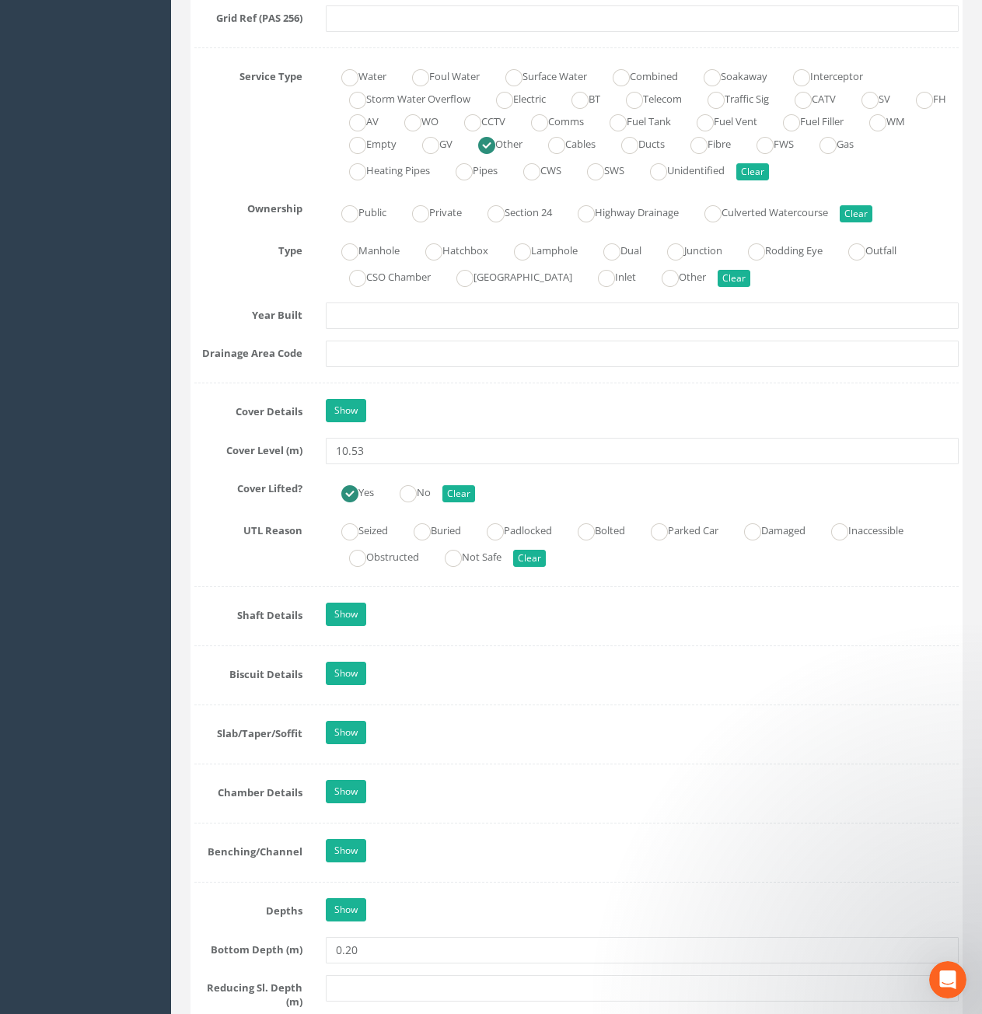
scroll to position [1089, 0]
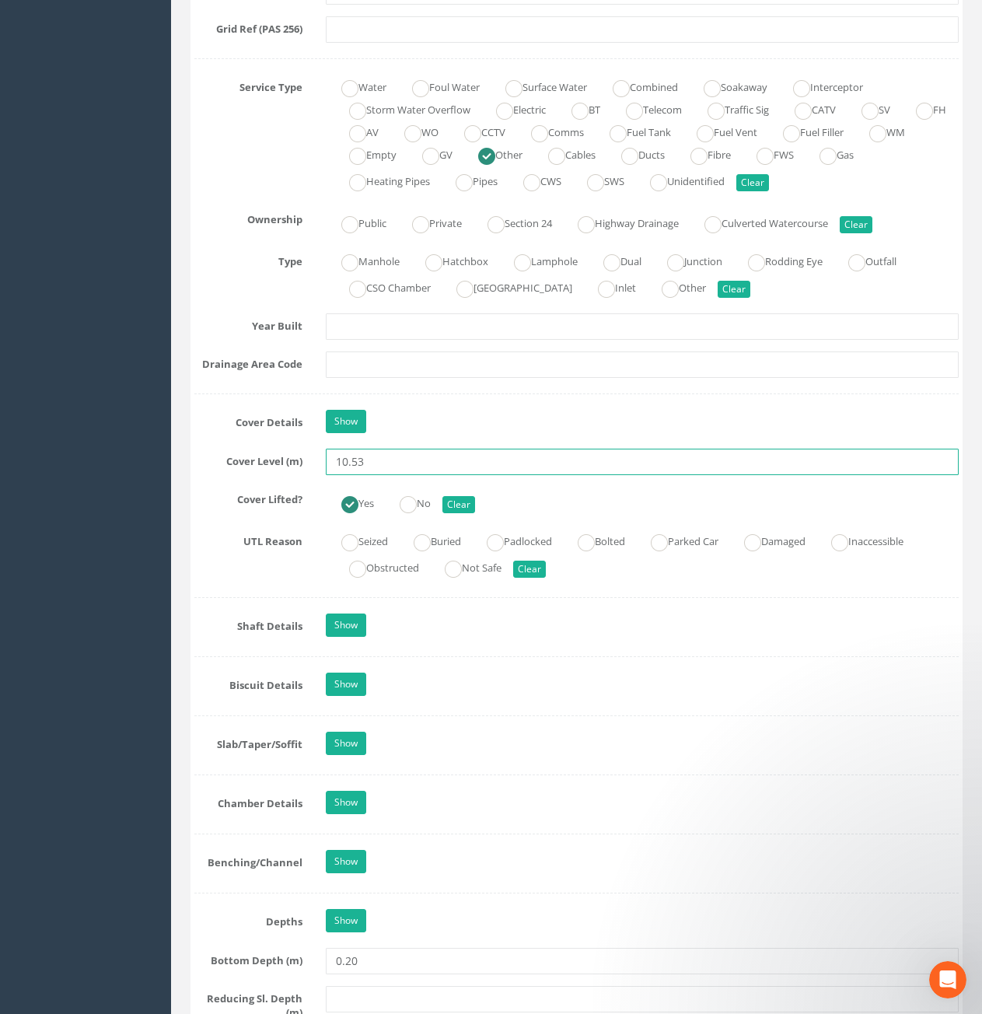
click at [419, 460] on input "10.53" at bounding box center [642, 462] width 633 height 26
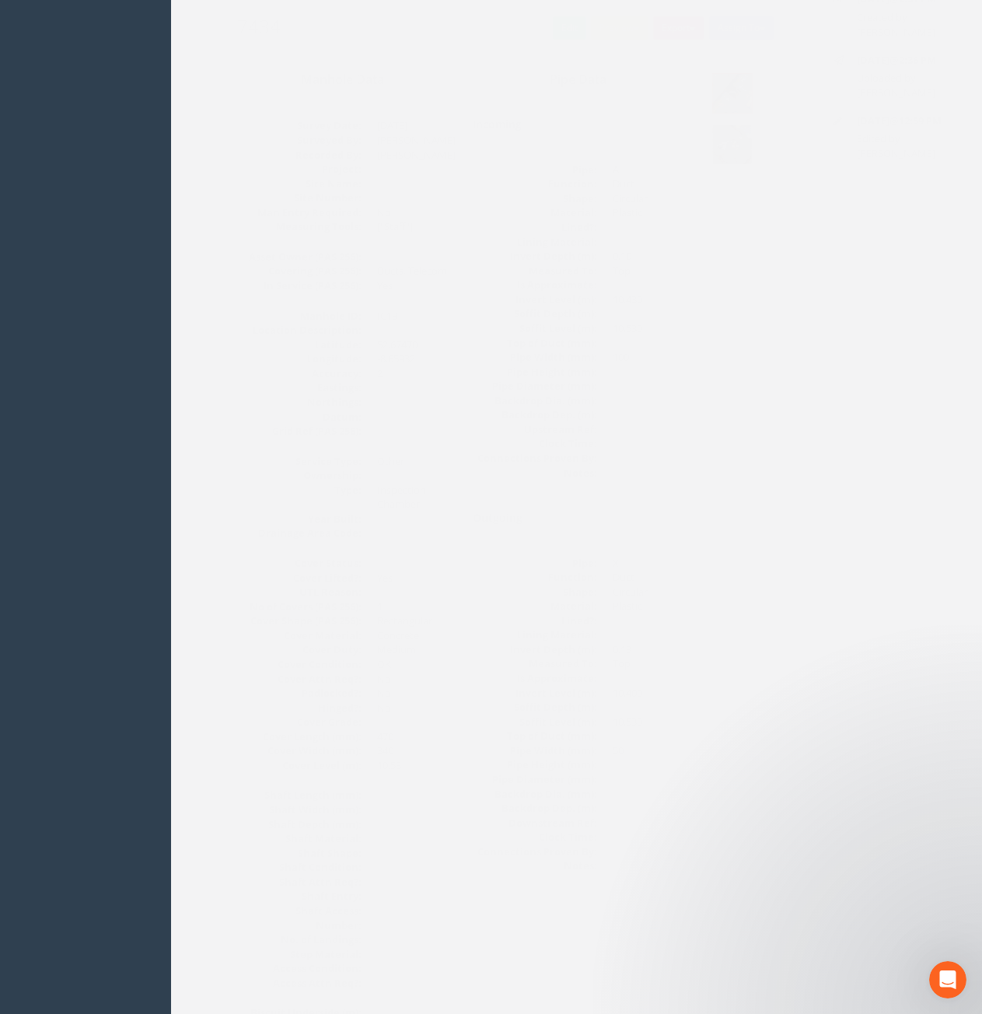
scroll to position [0, 0]
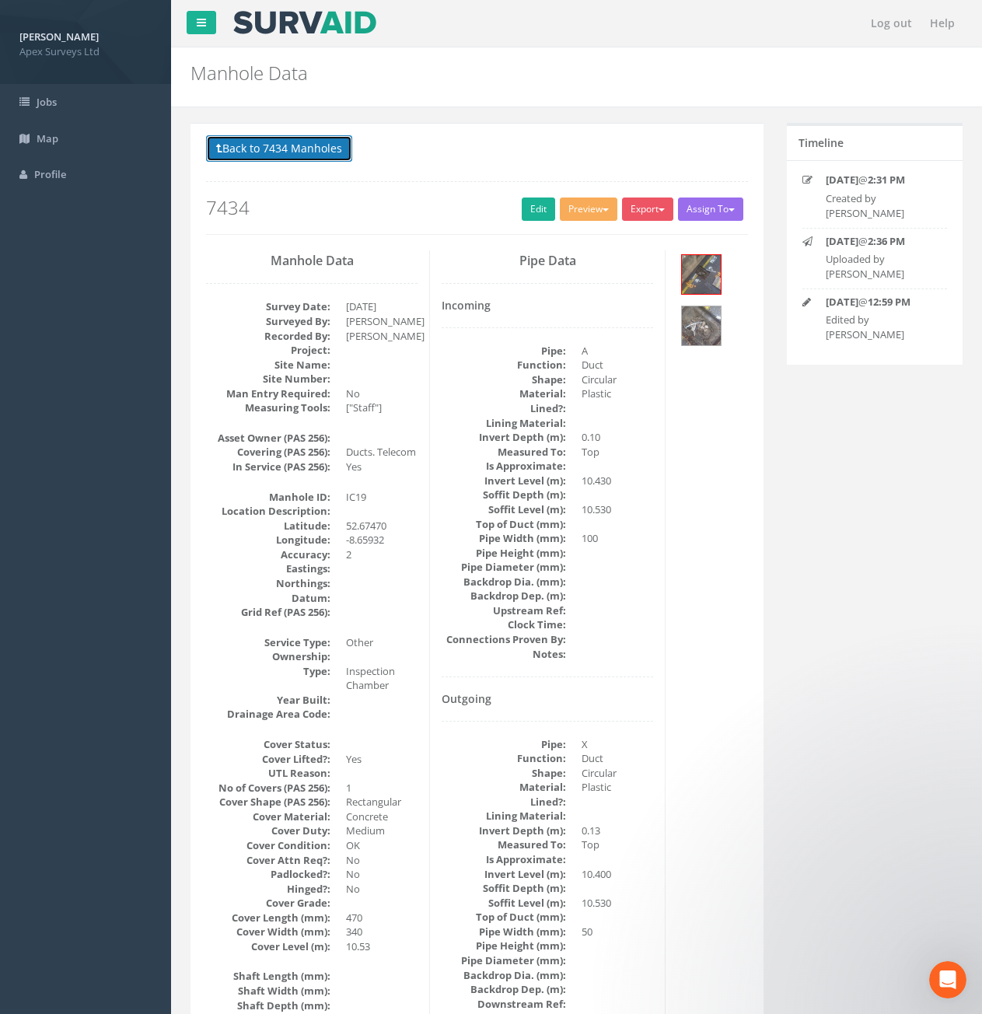
click at [293, 148] on button "Back to 7434 Manholes" at bounding box center [279, 148] width 146 height 26
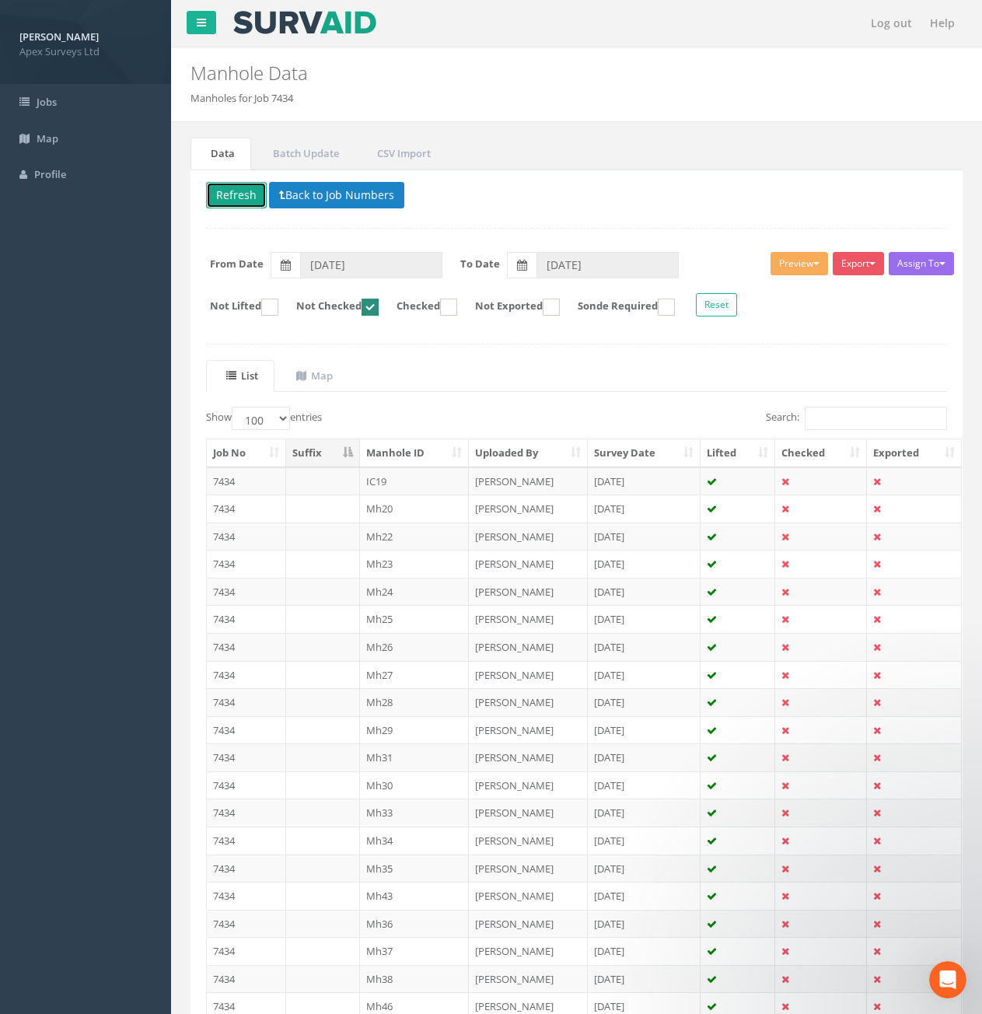
click at [249, 206] on button "Refresh" at bounding box center [236, 195] width 61 height 26
click at [246, 485] on td "7434" at bounding box center [246, 481] width 79 height 28
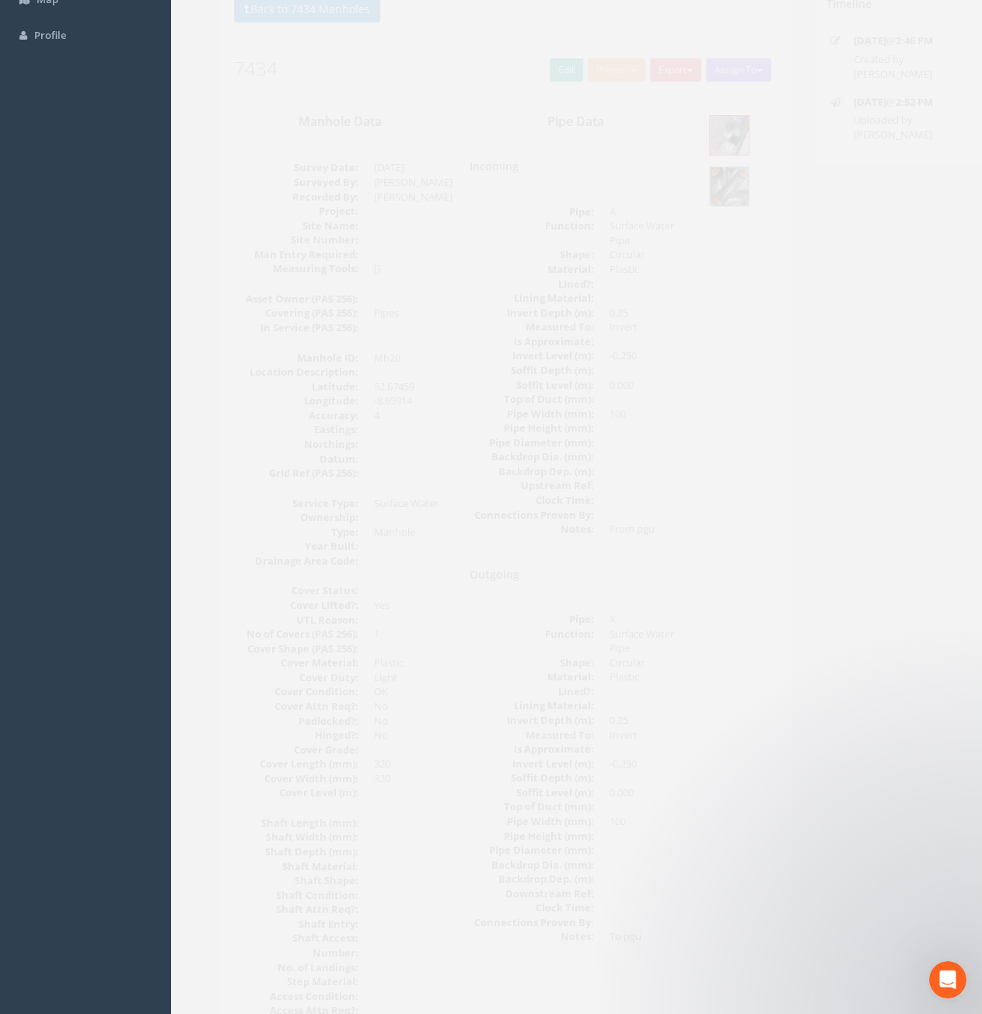
scroll to position [156, 0]
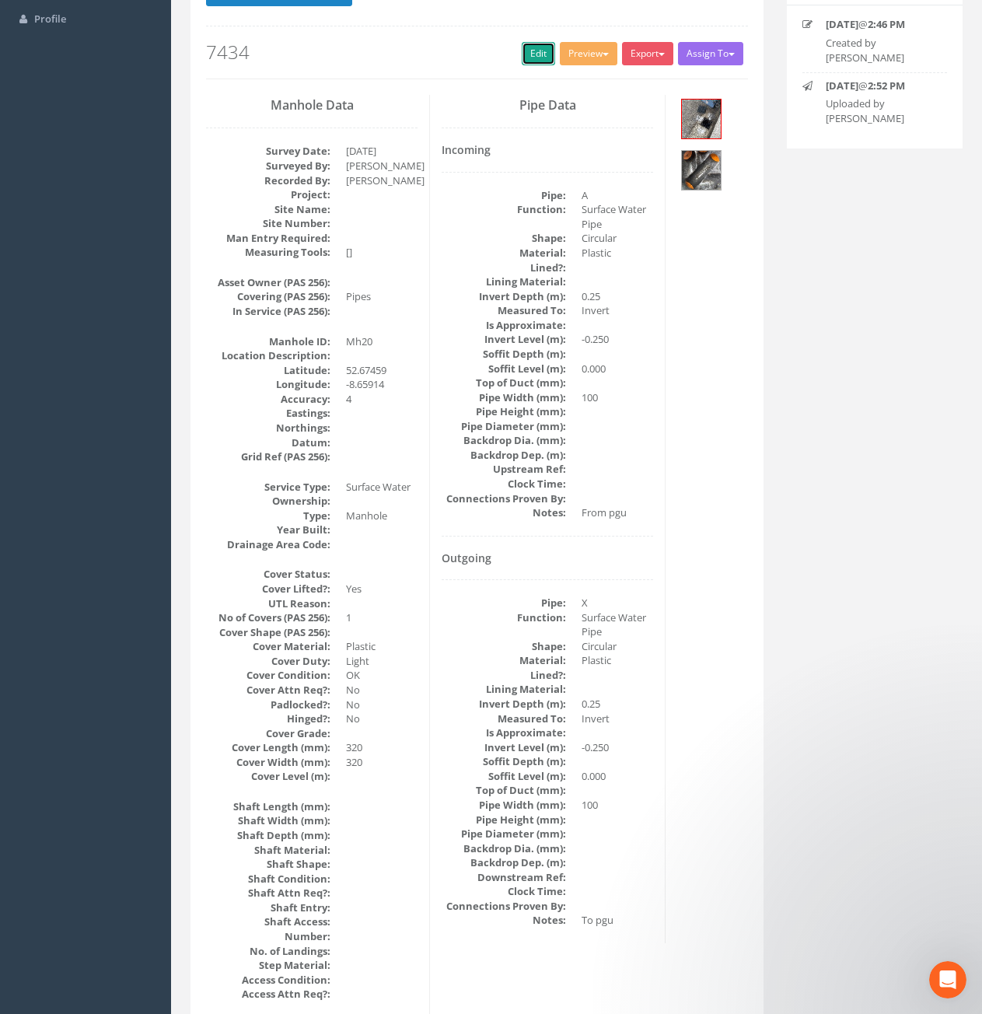
click at [522, 61] on link "Edit" at bounding box center [538, 53] width 33 height 23
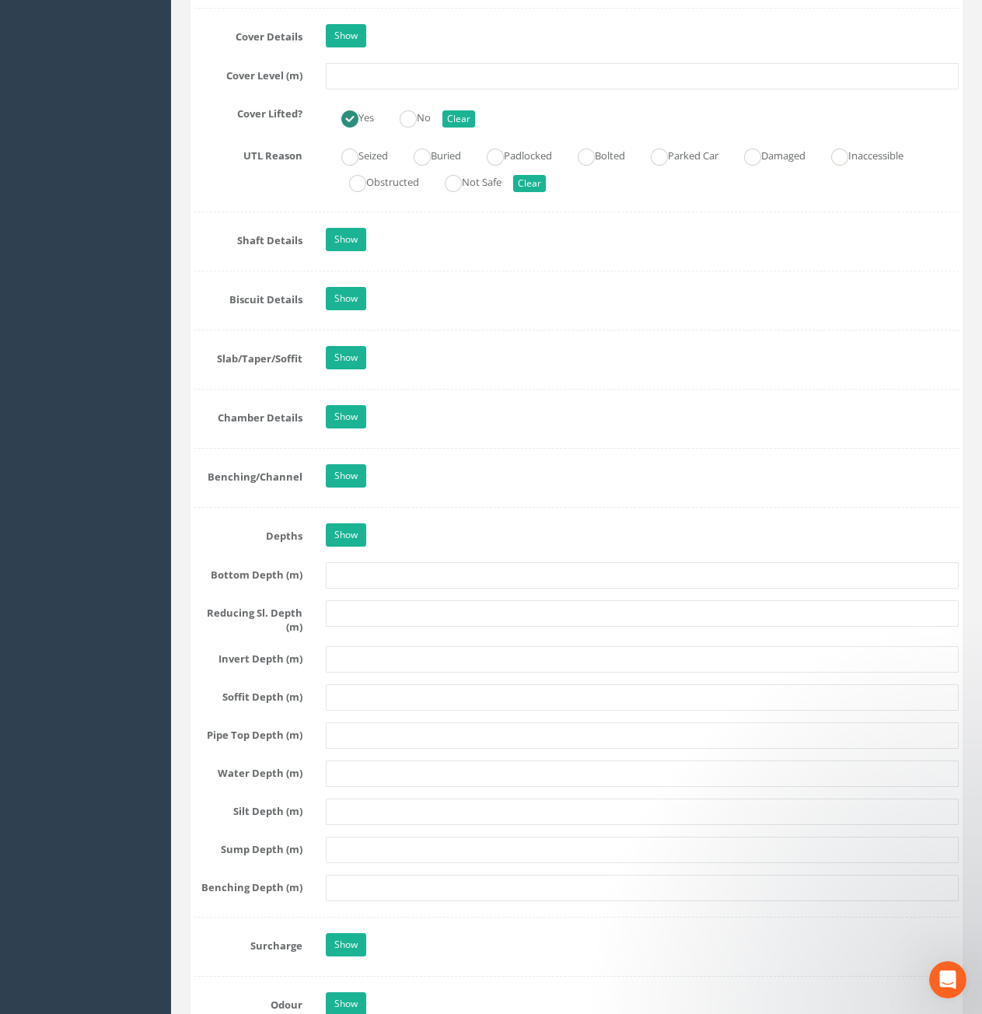
scroll to position [1011, 0]
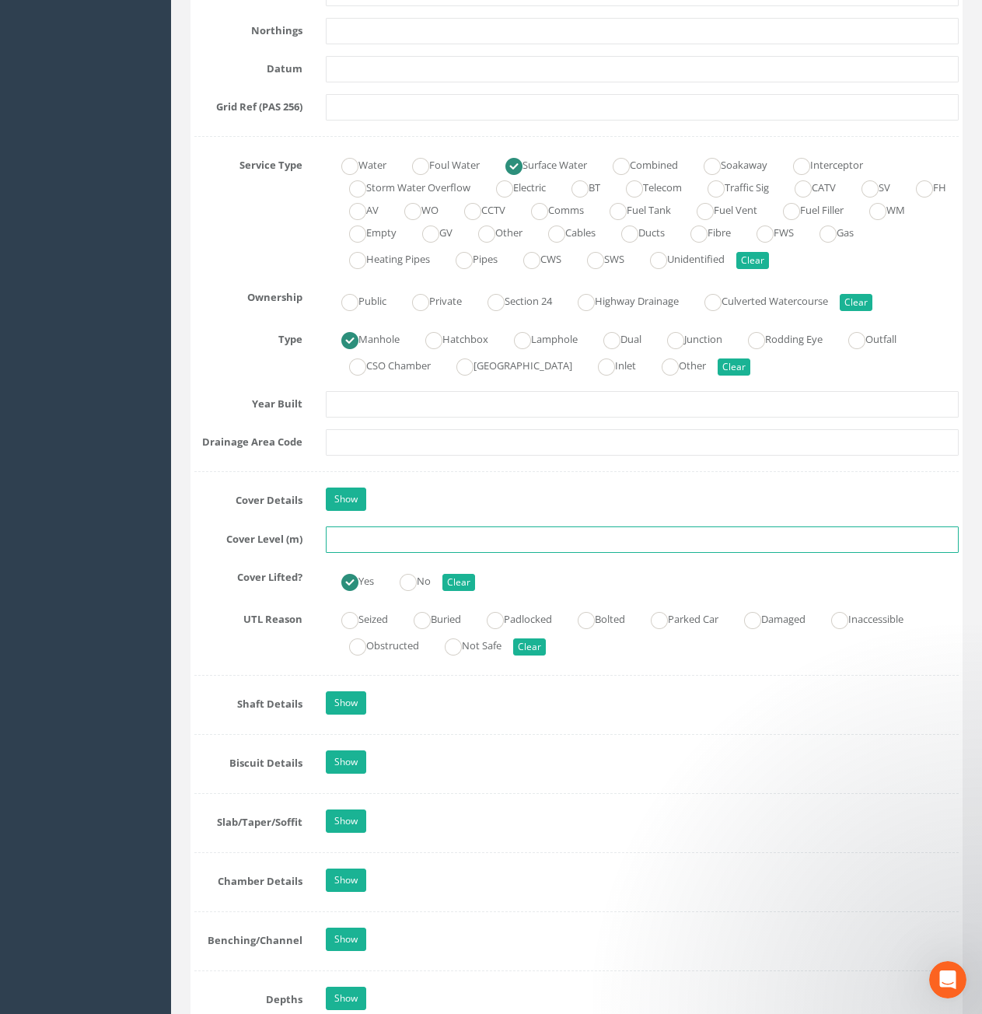
click at [411, 536] on input "text" at bounding box center [642, 540] width 633 height 26
type input "10.80"
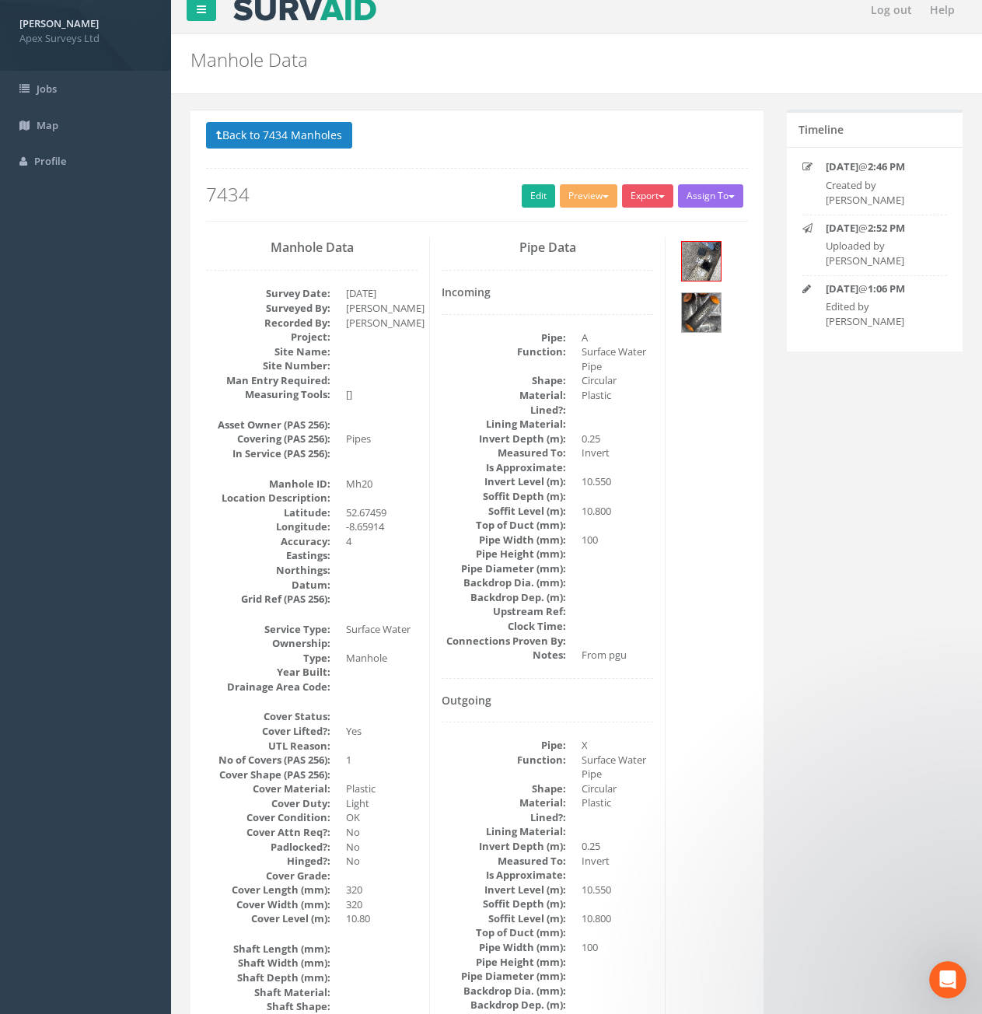
scroll to position [0, 0]
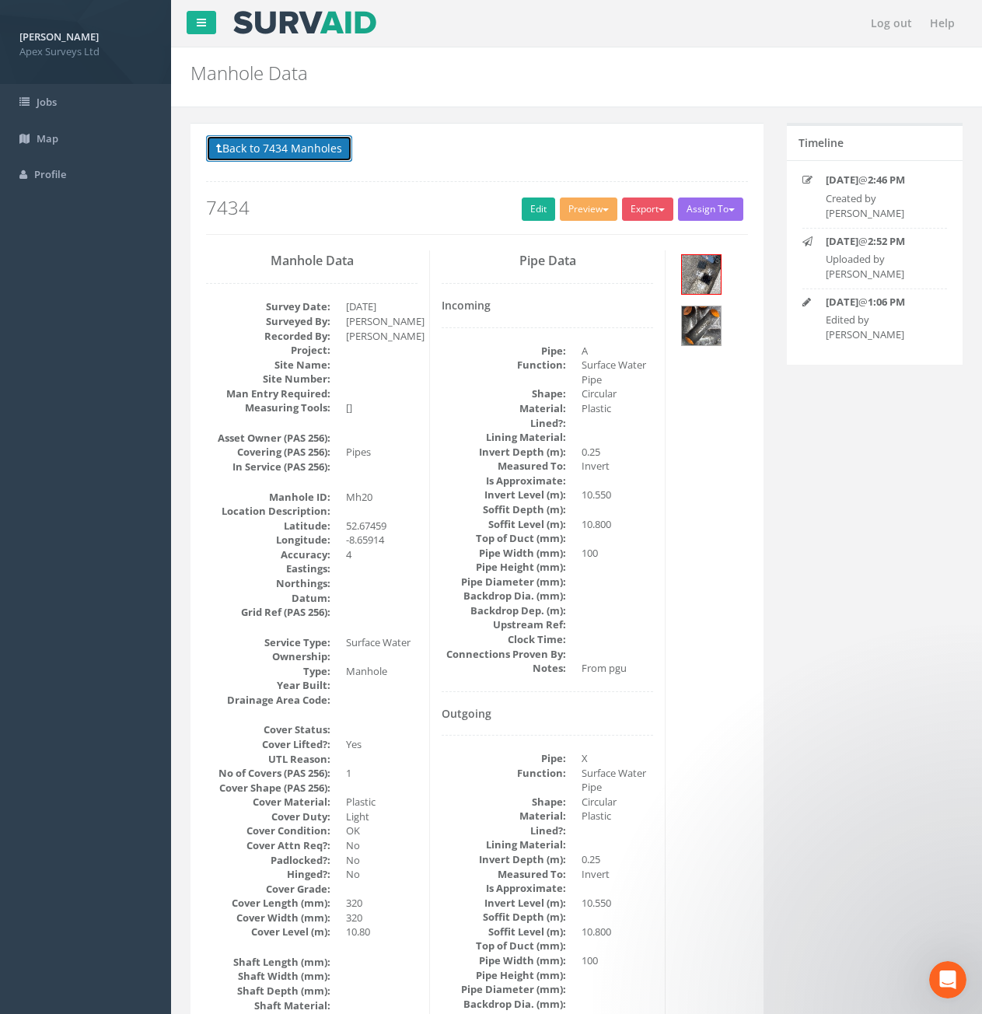
click at [327, 152] on button "Back to 7434 Manholes" at bounding box center [279, 148] width 146 height 26
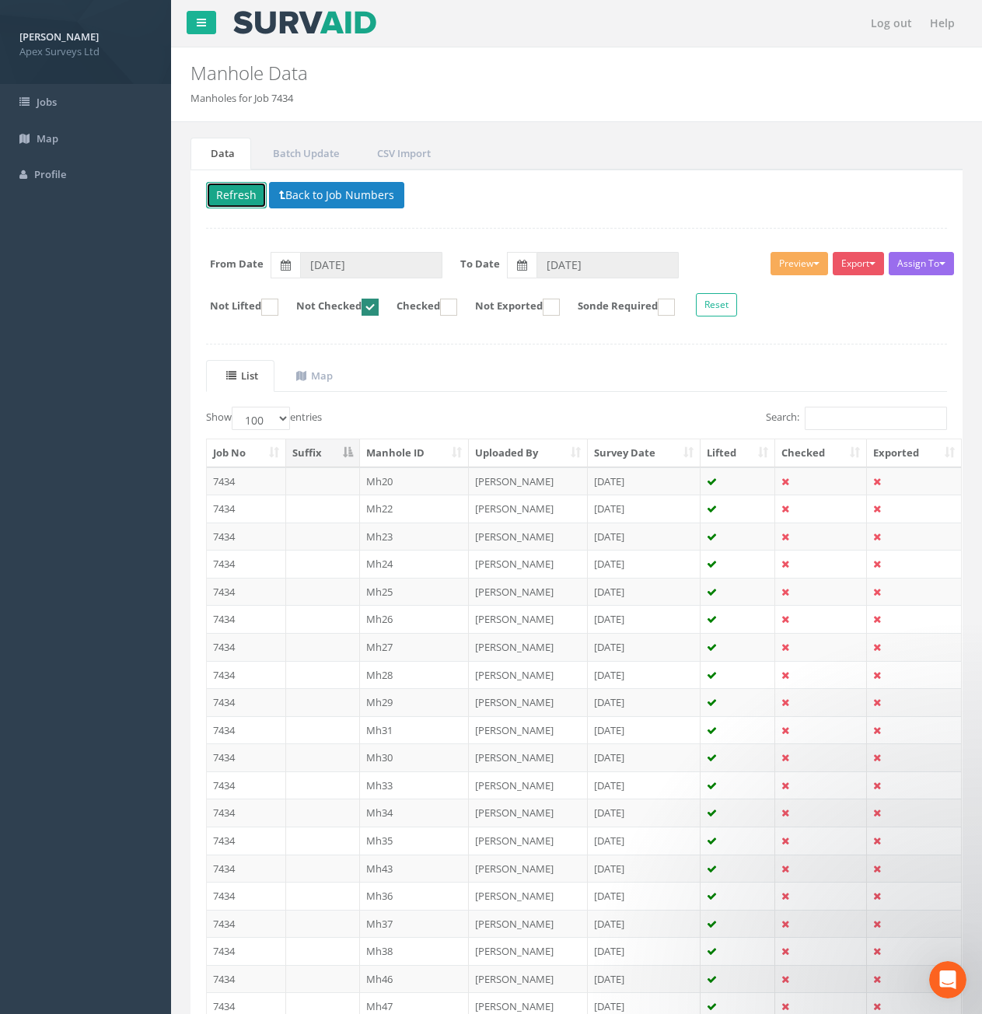
click at [251, 198] on button "Refresh" at bounding box center [236, 195] width 61 height 26
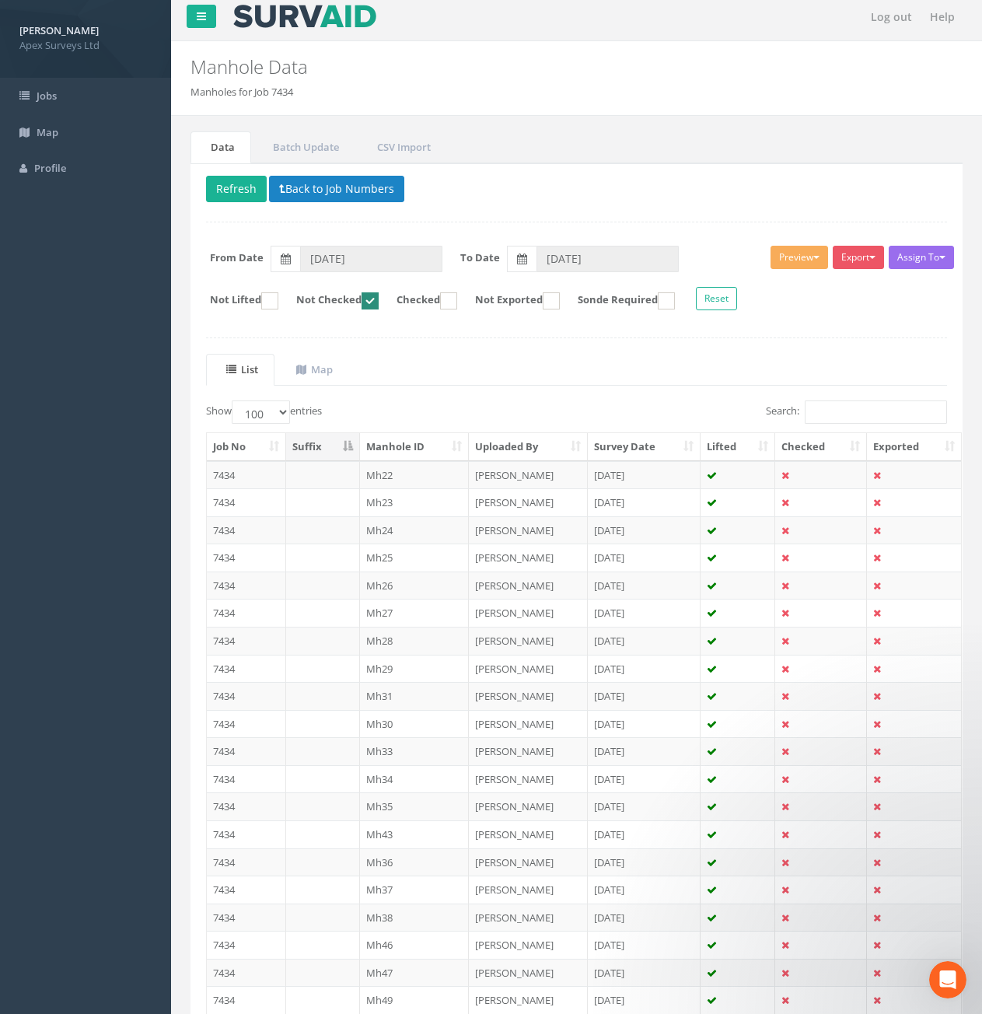
scroll to position [2343, 0]
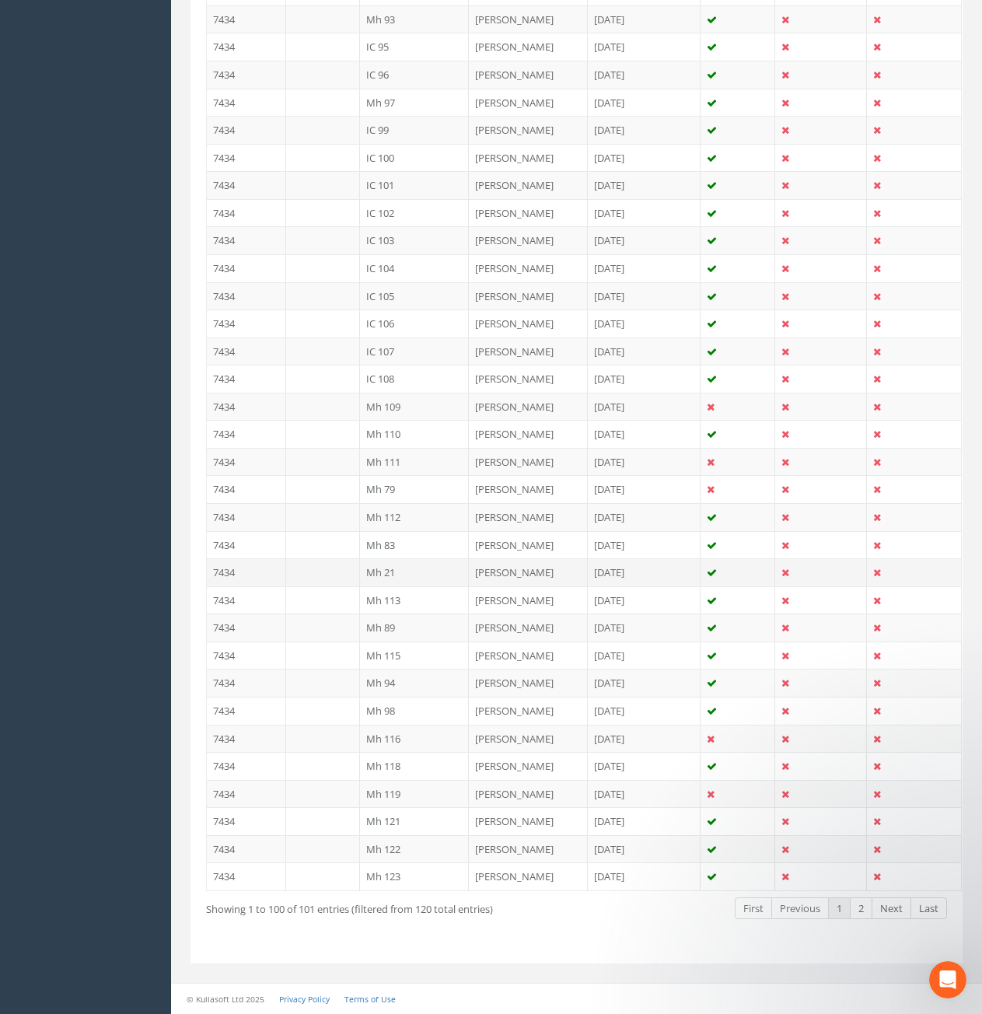
click at [288, 575] on td at bounding box center [323, 572] width 74 height 28
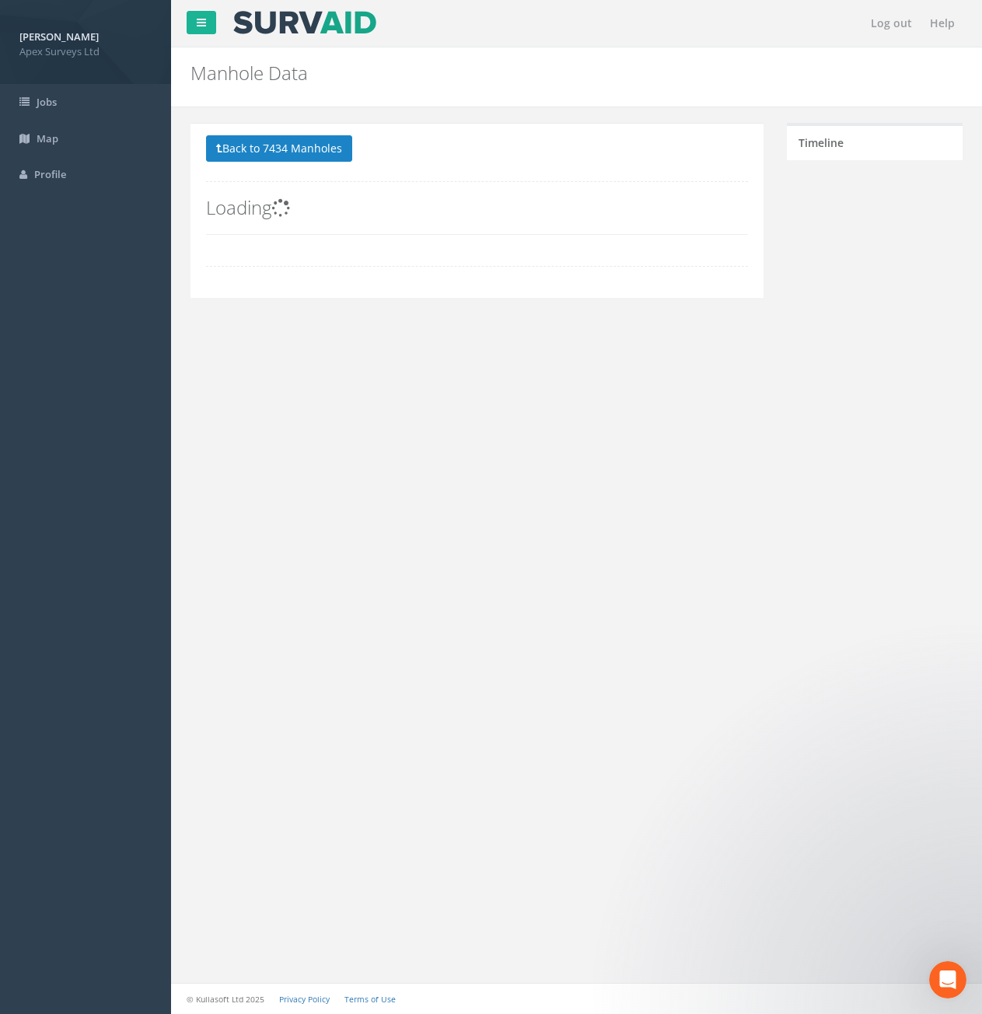
scroll to position [0, 0]
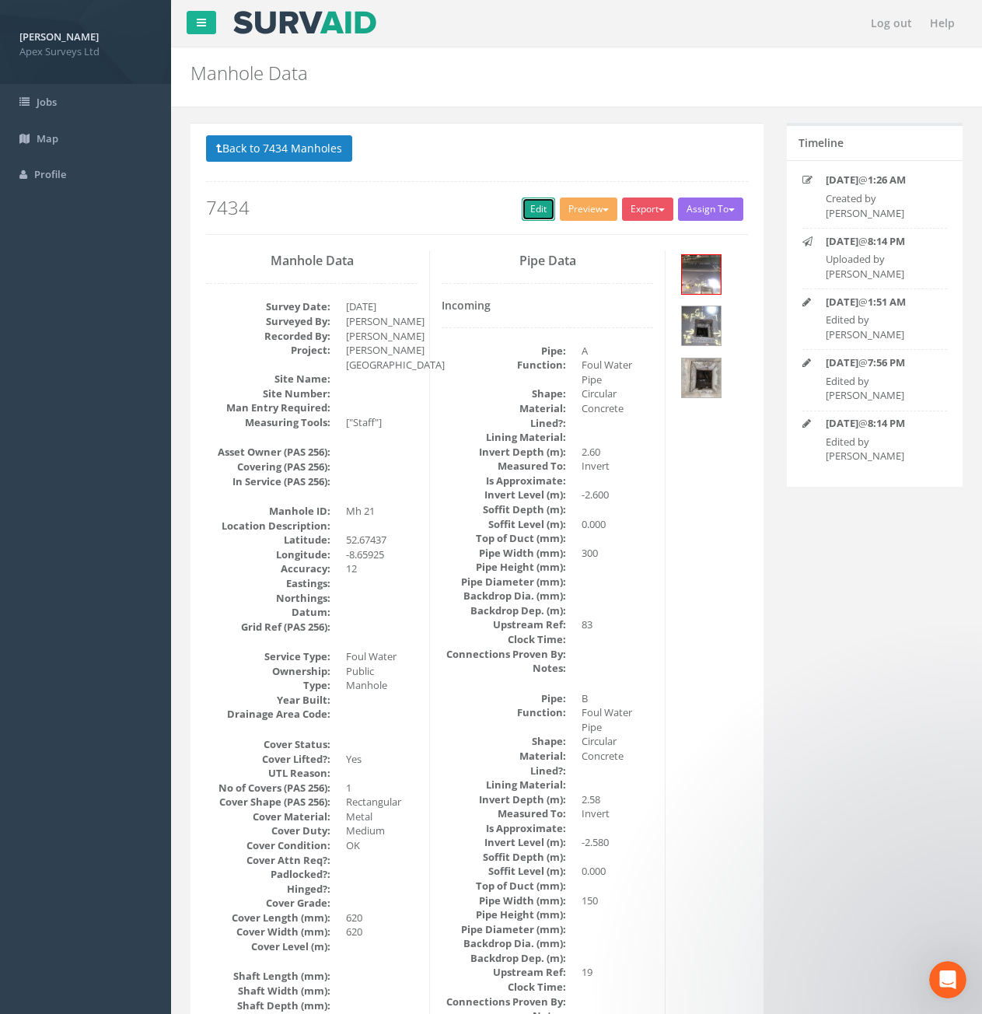
click at [522, 212] on link "Edit" at bounding box center [538, 209] width 33 height 23
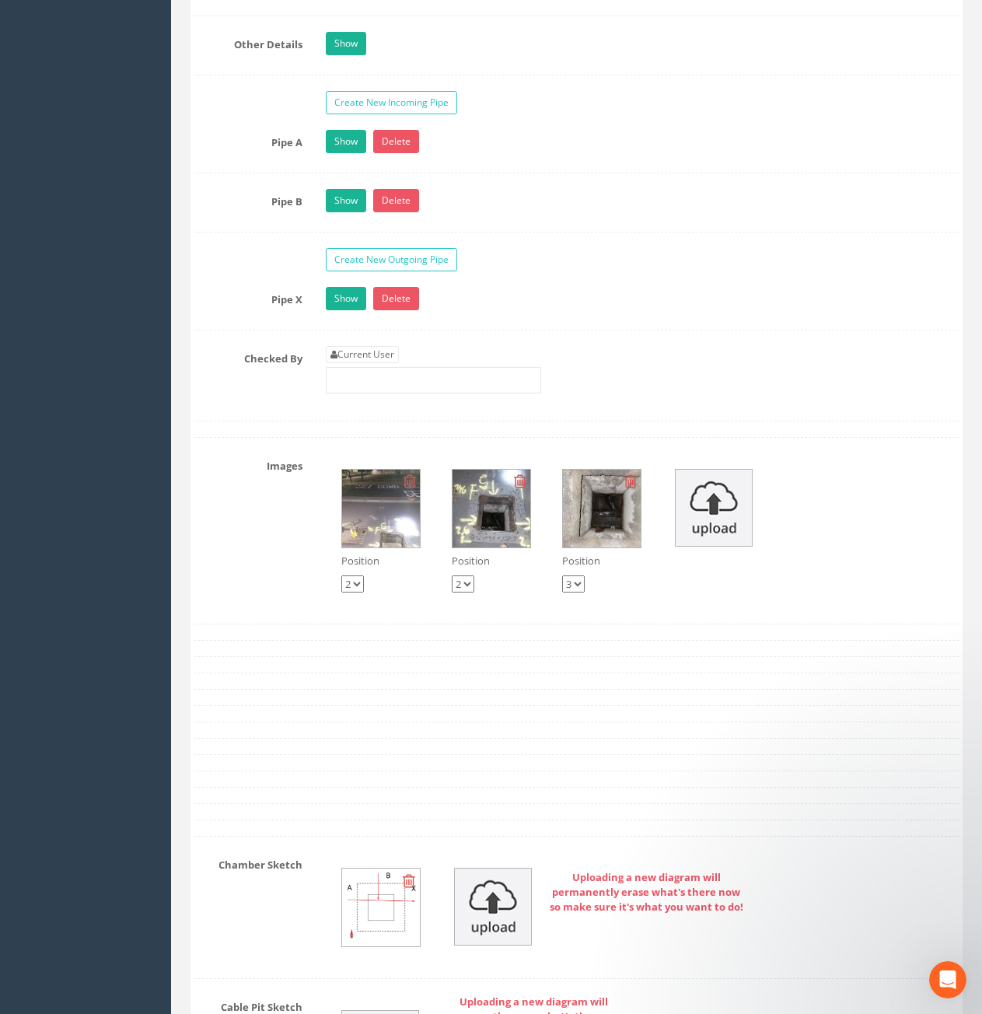
scroll to position [2800, 0]
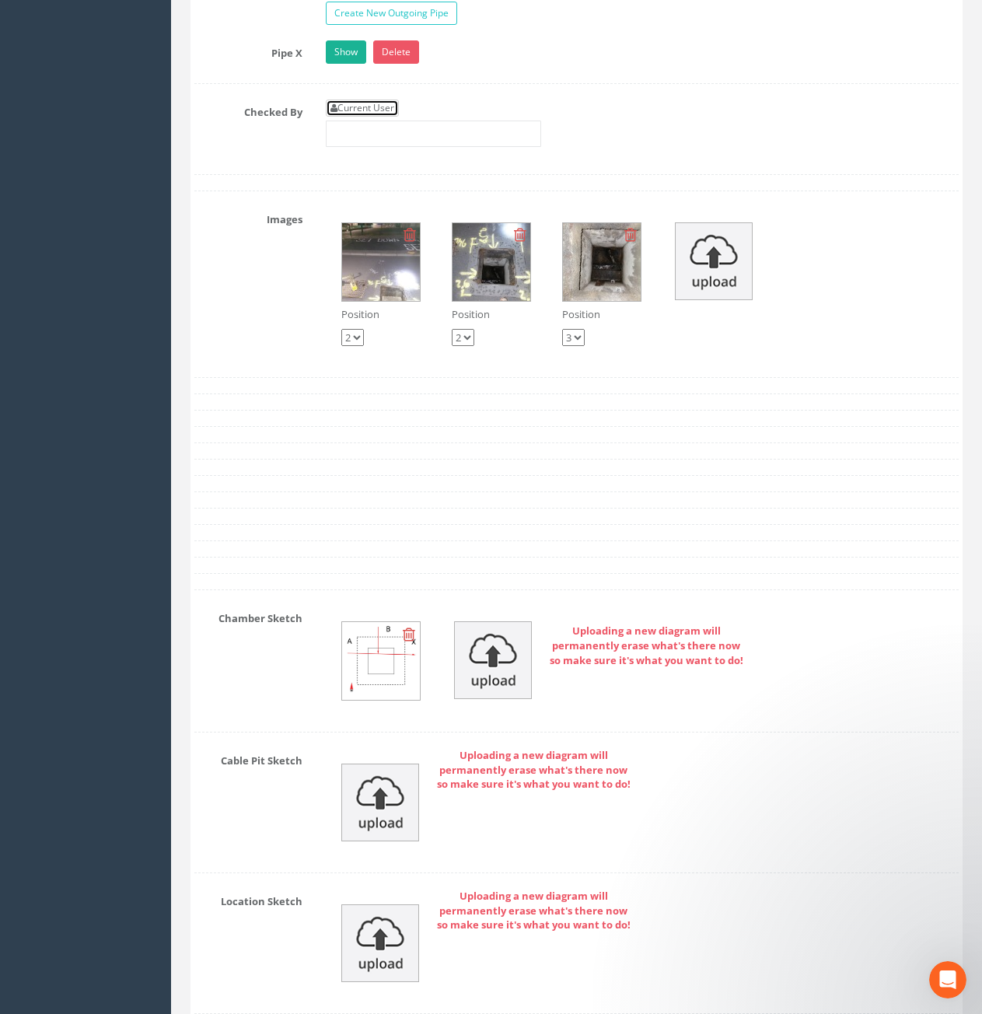
click at [394, 110] on link "Current User" at bounding box center [362, 108] width 73 height 17
type input "[PERSON_NAME]"
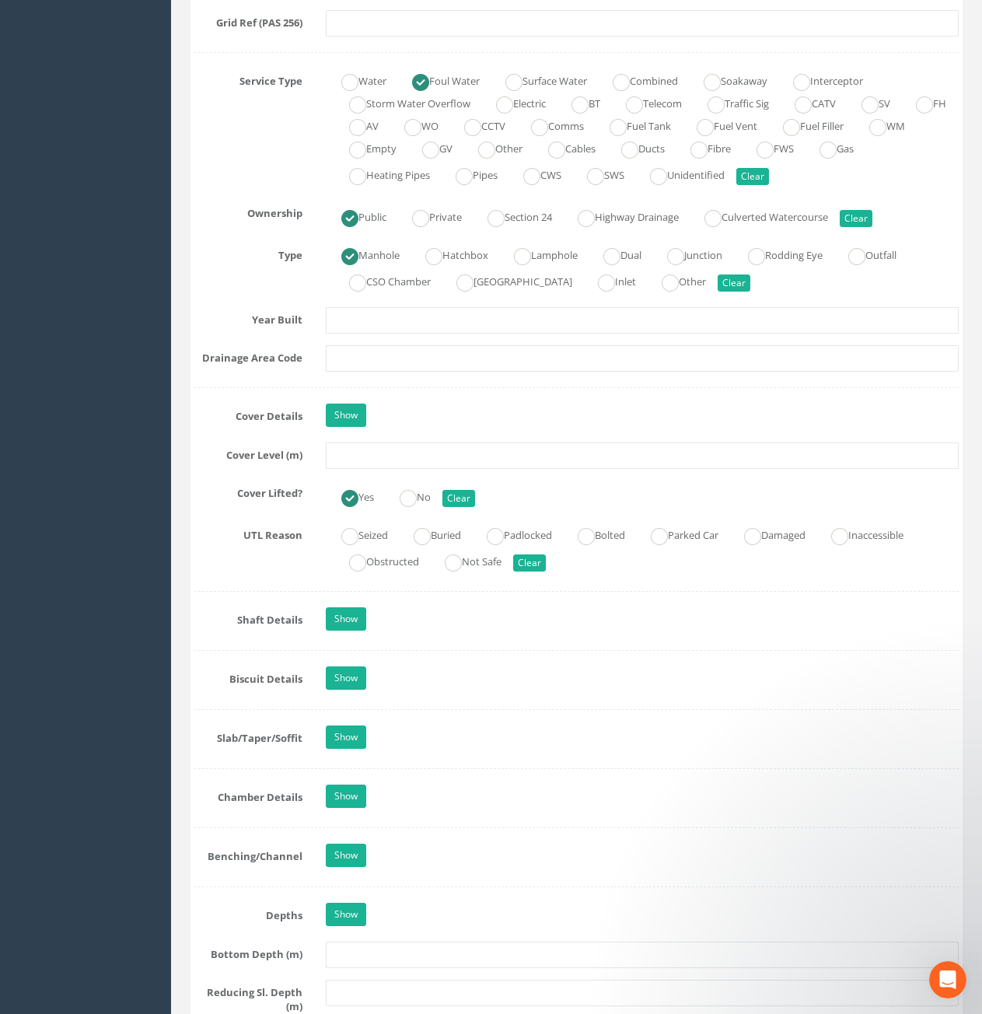
scroll to position [1089, 0]
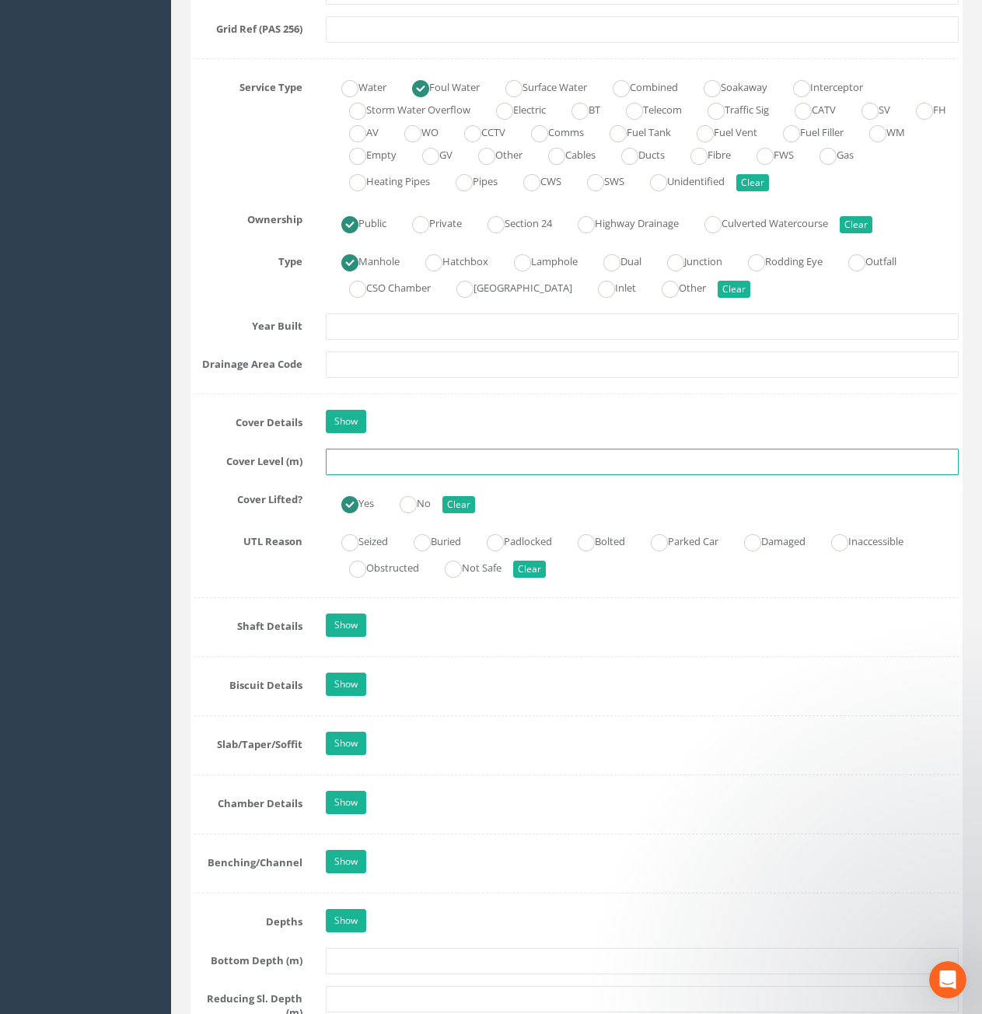
click at [408, 459] on input "text" at bounding box center [642, 462] width 633 height 26
type input "10.65"
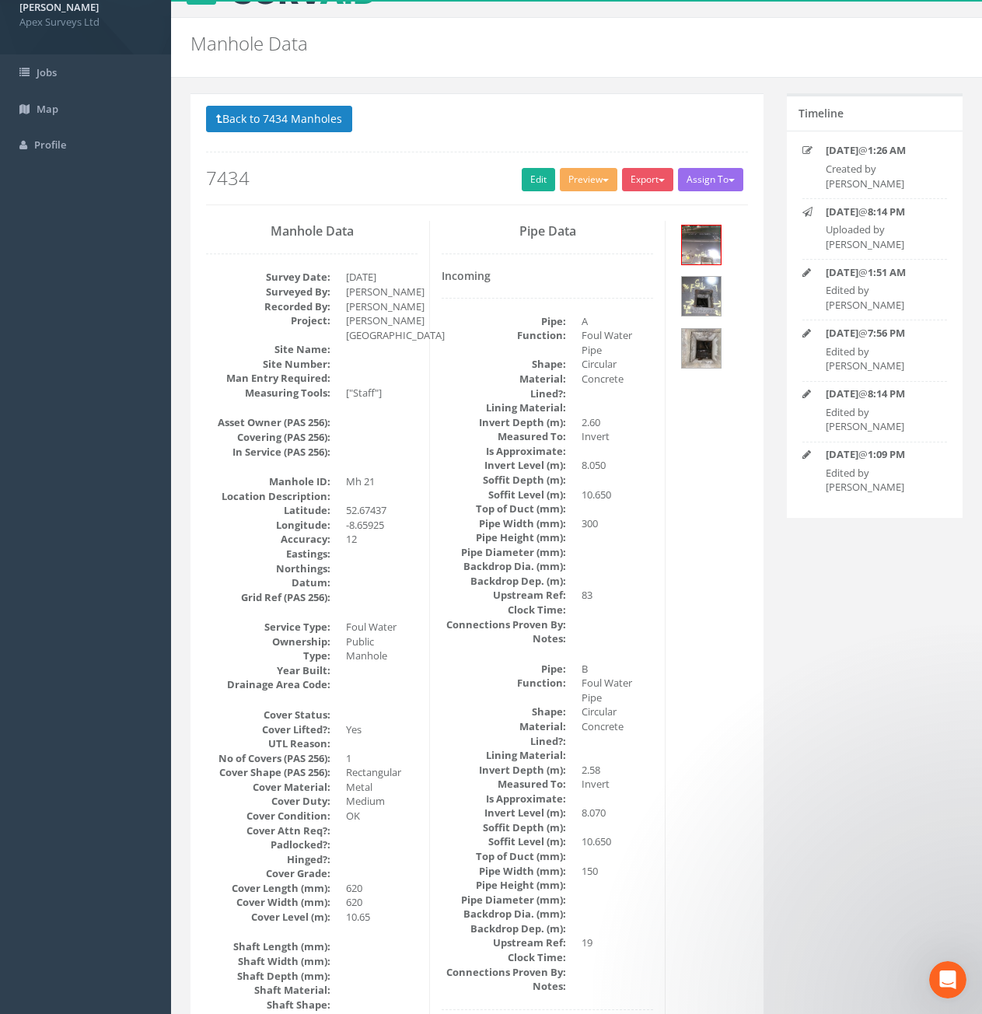
scroll to position [0, 0]
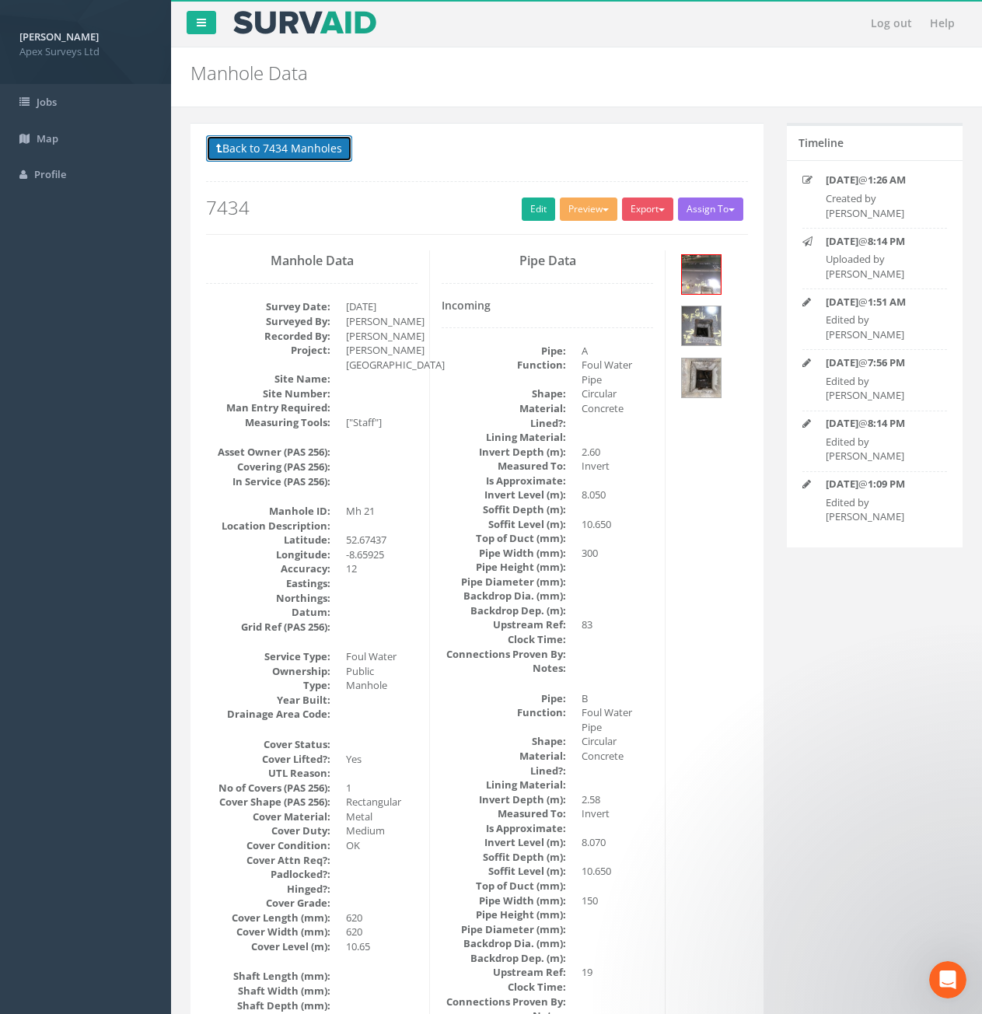
click at [294, 152] on button "Back to 7434 Manholes" at bounding box center [279, 148] width 146 height 26
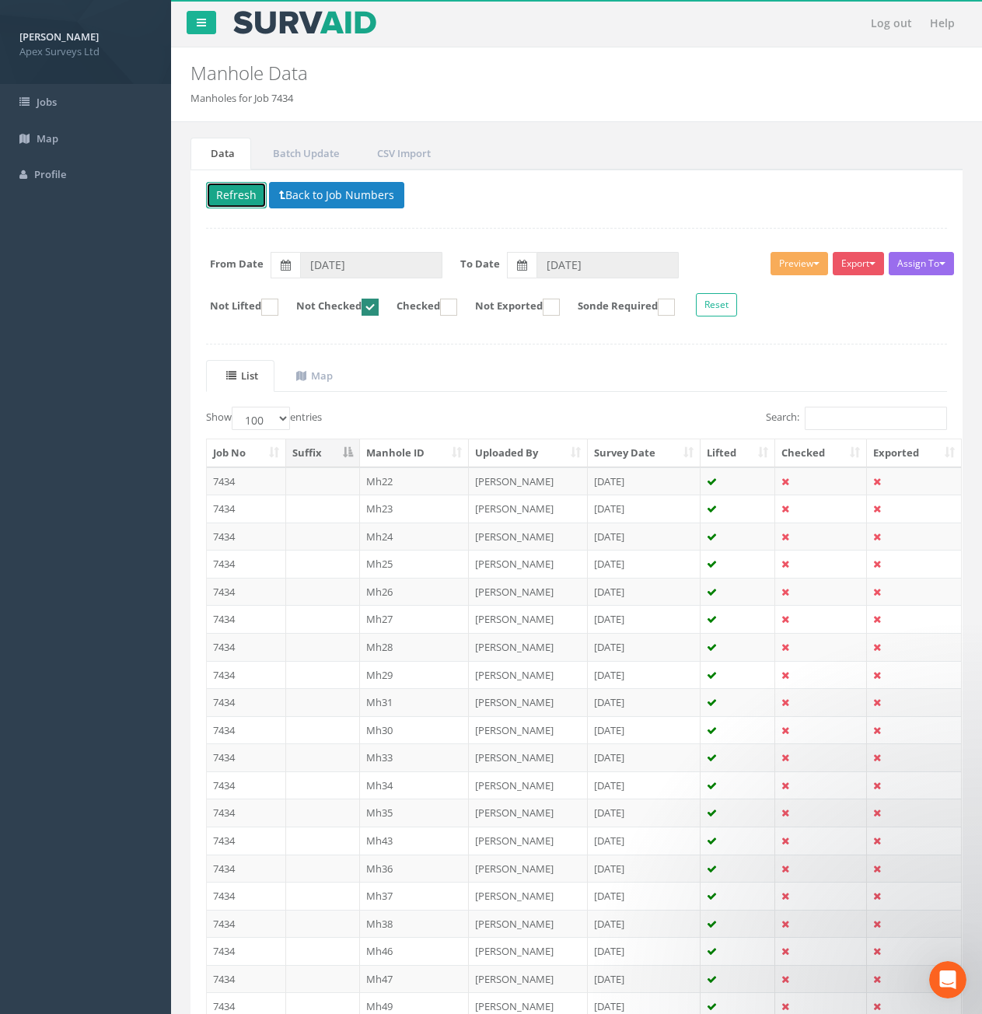
click at [219, 188] on button "Refresh" at bounding box center [236, 195] width 61 height 26
click at [243, 484] on td "7434" at bounding box center [246, 481] width 79 height 28
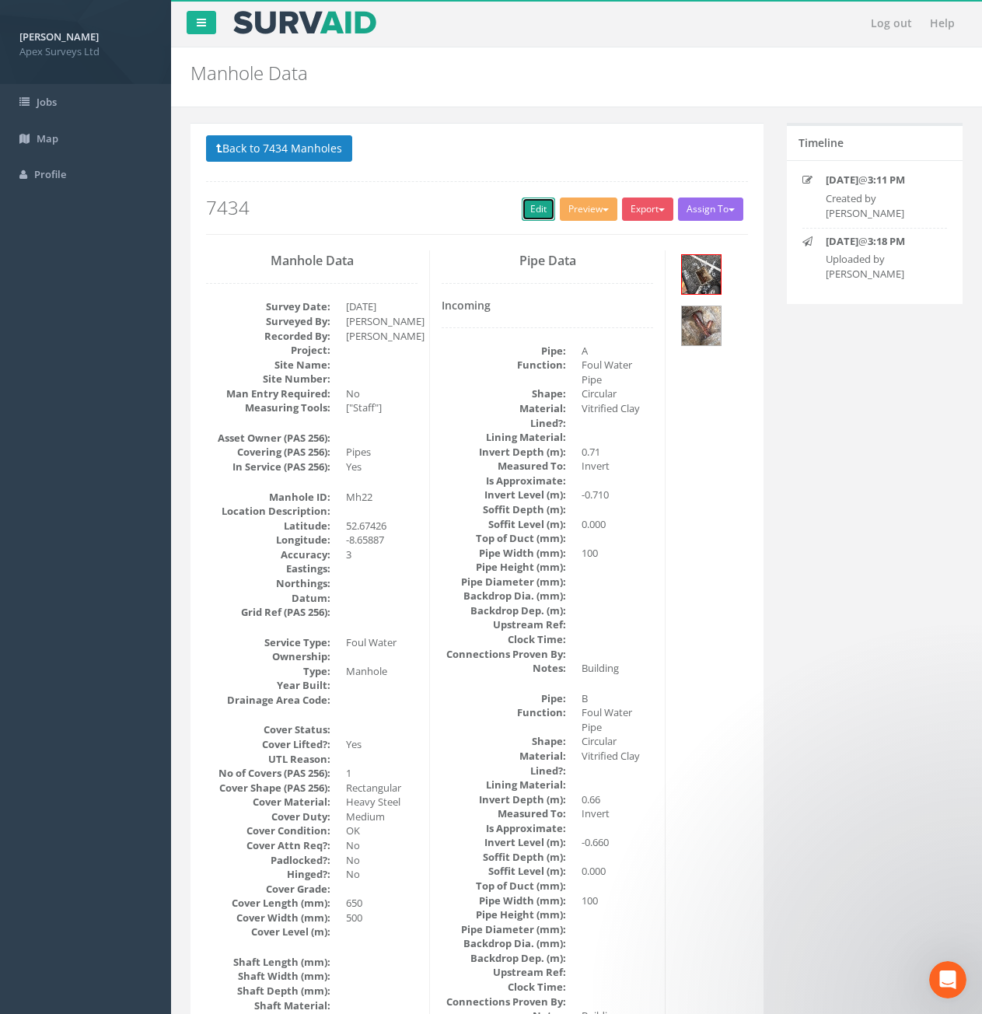
click at [523, 214] on link "Edit" at bounding box center [538, 209] width 33 height 23
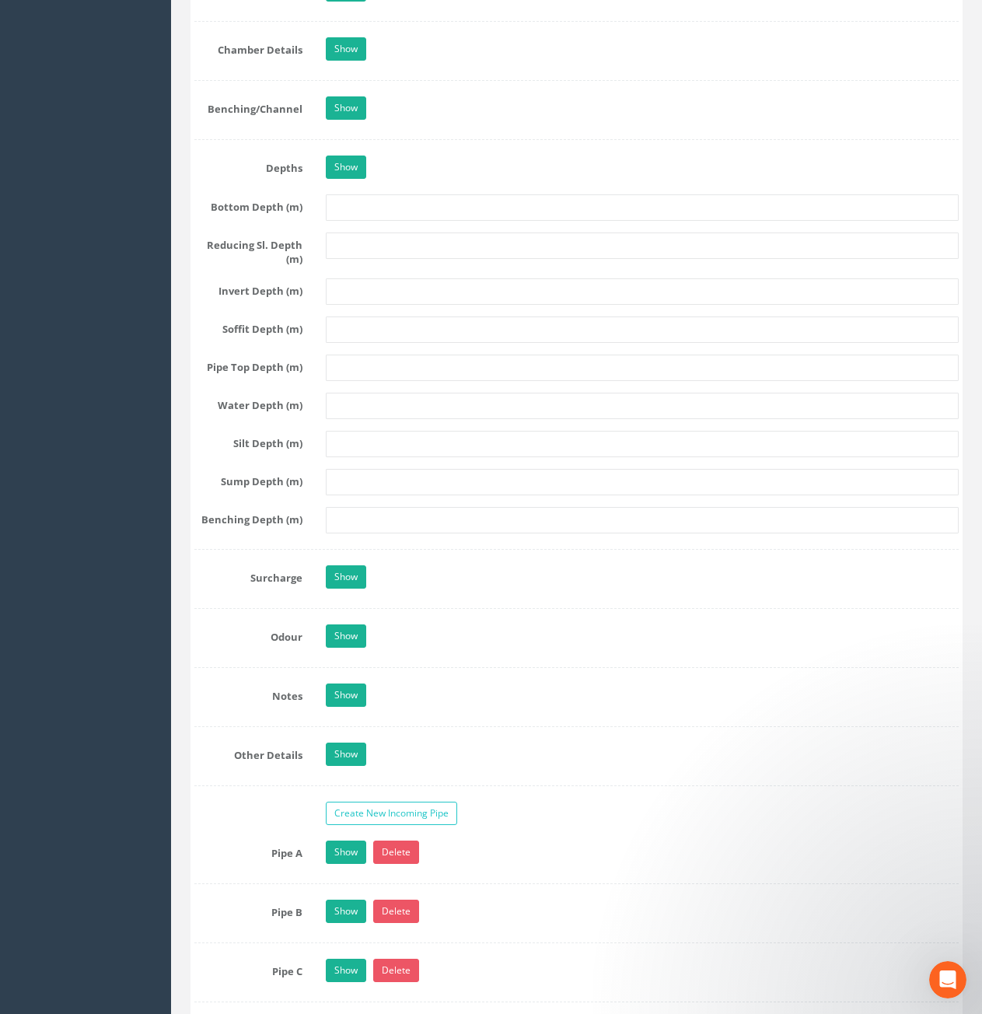
scroll to position [2411, 0]
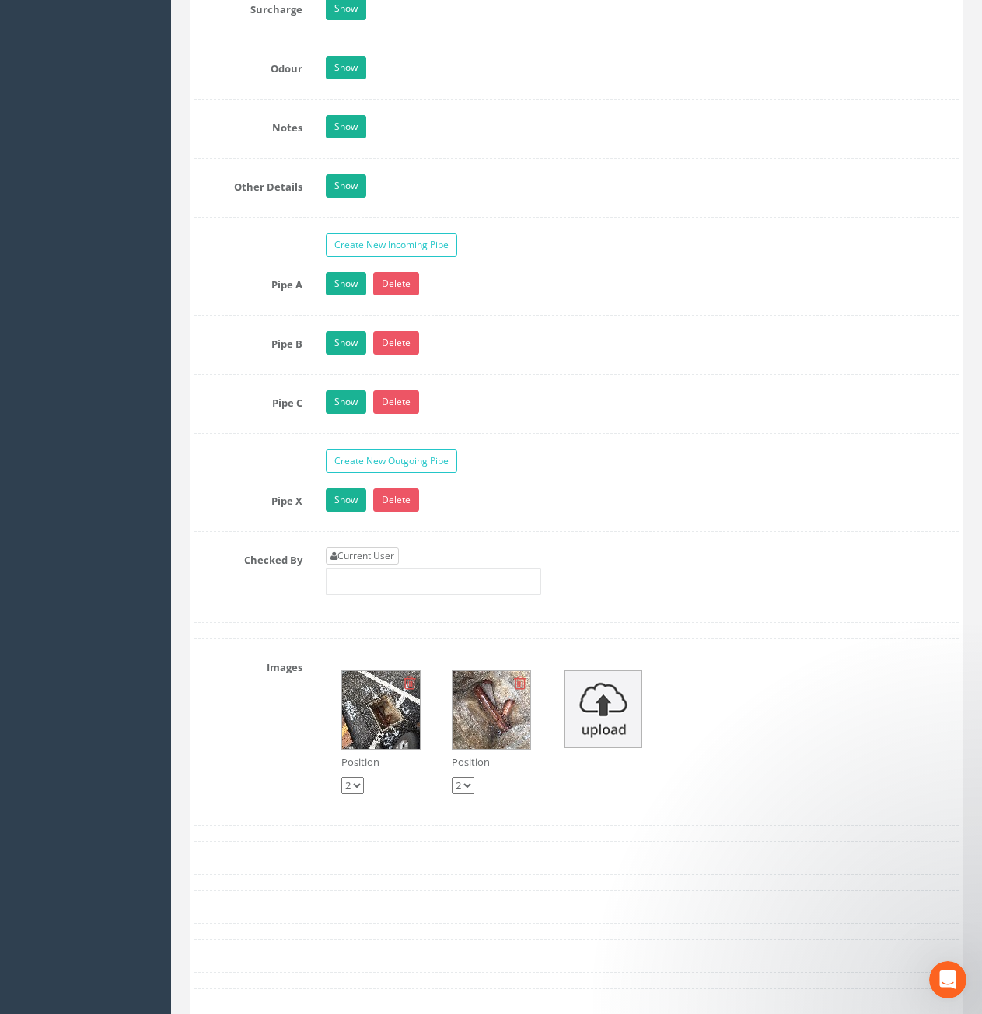
type input "10.6"
click at [365, 554] on link "Current User" at bounding box center [362, 556] width 73 height 17
type input "[PERSON_NAME]"
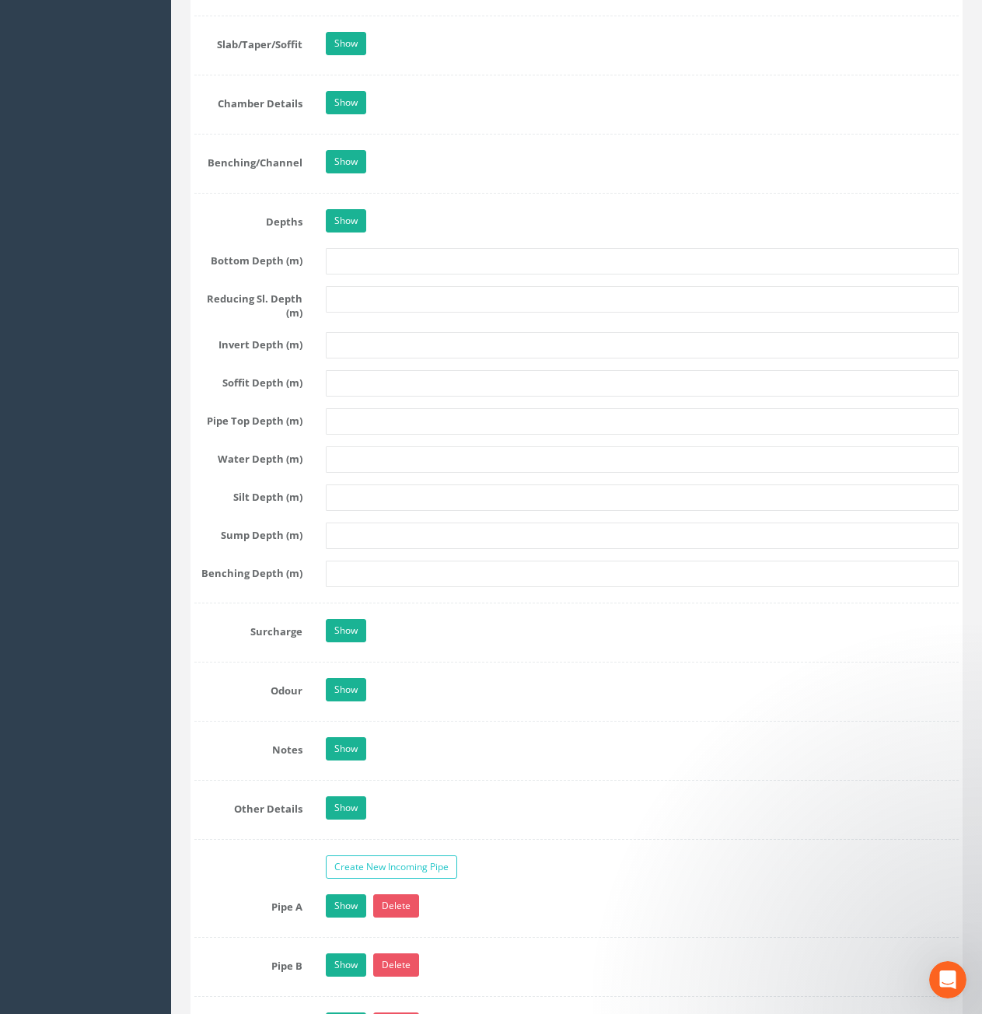
scroll to position [1244, 0]
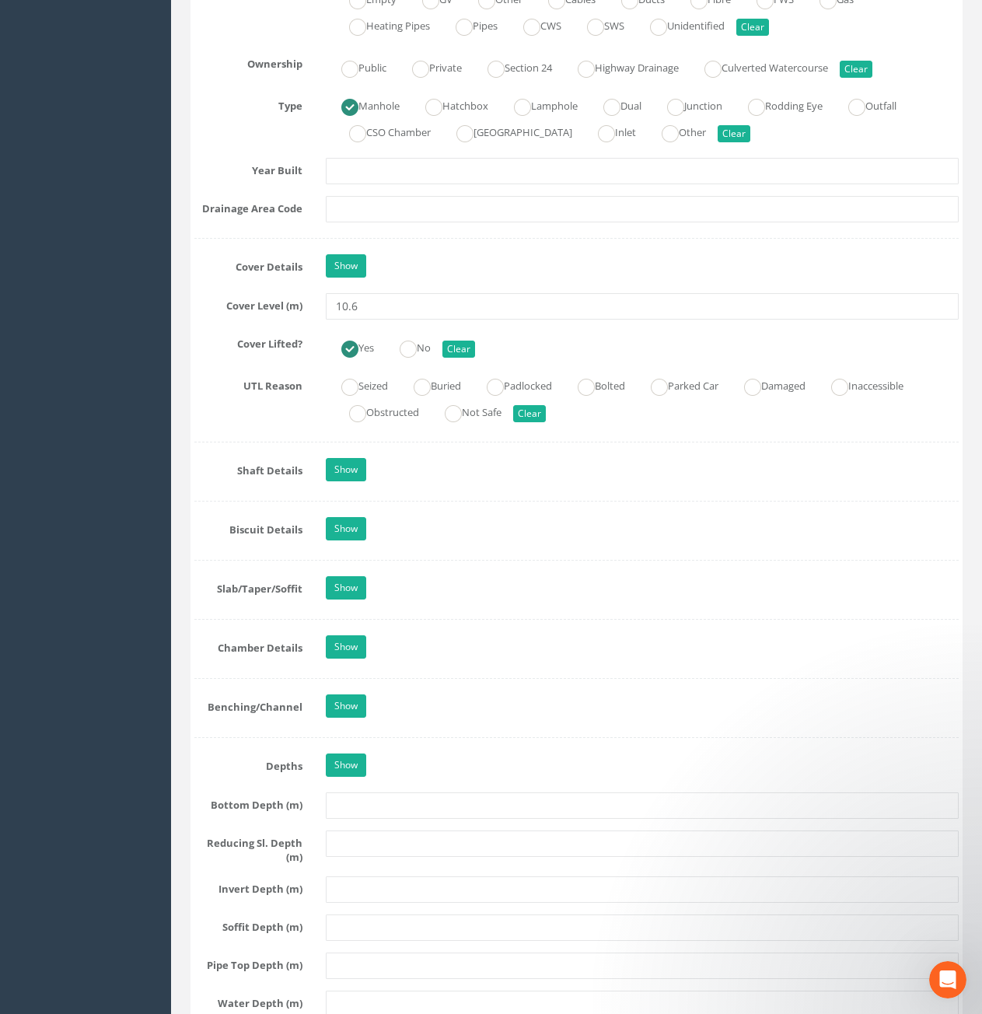
click at [427, 321] on div "Job Number 7434 Job Number Suffix Survey Date 01/09/2025 Surveyed By Davyd Ivan…" at bounding box center [576, 408] width 765 height 2796
click at [431, 311] on input "10.6" at bounding box center [642, 306] width 633 height 26
type input "10.62"
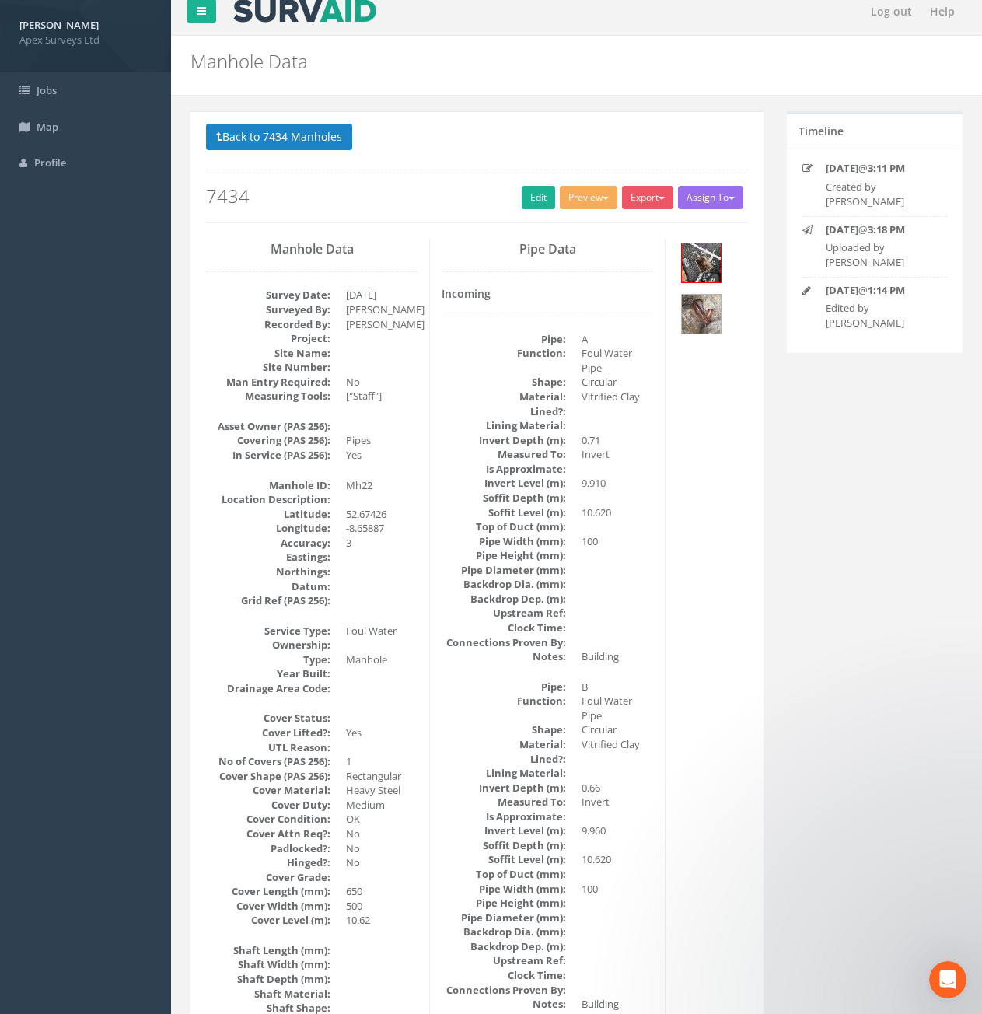
scroll to position [0, 0]
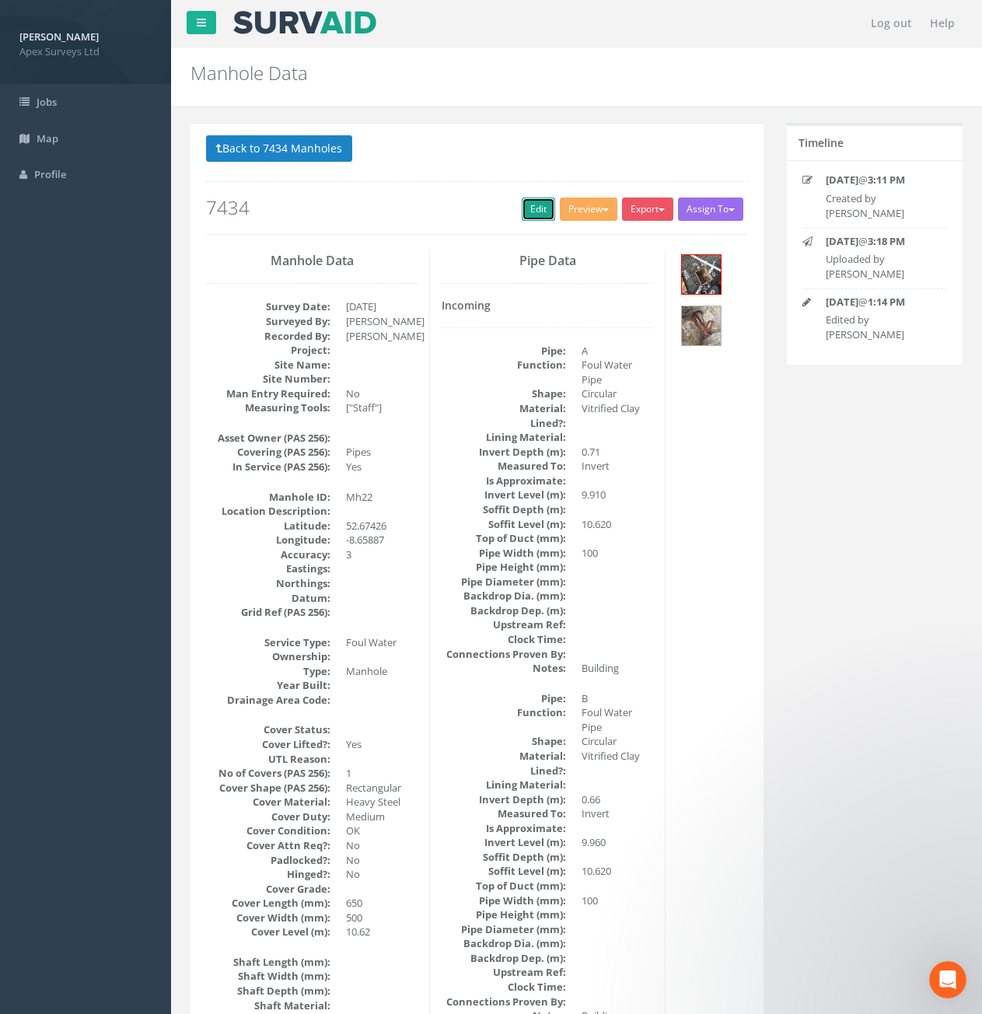
click at [532, 212] on link "Edit" at bounding box center [538, 209] width 33 height 23
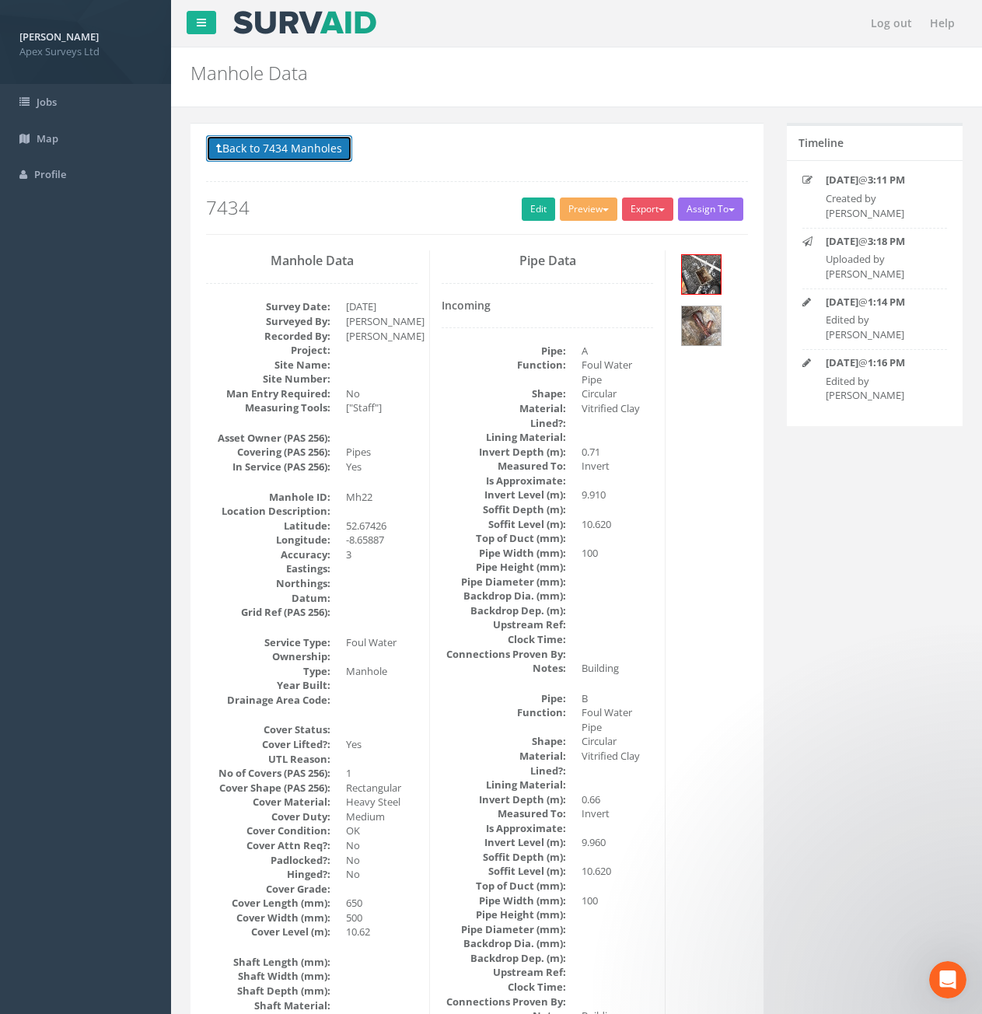
click at [275, 156] on button "Back to 7434 Manholes" at bounding box center [279, 148] width 146 height 26
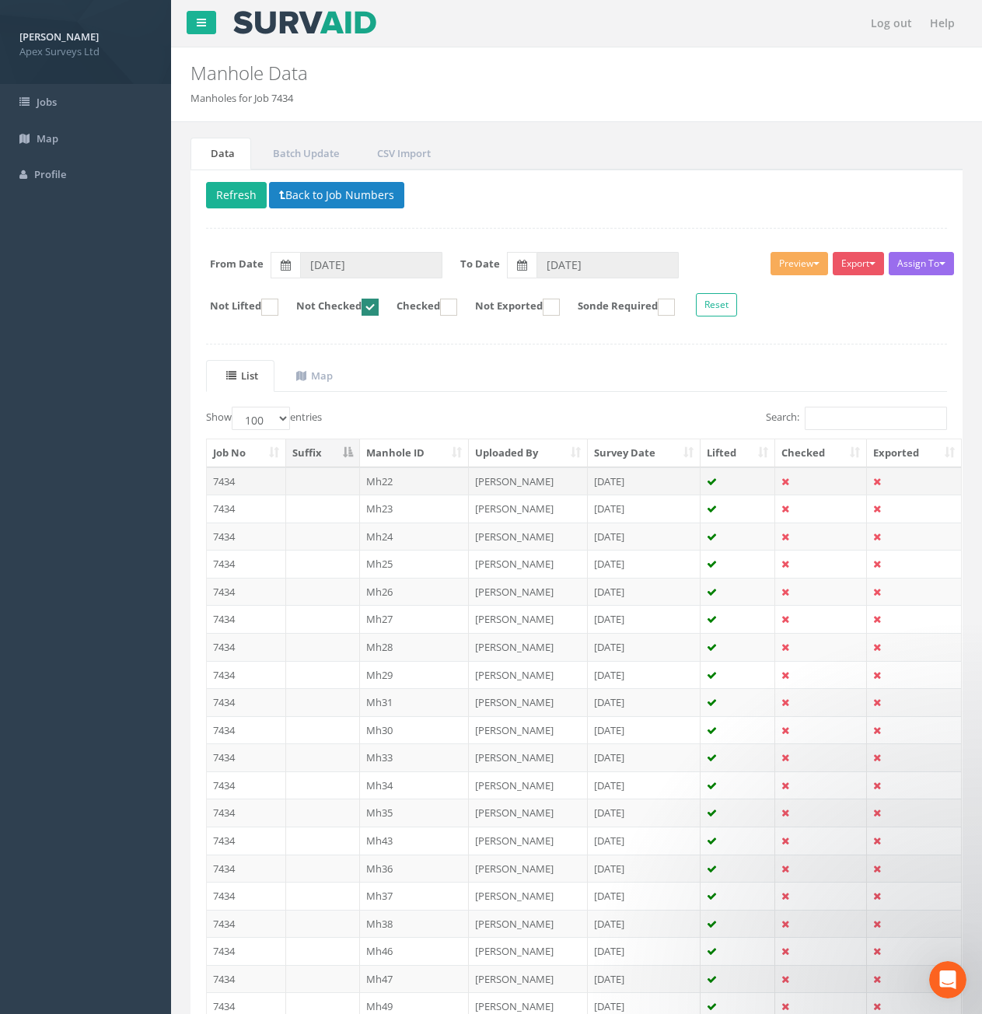
click at [264, 483] on td "7434" at bounding box center [246, 481] width 79 height 28
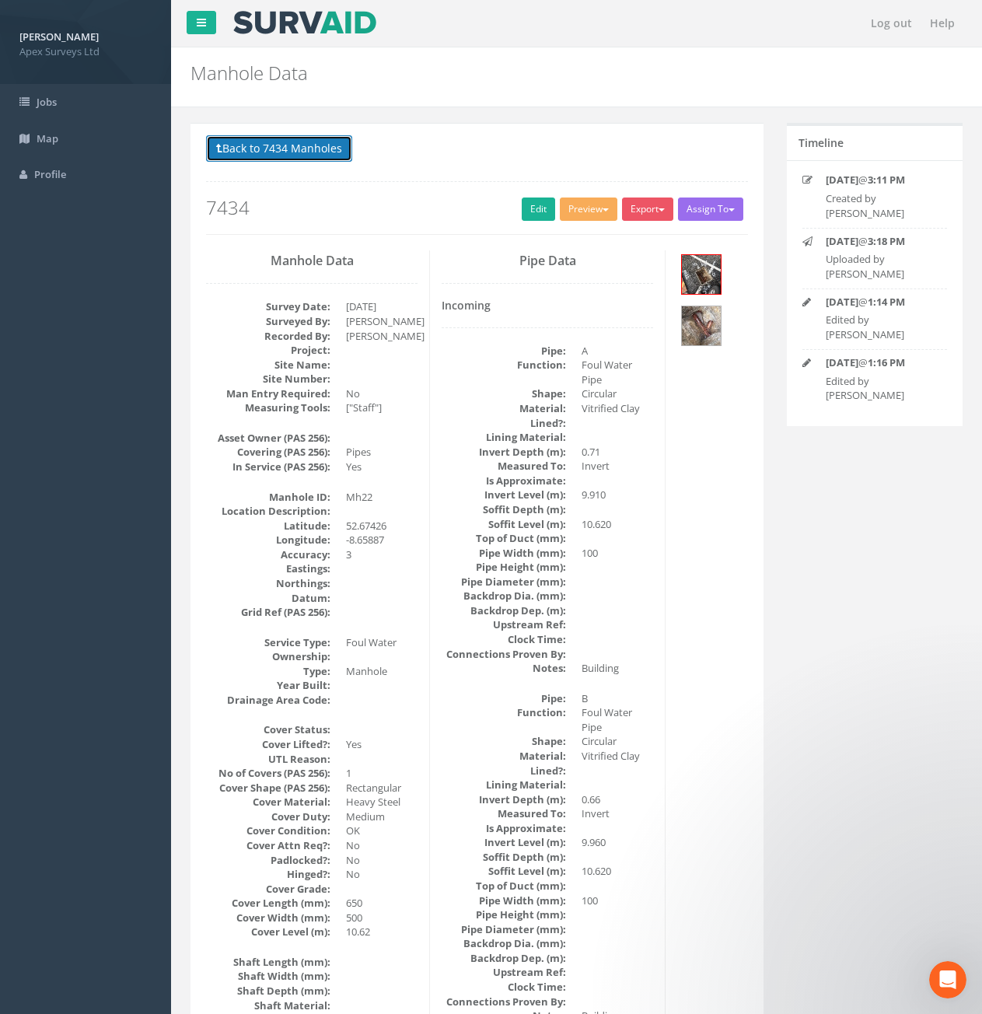
click at [313, 159] on button "Back to 7434 Manholes" at bounding box center [279, 148] width 146 height 26
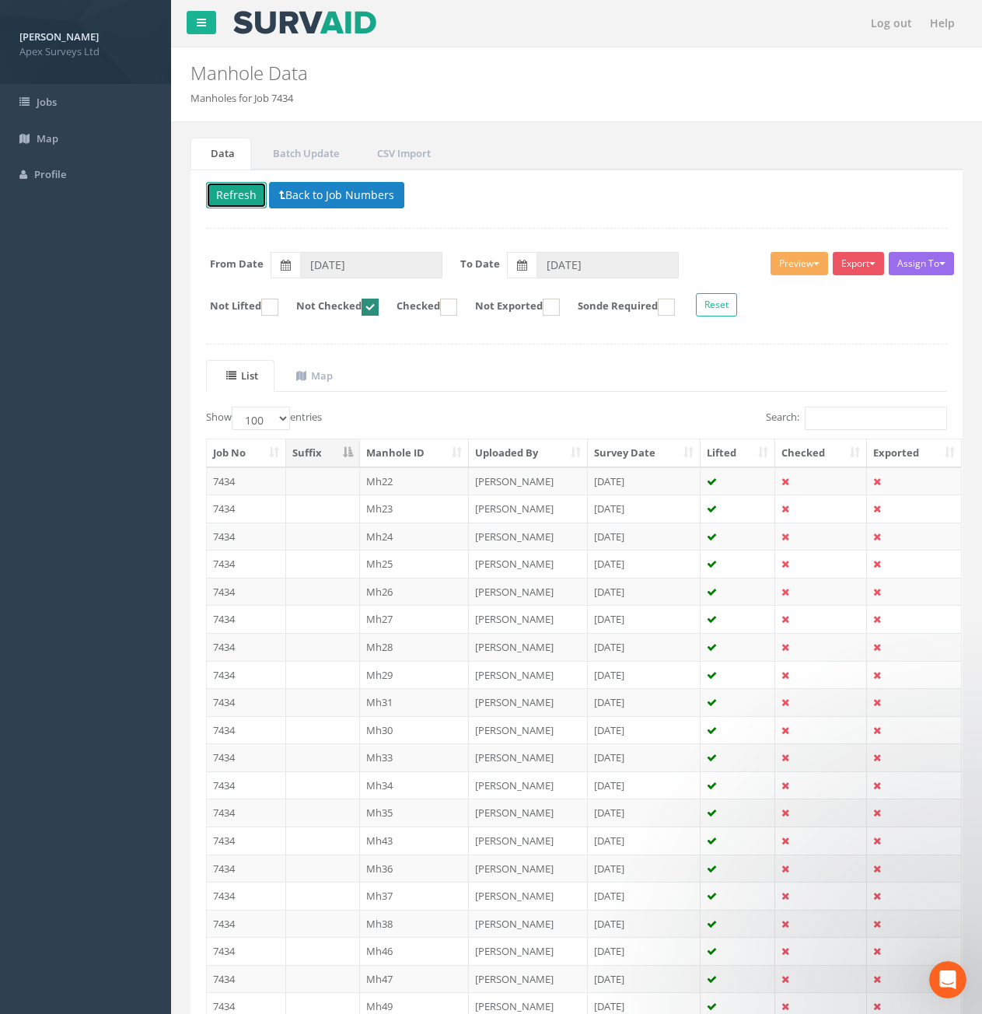
click at [247, 191] on button "Refresh" at bounding box center [236, 195] width 61 height 26
click at [249, 482] on td "7434" at bounding box center [246, 481] width 79 height 28
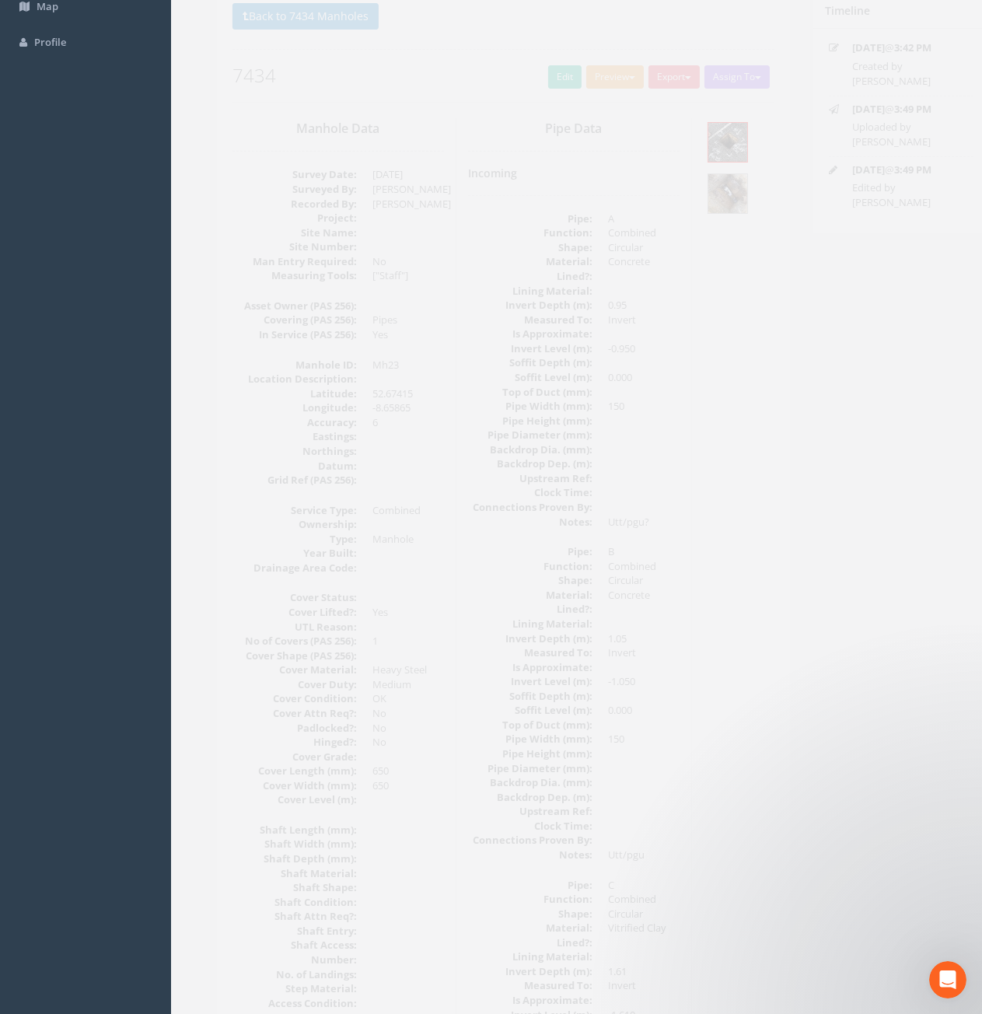
scroll to position [78, 0]
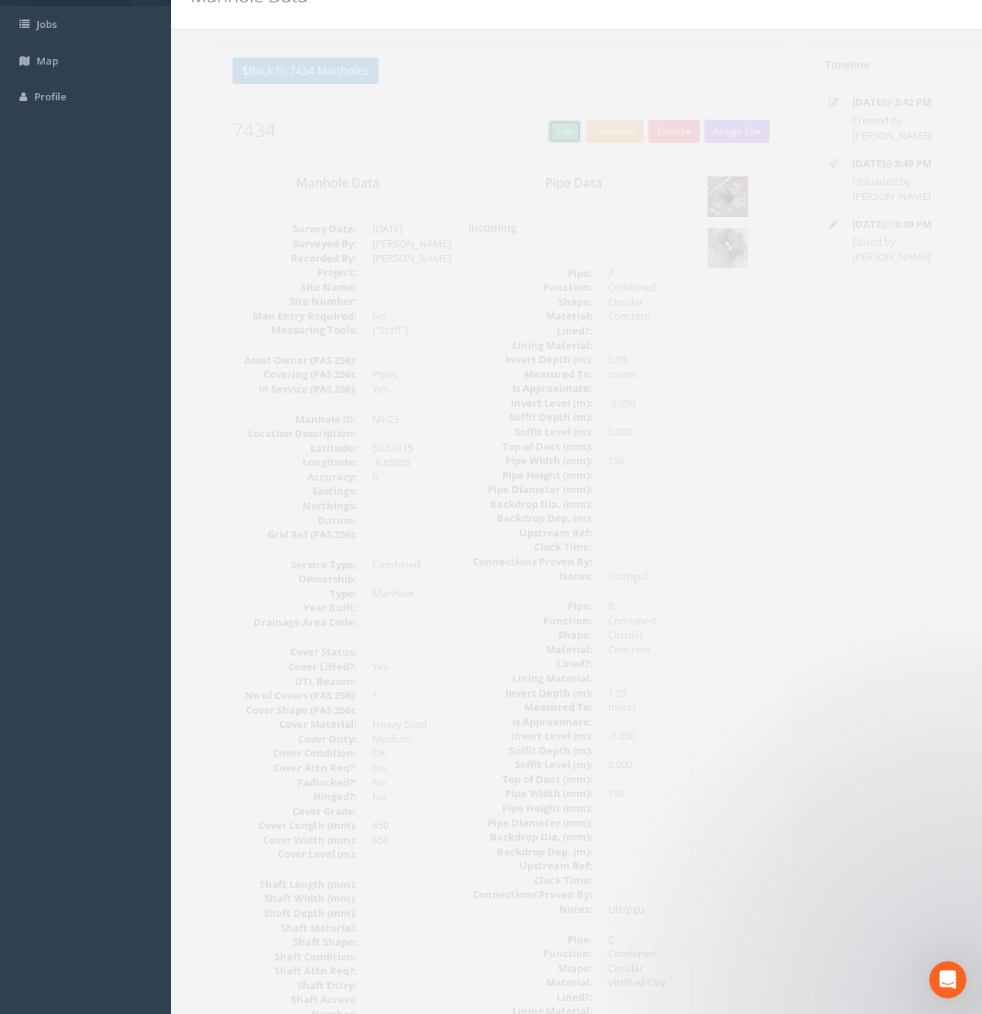
click at [535, 134] on link "Edit" at bounding box center [538, 131] width 33 height 23
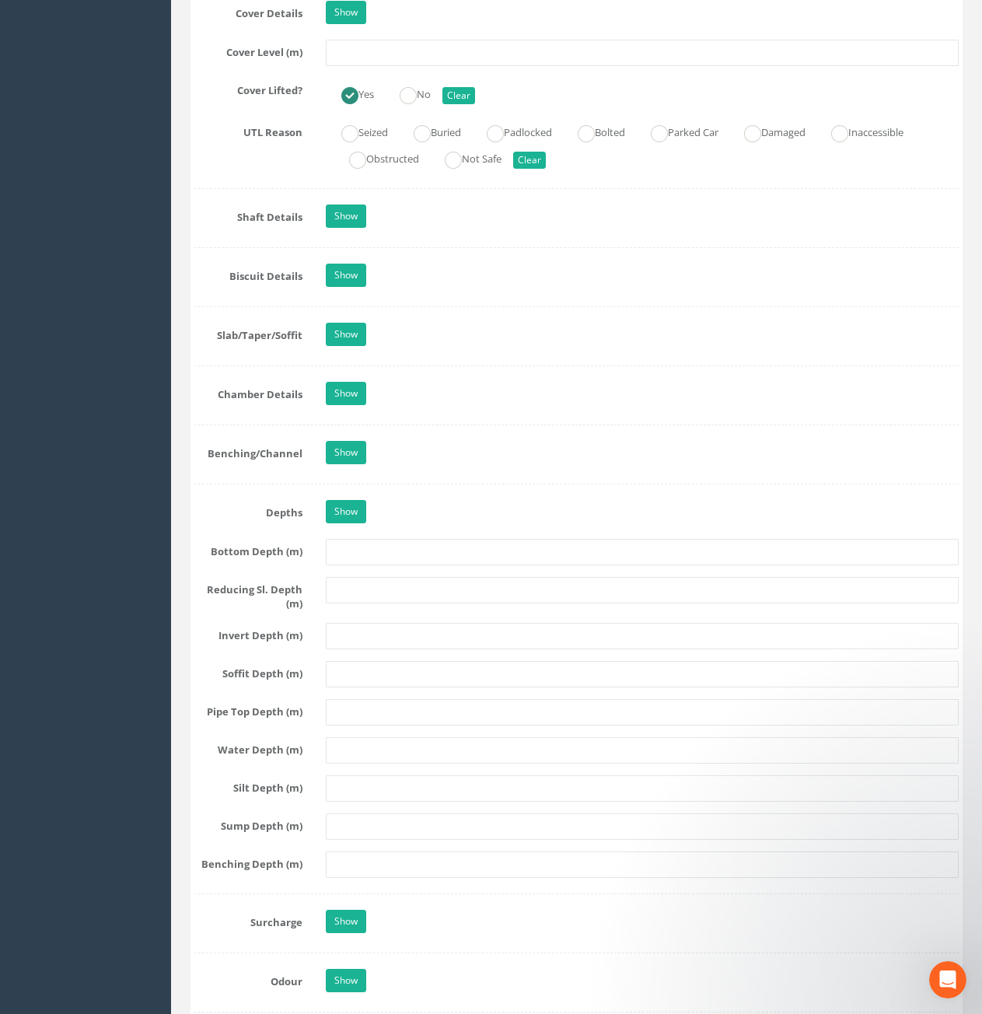
scroll to position [1089, 0]
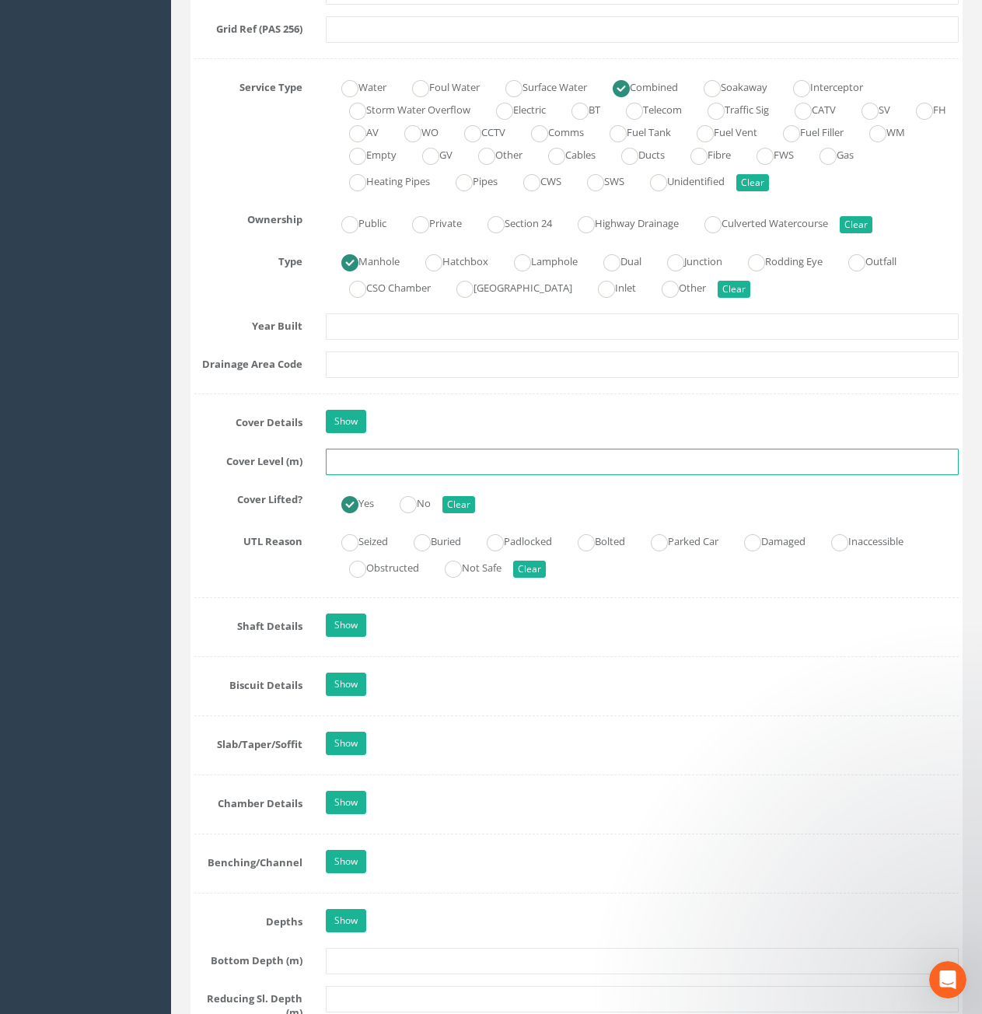
click at [476, 469] on input "text" at bounding box center [642, 462] width 633 height 26
type input "10.56"
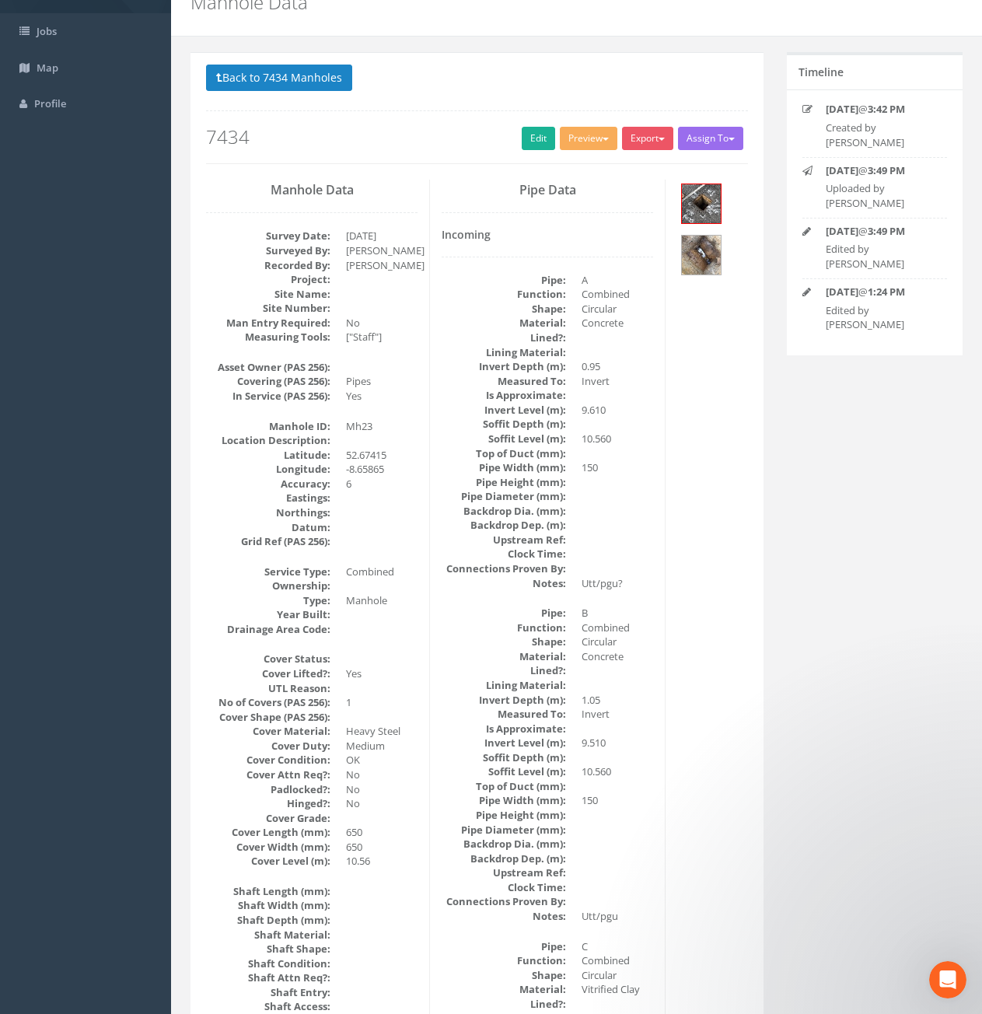
scroll to position [0, 0]
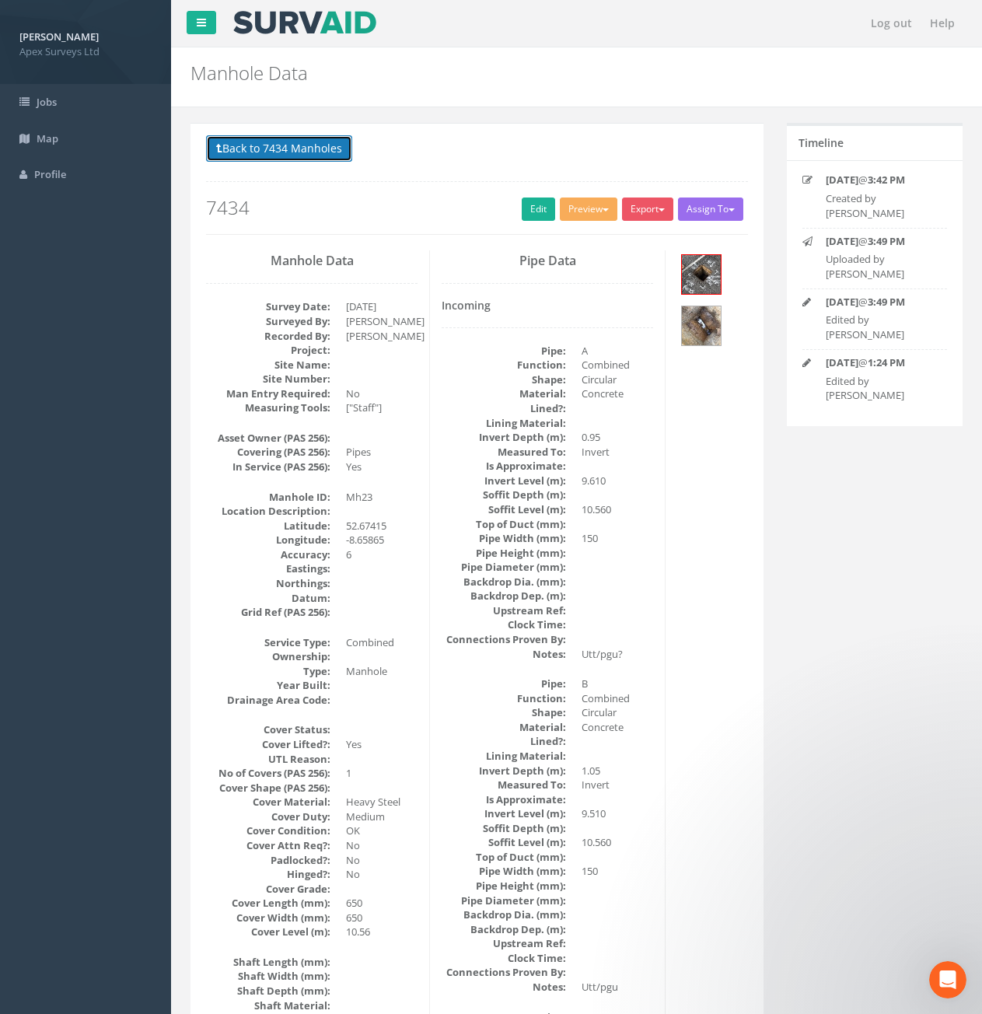
click at [337, 157] on button "Back to 7434 Manholes" at bounding box center [279, 148] width 146 height 26
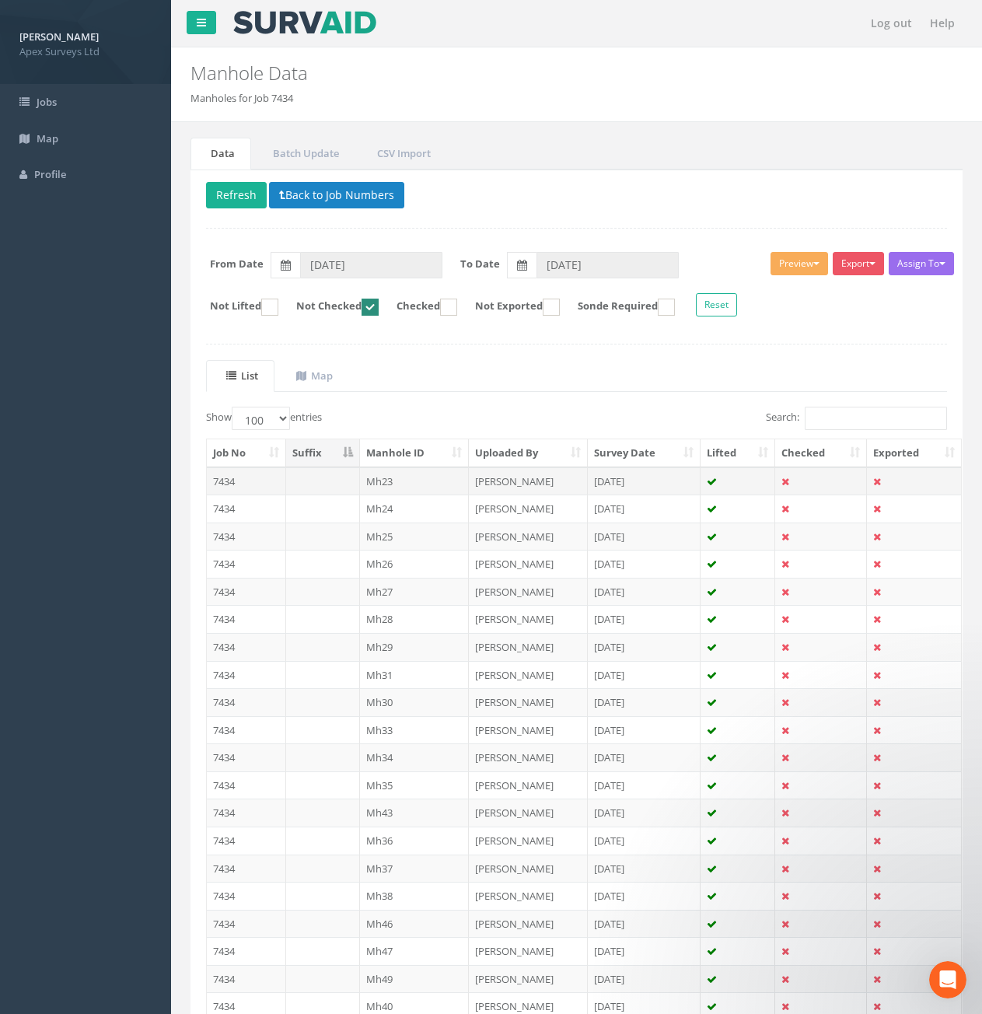
click at [257, 490] on td "7434" at bounding box center [246, 481] width 79 height 28
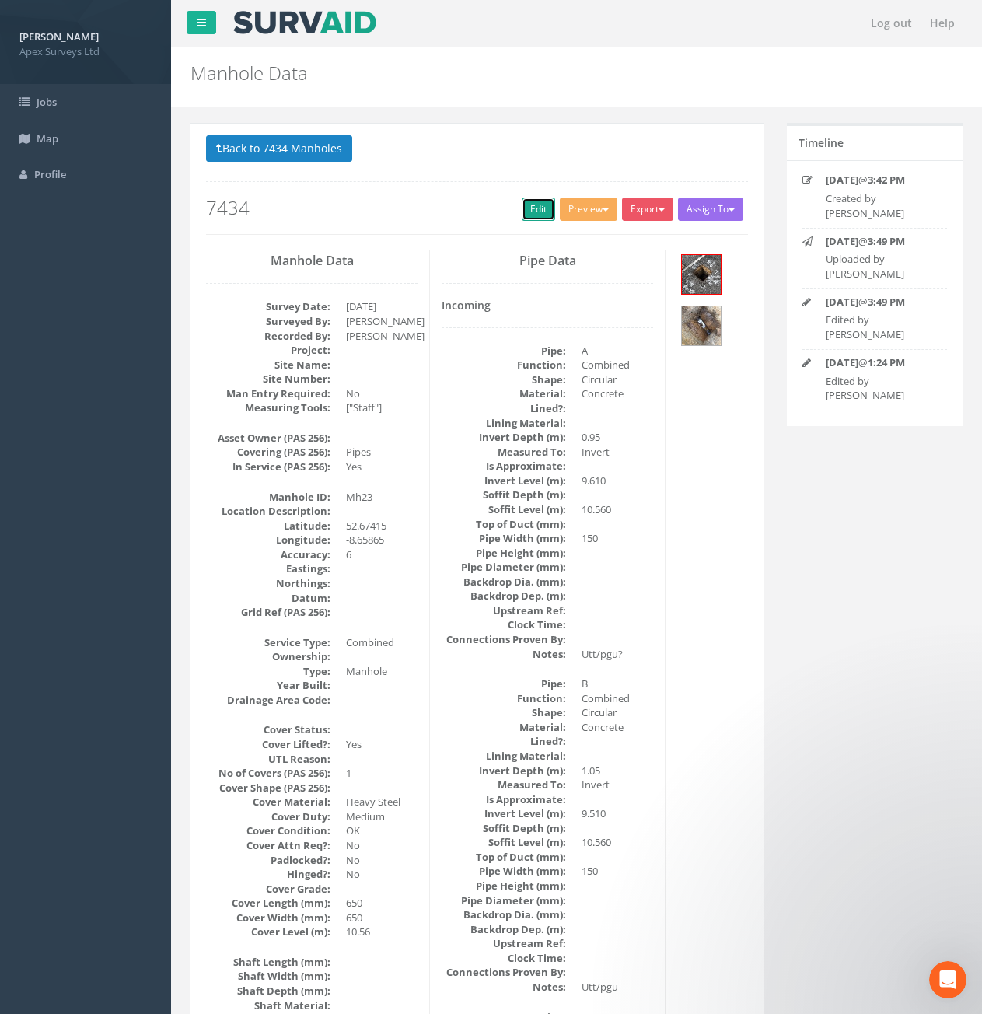
click at [534, 214] on link "Edit" at bounding box center [538, 209] width 33 height 23
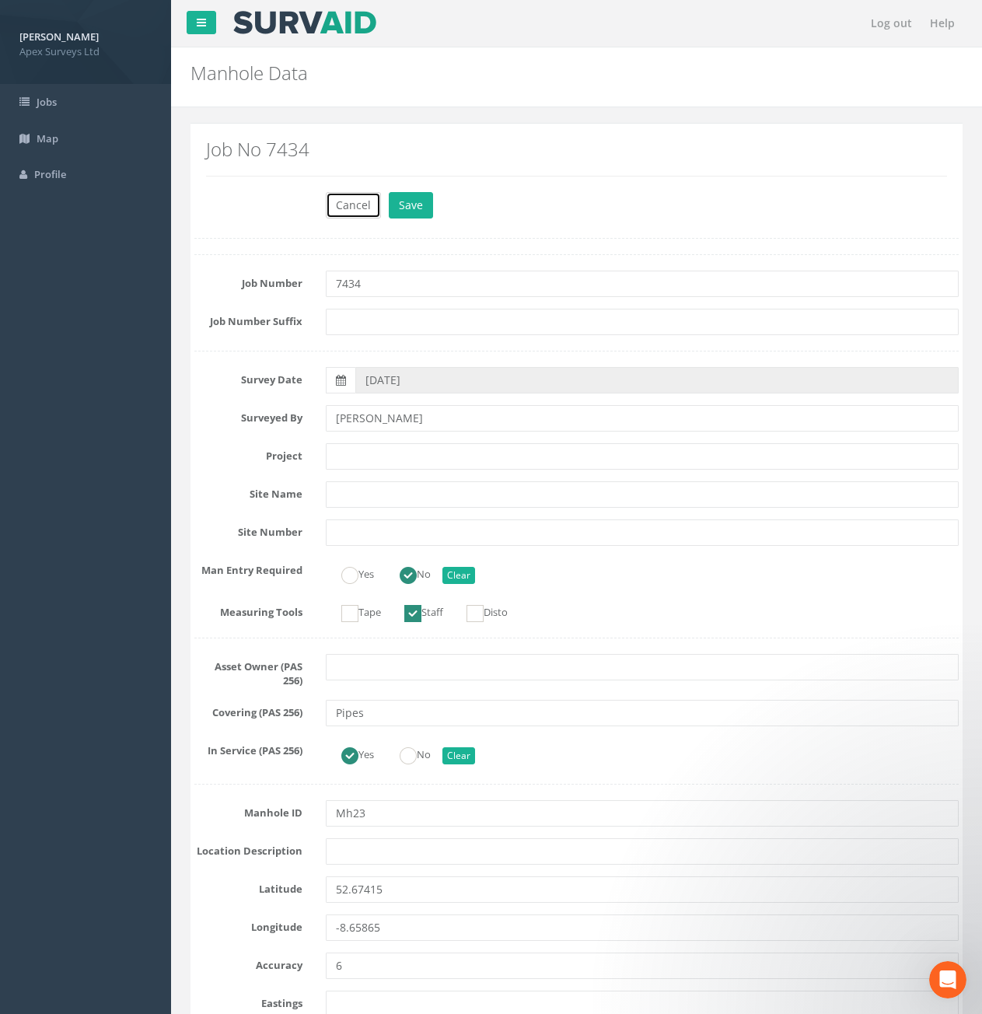
click at [354, 205] on button "Cancel" at bounding box center [353, 205] width 55 height 26
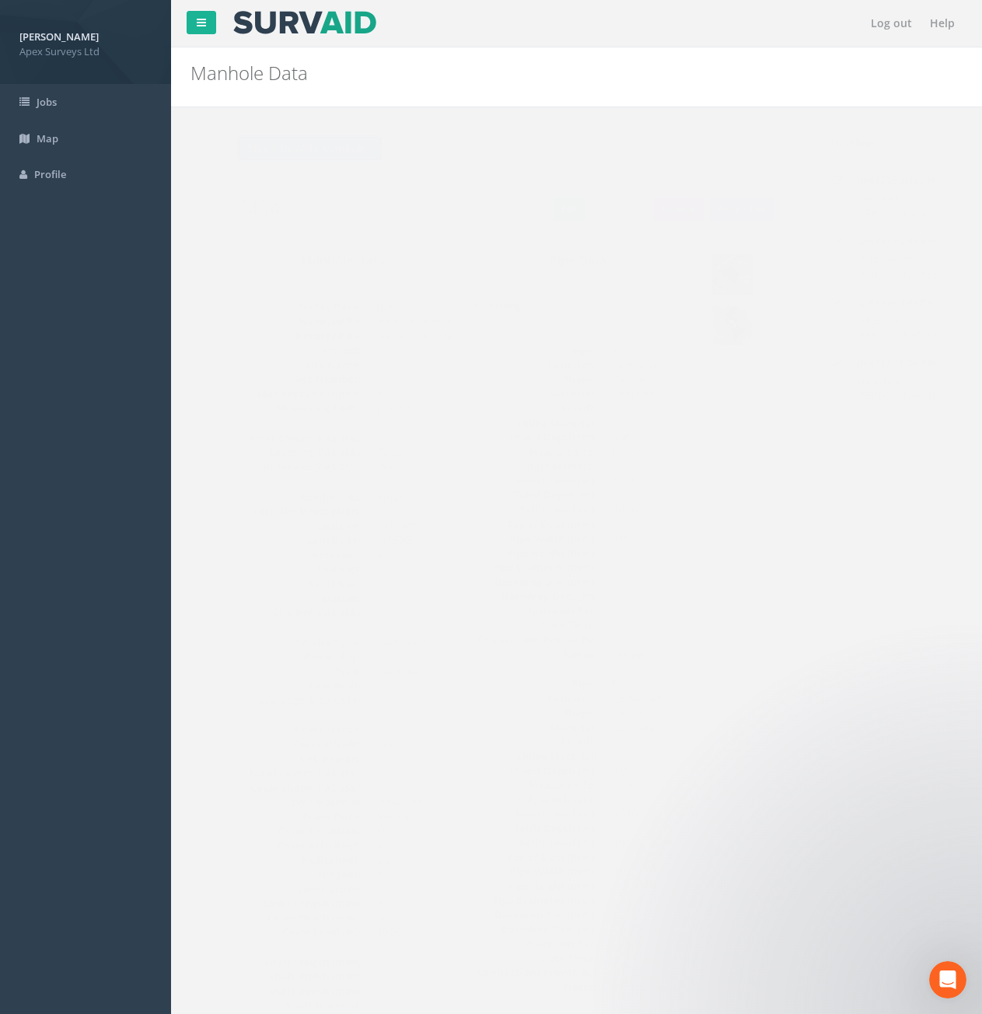
click at [290, 159] on button "Back to 7434 Manholes" at bounding box center [279, 148] width 146 height 26
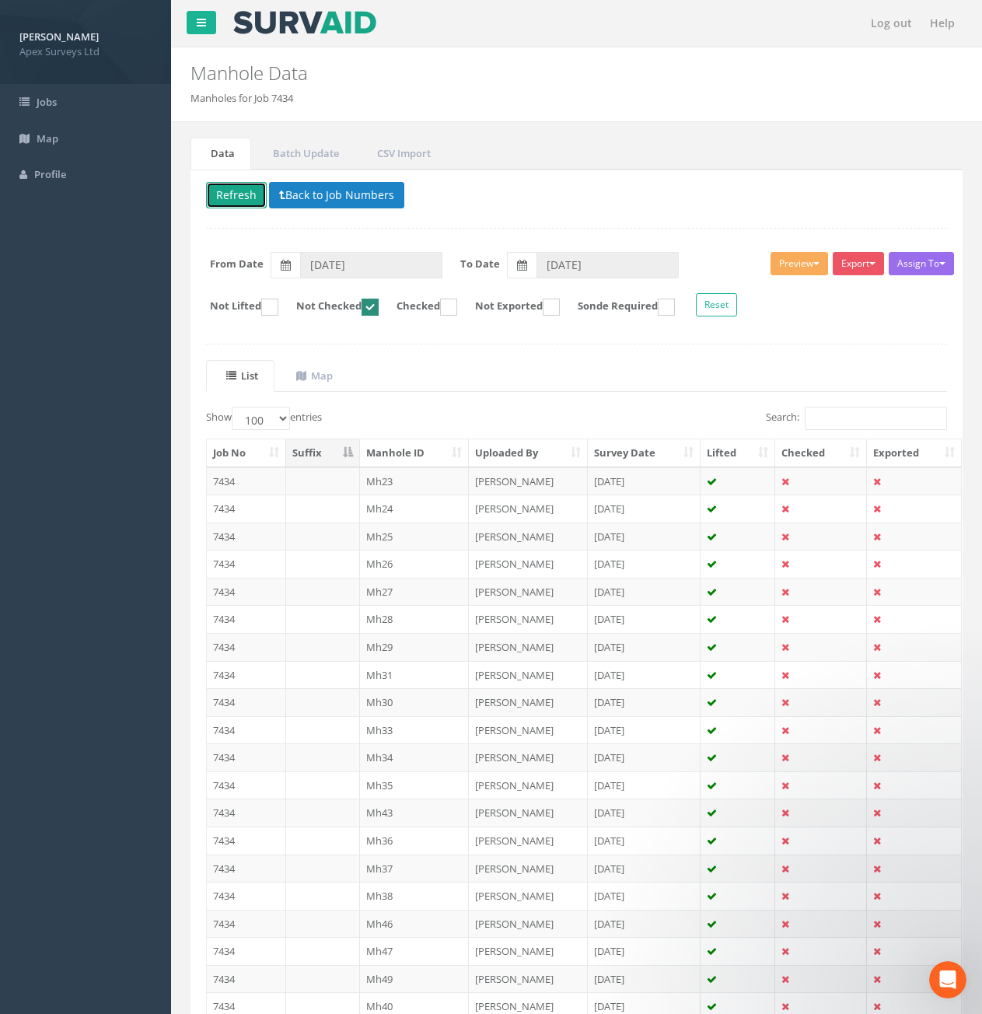
click at [232, 191] on button "Refresh" at bounding box center [236, 195] width 61 height 26
drag, startPoint x: 240, startPoint y: 477, endPoint x: 255, endPoint y: 478, distance: 14.8
click at [241, 477] on td "7434" at bounding box center [246, 481] width 79 height 28
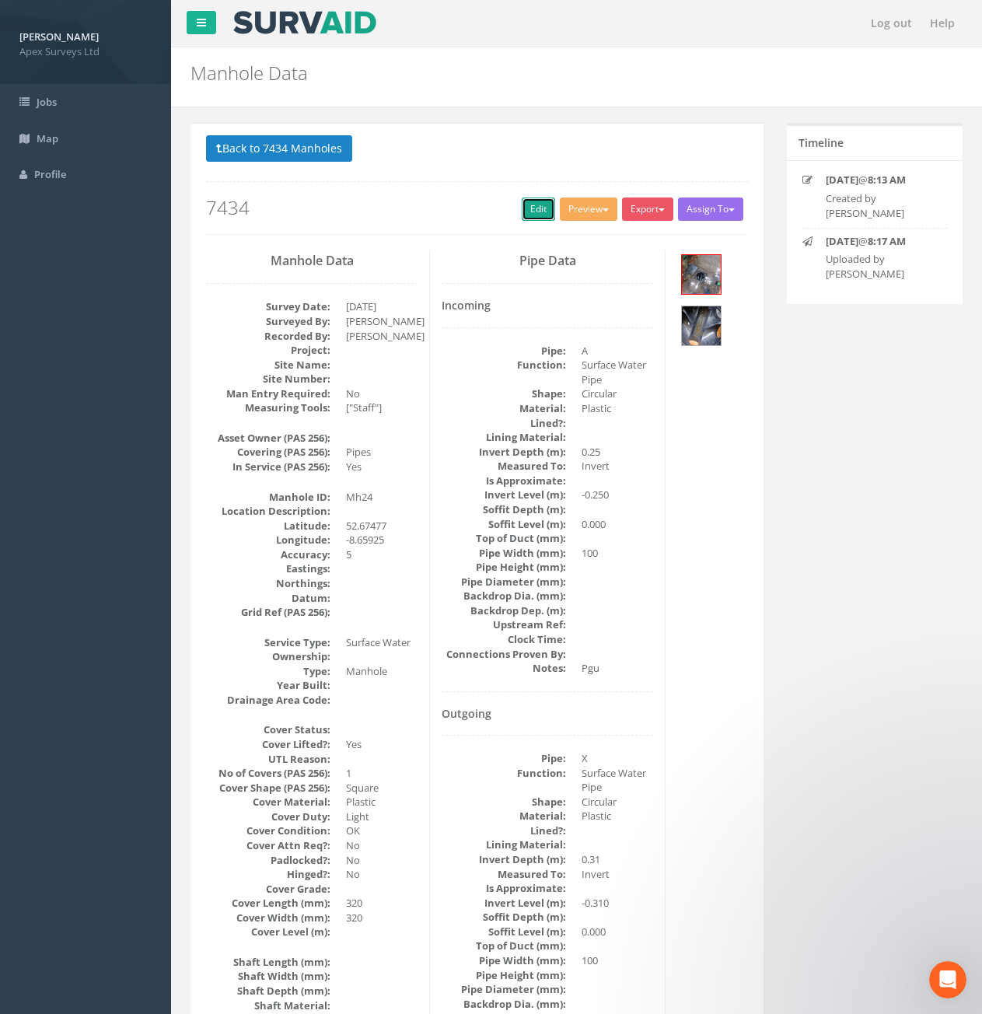
click at [541, 211] on link "Edit" at bounding box center [538, 209] width 33 height 23
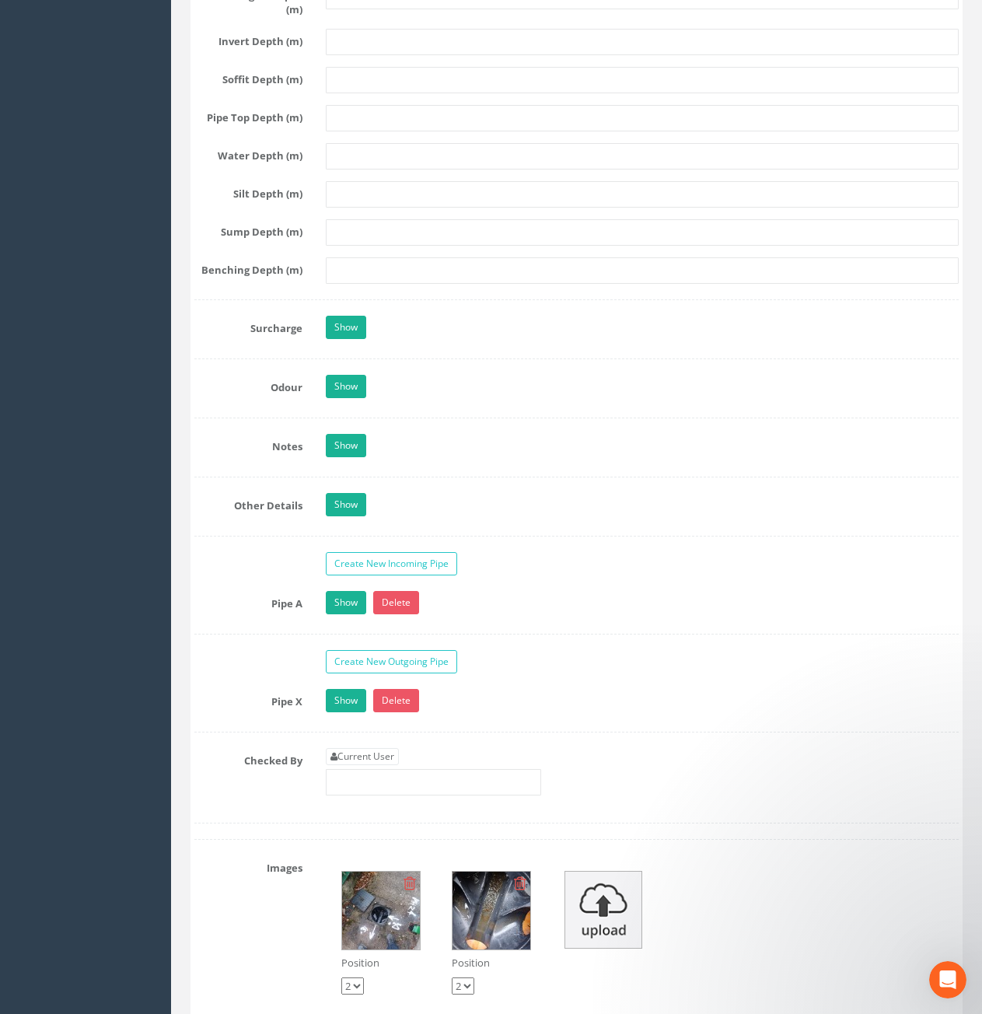
scroll to position [2411, 0]
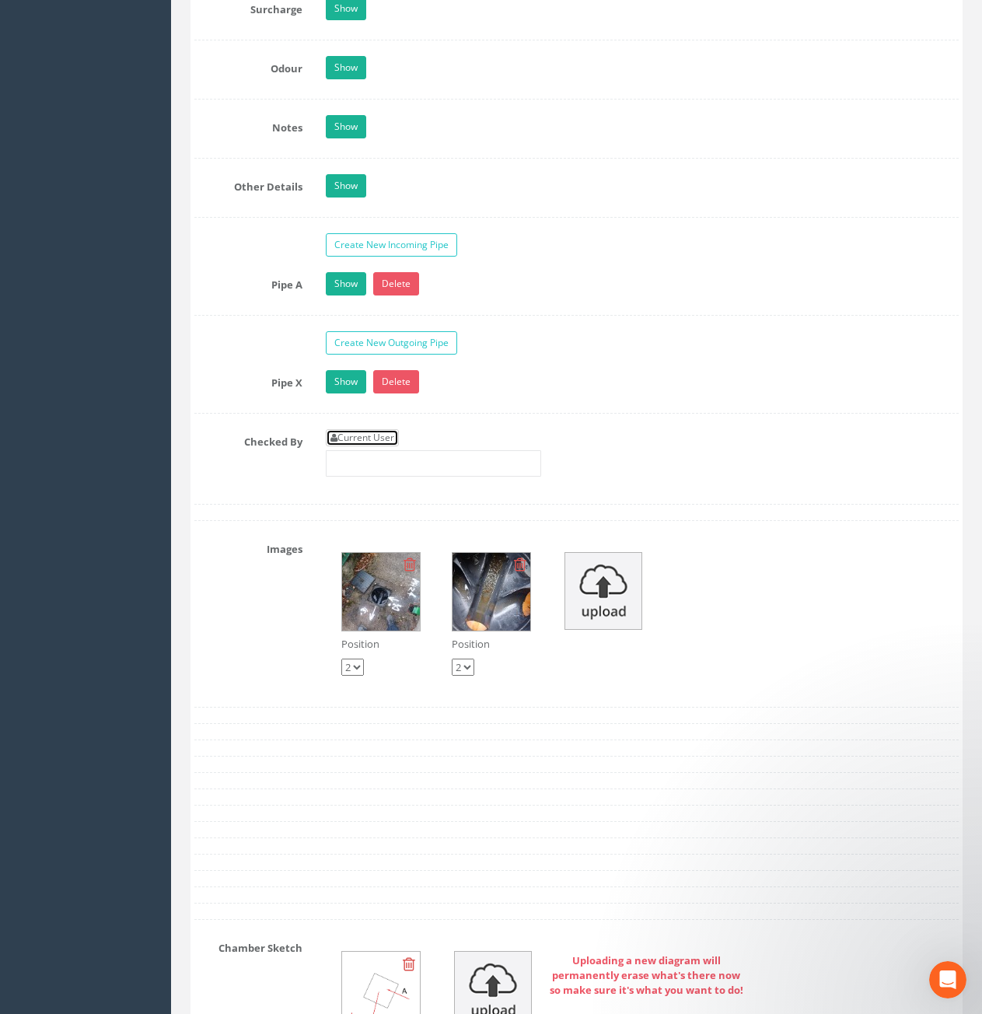
click at [370, 443] on link "Current User" at bounding box center [362, 437] width 73 height 17
type input "[PERSON_NAME]"
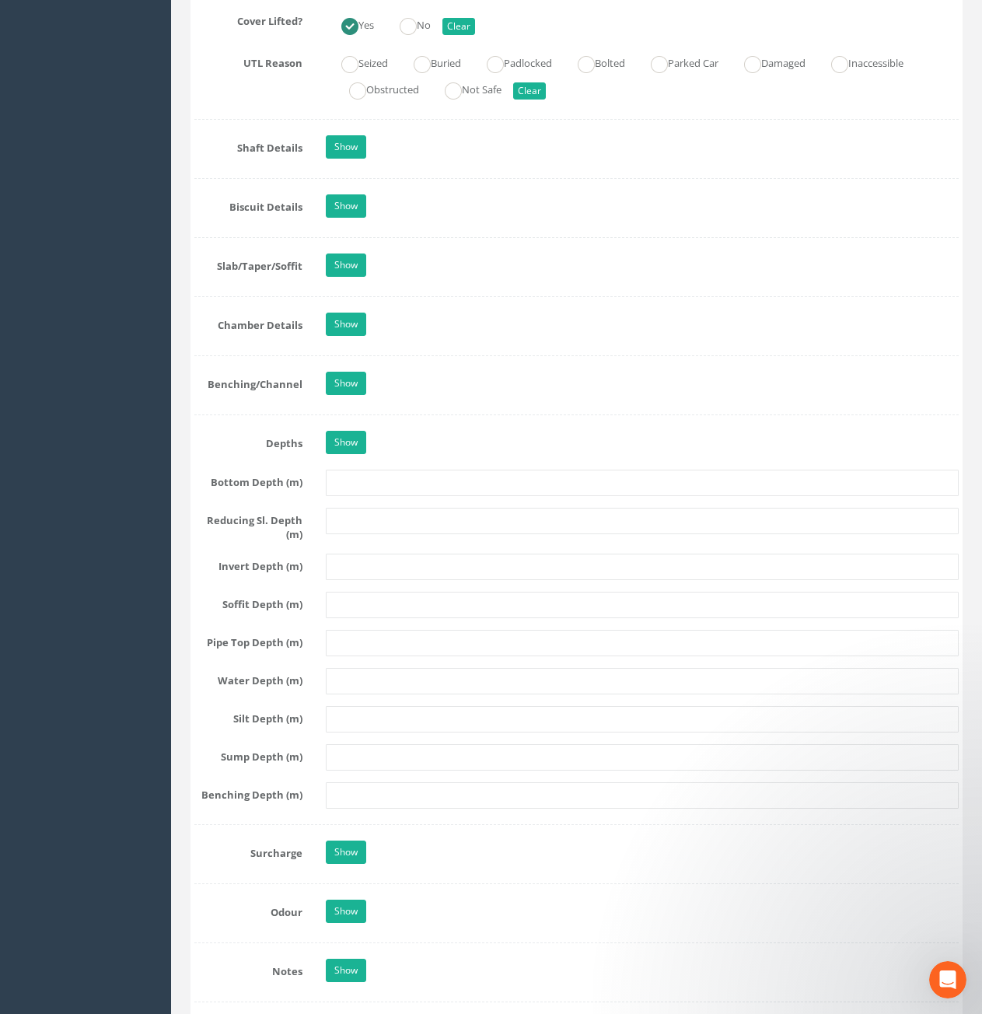
scroll to position [1322, 0]
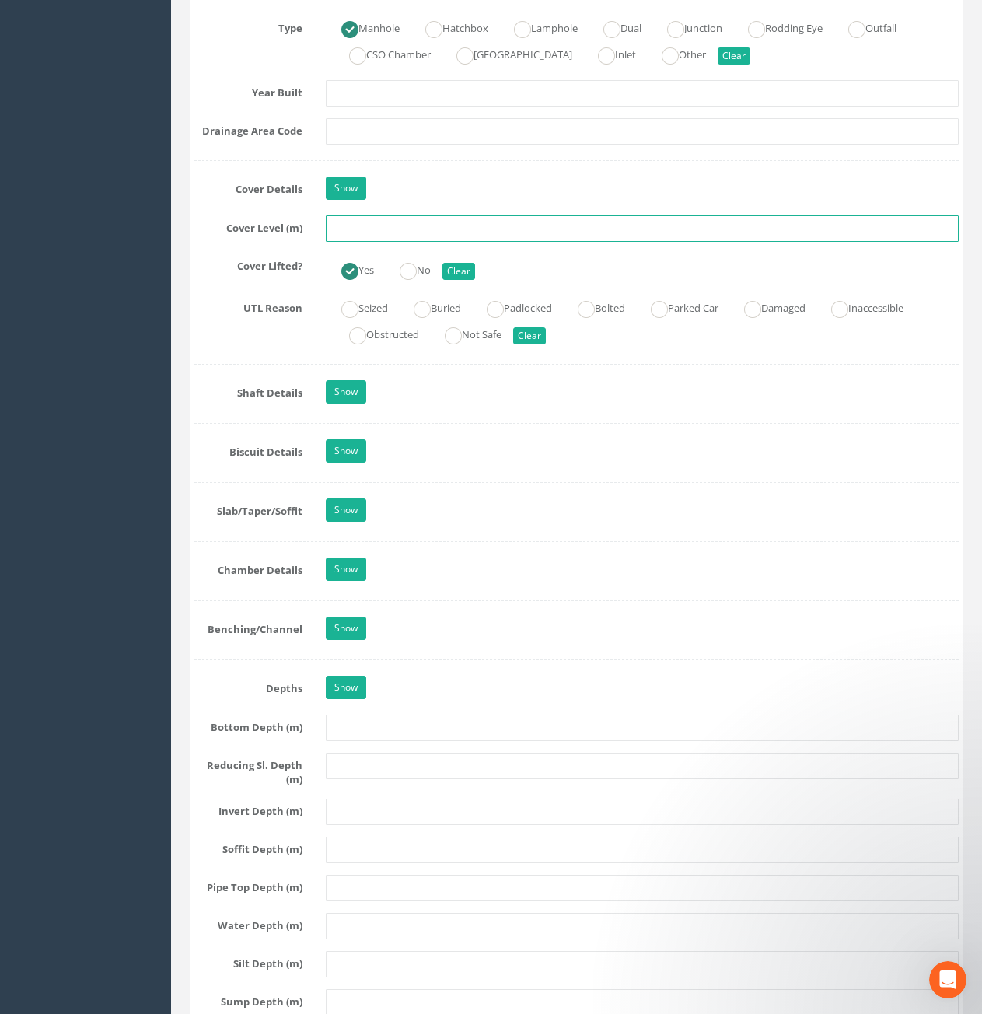
click at [420, 235] on input "text" at bounding box center [642, 228] width 633 height 26
click at [510, 239] on input "text" at bounding box center [642, 228] width 633 height 26
click at [391, 240] on input "text" at bounding box center [642, 228] width 633 height 26
type input "10.53"
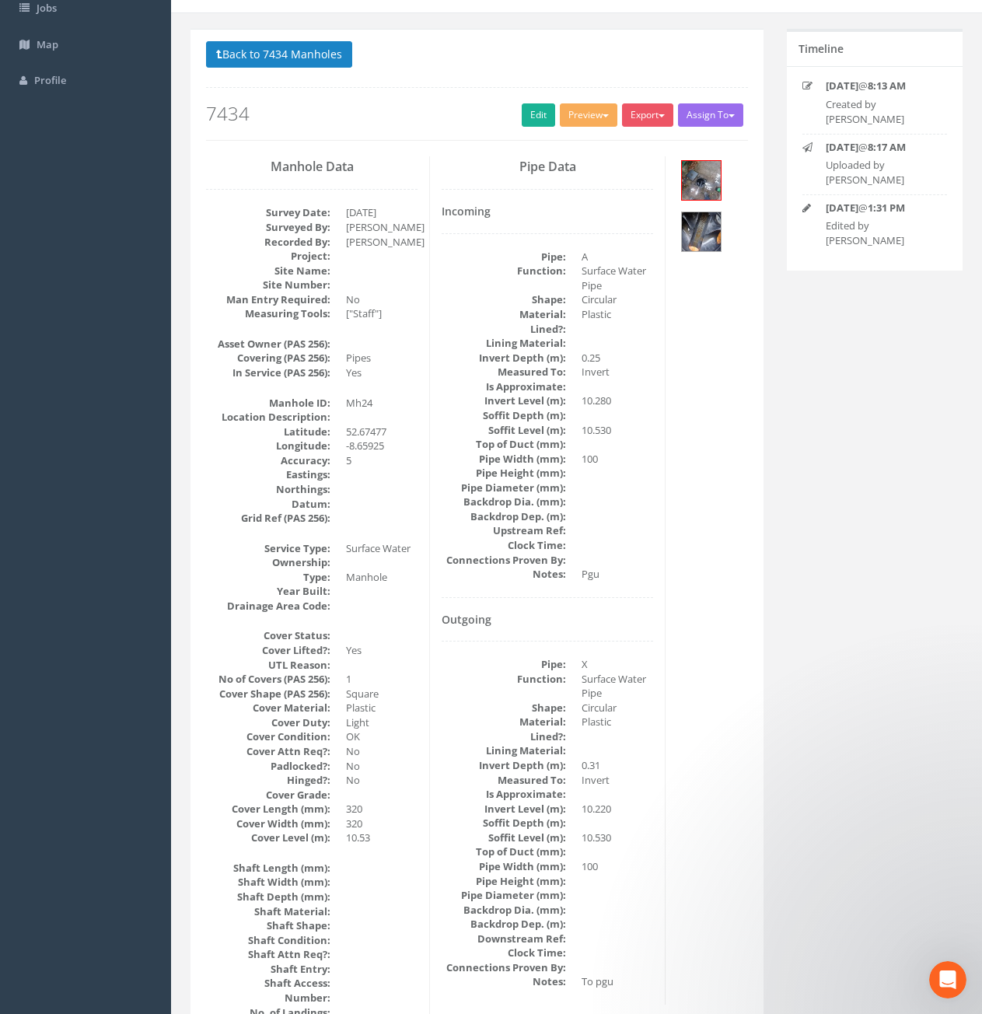
scroll to position [62, 0]
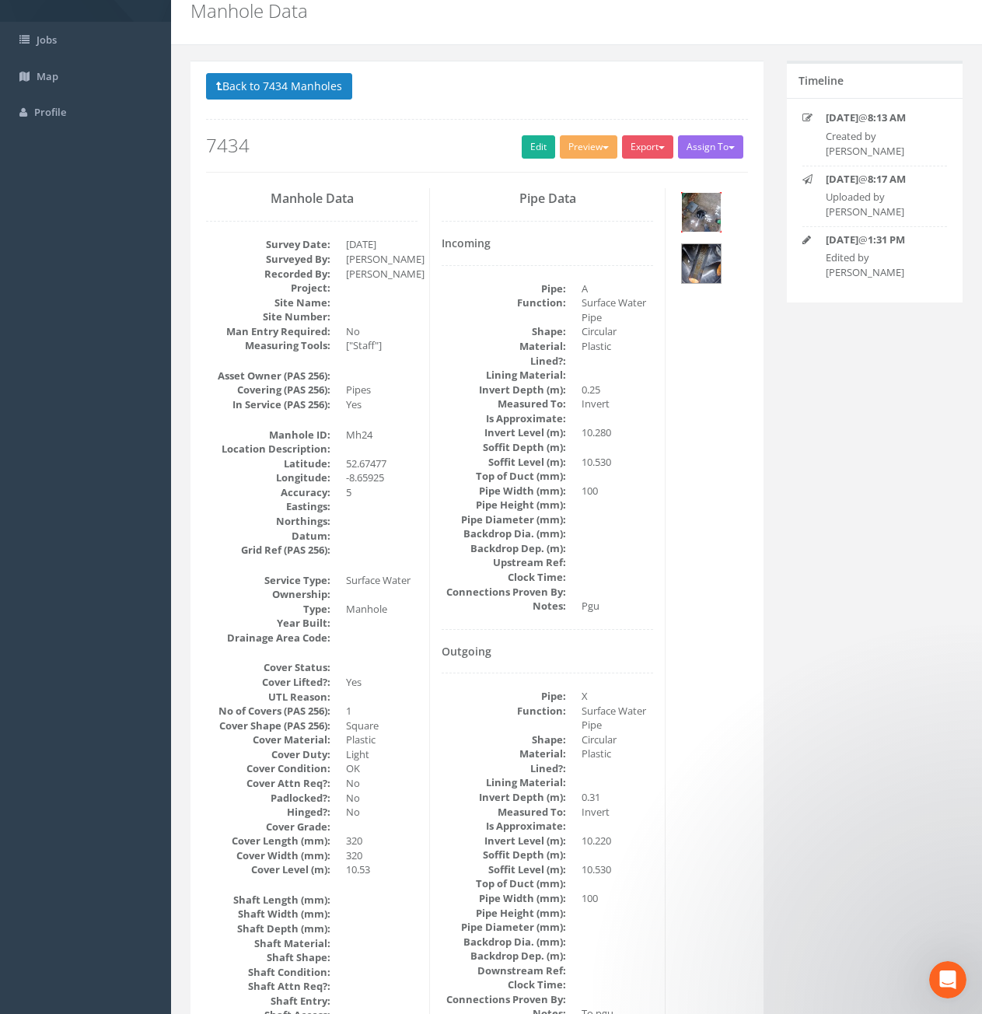
click at [700, 221] on img at bounding box center [701, 212] width 39 height 39
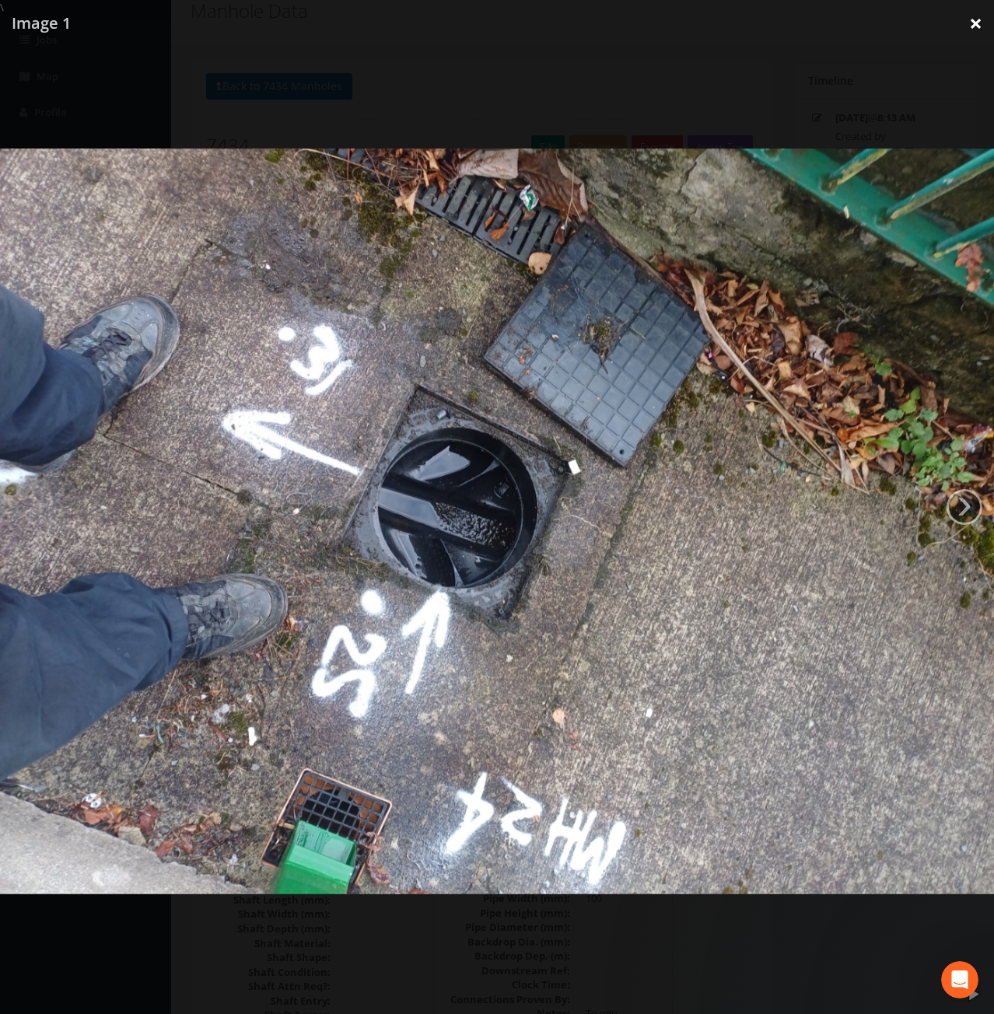
click at [978, 24] on link "×" at bounding box center [975, 23] width 37 height 47
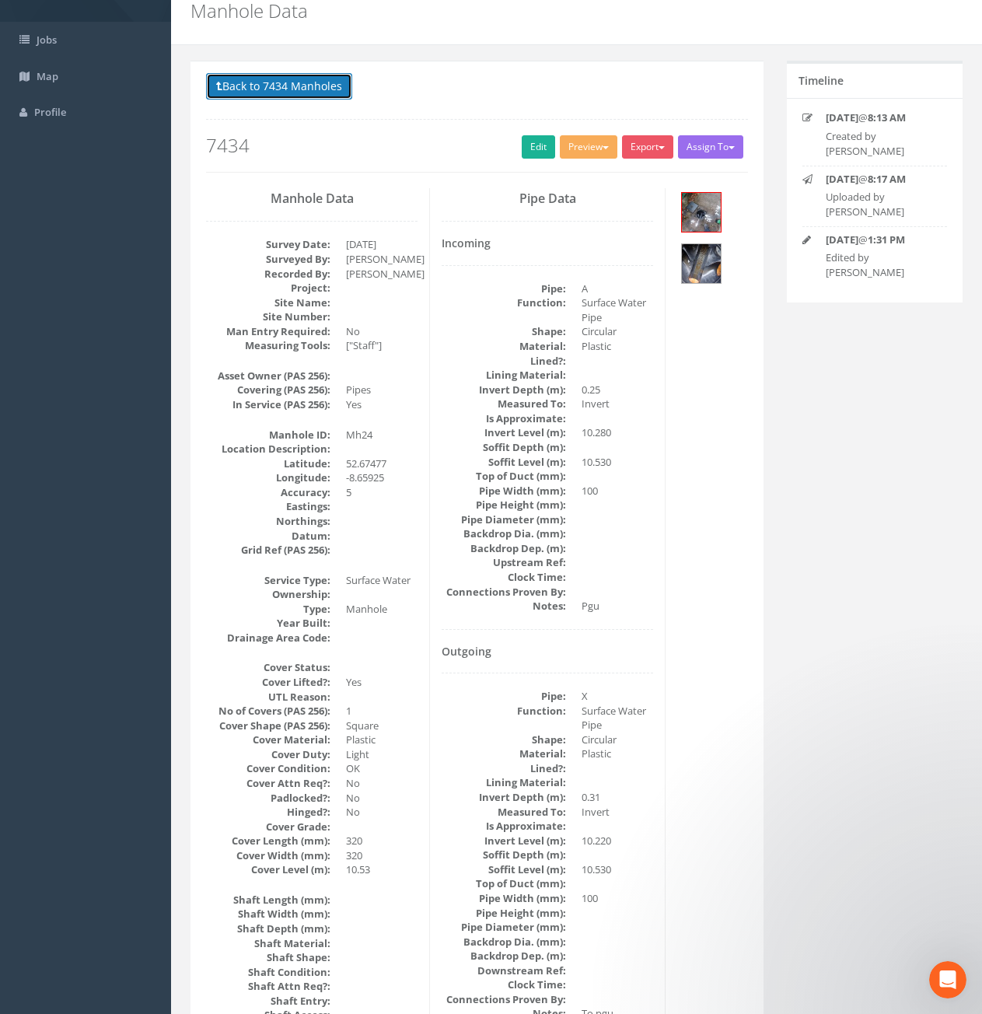
click at [328, 97] on button "Back to 7434 Manholes" at bounding box center [279, 86] width 146 height 26
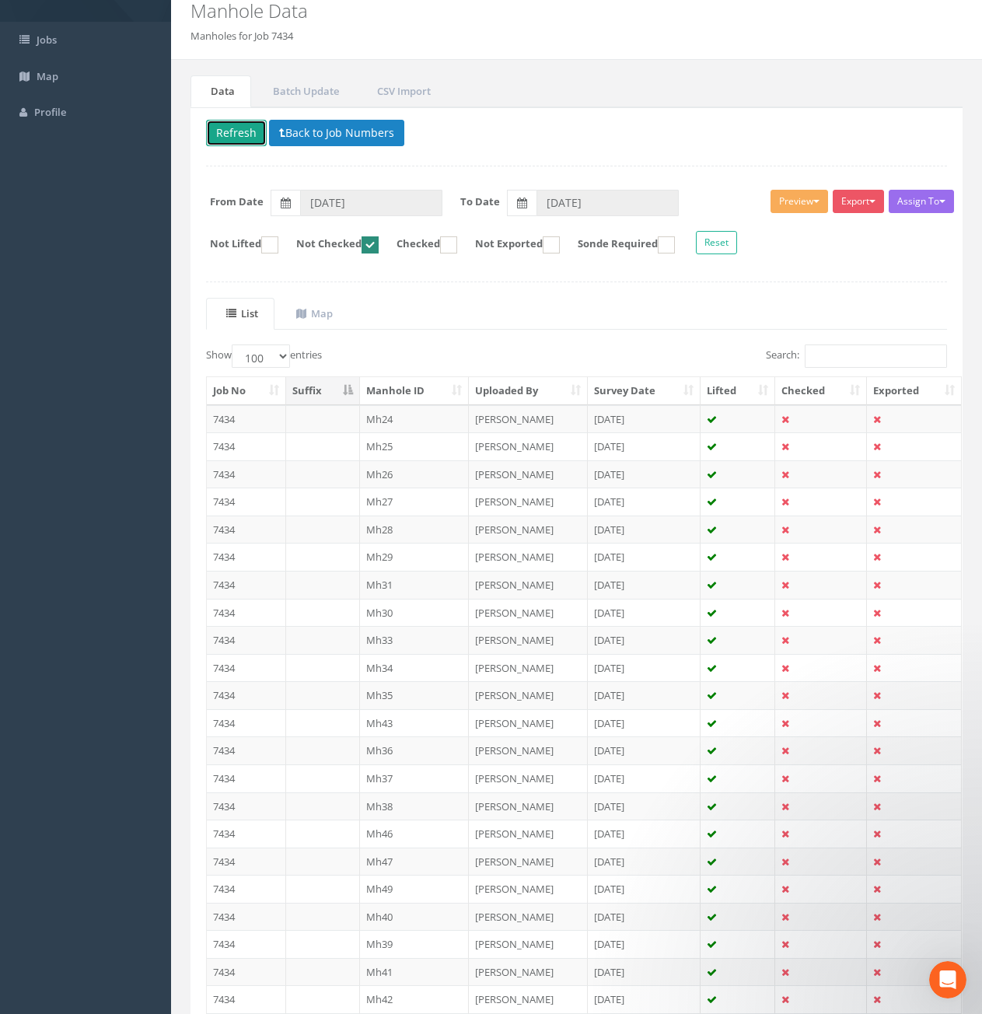
click at [250, 135] on button "Refresh" at bounding box center [236, 133] width 61 height 26
click at [263, 425] on td "7434" at bounding box center [246, 419] width 79 height 28
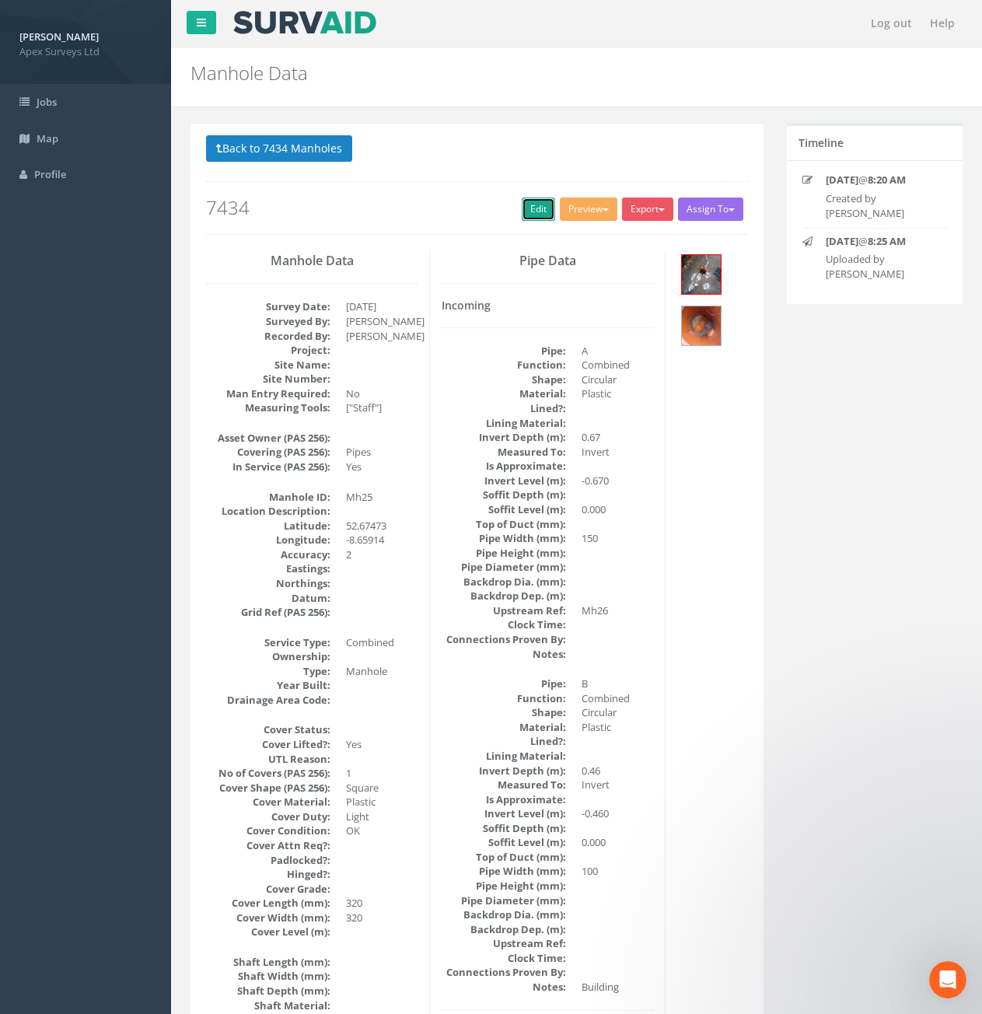
drag, startPoint x: 540, startPoint y: 212, endPoint x: 25, endPoint y: 227, distance: 515.1
click at [540, 212] on link "Edit" at bounding box center [538, 209] width 33 height 23
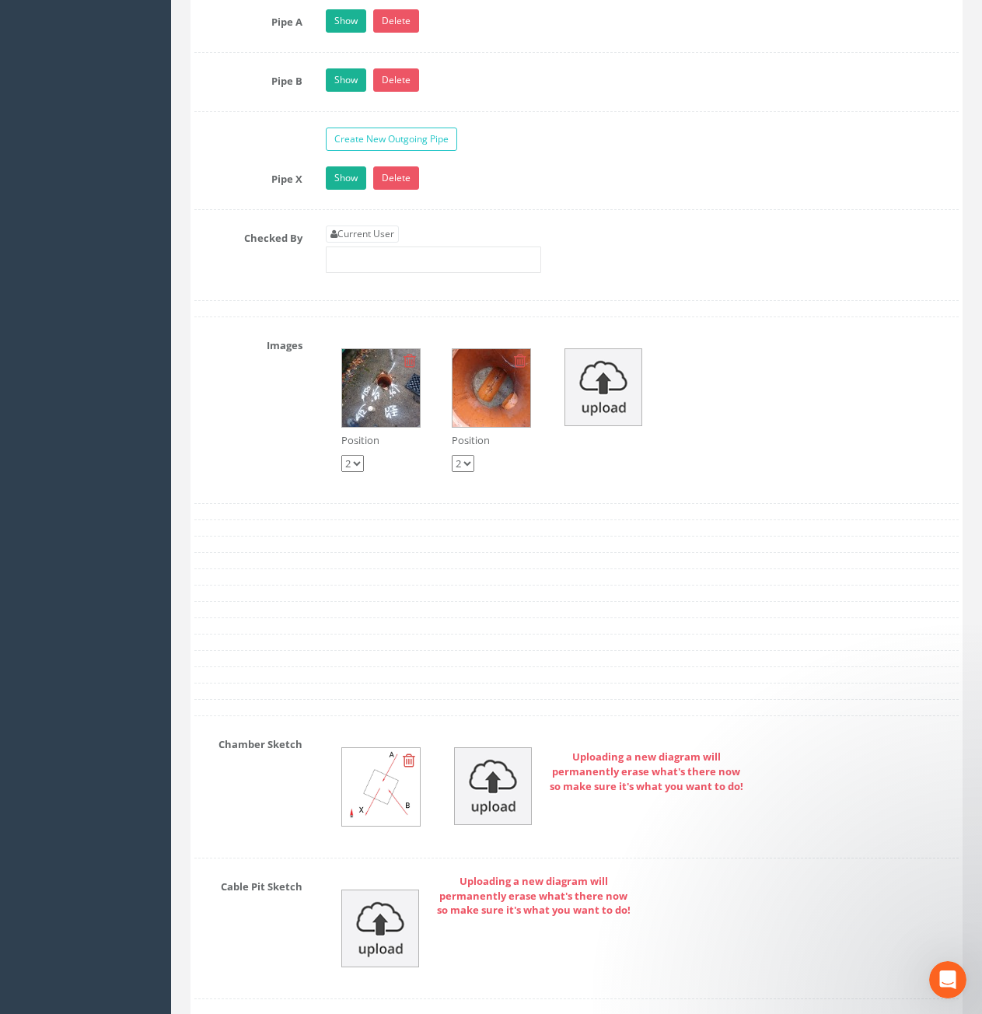
scroll to position [2644, 0]
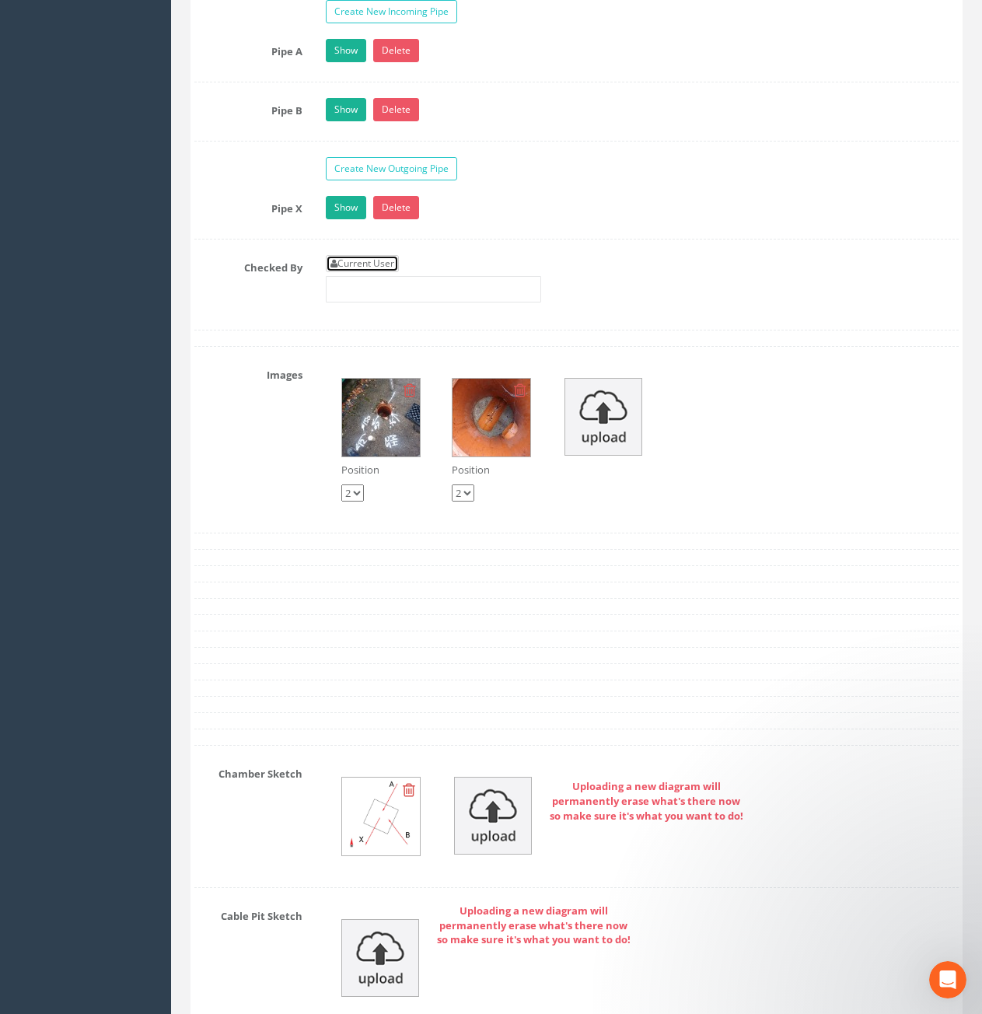
click at [361, 260] on link "Current User" at bounding box center [362, 263] width 73 height 17
type input "[PERSON_NAME]"
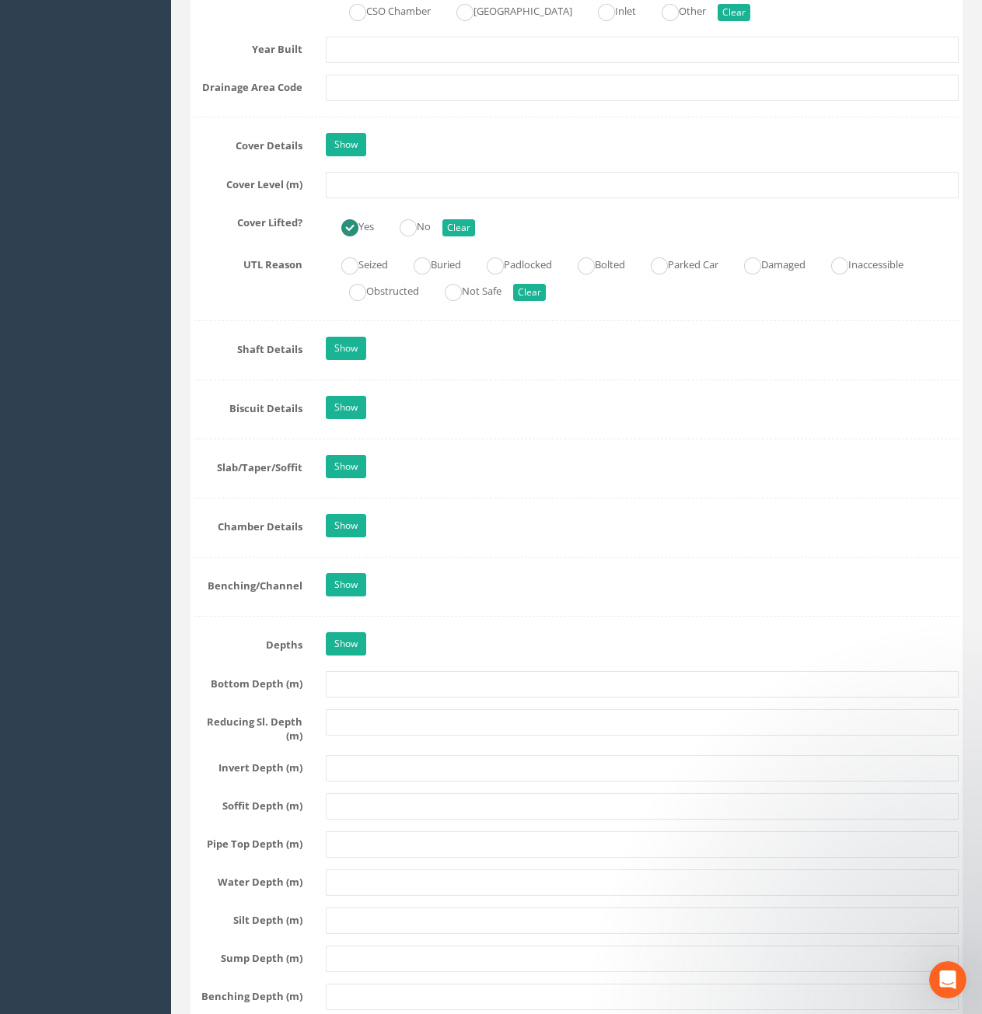
scroll to position [1089, 0]
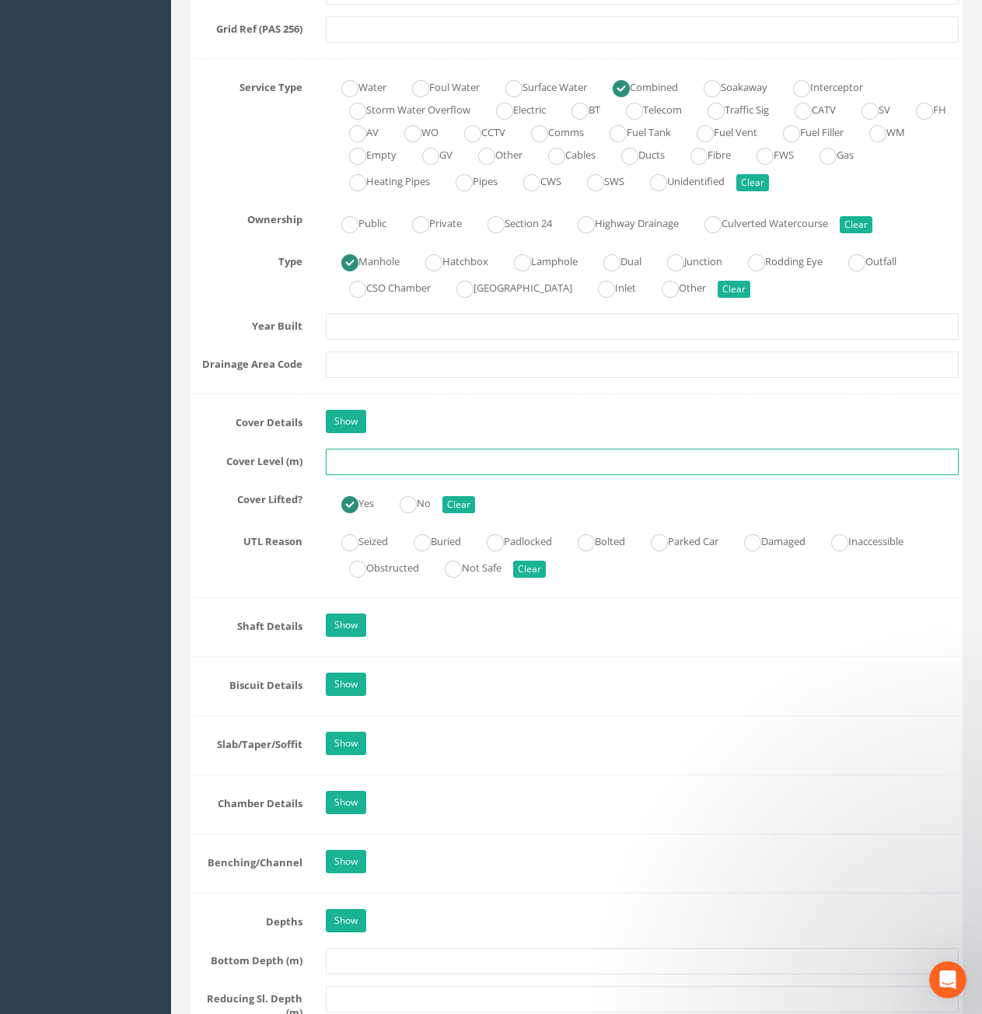
click at [411, 465] on input "text" at bounding box center [642, 462] width 633 height 26
type input "10.55"
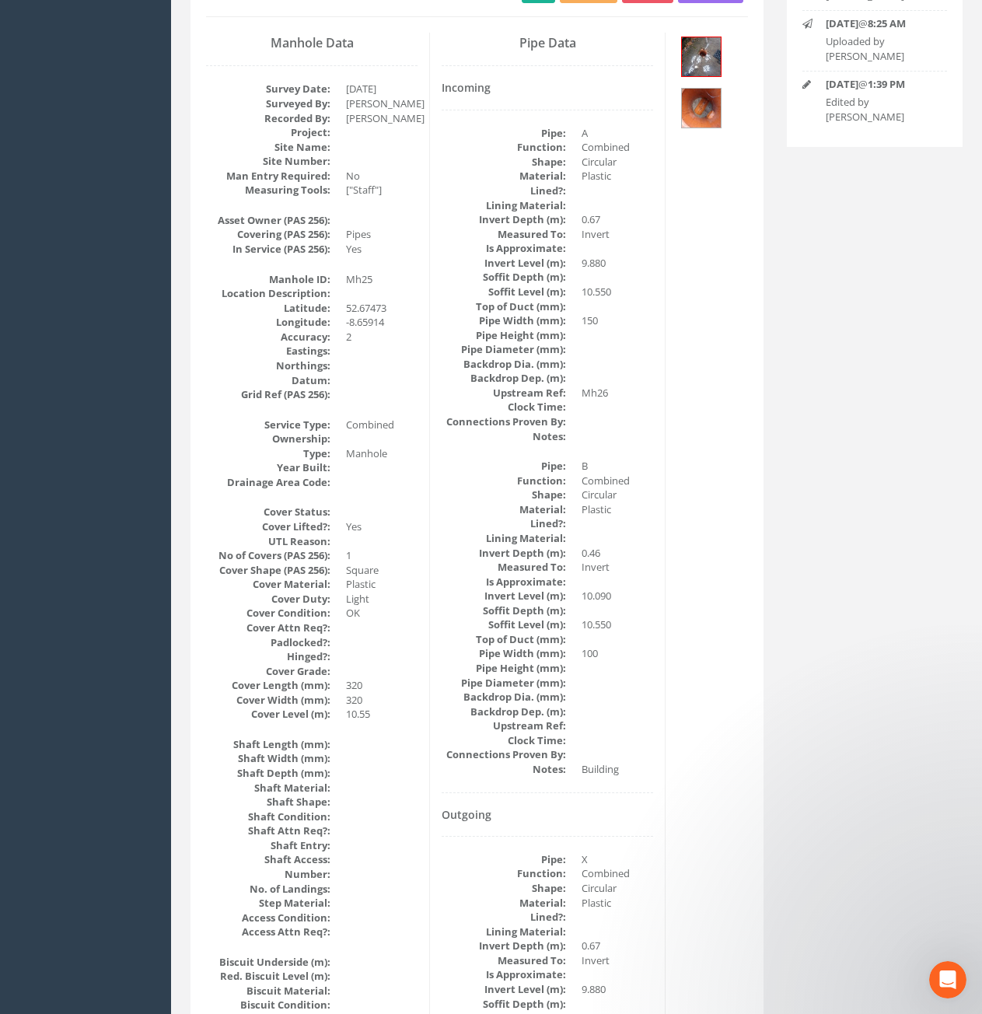
scroll to position [0, 0]
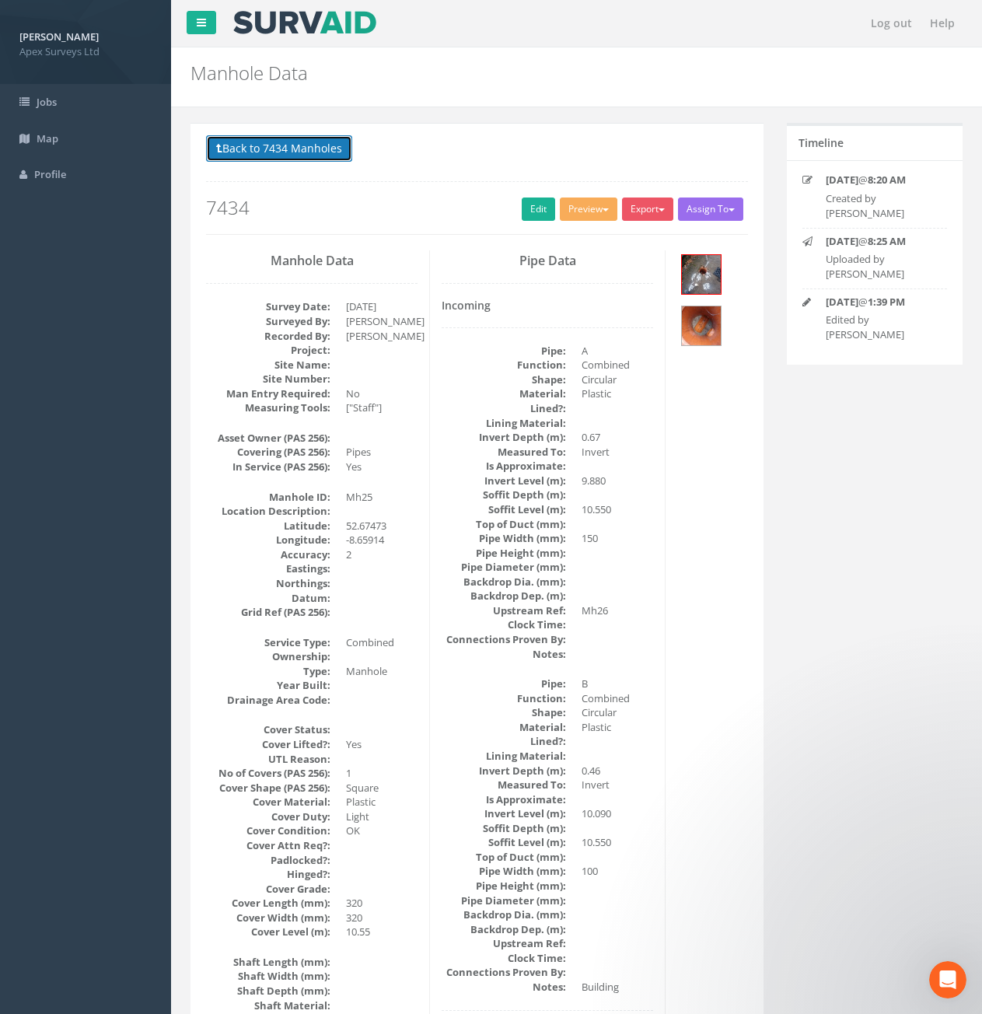
click at [275, 155] on button "Back to 7434 Manholes" at bounding box center [279, 148] width 146 height 26
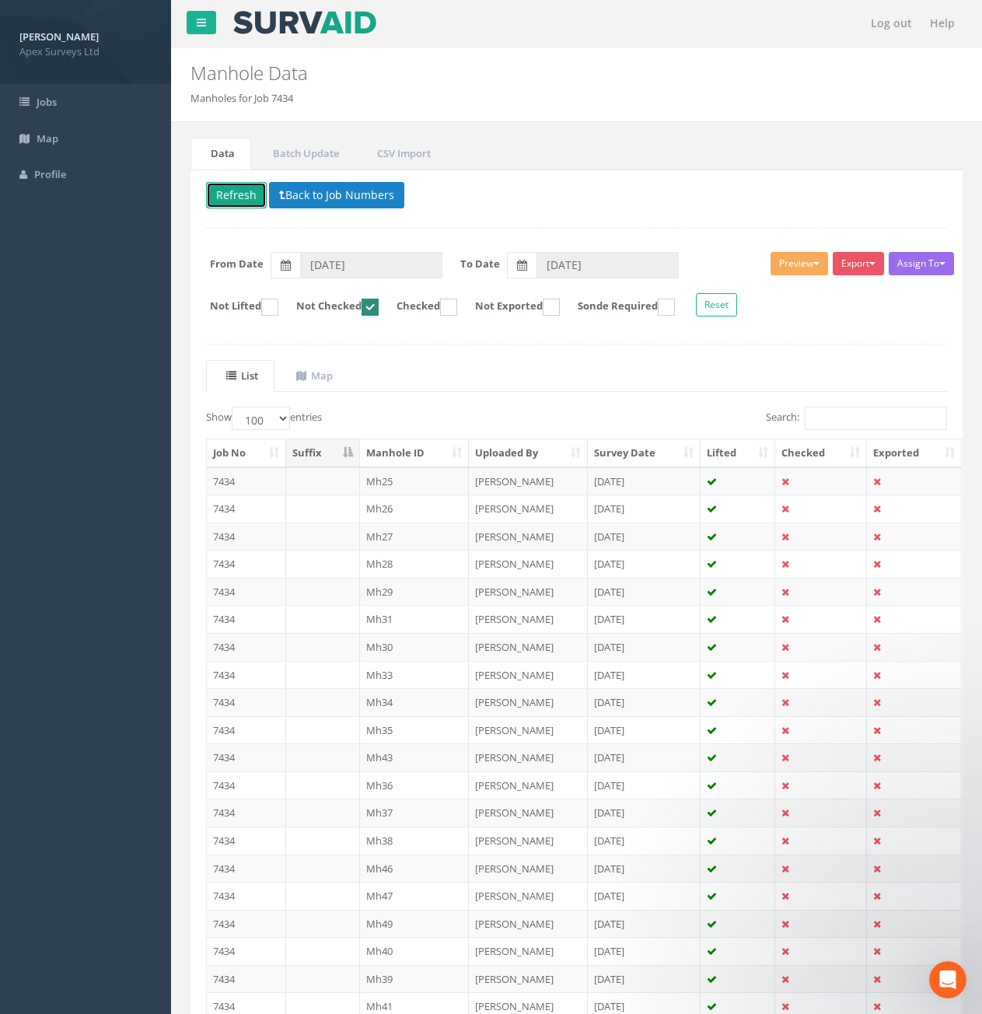
click at [242, 197] on button "Refresh" at bounding box center [236, 195] width 61 height 26
click at [261, 488] on td "7434" at bounding box center [246, 481] width 79 height 28
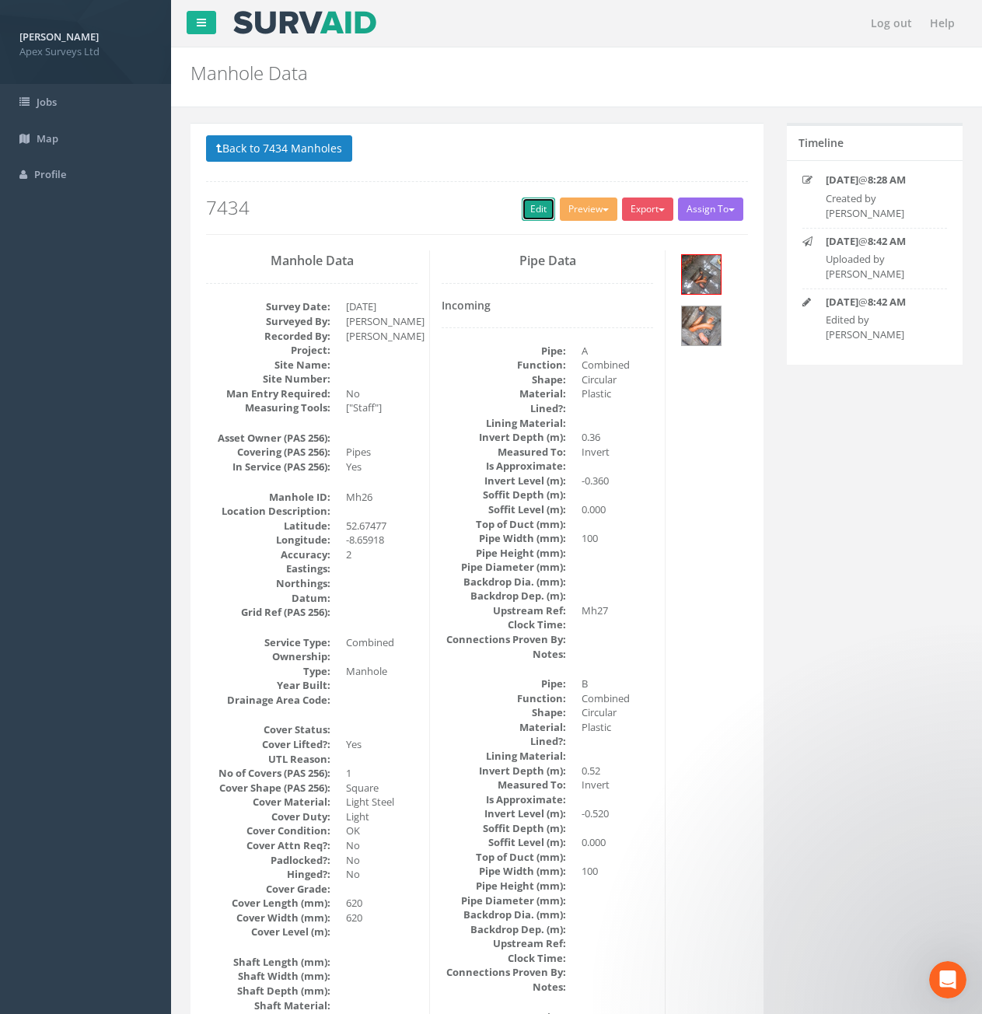
click at [522, 211] on link "Edit" at bounding box center [538, 209] width 33 height 23
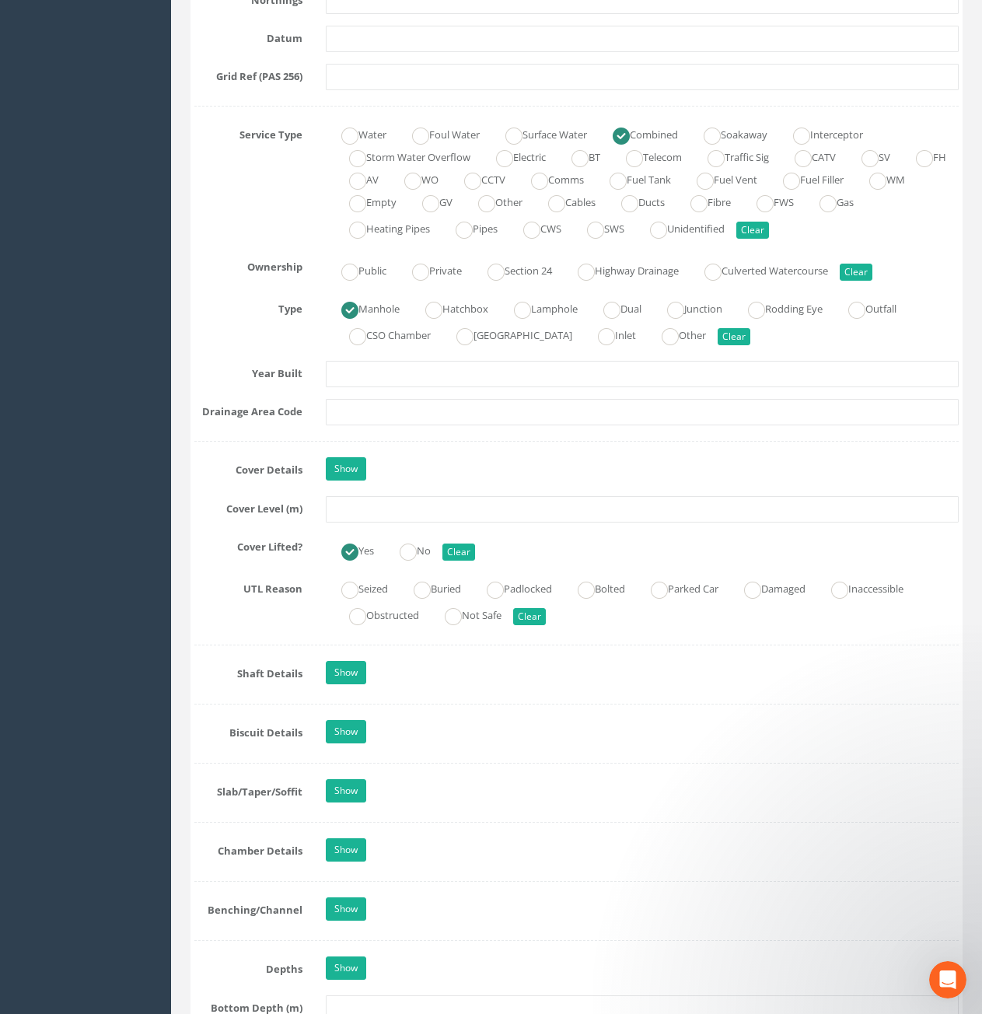
scroll to position [933, 0]
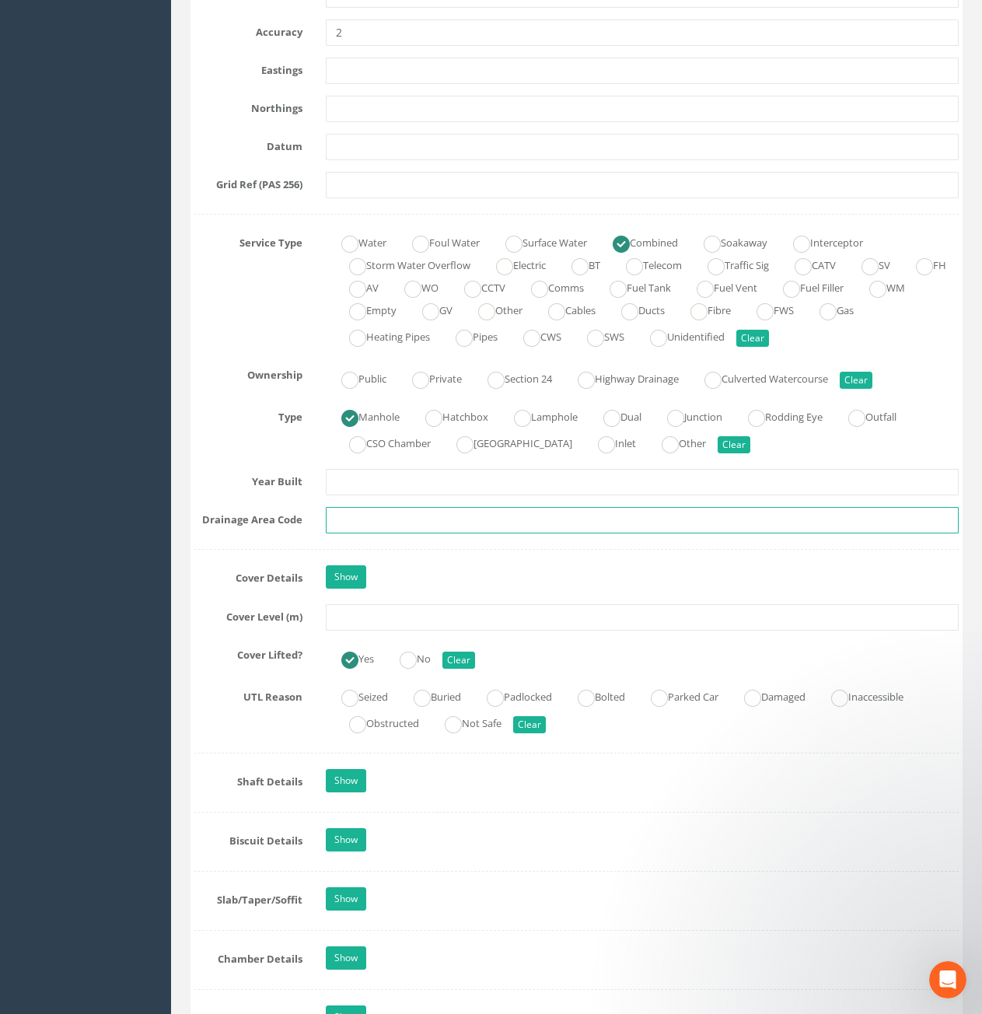
click at [428, 523] on input "text" at bounding box center [642, 520] width 633 height 26
type input "10.45"
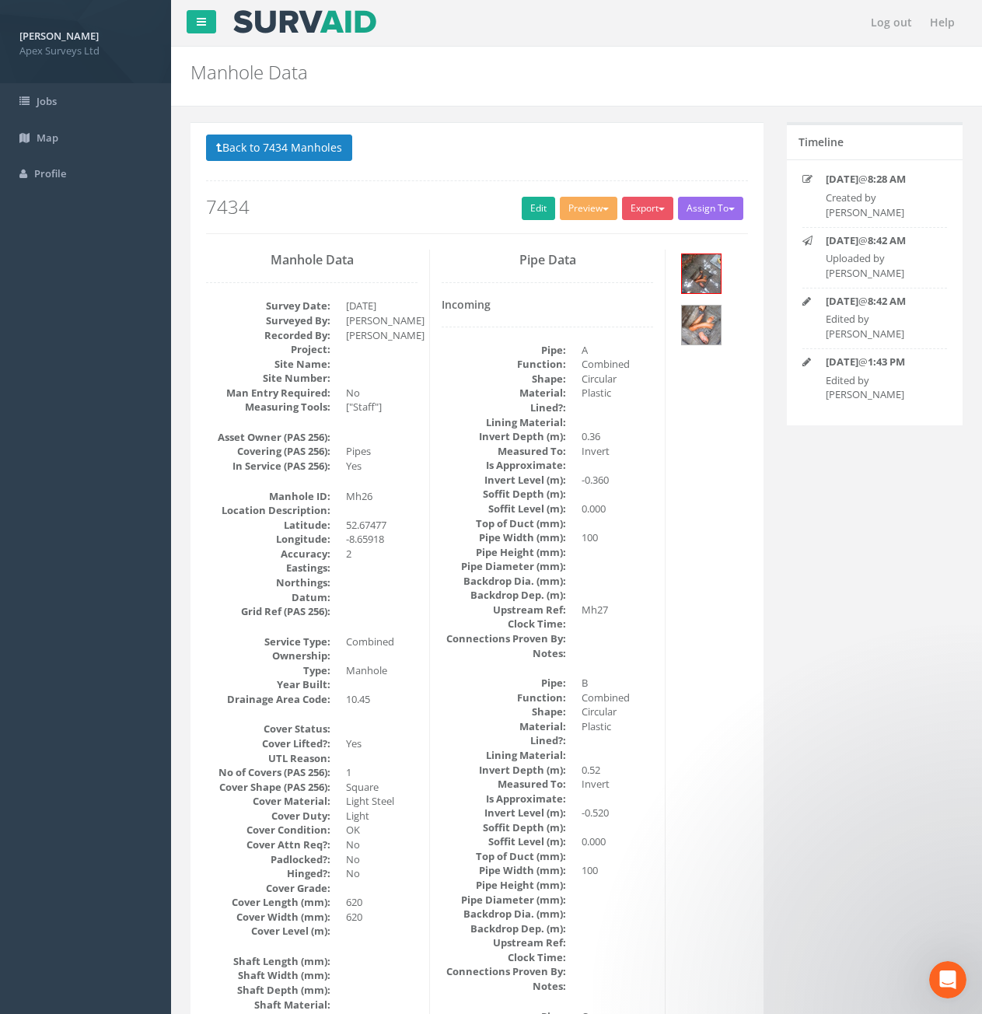
scroll to position [0, 0]
click at [523, 219] on link "Edit" at bounding box center [538, 209] width 33 height 23
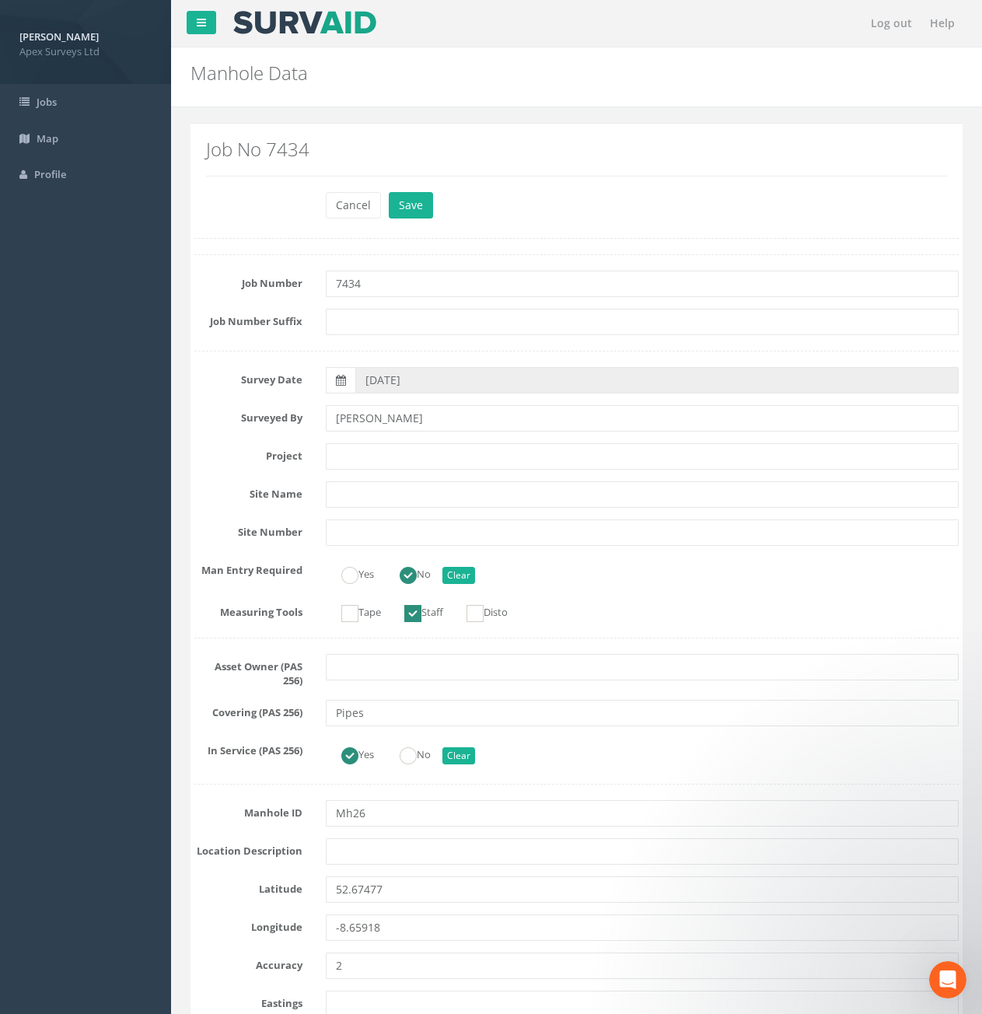
scroll to position [1089, 0]
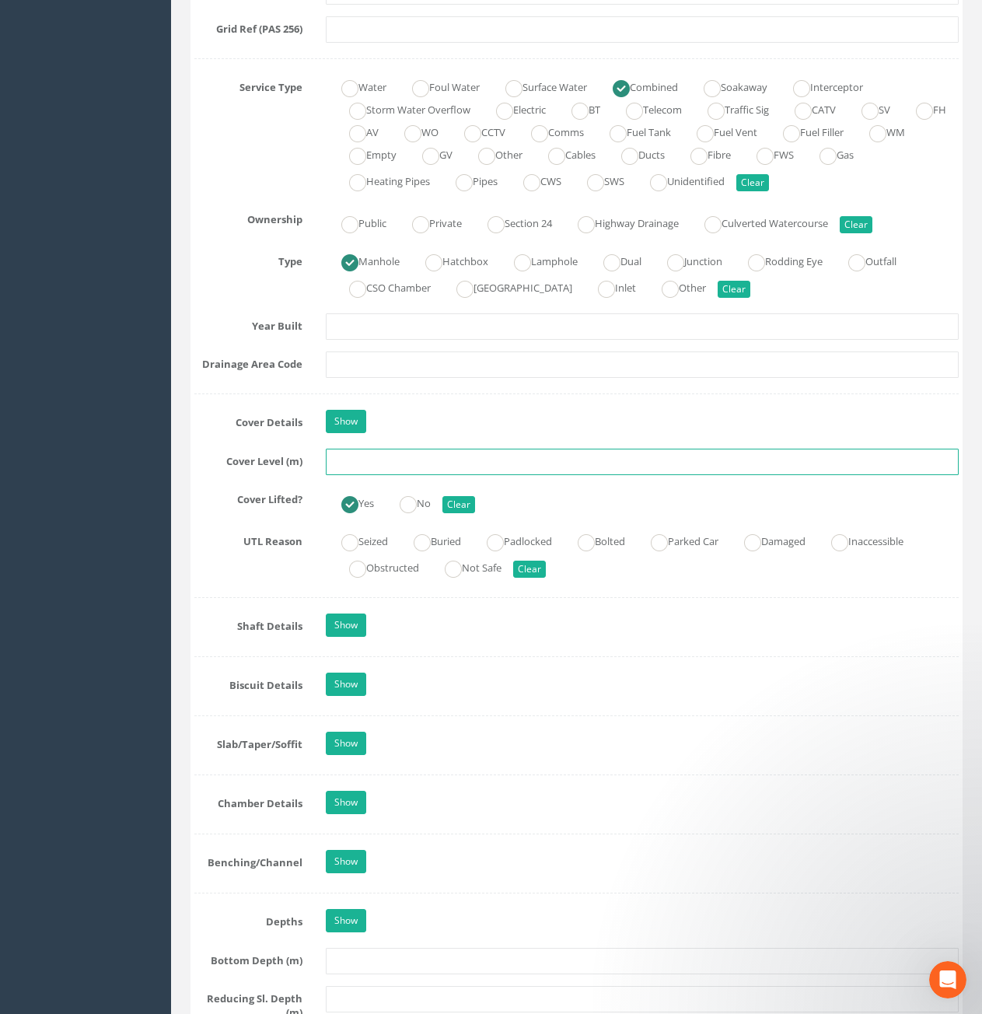
click at [356, 453] on input "text" at bounding box center [642, 462] width 633 height 26
type input "10.45"
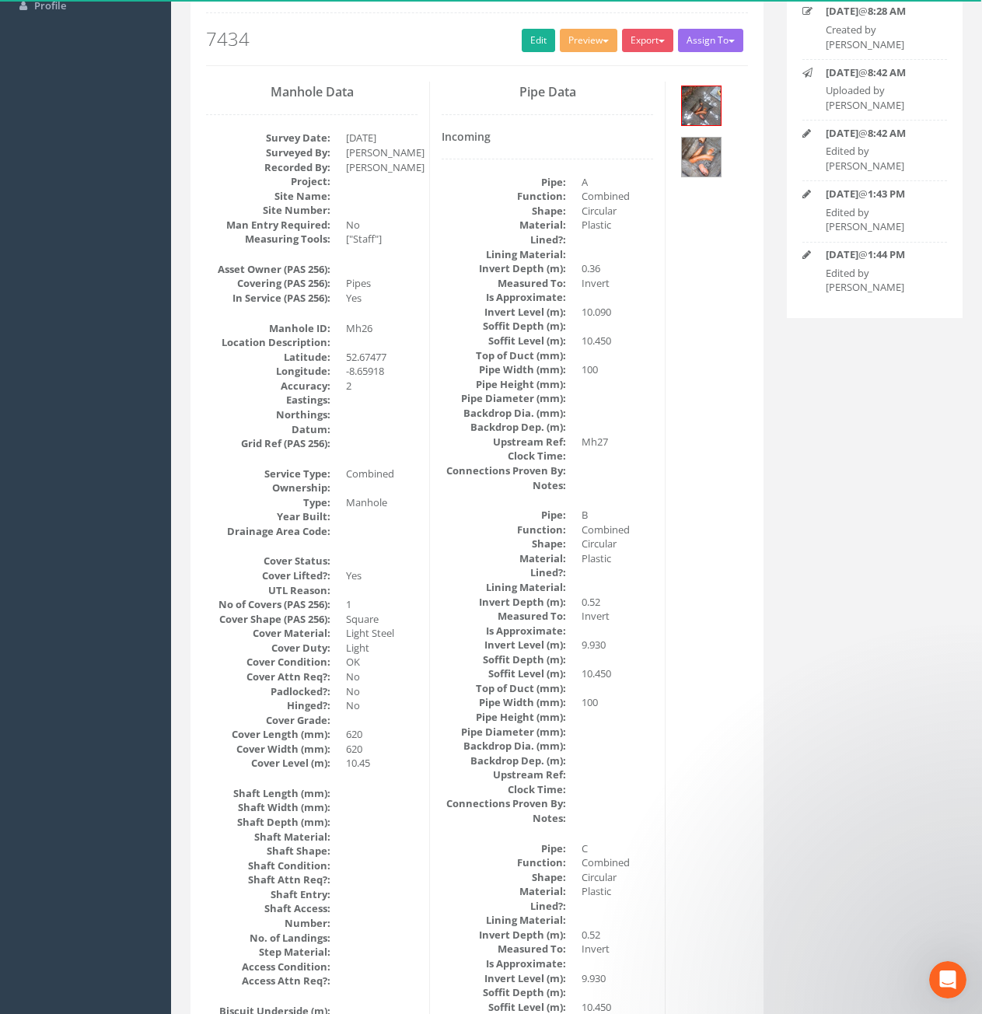
scroll to position [0, 0]
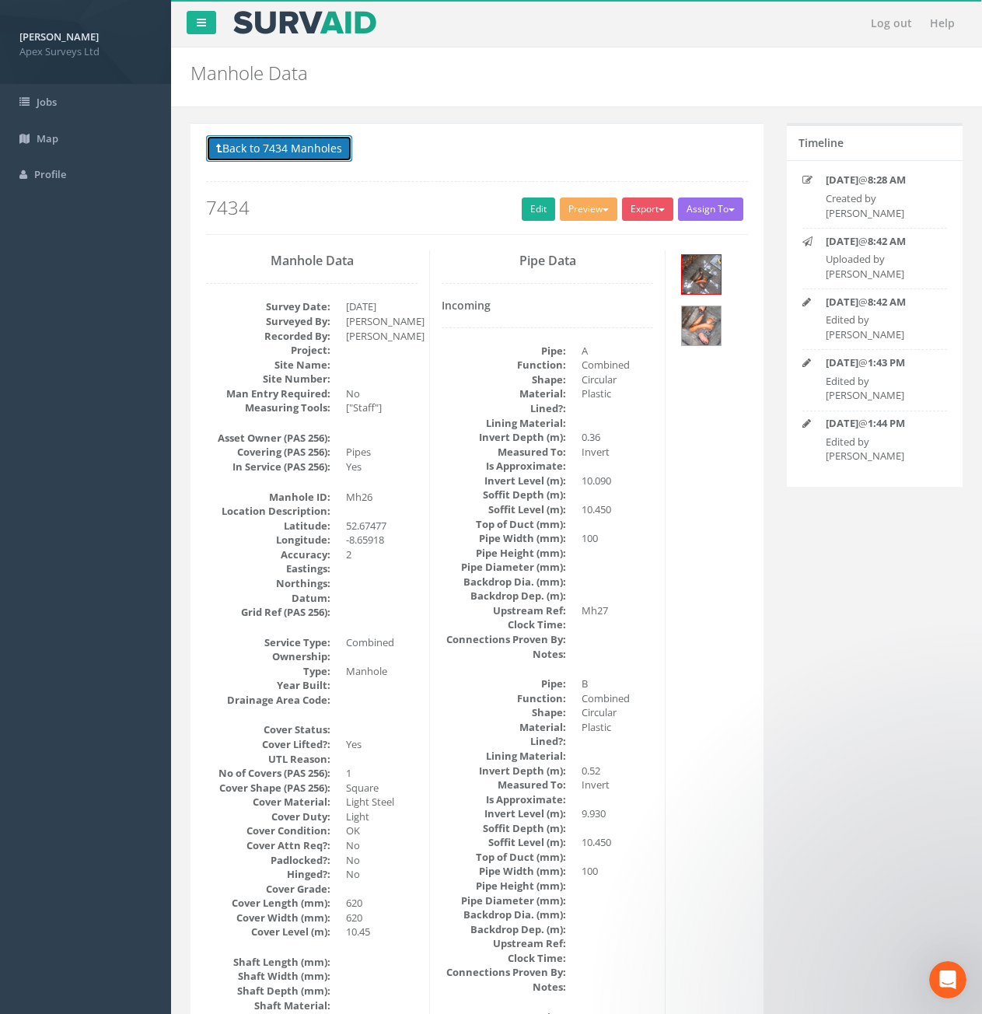
click at [306, 158] on button "Back to 7434 Manholes" at bounding box center [279, 148] width 146 height 26
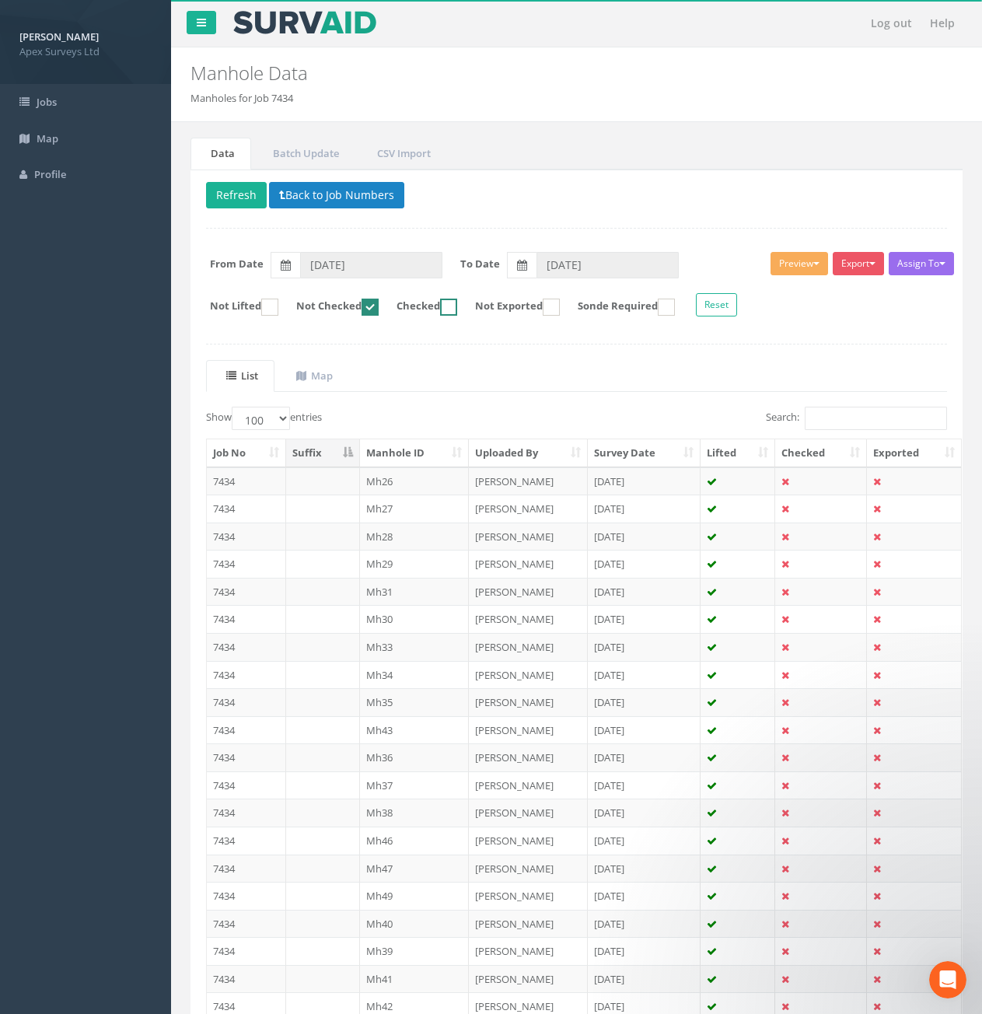
click at [457, 307] on ins at bounding box center [448, 307] width 17 height 17
checkbox input "true"
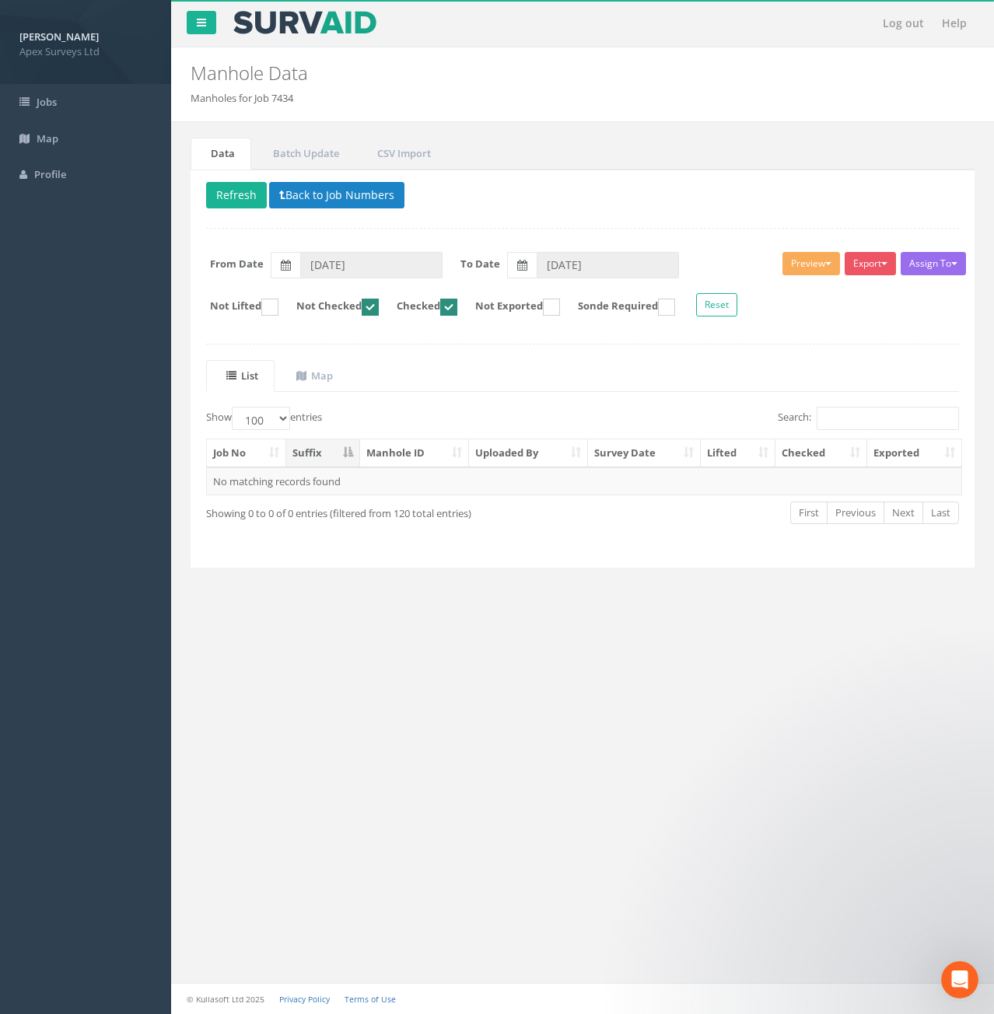
click at [379, 305] on ins at bounding box center [370, 307] width 17 height 17
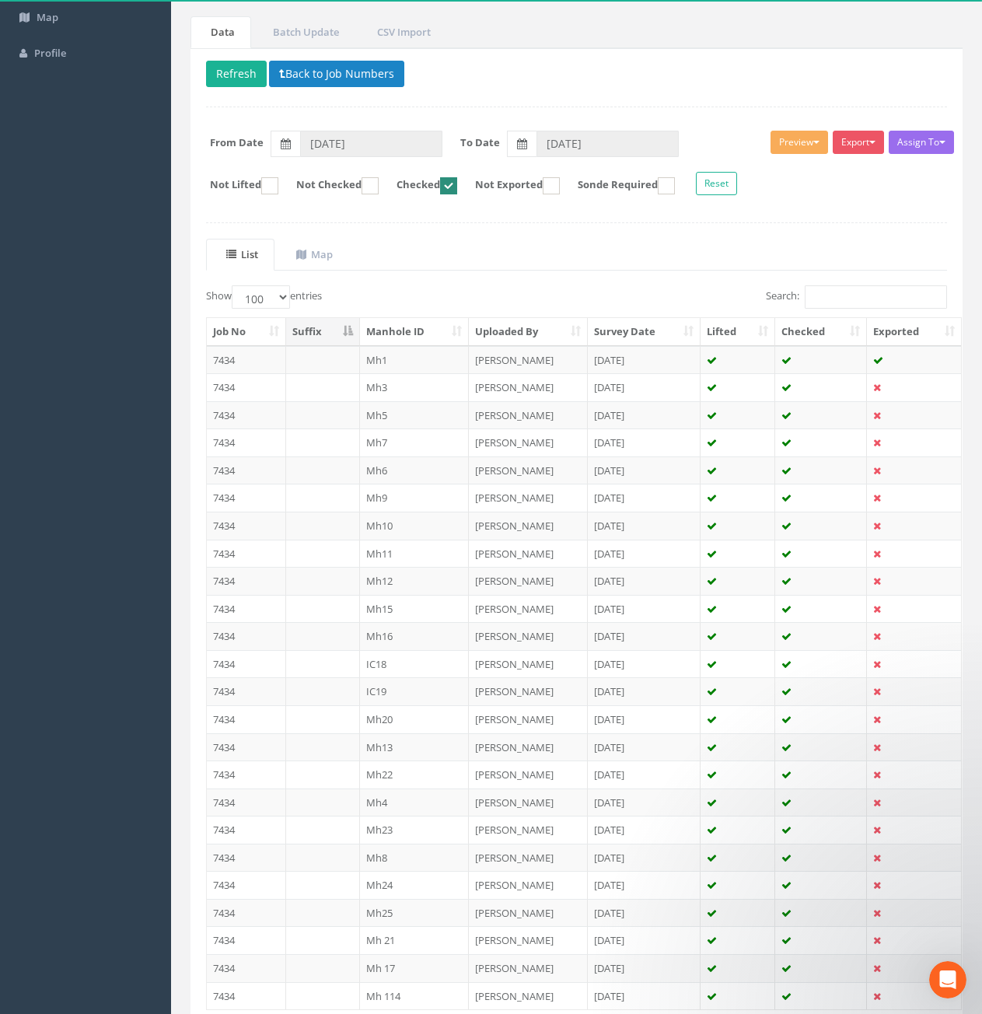
scroll to position [240, 0]
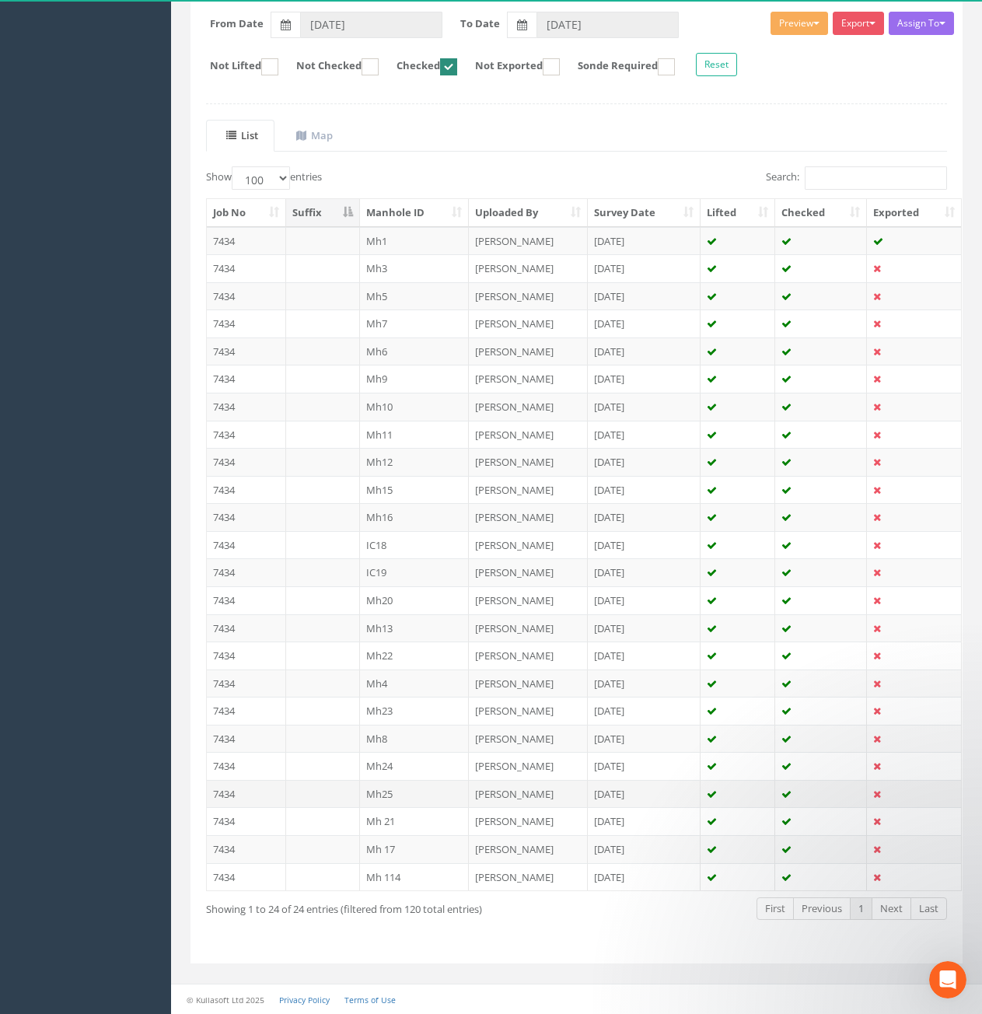
click at [333, 793] on td at bounding box center [323, 794] width 74 height 28
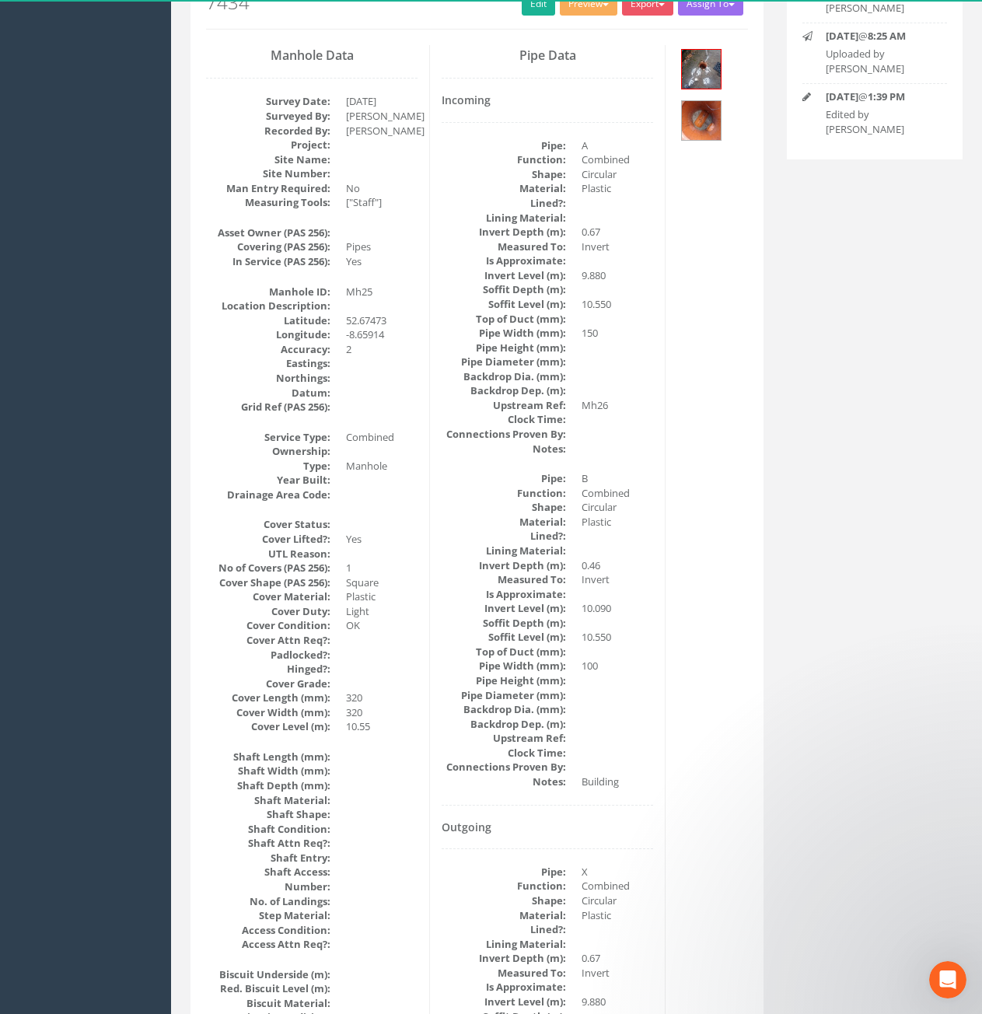
scroll to position [0, 0]
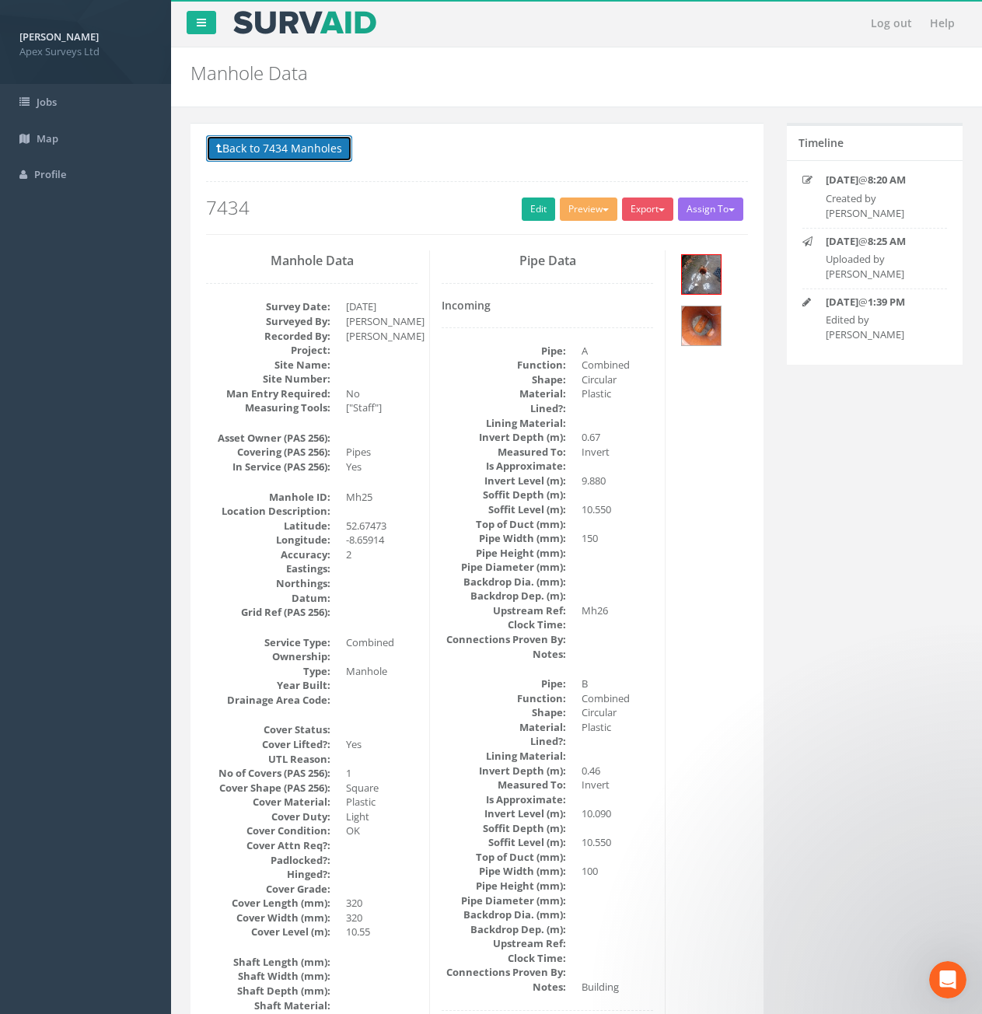
click at [303, 147] on button "Back to 7434 Manholes" at bounding box center [279, 148] width 146 height 26
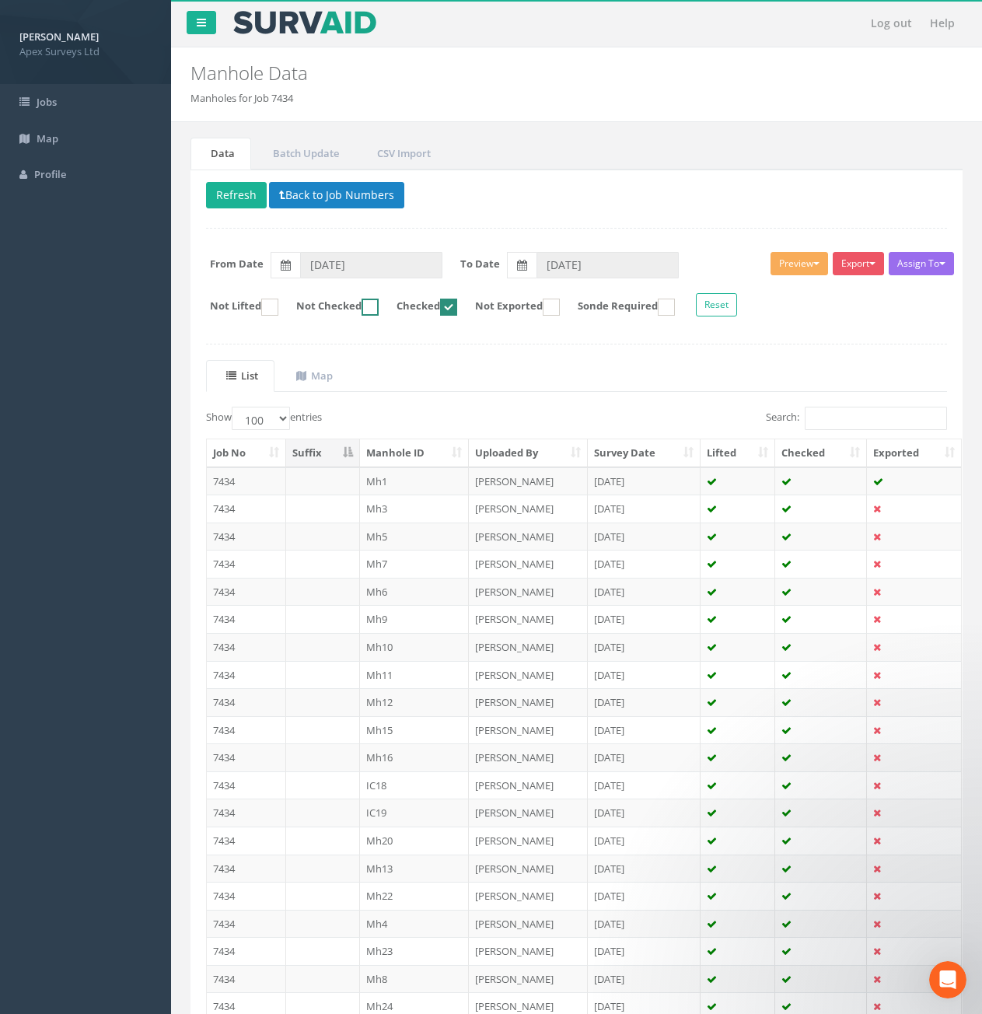
drag, startPoint x: 382, startPoint y: 306, endPoint x: 416, endPoint y: 308, distance: 34.3
click at [379, 306] on ins at bounding box center [370, 307] width 17 height 17
checkbox input "true"
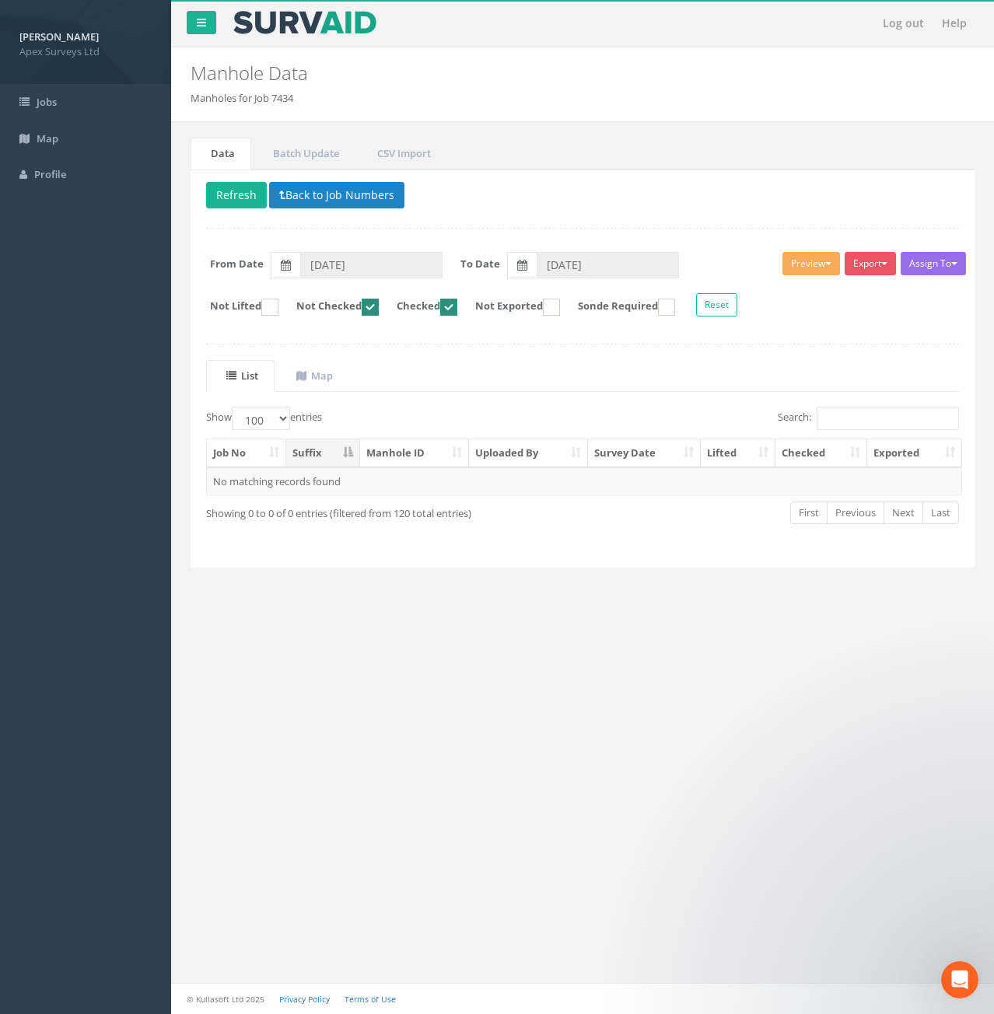
click at [457, 312] on ins at bounding box center [448, 307] width 17 height 17
checkbox input "false"
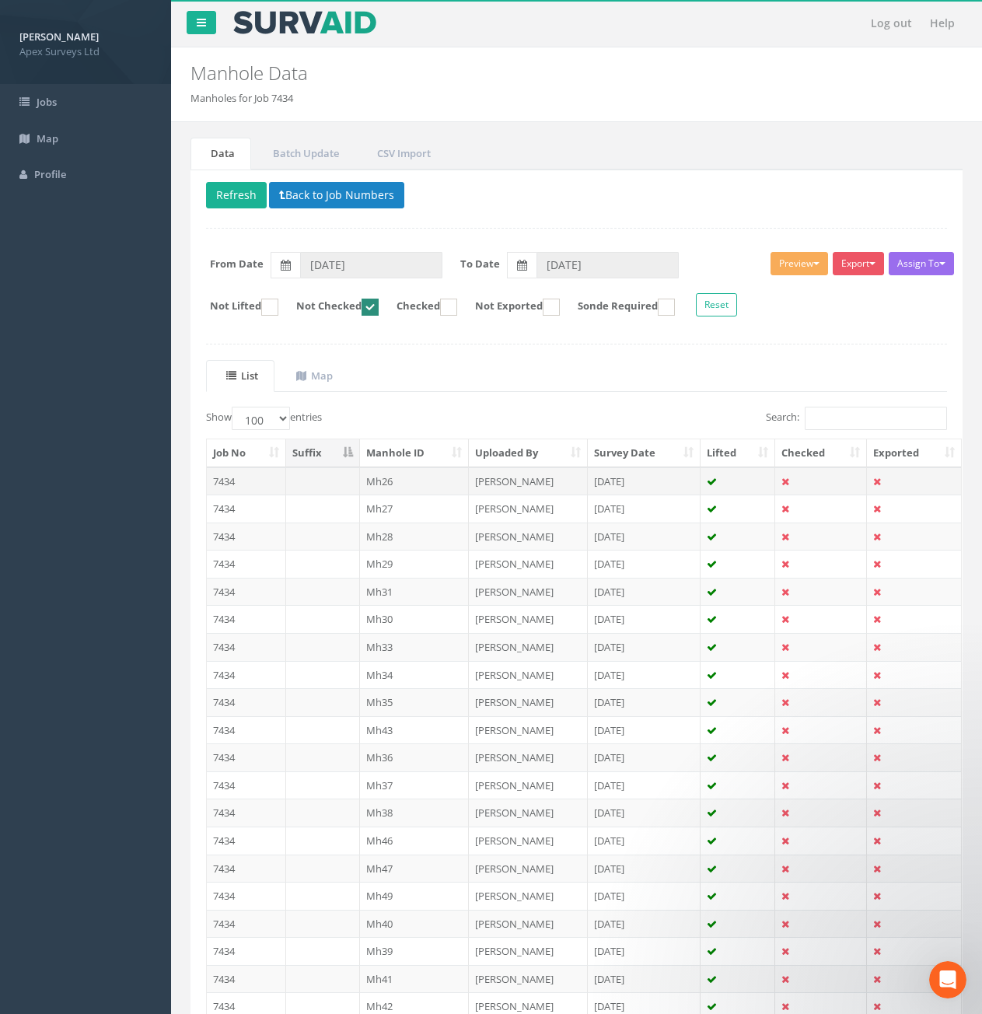
click at [323, 487] on td at bounding box center [323, 481] width 74 height 28
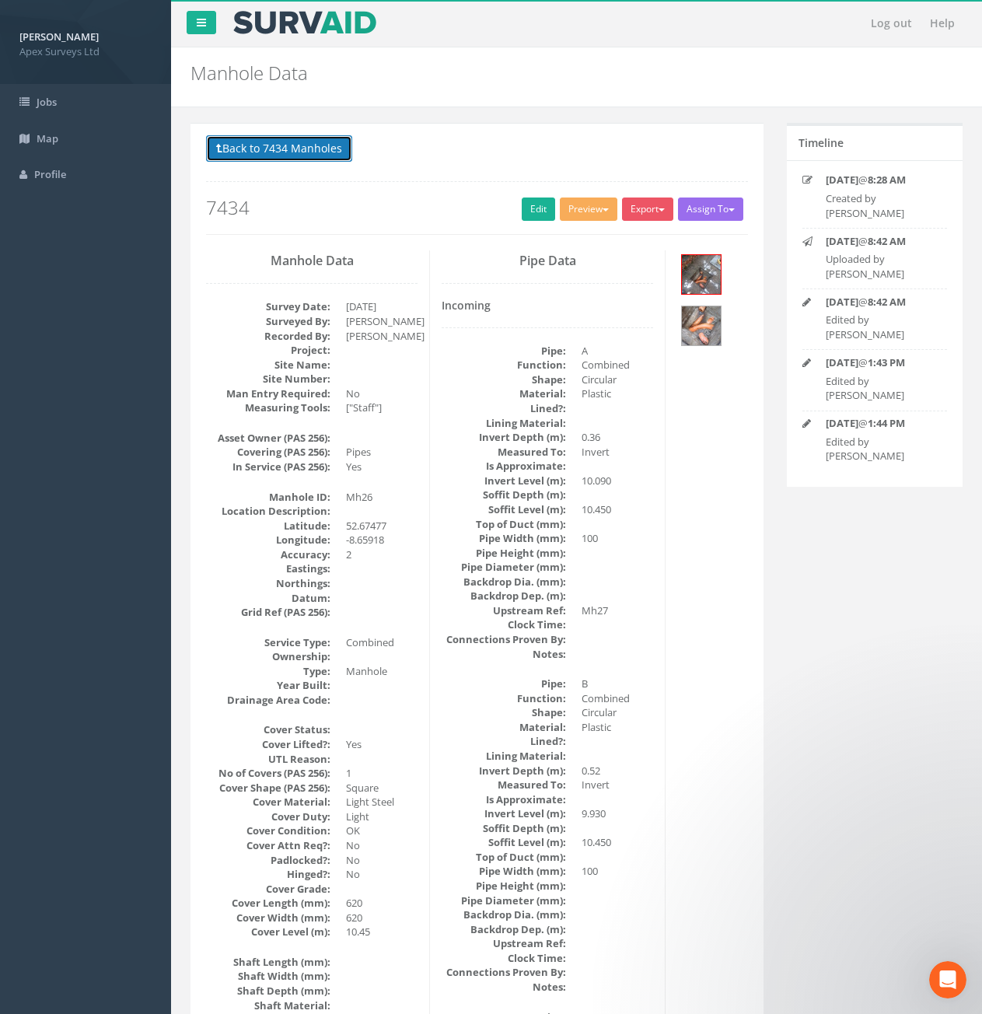
click at [326, 159] on button "Back to 7434 Manholes" at bounding box center [279, 148] width 146 height 26
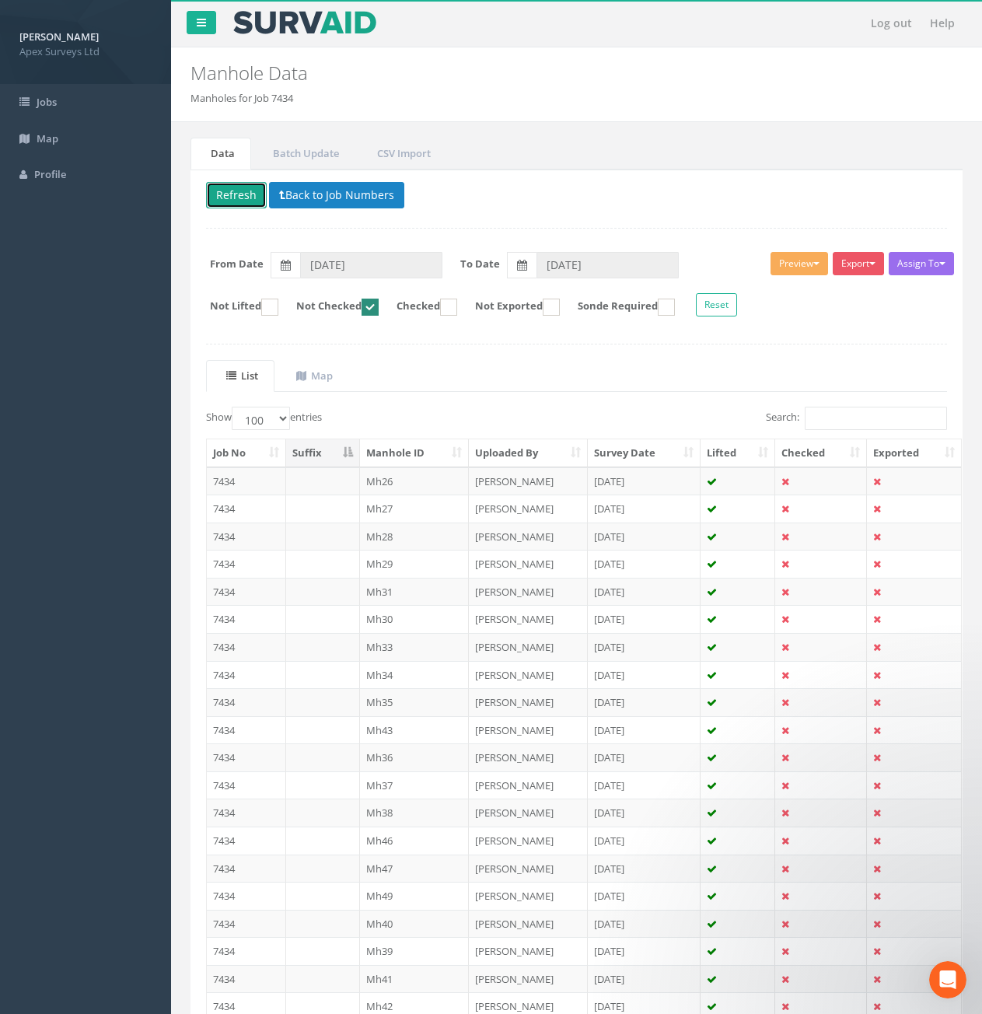
click at [243, 198] on button "Refresh" at bounding box center [236, 195] width 61 height 26
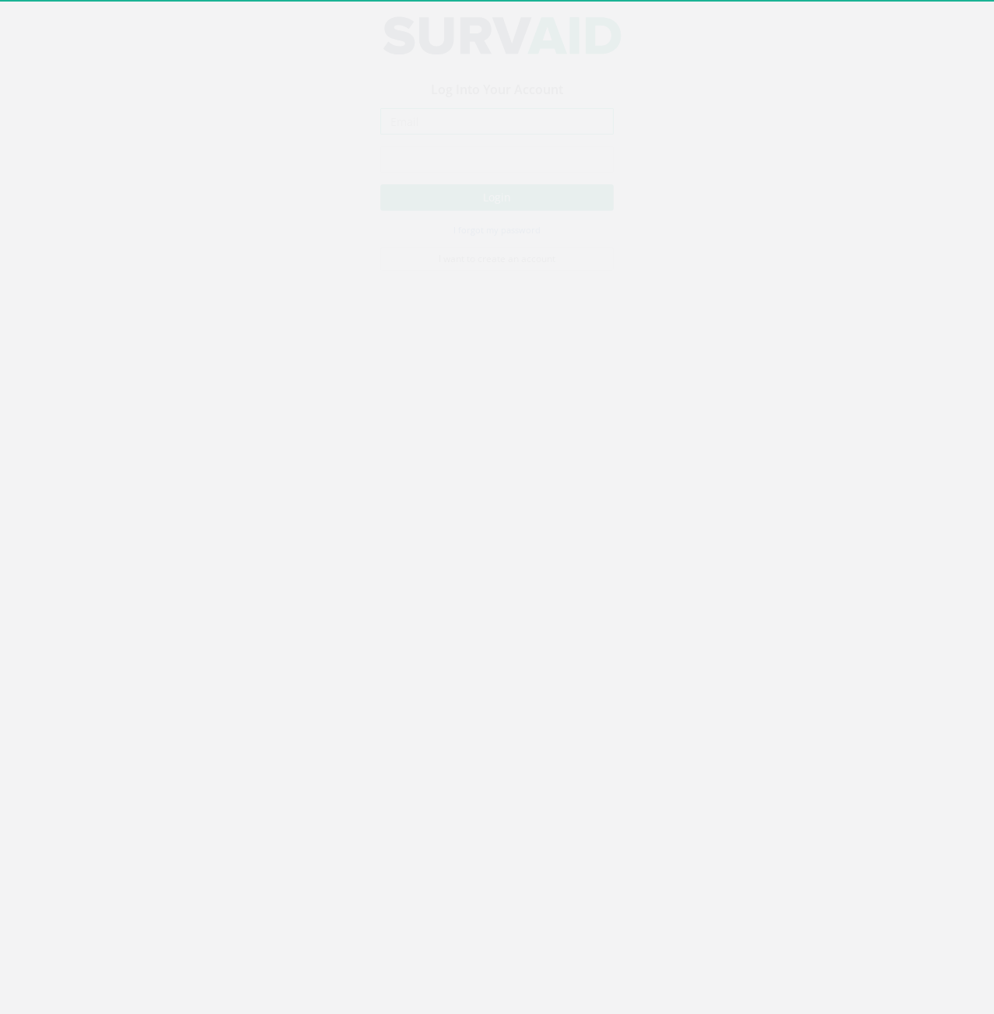
type input "[PERSON_NAME][EMAIL_ADDRESS][PERSON_NAME][DOMAIN_NAME]"
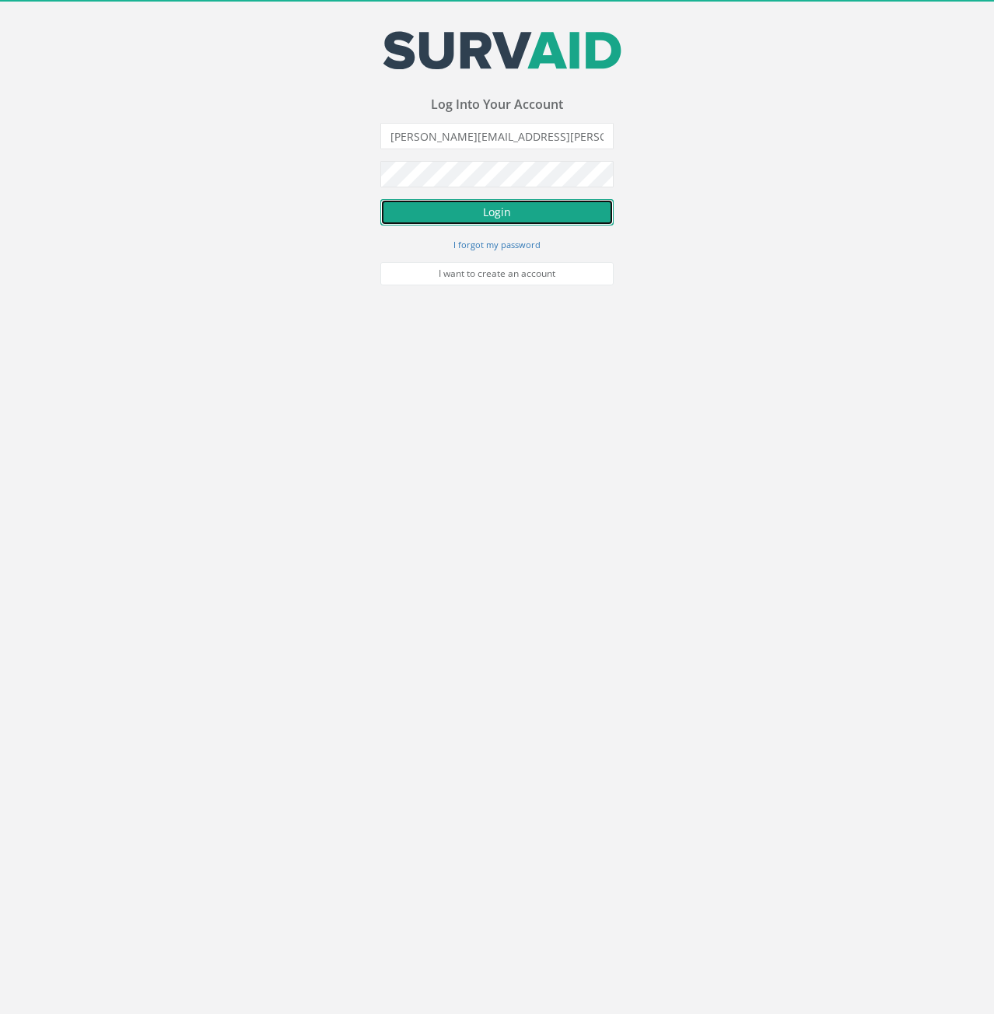
click at [485, 212] on button "Login" at bounding box center [496, 212] width 233 height 26
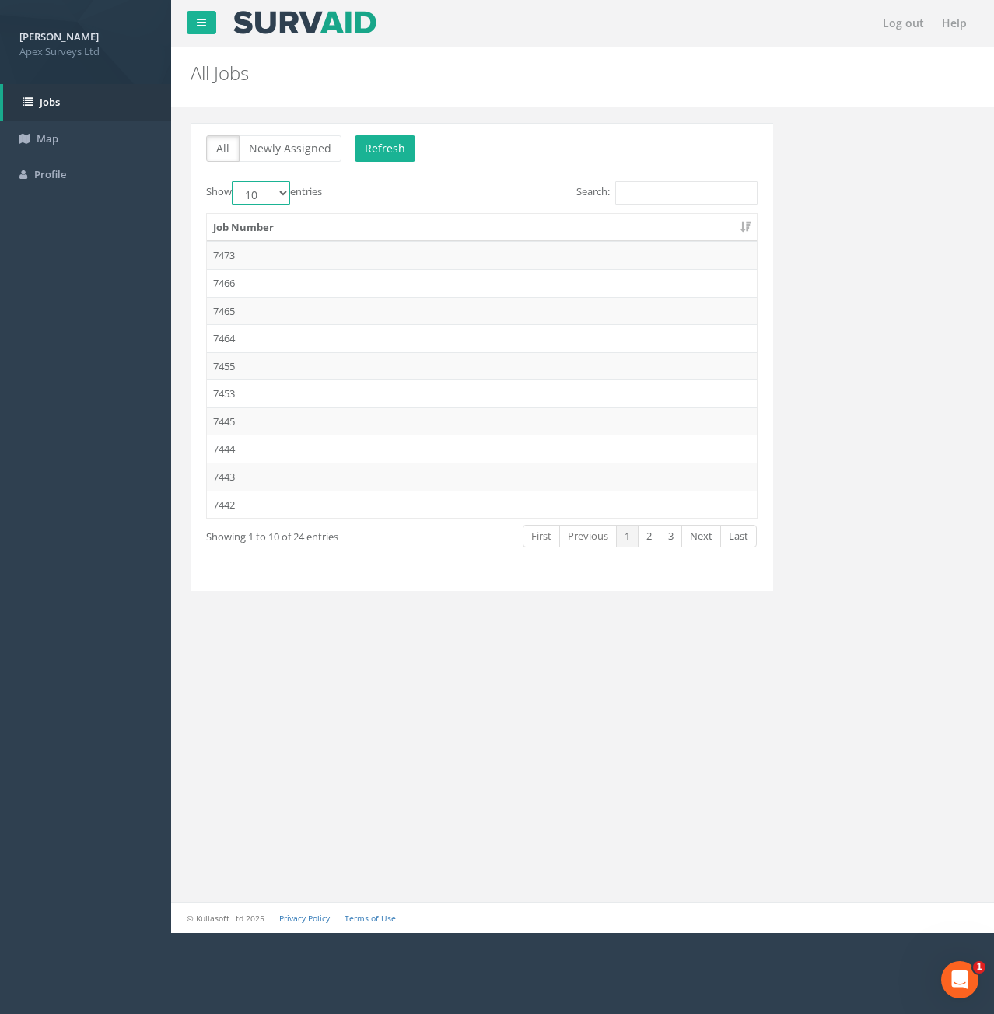
click at [278, 194] on select "10 25 50 100" at bounding box center [261, 192] width 58 height 23
select select "100"
click at [234, 181] on select "10 25 50 100" at bounding box center [261, 192] width 58 height 23
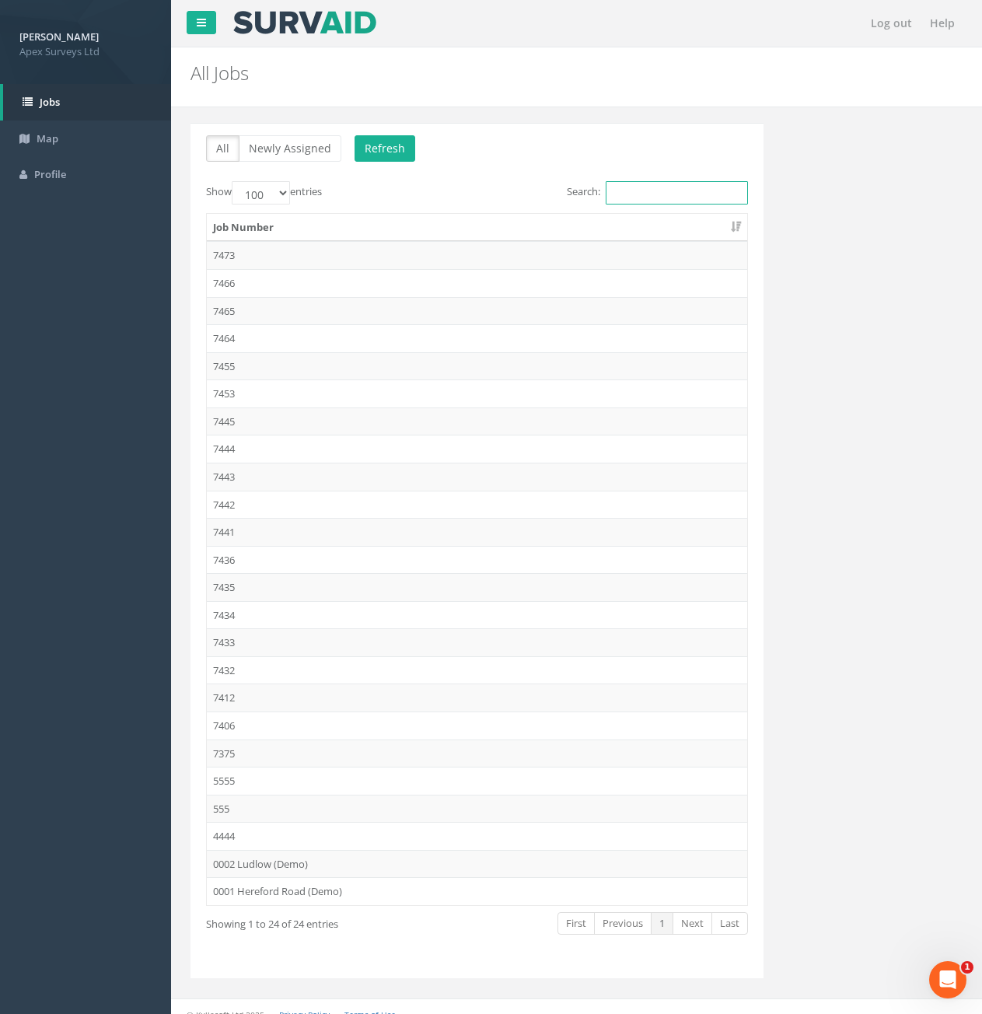
click at [641, 191] on input "Search:" at bounding box center [677, 192] width 142 height 23
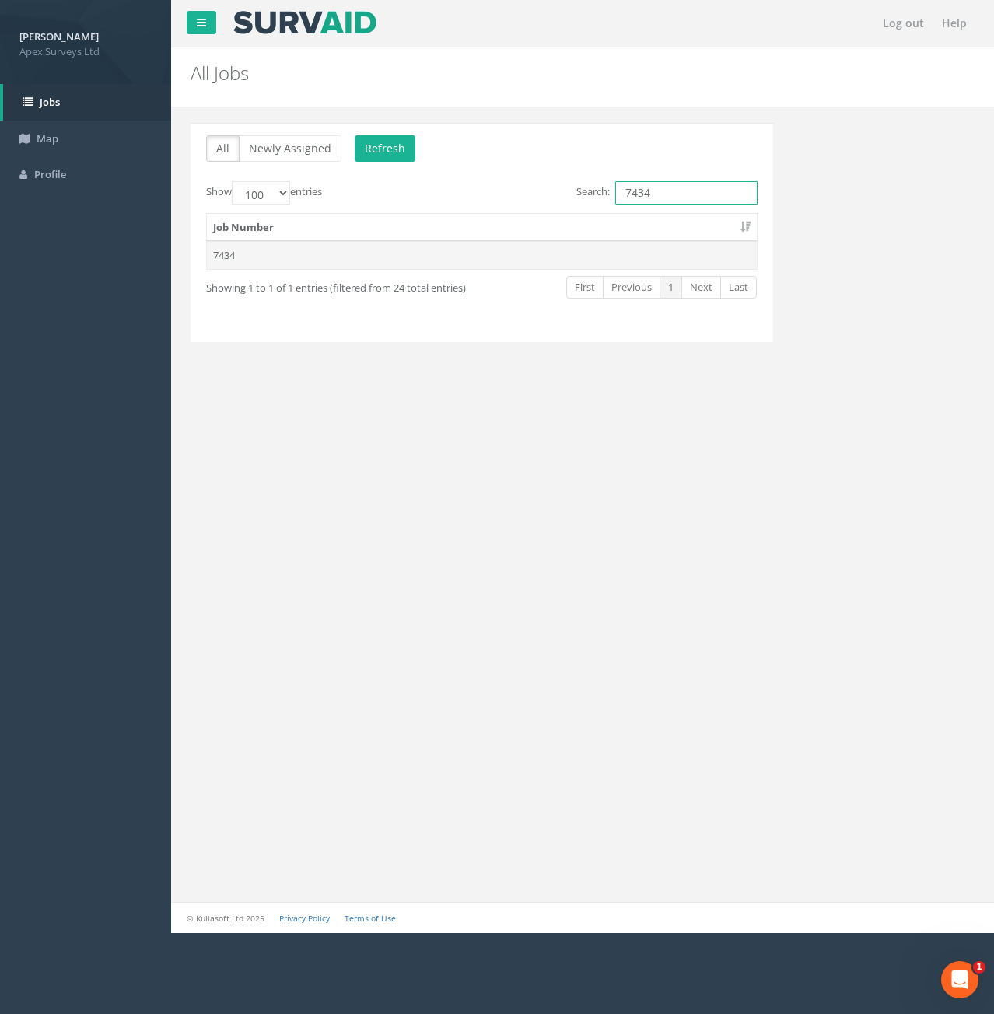
type input "7434"
click at [254, 257] on td "7434" at bounding box center [482, 255] width 550 height 28
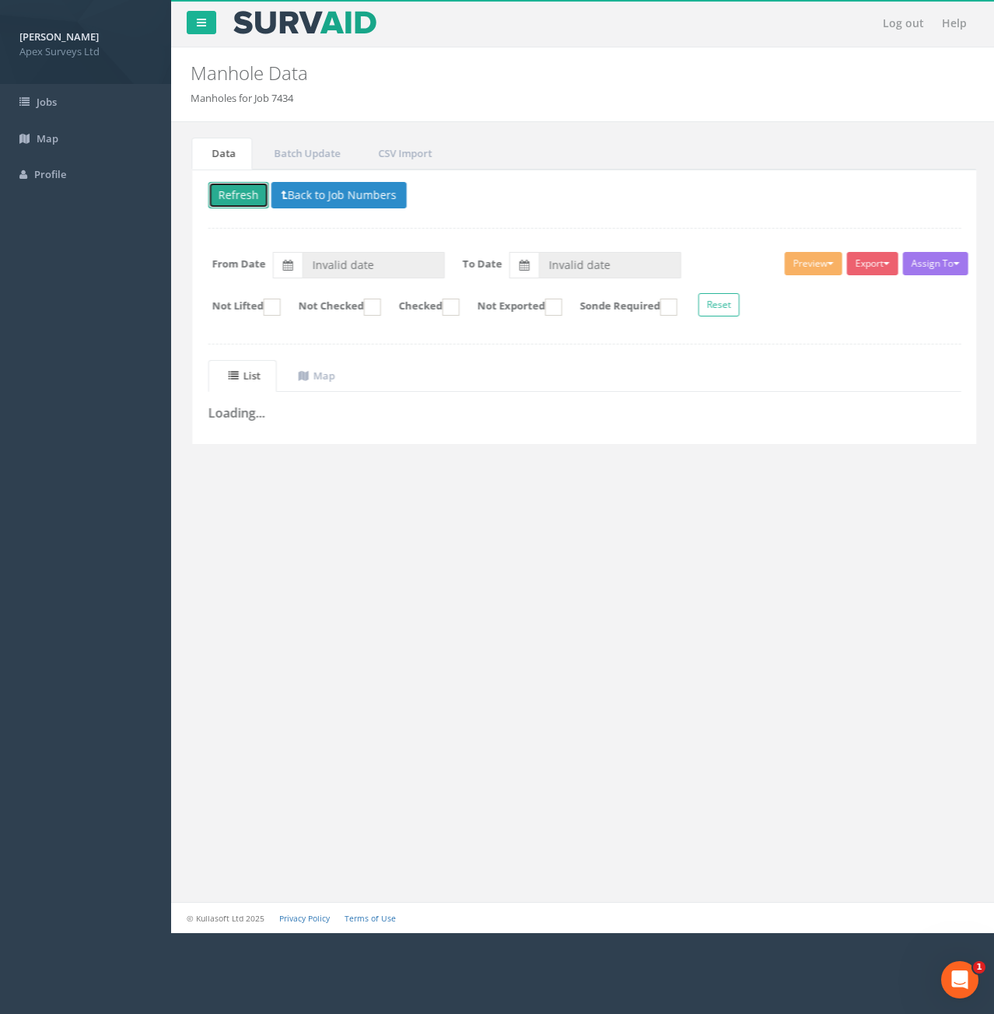
click at [240, 198] on button "Refresh" at bounding box center [236, 195] width 61 height 26
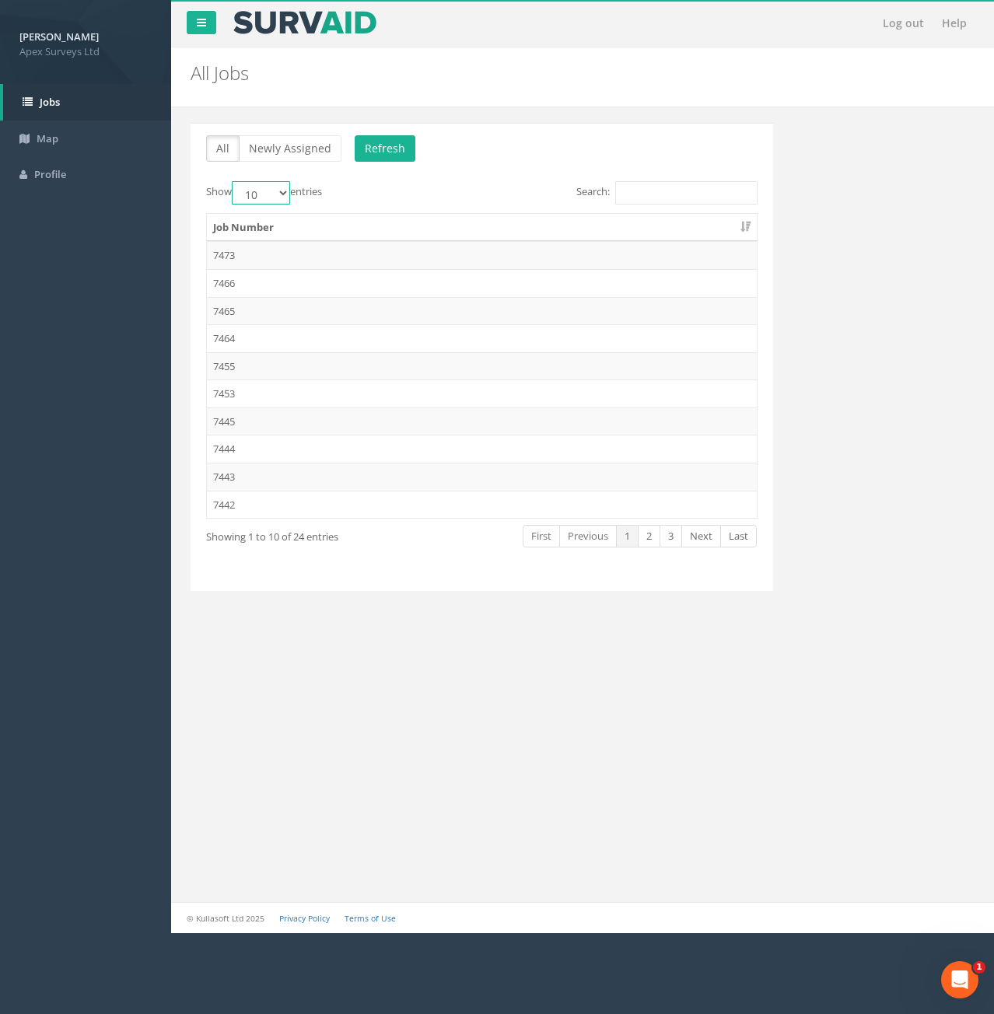
click at [275, 201] on select "10 25 50 100" at bounding box center [261, 192] width 58 height 23
select select "100"
click at [234, 181] on select "10 25 50 100" at bounding box center [261, 192] width 58 height 23
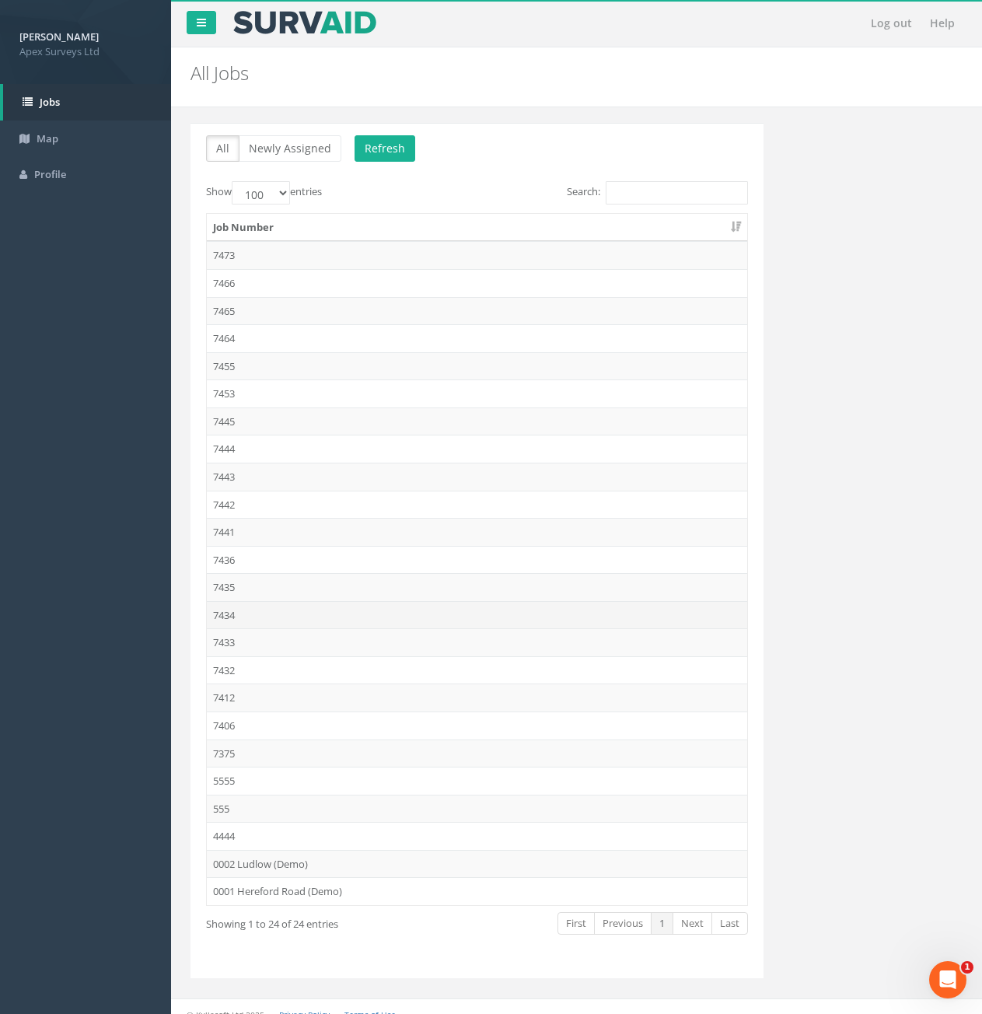
click at [244, 618] on td "7434" at bounding box center [477, 615] width 541 height 28
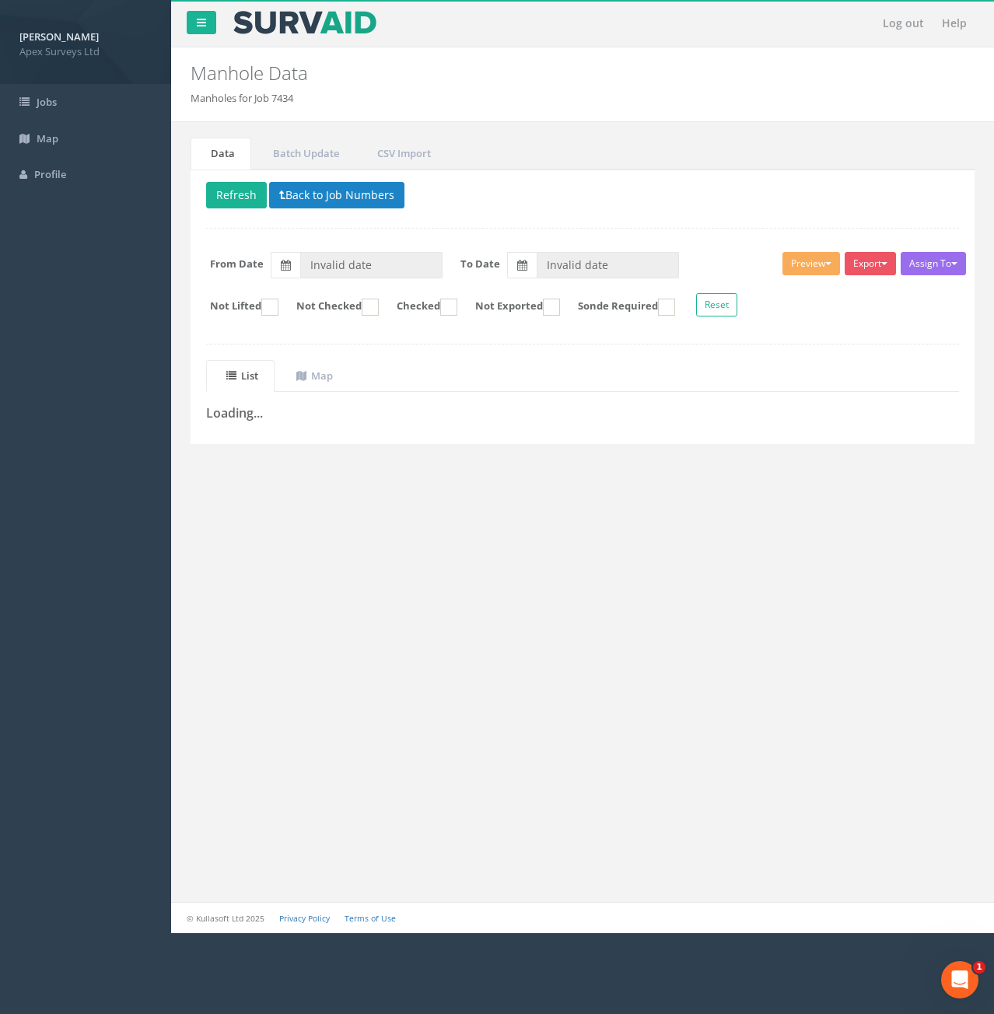
type input "[DATE]"
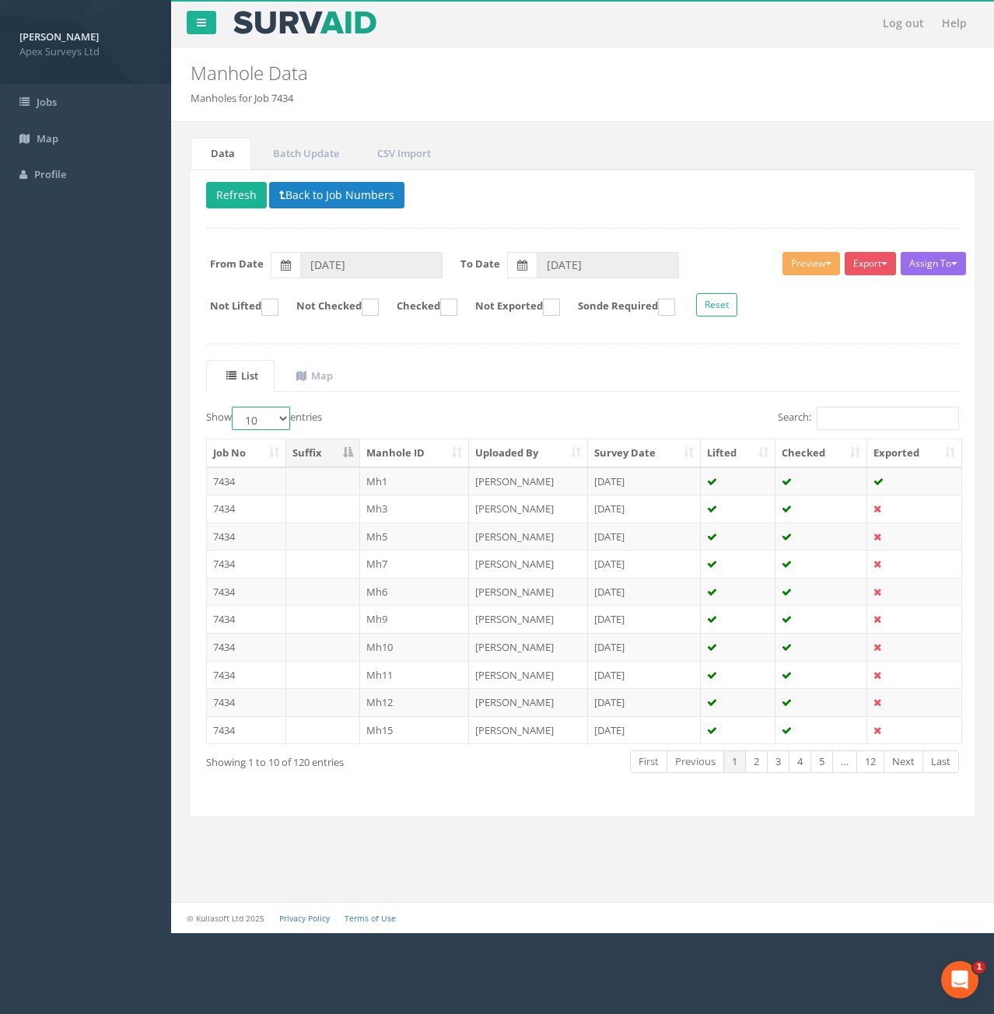
click at [279, 416] on select "10 25 50 100" at bounding box center [261, 418] width 58 height 23
select select "100"
click at [234, 407] on select "10 25 50 100" at bounding box center [261, 418] width 58 height 23
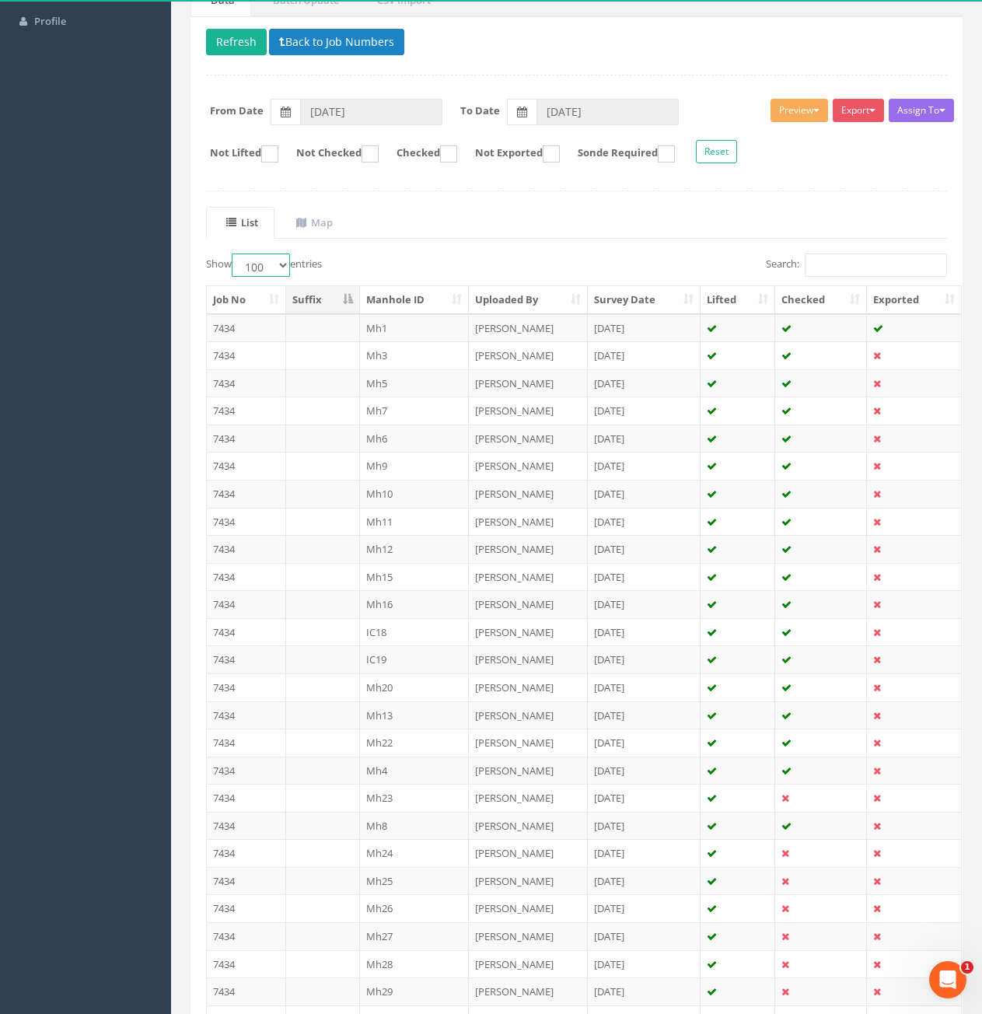
scroll to position [156, 0]
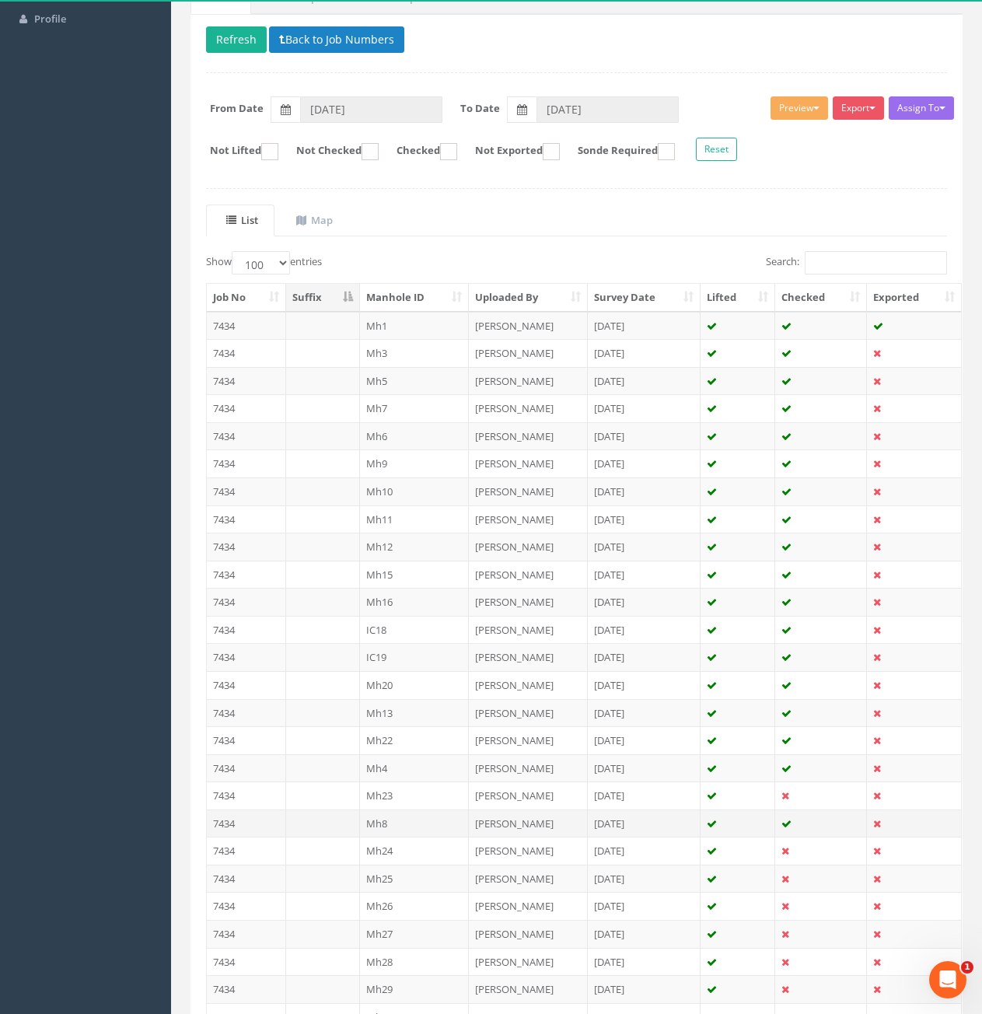
click at [232, 824] on td "7434" at bounding box center [246, 824] width 79 height 28
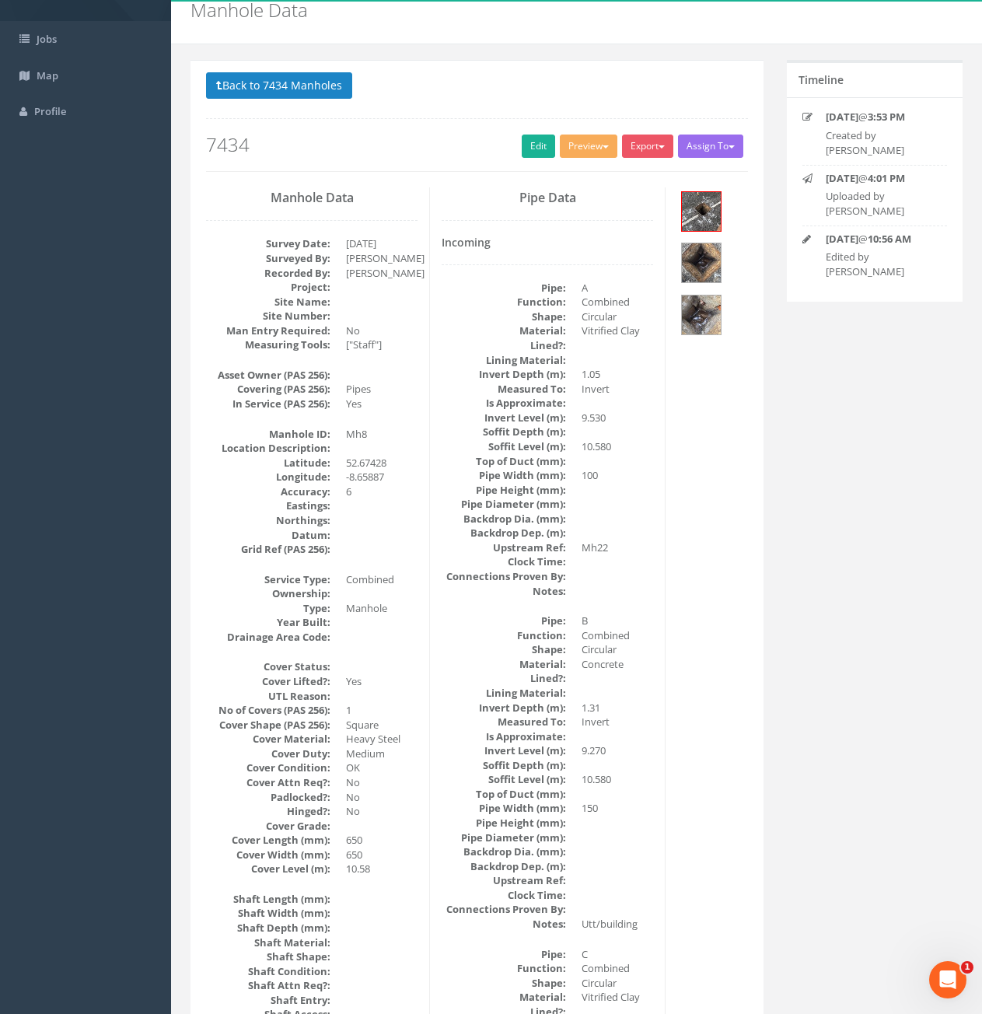
scroll to position [2, 0]
